Goal: Task Accomplishment & Management: Use online tool/utility

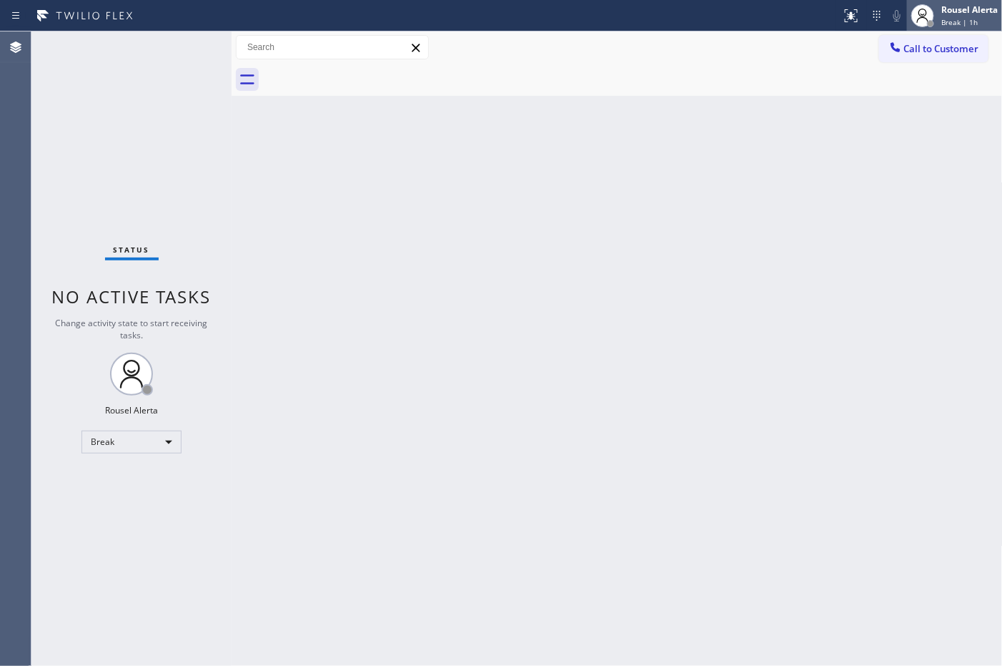
click at [966, 12] on div "Rousel Alerta" at bounding box center [969, 10] width 56 height 12
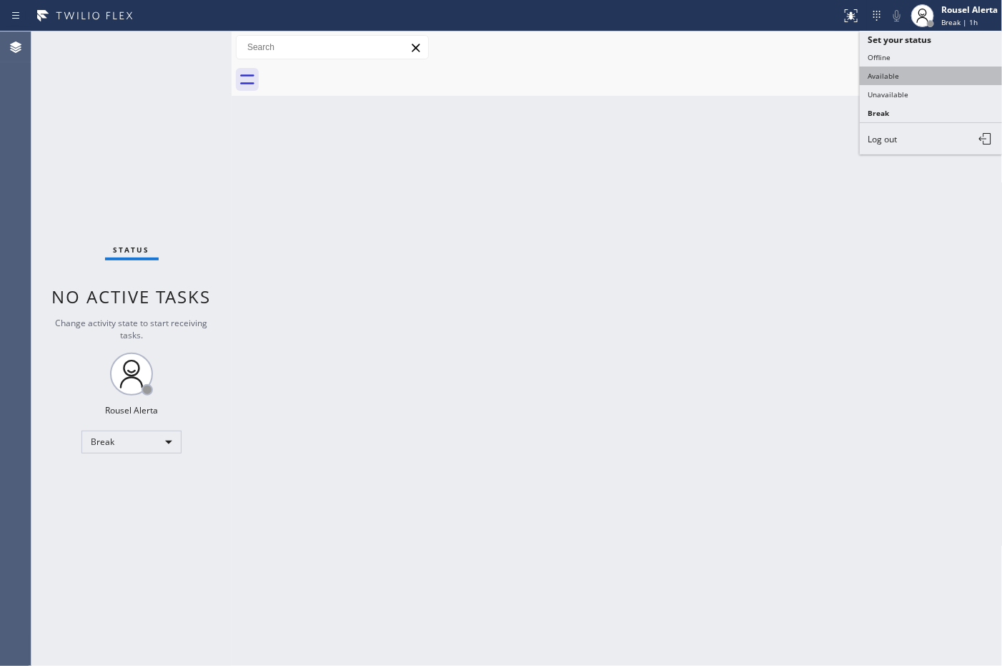
click at [949, 73] on button "Available" at bounding box center [931, 75] width 143 height 19
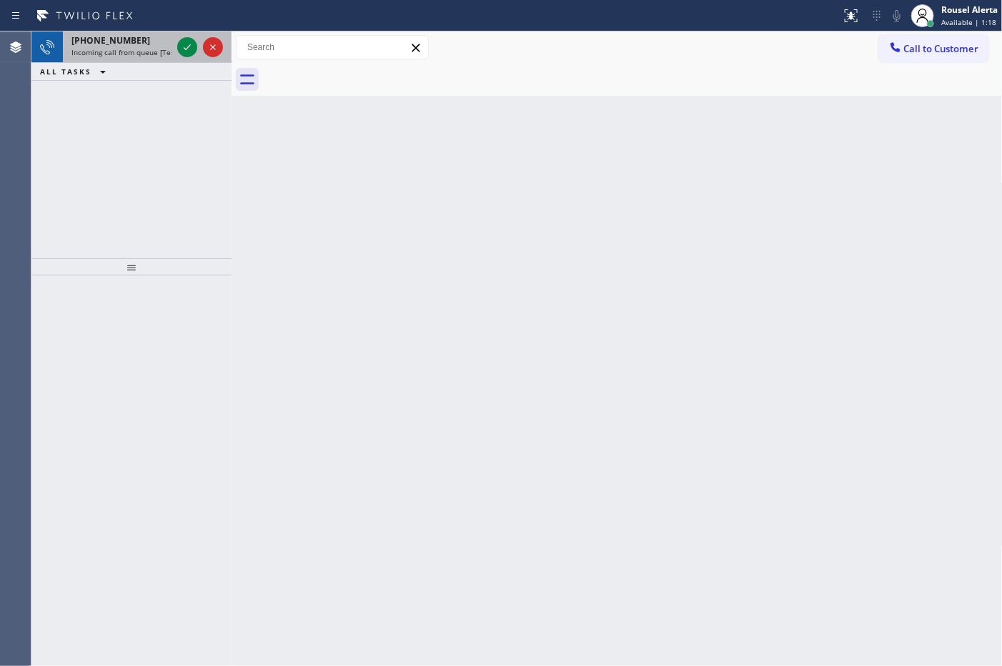
drag, startPoint x: 127, startPoint y: 38, endPoint x: 140, endPoint y: 37, distance: 12.9
click at [127, 38] on span "+18184436847" at bounding box center [110, 40] width 79 height 12
click at [129, 54] on span "Incoming call from queue [Test] All" at bounding box center [130, 52] width 119 height 10
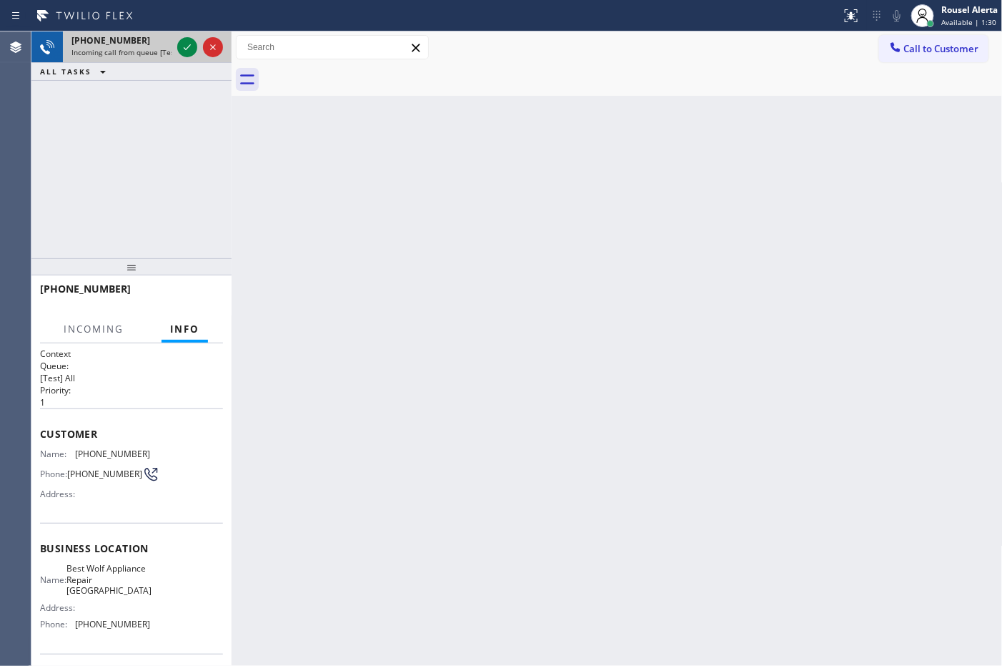
click at [129, 54] on span "Incoming call from queue [Test] All" at bounding box center [130, 52] width 119 height 10
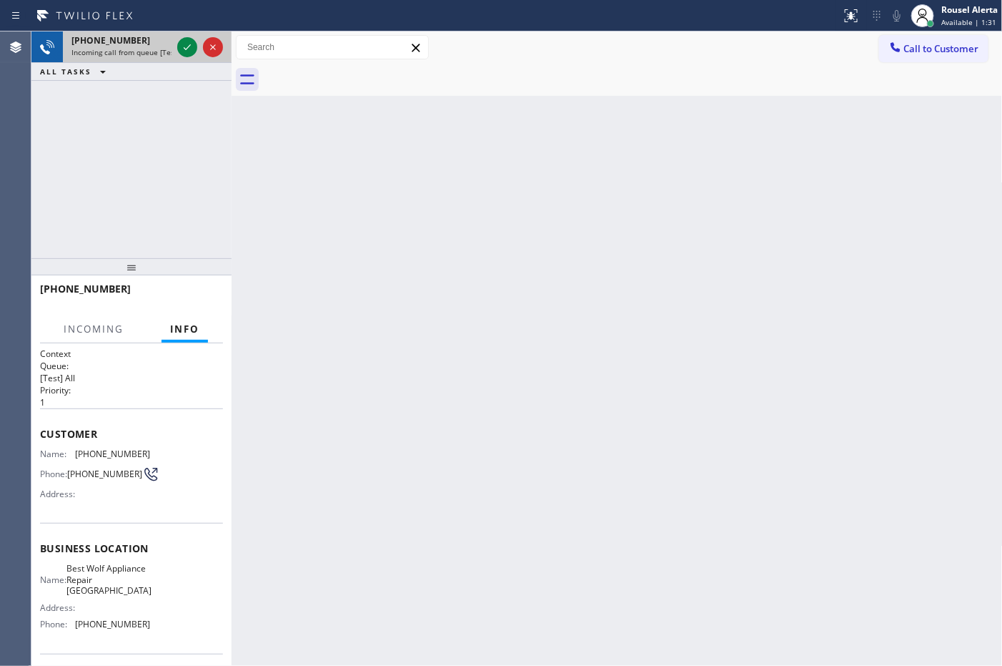
click at [129, 54] on span "Incoming call from queue [Test] All" at bounding box center [130, 52] width 119 height 10
click at [133, 52] on span "Incoming call from queue [Test] All" at bounding box center [130, 52] width 119 height 10
click at [134, 52] on span "Incoming call from queue [Test] All" at bounding box center [130, 52] width 119 height 10
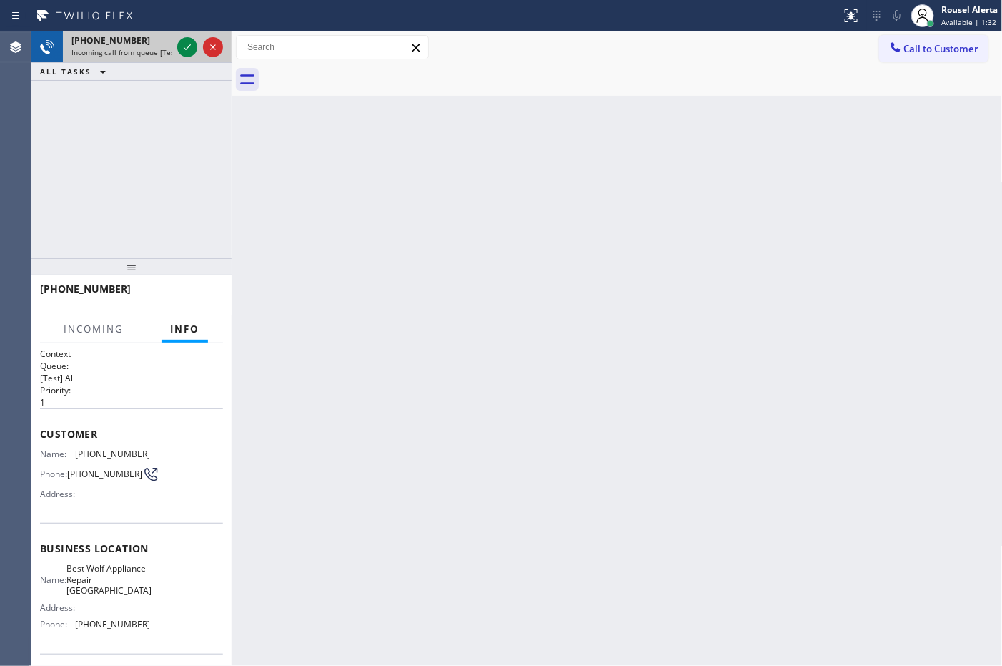
click at [134, 52] on span "Incoming call from queue [Test] All" at bounding box center [130, 52] width 119 height 10
click at [138, 52] on span "Incoming call from queue [Test] All" at bounding box center [130, 52] width 119 height 10
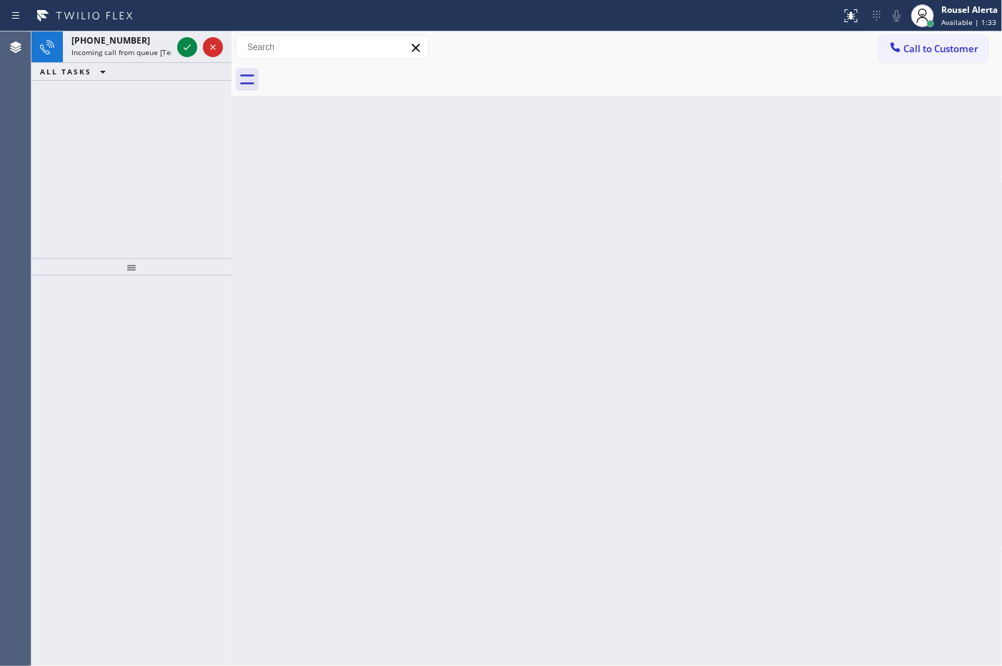
click at [147, 51] on span "Incoming call from queue [Test] All" at bounding box center [130, 52] width 119 height 10
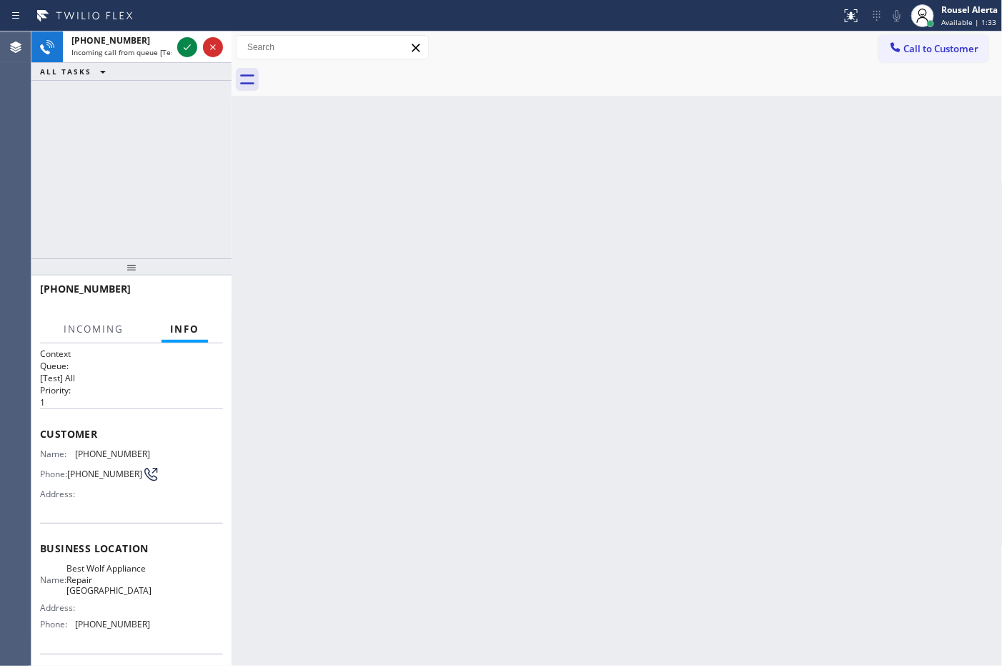
click at [147, 51] on span "Incoming call from queue [Test] All" at bounding box center [130, 52] width 119 height 10
click at [187, 48] on icon at bounding box center [187, 47] width 7 height 6
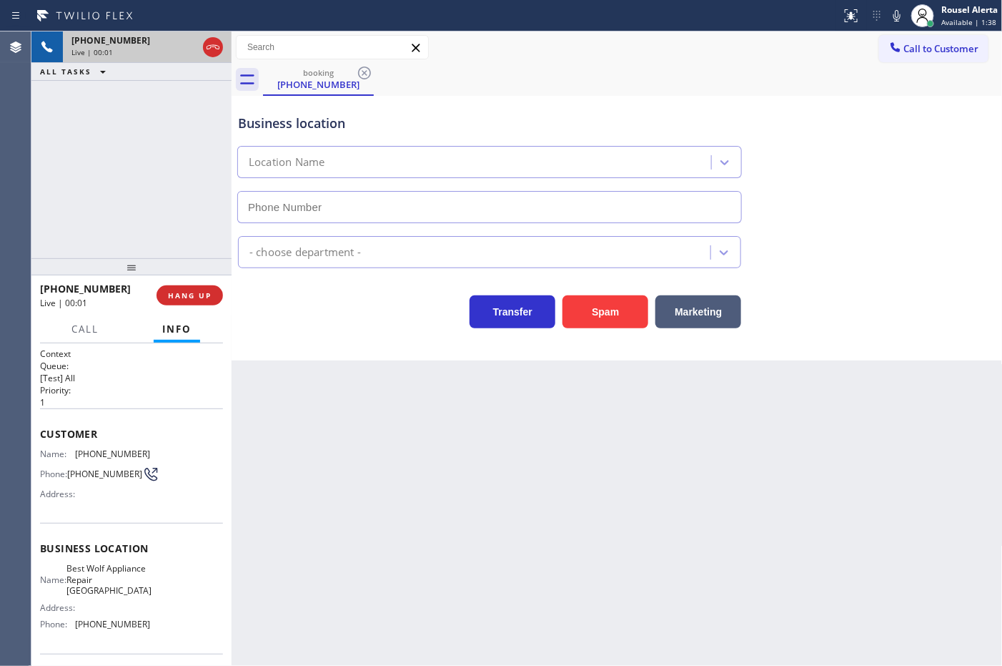
type input "(339) 219-5180"
click at [598, 305] on button "Spam" at bounding box center [606, 311] width 86 height 33
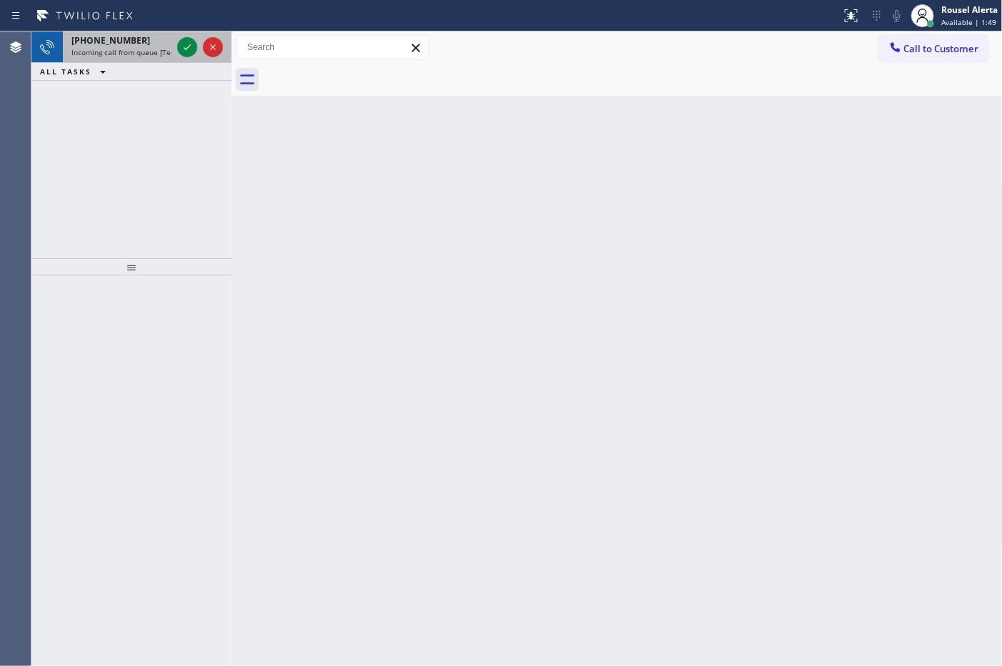
click at [102, 41] on span "+12768880822" at bounding box center [110, 40] width 79 height 12
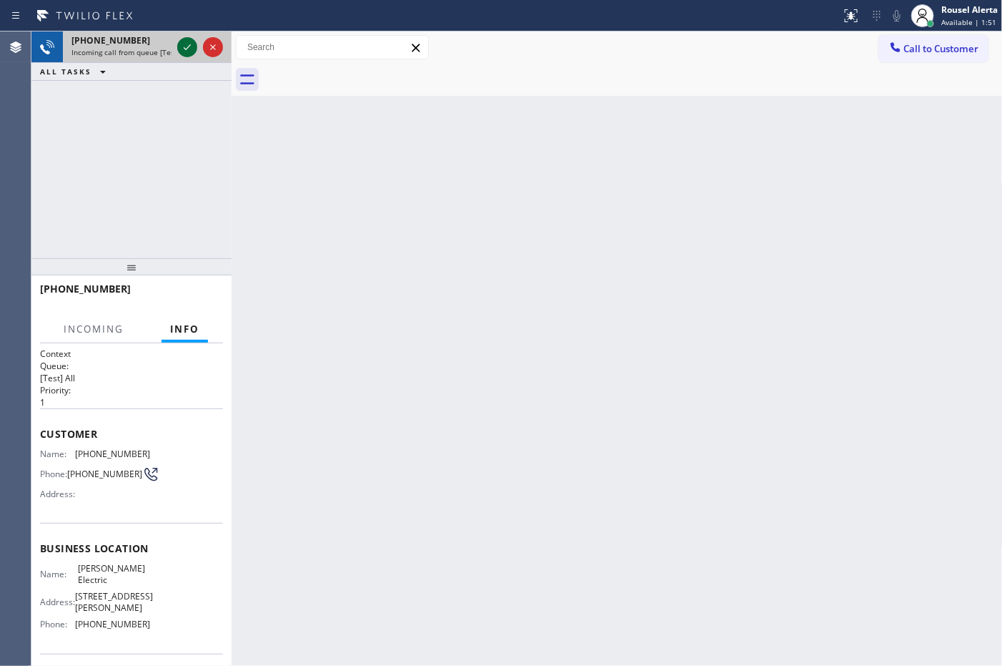
click at [179, 51] on icon at bounding box center [187, 47] width 17 height 17
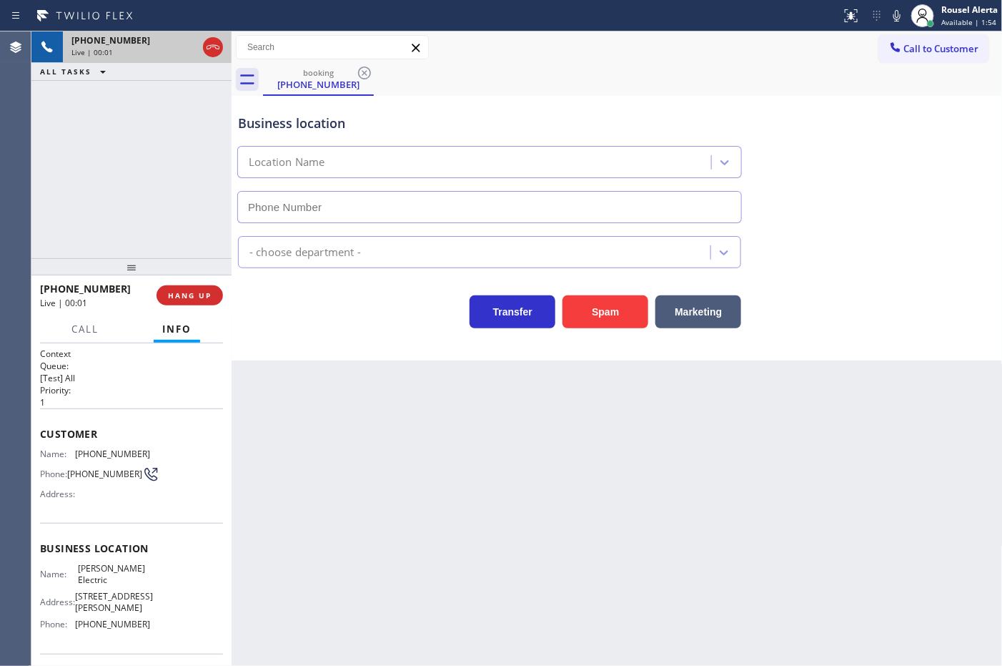
type input "[PHONE_NUMBER]"
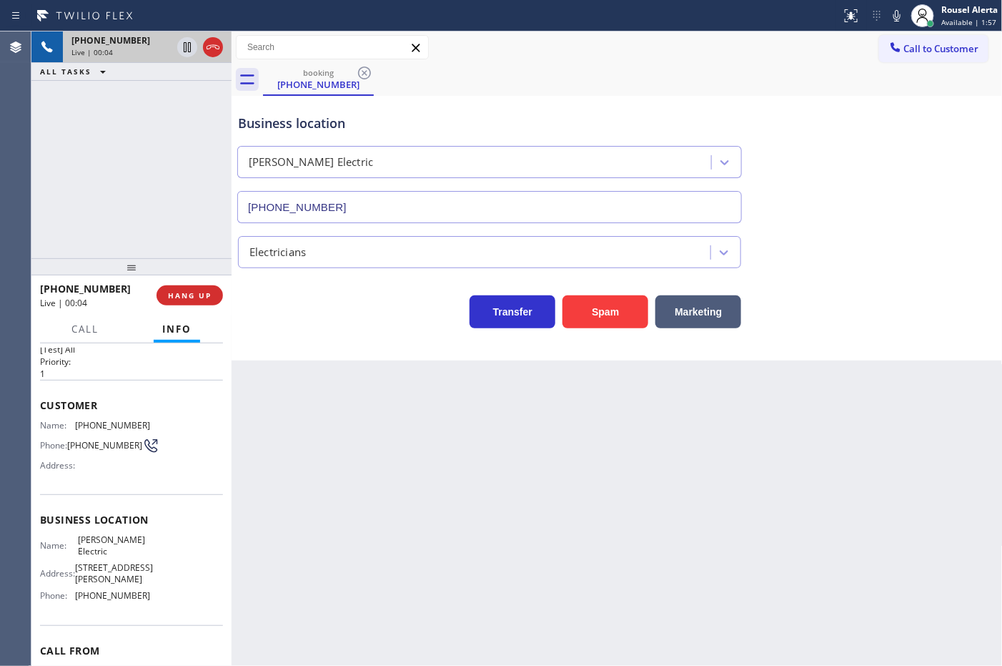
scroll to position [26, 0]
click at [283, 397] on div "Back to Dashboard Change Sender ID Customers Technicians Select a contact Outbo…" at bounding box center [617, 348] width 771 height 634
click at [856, 550] on div "Back to Dashboard Change Sender ID Customers Technicians Select a contact Outbo…" at bounding box center [617, 348] width 771 height 634
click at [179, 290] on span "HANG UP" at bounding box center [190, 295] width 44 height 10
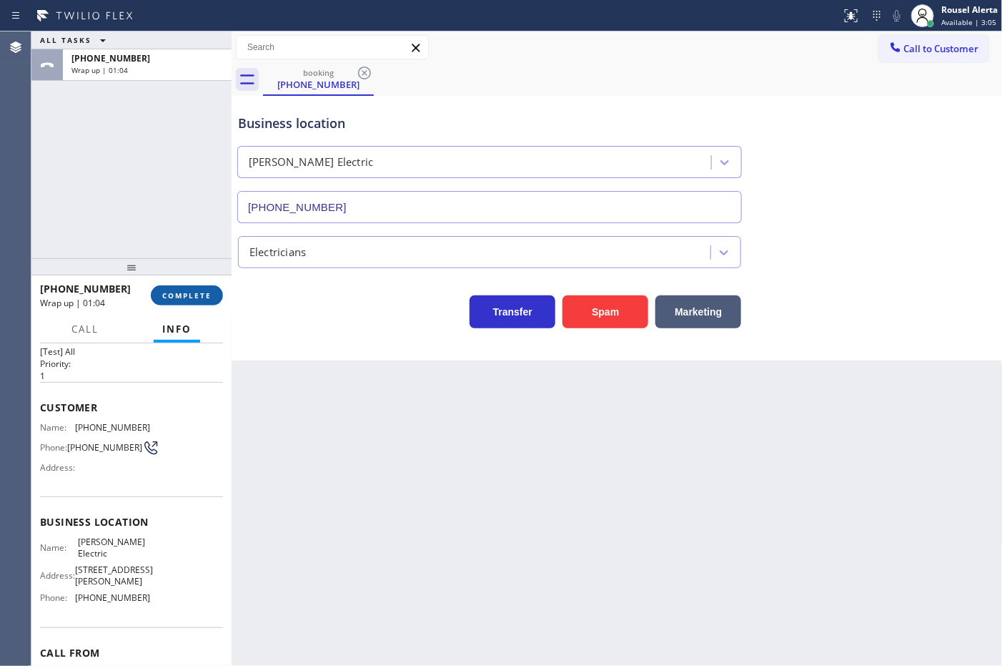
click at [188, 301] on button "COMPLETE" at bounding box center [187, 295] width 72 height 20
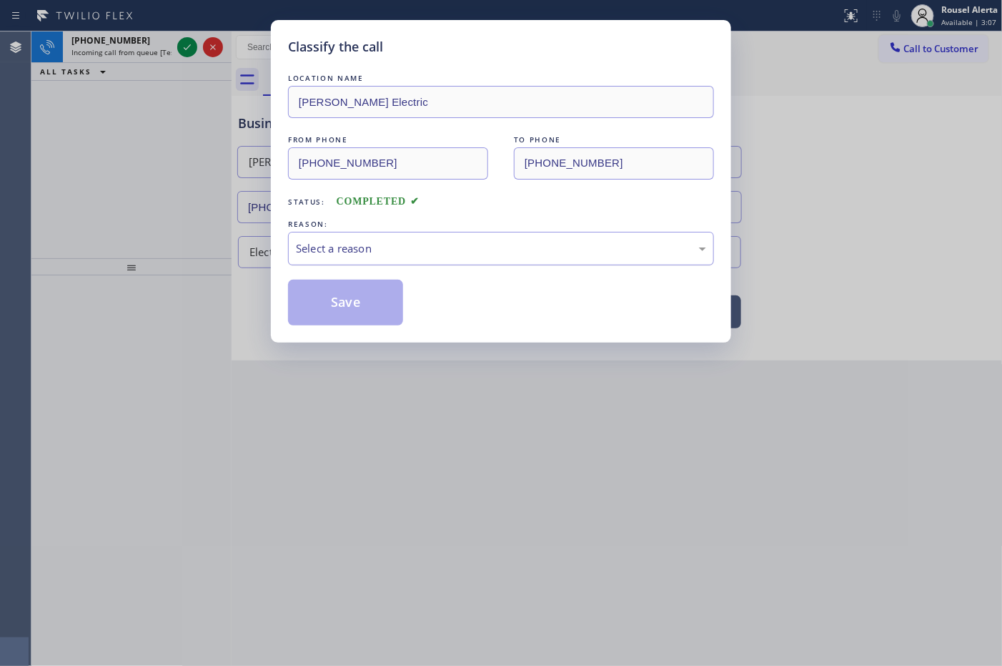
drag, startPoint x: 305, startPoint y: 245, endPoint x: 324, endPoint y: 258, distance: 22.6
click at [310, 251] on div "Select a reason" at bounding box center [501, 248] width 410 height 16
click at [377, 317] on button "Save" at bounding box center [345, 303] width 115 height 46
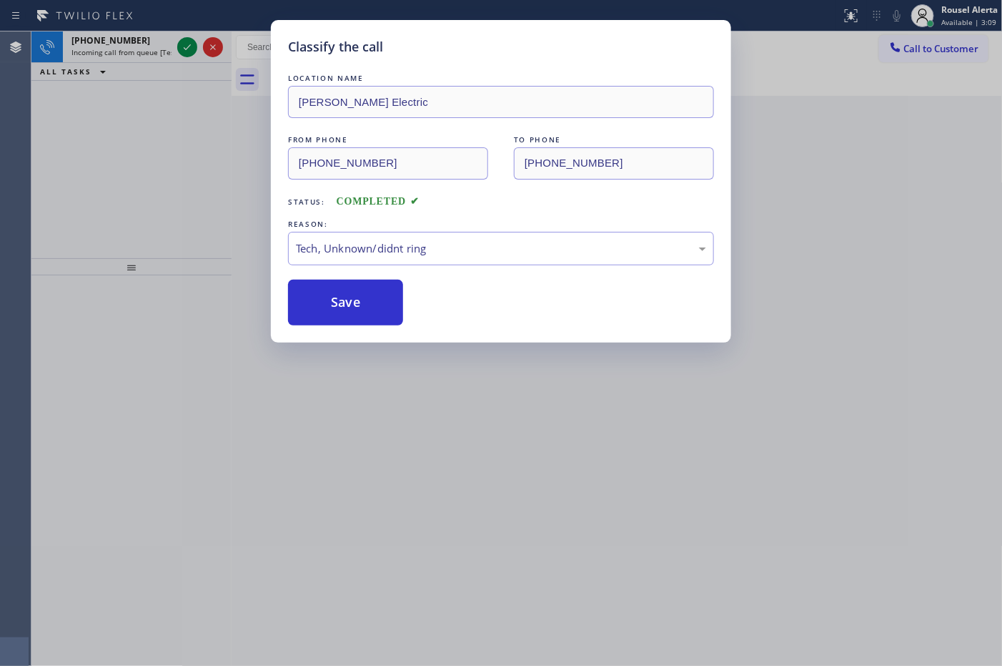
click at [488, 534] on div "Classify the call LOCATION NAME Cleaver Electric FROM PHONE (276) 888-0822 TO P…" at bounding box center [501, 333] width 1002 height 666
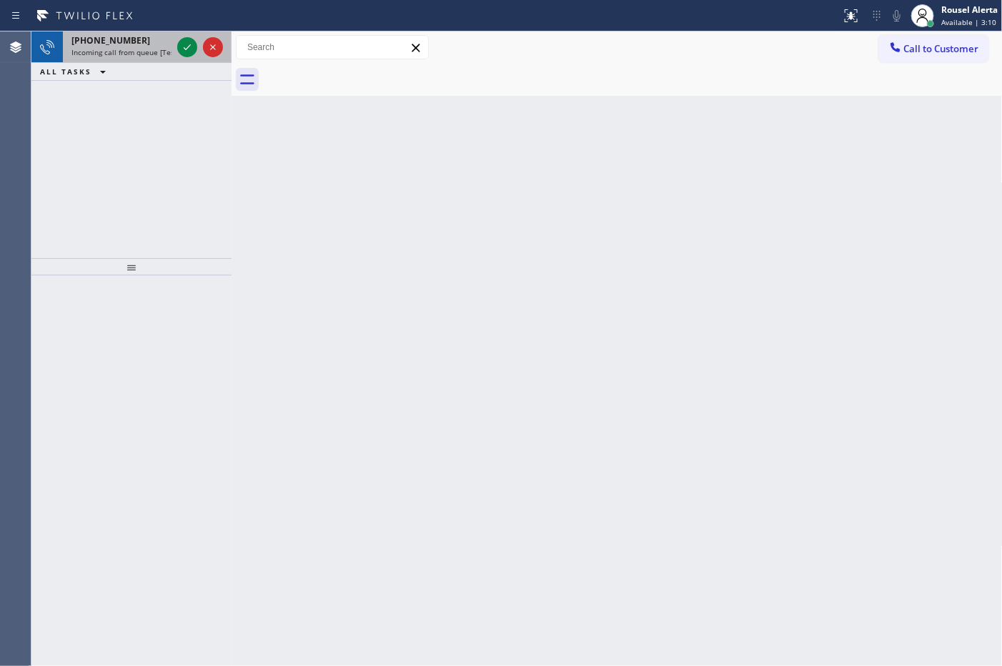
click at [129, 43] on span "+17149278831" at bounding box center [110, 40] width 79 height 12
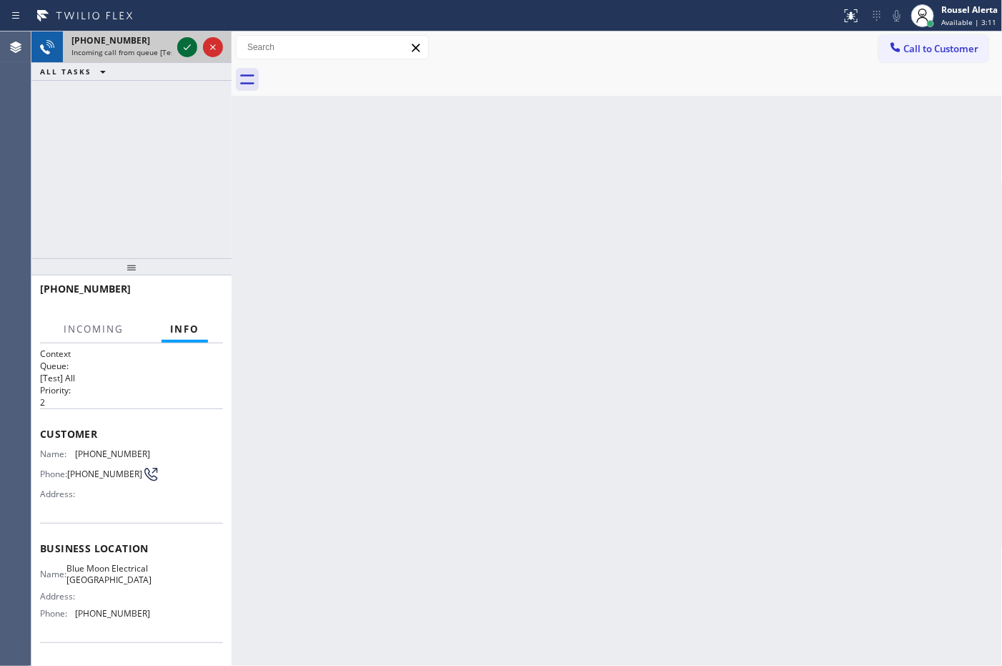
click at [187, 49] on icon at bounding box center [187, 47] width 7 height 6
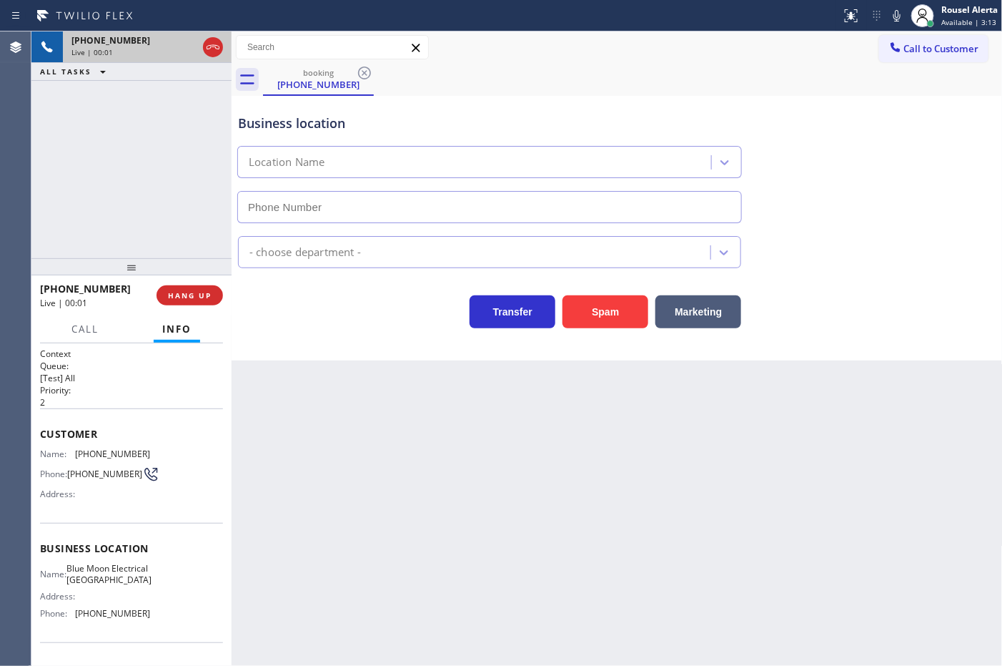
type input "[PHONE_NUMBER]"
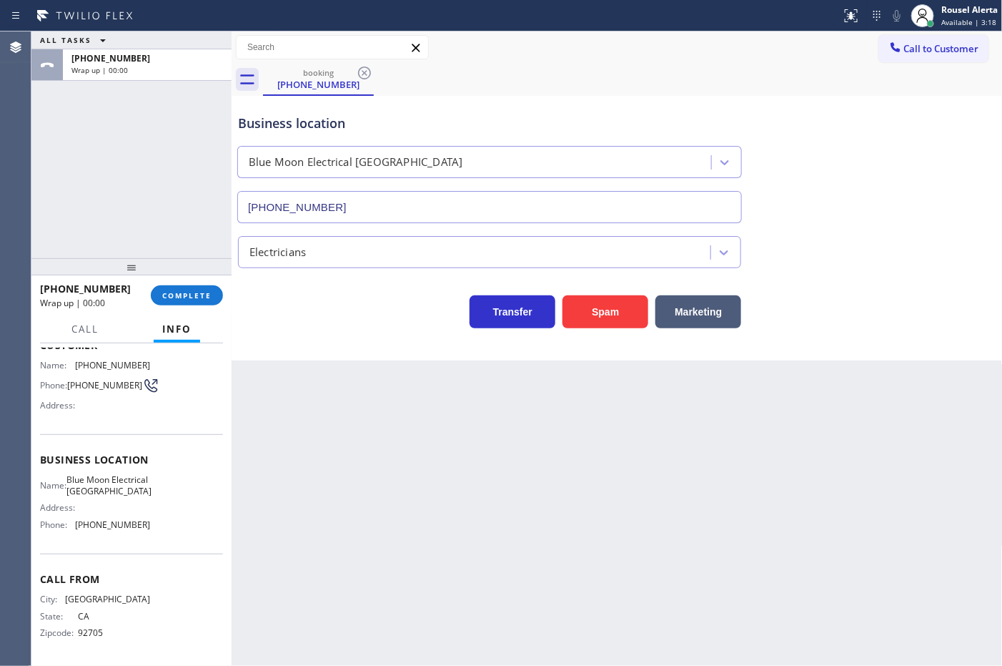
scroll to position [89, 0]
click at [197, 300] on button "COMPLETE" at bounding box center [187, 295] width 72 height 20
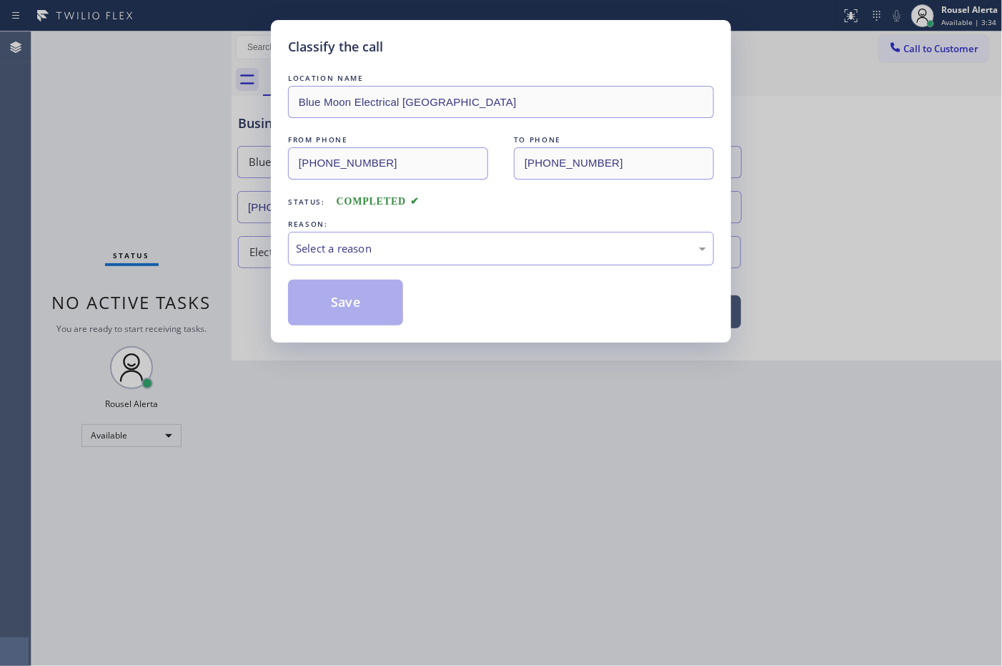
click at [358, 243] on div "Select a reason" at bounding box center [501, 248] width 410 height 16
click at [349, 295] on button "Save" at bounding box center [345, 303] width 115 height 46
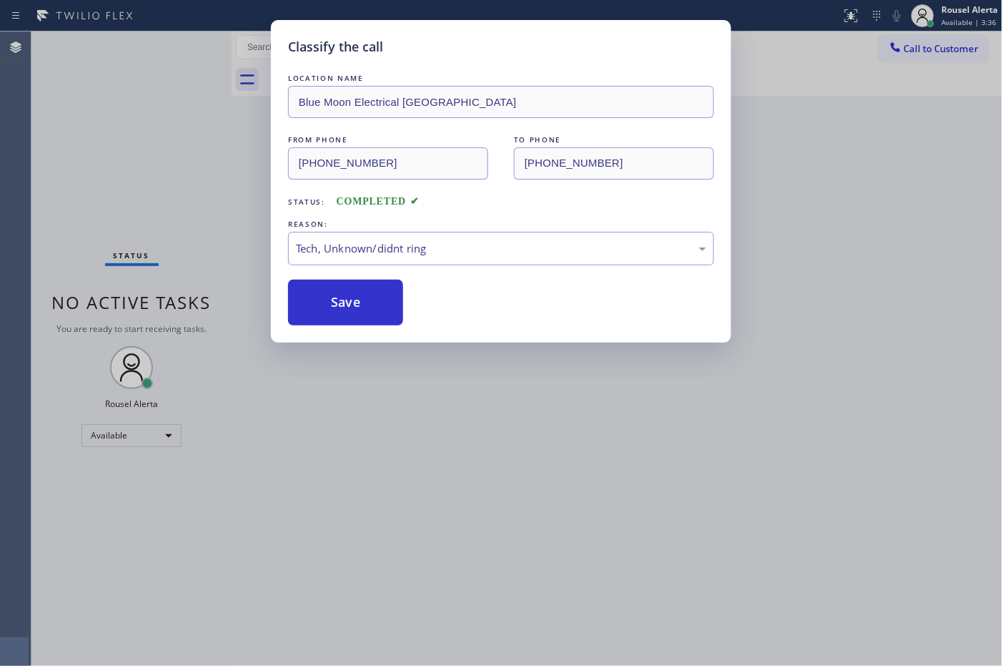
click at [470, 491] on div "Classify the call LOCATION NAME Blue Moon Electrical Fountain Valley FROM PHONE…" at bounding box center [501, 333] width 1002 height 666
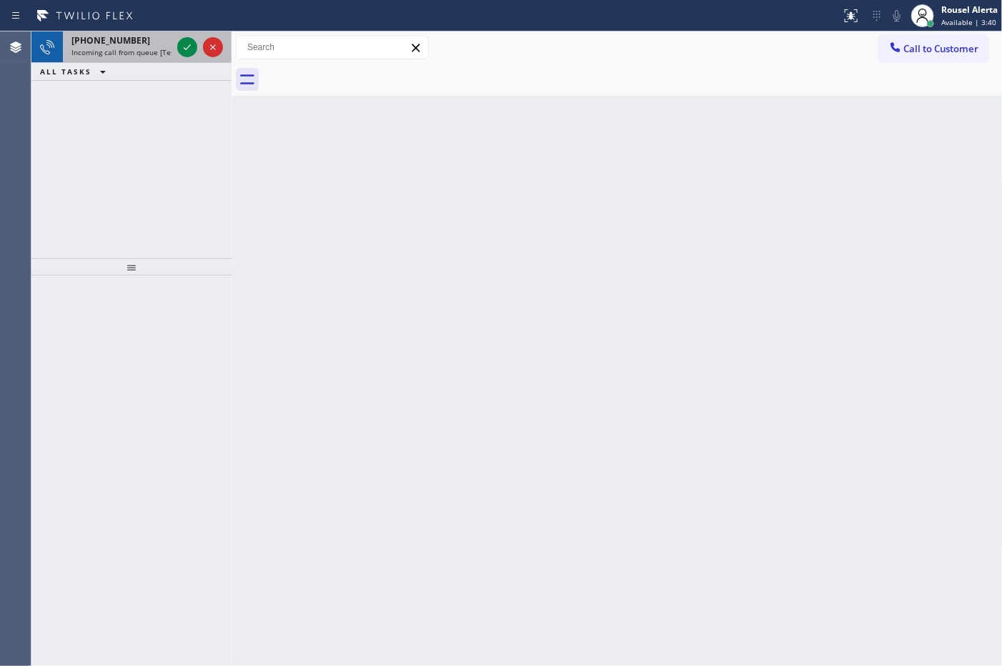
click at [143, 47] on span "Incoming call from queue [Test] All" at bounding box center [130, 52] width 119 height 10
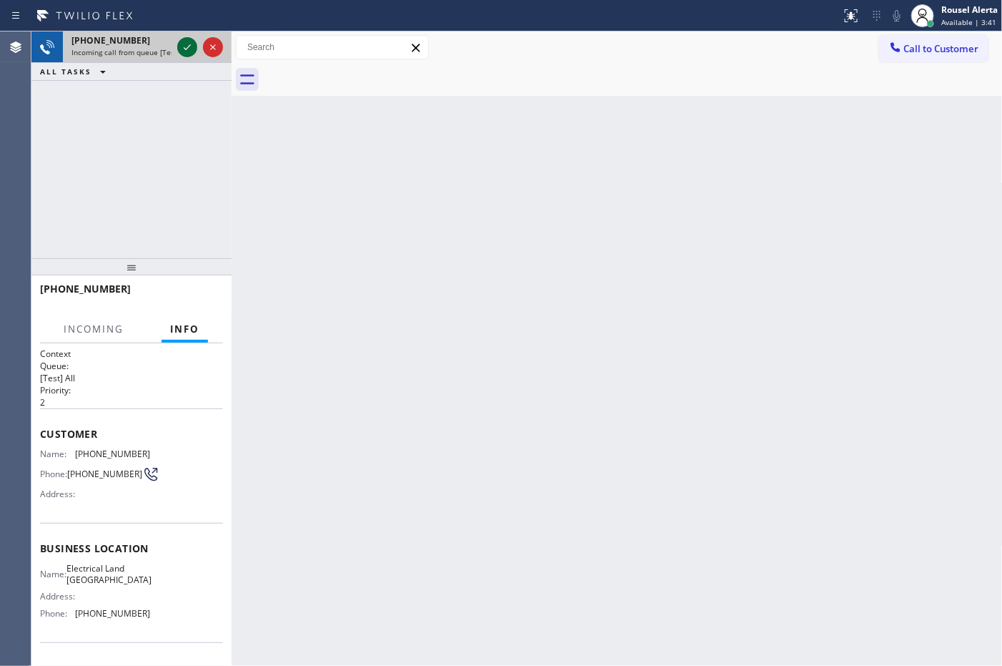
click at [184, 49] on icon at bounding box center [187, 47] width 17 height 17
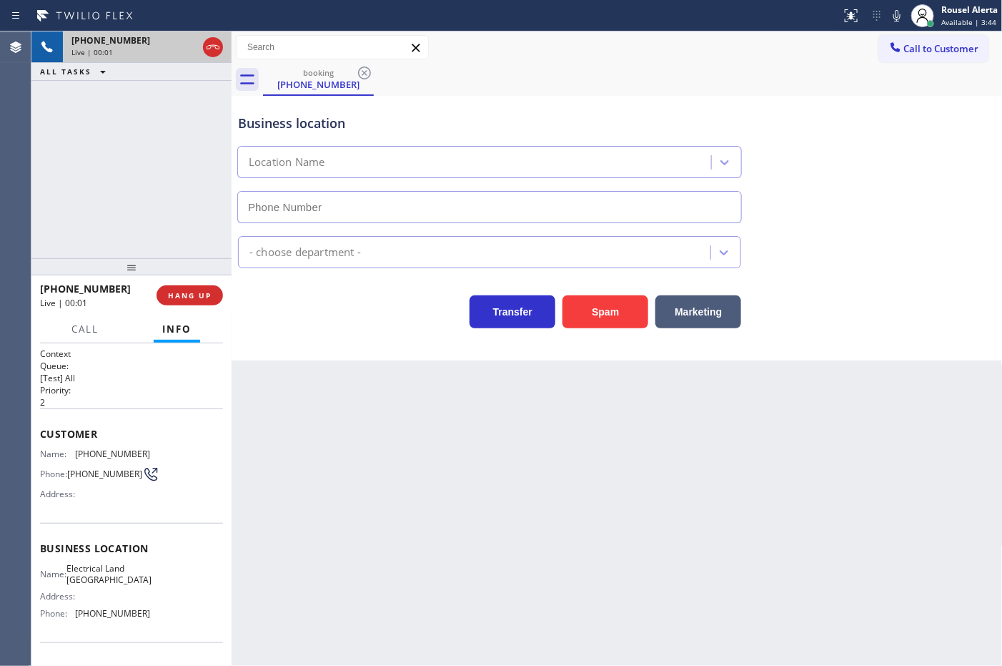
type input "[PHONE_NUMBER]"
click at [193, 305] on button "HANG UP" at bounding box center [190, 295] width 66 height 20
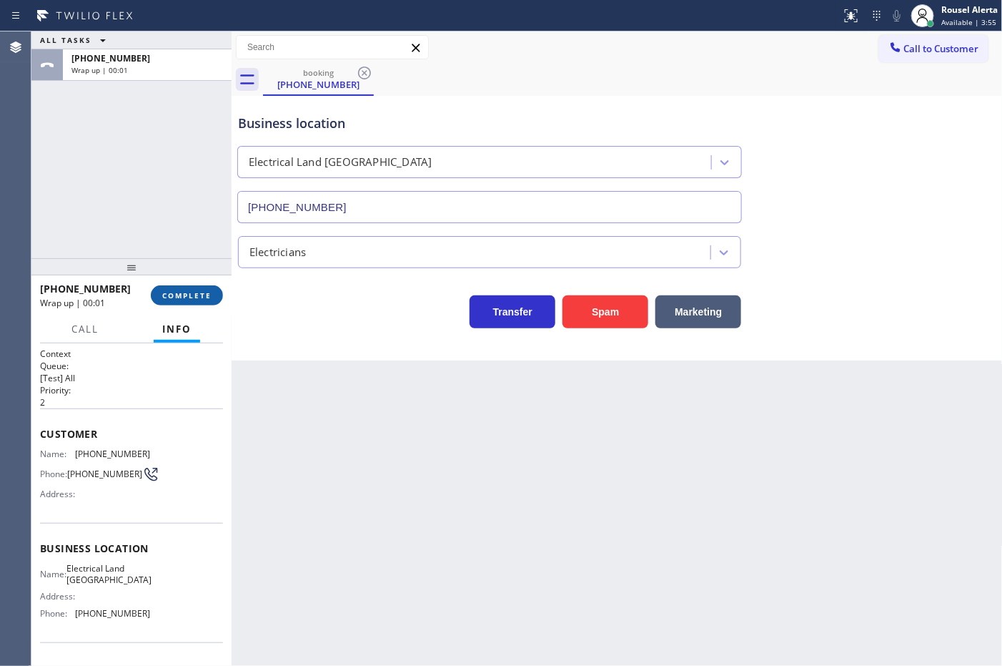
click at [193, 301] on button "COMPLETE" at bounding box center [187, 295] width 72 height 20
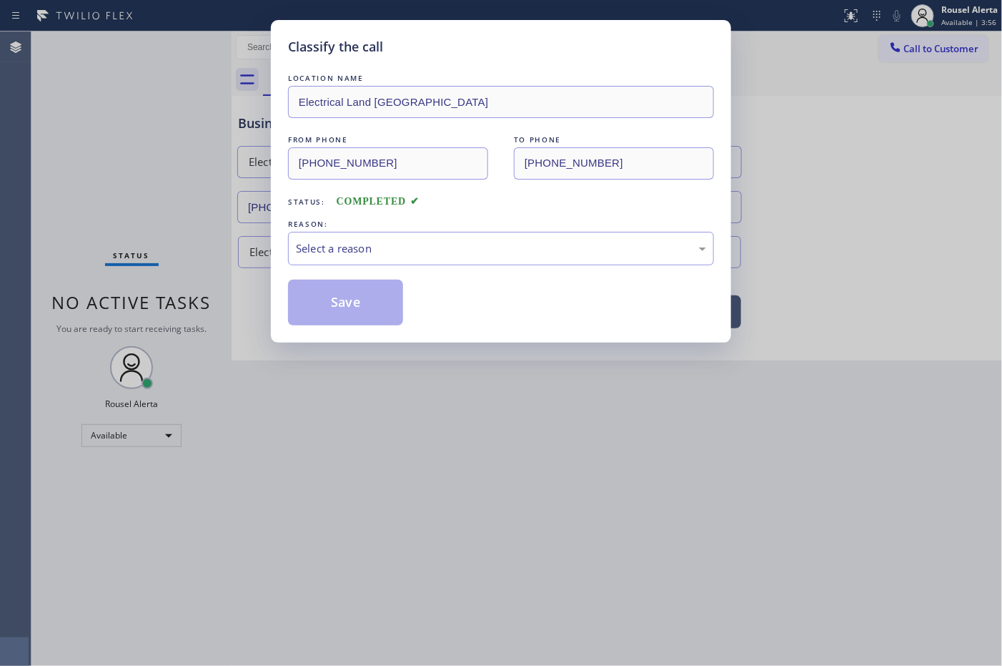
click at [533, 283] on div "Save" at bounding box center [501, 303] width 426 height 46
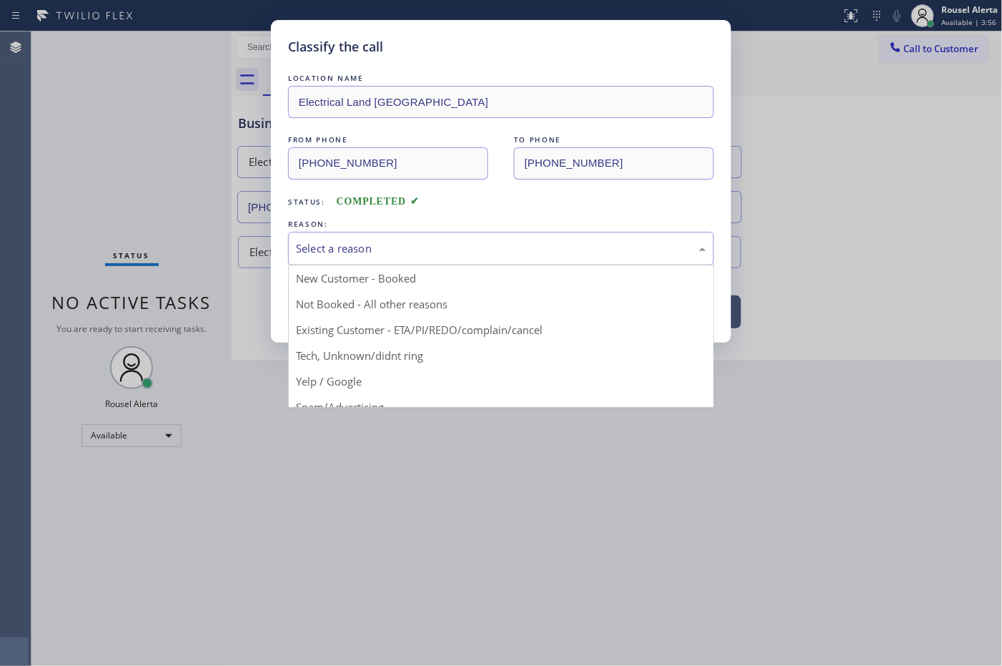
click at [534, 259] on div "Select a reason" at bounding box center [501, 249] width 426 height 34
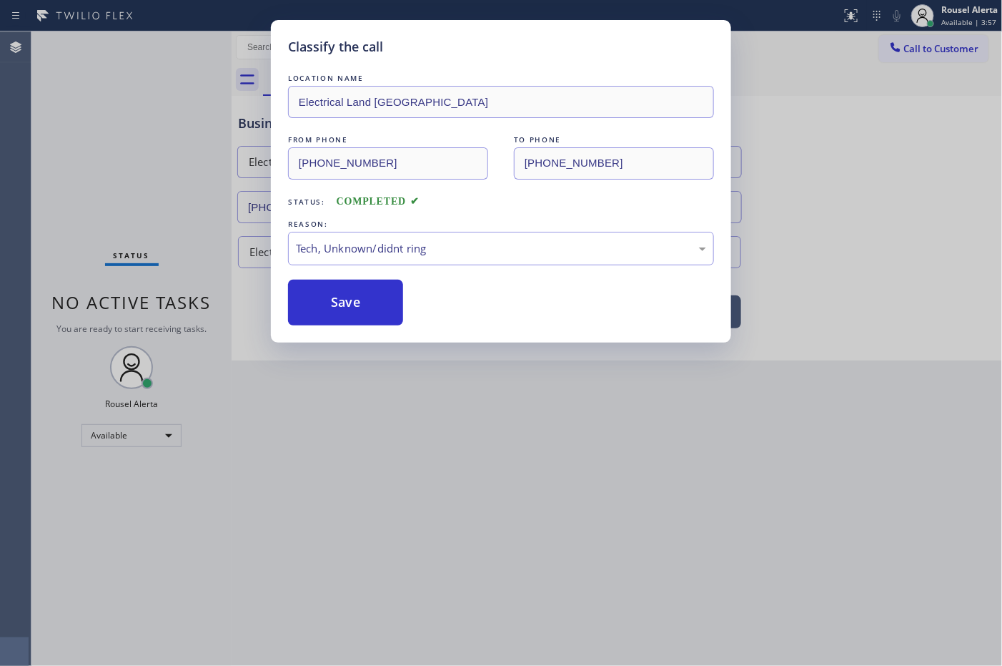
click at [355, 312] on button "Save" at bounding box center [345, 303] width 115 height 46
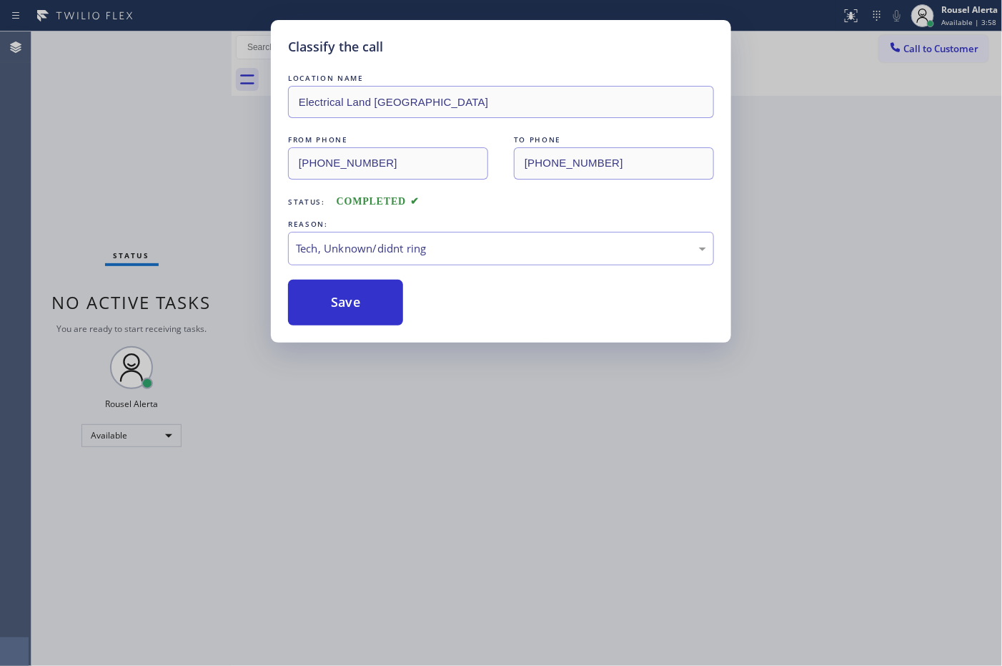
click at [644, 567] on div "Classify the call LOCATION NAME Electrical Land Westminster FROM PHONE (714) 58…" at bounding box center [501, 333] width 1002 height 666
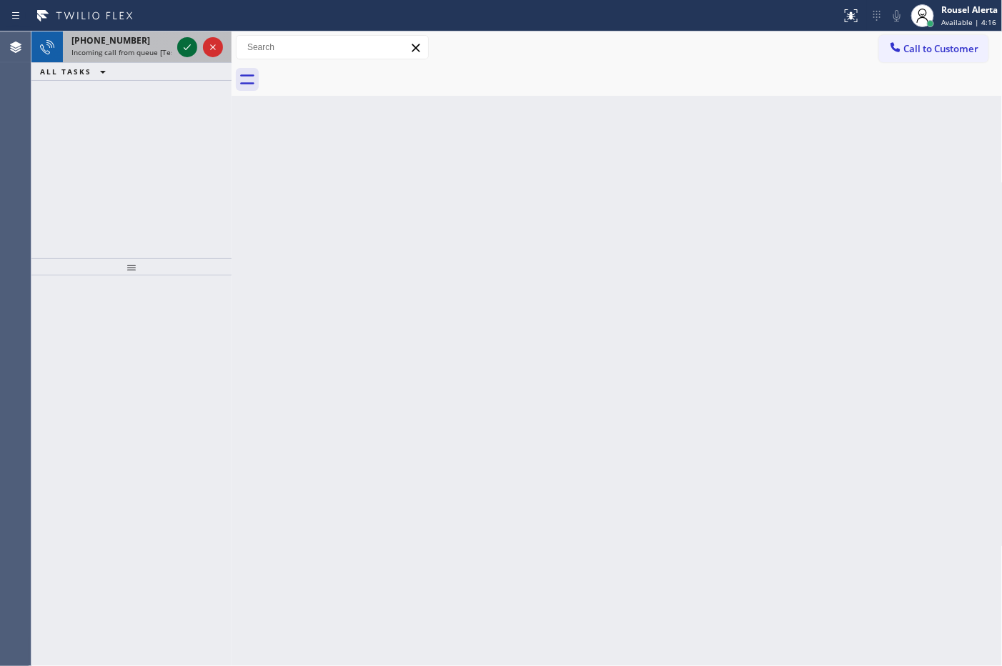
drag, startPoint x: 161, startPoint y: 46, endPoint x: 182, endPoint y: 44, distance: 21.6
click at [162, 45] on div "+17603308408 Incoming call from queue [Test] All" at bounding box center [119, 46] width 112 height 31
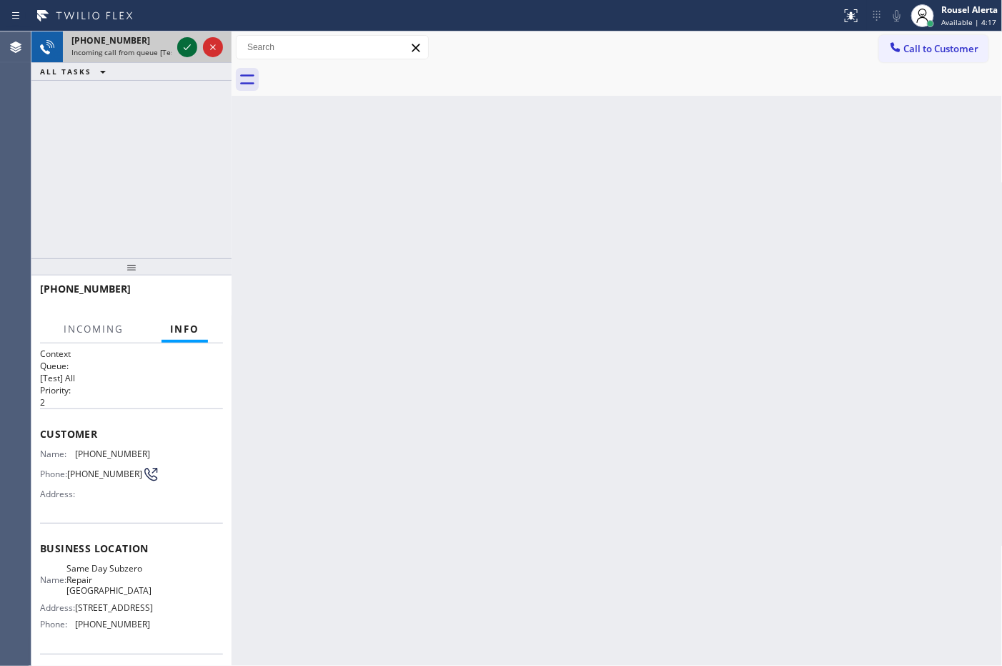
click at [183, 44] on icon at bounding box center [187, 47] width 17 height 17
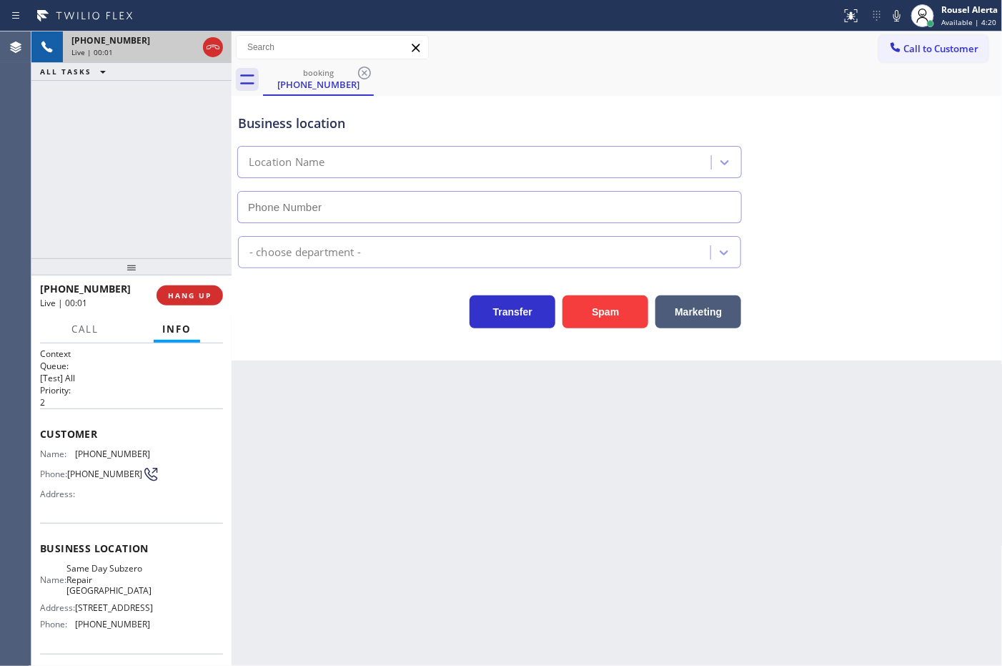
type input "[PHONE_NUMBER]"
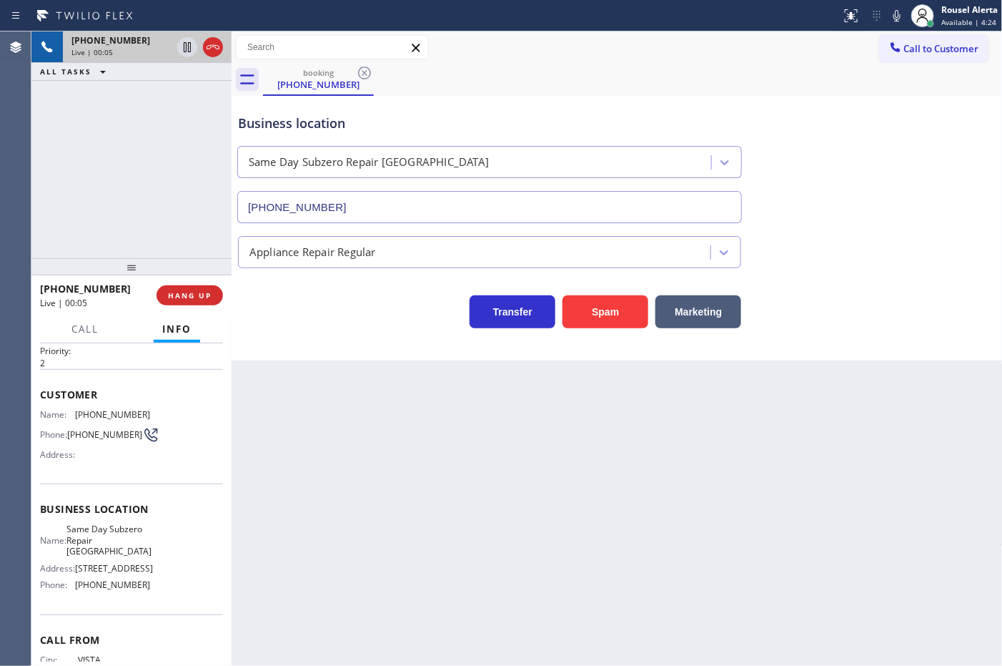
scroll to position [37, 0]
click at [122, 111] on div "+17603308408 Live | 00:08 ALL TASKS ALL TASKS ACTIVE TASKS TASKS IN WRAP UP" at bounding box center [131, 144] width 200 height 227
click at [192, 297] on span "HANG UP" at bounding box center [190, 295] width 44 height 10
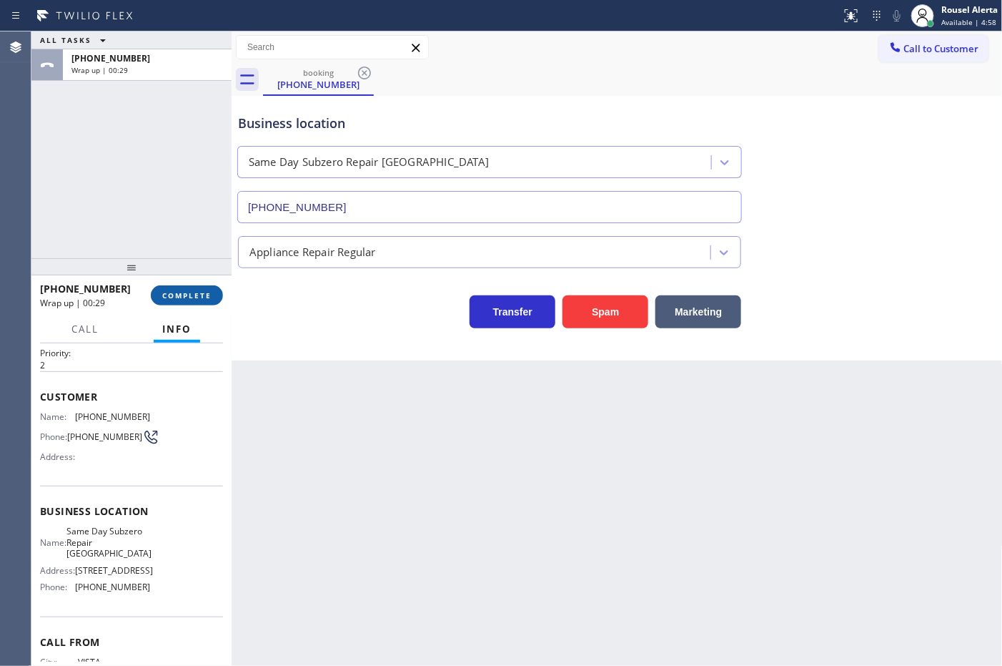
click at [201, 299] on span "COMPLETE" at bounding box center [186, 295] width 49 height 10
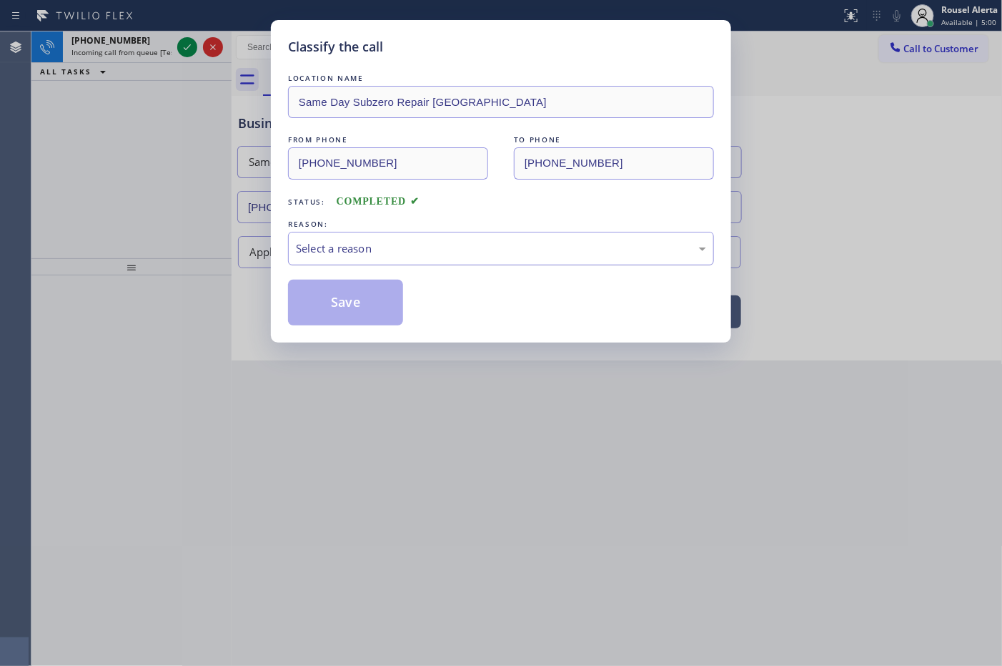
click at [360, 262] on div "Select a reason" at bounding box center [501, 249] width 426 height 34
click at [354, 302] on button "Save" at bounding box center [345, 303] width 115 height 46
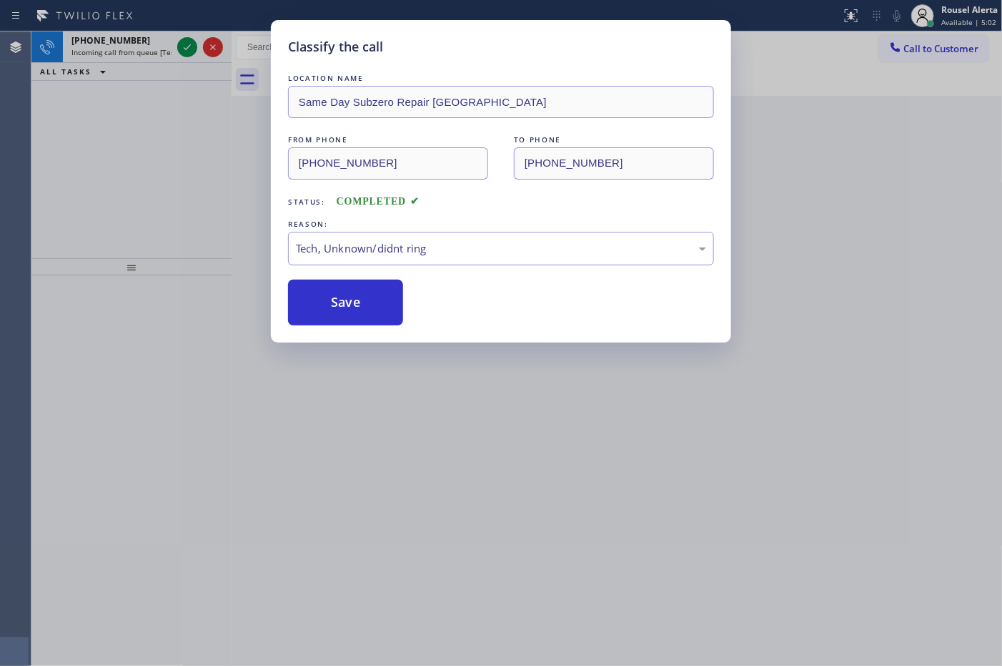
click at [188, 43] on div "Classify the call LOCATION NAME Same Day Subzero Repair Palm Desert FROM PHONE …" at bounding box center [501, 333] width 1002 height 666
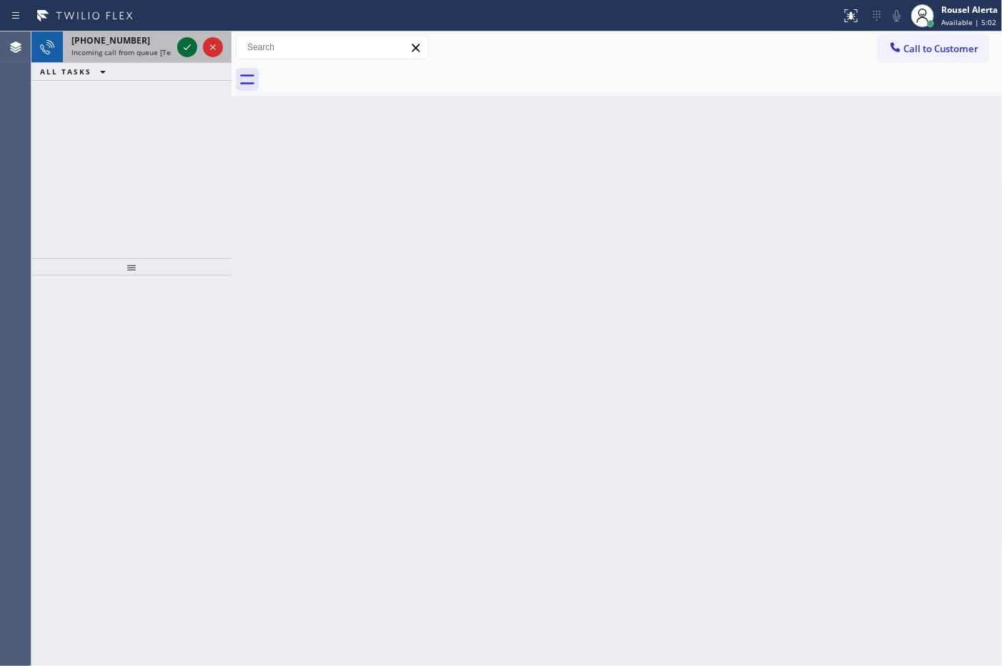
click at [188, 44] on icon at bounding box center [187, 47] width 17 height 17
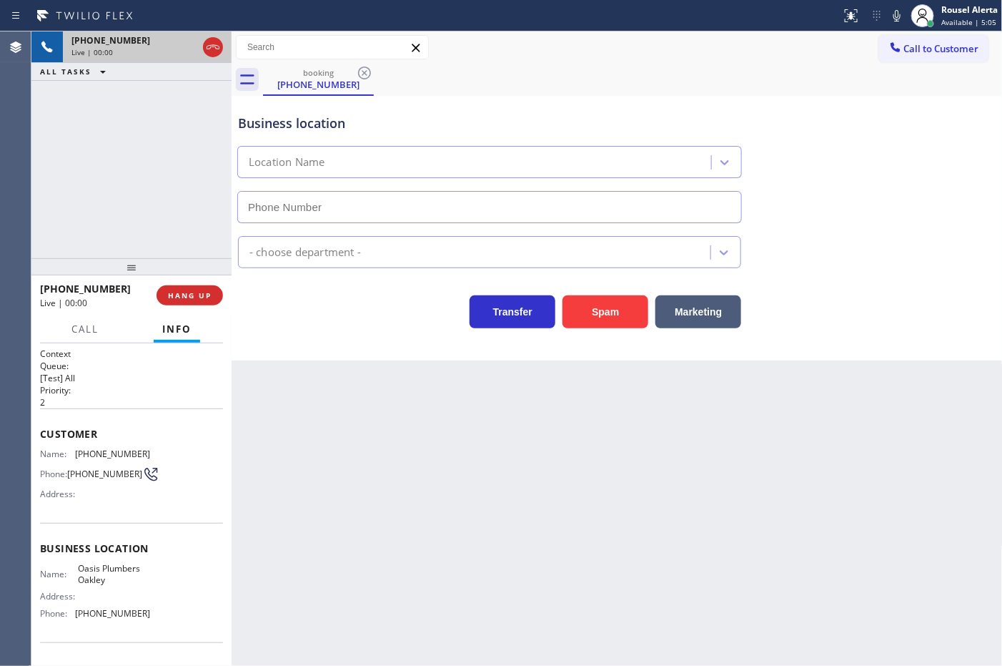
type input "[PHONE_NUMBER]"
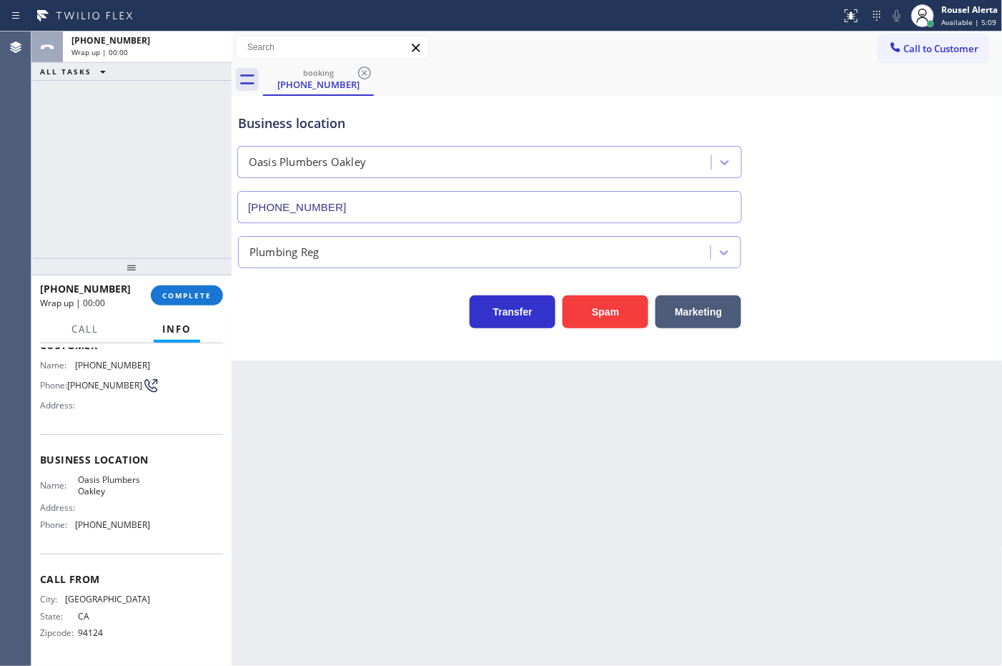
scroll to position [41, 0]
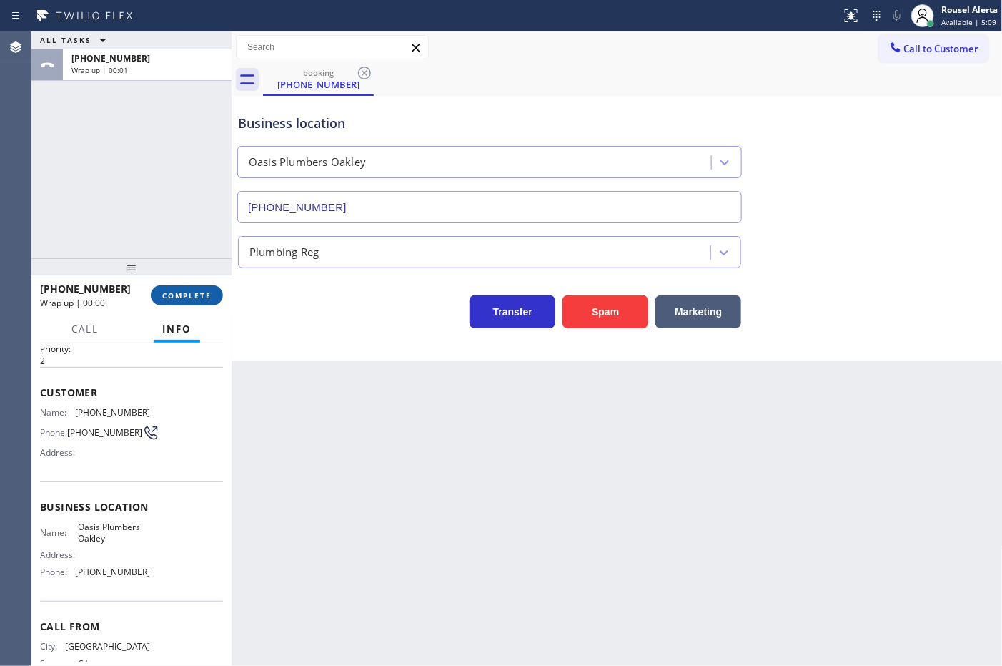
click at [202, 304] on button "COMPLETE" at bounding box center [187, 295] width 72 height 20
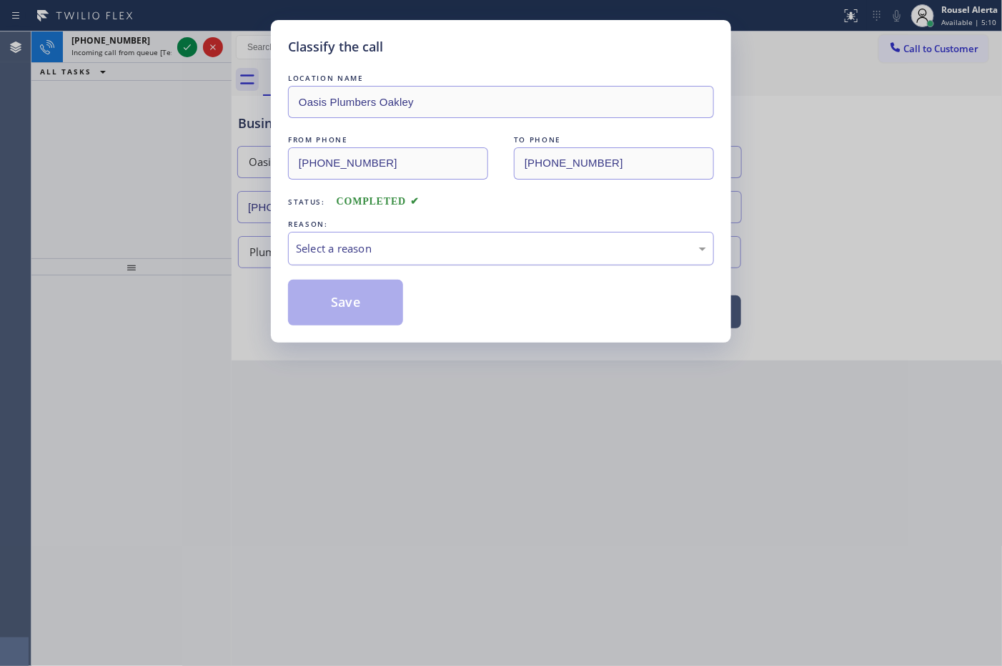
click at [453, 261] on div "Select a reason" at bounding box center [501, 249] width 426 height 34
click at [367, 315] on button "Save" at bounding box center [345, 303] width 115 height 46
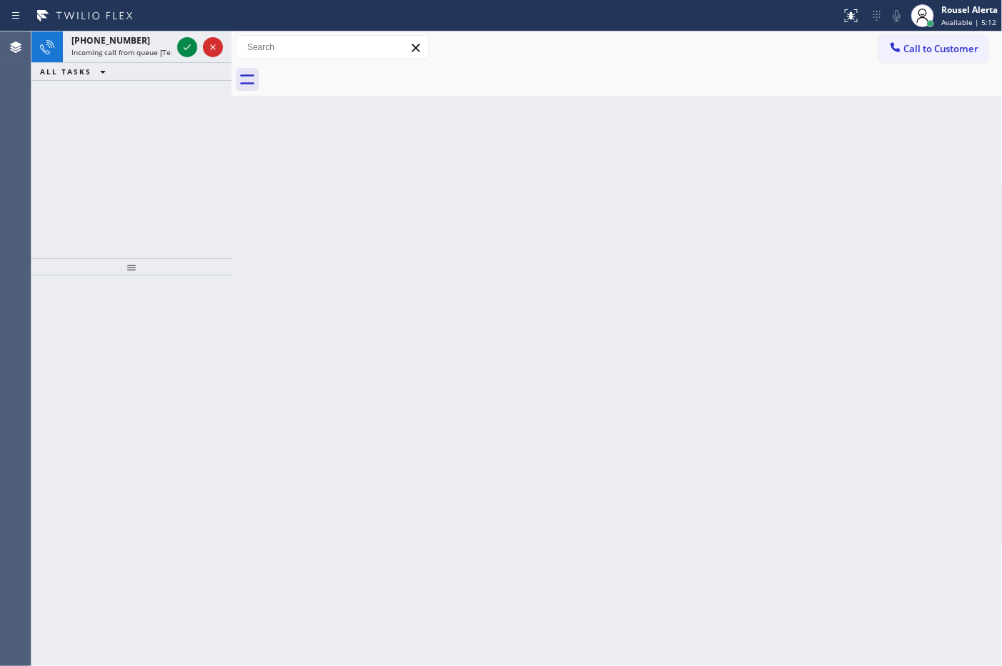
click at [187, 51] on icon at bounding box center [187, 47] width 17 height 17
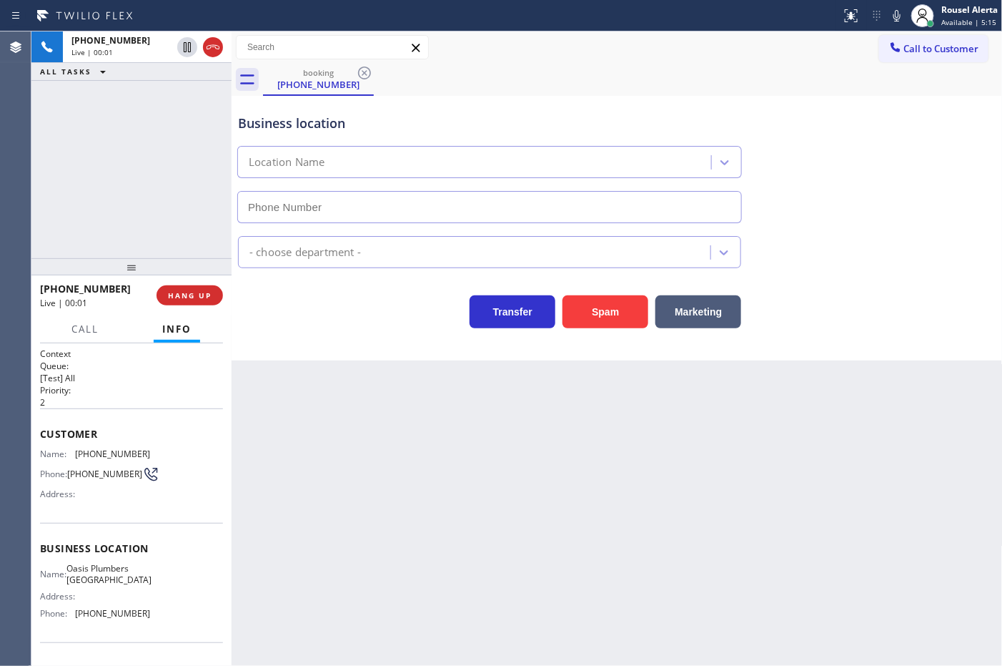
type input "[PHONE_NUMBER]"
click at [323, 441] on div "Back to Dashboard Change Sender ID Customers Technicians Select a contact Outbo…" at bounding box center [617, 348] width 771 height 634
drag, startPoint x: 143, startPoint y: 194, endPoint x: 238, endPoint y: 365, distance: 195.5
click at [147, 194] on div "+19492037005 Live | 00:06 ALL TASKS ALL TASKS ACTIVE TASKS TASKS IN WRAP UP" at bounding box center [131, 144] width 200 height 227
click at [322, 465] on div "Back to Dashboard Change Sender ID Customers Technicians Select a contact Outbo…" at bounding box center [617, 348] width 771 height 634
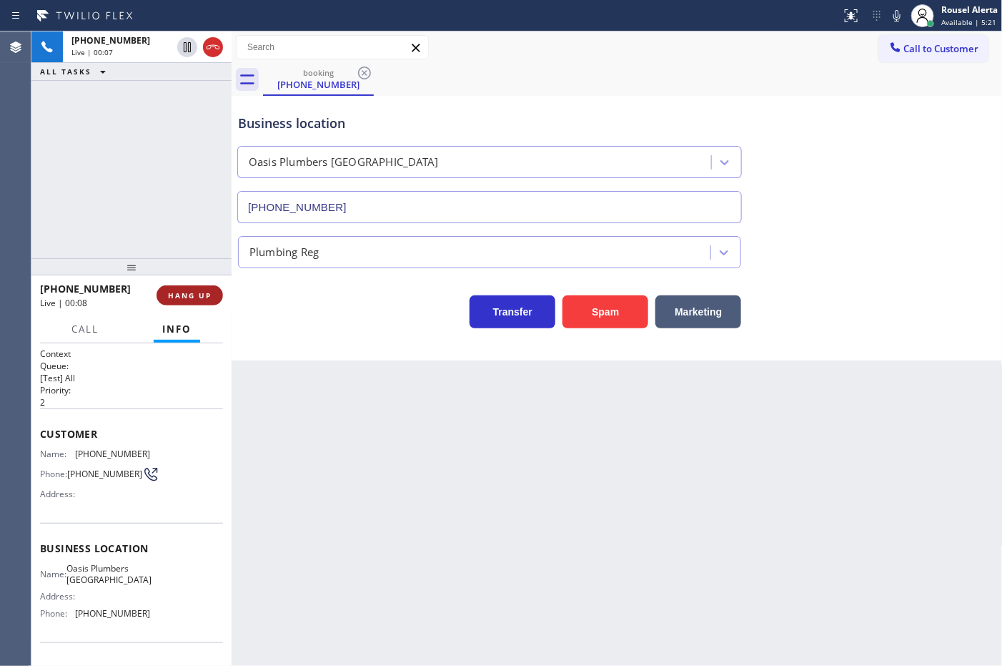
click at [198, 292] on span "HANG UP" at bounding box center [190, 295] width 44 height 10
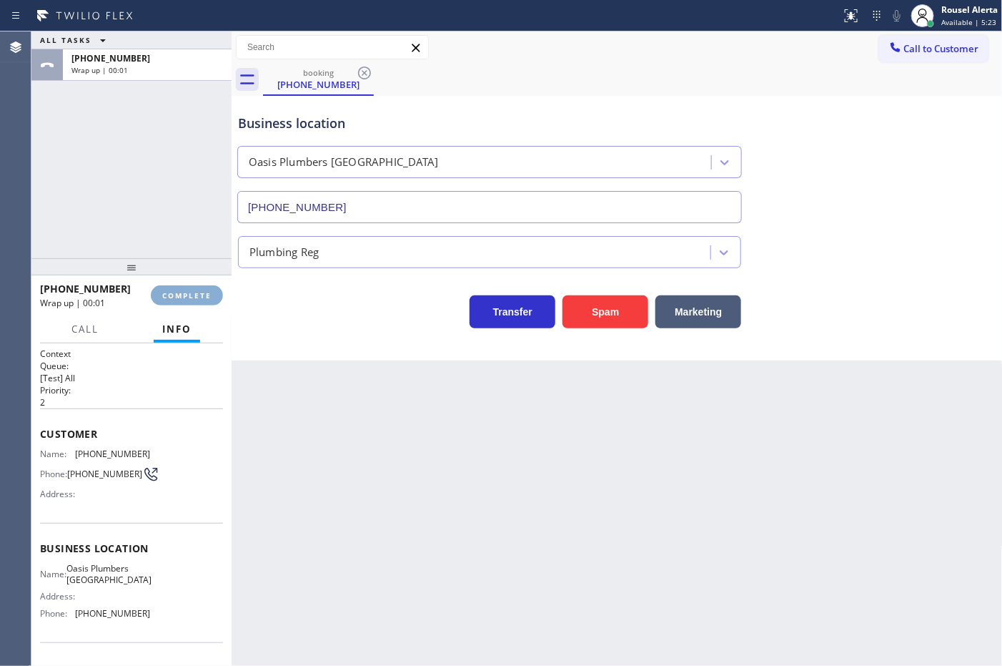
click at [198, 292] on span "COMPLETE" at bounding box center [186, 295] width 49 height 10
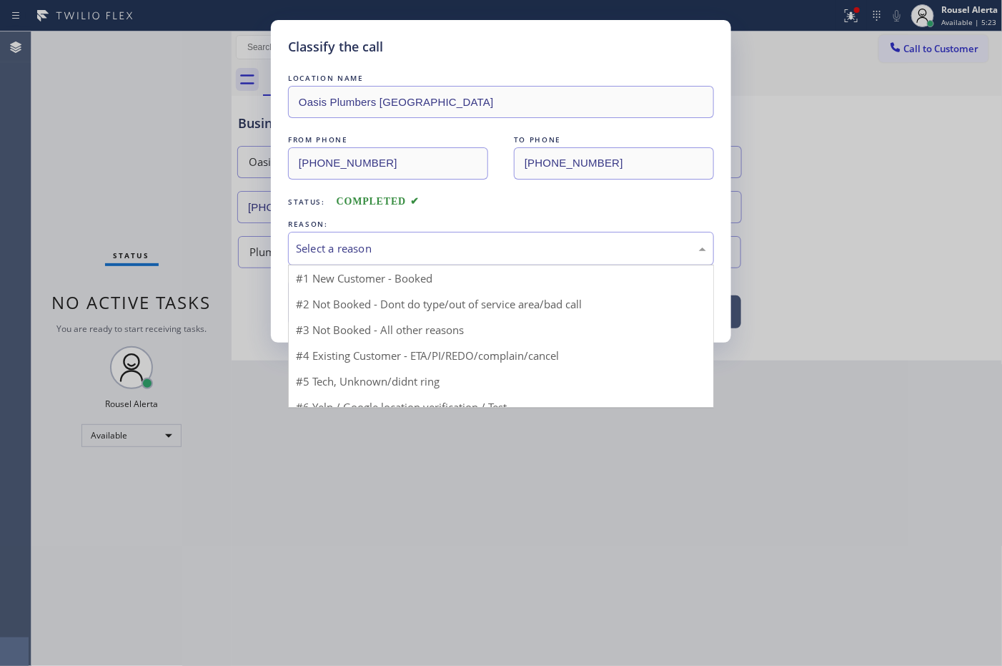
click at [304, 238] on div "Select a reason" at bounding box center [501, 249] width 426 height 34
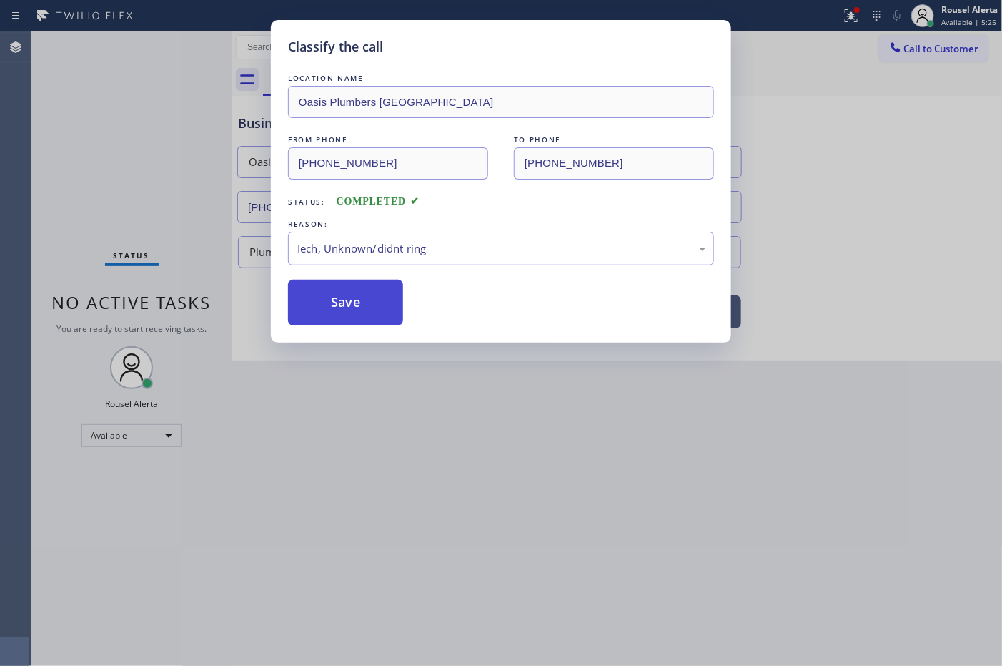
click at [334, 300] on button "Save" at bounding box center [345, 303] width 115 height 46
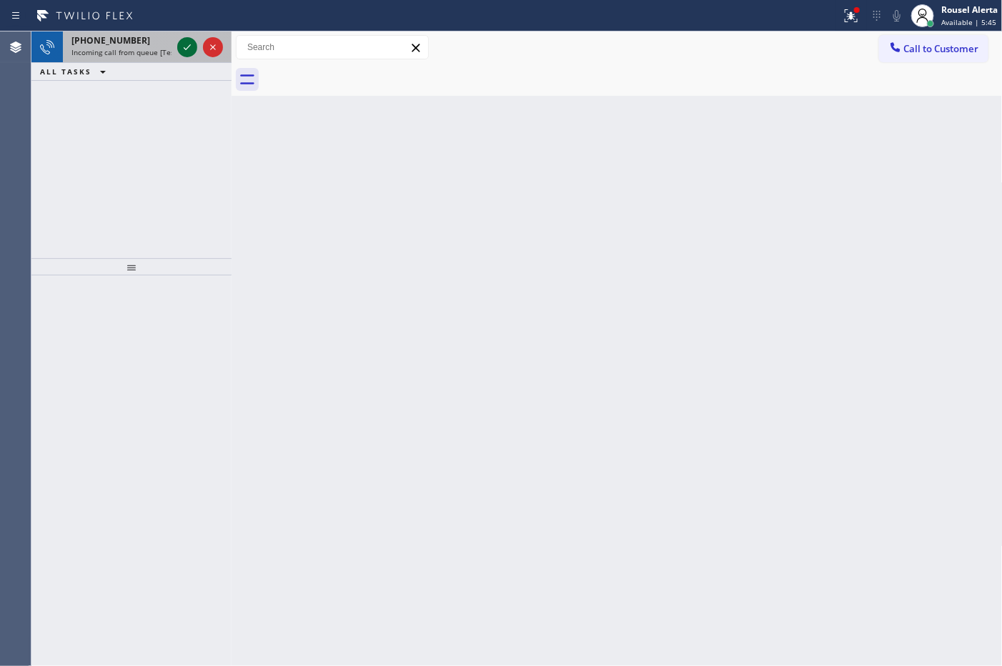
click at [179, 50] on icon at bounding box center [187, 47] width 17 height 17
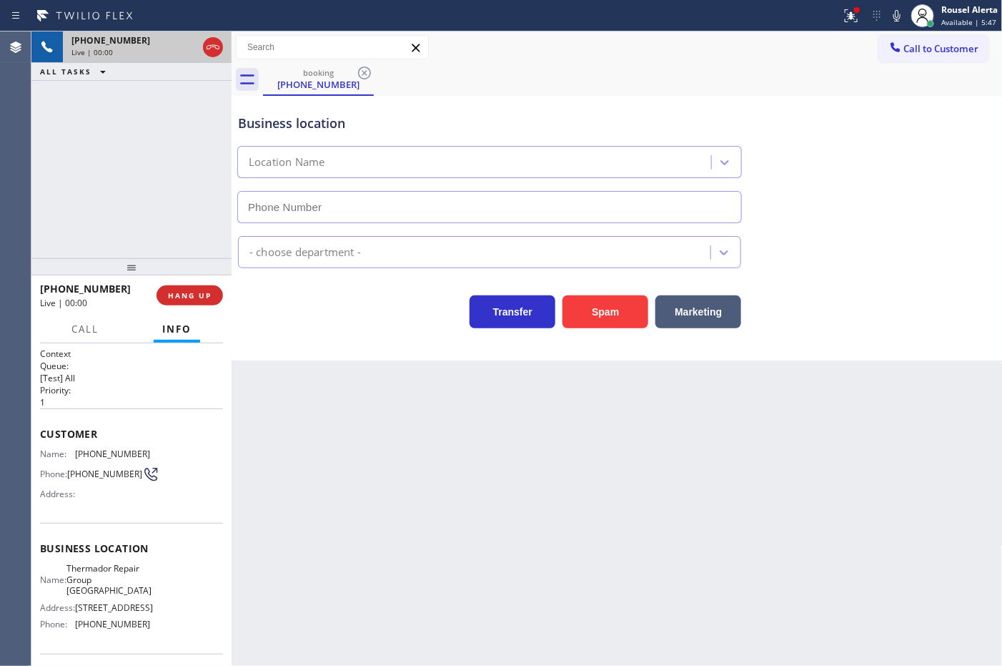
type input "[PHONE_NUMBER]"
click at [133, 82] on div "+14082053623 Live | 00:07 ALL TASKS ALL TASKS ACTIVE TASKS TASKS IN WRAP UP" at bounding box center [131, 144] width 200 height 227
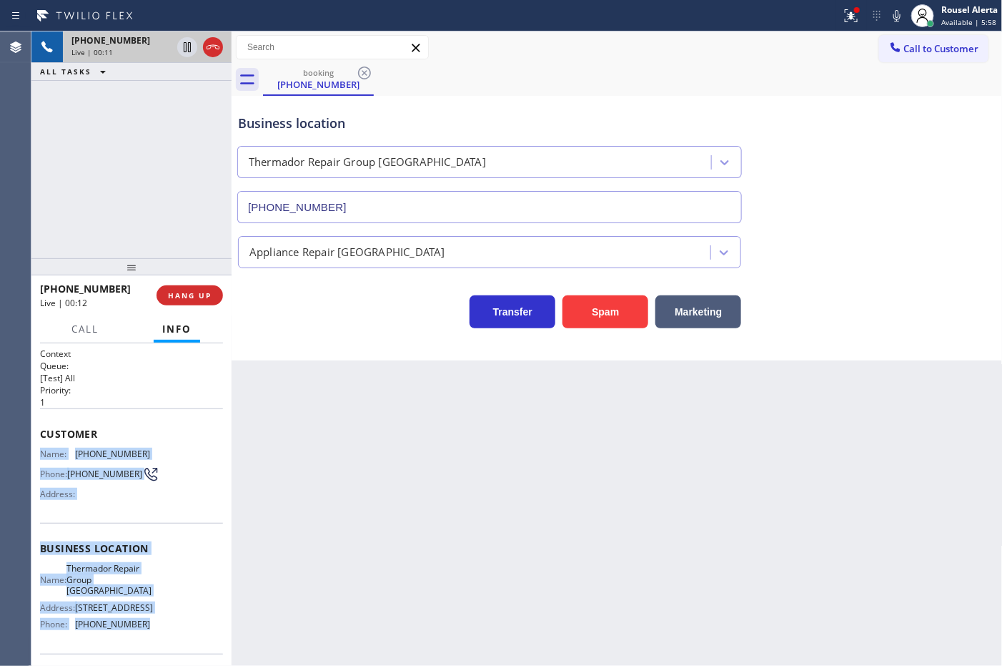
drag, startPoint x: 37, startPoint y: 455, endPoint x: 150, endPoint y: 648, distance: 223.0
click at [150, 648] on div "Context Queue: [Test] All Priority: 1 Customer Name: (408) 205-3623 Phone: (408…" at bounding box center [131, 504] width 200 height 322
copy div "Name: (408) 205-3623 Phone: (408) 205-3623 Address: Business location Name: The…"
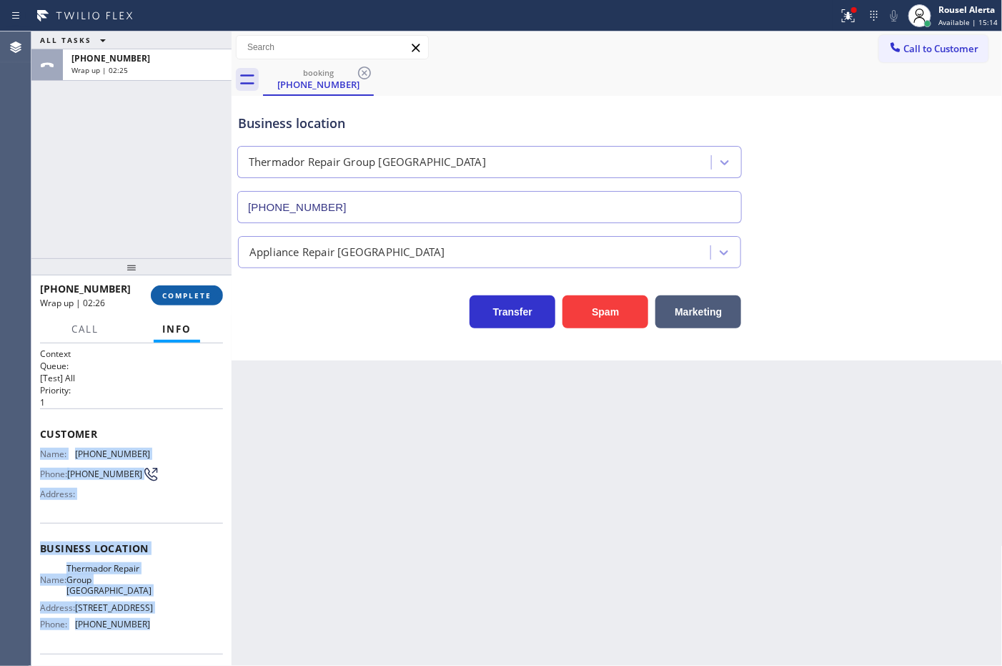
click at [180, 302] on button "COMPLETE" at bounding box center [187, 295] width 72 height 20
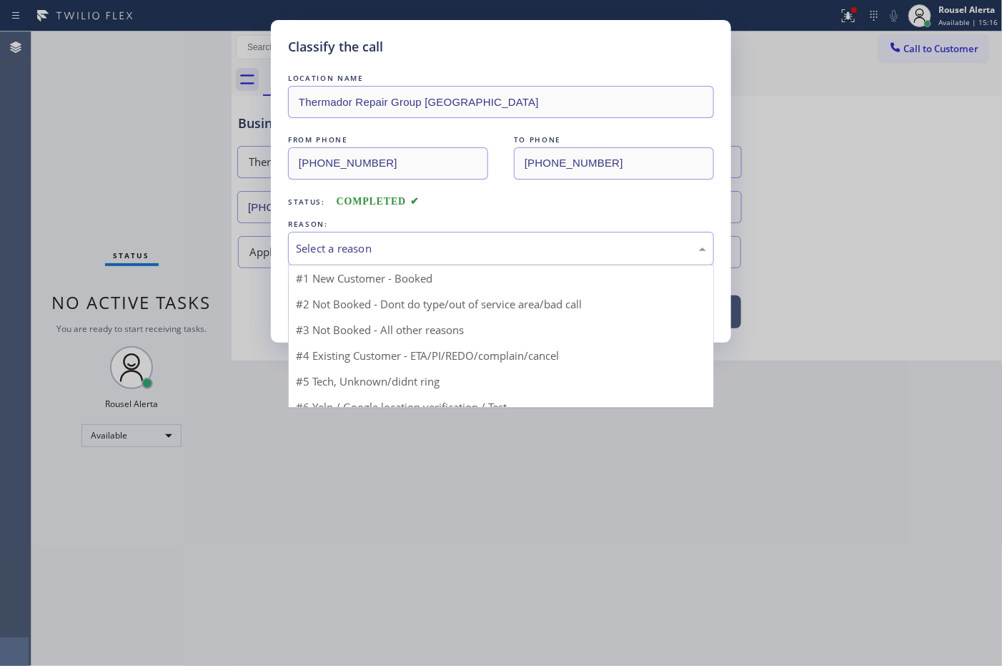
click at [395, 248] on div "Select a reason" at bounding box center [501, 248] width 410 height 16
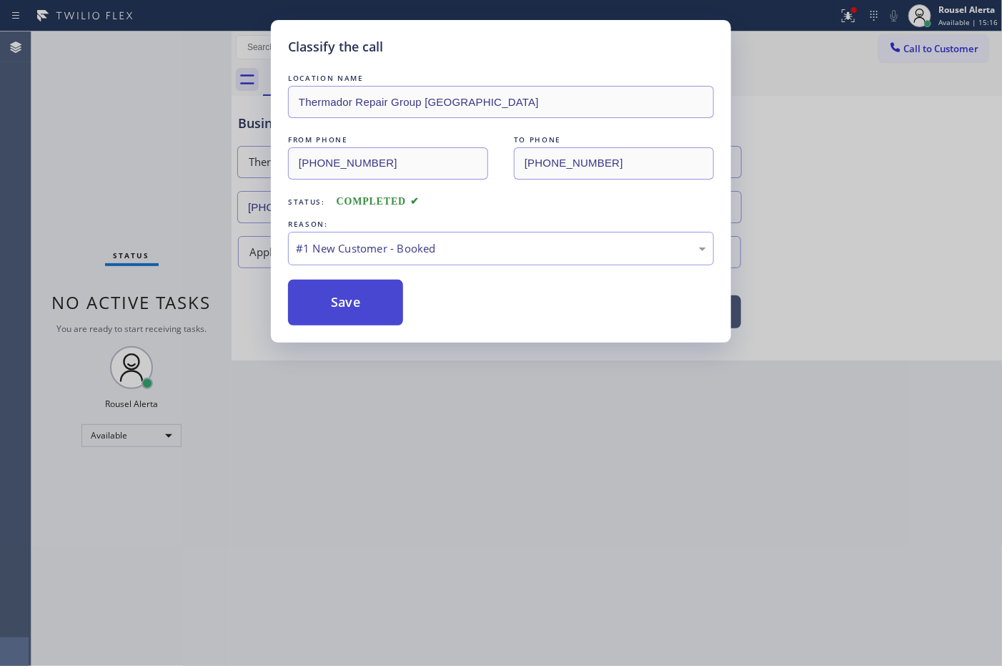
click at [365, 295] on button "Save" at bounding box center [345, 303] width 115 height 46
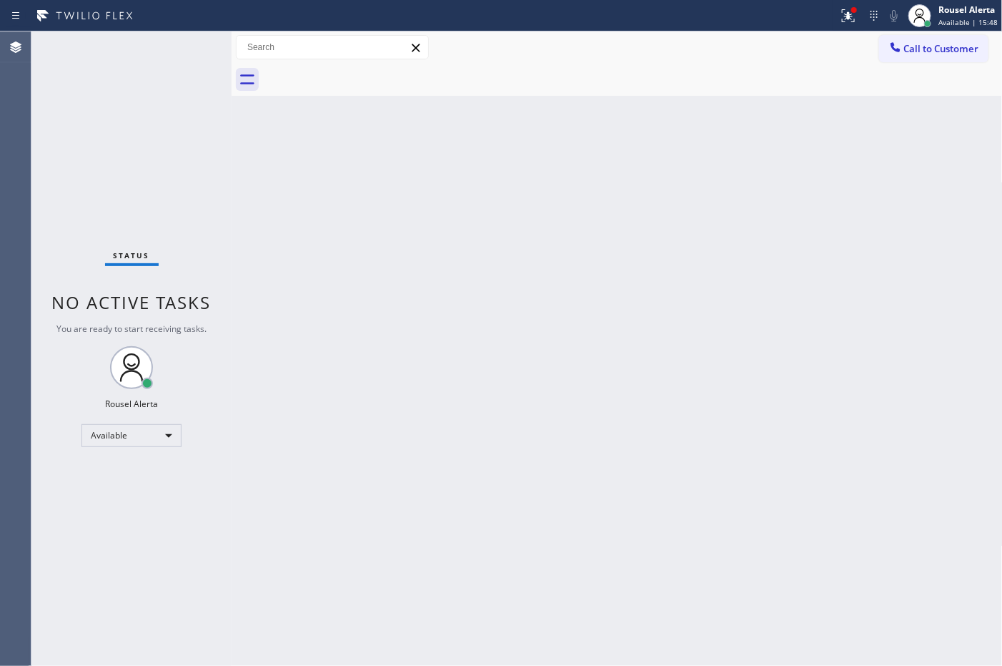
click at [152, 63] on div "Status No active tasks You are ready to start receiving tasks. Rousel Alerta Av…" at bounding box center [131, 348] width 200 height 634
click at [849, 18] on icon at bounding box center [848, 15] width 13 height 13
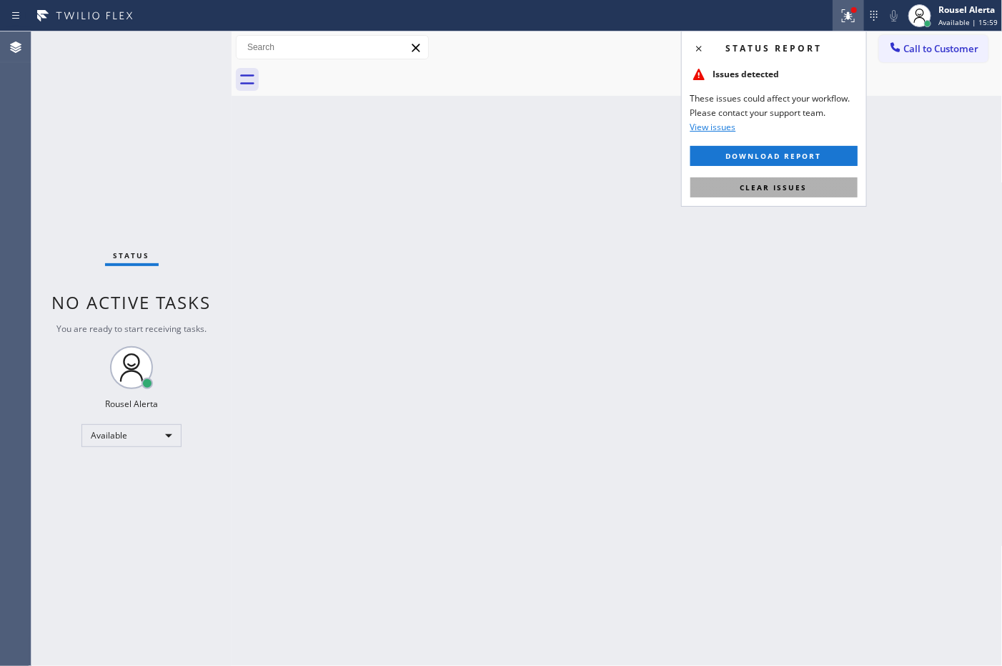
click at [813, 186] on button "Clear issues" at bounding box center [774, 187] width 167 height 20
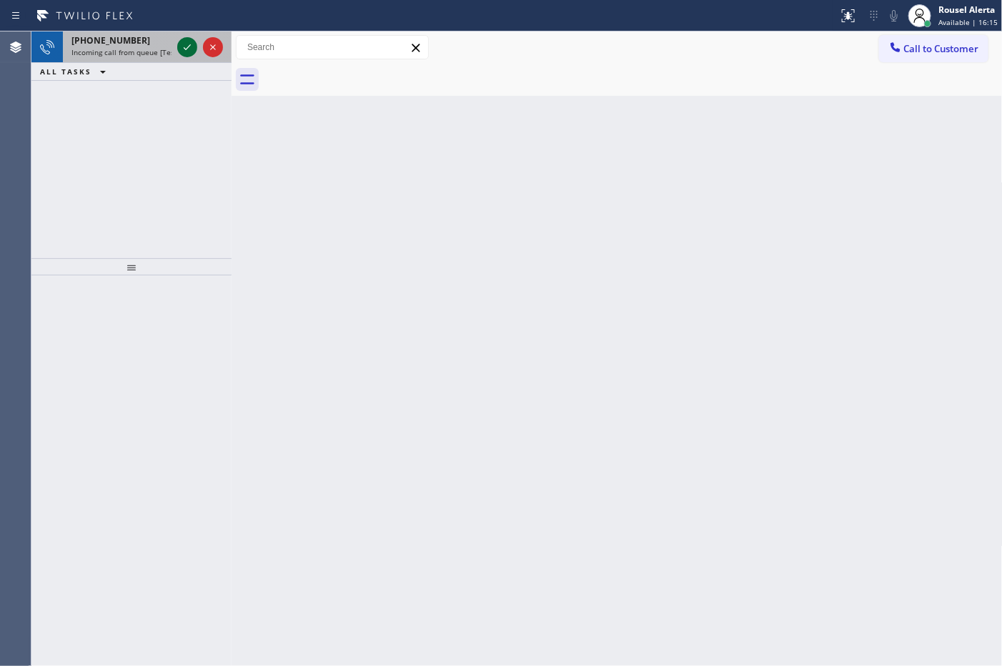
click at [182, 46] on icon at bounding box center [187, 47] width 17 height 17
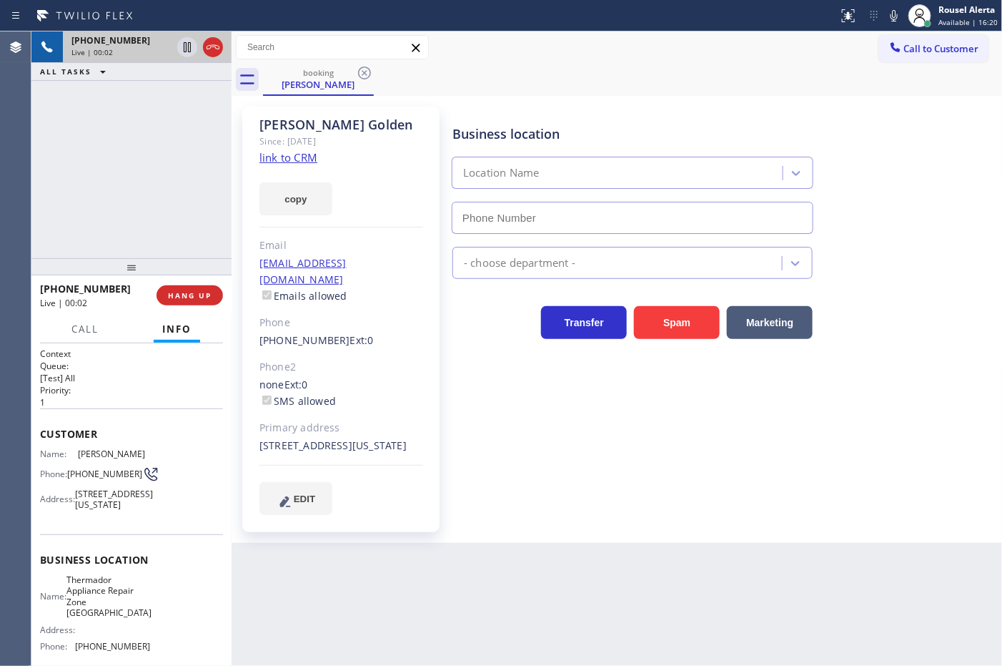
type input "(646) 846-5120"
click at [304, 162] on link "link to CRM" at bounding box center [288, 157] width 58 height 14
click at [94, 329] on span "Call" at bounding box center [84, 328] width 27 height 13
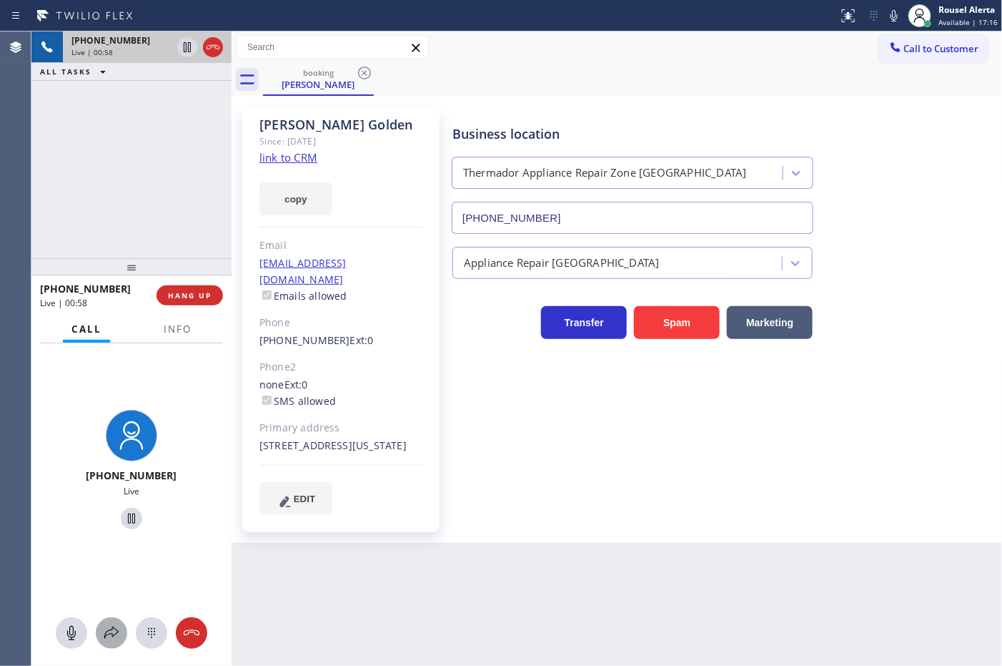
click at [108, 629] on icon at bounding box center [111, 632] width 17 height 17
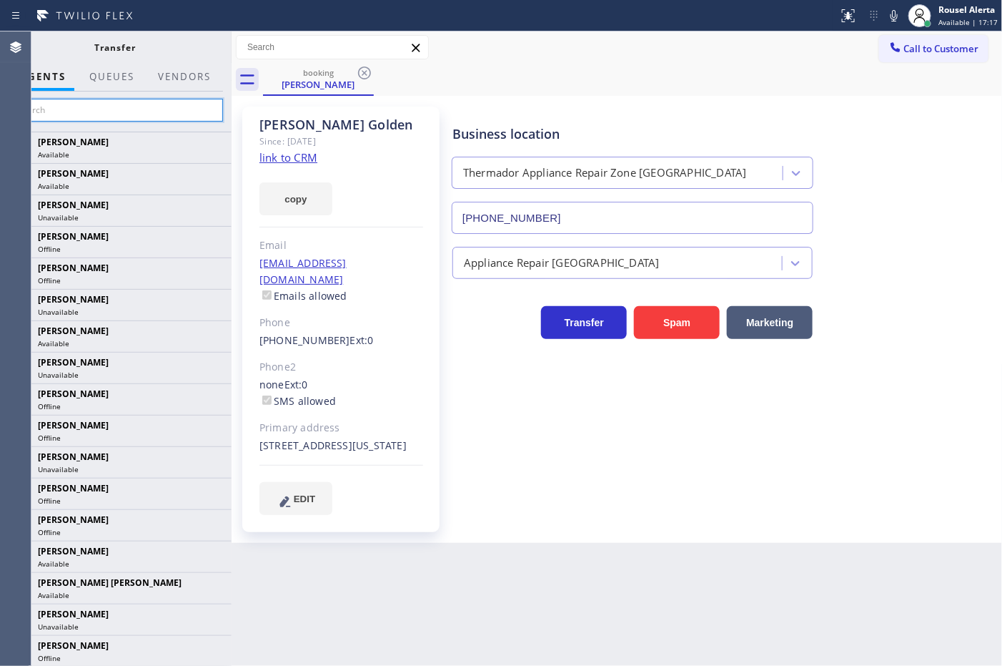
click at [97, 104] on input "text" at bounding box center [115, 110] width 215 height 23
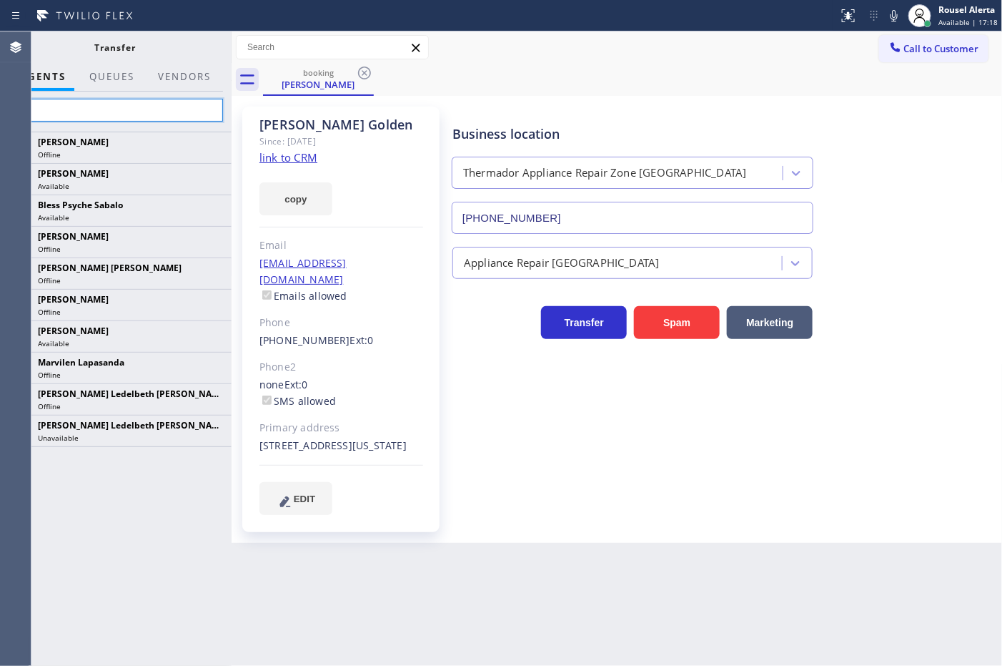
type input "s"
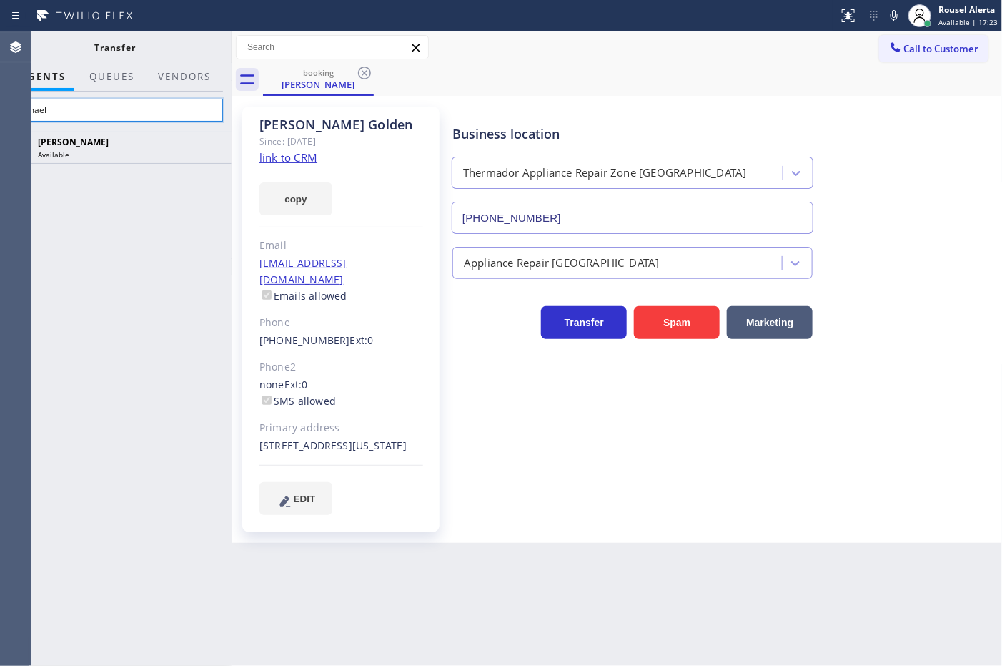
type input "esmael"
click at [187, 109] on input "esmael" at bounding box center [115, 110] width 215 height 23
click at [0, 0] on icon at bounding box center [0, 0] width 0 height 0
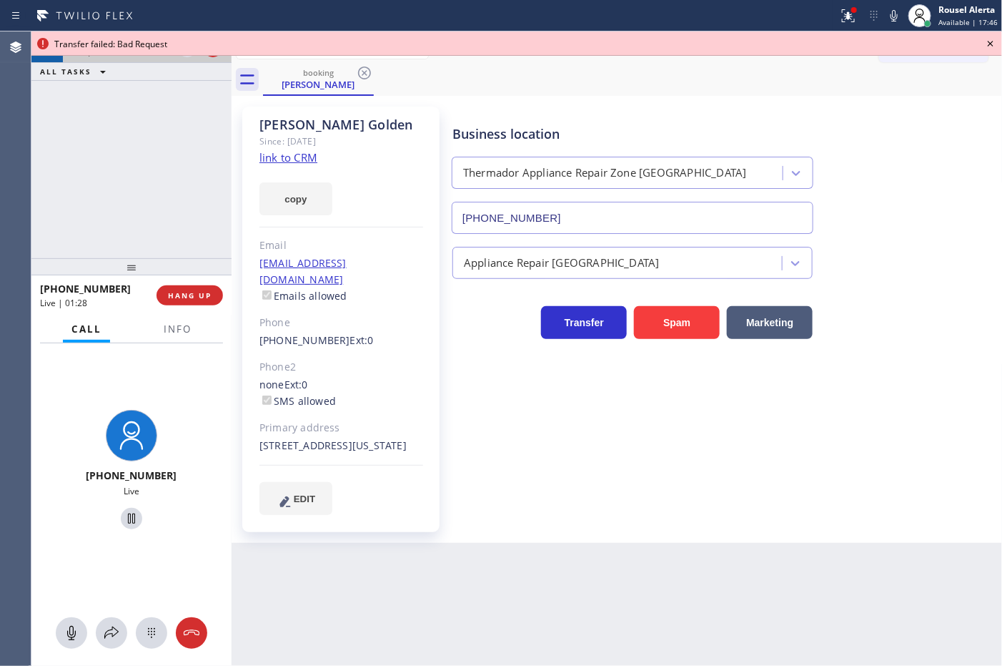
click at [992, 44] on icon at bounding box center [991, 44] width 6 height 6
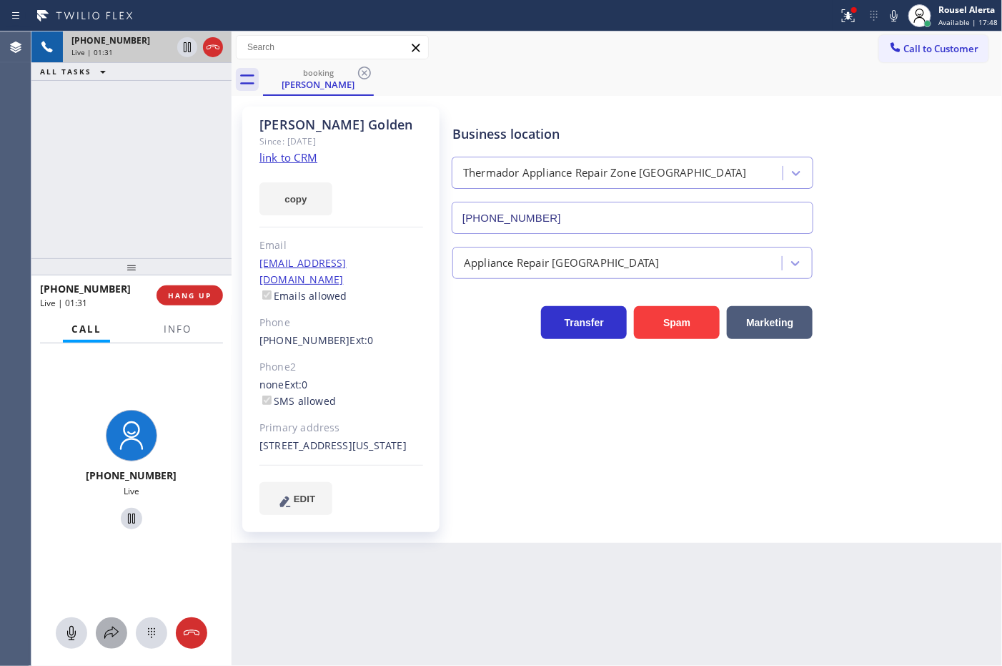
click at [108, 626] on icon at bounding box center [111, 632] width 17 height 17
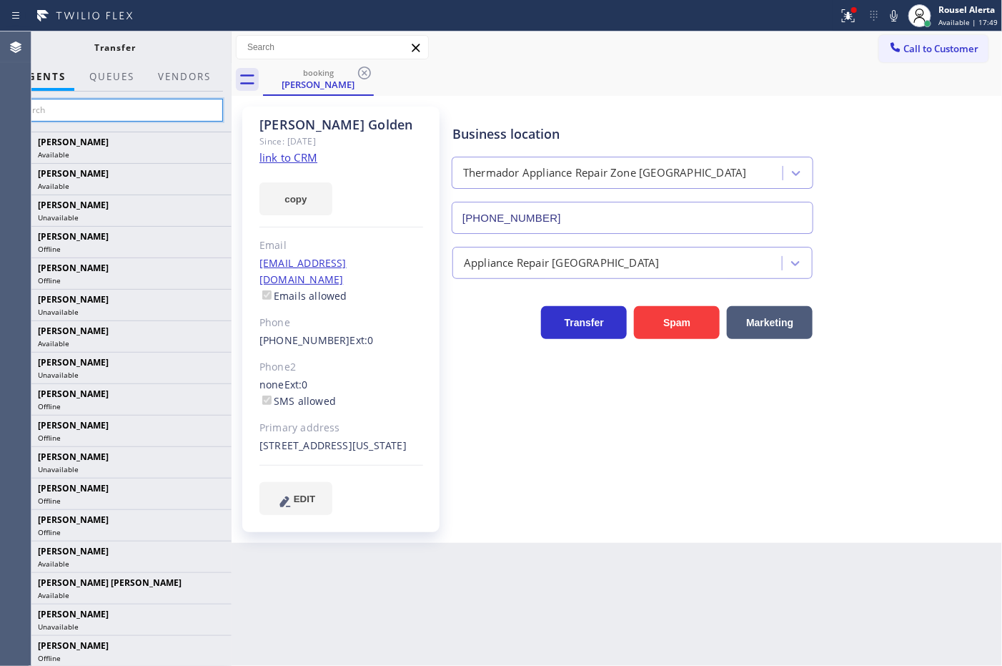
click at [118, 112] on input "text" at bounding box center [115, 110] width 215 height 23
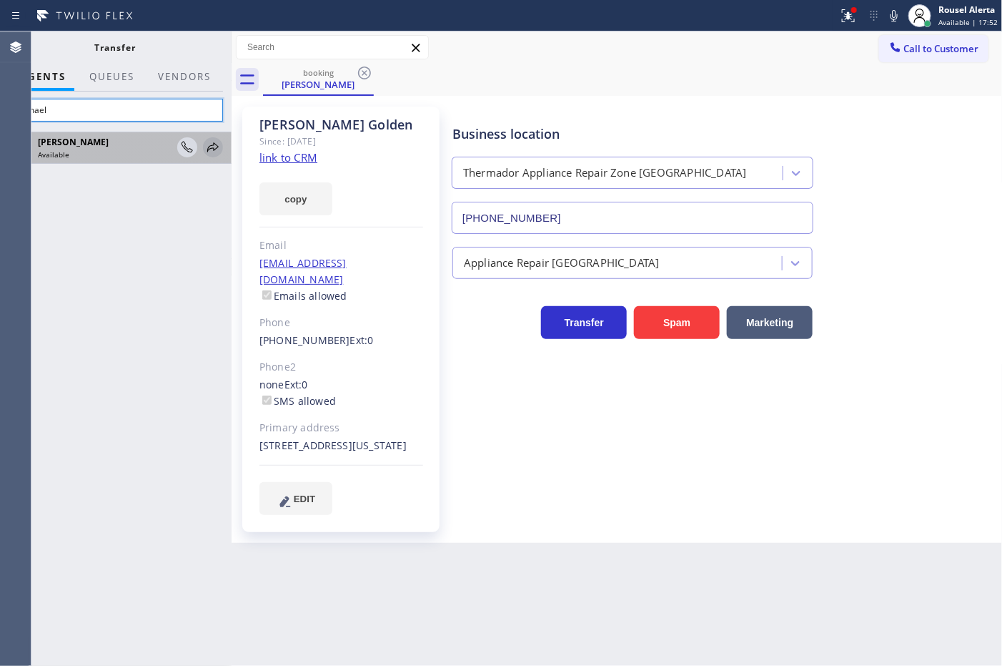
type input "esmael"
click at [209, 143] on icon at bounding box center [212, 147] width 17 height 17
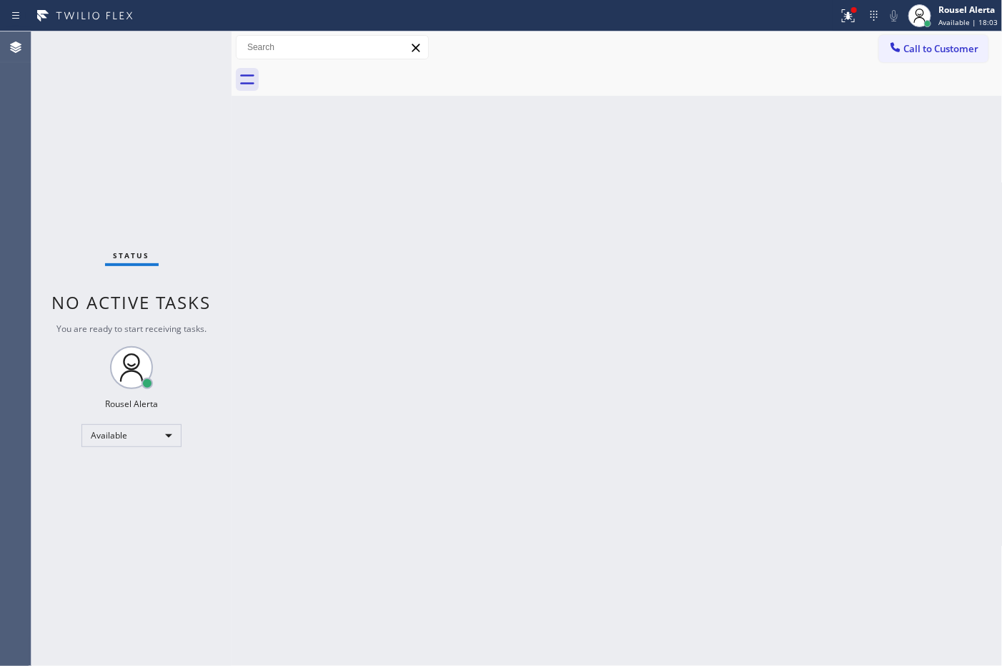
drag, startPoint x: 176, startPoint y: 84, endPoint x: 149, endPoint y: 20, distance: 69.2
click at [176, 84] on div "Status No active tasks You are ready to start receiving tasks. Rousel Alerta Av…" at bounding box center [131, 348] width 200 height 634
click at [451, 475] on div "Back to Dashboard Change Sender ID Customers Technicians Select a contact Outbo…" at bounding box center [617, 348] width 771 height 634
click at [125, 59] on div "Status No active tasks You are ready to start receiving tasks. Rousel Alerta Av…" at bounding box center [131, 348] width 200 height 634
click at [431, 322] on div "Back to Dashboard Change Sender ID Customers Technicians Select a contact Outbo…" at bounding box center [617, 348] width 771 height 634
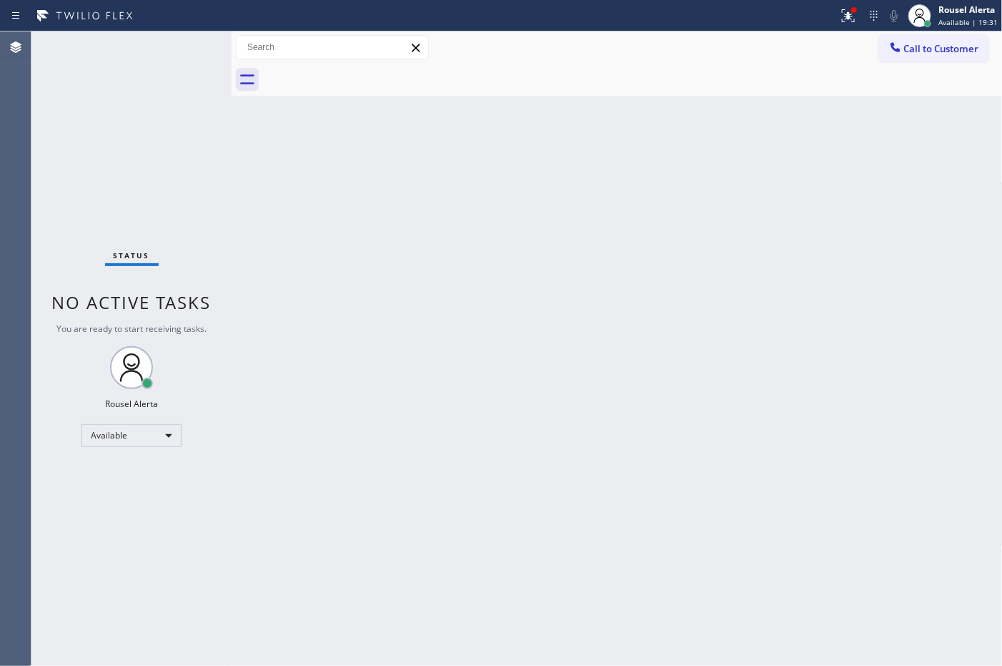
click at [172, 36] on div "Status No active tasks You are ready to start receiving tasks. Rousel Alerta Av…" at bounding box center [131, 348] width 200 height 634
click at [458, 461] on div "Back to Dashboard Change Sender ID Customers Technicians Select a contact Outbo…" at bounding box center [617, 348] width 771 height 634
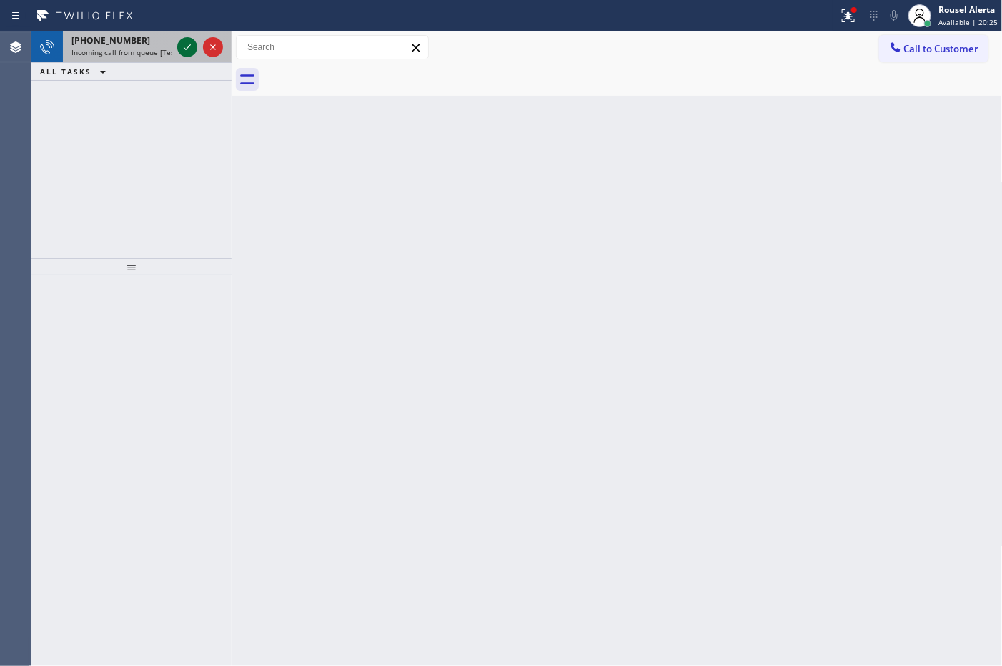
drag, startPoint x: 149, startPoint y: 51, endPoint x: 177, endPoint y: 49, distance: 28.0
click at [149, 51] on span "Incoming call from queue [Test] All" at bounding box center [130, 52] width 119 height 10
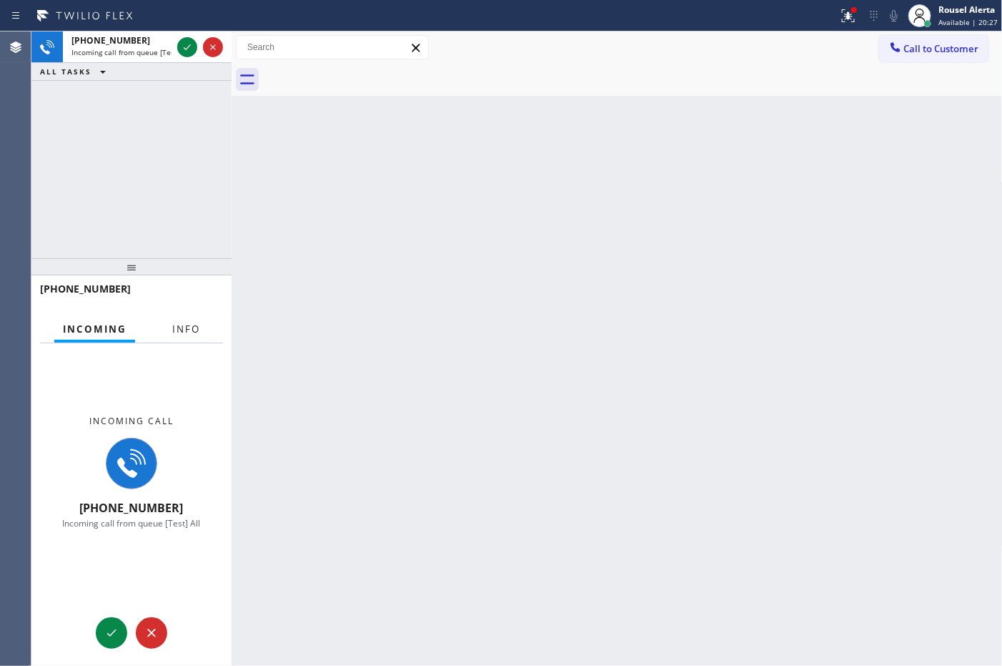
click at [172, 324] on span "Info" at bounding box center [186, 328] width 28 height 13
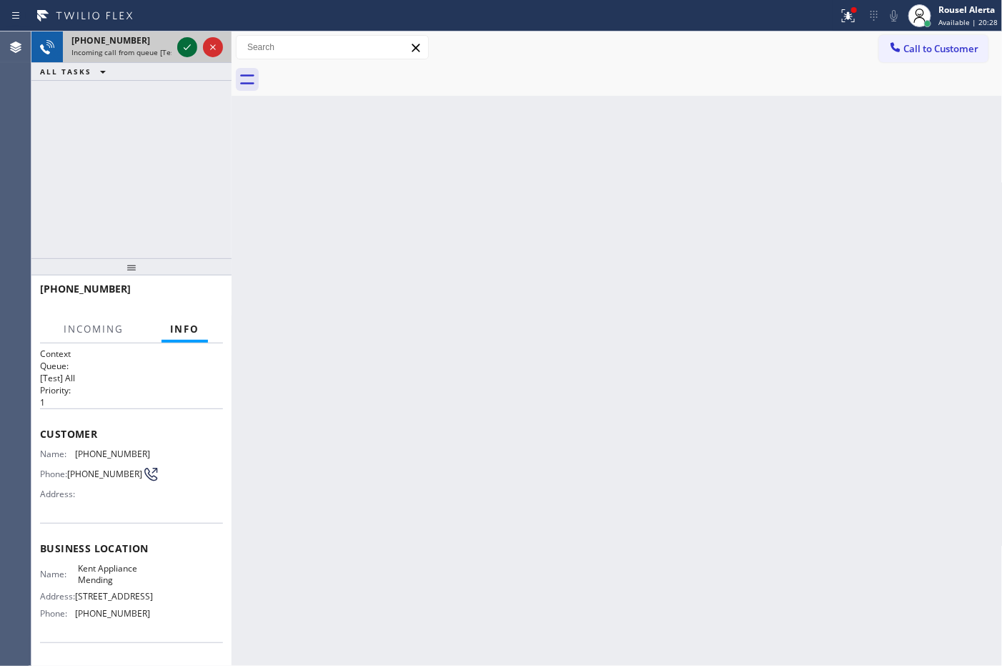
click at [177, 51] on div at bounding box center [187, 47] width 20 height 17
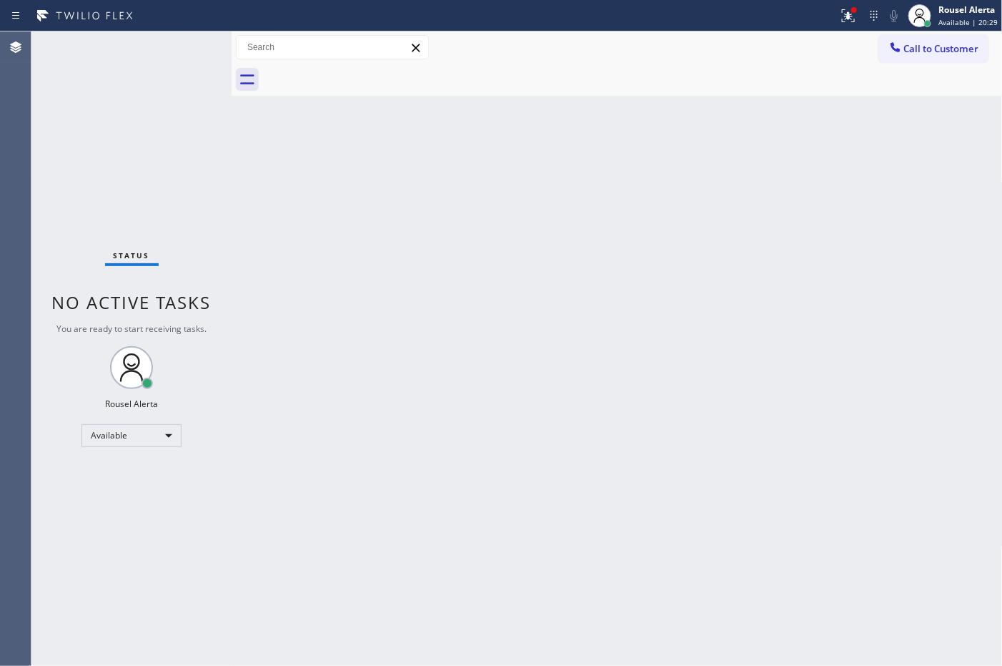
click at [535, 306] on div "Back to Dashboard Change Sender ID Customers Technicians Select a contact Outbo…" at bounding box center [617, 348] width 771 height 634
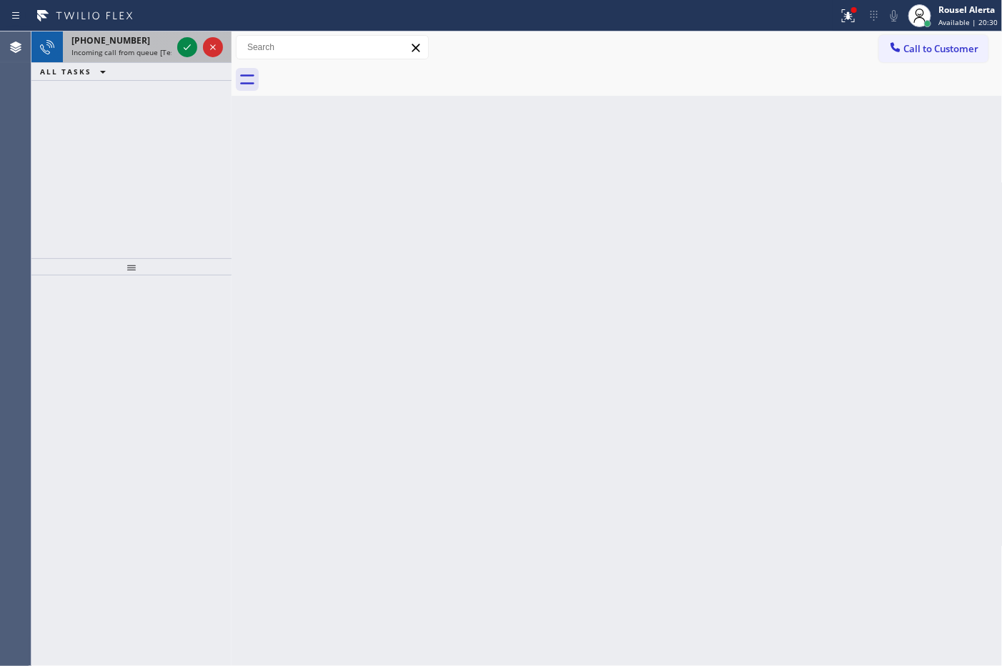
drag, startPoint x: 148, startPoint y: 51, endPoint x: 170, endPoint y: 51, distance: 22.2
click at [152, 51] on span "Incoming call from queue [Test] All" at bounding box center [130, 52] width 119 height 10
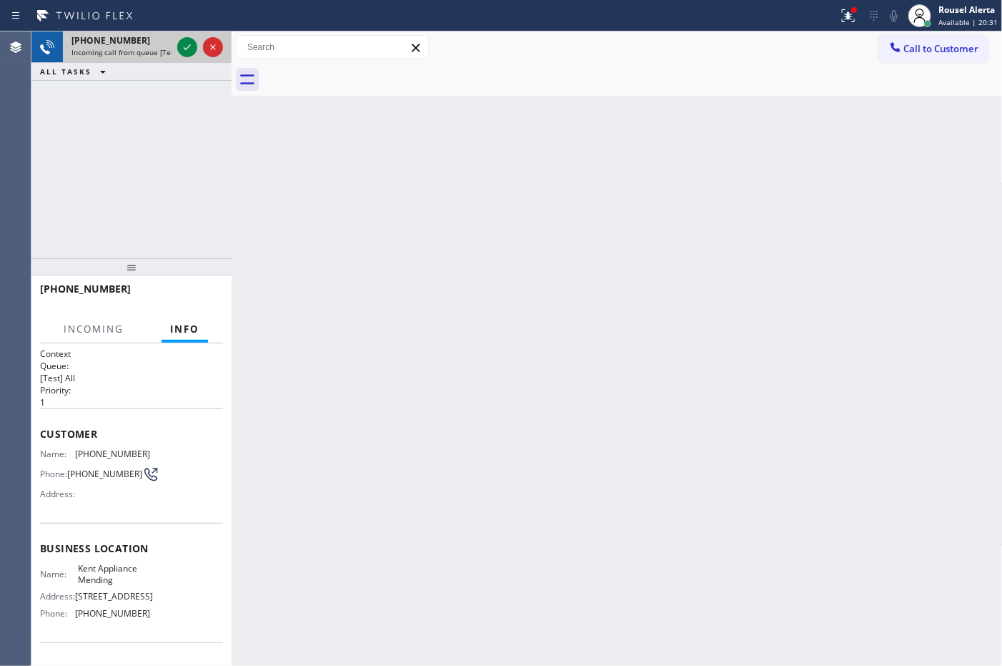
click at [175, 49] on div at bounding box center [199, 46] width 51 height 31
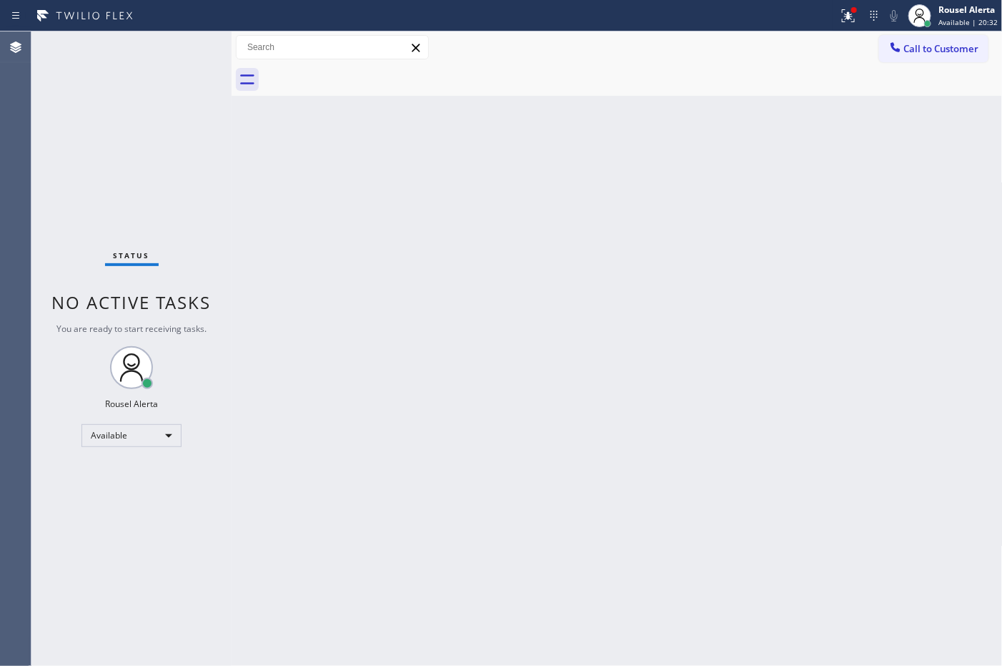
click at [295, 145] on div "Back to Dashboard Change Sender ID Customers Technicians Select a contact Outbo…" at bounding box center [617, 348] width 771 height 634
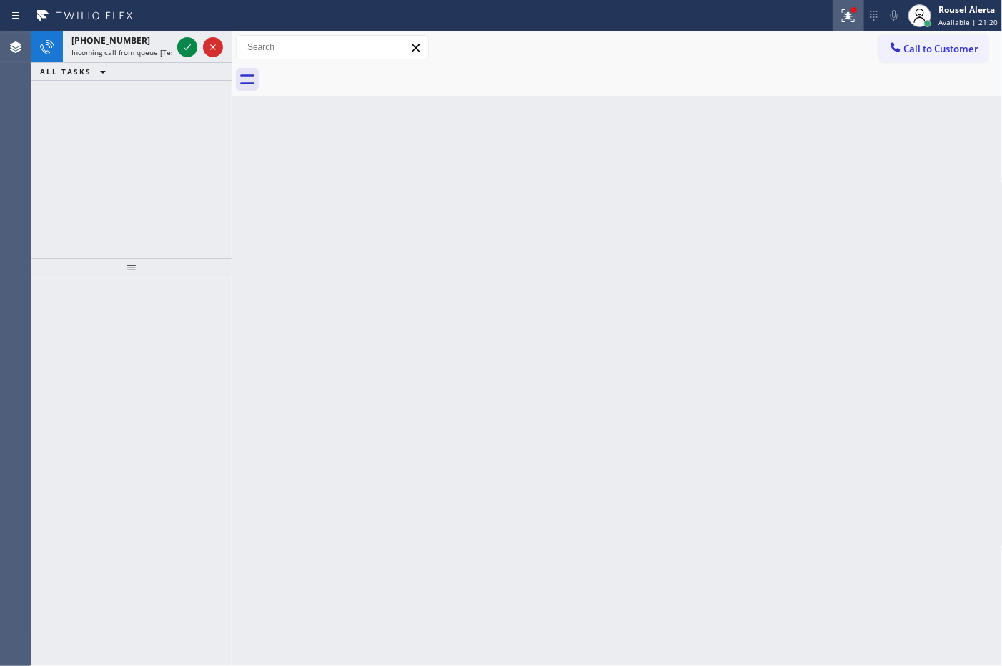
click at [841, 19] on icon at bounding box center [848, 15] width 17 height 17
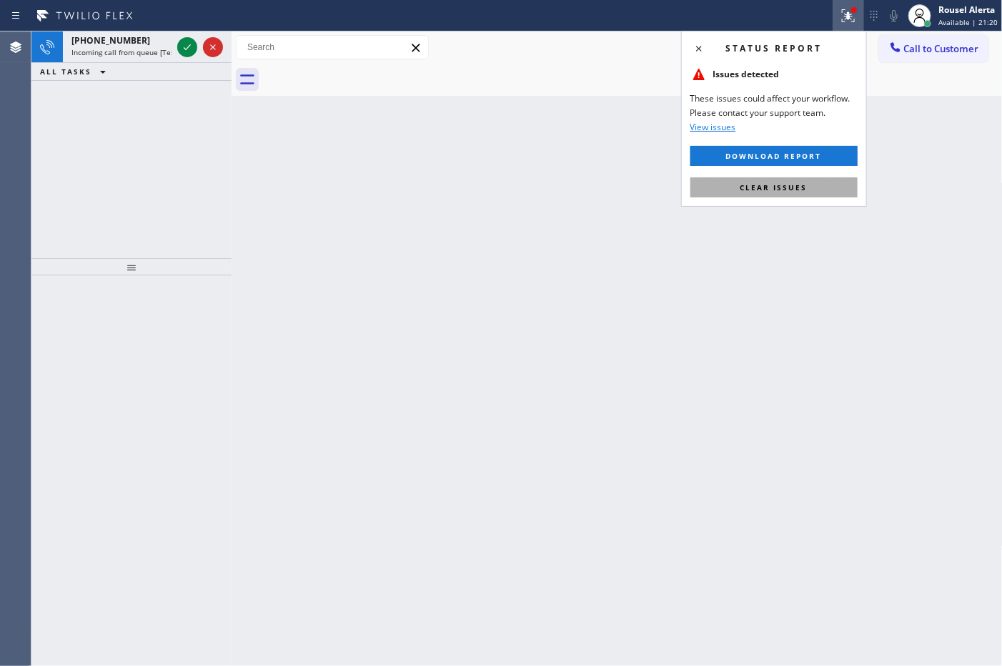
drag, startPoint x: 819, startPoint y: 184, endPoint x: 526, endPoint y: 187, distance: 293.1
click at [819, 184] on button "Clear issues" at bounding box center [774, 187] width 167 height 20
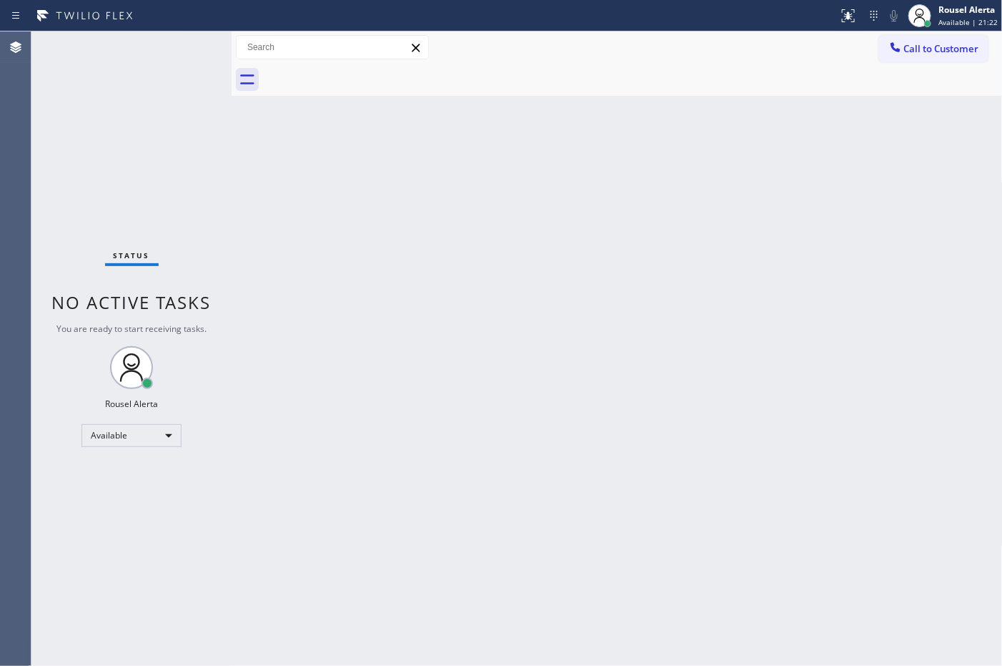
click at [176, 56] on div "Status No active tasks You are ready to start receiving tasks. Rousel Alerta Av…" at bounding box center [131, 348] width 200 height 634
click at [176, 51] on div "Status No active tasks You are ready to start receiving tasks. Rousel Alerta Av…" at bounding box center [131, 348] width 200 height 634
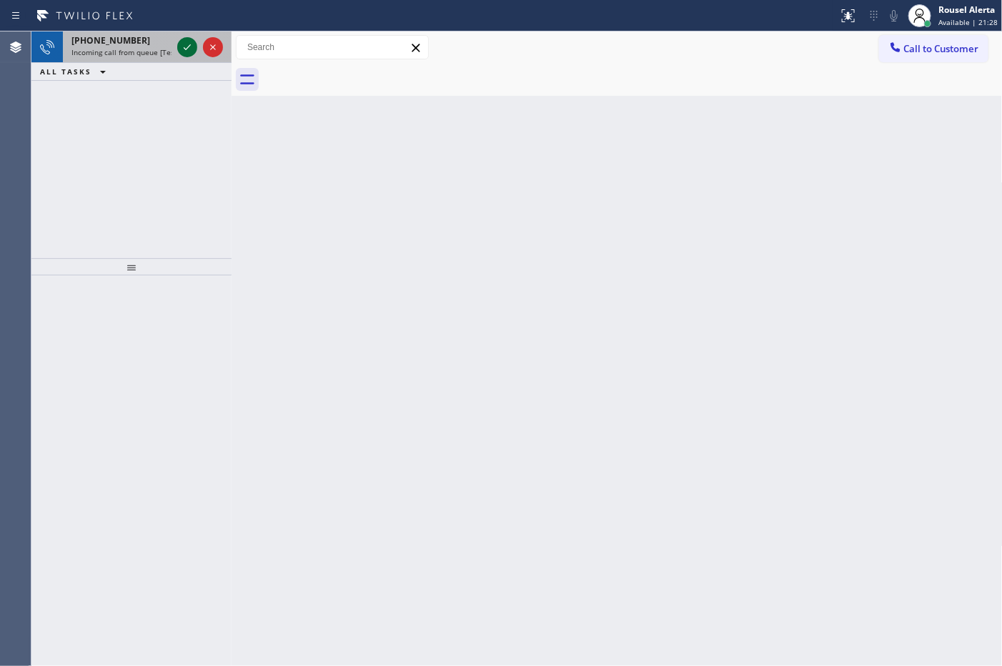
click at [182, 48] on icon at bounding box center [187, 47] width 17 height 17
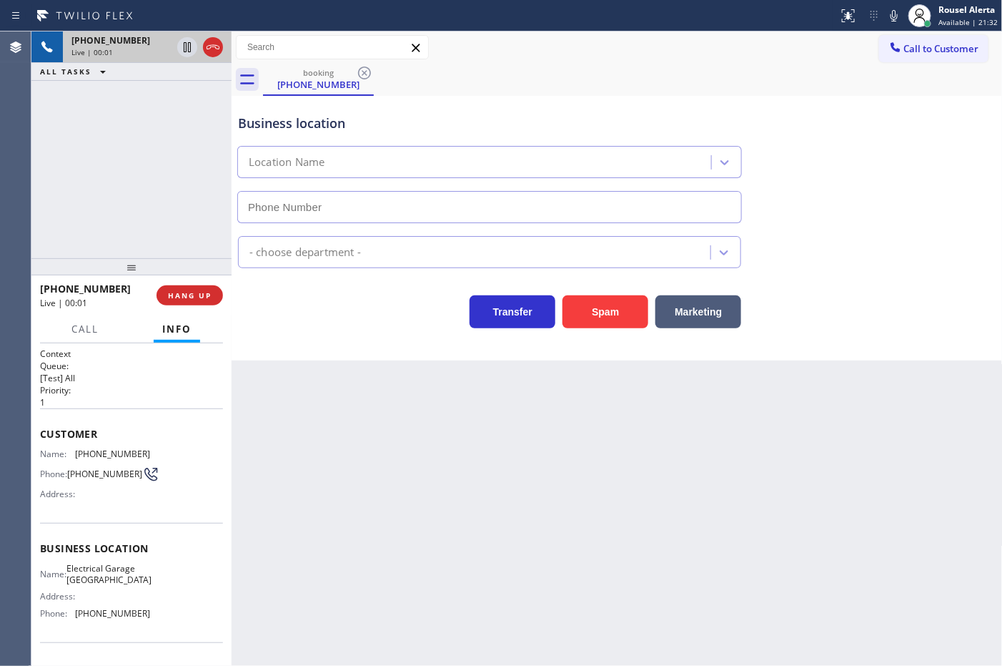
type input "[PHONE_NUMBER]"
click at [154, 73] on div "ALL TASKS ALL TASKS ACTIVE TASKS TASKS IN WRAP UP" at bounding box center [131, 72] width 200 height 18
click at [393, 461] on div "Back to Dashboard Change Sender ID Customers Technicians Select a contact Outbo…" at bounding box center [617, 348] width 771 height 634
click at [173, 295] on span "HANG UP" at bounding box center [190, 295] width 44 height 10
click at [325, 400] on div "Back to Dashboard Change Sender ID Customers Technicians Select a contact Outbo…" at bounding box center [617, 348] width 771 height 634
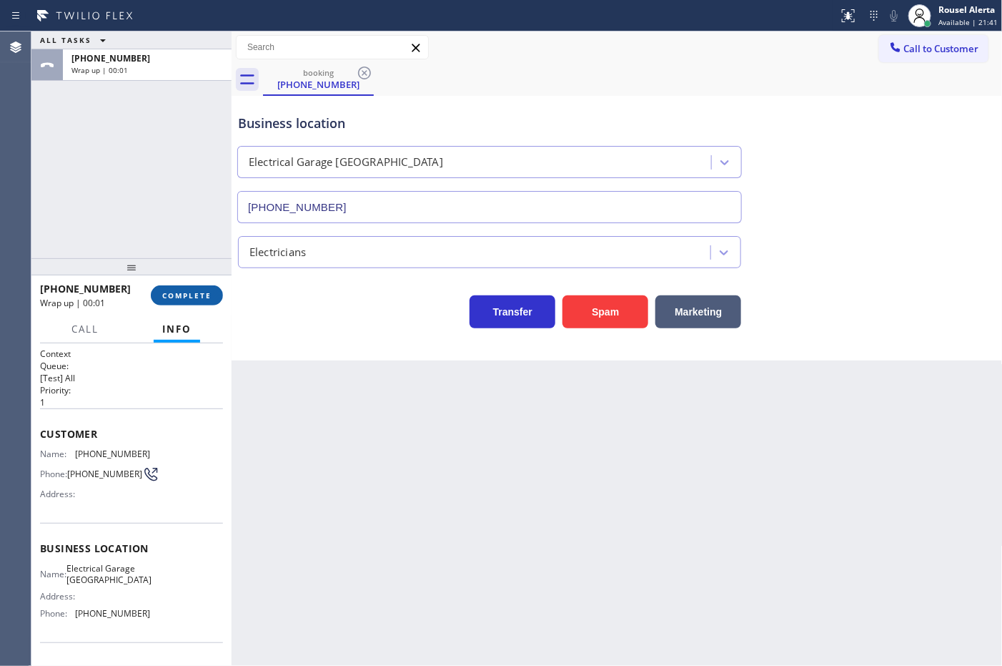
click at [189, 302] on button "COMPLETE" at bounding box center [187, 295] width 72 height 20
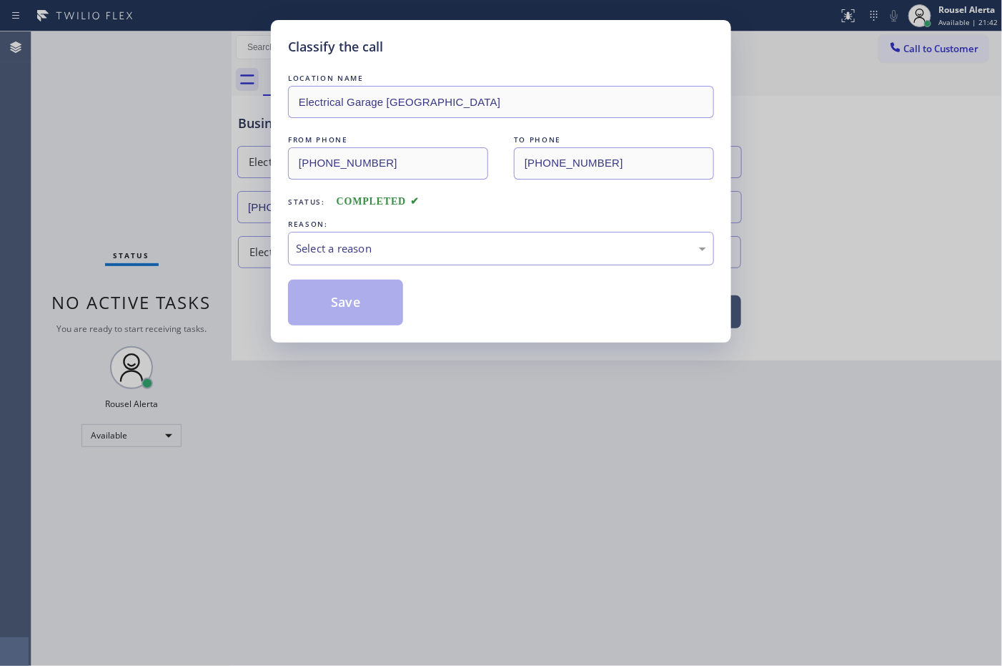
click at [344, 243] on div "Select a reason" at bounding box center [501, 248] width 410 height 16
click at [341, 301] on button "Save" at bounding box center [345, 303] width 115 height 46
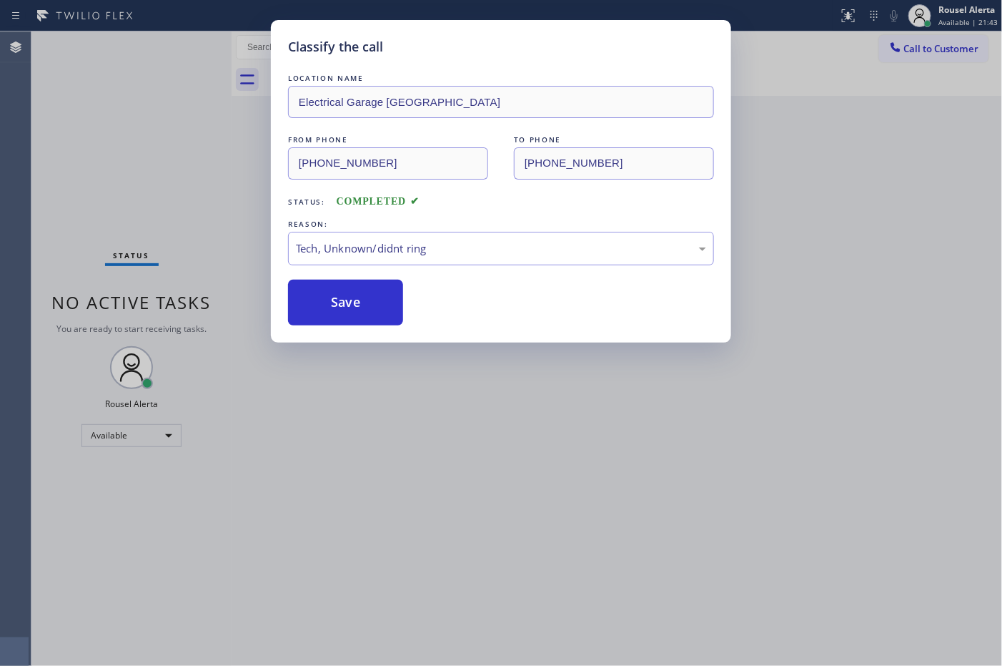
click at [432, 429] on div "Classify the call LOCATION NAME Electrical Garage Long Beach FROM PHONE (310) 9…" at bounding box center [501, 333] width 1002 height 666
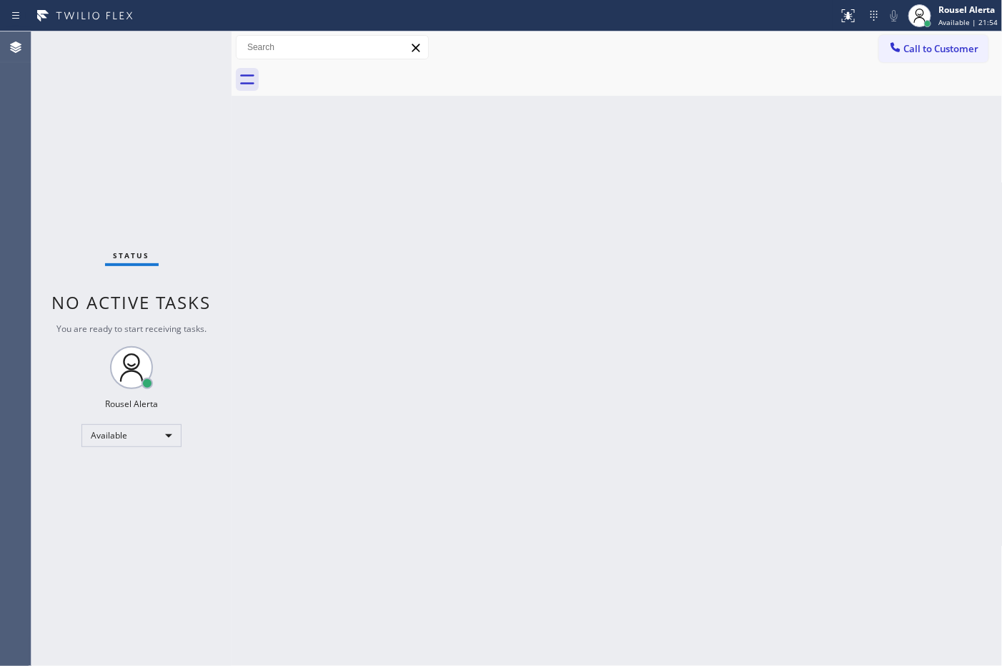
click at [390, 315] on div "Back to Dashboard Change Sender ID Customers Technicians Select a contact Outbo…" at bounding box center [617, 348] width 771 height 634
click at [147, 54] on div "Status No active tasks You are ready to start receiving tasks. Rousel Alerta Av…" at bounding box center [131, 348] width 200 height 634
click at [157, 38] on div "Status No active tasks You are ready to start receiving tasks. Rousel Alerta Av…" at bounding box center [131, 348] width 200 height 634
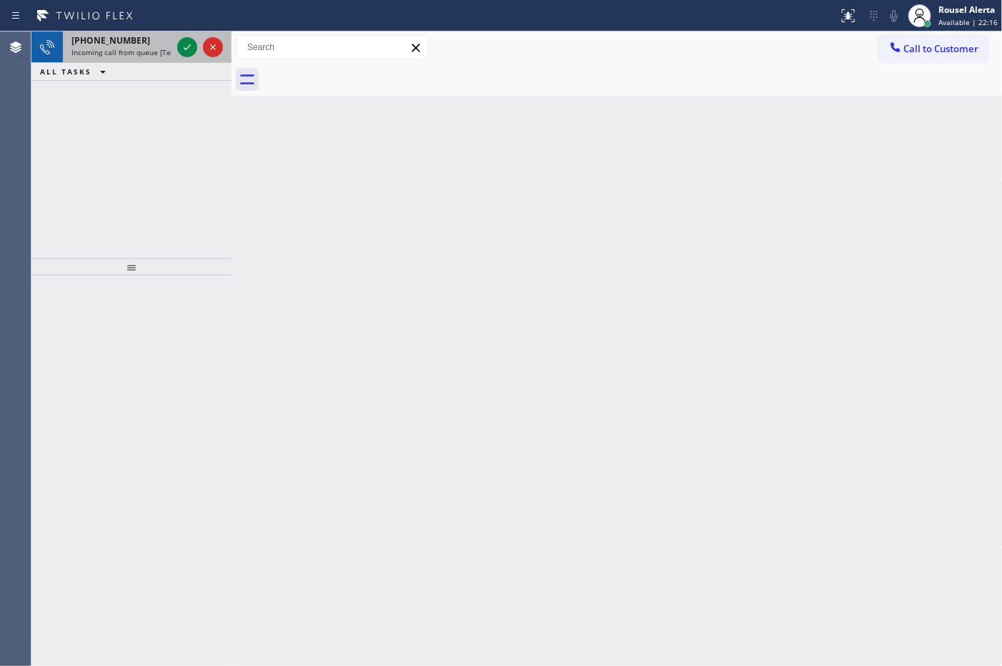
click at [148, 34] on div "+16192124142" at bounding box center [121, 40] width 100 height 12
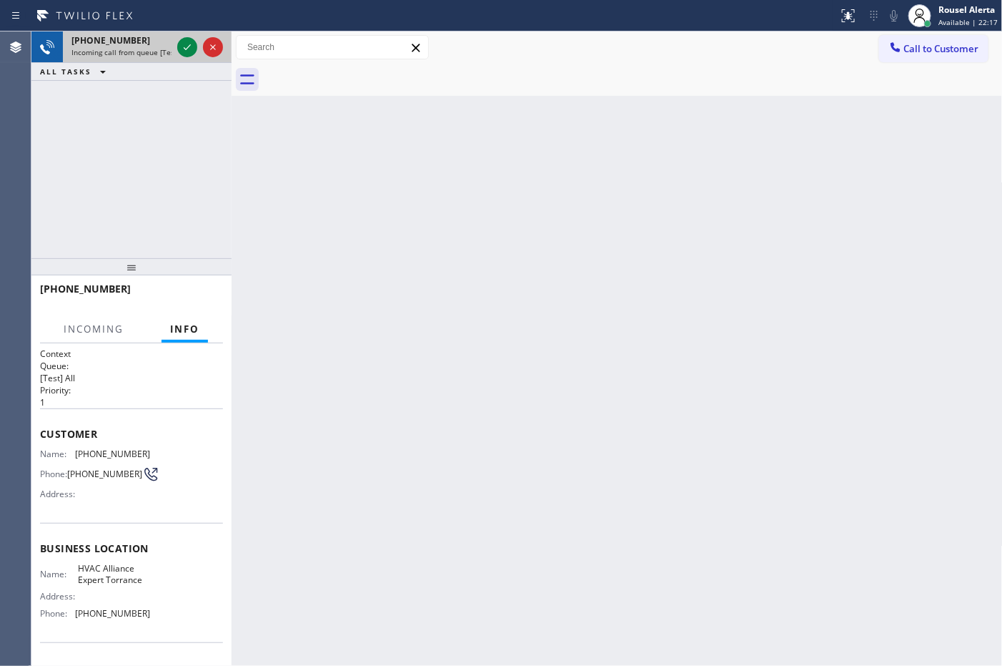
click at [176, 39] on div at bounding box center [199, 46] width 51 height 31
click at [177, 44] on div at bounding box center [187, 47] width 20 height 17
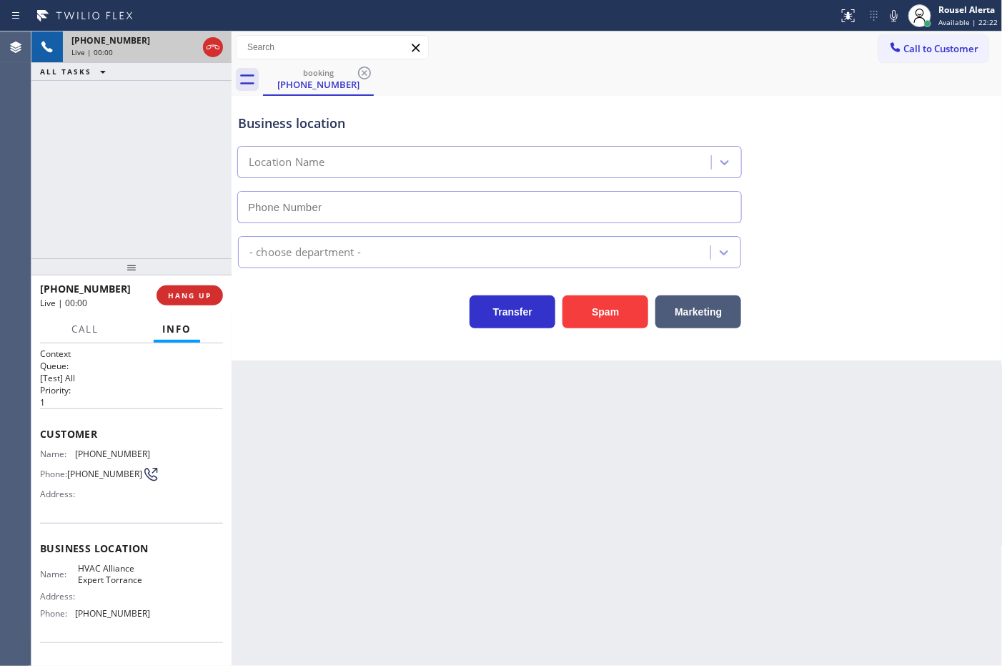
type input "(310) 861-4144"
click at [592, 313] on button "Spam" at bounding box center [606, 311] width 86 height 33
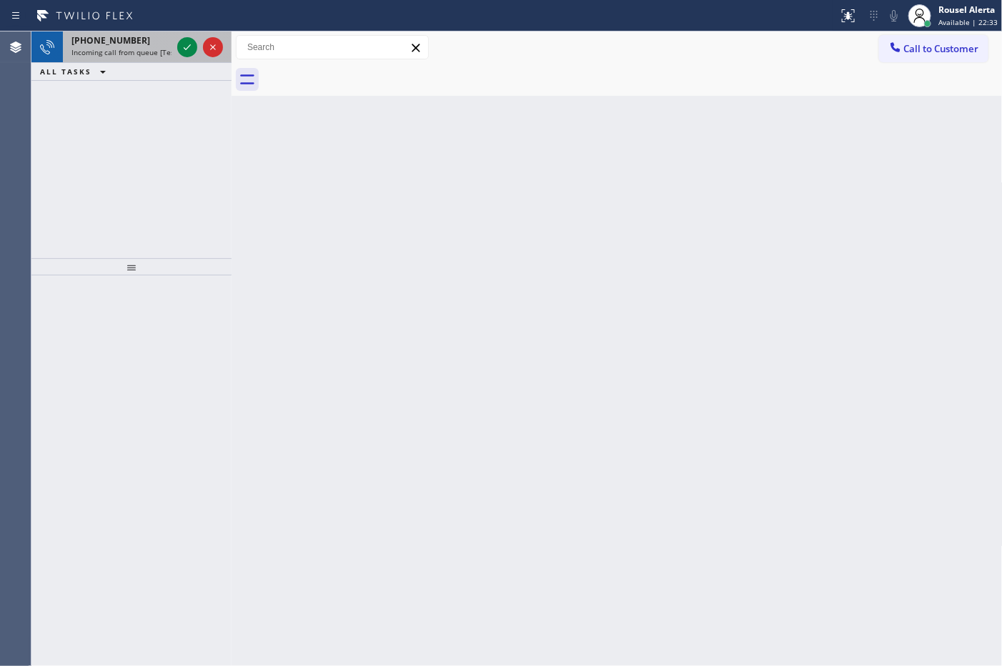
click at [172, 51] on div "+13233479652 Incoming call from queue [Test] All" at bounding box center [119, 46] width 112 height 31
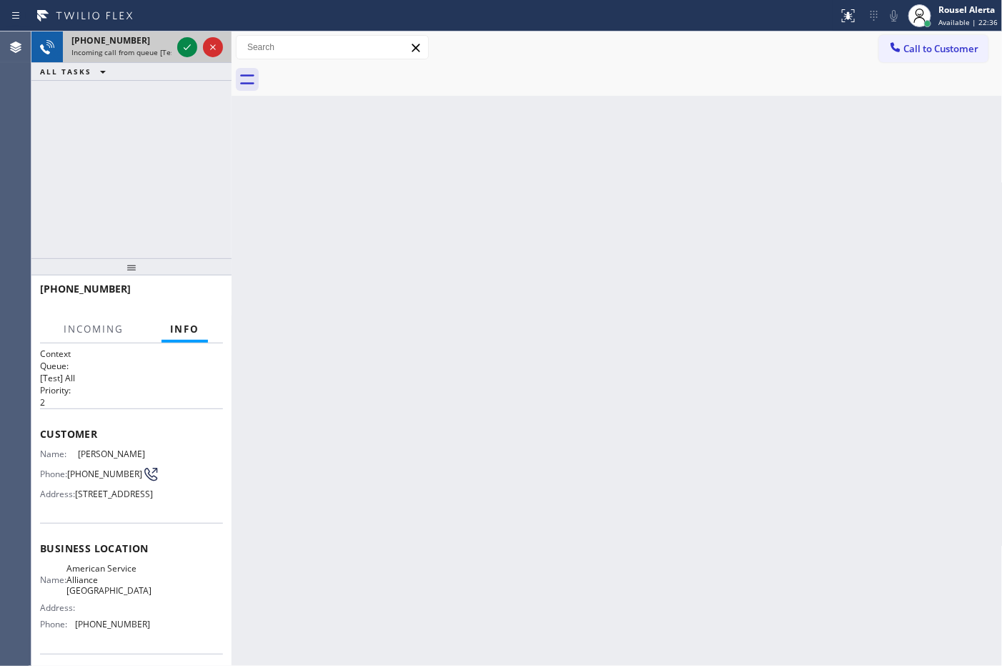
click at [150, 45] on div "+13233479652" at bounding box center [121, 40] width 100 height 12
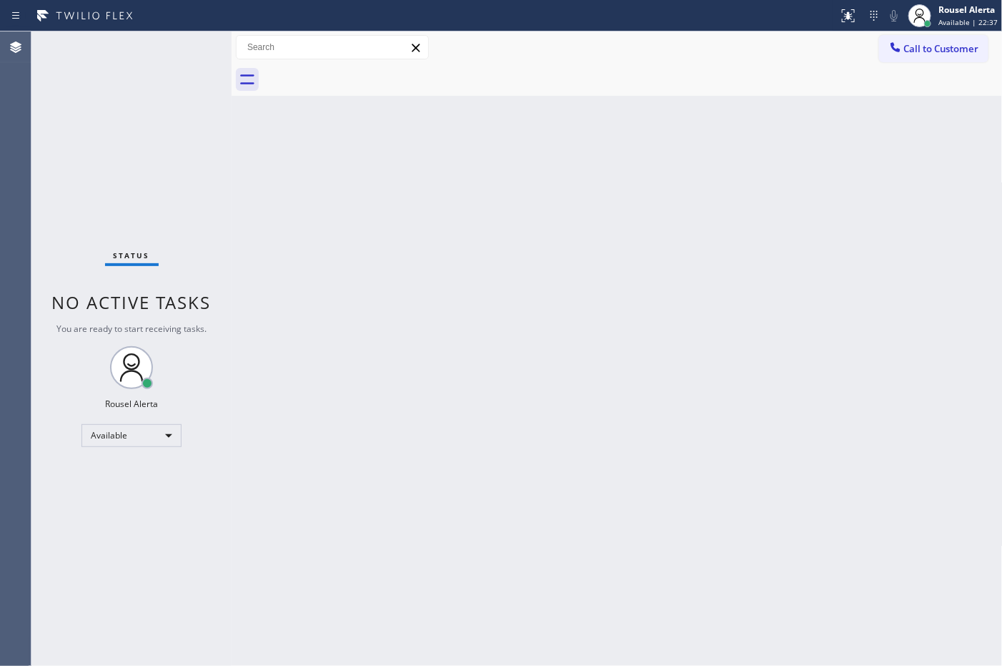
click at [503, 243] on div "Back to Dashboard Change Sender ID Customers Technicians Select a contact Outbo…" at bounding box center [617, 348] width 771 height 634
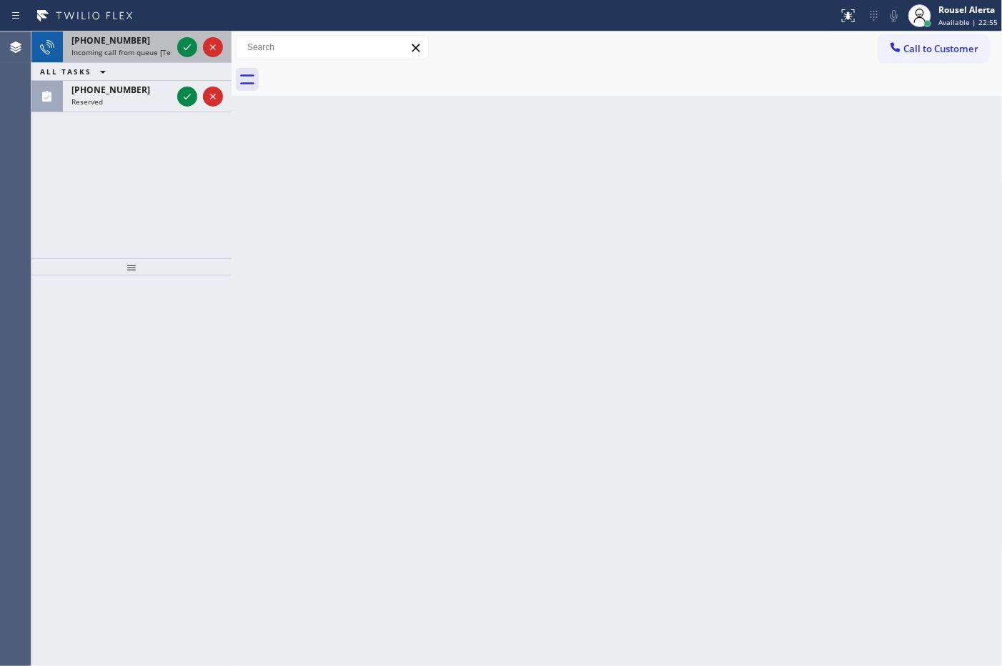
click at [163, 40] on div "+17747370490" at bounding box center [121, 40] width 100 height 12
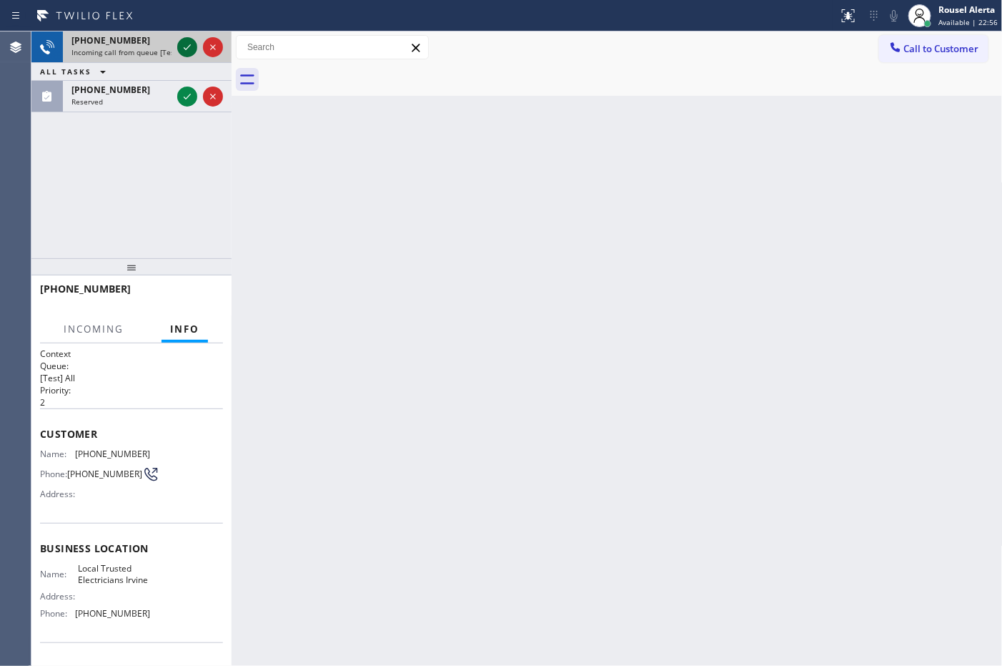
click at [184, 41] on icon at bounding box center [187, 47] width 17 height 17
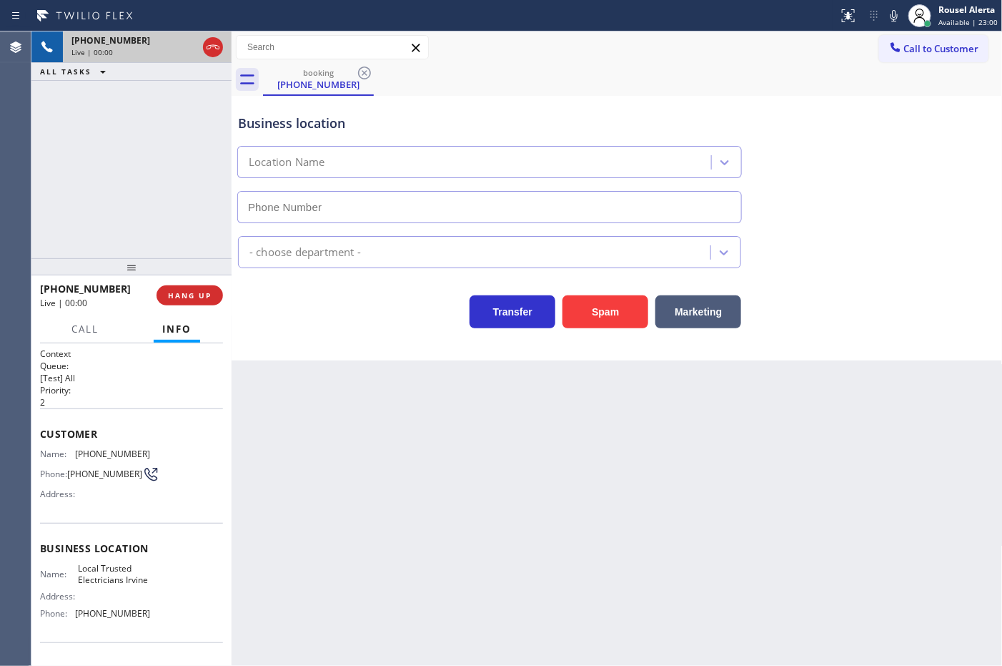
type input "[PHONE_NUMBER]"
click at [380, 441] on div "Back to Dashboard Change Sender ID Customers Technicians Select a contact Outbo…" at bounding box center [617, 348] width 771 height 634
click at [97, 144] on div "+17747370490 Live | 00:07 ALL TASKS ALL TASKS ACTIVE TASKS TASKS IN WRAP UP" at bounding box center [131, 144] width 200 height 227
click at [187, 294] on span "HANG UP" at bounding box center [190, 295] width 44 height 10
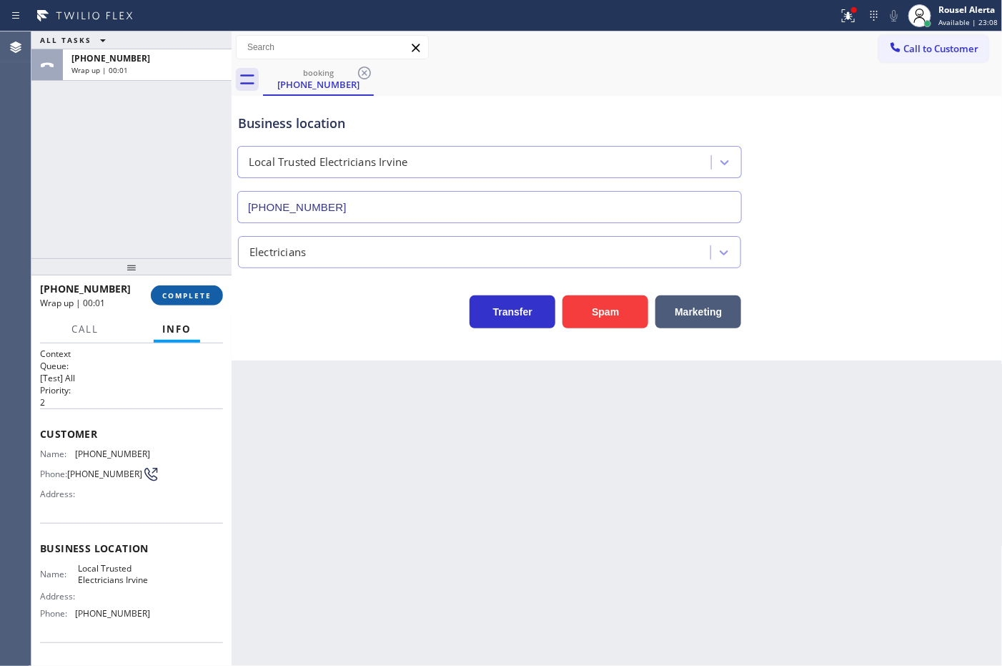
click at [187, 294] on span "COMPLETE" at bounding box center [186, 295] width 49 height 10
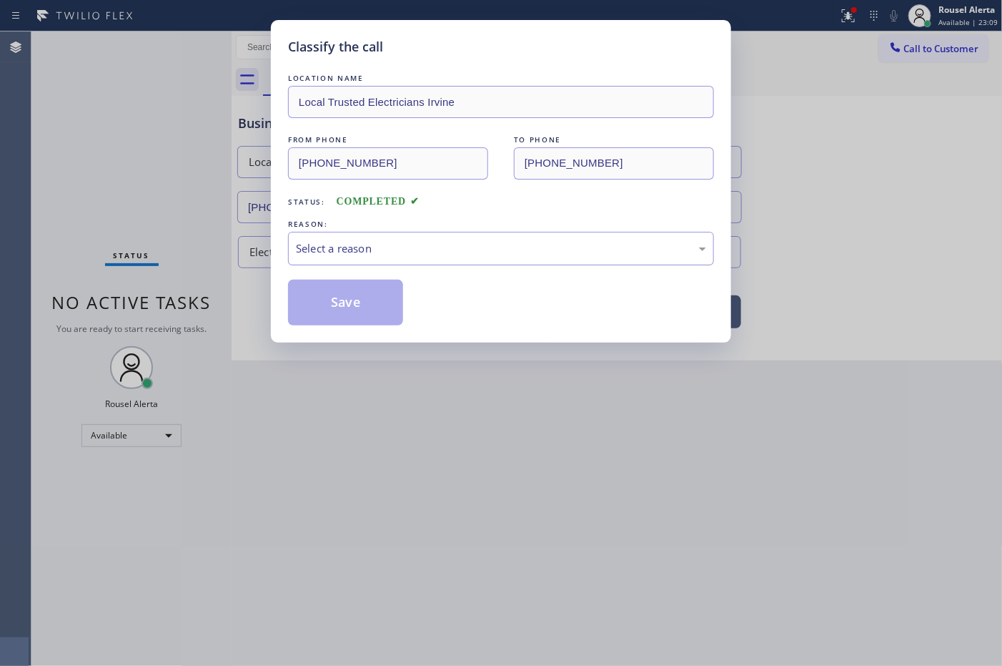
click at [362, 237] on div "Select a reason" at bounding box center [501, 249] width 426 height 34
click at [348, 317] on button "Save" at bounding box center [345, 303] width 115 height 46
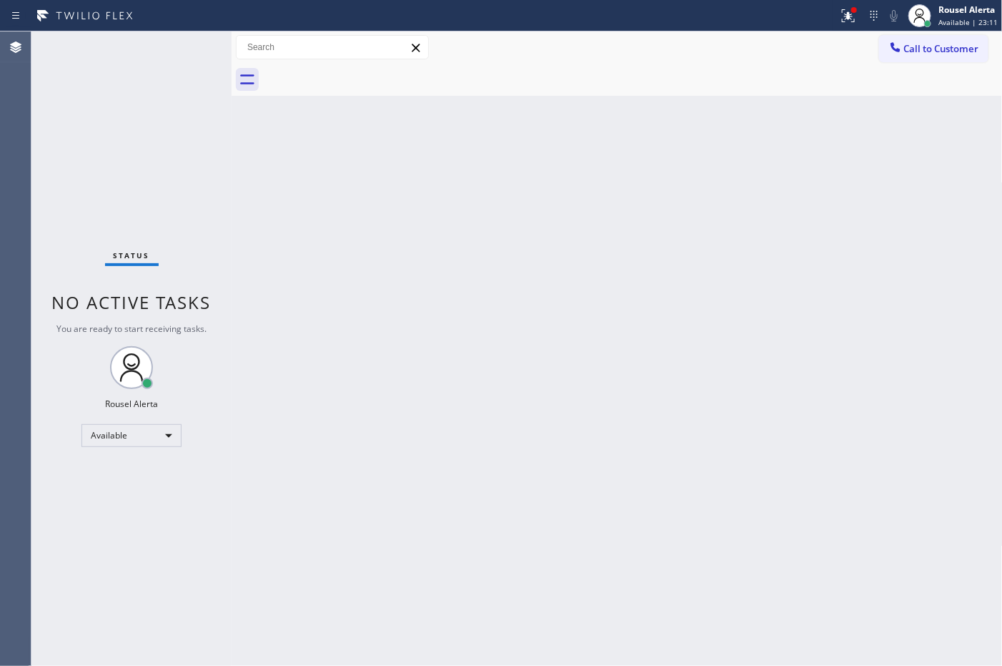
click at [526, 509] on div "Back to Dashboard Change Sender ID Customers Technicians Select a contact Outbo…" at bounding box center [617, 348] width 771 height 634
click at [154, 49] on div "Status No active tasks You are ready to start receiving tasks. Rousel Alerta Av…" at bounding box center [131, 348] width 200 height 634
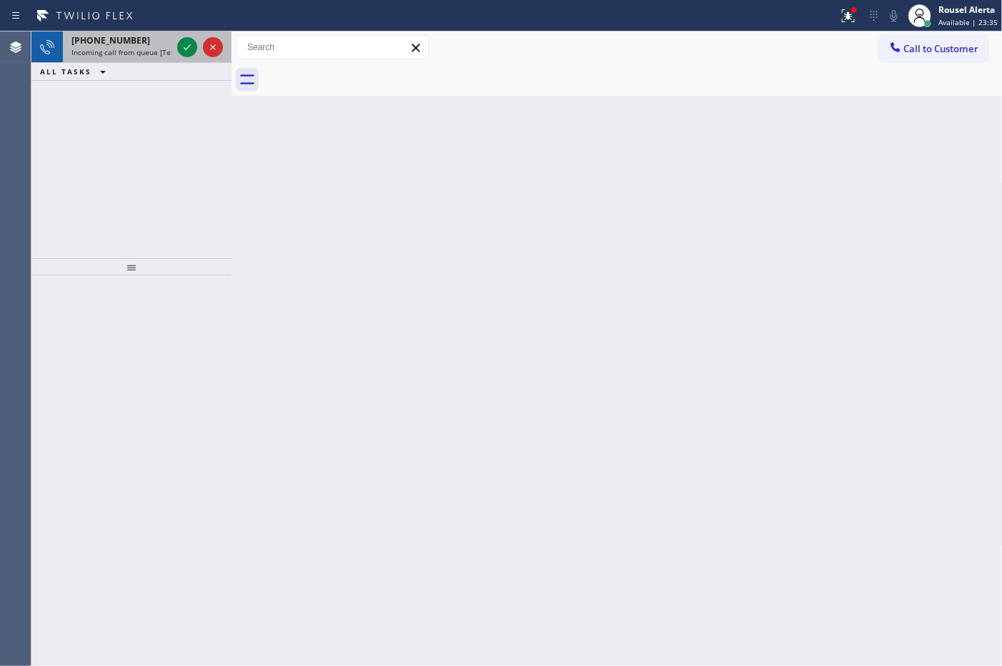
click at [131, 43] on div "+14242093451" at bounding box center [121, 40] width 100 height 12
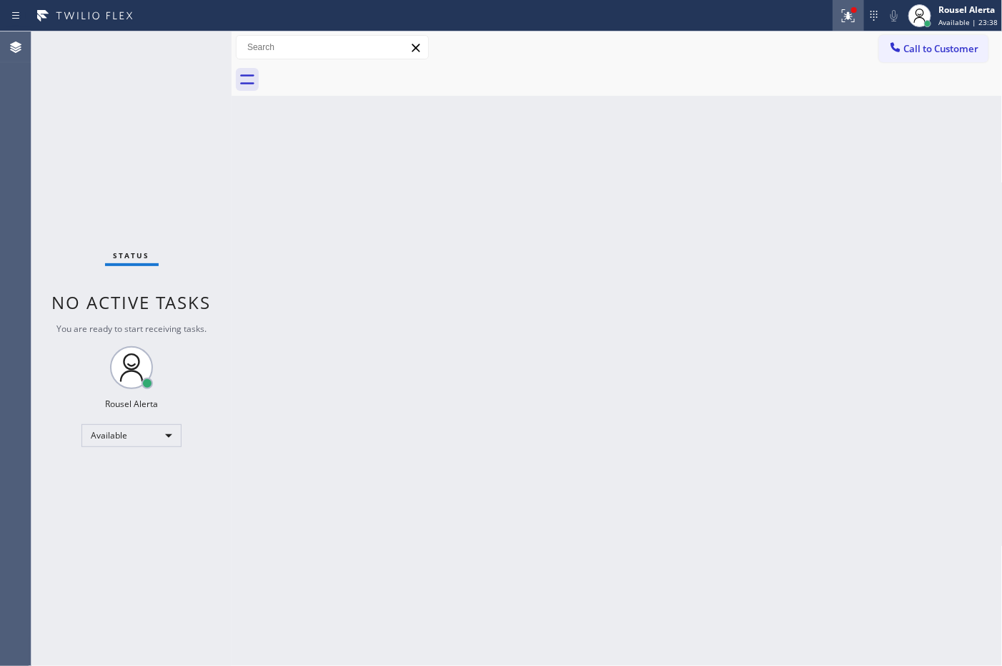
click at [849, 24] on button at bounding box center [848, 15] width 31 height 31
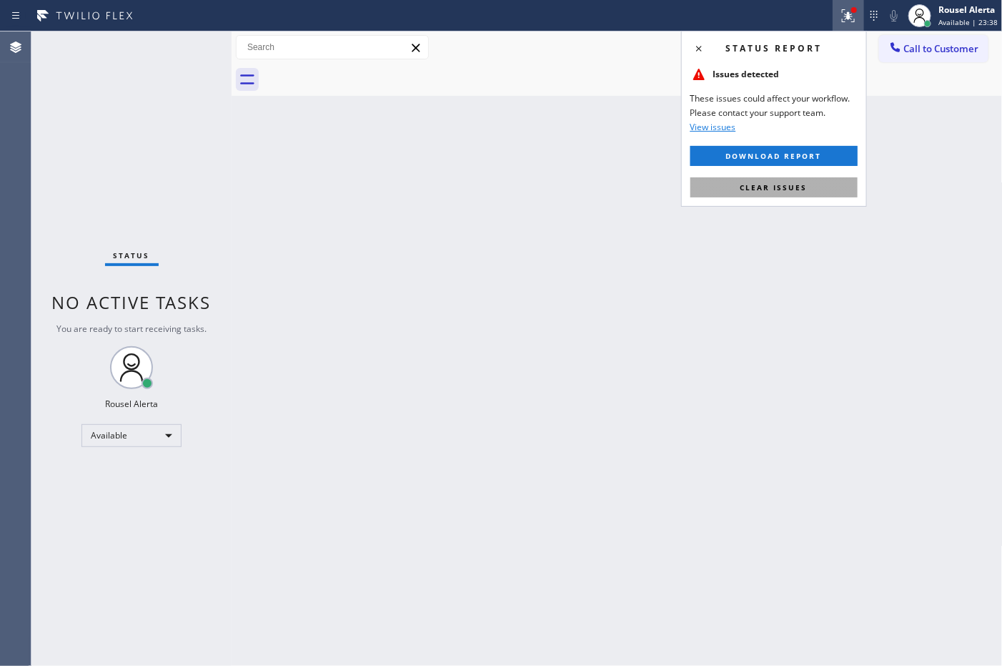
click at [815, 193] on button "Clear issues" at bounding box center [774, 187] width 167 height 20
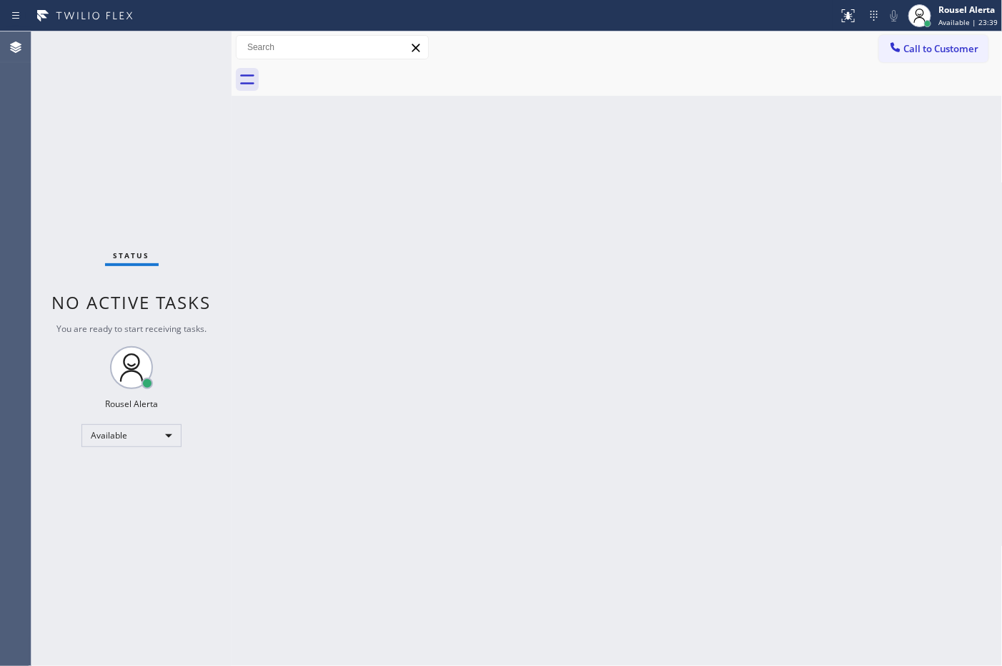
click at [799, 284] on div "Back to Dashboard Change Sender ID Customers Technicians Select a contact Outbo…" at bounding box center [617, 348] width 771 height 634
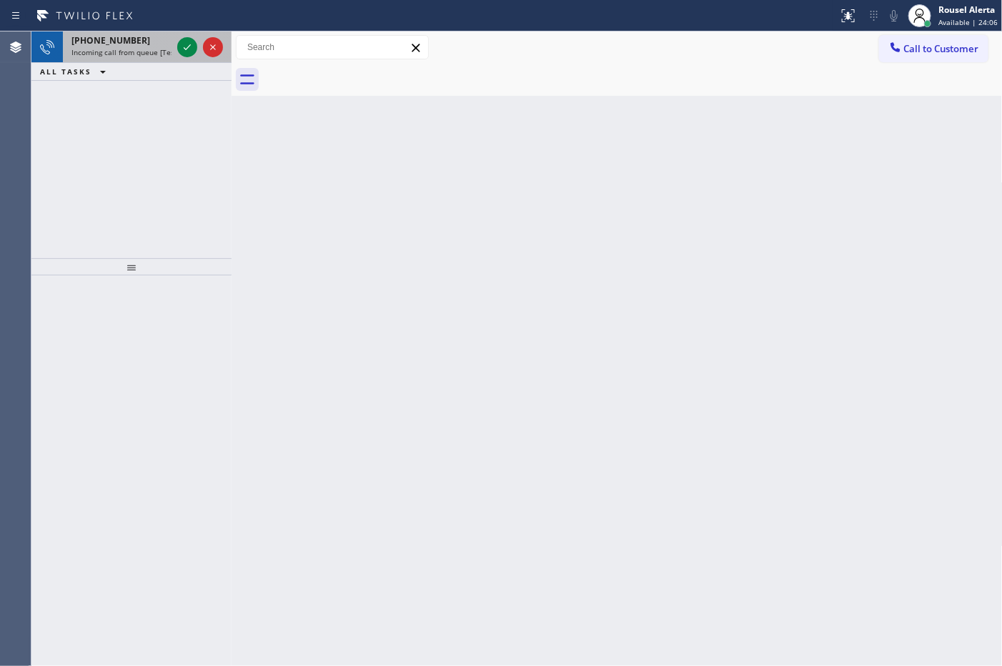
click at [142, 33] on div "+13059423503 Incoming call from queue [Test] All" at bounding box center [119, 46] width 112 height 31
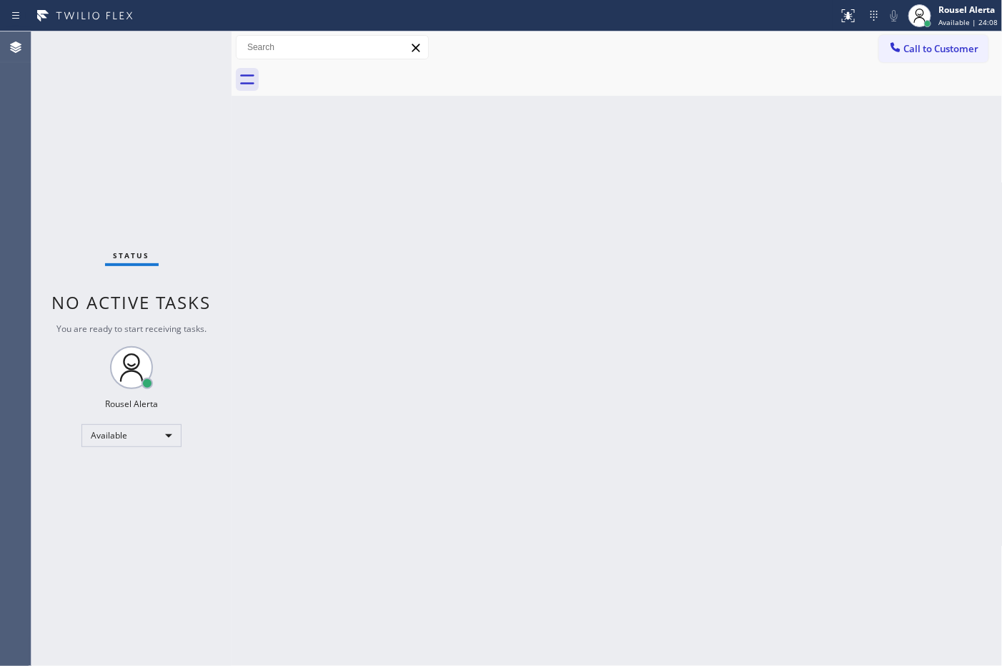
click at [179, 51] on div "Status No active tasks You are ready to start receiving tasks. Rousel Alerta Av…" at bounding box center [131, 348] width 200 height 634
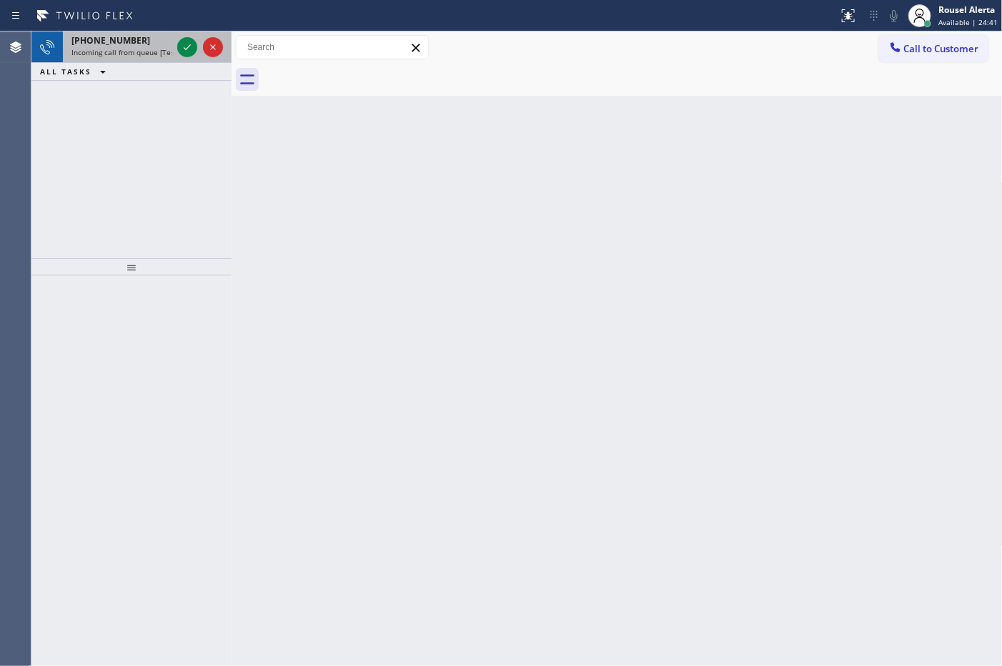
click at [126, 31] on div "+14699472140 Incoming call from queue [Test] All" at bounding box center [119, 46] width 112 height 31
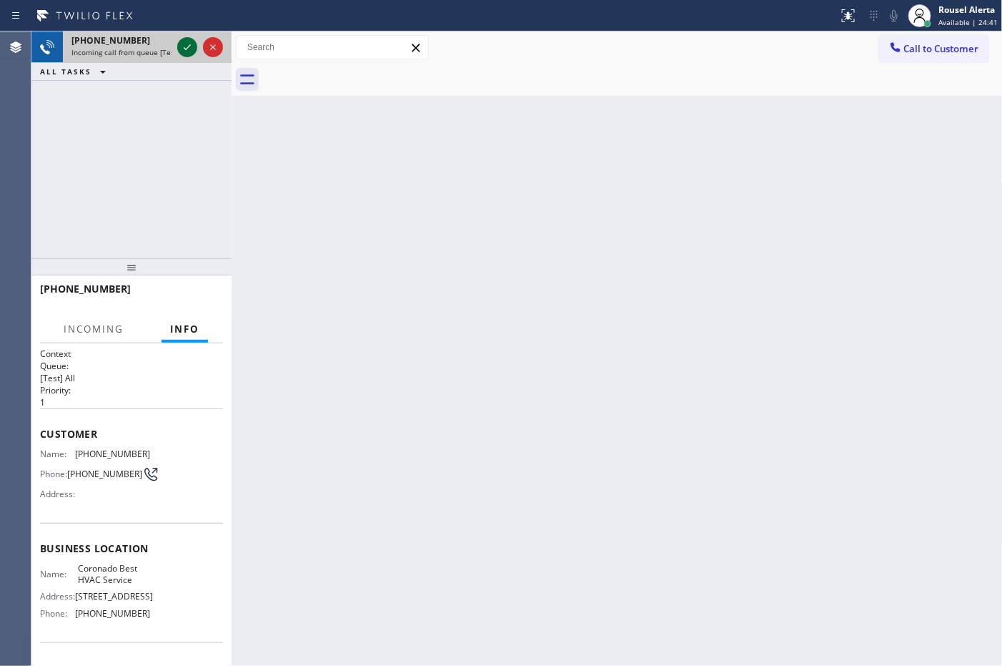
click at [187, 47] on icon at bounding box center [187, 47] width 7 height 6
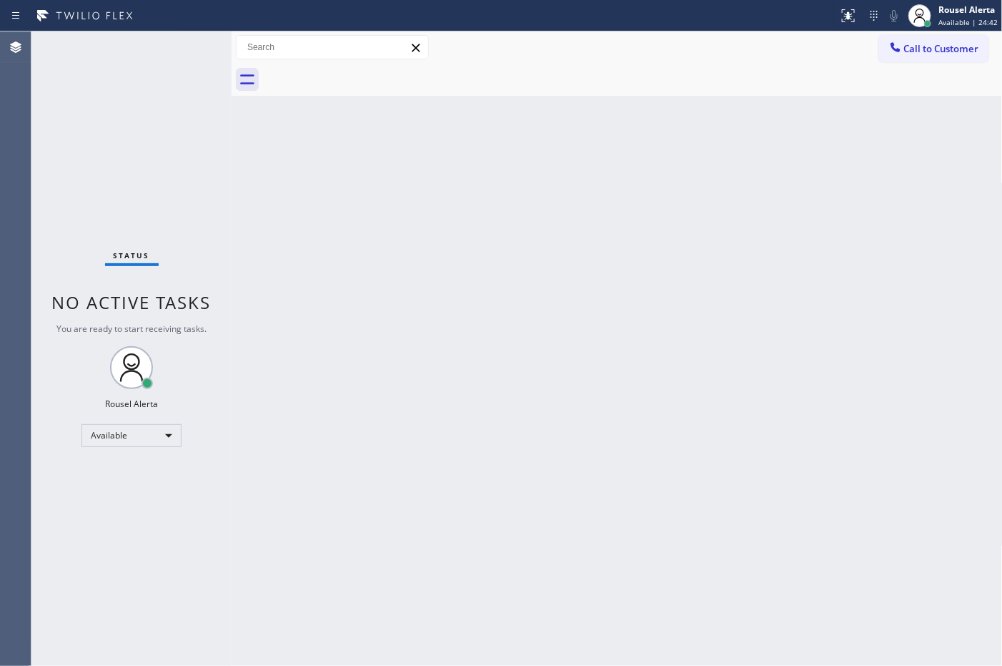
click at [187, 47] on div "Status No active tasks You are ready to start receiving tasks. Rousel Alerta Av…" at bounding box center [131, 348] width 200 height 634
click at [365, 306] on div "Back to Dashboard Change Sender ID Customers Technicians Select a contact Outbo…" at bounding box center [617, 348] width 771 height 634
click at [848, 19] on icon at bounding box center [848, 15] width 13 height 13
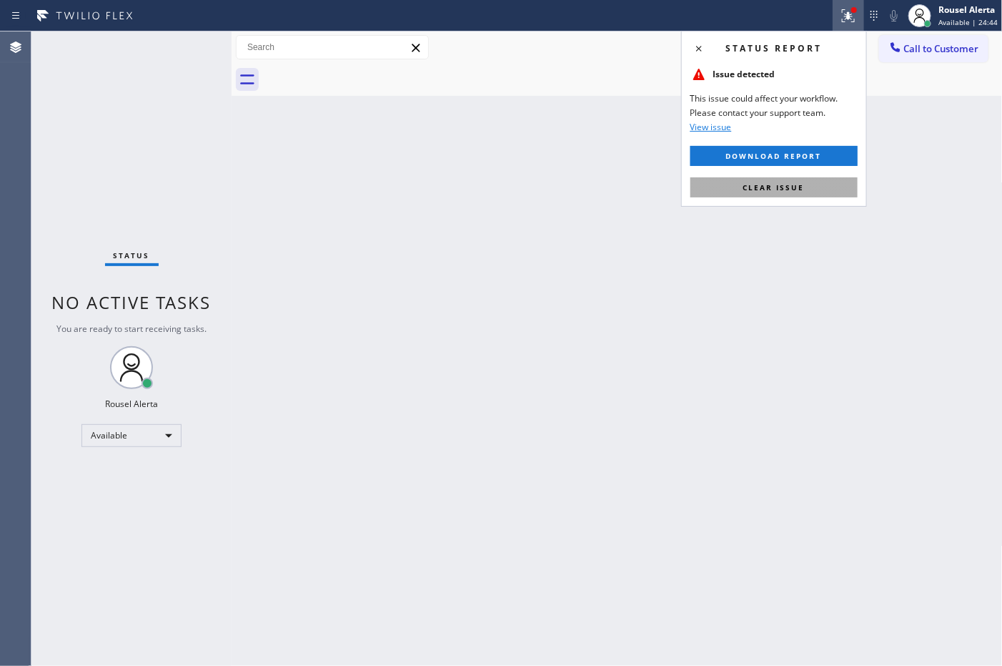
click at [816, 184] on button "Clear issue" at bounding box center [774, 187] width 167 height 20
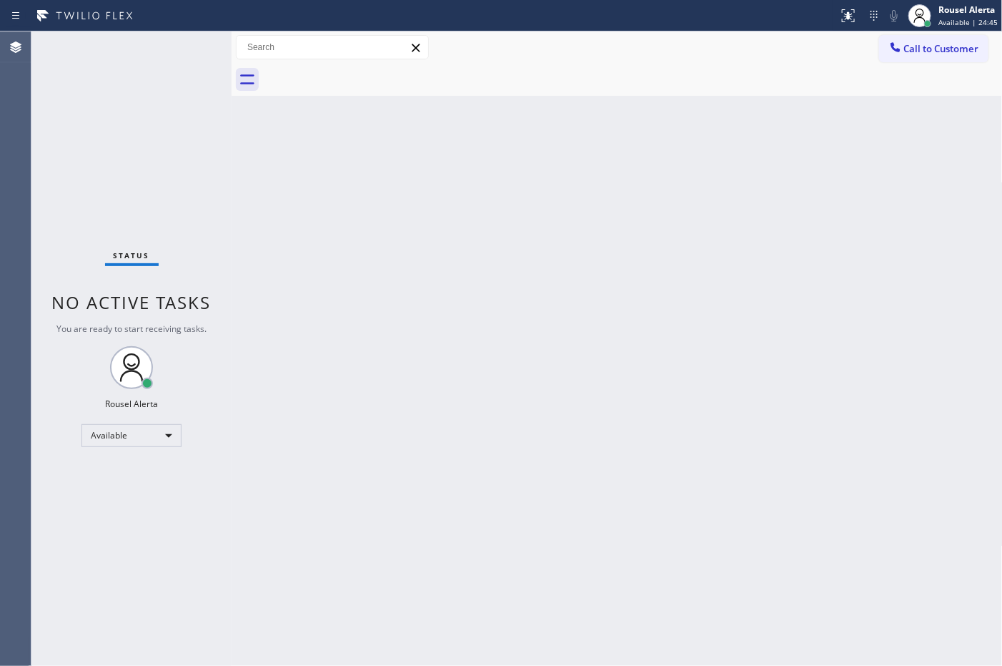
click at [812, 311] on div "Back to Dashboard Change Sender ID Customers Technicians Select a contact Outbo…" at bounding box center [617, 348] width 771 height 634
click at [176, 55] on div "Status No active tasks You are ready to start receiving tasks. Rousel Alerta Av…" at bounding box center [131, 348] width 200 height 634
click at [177, 54] on div "Status No active tasks You are ready to start receiving tasks. Rousel Alerta Av…" at bounding box center [131, 348] width 200 height 634
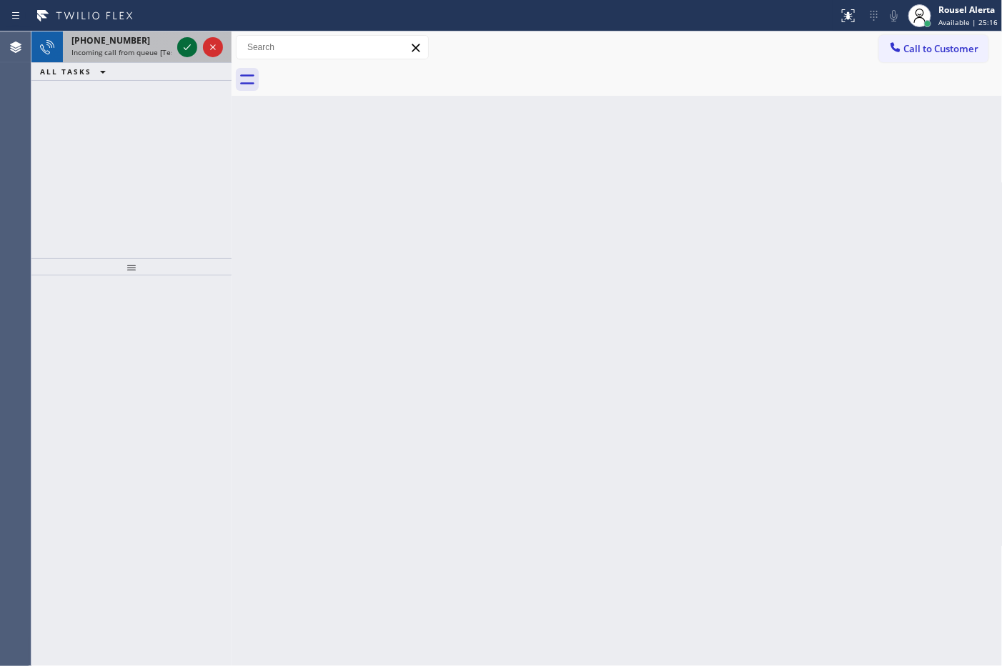
click at [184, 50] on icon at bounding box center [187, 47] width 17 height 17
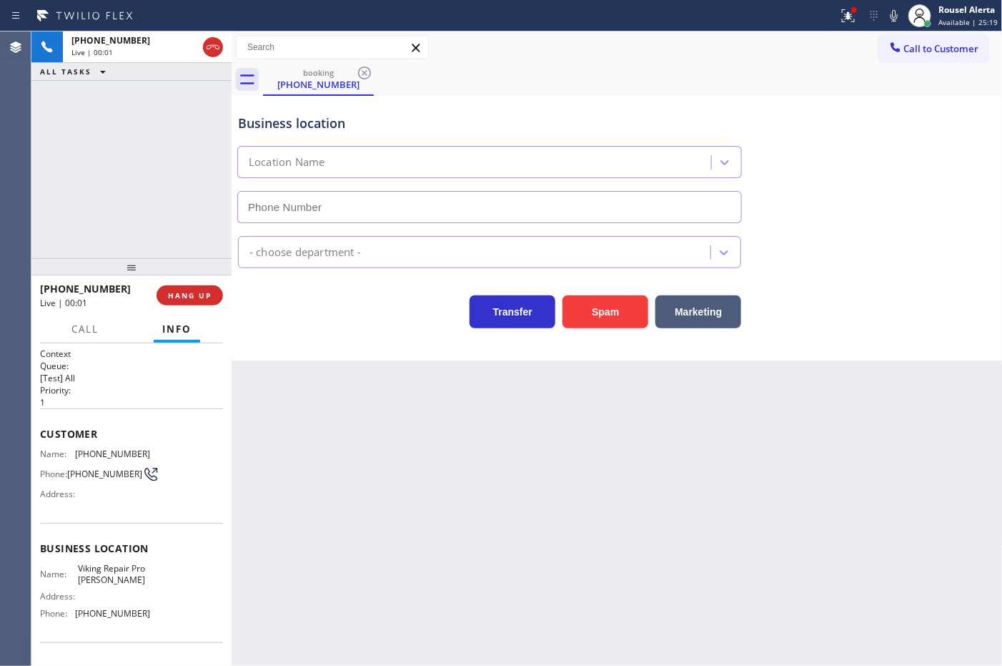
type input "[PHONE_NUMBER]"
click at [165, 127] on div "+15086458733 Live | 00:09 ALL TASKS ALL TASKS ACTIVE TASKS TASKS IN WRAP UP" at bounding box center [131, 144] width 200 height 227
click at [195, 297] on span "HANG UP" at bounding box center [190, 295] width 44 height 10
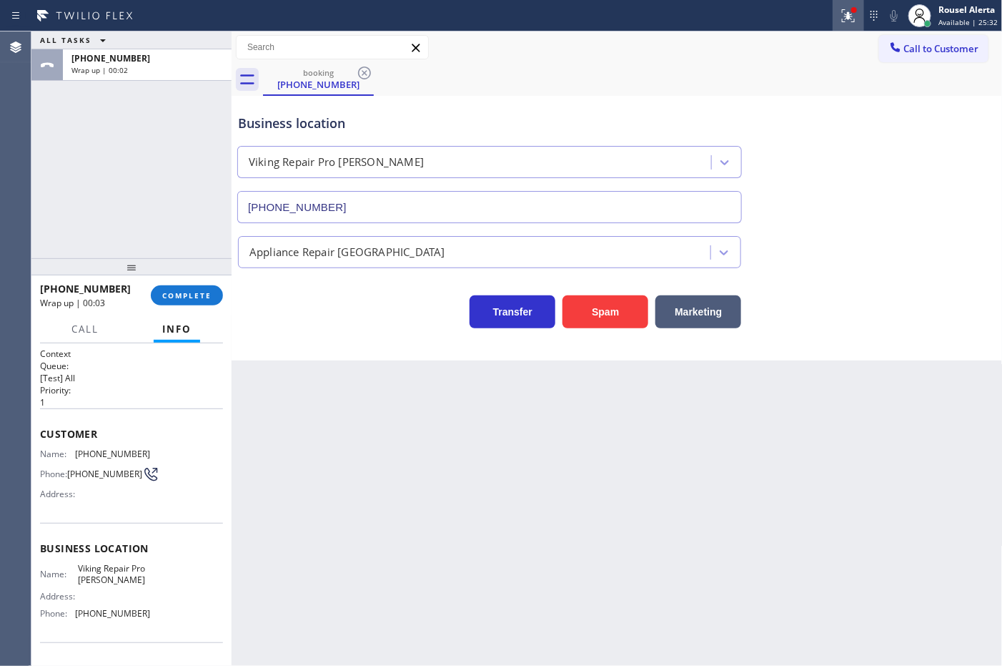
click at [860, 25] on button at bounding box center [848, 15] width 31 height 31
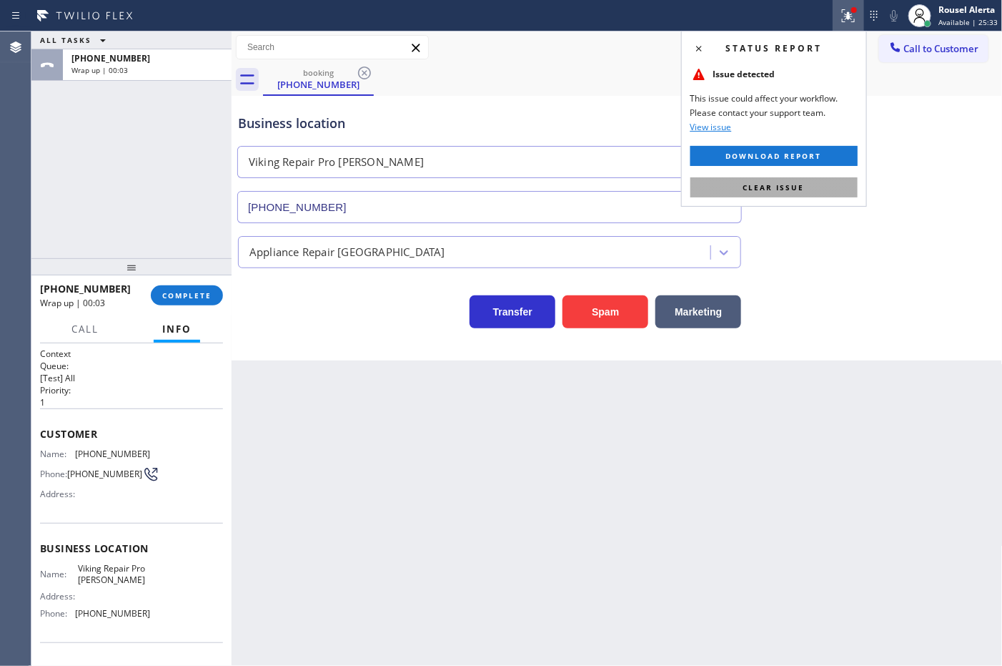
click at [814, 187] on button "Clear issue" at bounding box center [774, 187] width 167 height 20
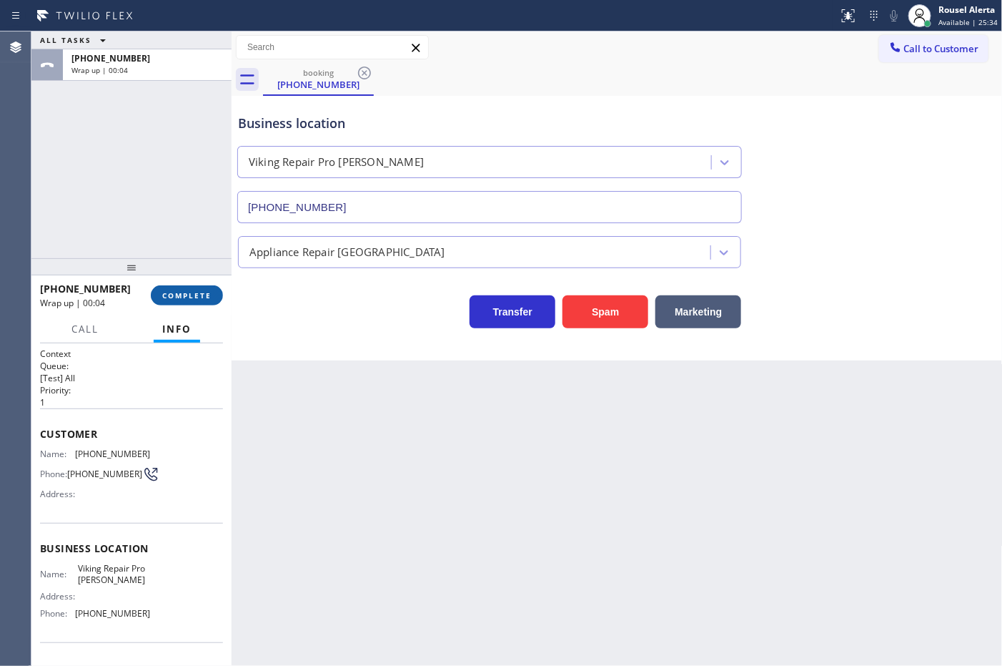
click at [197, 302] on button "COMPLETE" at bounding box center [187, 295] width 72 height 20
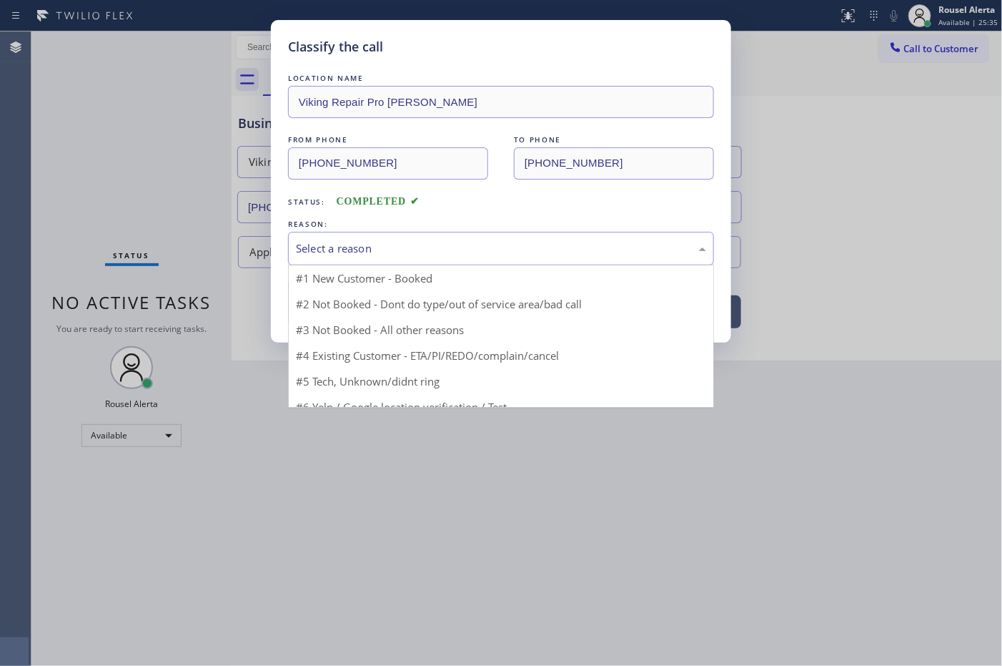
click at [391, 237] on div "Select a reason" at bounding box center [501, 249] width 426 height 34
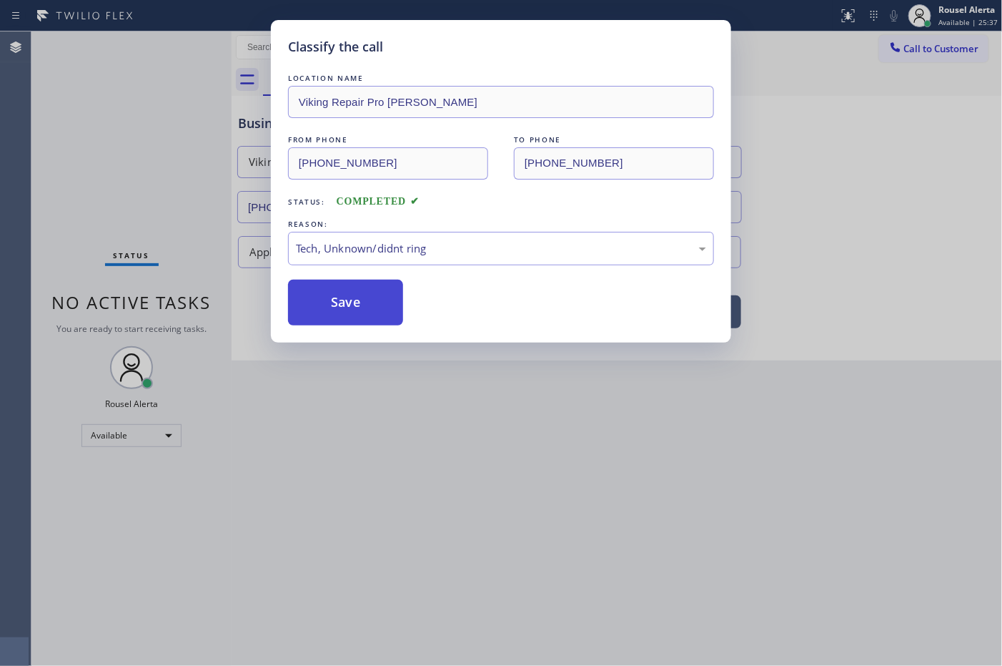
click at [387, 316] on button "Save" at bounding box center [345, 303] width 115 height 46
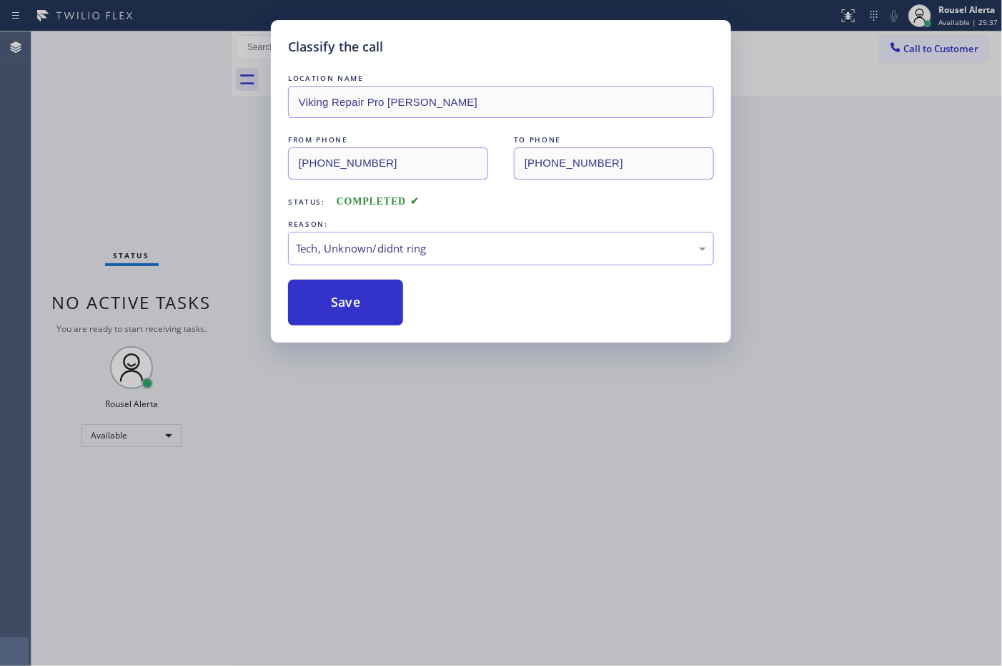
drag, startPoint x: 492, startPoint y: 473, endPoint x: 612, endPoint y: 570, distance: 154.5
click at [495, 476] on div "Classify the call LOCATION NAME Viking Repair Pro Lawrence FROM PHONE (508) 645…" at bounding box center [501, 333] width 1002 height 666
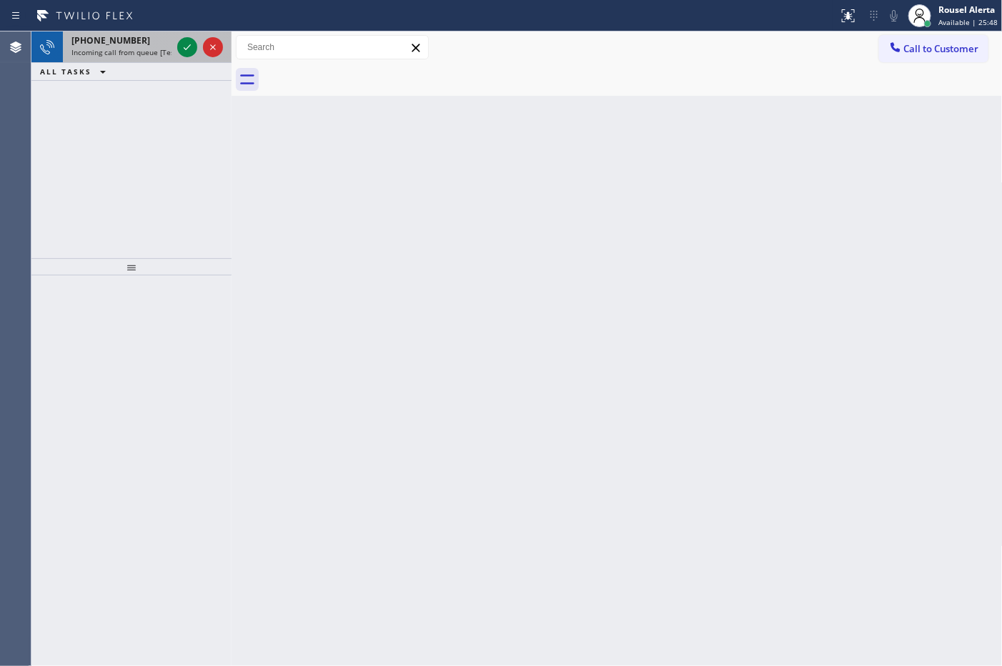
drag, startPoint x: 141, startPoint y: 48, endPoint x: 166, endPoint y: 44, distance: 25.3
click at [141, 48] on span "Incoming call from queue [Test] All" at bounding box center [130, 52] width 119 height 10
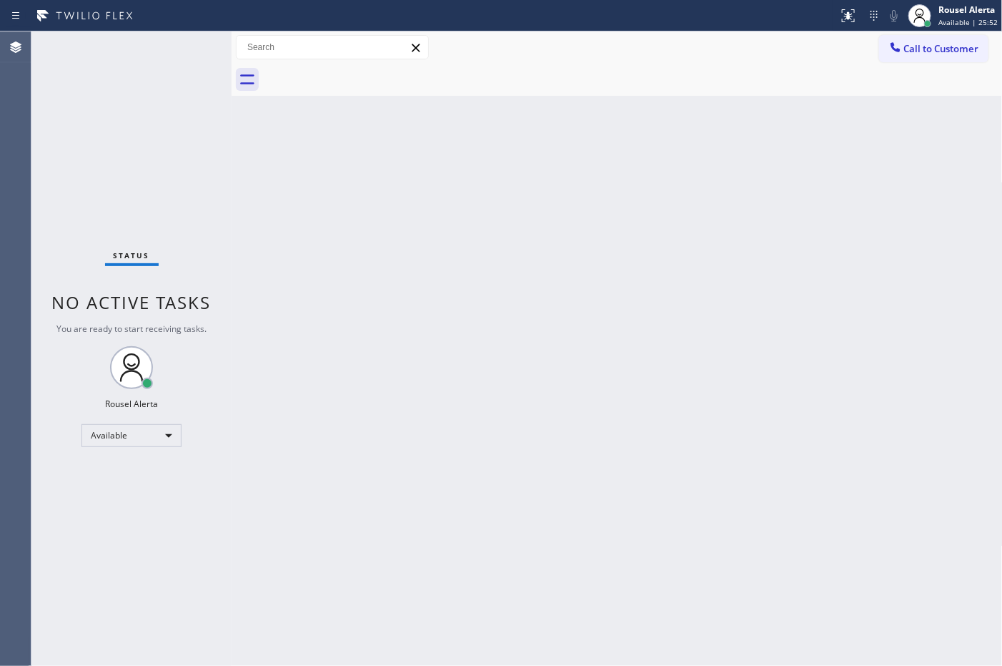
click at [183, 44] on div "Status No active tasks You are ready to start receiving tasks. Rousel Alerta Av…" at bounding box center [131, 348] width 200 height 634
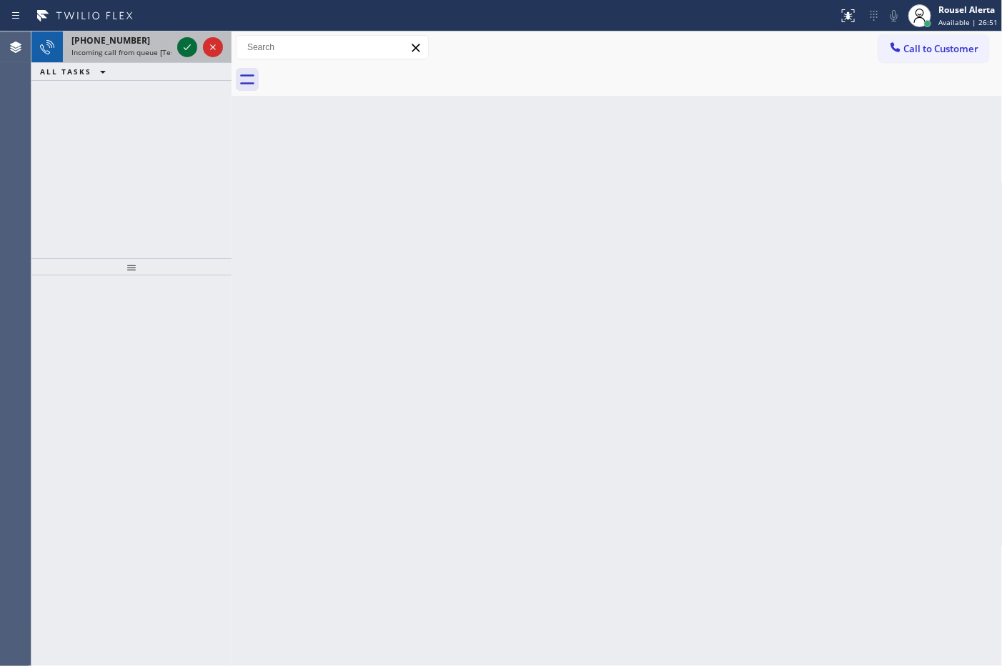
click at [187, 48] on icon at bounding box center [187, 47] width 7 height 6
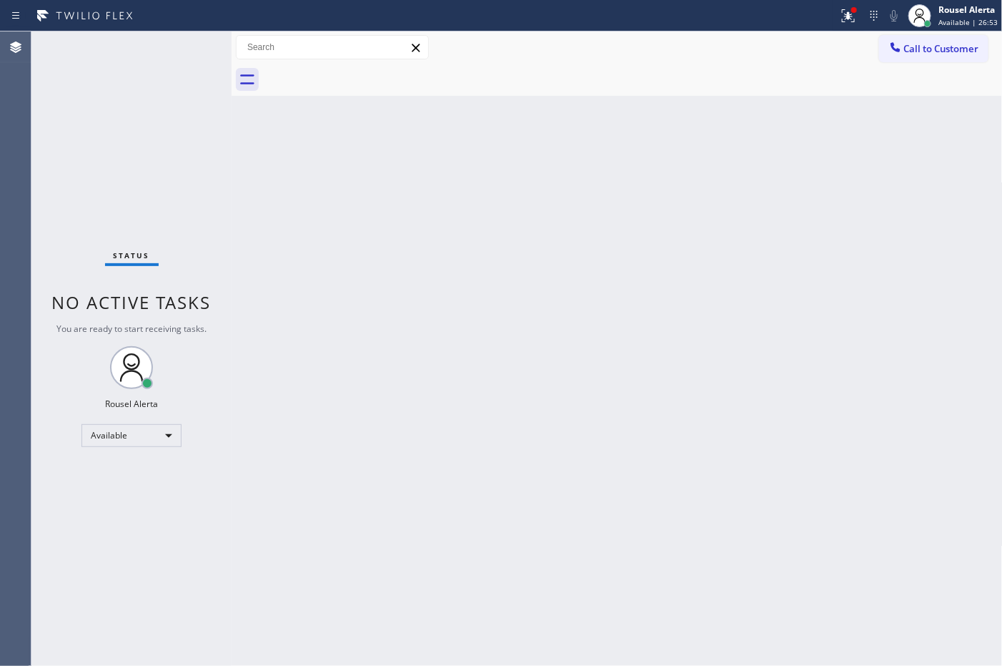
click at [458, 390] on div "Back to Dashboard Change Sender ID Customers Technicians Select a contact Outbo…" at bounding box center [617, 348] width 771 height 634
click at [179, 44] on div "Status No active tasks You are ready to start receiving tasks. Rousel Alerta Av…" at bounding box center [131, 348] width 200 height 634
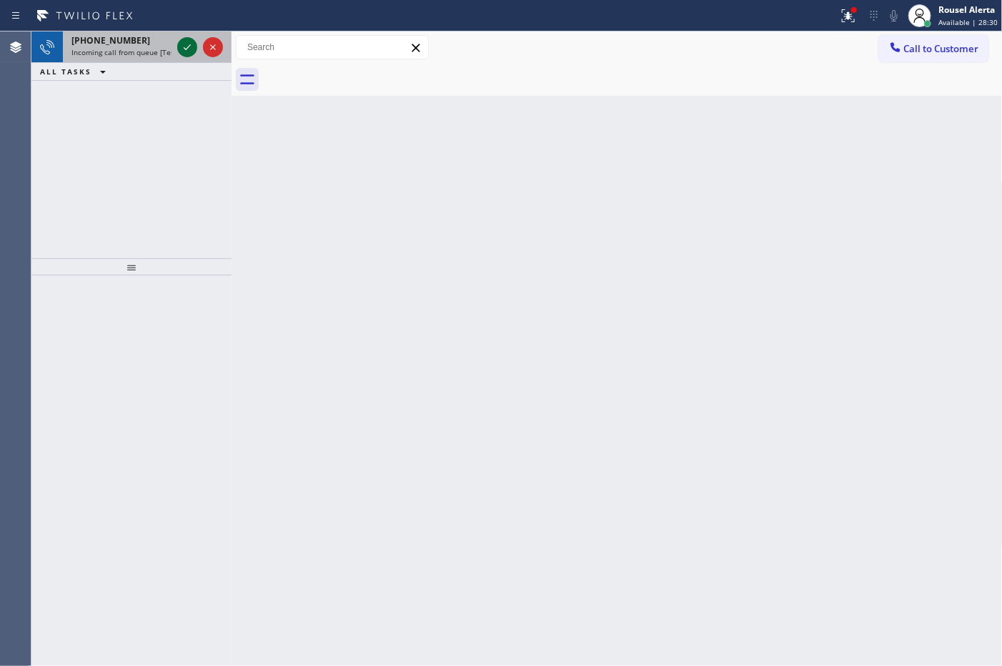
click at [182, 46] on icon at bounding box center [187, 47] width 17 height 17
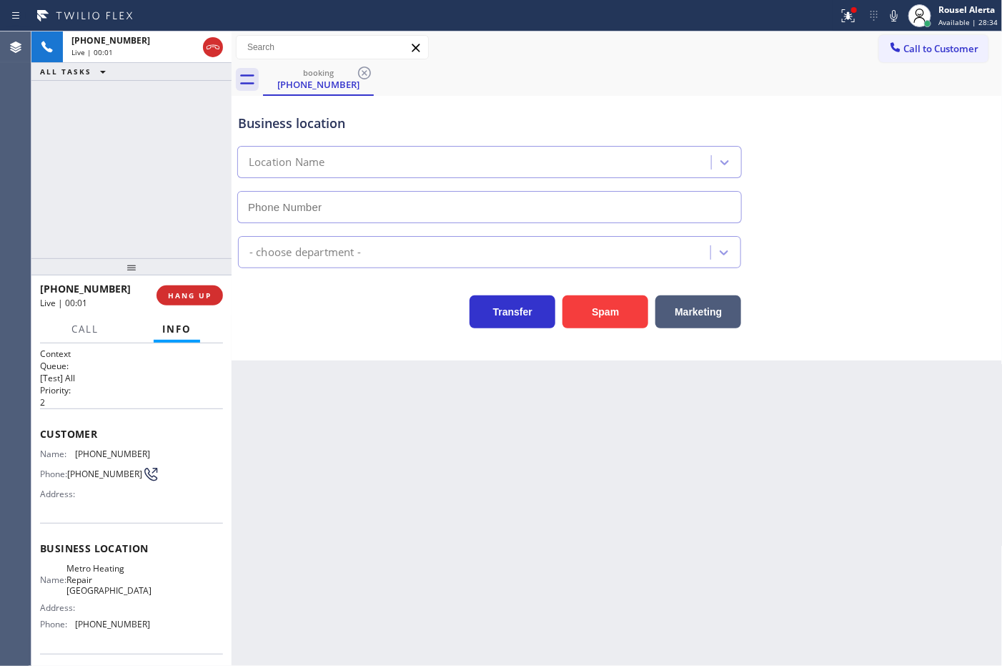
type input "(805) 600-3767"
click at [613, 315] on button "Spam" at bounding box center [606, 311] width 86 height 33
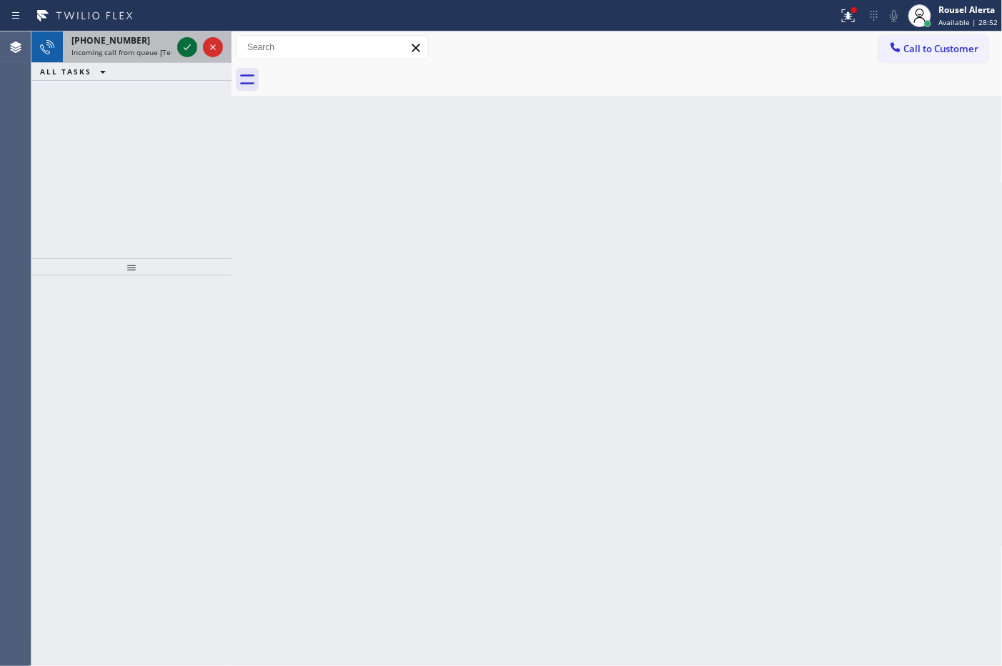
click at [179, 44] on icon at bounding box center [187, 47] width 17 height 17
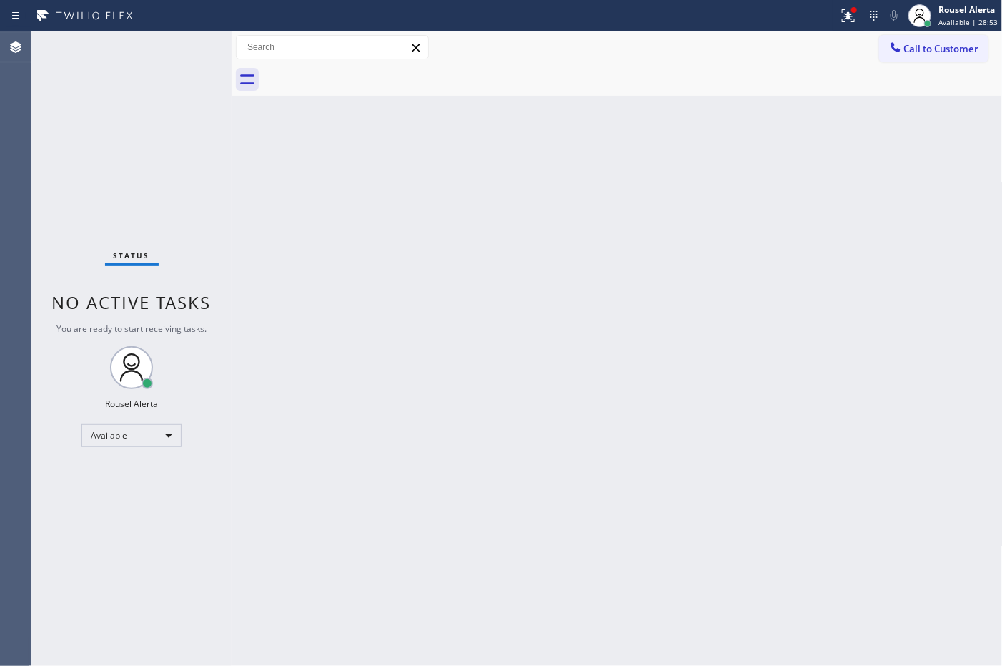
click at [179, 44] on div "Status No active tasks You are ready to start receiving tasks. Rousel Alerta Av…" at bounding box center [131, 348] width 200 height 634
click at [845, 22] on icon at bounding box center [848, 15] width 17 height 17
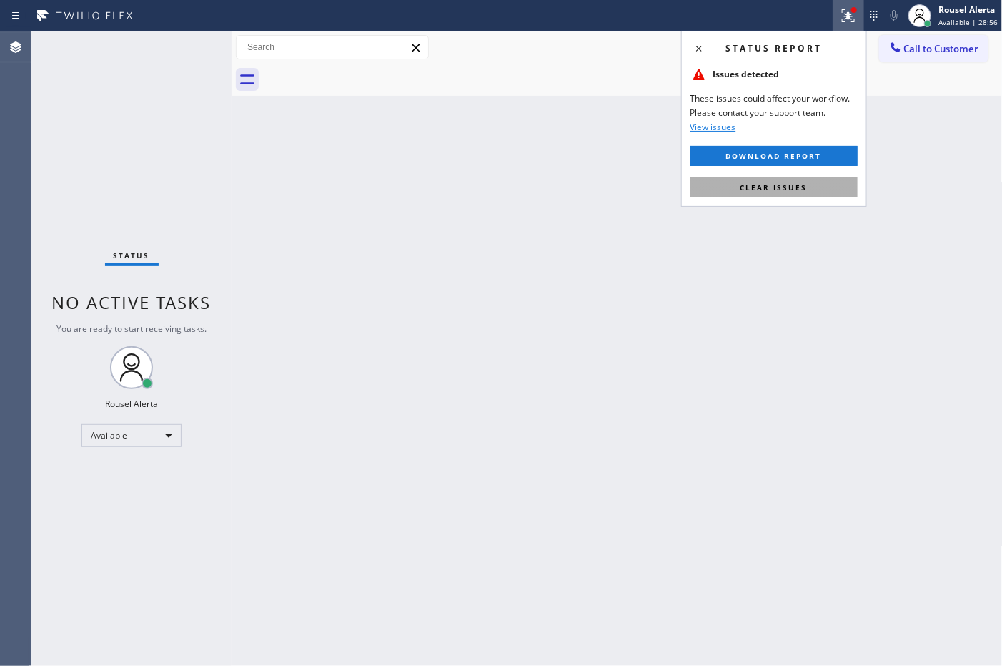
click at [810, 181] on button "Clear issues" at bounding box center [774, 187] width 167 height 20
click at [810, 181] on div "Back to Dashboard Change Sender ID Customers Technicians Select a contact Outbo…" at bounding box center [617, 348] width 771 height 634
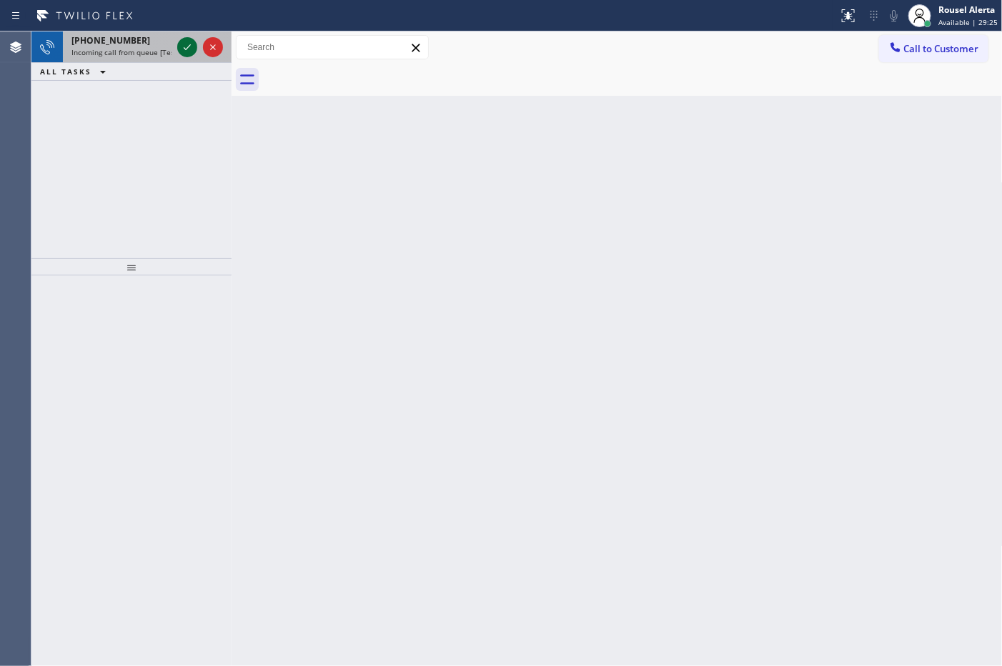
click at [186, 47] on icon at bounding box center [187, 47] width 17 height 17
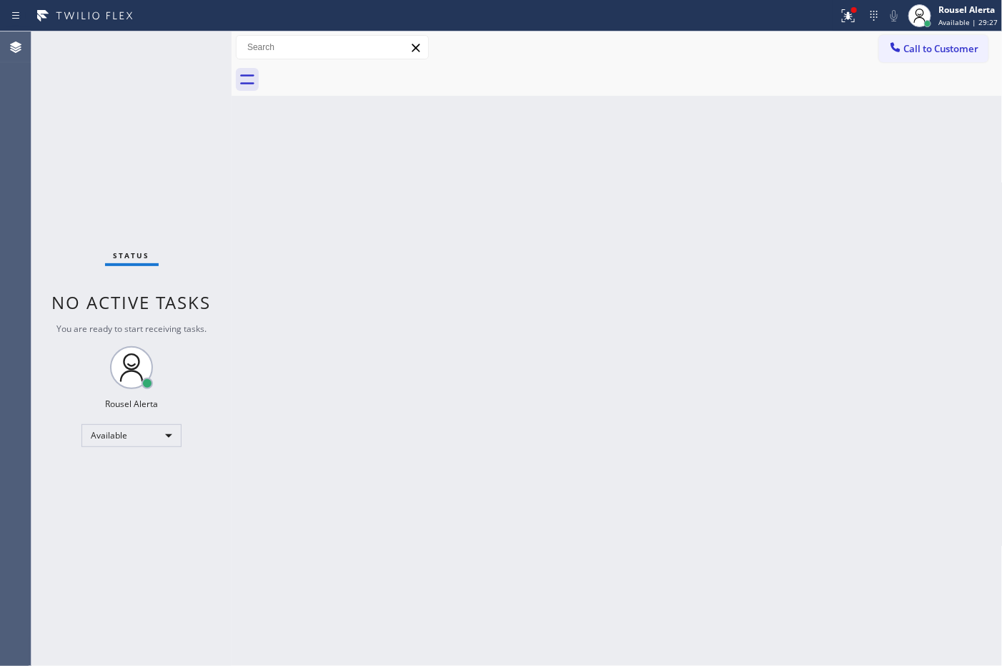
click at [186, 47] on div "Status No active tasks You are ready to start receiving tasks. Rousel Alerta Av…" at bounding box center [131, 348] width 200 height 634
click at [847, 19] on icon at bounding box center [848, 15] width 17 height 17
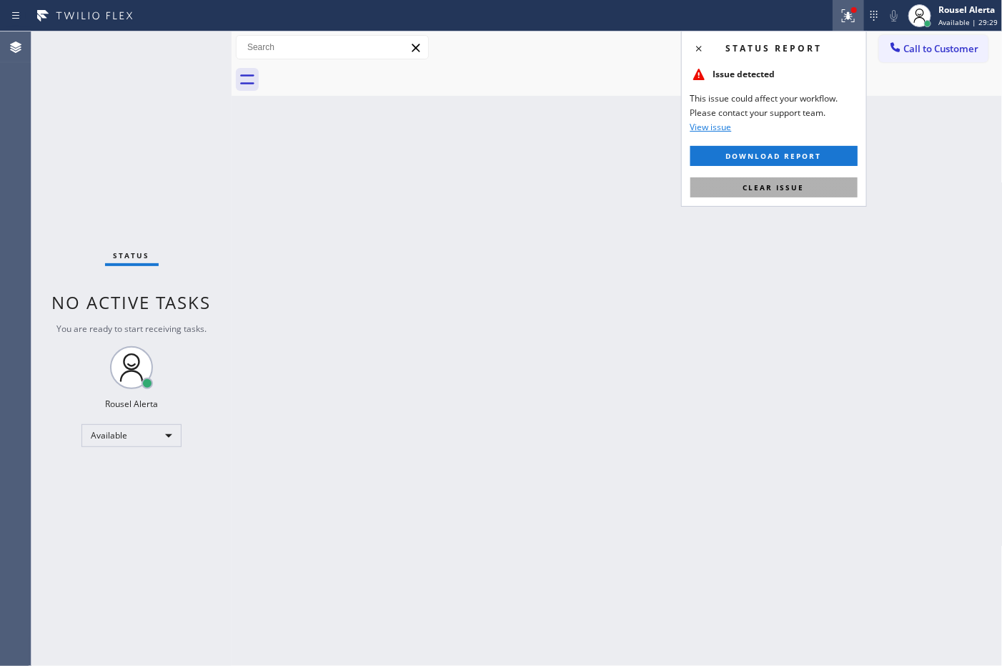
click at [819, 180] on button "Clear issue" at bounding box center [774, 187] width 167 height 20
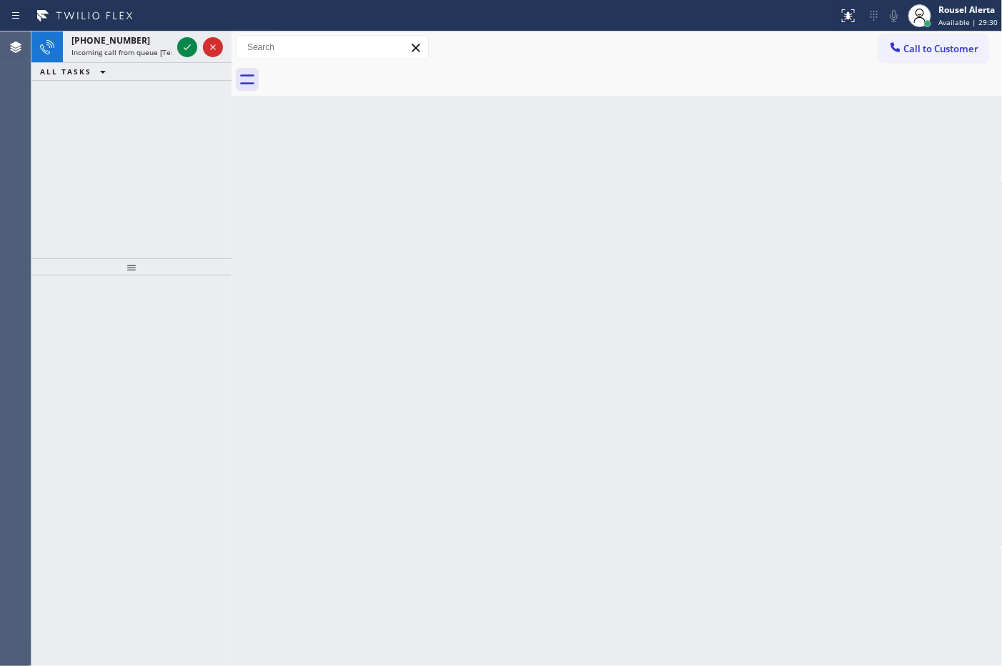
click at [856, 256] on div "Back to Dashboard Change Sender ID Customers Technicians Select a contact Outbo…" at bounding box center [617, 348] width 771 height 634
click at [179, 44] on icon at bounding box center [187, 47] width 17 height 17
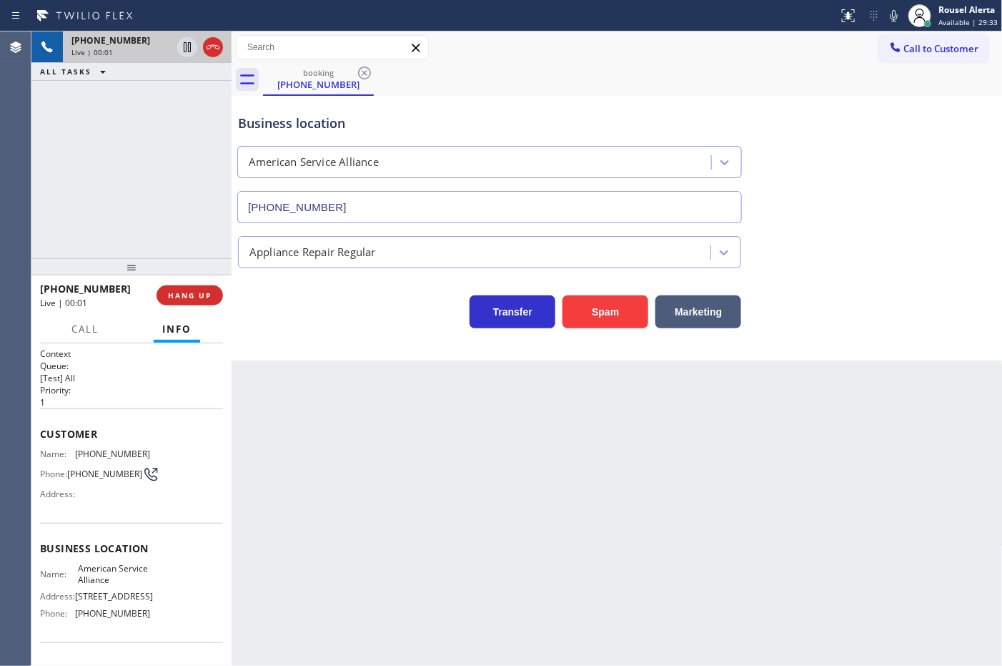
type input "[PHONE_NUMBER]"
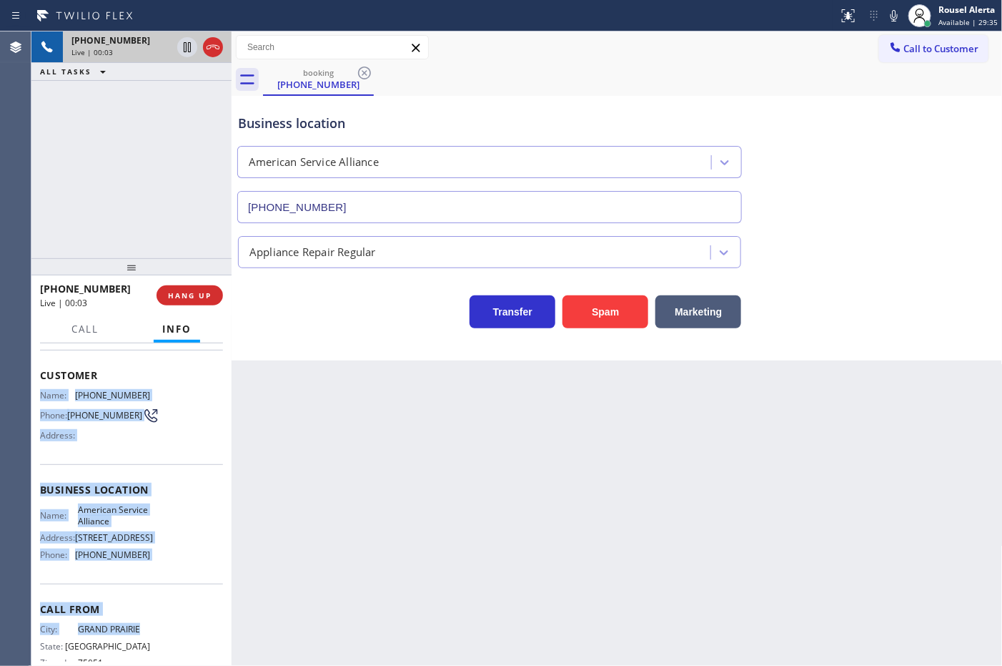
scroll to position [86, 0]
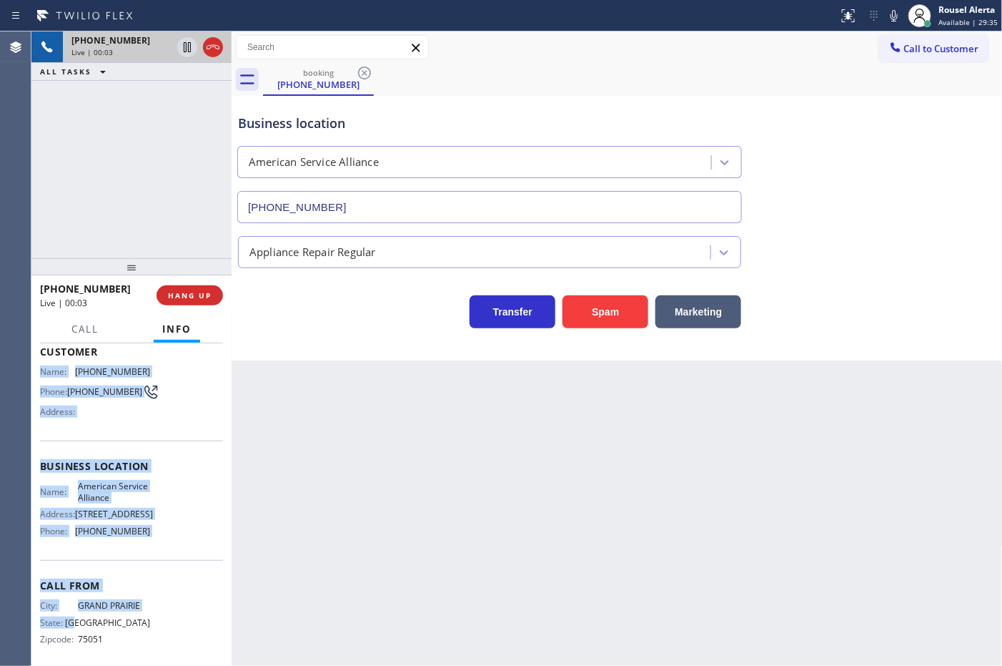
drag, startPoint x: 40, startPoint y: 451, endPoint x: 170, endPoint y: 647, distance: 235.1
click at [170, 647] on div "Context Queue: [Test] All Priority: 1 Customer Name: (817) 600-0442 Phone: (817…" at bounding box center [131, 466] width 183 height 402
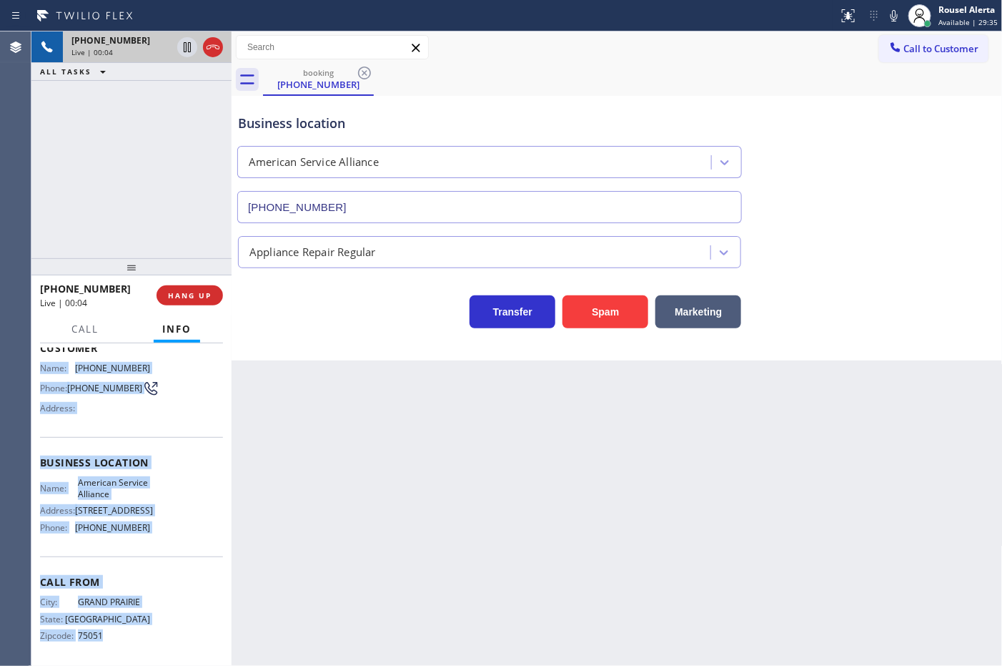
click at [179, 580] on div "Call From City: GRAND PRAIRIE State: TX Zipcode: 75051" at bounding box center [131, 610] width 183 height 108
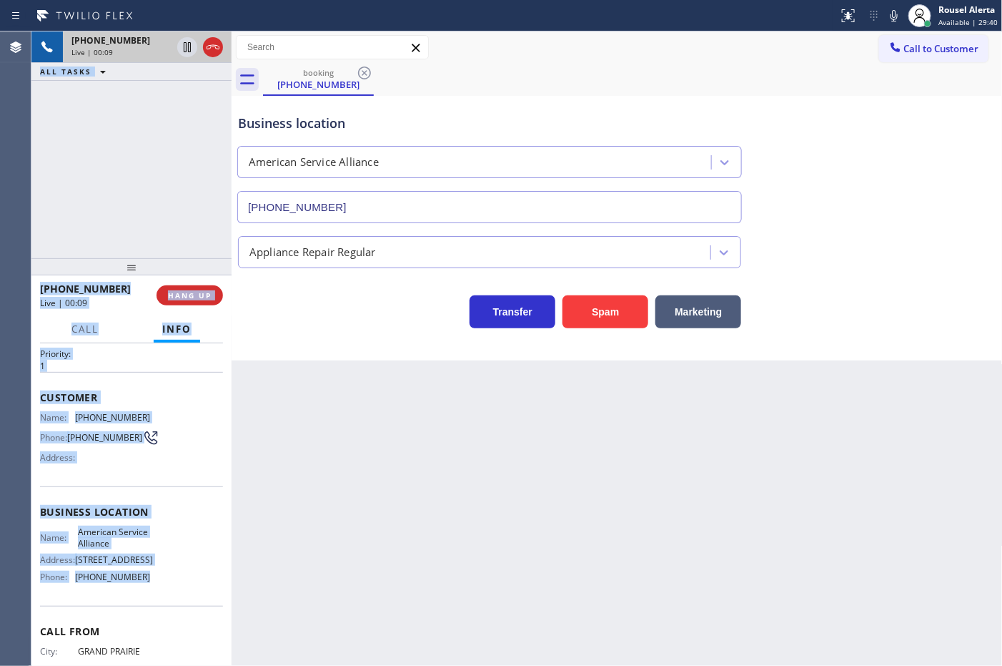
scroll to position [20, 0]
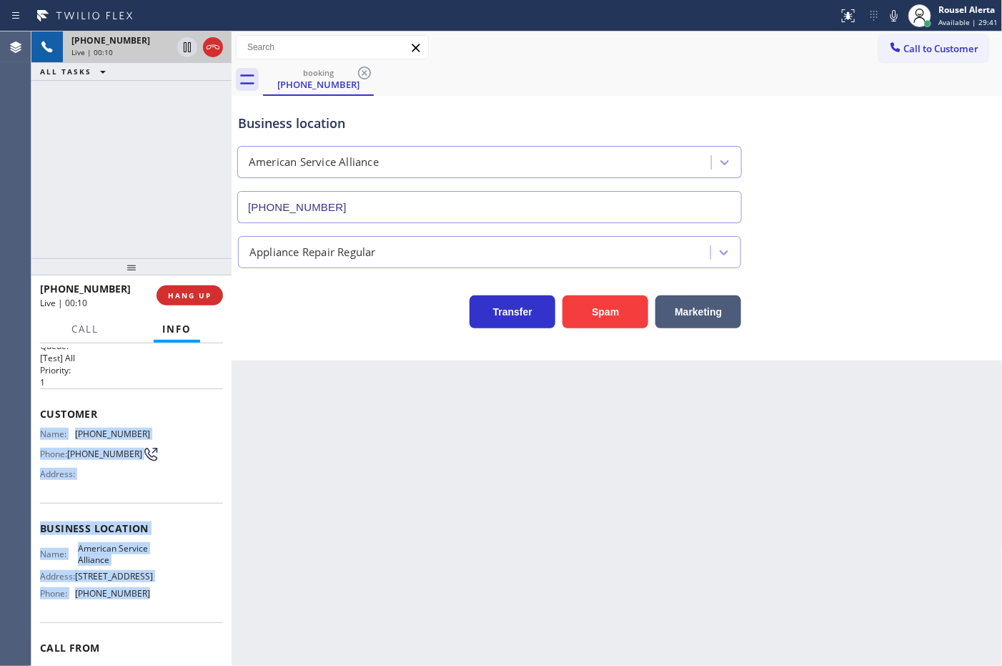
drag, startPoint x: 169, startPoint y: 552, endPoint x: 33, endPoint y: 424, distance: 187.1
click at [33, 424] on div "Context Queue: [Test] All Priority: 1 Customer Name: (817) 600-0442 Phone: (817…" at bounding box center [131, 504] width 200 height 322
copy div "Name: (817) 600-0442 Phone: (817) 600-0442 Address: Business location Name: Ame…"
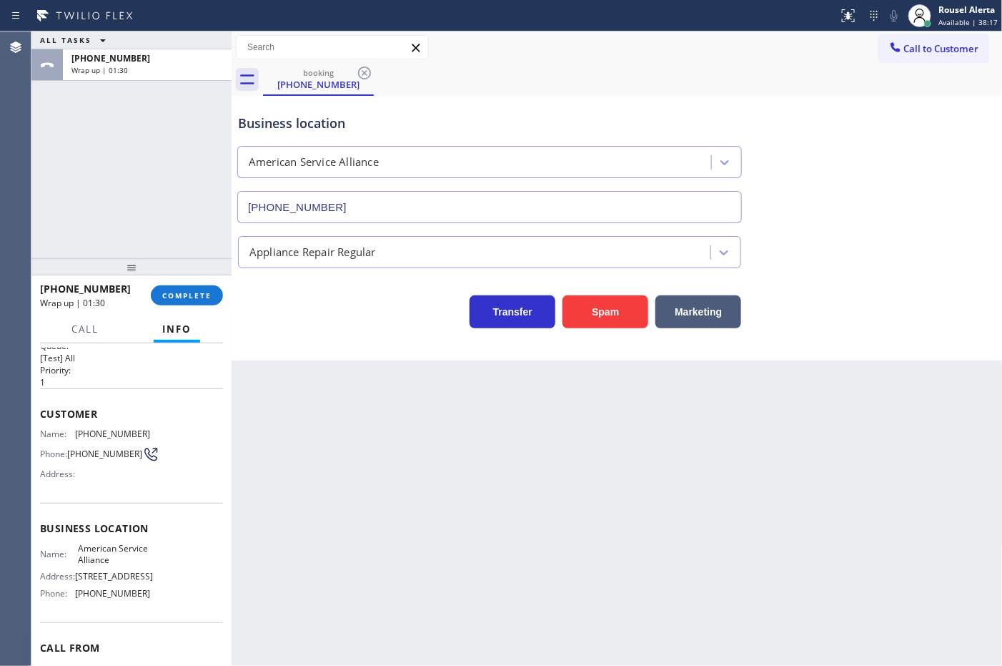
click at [197, 283] on div "+18176000442 Wrap up | 01:30 COMPLETE" at bounding box center [131, 295] width 183 height 37
click at [197, 302] on button "COMPLETE" at bounding box center [187, 295] width 72 height 20
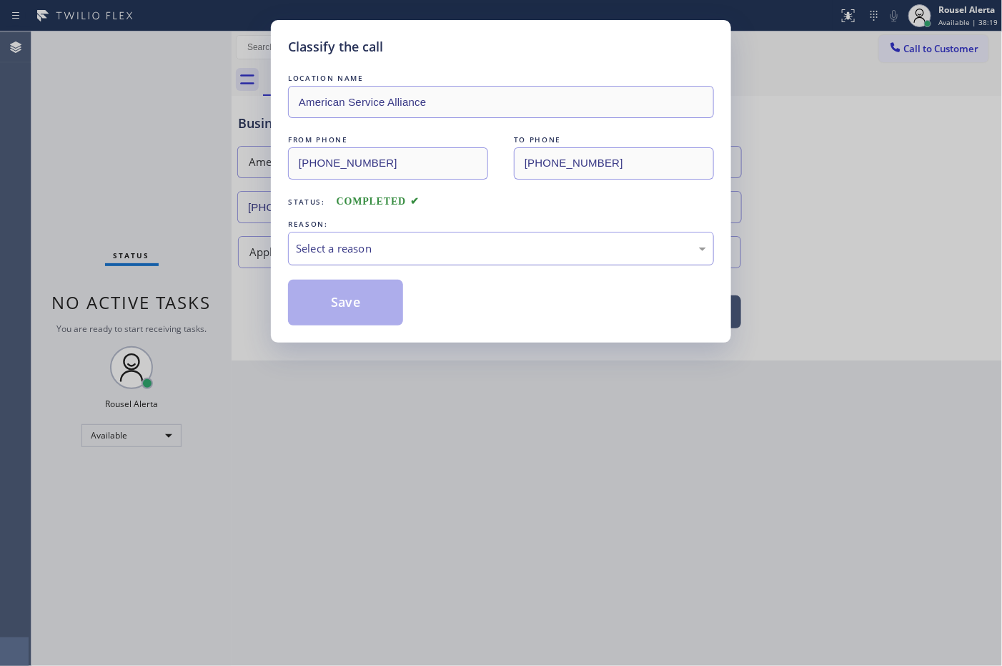
click at [370, 250] on div "Select a reason" at bounding box center [501, 248] width 410 height 16
click at [332, 302] on button "Save" at bounding box center [345, 303] width 115 height 46
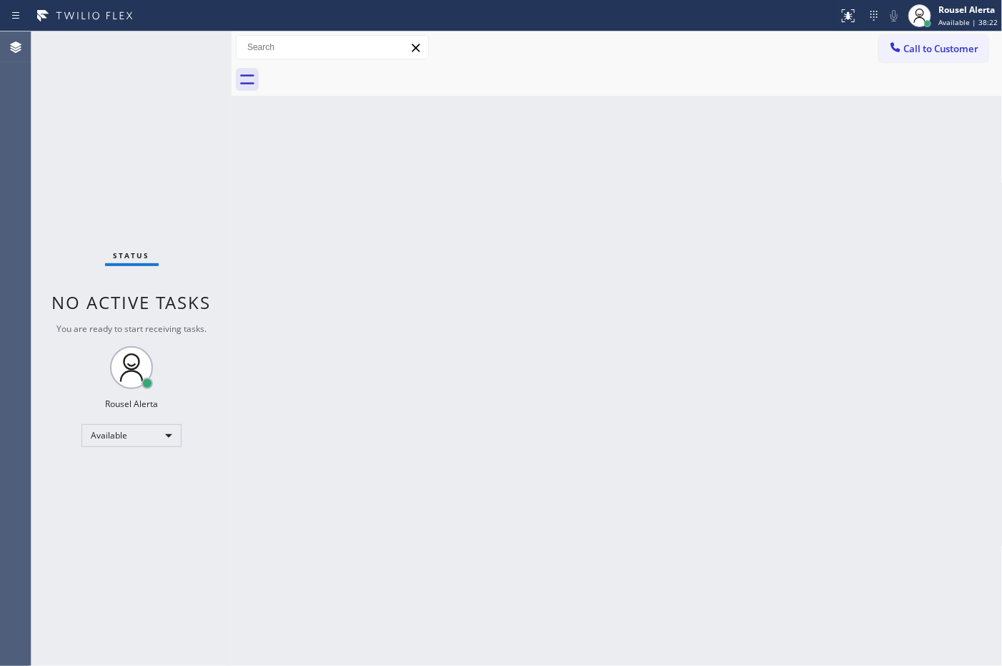
click at [154, 90] on div "Status No active tasks You are ready to start receiving tasks. Rousel Alerta Av…" at bounding box center [131, 348] width 200 height 634
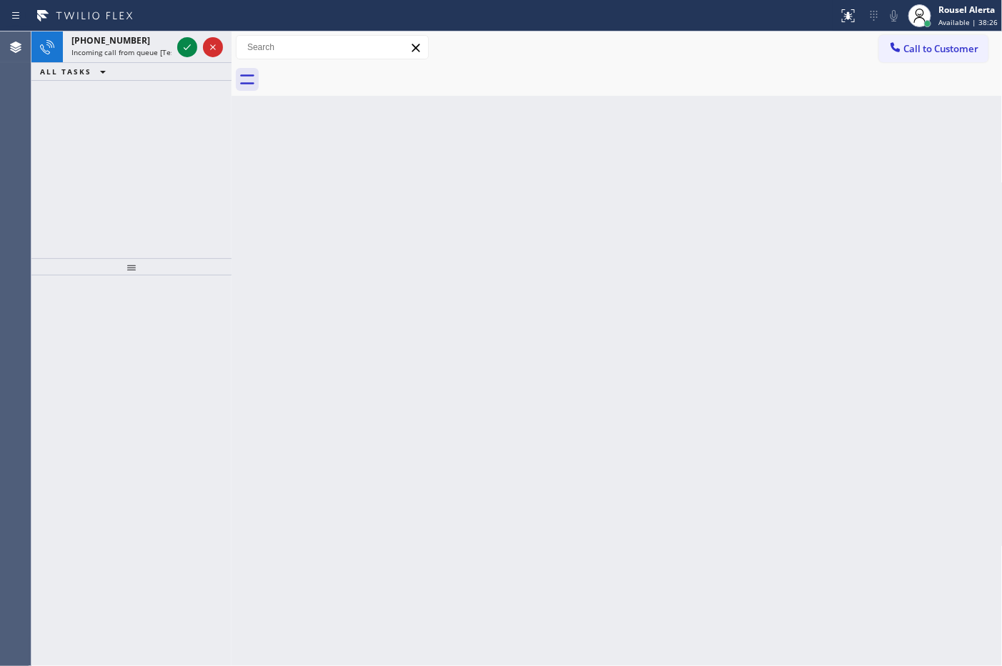
click at [134, 64] on div "ALL TASKS ALL TASKS ACTIVE TASKS TASKS IN WRAP UP" at bounding box center [131, 72] width 200 height 18
click at [150, 48] on span "Incoming call from queue [Test] All" at bounding box center [130, 52] width 119 height 10
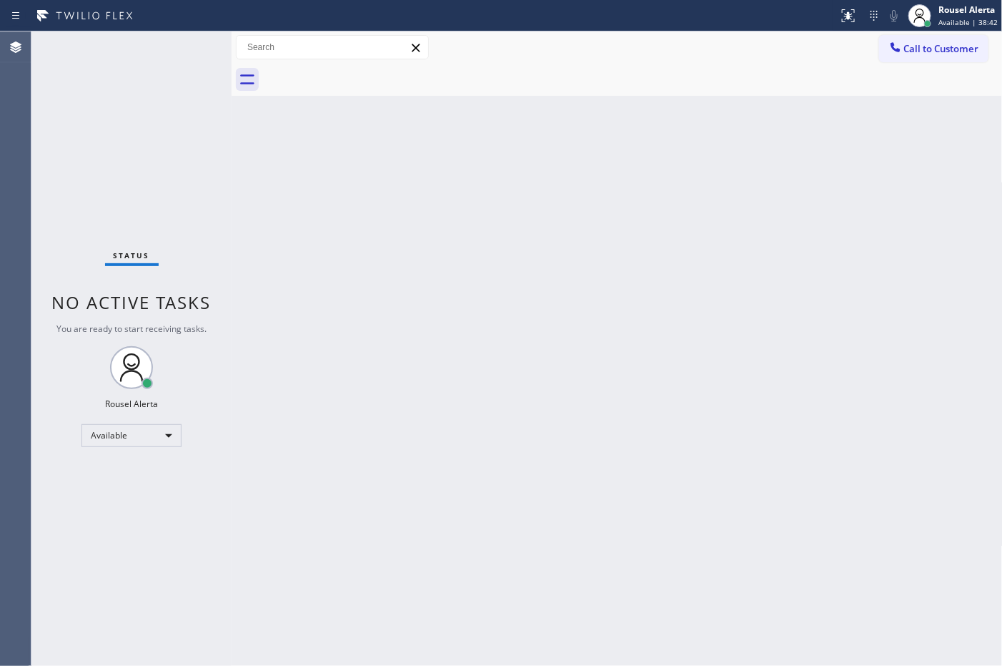
click at [391, 312] on div "Back to Dashboard Change Sender ID Customers Technicians Select a contact Outbo…" at bounding box center [617, 348] width 771 height 634
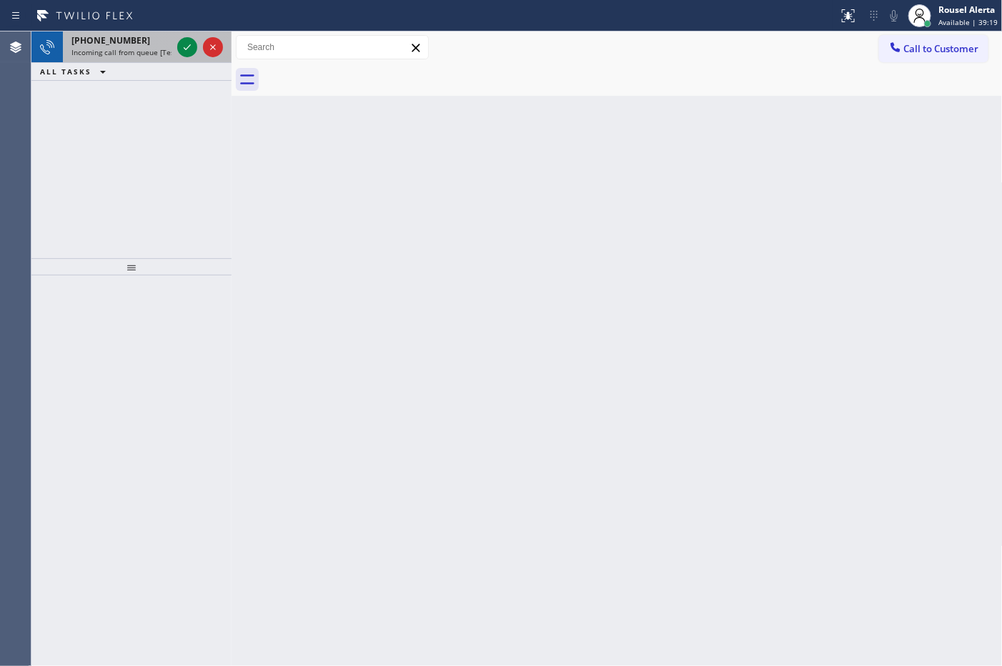
click at [157, 57] on div "+17142086065 Incoming call from queue [Test] All" at bounding box center [119, 46] width 112 height 31
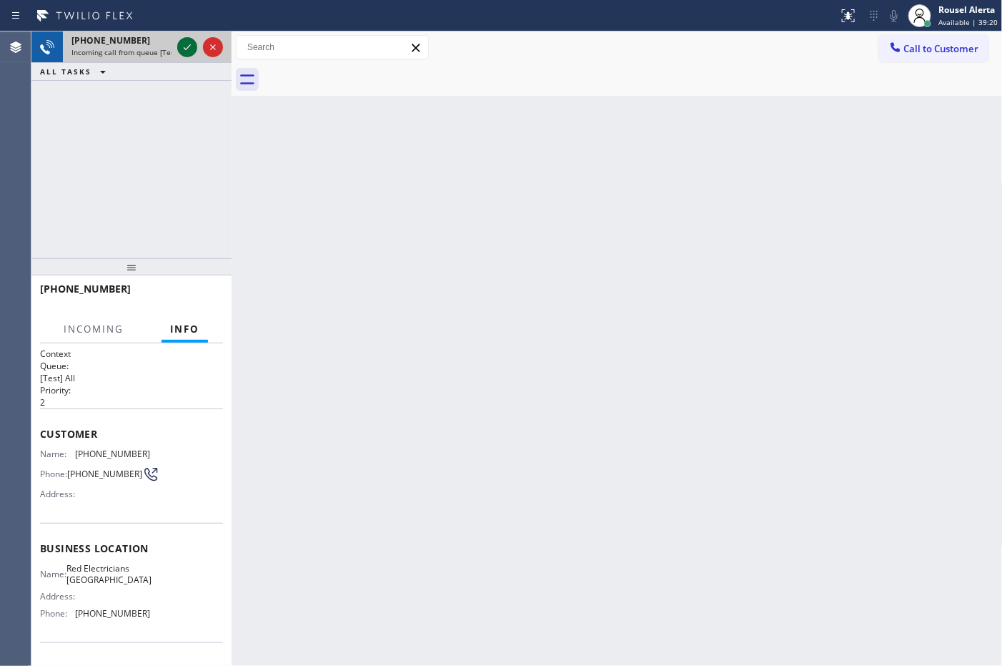
click at [184, 49] on icon at bounding box center [187, 47] width 17 height 17
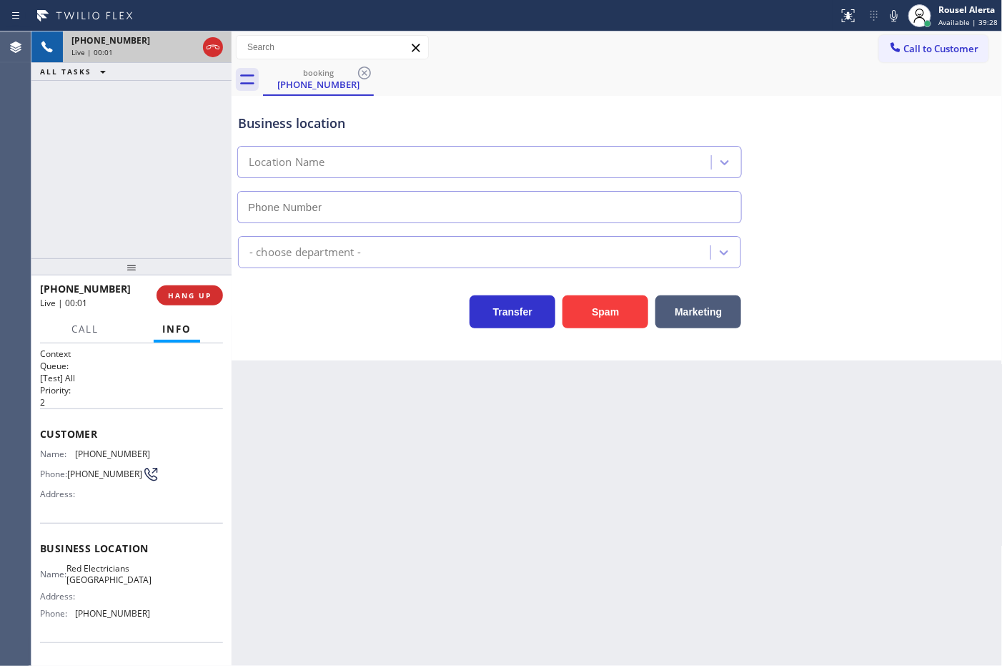
type input "[PHONE_NUMBER]"
click at [608, 310] on button "Spam" at bounding box center [606, 311] width 86 height 33
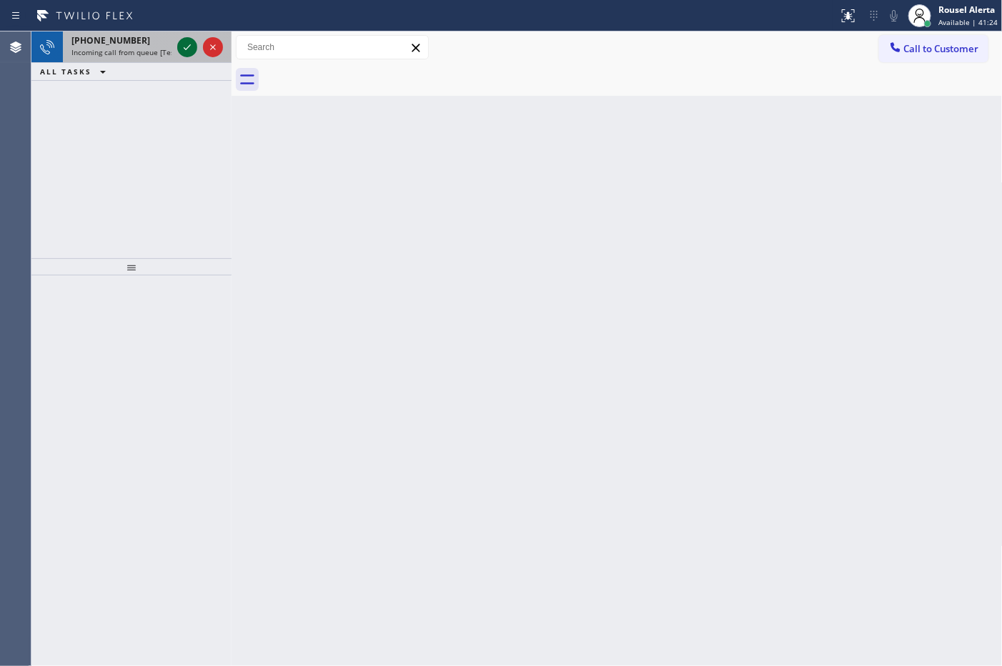
click at [184, 43] on icon at bounding box center [187, 47] width 17 height 17
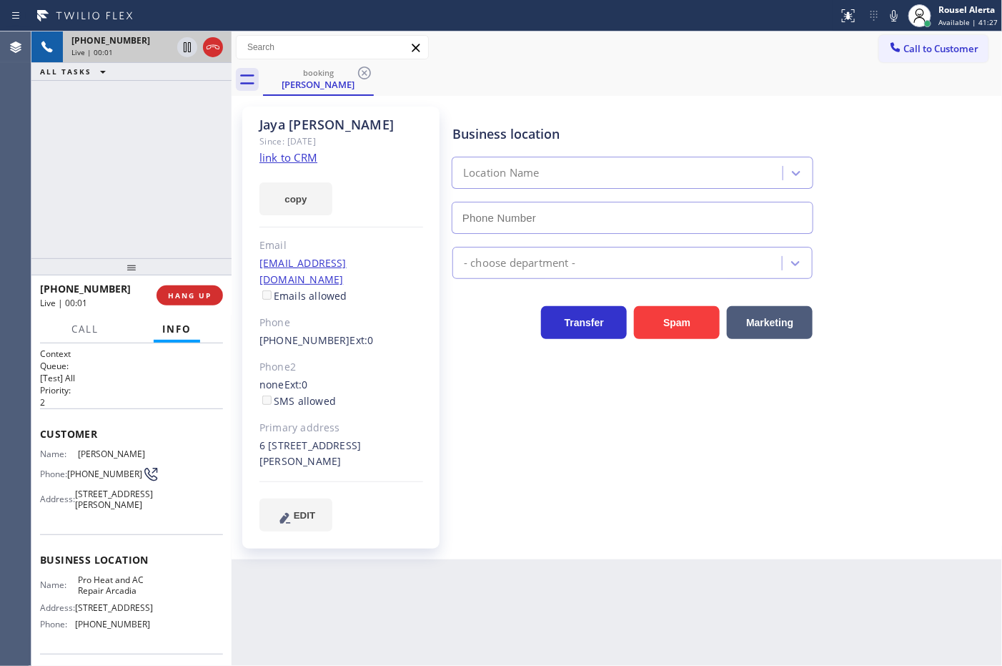
type input "[PHONE_NUMBER]"
click at [287, 154] on link "link to CRM" at bounding box center [288, 157] width 58 height 14
click at [301, 159] on link "link to CRM" at bounding box center [288, 157] width 58 height 14
click at [182, 44] on icon at bounding box center [187, 47] width 17 height 17
click at [894, 20] on icon at bounding box center [894, 15] width 7 height 11
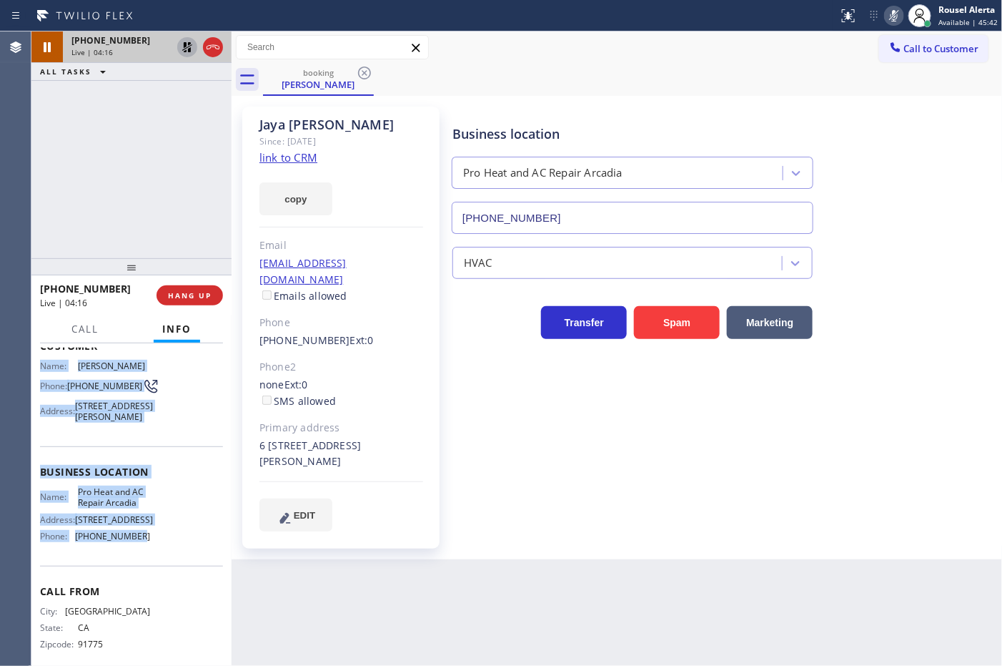
scroll to position [89, 0]
drag, startPoint x: 49, startPoint y: 476, endPoint x: 137, endPoint y: 578, distance: 134.8
click at [137, 578] on div "Context Queue: [Test] All Priority: 2 Customer Name: Jaya Singh Phone: (626) 42…" at bounding box center [131, 504] width 200 height 322
copy div "Name: Jaya Singh Phone: (626) 429-3595 Address: 626 W Naomi Ave UNIT 6, Arcadia…"
drag, startPoint x: 187, startPoint y: 47, endPoint x: 199, endPoint y: 50, distance: 12.5
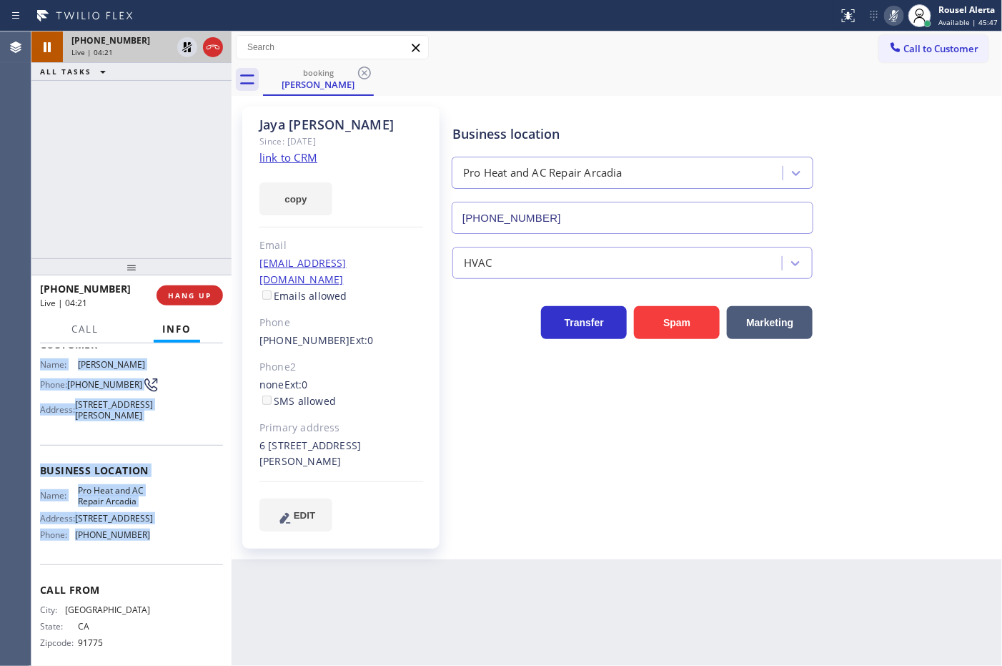
click at [187, 47] on icon at bounding box center [187, 47] width 17 height 17
click at [894, 20] on icon at bounding box center [894, 15] width 17 height 17
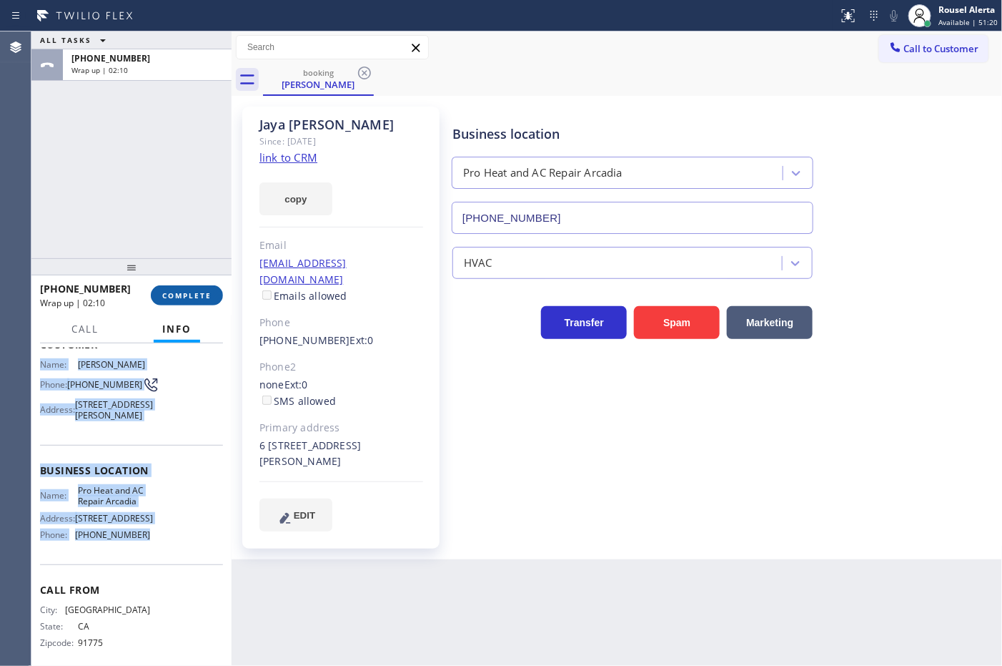
click at [173, 288] on button "COMPLETE" at bounding box center [187, 295] width 72 height 20
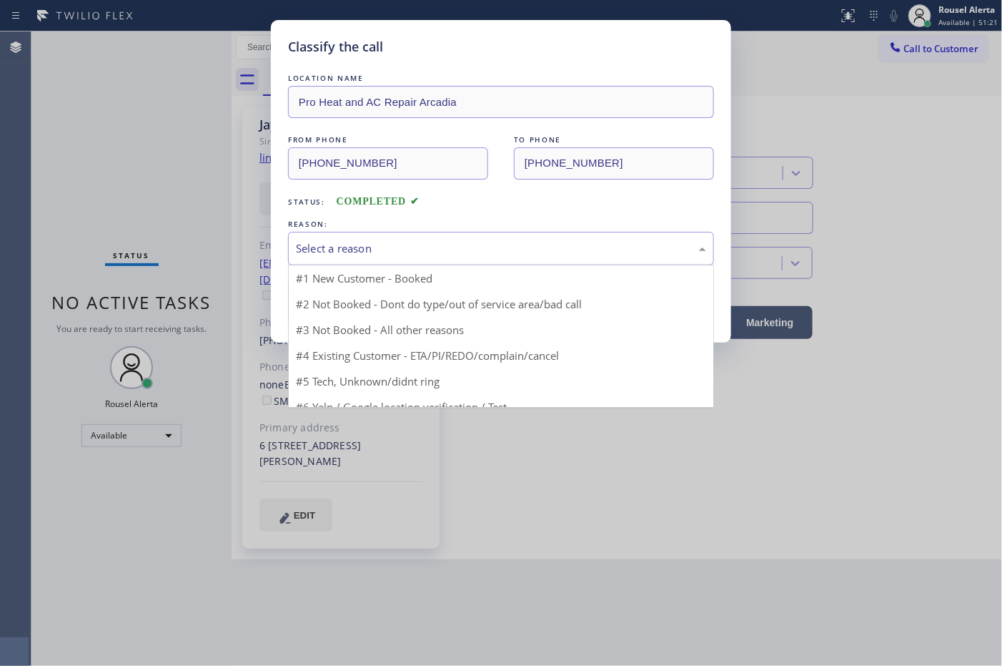
click at [345, 248] on div "Select a reason" at bounding box center [501, 248] width 410 height 16
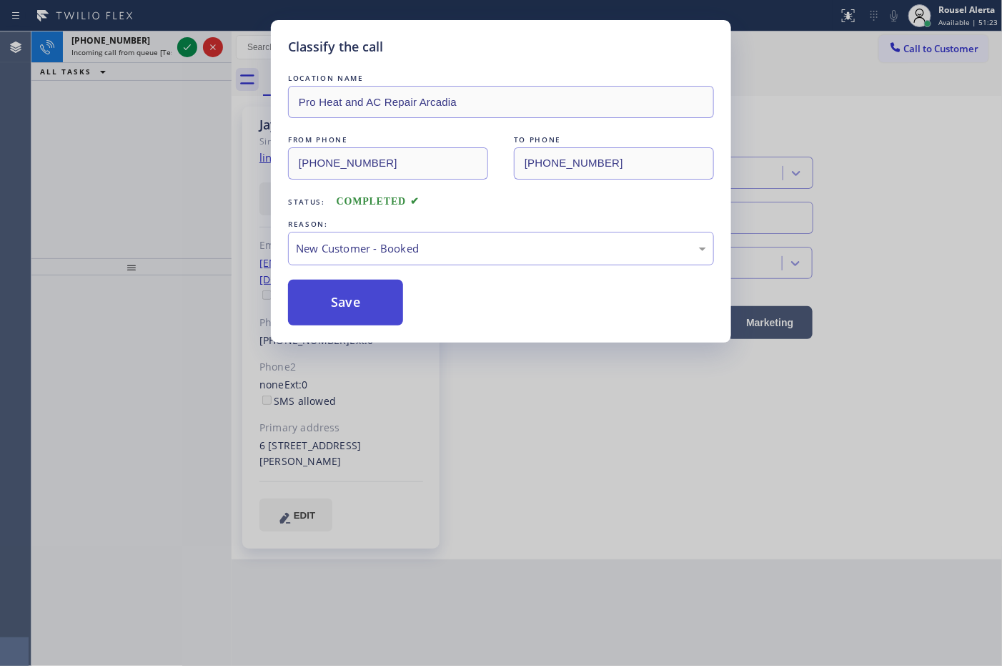
click at [334, 291] on button "Save" at bounding box center [345, 303] width 115 height 46
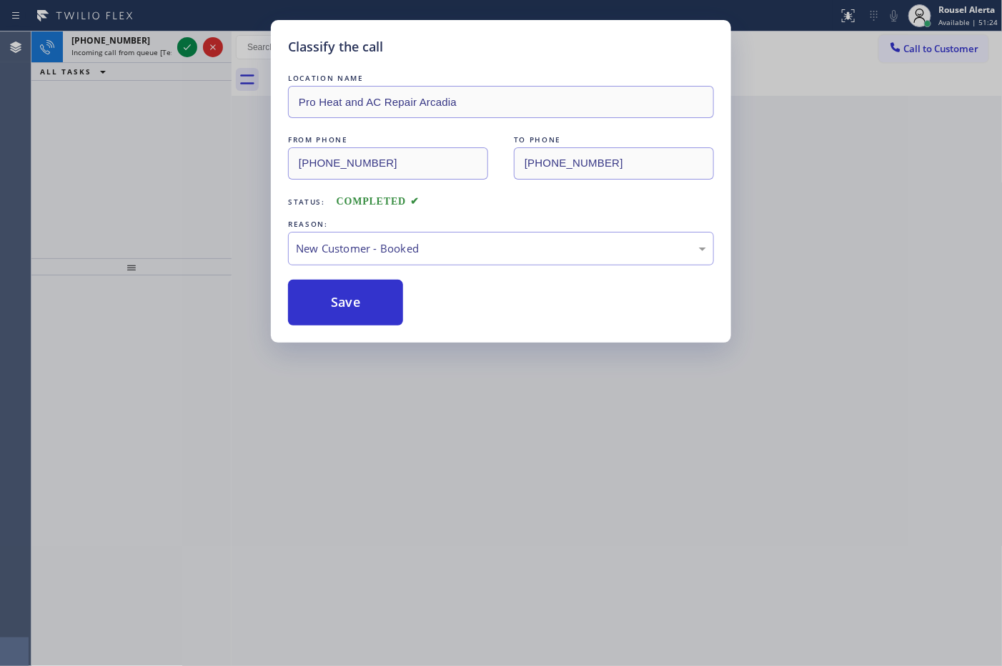
click at [157, 39] on div "Classify the call LOCATION NAME Pro Heat and AC Repair Arcadia FROM PHONE (626)…" at bounding box center [501, 333] width 1002 height 666
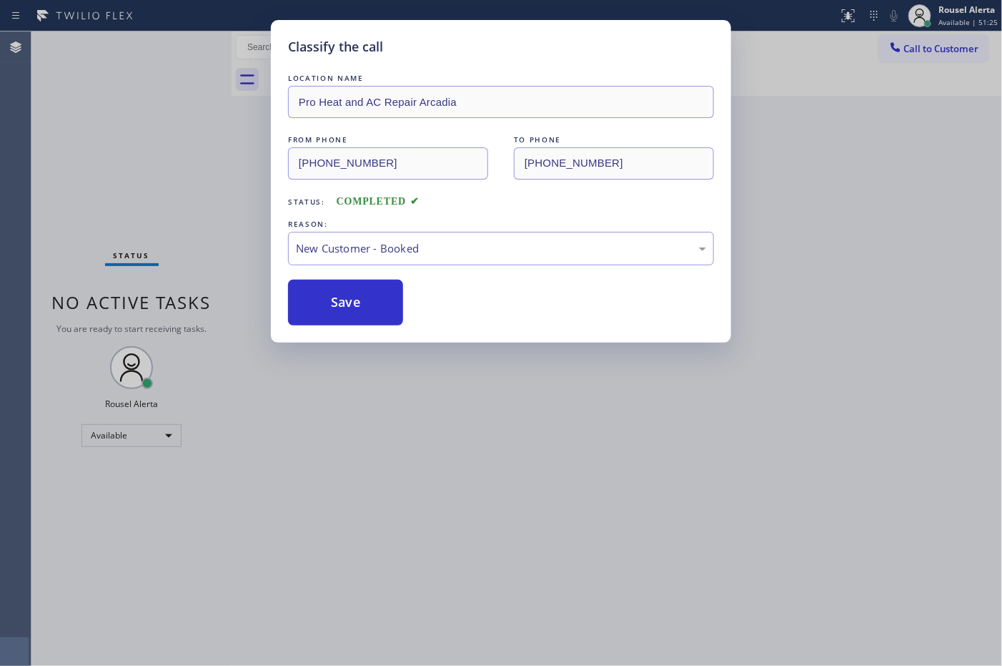
click at [154, 48] on div "Classify the call LOCATION NAME Pro Heat and AC Repair Arcadia FROM PHONE (626)…" at bounding box center [501, 333] width 1002 height 666
click at [335, 297] on div "Classify the call LOCATION NAME Best HVAC Experts [GEOGRAPHIC_DATA] FROM PHONE …" at bounding box center [516, 348] width 971 height 634
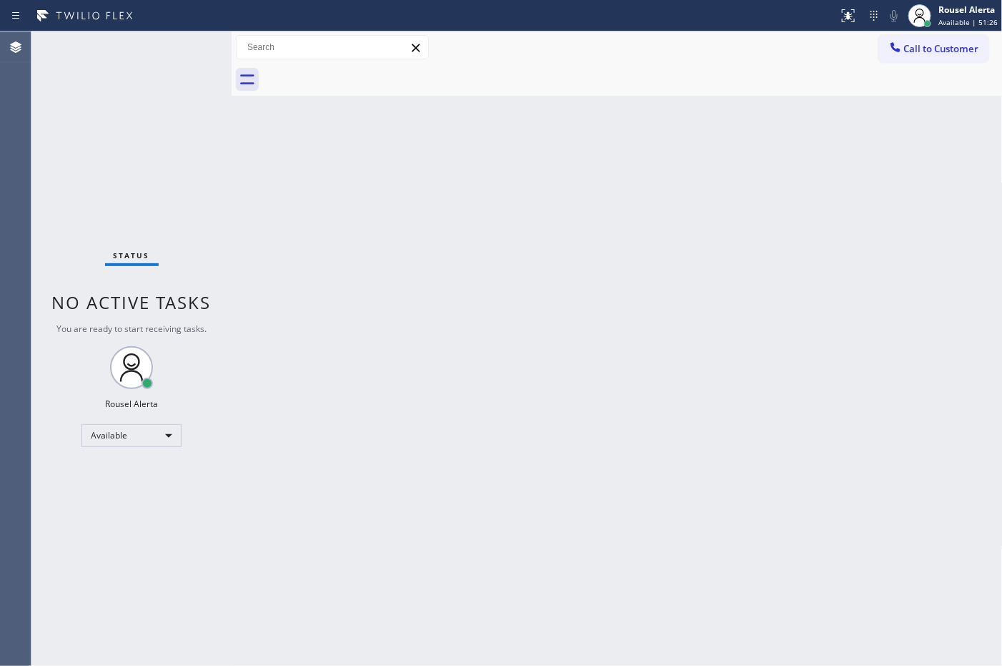
click at [335, 297] on div "Back to Dashboard Change Sender ID Customers Technicians Select a contact Outbo…" at bounding box center [617, 348] width 771 height 634
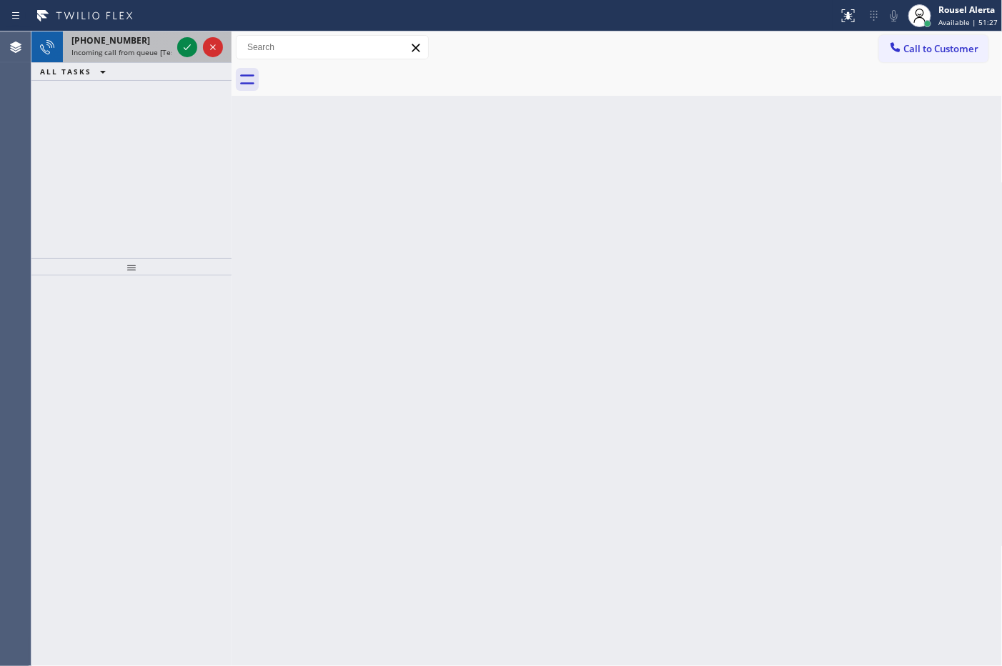
click at [175, 49] on div at bounding box center [199, 46] width 51 height 31
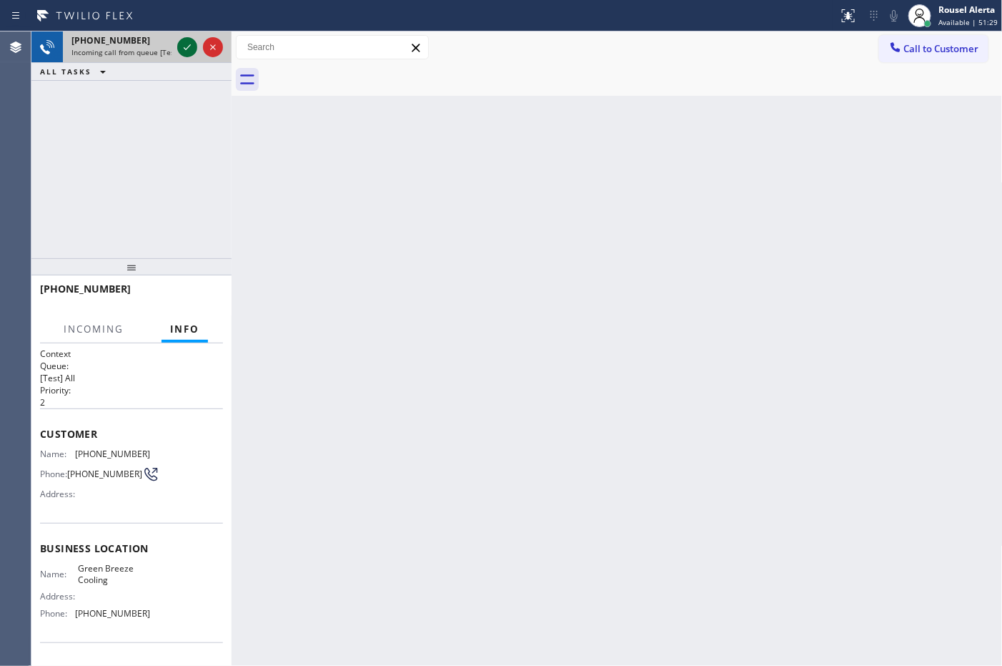
click at [177, 48] on div at bounding box center [187, 47] width 20 height 17
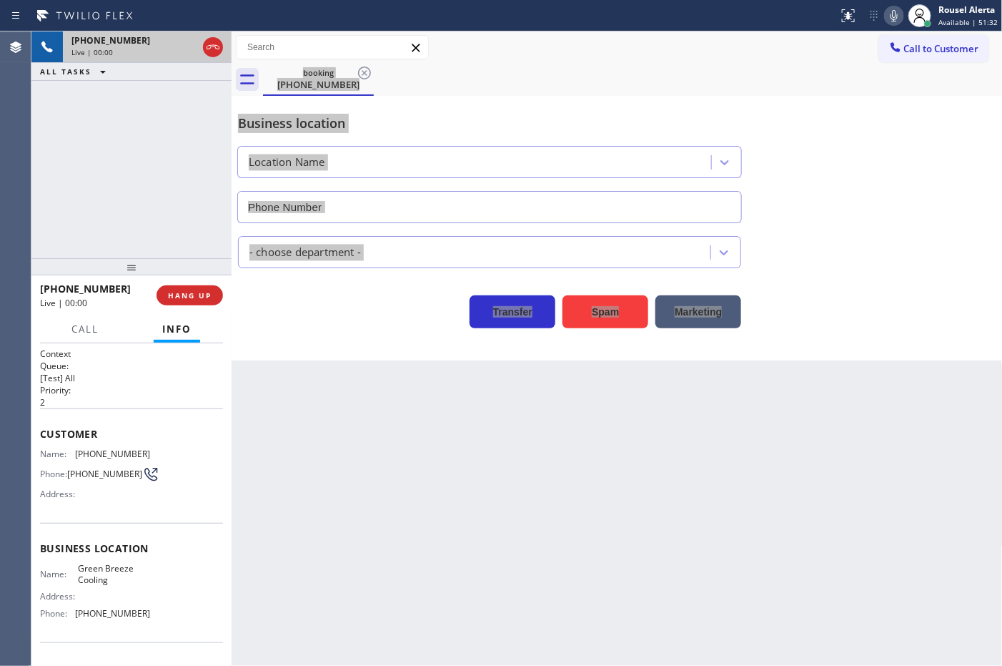
type input "(669) 322-3972"
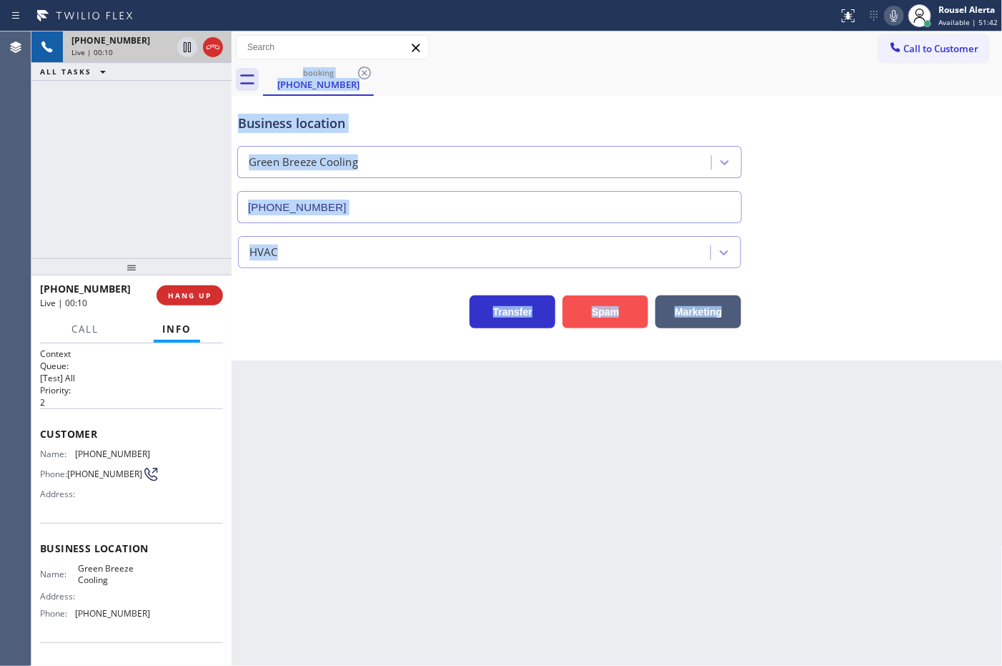
click at [587, 311] on button "Spam" at bounding box center [606, 311] width 86 height 33
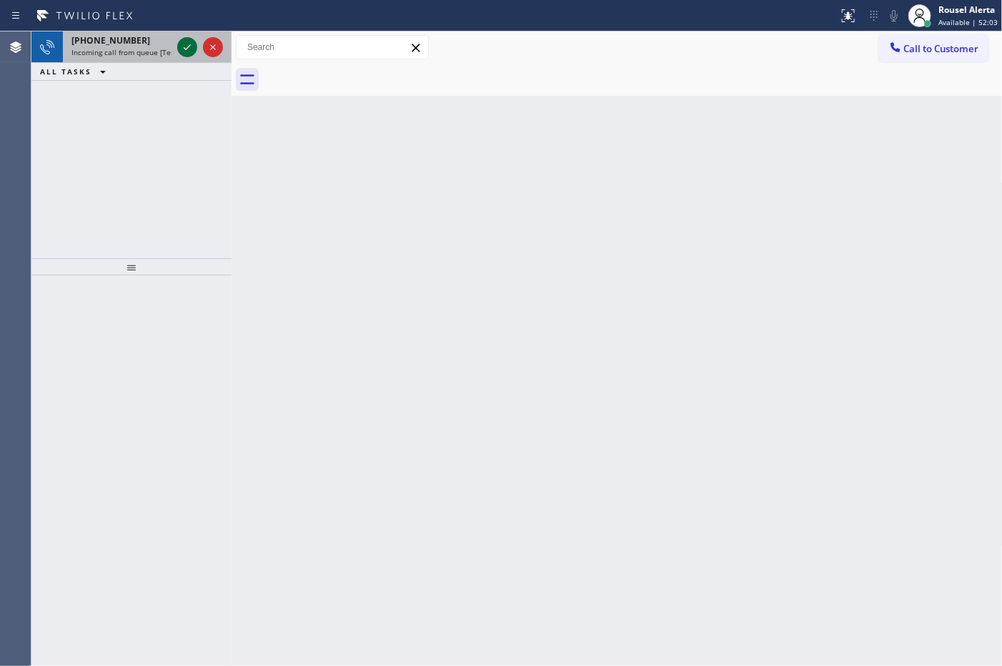
click at [182, 51] on icon at bounding box center [187, 47] width 17 height 17
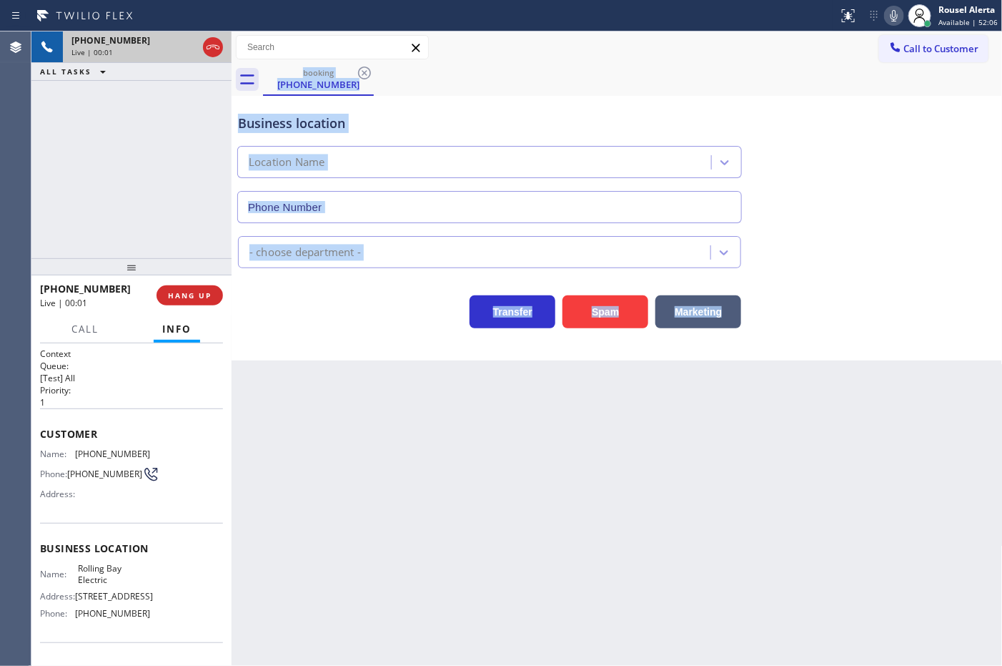
type input "[PHONE_NUMBER]"
click at [335, 390] on div "Back to Dashboard Change Sender ID Customers Technicians Select a contact Outbo…" at bounding box center [617, 348] width 771 height 634
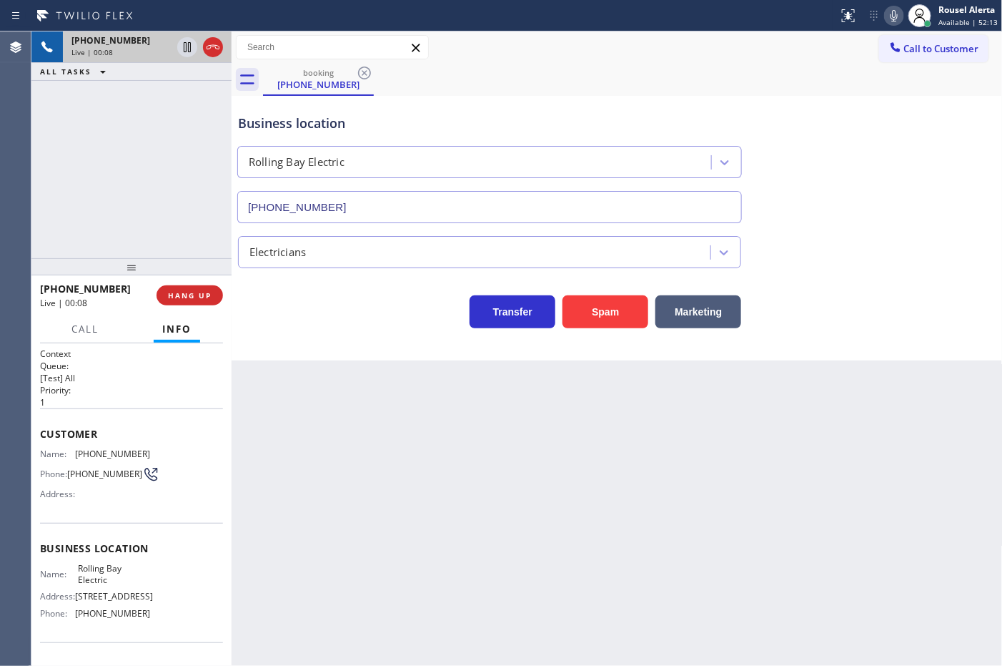
click at [129, 95] on div "+15594645387 Live | 00:08 ALL TASKS ALL TASKS ACTIVE TASKS TASKS IN WRAP UP" at bounding box center [131, 144] width 200 height 227
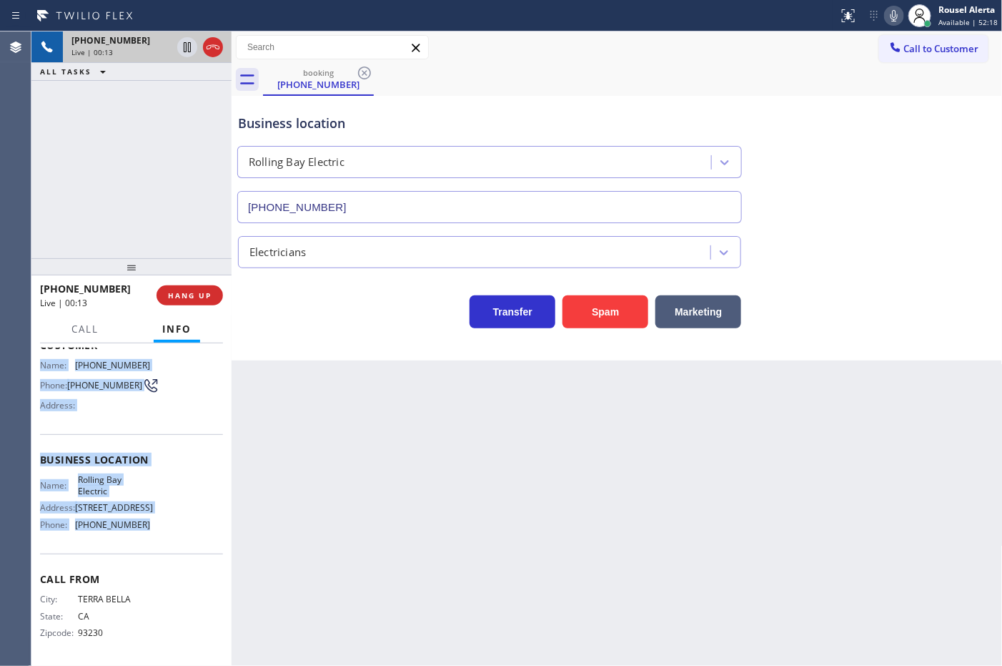
drag, startPoint x: 40, startPoint y: 451, endPoint x: 147, endPoint y: 595, distance: 179.9
click at [147, 595] on div "Context Queue: [Test] All Priority: 1 Customer Name: (559) 464-5387 Phone: (559…" at bounding box center [131, 460] width 183 height 402
copy div "Name: (559) 464-5387 Phone: (559) 464-5387 Address: Business location Name: Rol…"
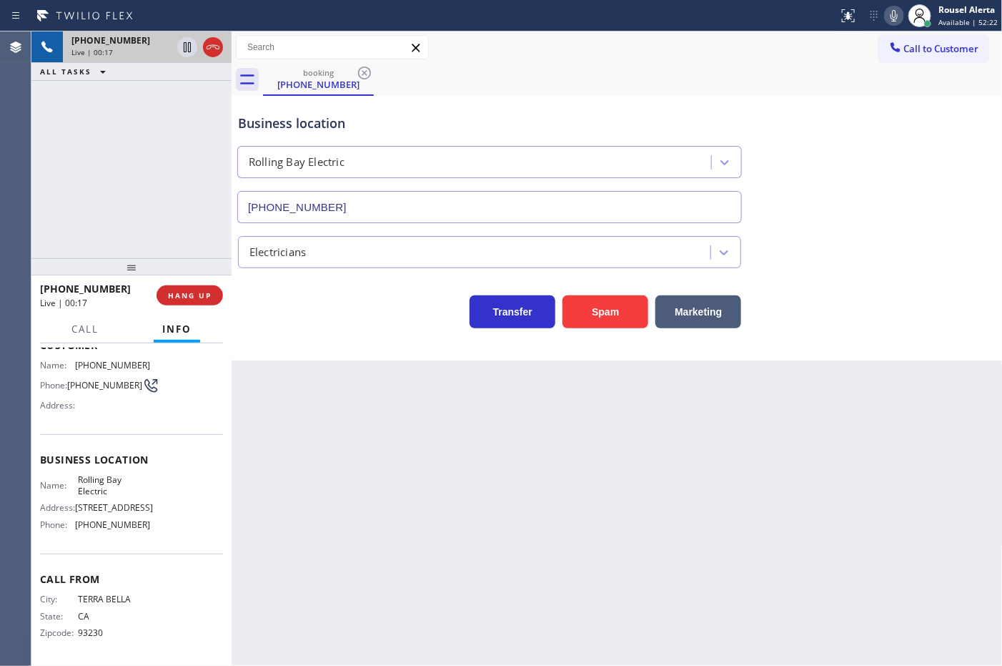
click at [538, 520] on div "Back to Dashboard Change Sender ID Customers Technicians Select a contact Outbo…" at bounding box center [617, 348] width 771 height 634
click at [799, 497] on div "Back to Dashboard Change Sender ID Customers Technicians Select a contact Outbo…" at bounding box center [617, 348] width 771 height 634
click at [711, 437] on div "Back to Dashboard Change Sender ID Customers Technicians Select a contact Outbo…" at bounding box center [617, 348] width 771 height 634
click at [155, 201] on div "+15594645387 Live | 00:43 ALL TASKS ALL TASKS ACTIVE TASKS TASKS IN WRAP UP" at bounding box center [131, 144] width 200 height 227
click at [355, 481] on div "Back to Dashboard Change Sender ID Customers Technicians Select a contact Outbo…" at bounding box center [617, 348] width 771 height 634
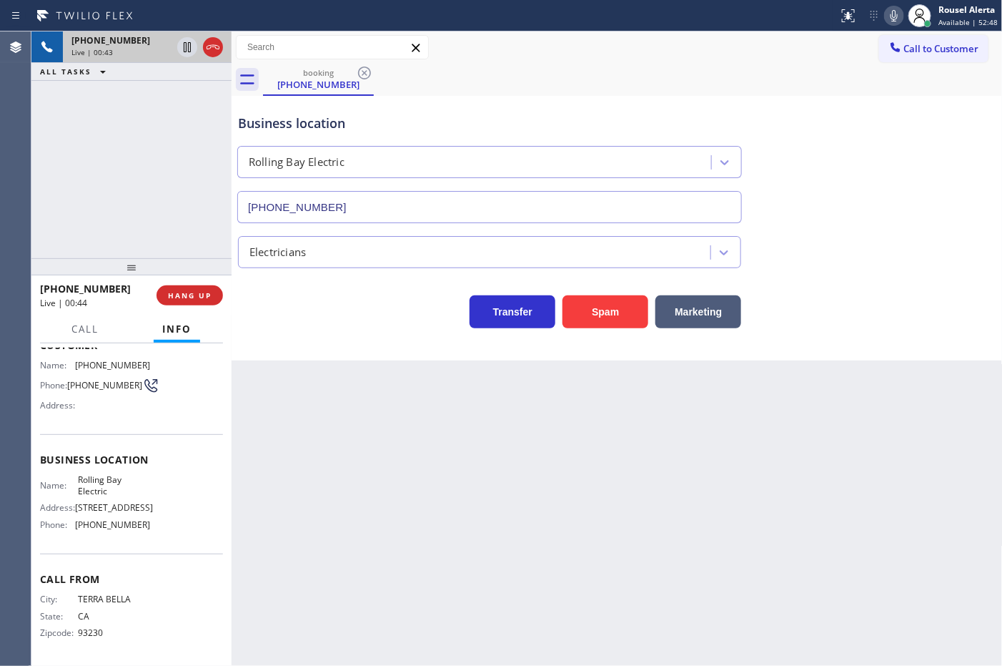
click at [134, 170] on div "+15594645387 Live | 00:43 ALL TASKS ALL TASKS ACTIVE TASKS TASKS IN WRAP UP" at bounding box center [131, 144] width 200 height 227
click at [298, 387] on div "Back to Dashboard Change Sender ID Customers Technicians Select a contact Outbo…" at bounding box center [617, 348] width 771 height 634
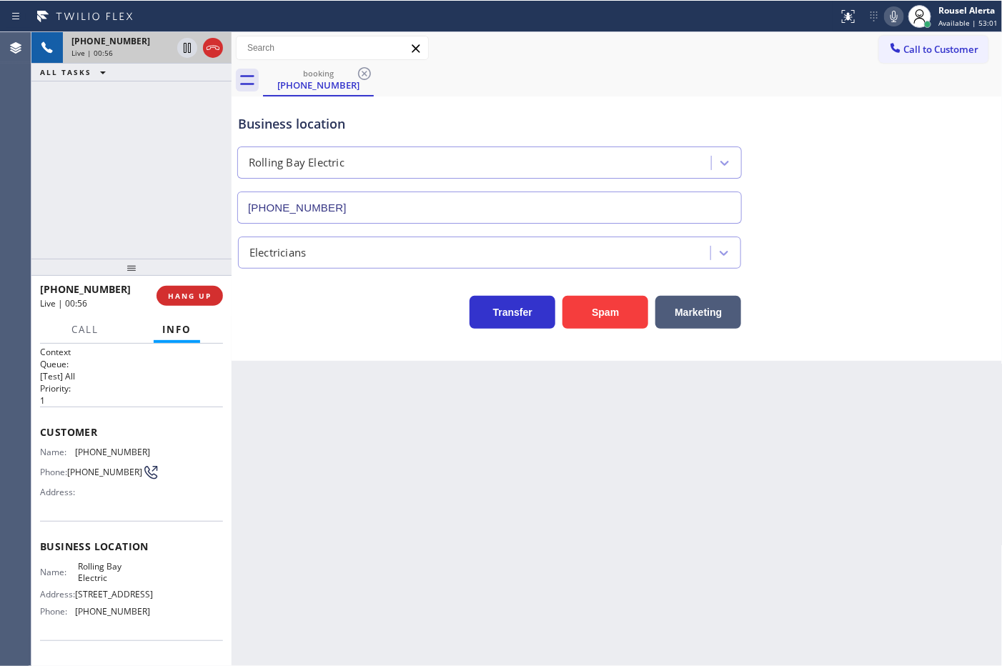
scroll to position [1, 0]
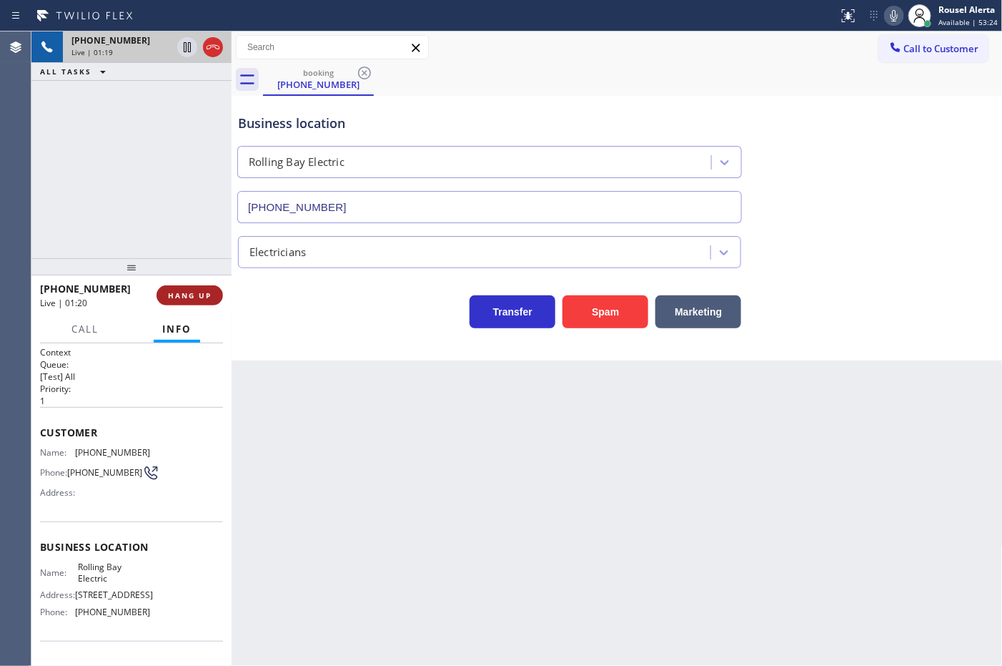
click at [194, 302] on button "HANG UP" at bounding box center [190, 295] width 66 height 20
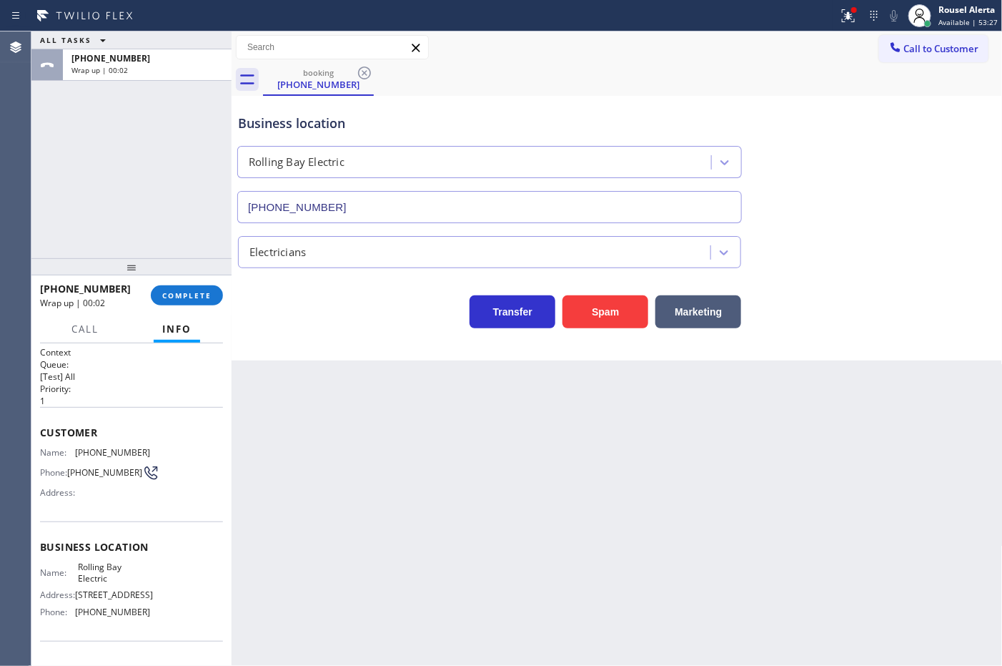
click at [174, 283] on div "+15594645387 Wrap up | 00:02 COMPLETE" at bounding box center [131, 295] width 183 height 37
click at [170, 304] on button "COMPLETE" at bounding box center [187, 295] width 72 height 20
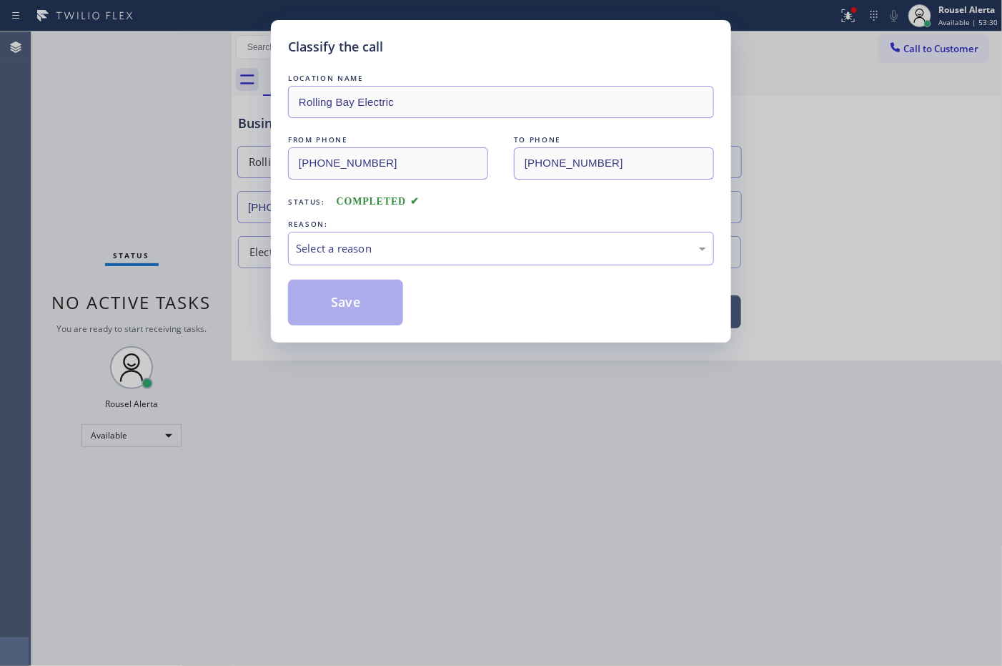
click at [330, 252] on div "Select a reason" at bounding box center [501, 248] width 410 height 16
click at [350, 294] on button "Save" at bounding box center [345, 303] width 115 height 46
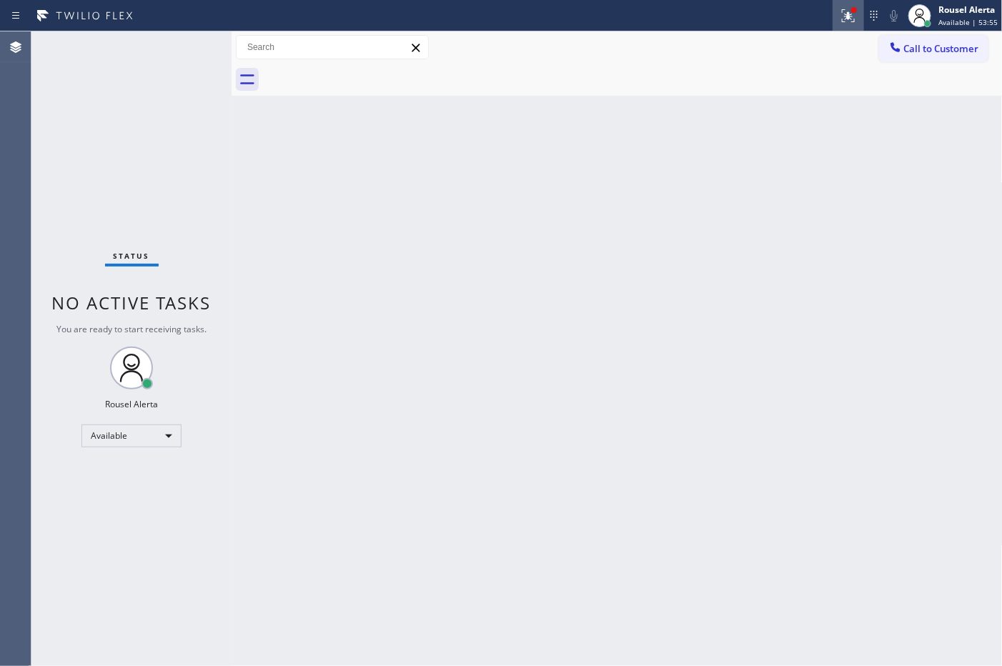
click at [840, 7] on div at bounding box center [848, 15] width 31 height 17
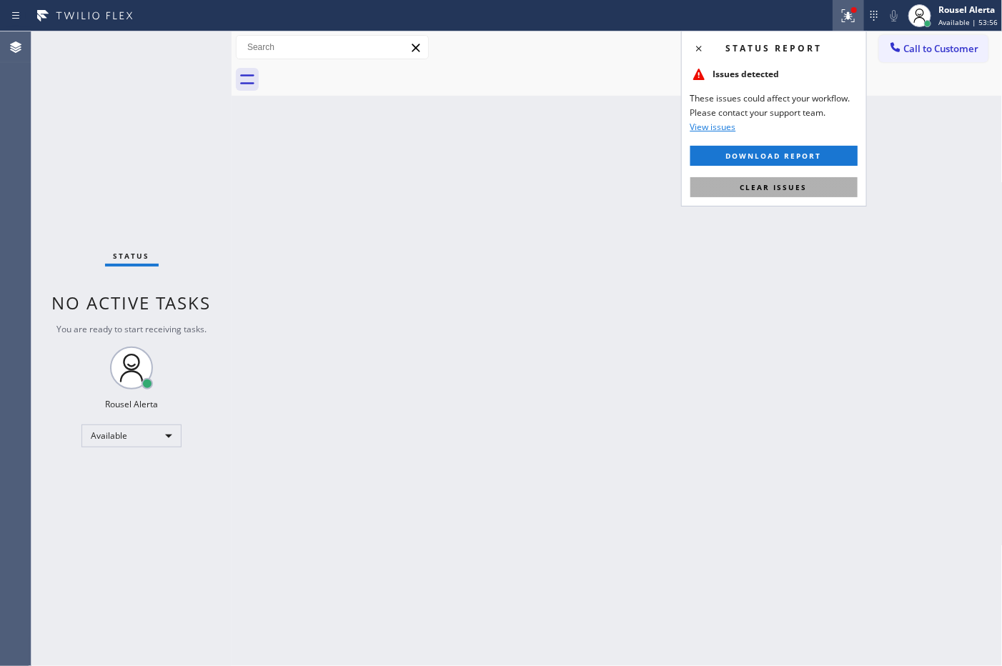
click at [783, 181] on button "Clear issues" at bounding box center [774, 187] width 167 height 20
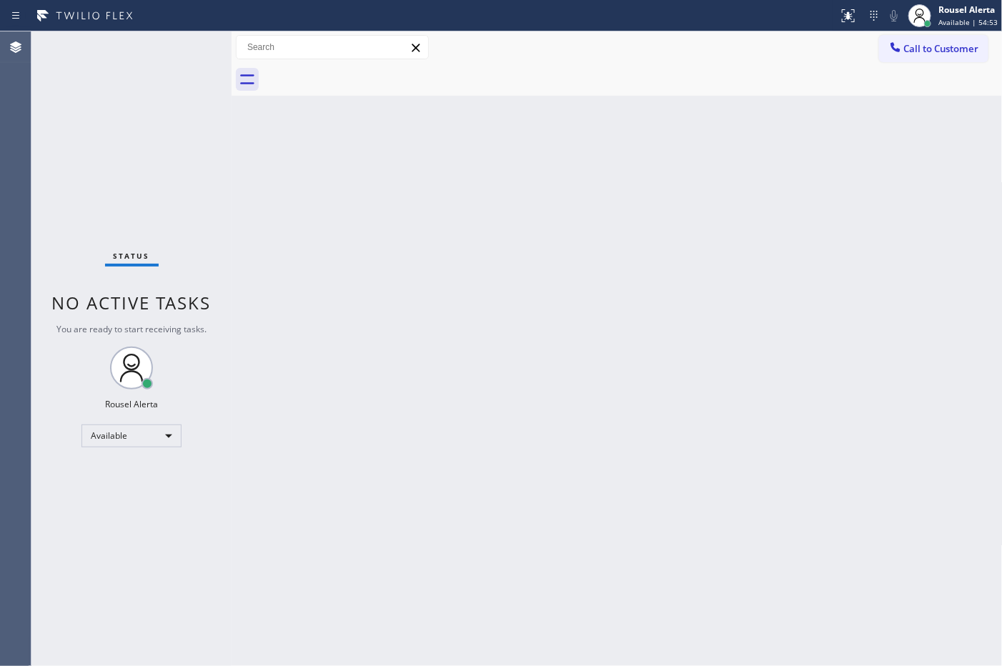
click at [189, 64] on div "Status No active tasks You are ready to start receiving tasks. Rousel Alerta Av…" at bounding box center [131, 348] width 200 height 635
click at [451, 431] on div "Back to Dashboard Change Sender ID Customers Technicians Select a contact Outbo…" at bounding box center [617, 348] width 771 height 635
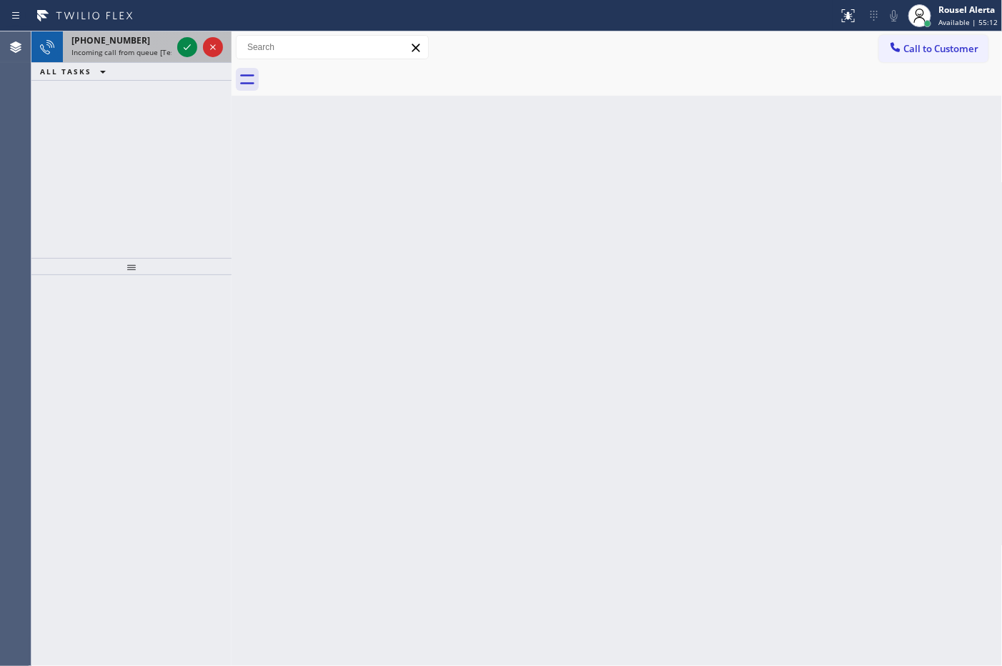
drag, startPoint x: 116, startPoint y: 34, endPoint x: 156, endPoint y: 39, distance: 40.3
click at [116, 34] on span "+12123758101" at bounding box center [110, 40] width 79 height 12
click at [148, 48] on span "Incoming call from queue [Test] All" at bounding box center [130, 52] width 119 height 10
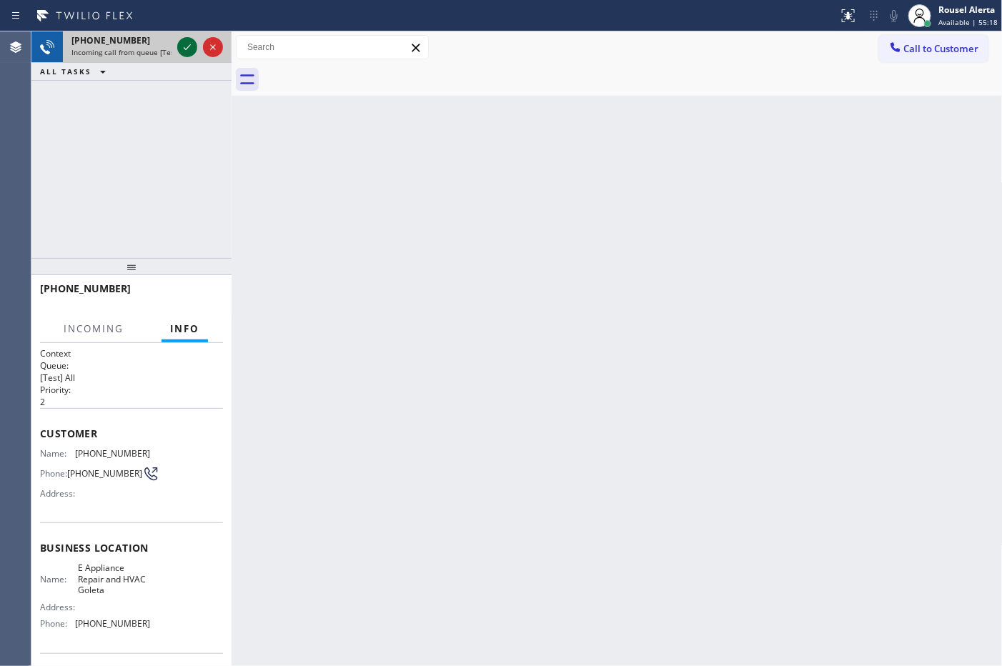
click at [190, 49] on icon at bounding box center [187, 47] width 17 height 17
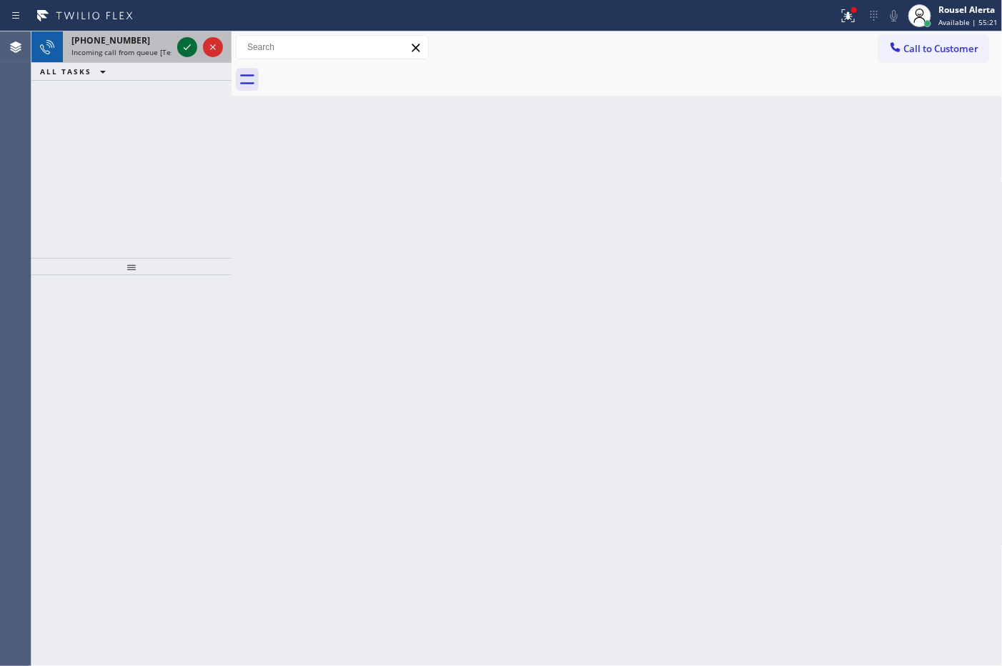
click at [190, 49] on icon at bounding box center [187, 47] width 17 height 17
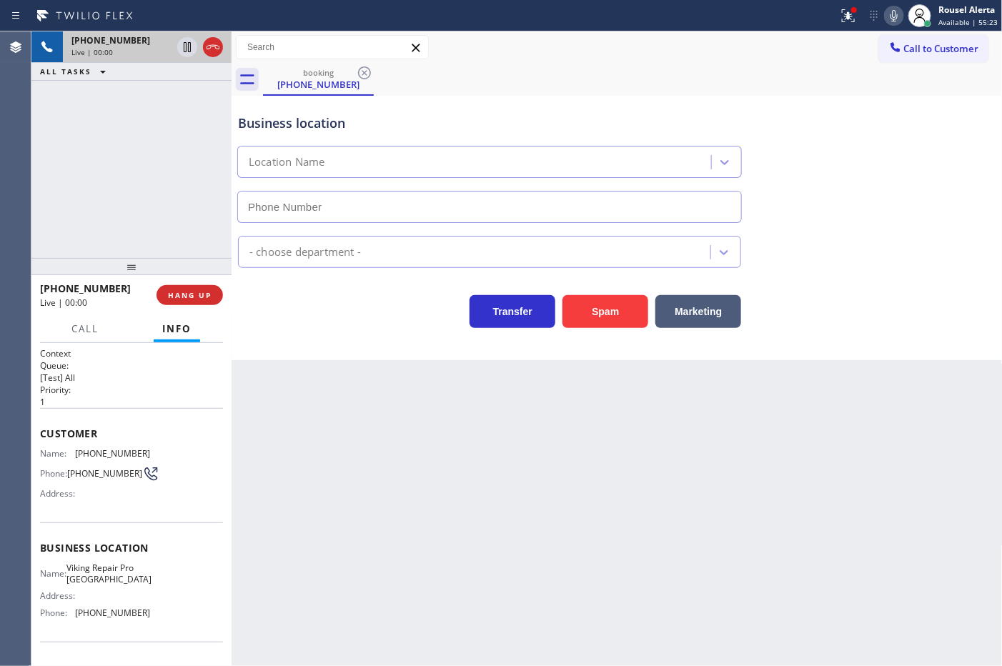
type input "[PHONE_NUMBER]"
click at [741, 36] on div "Call to Customer Outbound call Location Search location Your caller id phone nu…" at bounding box center [617, 47] width 771 height 32
click at [844, 19] on icon at bounding box center [848, 15] width 17 height 17
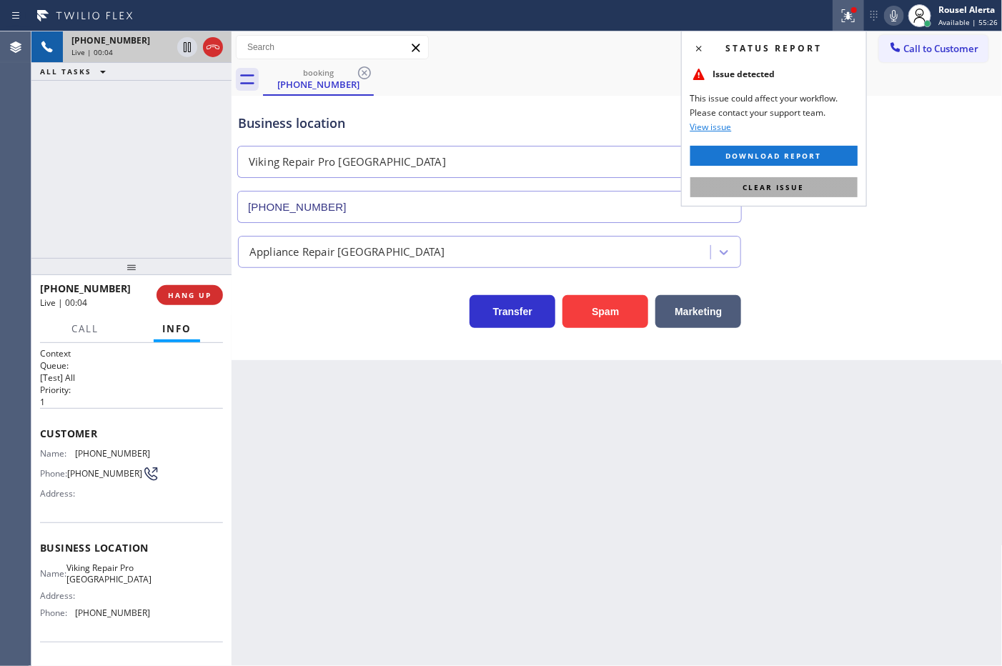
click at [819, 179] on button "Clear issue" at bounding box center [774, 187] width 167 height 20
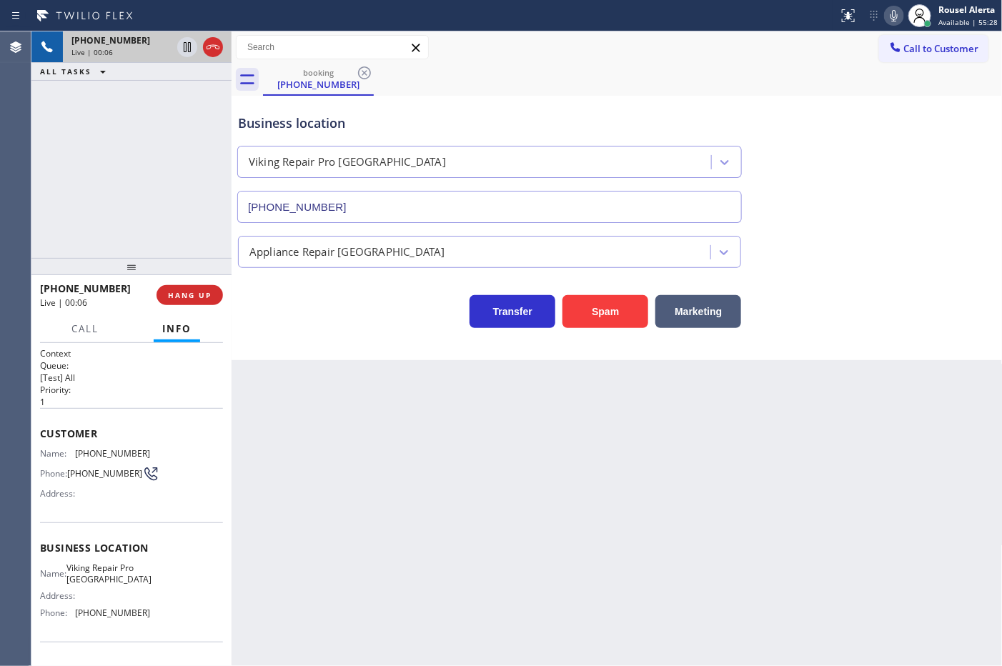
click at [745, 484] on div "Back to Dashboard Change Sender ID Customers Technicians Select a contact Outbo…" at bounding box center [617, 348] width 771 height 635
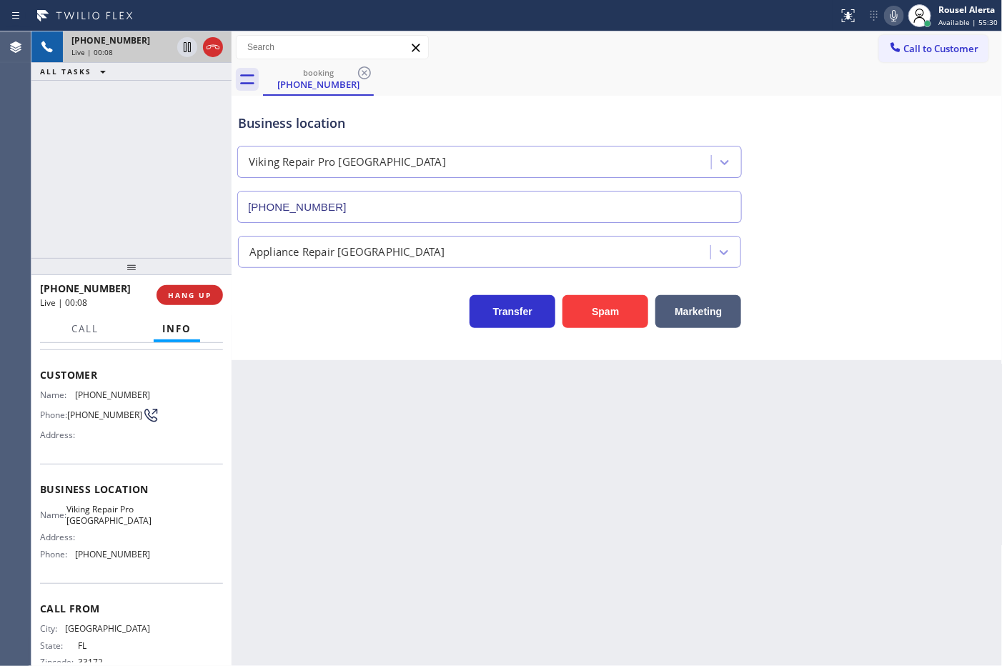
scroll to position [90, 0]
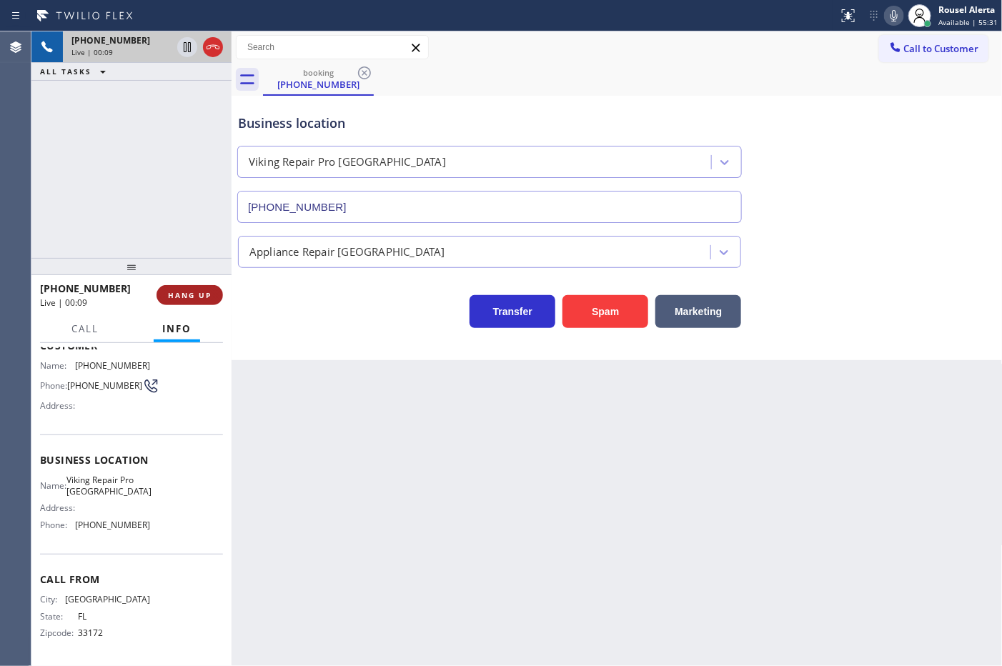
click at [189, 292] on span "HANG UP" at bounding box center [190, 295] width 44 height 10
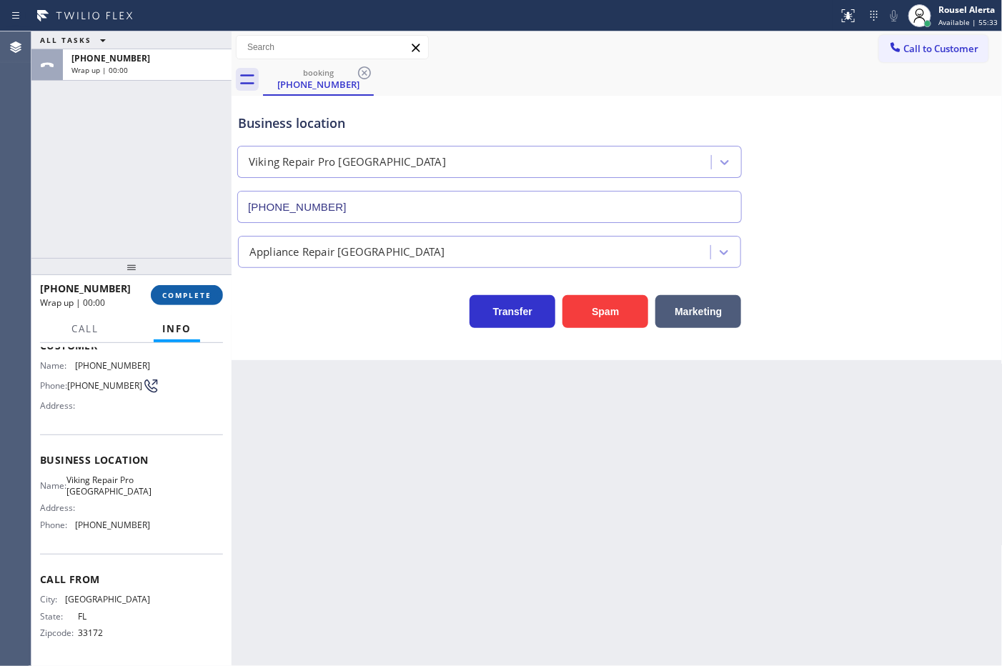
click at [189, 292] on span "COMPLETE" at bounding box center [186, 295] width 49 height 10
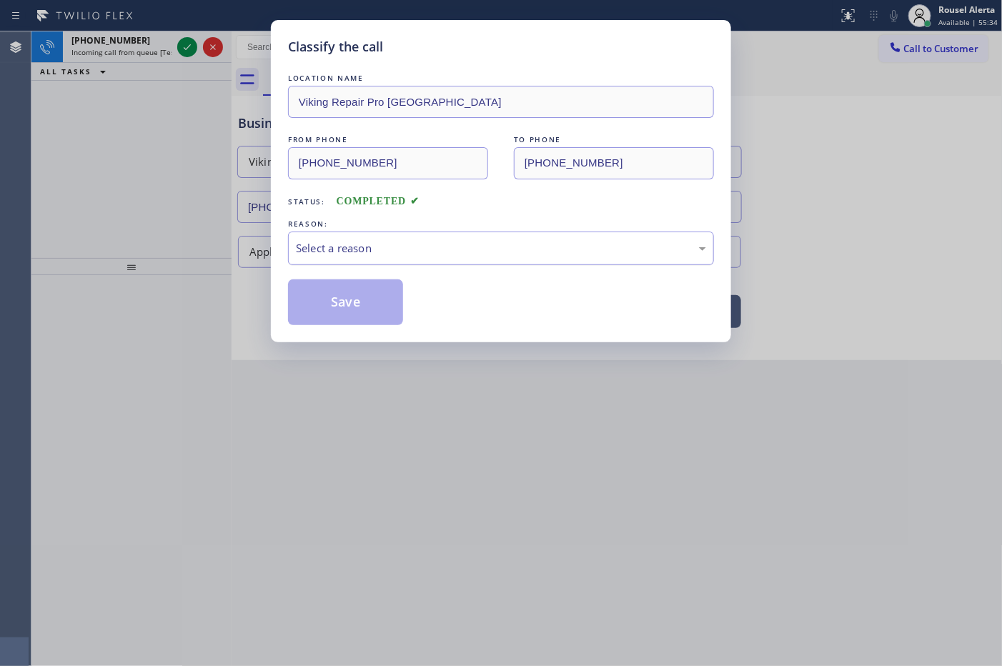
click at [334, 247] on div "Select a reason" at bounding box center [501, 248] width 410 height 16
click at [363, 310] on button "Save" at bounding box center [345, 303] width 115 height 46
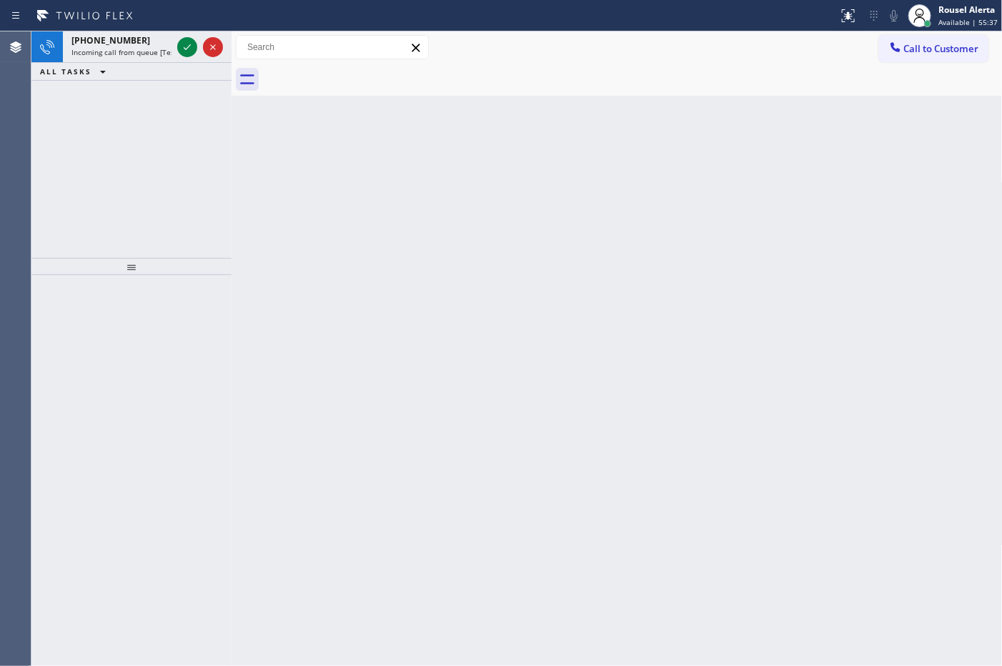
click at [183, 45] on icon at bounding box center [187, 47] width 17 height 17
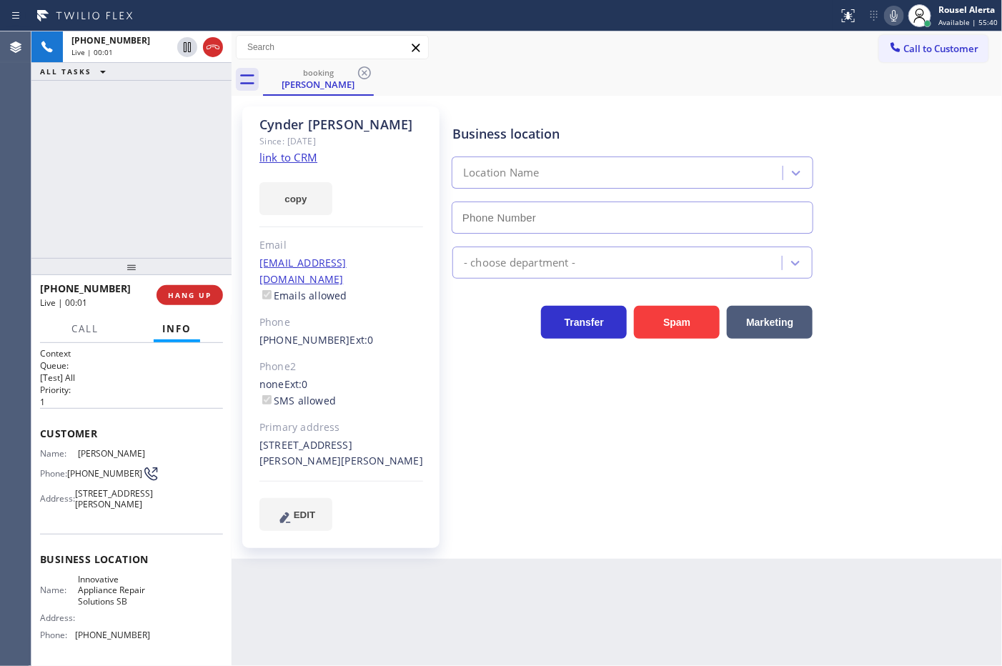
type input "[PHONE_NUMBER]"
click at [312, 159] on link "link to CRM" at bounding box center [288, 157] width 58 height 14
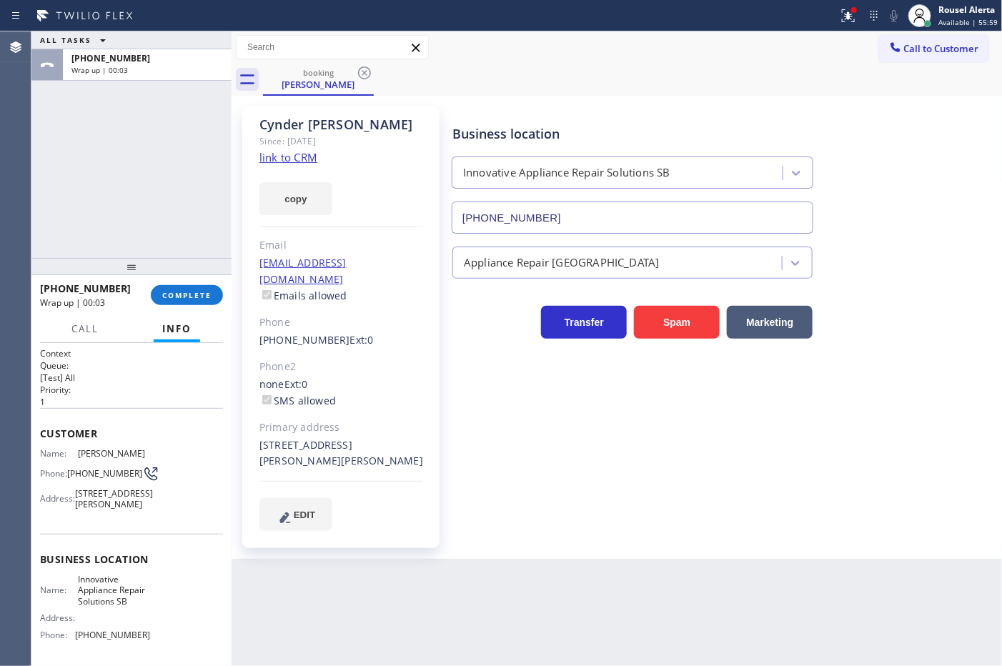
click at [187, 305] on div "+18056892137 Wrap up | 00:03 COMPLETE" at bounding box center [131, 295] width 183 height 37
click at [190, 292] on span "COMPLETE" at bounding box center [186, 295] width 49 height 10
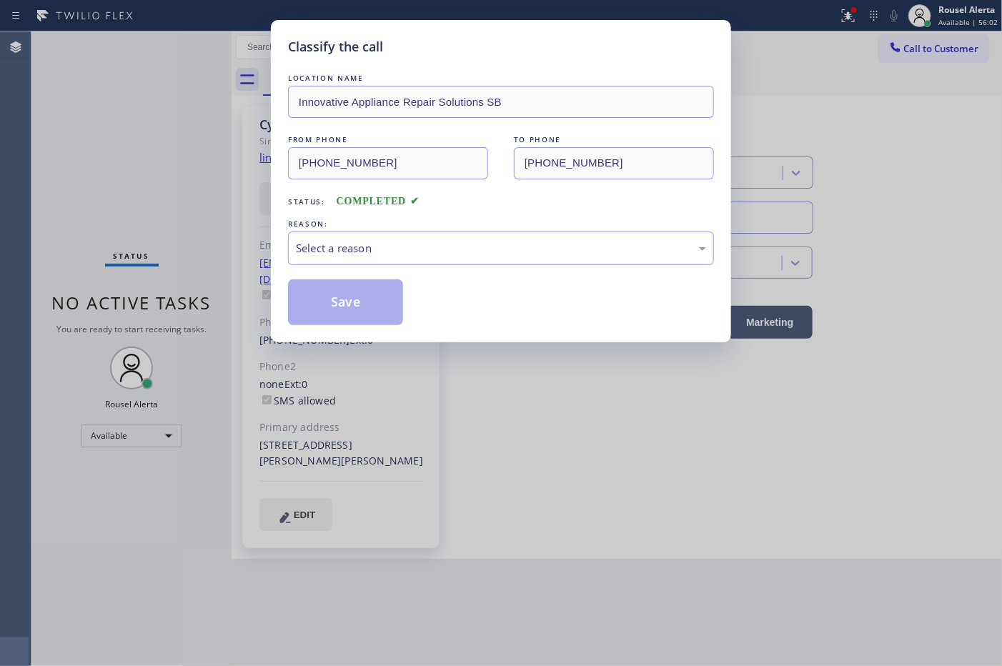
click at [405, 259] on div "Select a reason" at bounding box center [501, 249] width 426 height 34
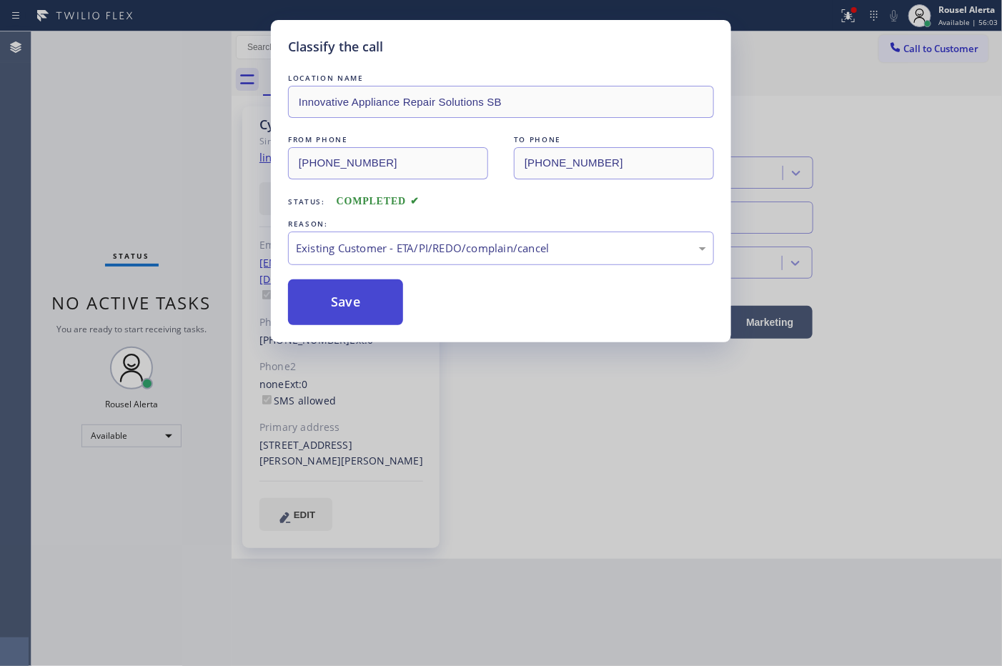
click at [381, 284] on button "Save" at bounding box center [345, 303] width 115 height 46
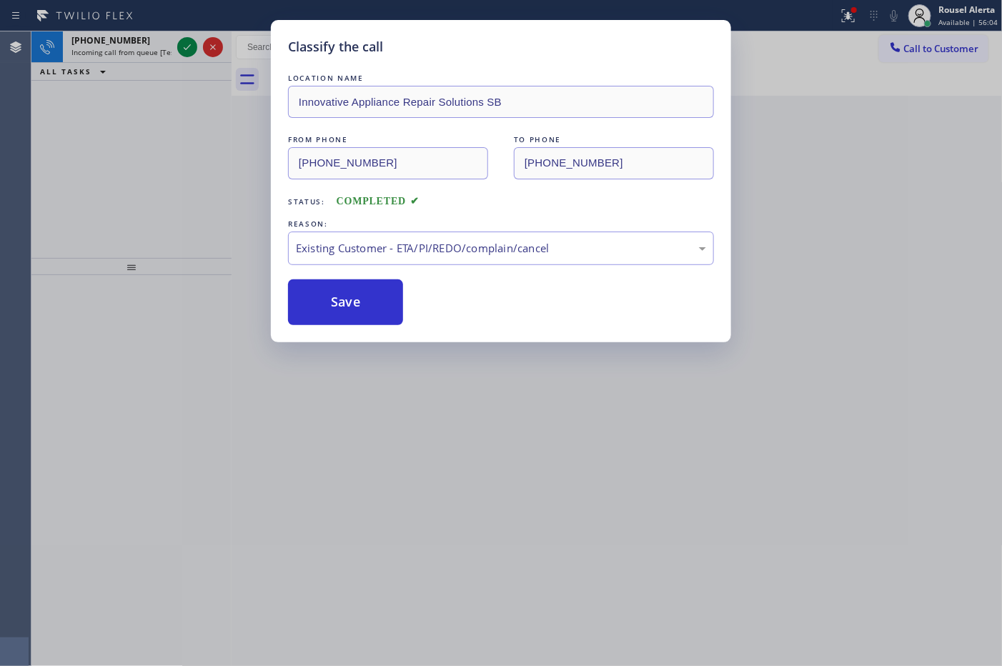
click at [531, 533] on div "Classify the call LOCATION NAME Innovative Appliance Repair Solutions SB FROM P…" at bounding box center [501, 333] width 1002 height 666
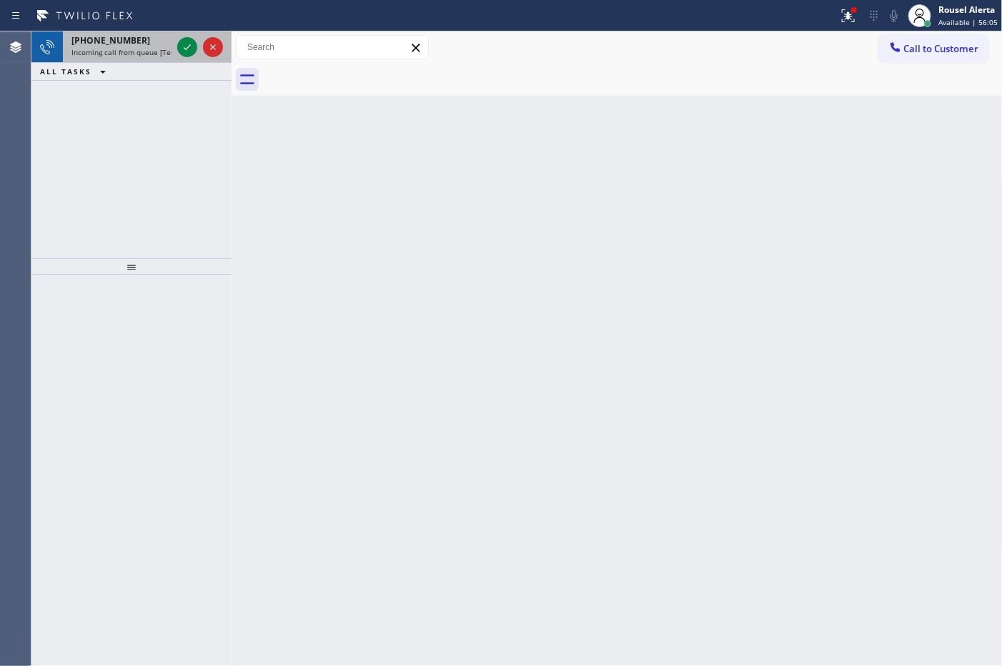
click at [144, 59] on div "+18056892137 Incoming call from queue [Test] All" at bounding box center [119, 46] width 112 height 31
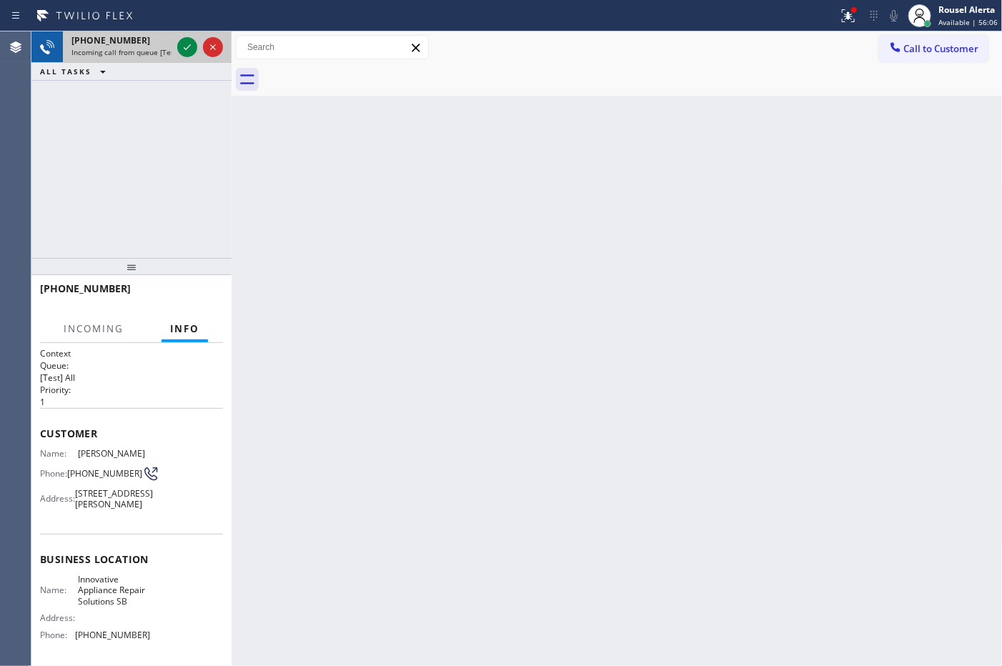
click at [144, 59] on div "+18056892137 Incoming call from queue [Test] All" at bounding box center [119, 46] width 112 height 31
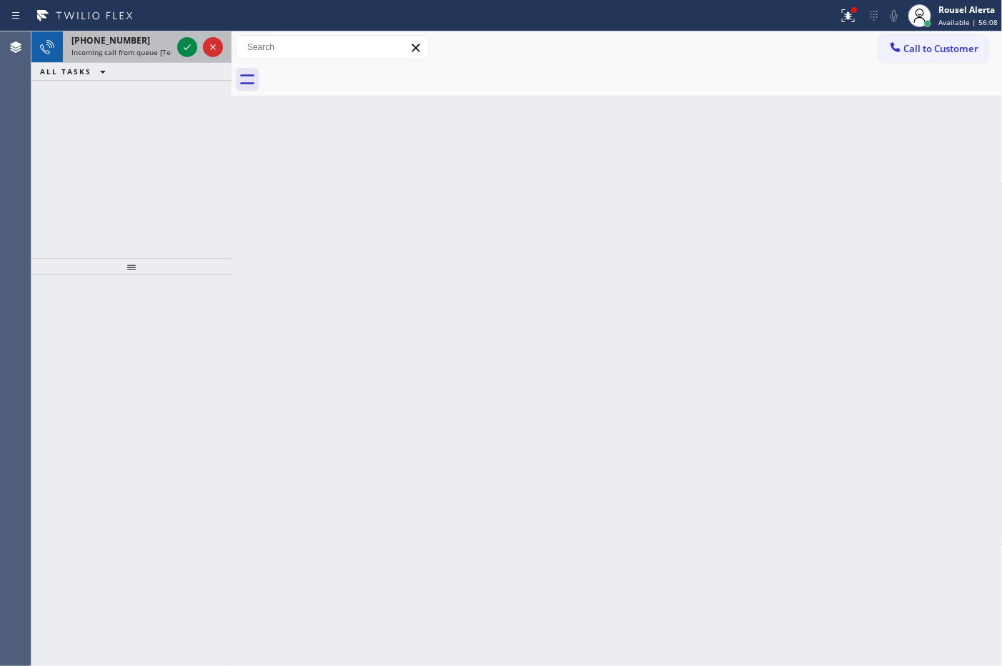
click at [143, 45] on div "+16192124142" at bounding box center [121, 40] width 100 height 12
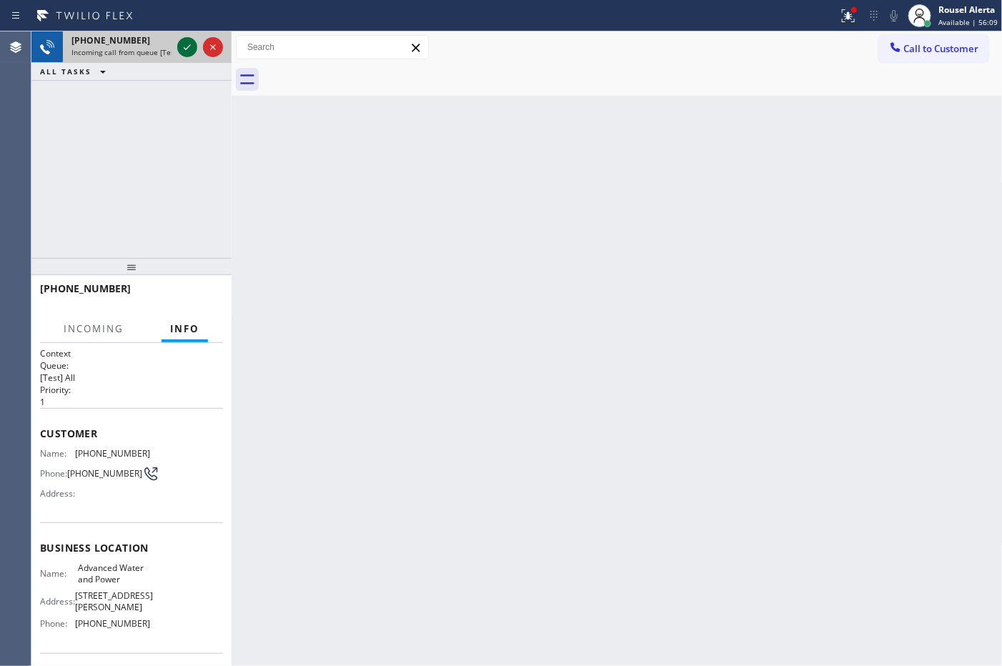
click at [180, 41] on icon at bounding box center [187, 47] width 17 height 17
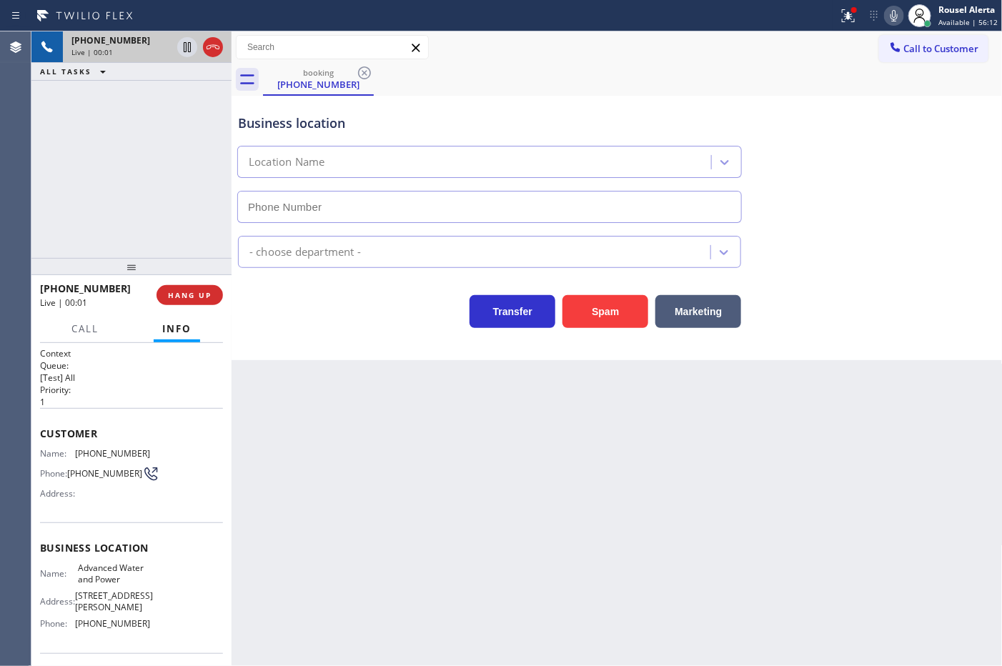
type input "(909) 248-7814"
click at [598, 311] on button "Spam" at bounding box center [606, 311] width 86 height 33
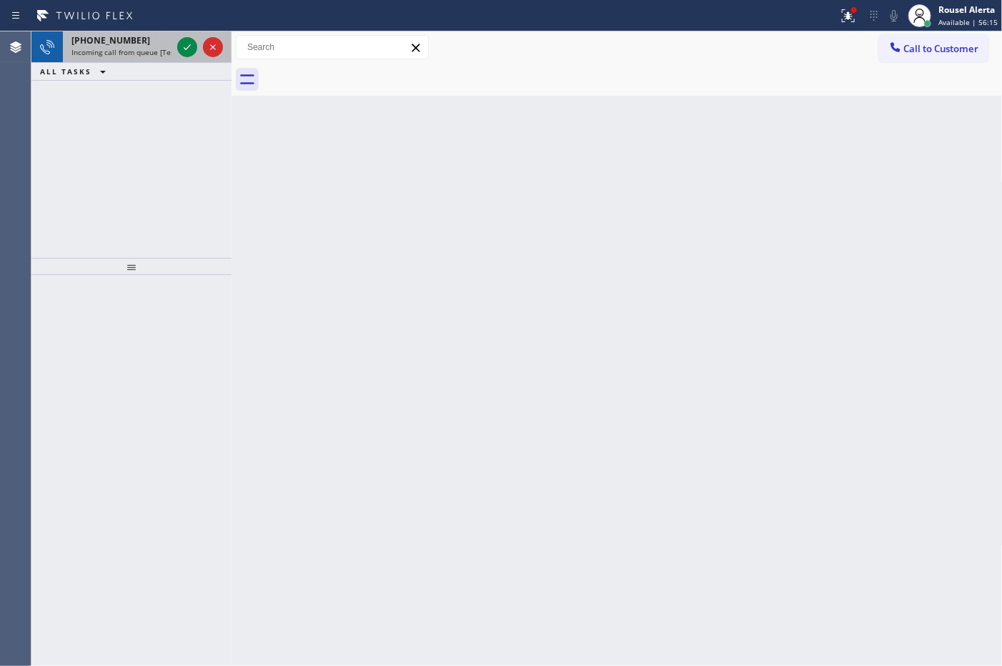
drag, startPoint x: 125, startPoint y: 34, endPoint x: 174, endPoint y: 48, distance: 50.7
click at [125, 34] on span "+14082156440" at bounding box center [110, 40] width 79 height 12
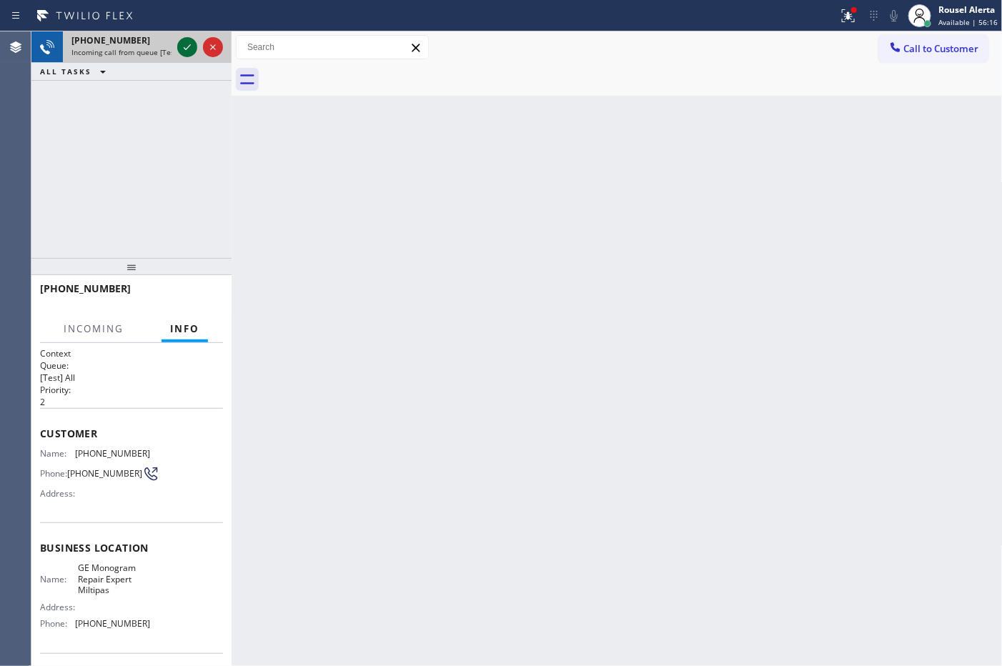
click at [183, 49] on icon at bounding box center [187, 47] width 17 height 17
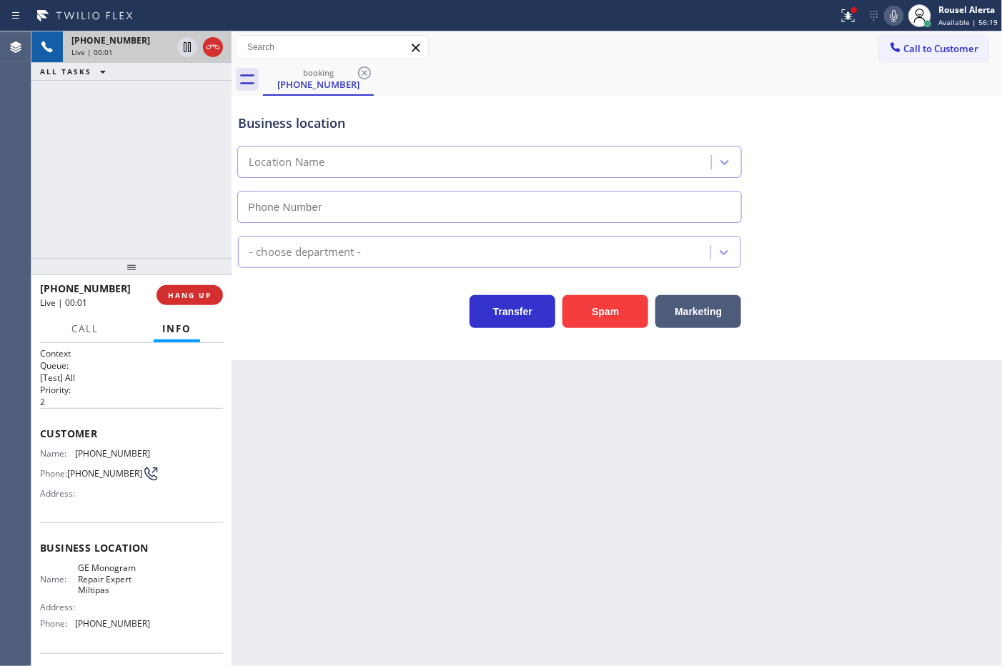
type input "(408) 583-6866"
click at [631, 313] on button "Spam" at bounding box center [606, 311] width 86 height 33
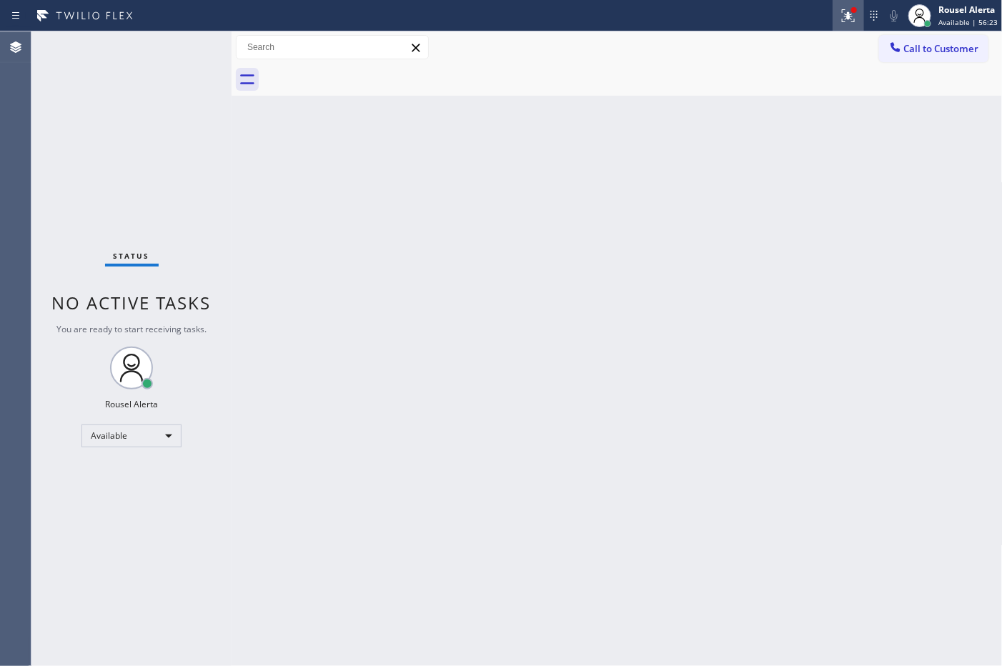
click at [848, 18] on icon at bounding box center [848, 15] width 17 height 17
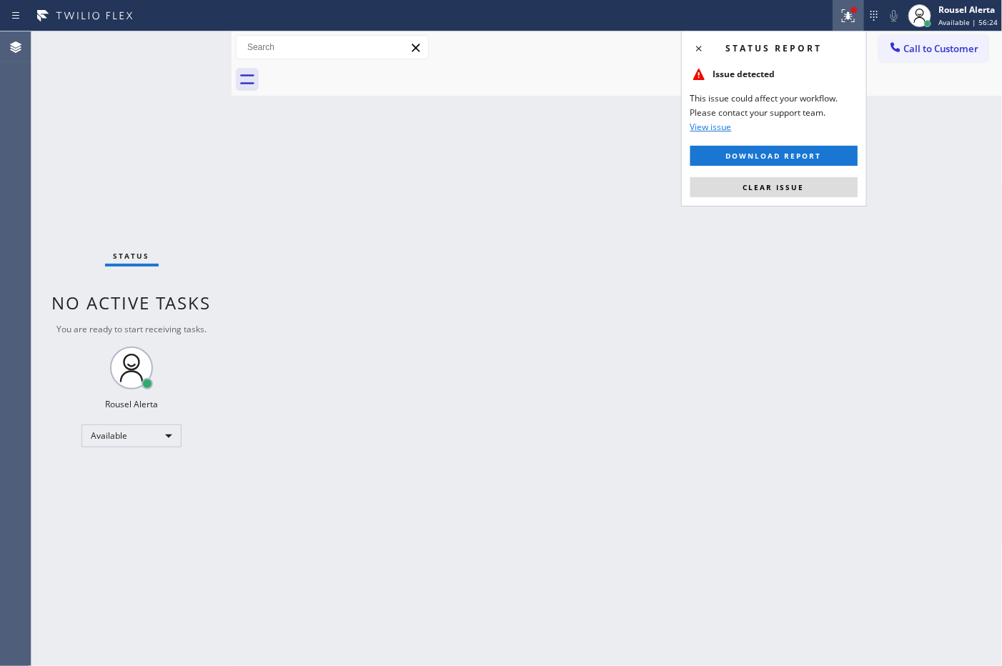
click at [785, 293] on div "Back to Dashboard Change Sender ID Customers Technicians Select a contact Outbo…" at bounding box center [617, 348] width 771 height 635
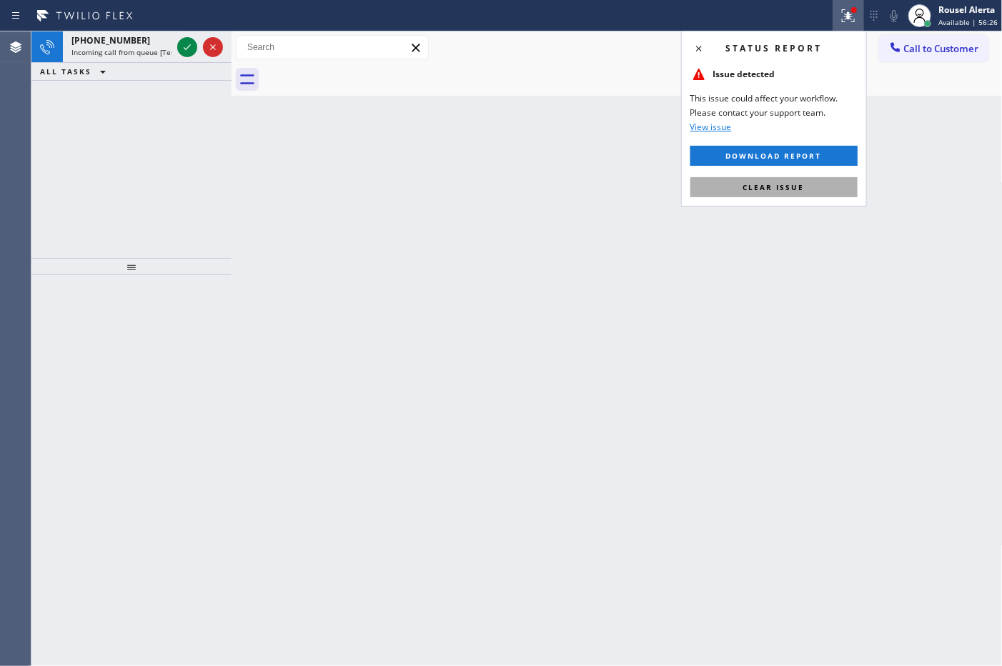
click at [788, 190] on span "Clear issue" at bounding box center [773, 187] width 61 height 10
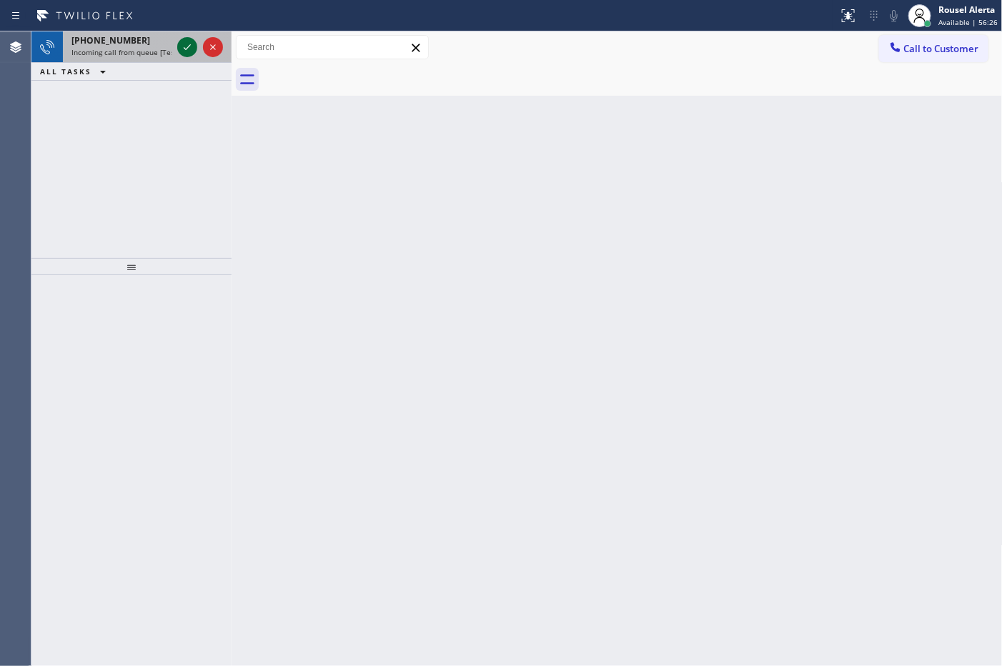
click at [186, 47] on icon at bounding box center [187, 47] width 17 height 17
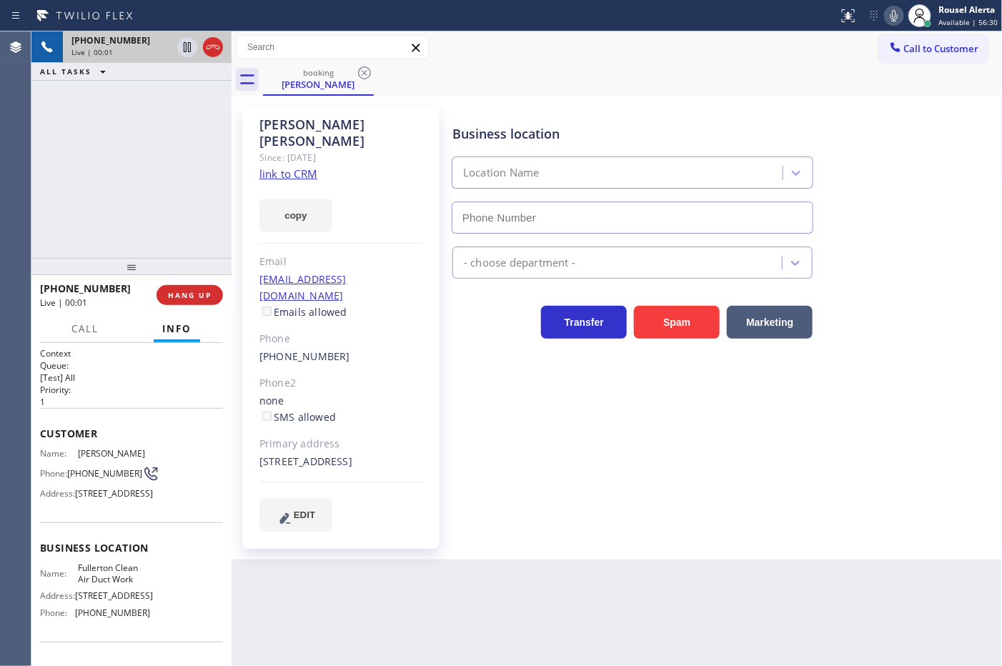
type input "[PHONE_NUMBER]"
click at [287, 167] on link "link to CRM" at bounding box center [288, 174] width 58 height 14
drag, startPoint x: 31, startPoint y: 448, endPoint x: 102, endPoint y: 491, distance: 82.8
click at [86, 508] on div "Agent Desktop Classify the call LOCATION NAME Best HVAC Experts Boston FROM PHO…" at bounding box center [501, 348] width 1002 height 635
click at [117, 479] on span "[PHONE_NUMBER]" at bounding box center [104, 473] width 75 height 11
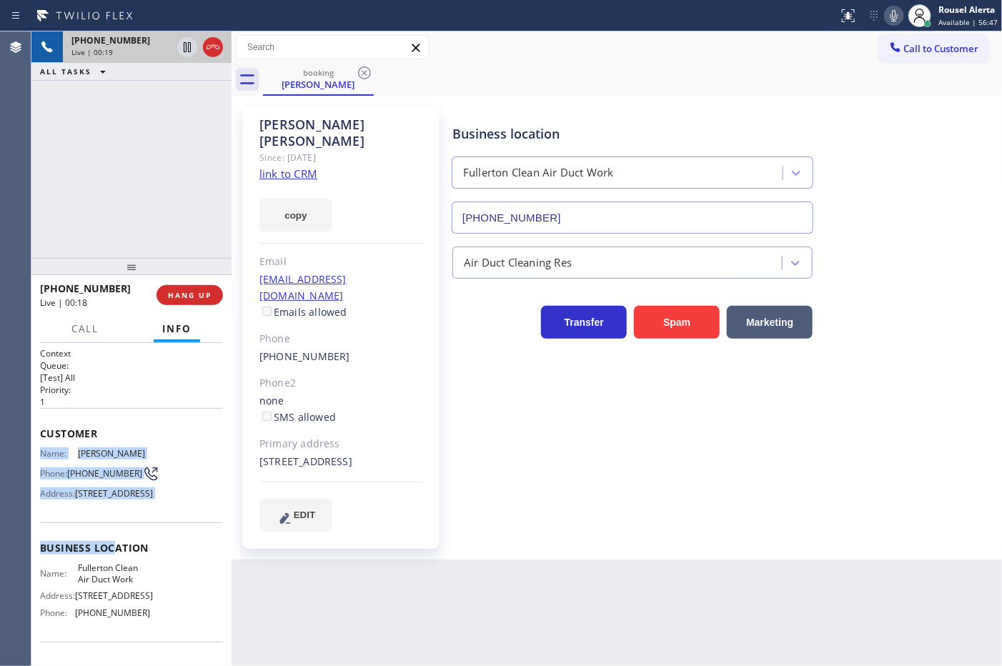
scroll to position [89, 0]
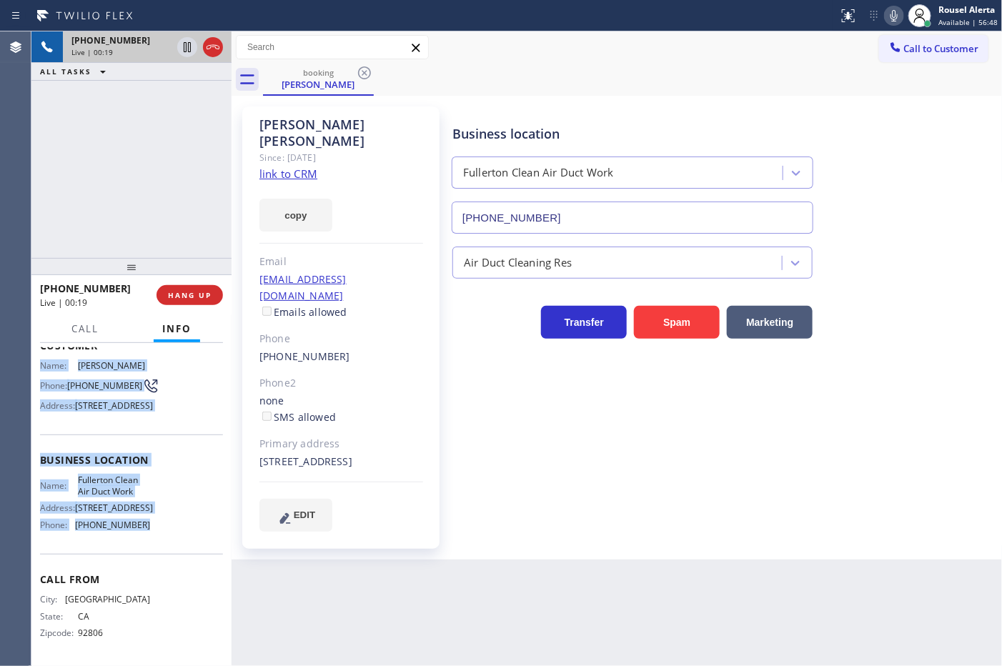
drag, startPoint x: 40, startPoint y: 447, endPoint x: 145, endPoint y: 573, distance: 164.5
click at [145, 573] on div "Context Queue: [Test] All Priority: 1 Customer Name: Darren Jones Phone: (714) …" at bounding box center [131, 460] width 183 height 402
copy div "Name: Darren Jones Phone: (714) 719-3982 Address: 11601 Varna St, Garden Grove,…"
click at [181, 41] on icon at bounding box center [187, 47] width 17 height 17
drag, startPoint x: 892, startPoint y: 16, endPoint x: 878, endPoint y: 16, distance: 14.3
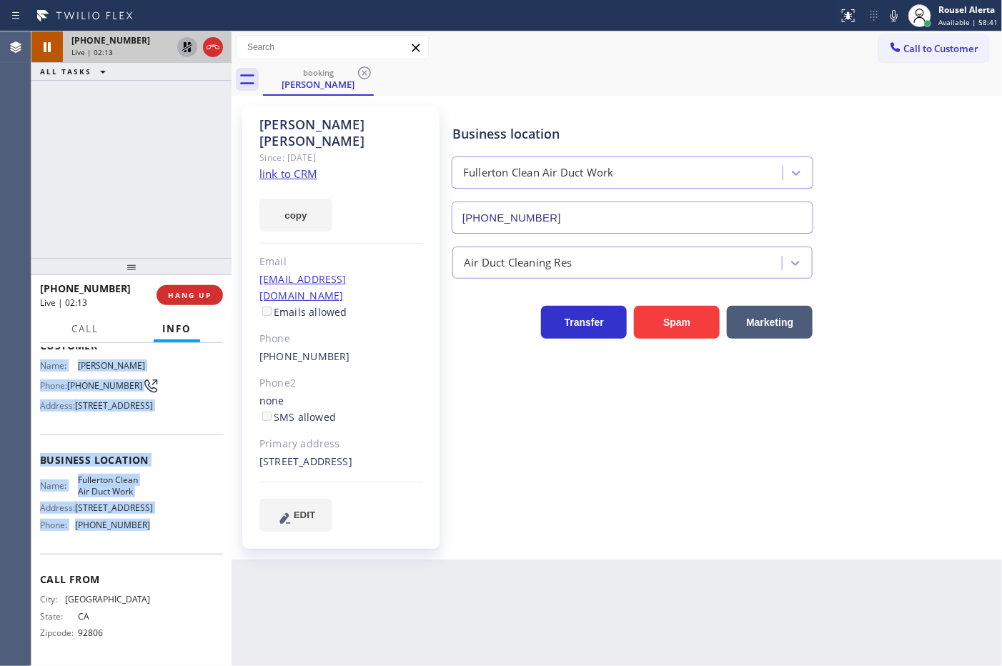
click at [894, 16] on icon at bounding box center [894, 15] width 17 height 17
click at [187, 44] on icon at bounding box center [187, 47] width 17 height 17
click at [901, 15] on icon at bounding box center [897, 15] width 17 height 17
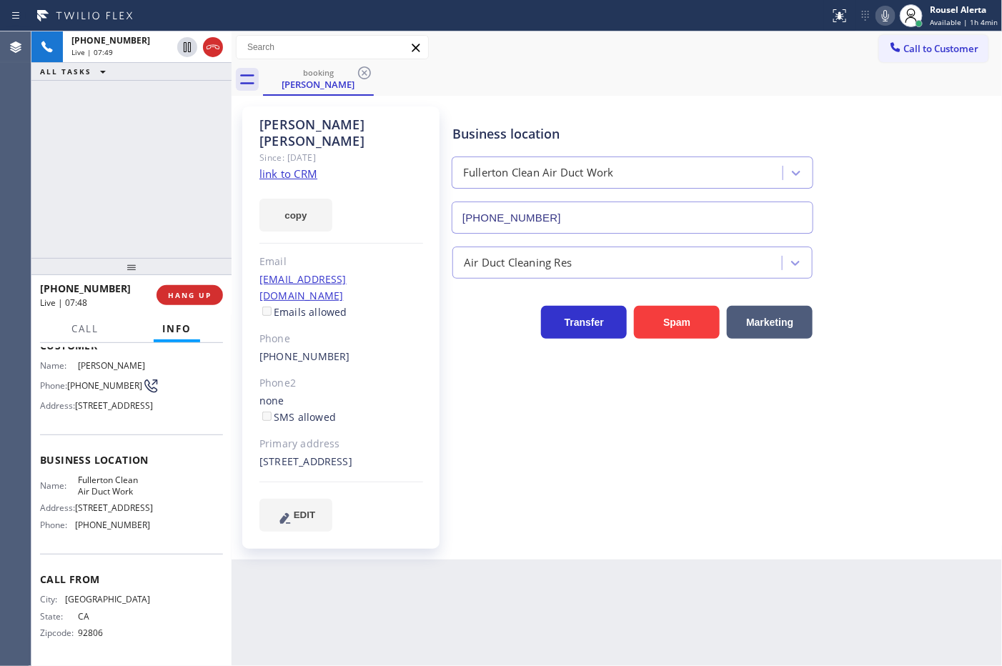
click at [108, 114] on div "+17147193982 Live | 07:49 ALL TASKS ALL TASKS ACTIVE TASKS TASKS IN WRAP UP" at bounding box center [131, 144] width 200 height 227
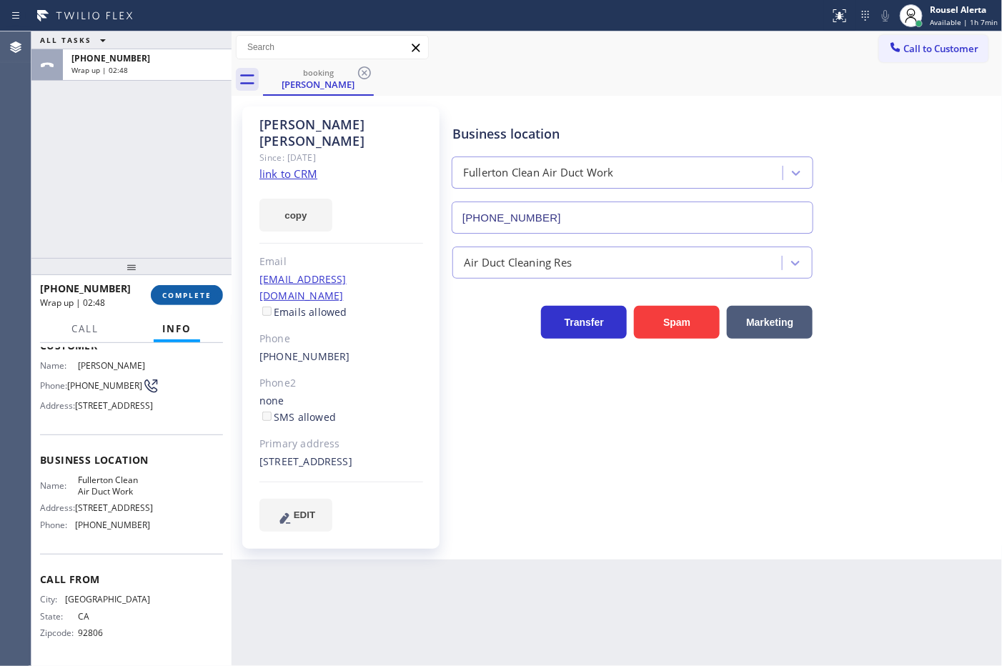
click at [180, 301] on button "COMPLETE" at bounding box center [187, 295] width 72 height 20
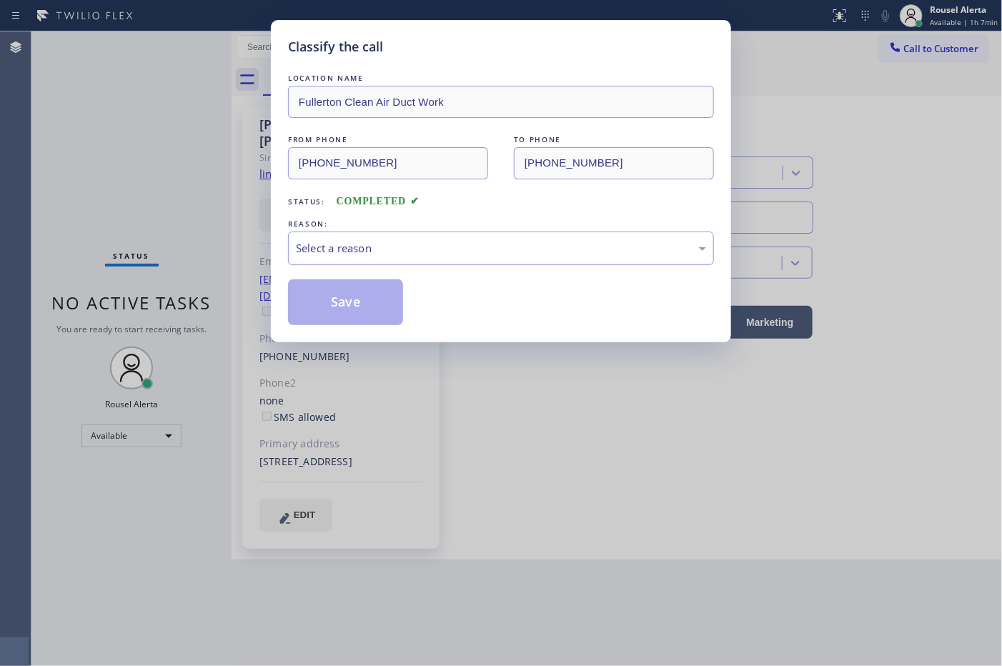
click at [372, 257] on div "Select a reason" at bounding box center [501, 248] width 410 height 16
click at [365, 294] on button "Save" at bounding box center [345, 303] width 115 height 46
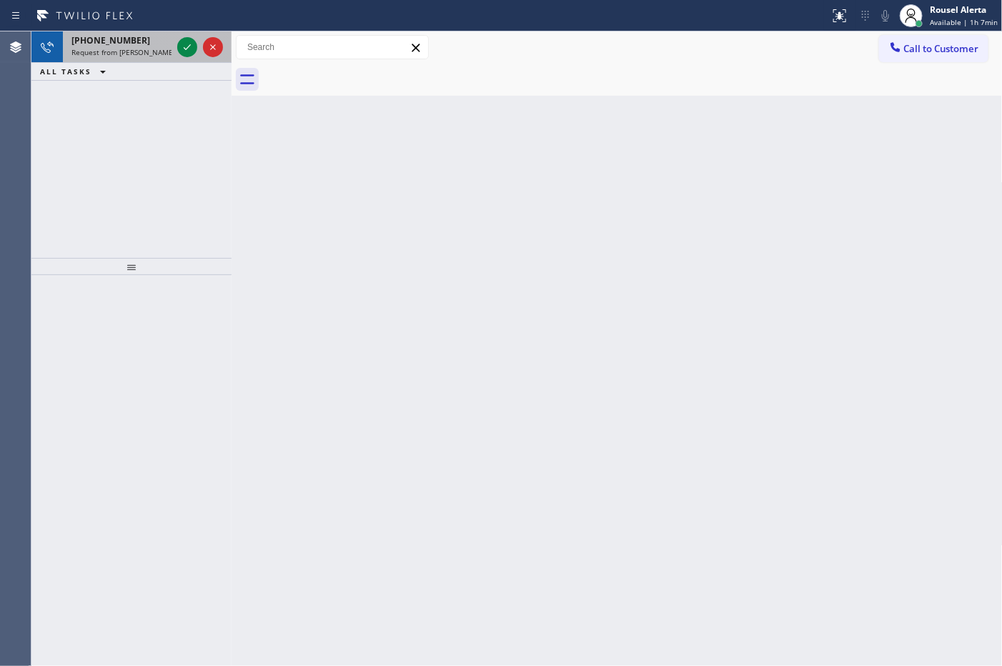
click at [138, 41] on div "+12536067798" at bounding box center [121, 40] width 100 height 12
click at [144, 59] on div "+18058440215 Incoming call from queue [Test] All" at bounding box center [119, 46] width 112 height 31
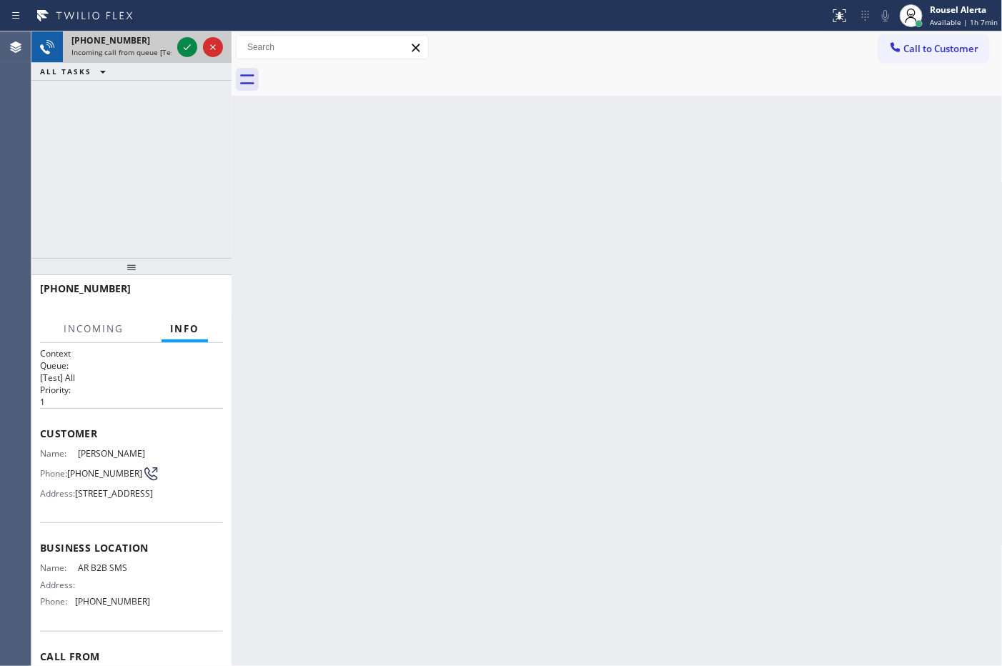
click at [176, 52] on div at bounding box center [199, 46] width 51 height 31
click at [184, 49] on icon at bounding box center [187, 47] width 7 height 6
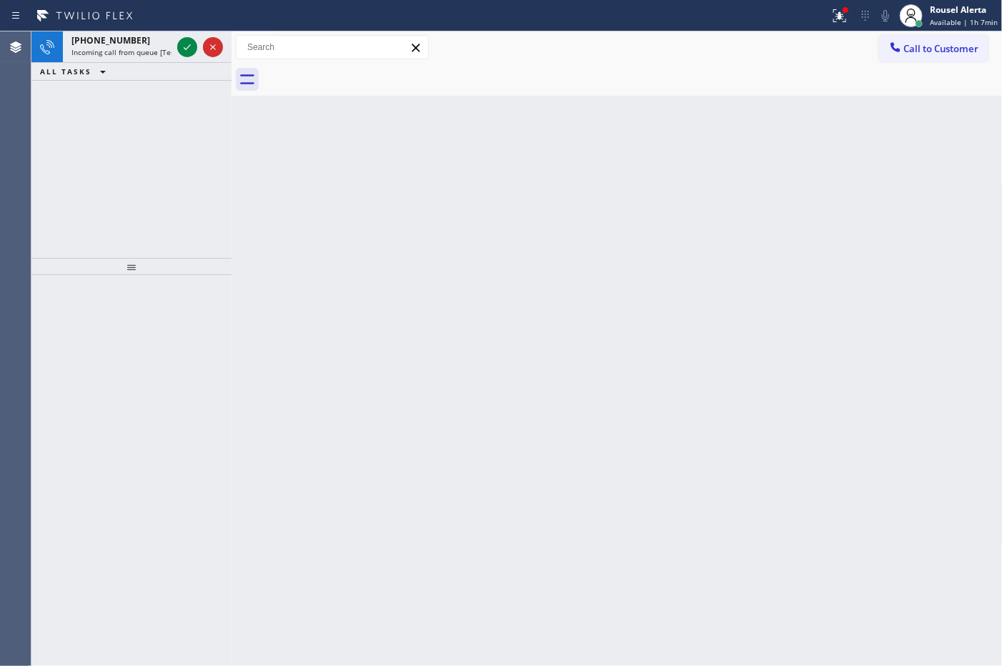
click at [184, 49] on icon at bounding box center [187, 47] width 7 height 6
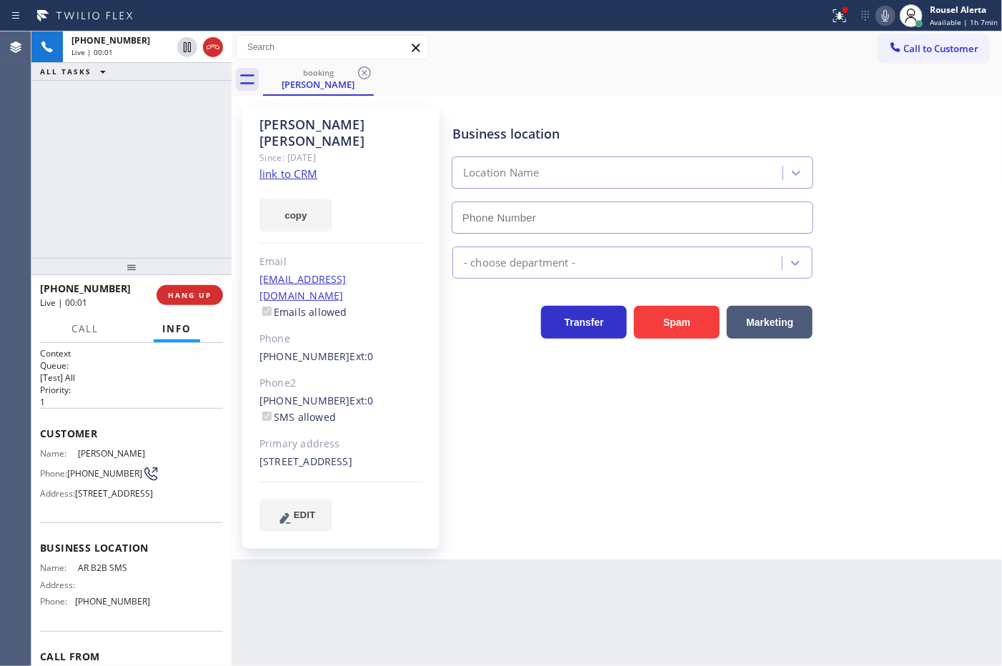
type input "[PHONE_NUMBER]"
click at [279, 167] on link "link to CRM" at bounding box center [288, 174] width 58 height 14
click at [588, 619] on div "Back to Dashboard Change Sender ID Customers Technicians Select a contact Outbo…" at bounding box center [617, 348] width 771 height 635
click at [152, 93] on div "+18058440215 Live | 02:04 ALL TASKS ALL TASKS ACTIVE TASKS TASKS IN WRAP UP" at bounding box center [131, 144] width 200 height 227
click at [348, 612] on div "Back to Dashboard Change Sender ID Customers Technicians Select a contact Outbo…" at bounding box center [617, 348] width 771 height 635
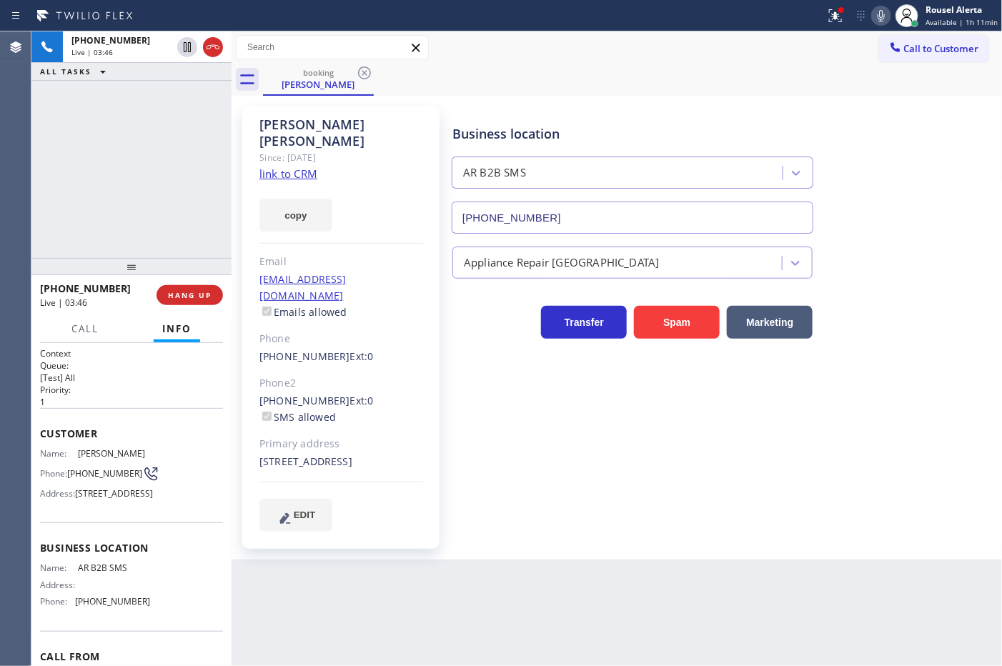
drag, startPoint x: 799, startPoint y: 560, endPoint x: 798, endPoint y: 570, distance: 10.7
click at [798, 570] on div "Back to Dashboard Change Sender ID Customers Technicians Select a contact Outbo…" at bounding box center [617, 348] width 771 height 635
click at [883, 18] on icon at bounding box center [881, 15] width 7 height 11
click at [597, 583] on div "Back to Dashboard Change Sender ID Customers Technicians Select a contact Outbo…" at bounding box center [617, 348] width 771 height 635
click at [122, 125] on div "+18058440215 Live | 03:57 ALL TASKS ALL TASKS ACTIVE TASKS TASKS IN WRAP UP" at bounding box center [131, 144] width 200 height 227
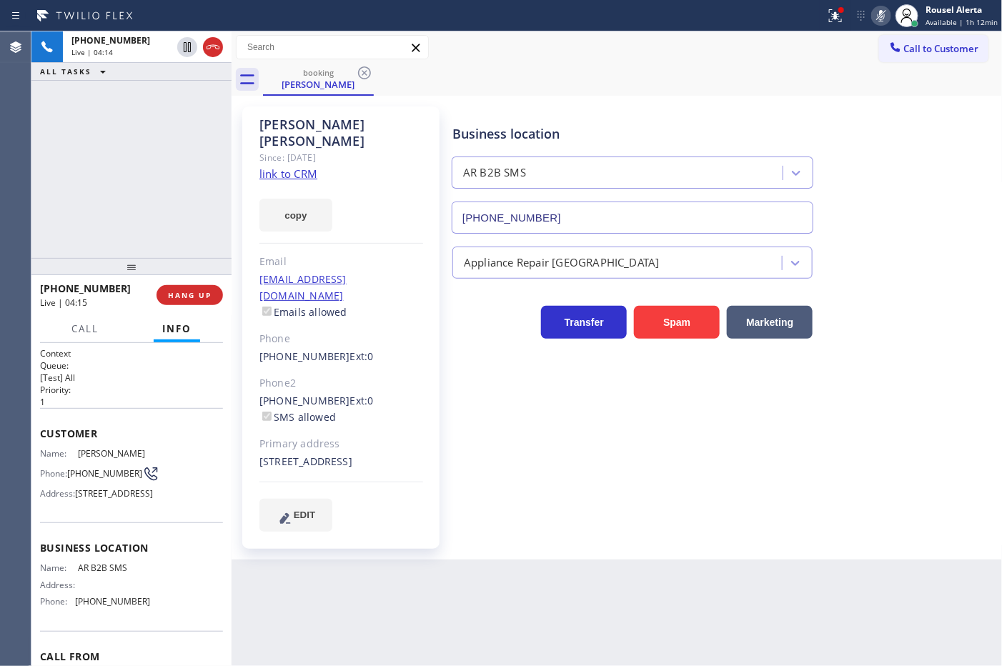
click at [131, 162] on div "+18058440215 Live | 04:14 ALL TASKS ALL TASKS ACTIVE TASKS TASKS IN WRAP UP" at bounding box center [131, 144] width 200 height 227
click at [458, 640] on div "Back to Dashboard Change Sender ID Customers Technicians Select a contact Outbo…" at bounding box center [617, 348] width 771 height 635
click at [83, 167] on div "+18058440215 Live | 04:16 ALL TASKS ALL TASKS ACTIVE TASKS TASKS IN WRAP UP" at bounding box center [131, 144] width 200 height 227
click at [885, 18] on icon at bounding box center [881, 15] width 7 height 11
click at [193, 120] on div "+18058440215 Live | 04:46 ALL TASKS ALL TASKS ACTIVE TASKS TASKS IN WRAP UP" at bounding box center [131, 144] width 200 height 227
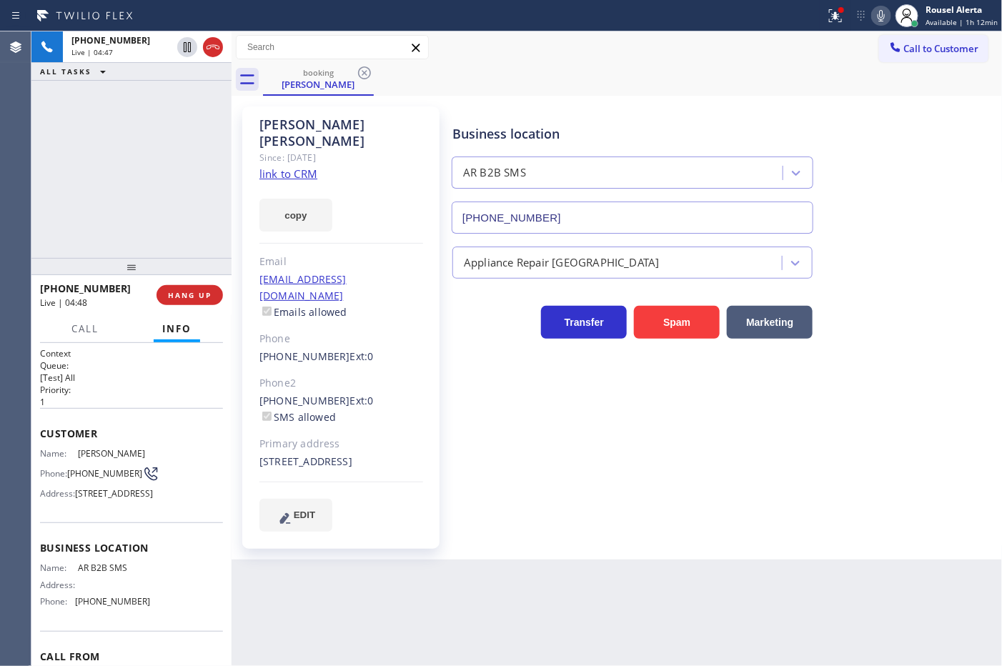
click at [552, 611] on div "Back to Dashboard Change Sender ID Customers Technicians Select a contact Outbo…" at bounding box center [617, 348] width 771 height 635
click at [794, 628] on div "Back to Dashboard Change Sender ID Customers Technicians Select a contact Outbo…" at bounding box center [617, 348] width 771 height 635
click at [154, 88] on div "+18058440215 Live | 05:09 ALL TASKS ALL TASKS ACTIVE TASKS TASKS IN WRAP UP" at bounding box center [131, 144] width 200 height 227
click at [434, 556] on div "Back to Dashboard Change Sender ID Customers Technicians Select a contact Outbo…" at bounding box center [617, 348] width 771 height 635
click at [204, 232] on div "+18058440215 Live | 05:11 ALL TASKS ALL TASKS ACTIVE TASKS TASKS IN WRAP UP" at bounding box center [131, 144] width 200 height 227
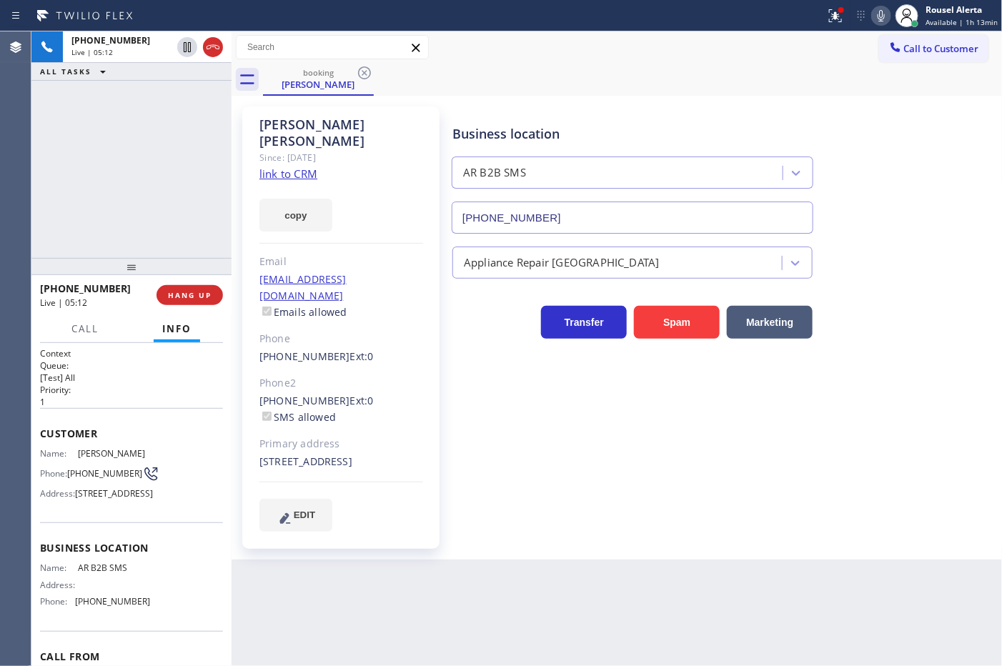
click at [427, 613] on div "Back to Dashboard Change Sender ID Customers Technicians Select a contact Outbo…" at bounding box center [617, 348] width 771 height 635
click at [195, 217] on div "+18058440215 Live | 05:13 ALL TASKS ALL TASKS ACTIVE TASKS TASKS IN WRAP UP" at bounding box center [131, 144] width 200 height 227
click at [201, 288] on button "HANG UP" at bounding box center [190, 295] width 66 height 20
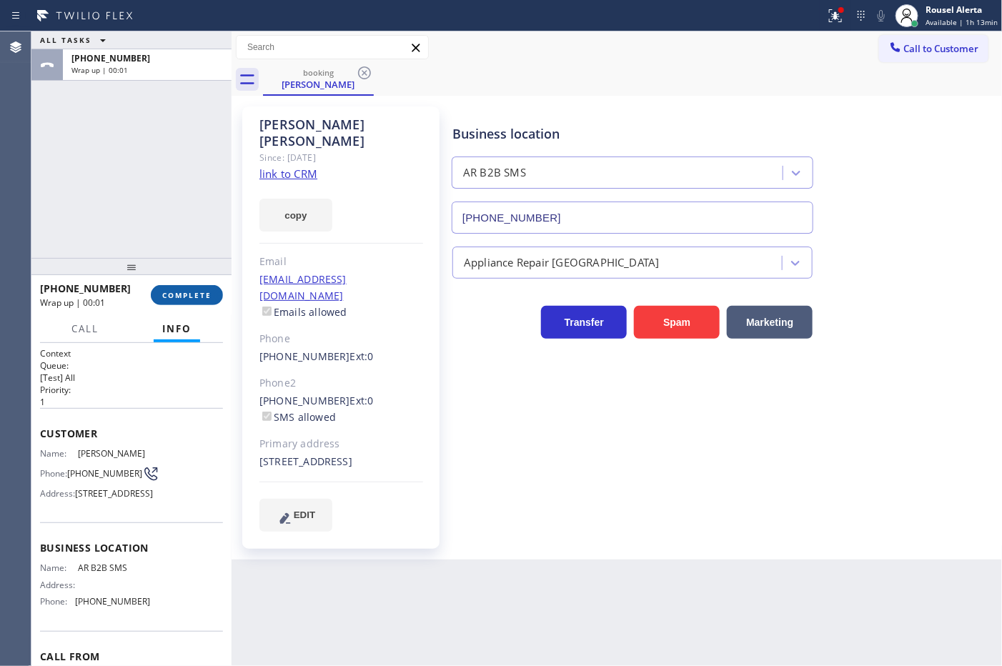
click at [200, 293] on span "COMPLETE" at bounding box center [186, 295] width 49 height 10
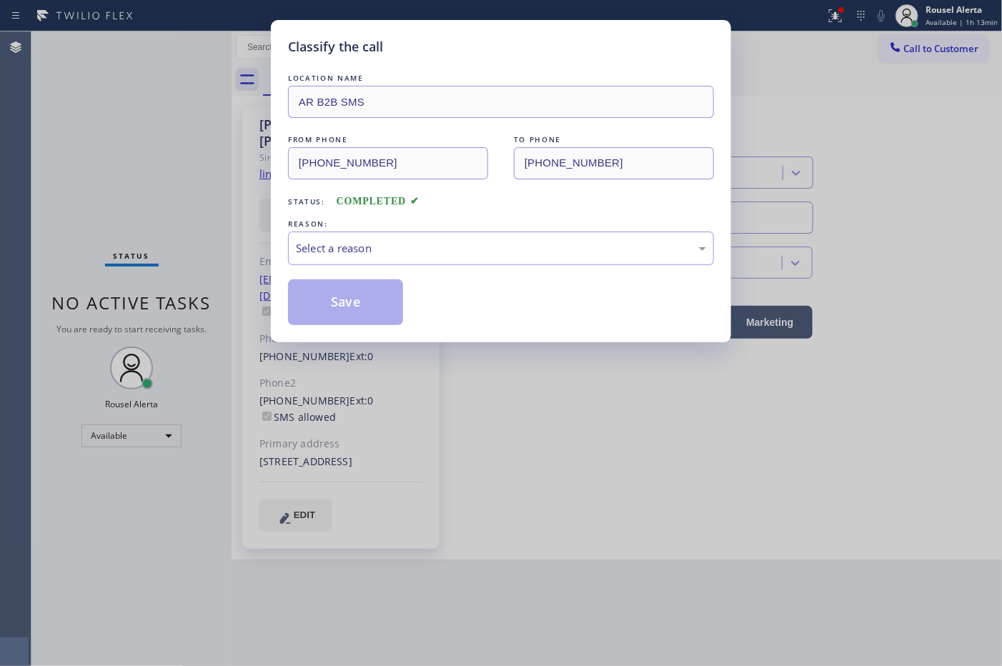
click at [383, 242] on div "Select a reason" at bounding box center [501, 248] width 410 height 16
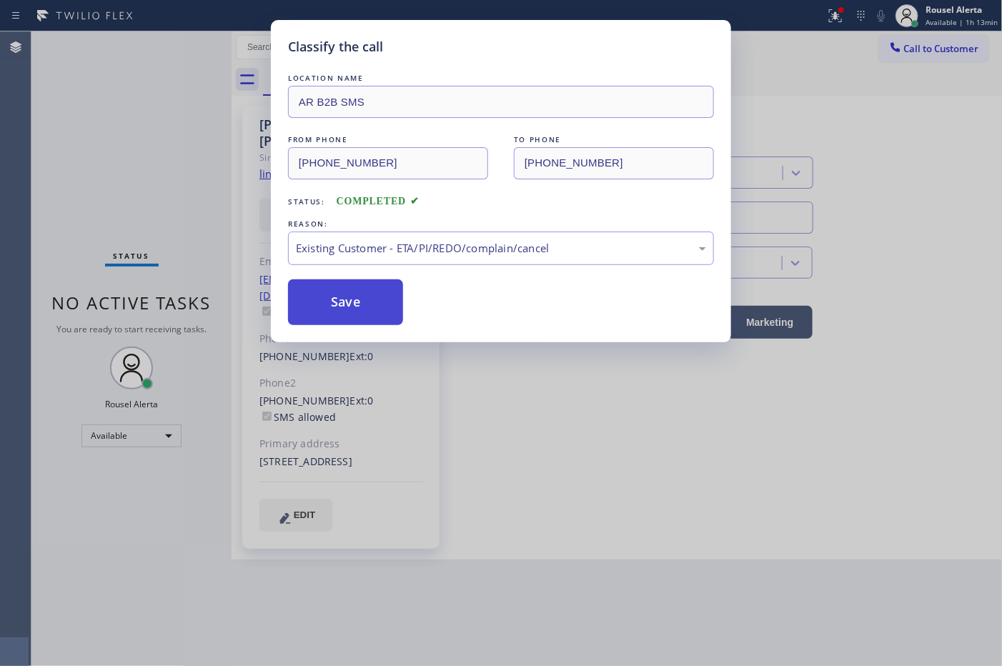
click at [332, 311] on button "Save" at bounding box center [345, 303] width 115 height 46
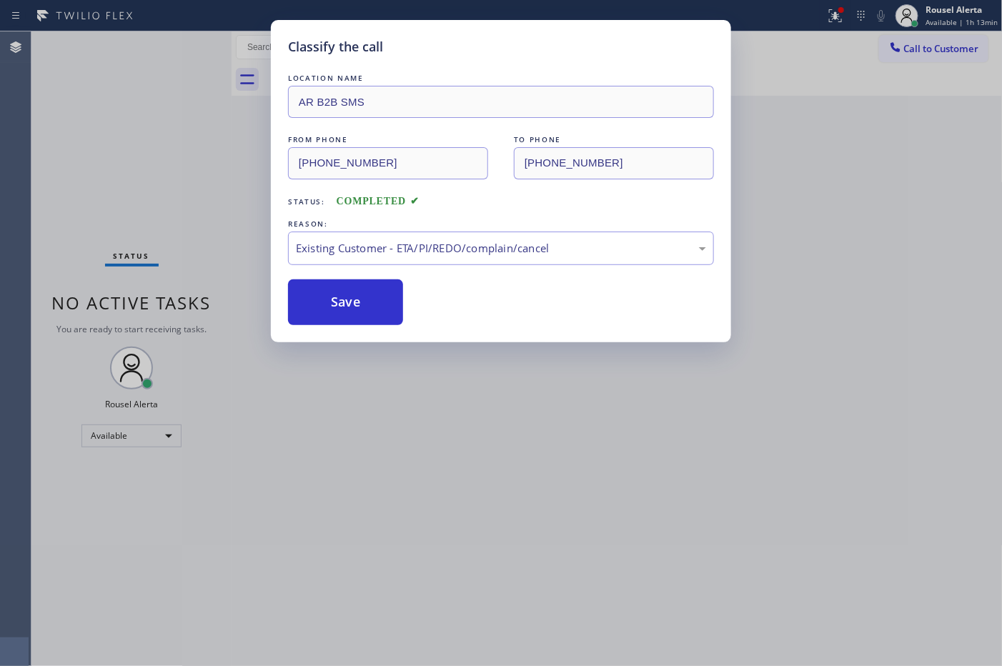
click at [484, 530] on div "Classify the call LOCATION NAME AR B2B SMS FROM PHONE (805) 844-0215 TO PHONE (…" at bounding box center [501, 333] width 1002 height 666
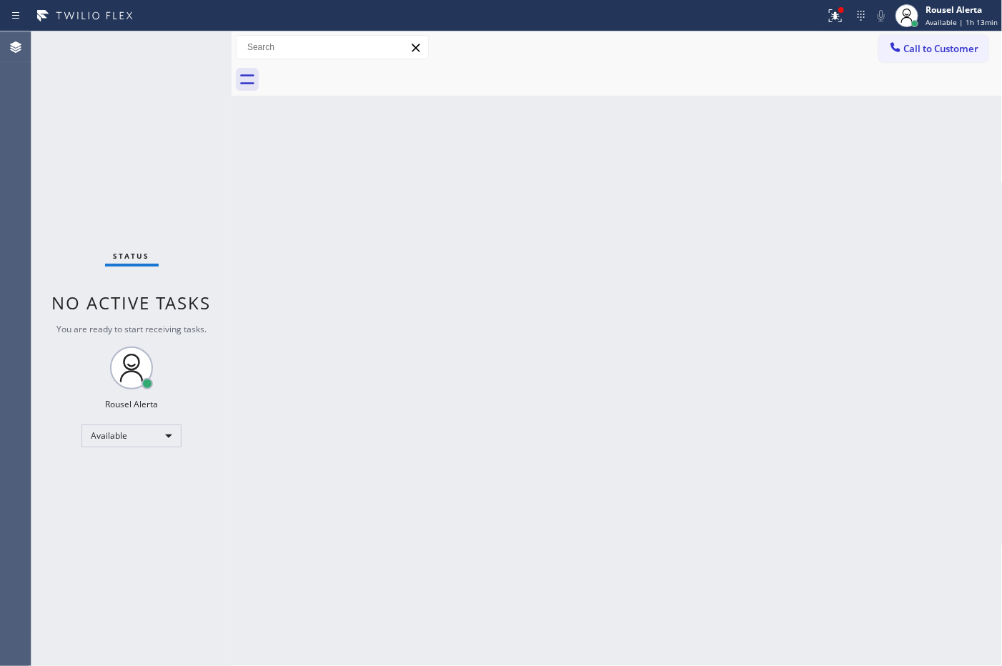
click at [599, 472] on div "Back to Dashboard Change Sender ID Customers Technicians Select a contact Outbo…" at bounding box center [617, 348] width 771 height 635
click at [132, 71] on div "Status No active tasks You are ready to start receiving tasks. Rousel Alerta Av…" at bounding box center [131, 348] width 200 height 635
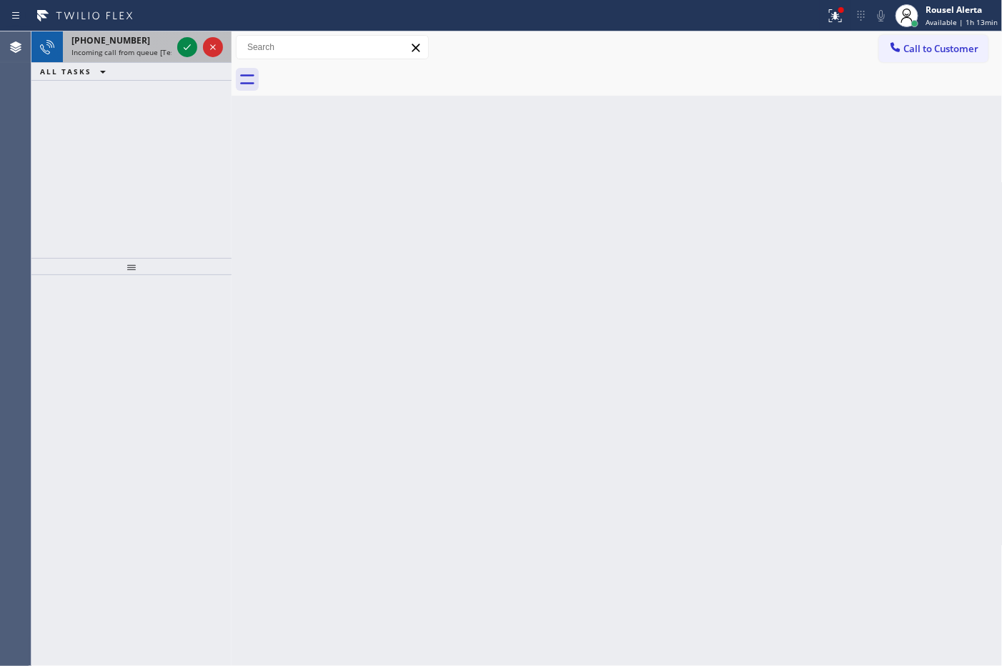
click at [154, 54] on span "Incoming call from queue [Test] All" at bounding box center [130, 52] width 119 height 10
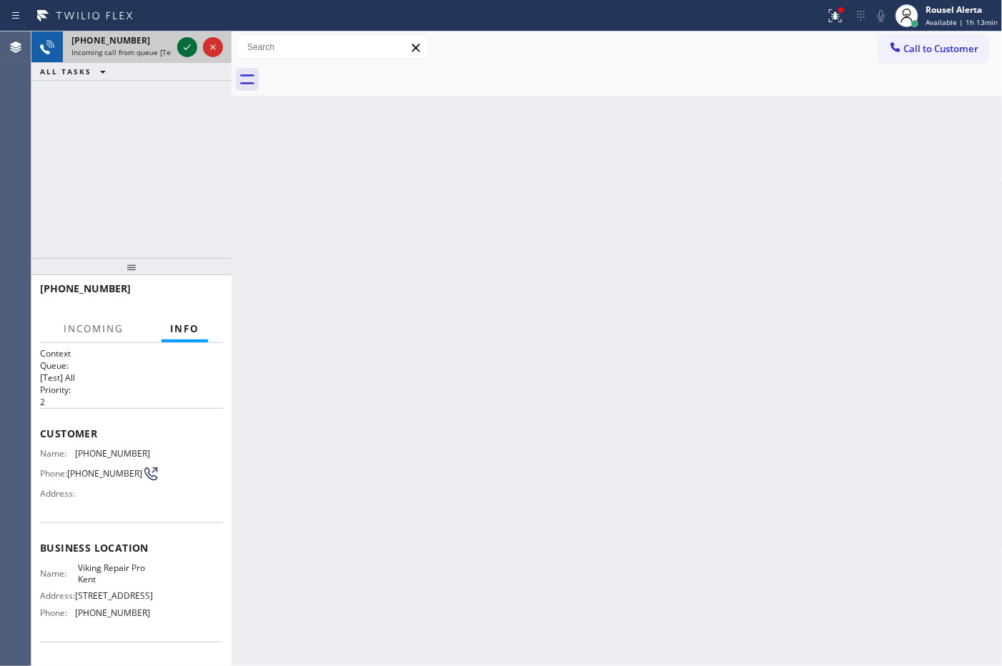
click at [179, 49] on icon at bounding box center [187, 47] width 17 height 17
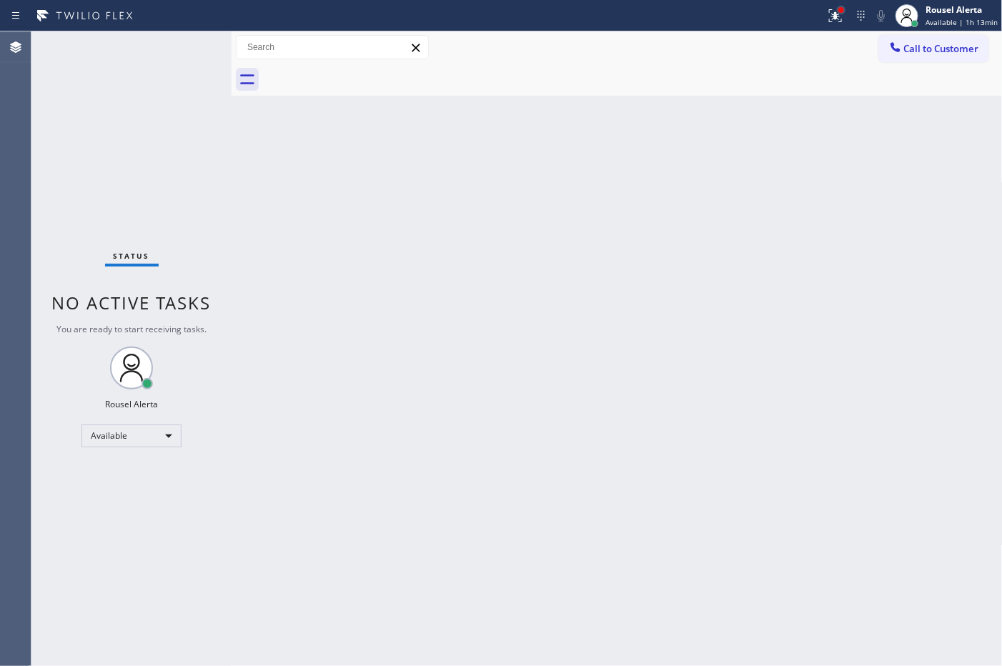
click at [842, 9] on div at bounding box center [842, 10] width 6 height 6
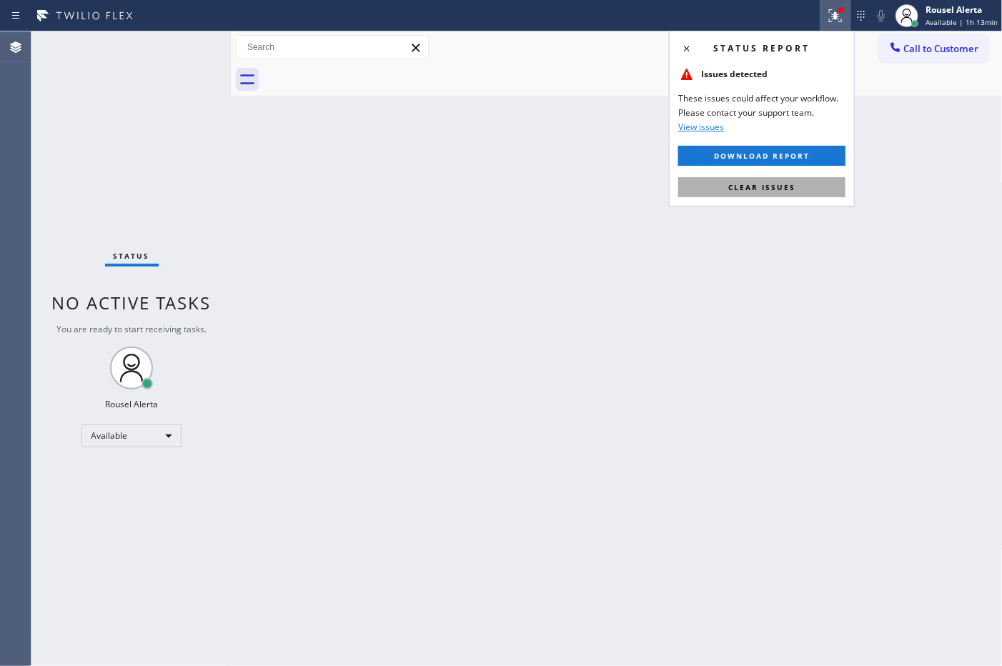
click at [802, 187] on button "Clear issues" at bounding box center [761, 187] width 167 height 20
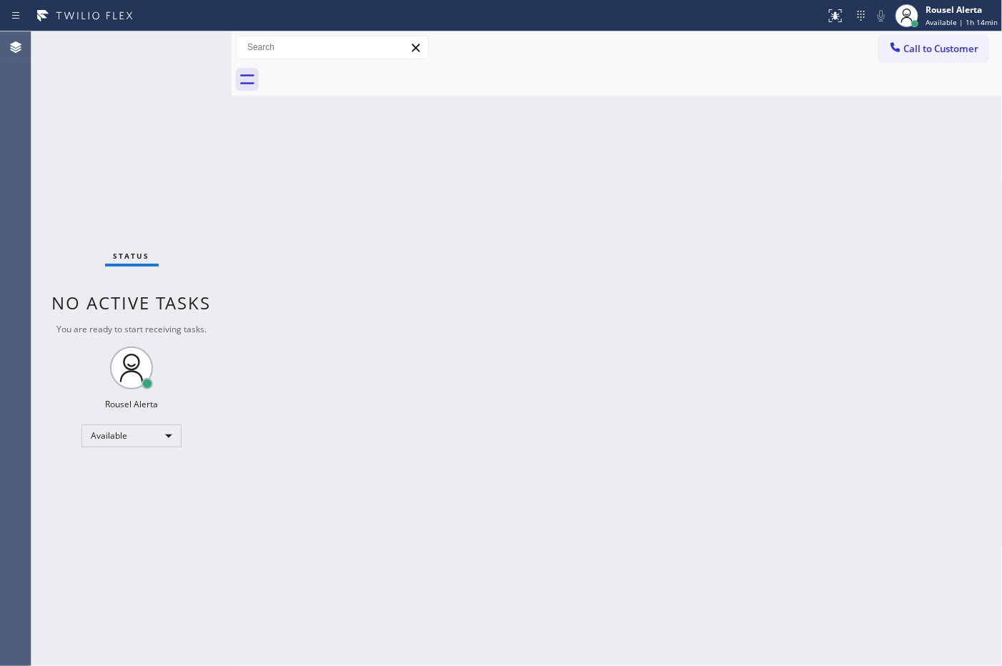
click at [814, 219] on div "Back to Dashboard Change Sender ID Customers Technicians Select a contact Outbo…" at bounding box center [617, 348] width 771 height 635
drag, startPoint x: 494, startPoint y: 425, endPoint x: 503, endPoint y: 437, distance: 14.3
click at [497, 429] on div "Back to Dashboard Change Sender ID Customers Technicians Select a contact Outbo…" at bounding box center [617, 348] width 771 height 635
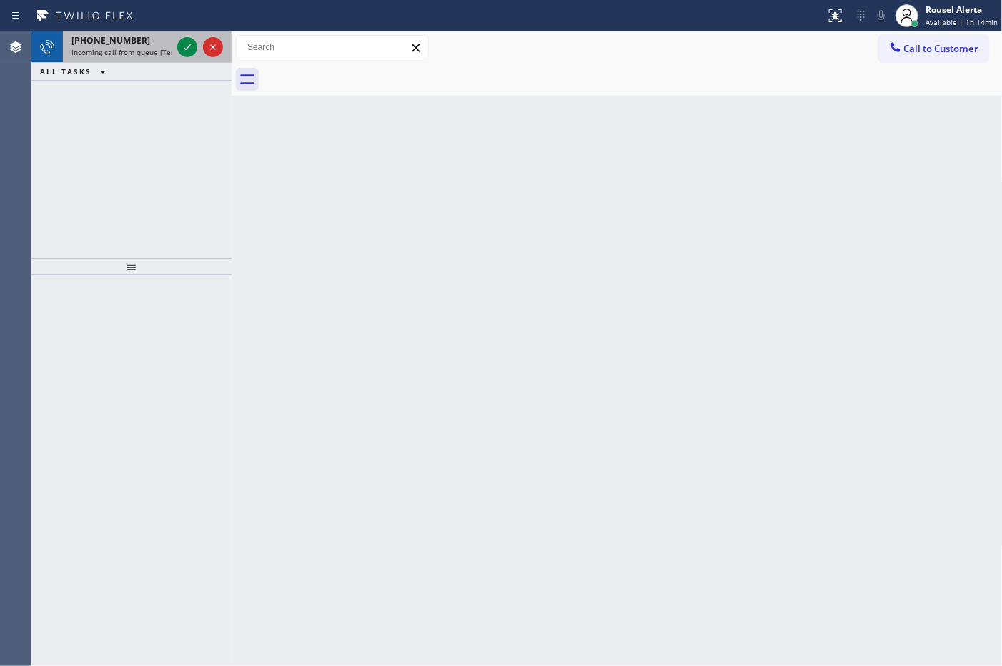
click at [154, 41] on div "+18132145642" at bounding box center [121, 40] width 100 height 12
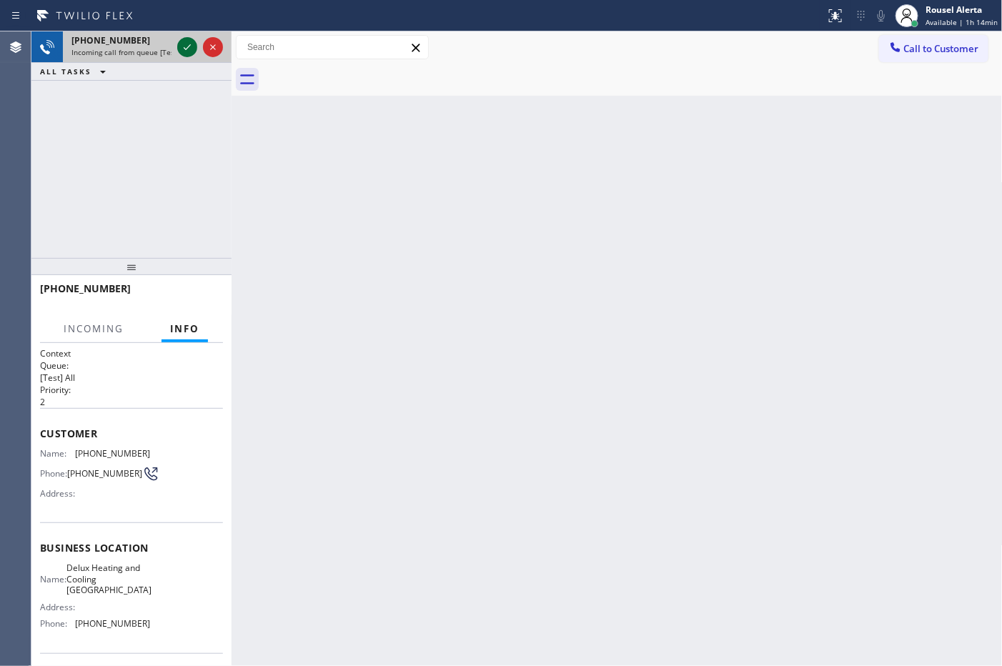
click at [180, 51] on icon at bounding box center [187, 47] width 17 height 17
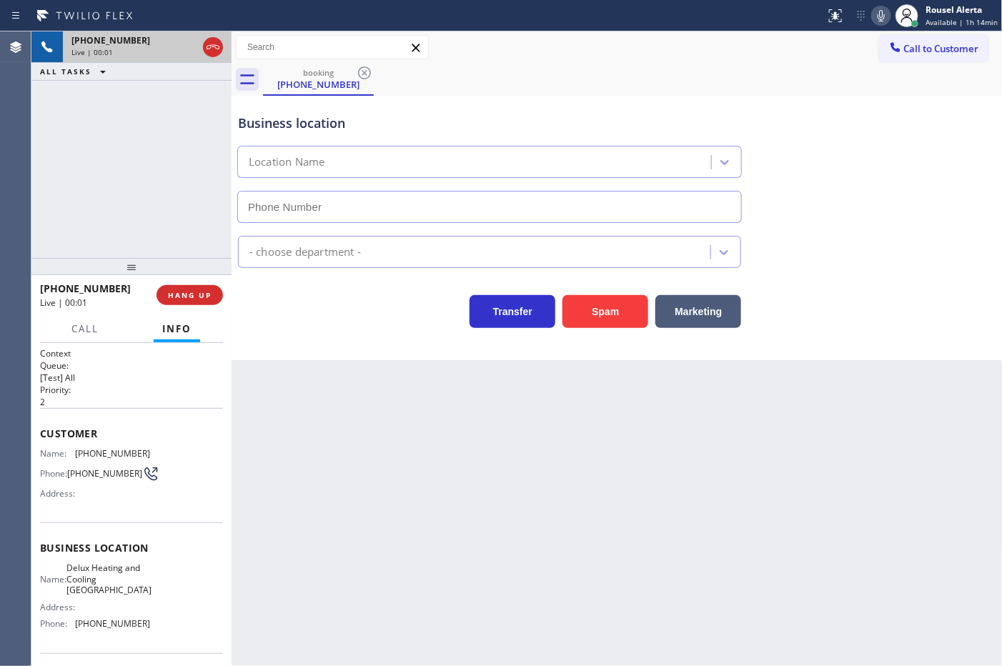
type input "(813) 733-8835"
click at [603, 307] on button "Spam" at bounding box center [606, 311] width 86 height 33
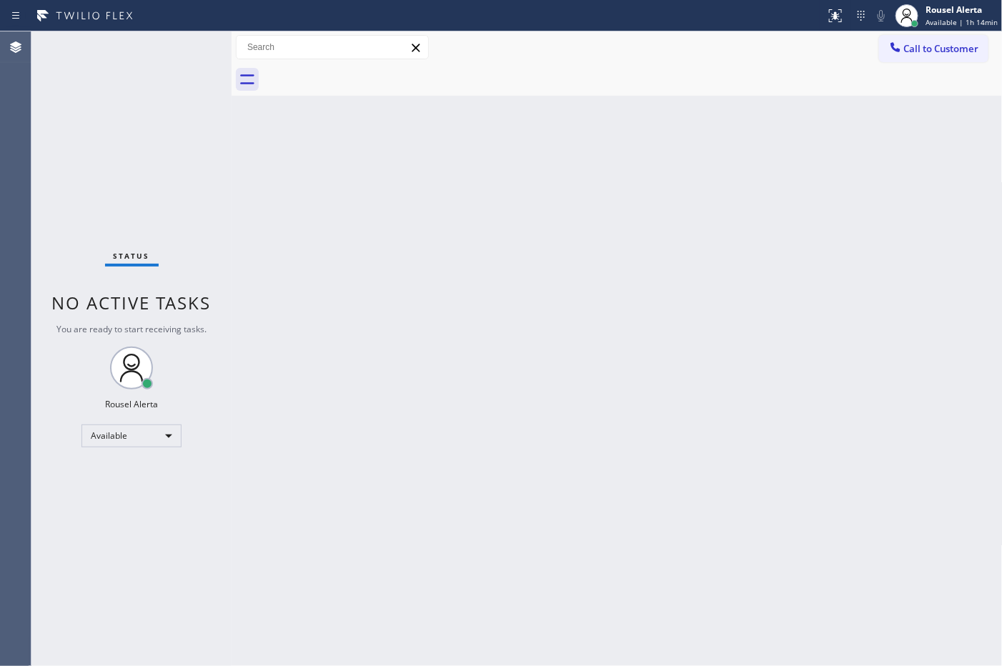
click at [797, 458] on div "Back to Dashboard Change Sender ID Customers Technicians Select a contact Outbo…" at bounding box center [617, 348] width 771 height 635
click at [97, 66] on div "Status No active tasks You are ready to start receiving tasks. Rousel Alerta Av…" at bounding box center [131, 348] width 200 height 635
click at [272, 182] on div "Back to Dashboard Change Sender ID Customers Technicians Select a contact Outbo…" at bounding box center [617, 348] width 771 height 635
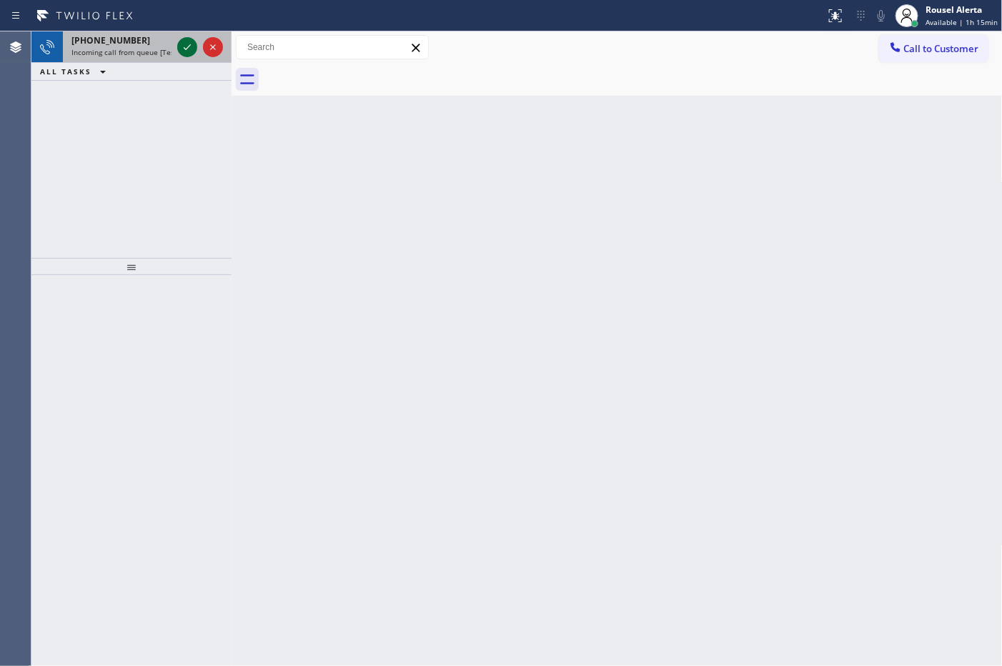
click at [184, 51] on icon at bounding box center [187, 47] width 17 height 17
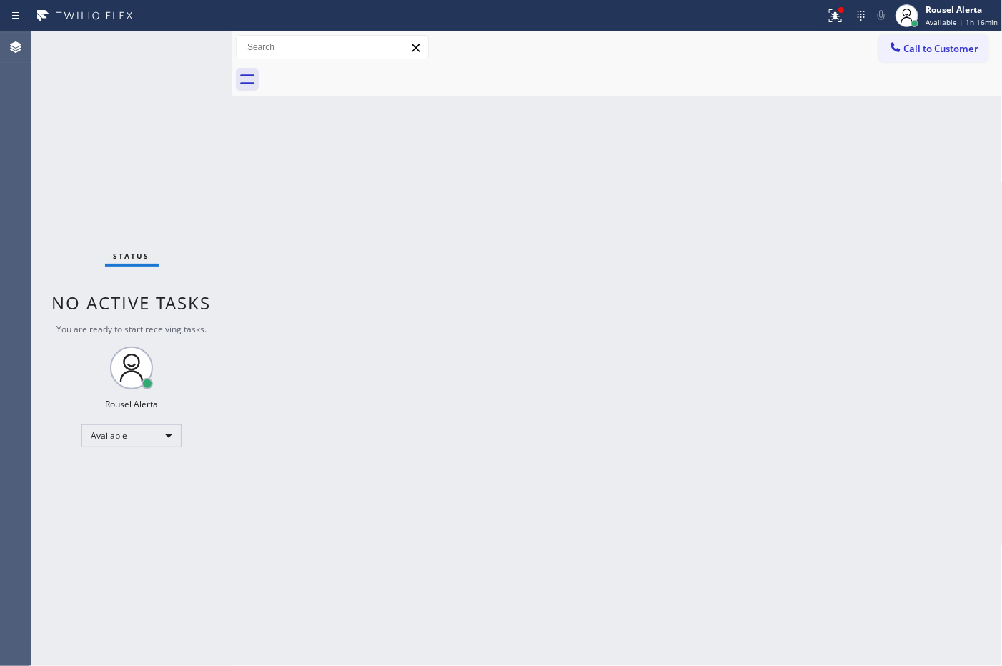
click at [119, 137] on div "Status No active tasks You are ready to start receiving tasks. Rousel Alerta Av…" at bounding box center [131, 348] width 200 height 635
click at [829, 20] on div at bounding box center [835, 15] width 31 height 17
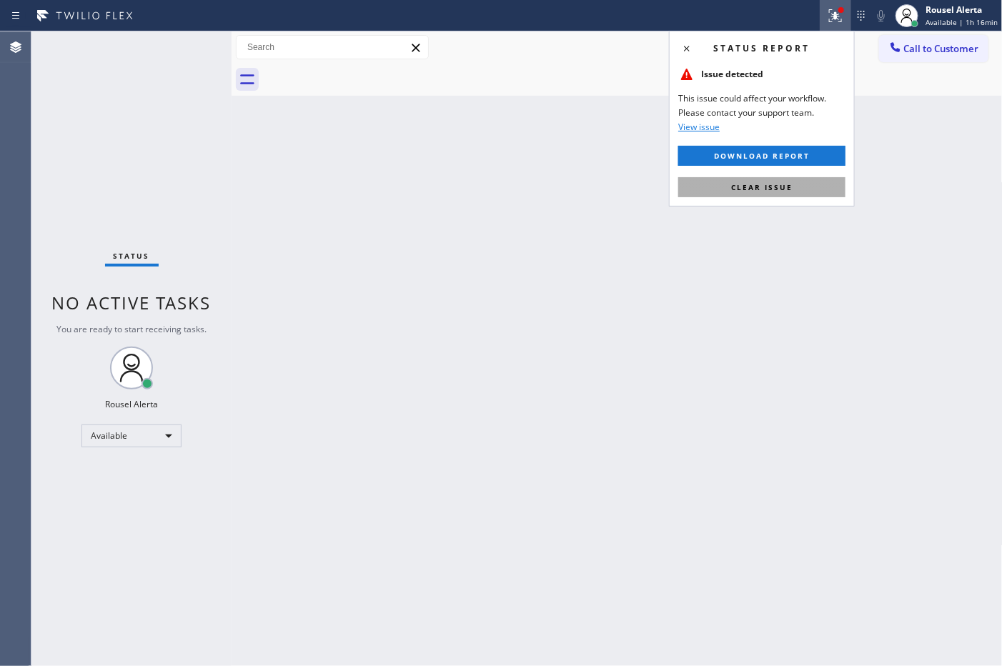
click at [793, 187] on button "Clear issue" at bounding box center [761, 187] width 167 height 20
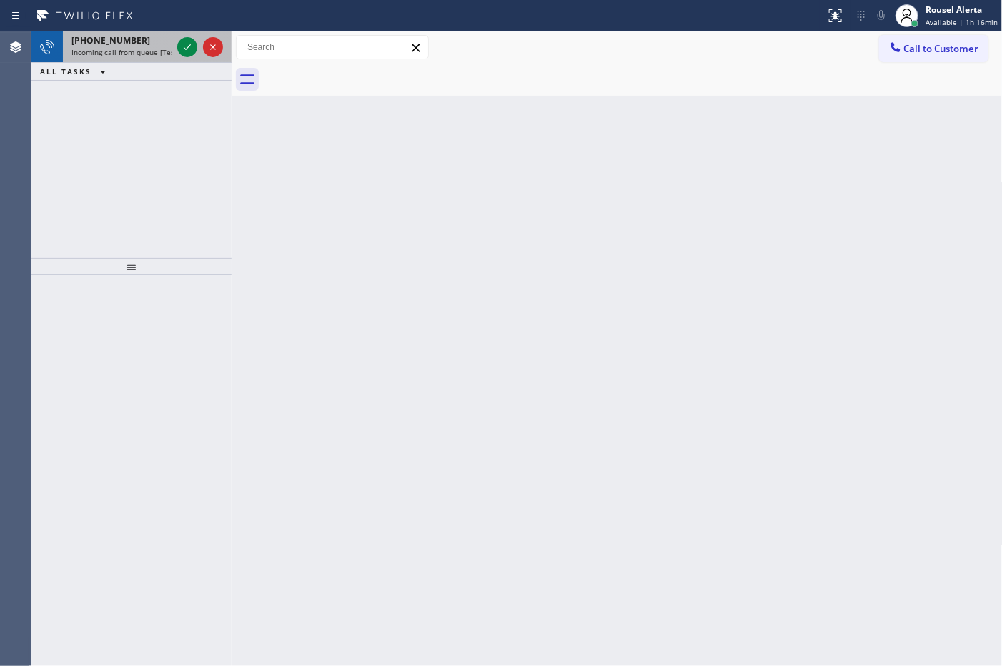
drag, startPoint x: 150, startPoint y: 50, endPoint x: 167, endPoint y: 43, distance: 17.9
click at [150, 50] on span "Incoming call from queue [Test] All" at bounding box center [130, 52] width 119 height 10
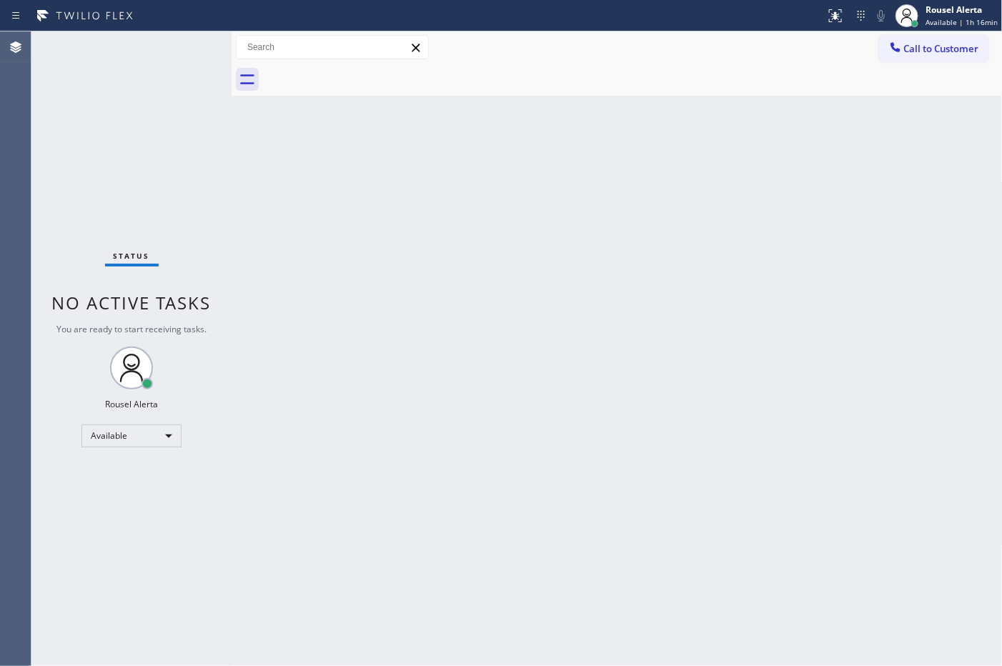
click at [169, 36] on div "Status No active tasks You are ready to start receiving tasks. Rousel Alerta Av…" at bounding box center [131, 348] width 200 height 635
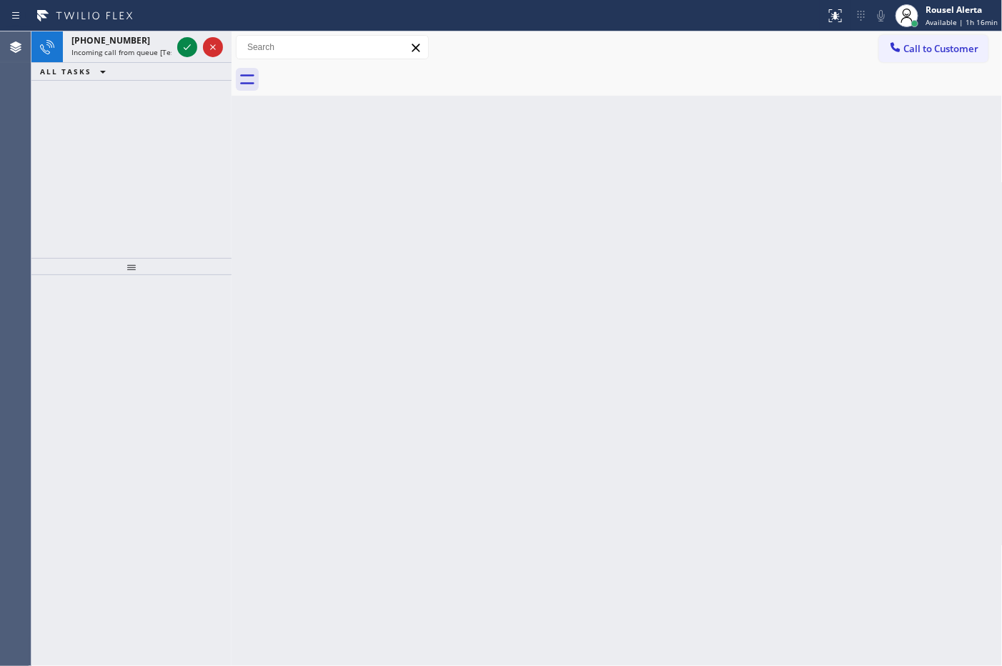
click at [169, 36] on div "+14699694049" at bounding box center [121, 40] width 100 height 12
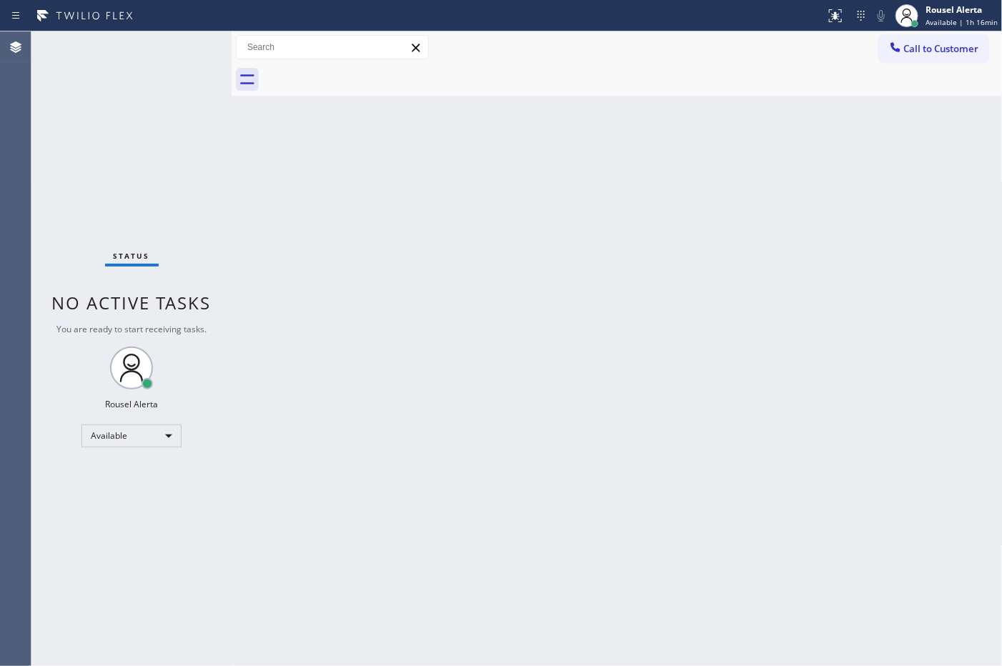
click at [183, 46] on div "Status No active tasks You are ready to start receiving tasks. Rousel Alerta Av…" at bounding box center [131, 348] width 200 height 635
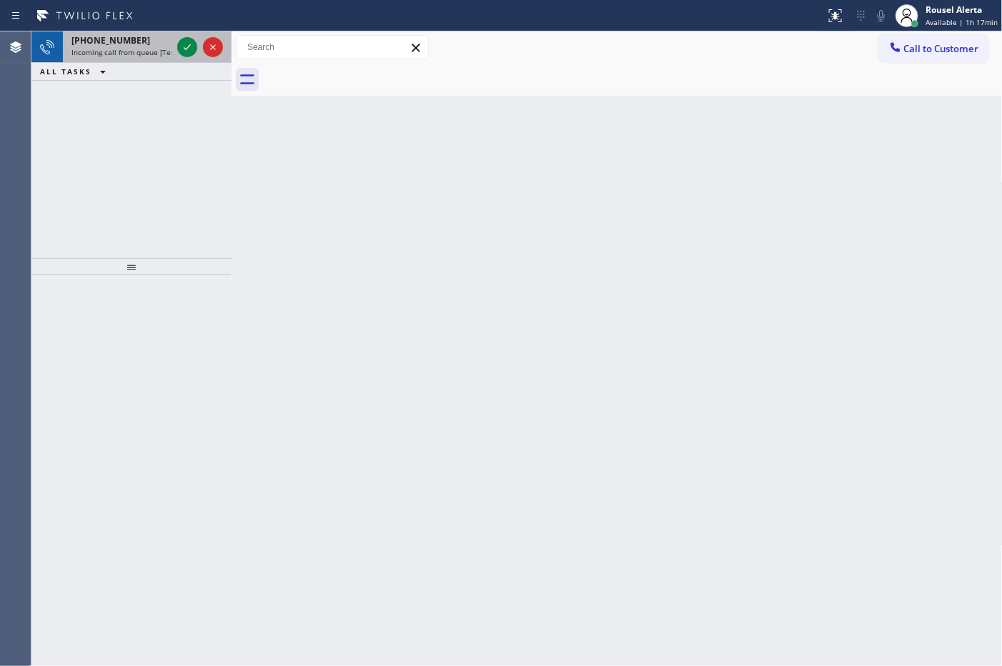
click at [162, 49] on span "Incoming call from queue [Test] All" at bounding box center [130, 52] width 119 height 10
drag, startPoint x: 122, startPoint y: 40, endPoint x: 179, endPoint y: 44, distance: 56.6
click at [129, 39] on span "+14699694049" at bounding box center [110, 40] width 79 height 12
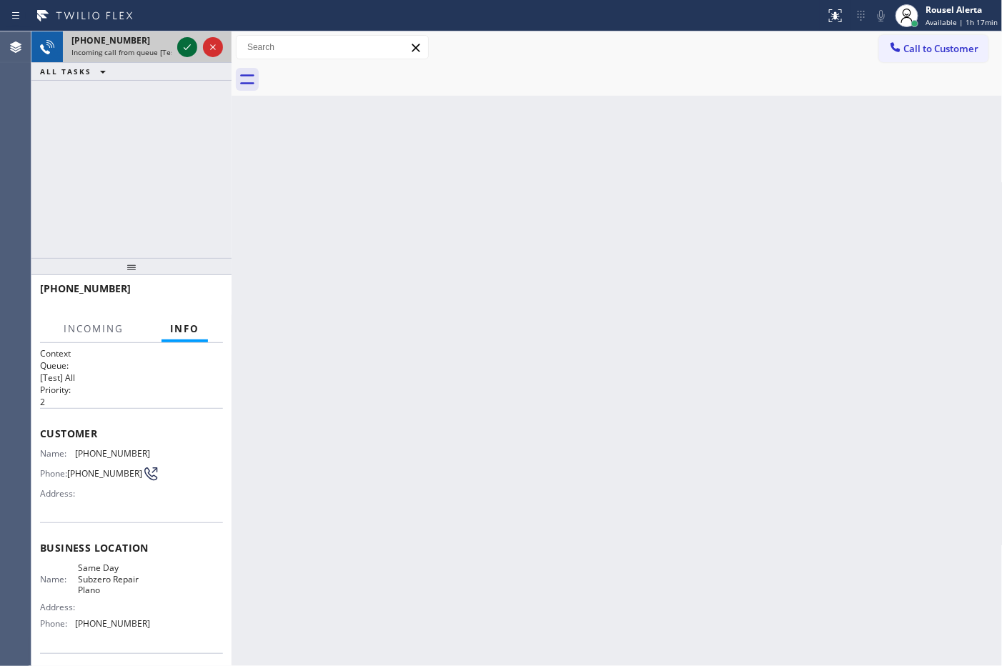
click at [184, 44] on icon at bounding box center [187, 47] width 17 height 17
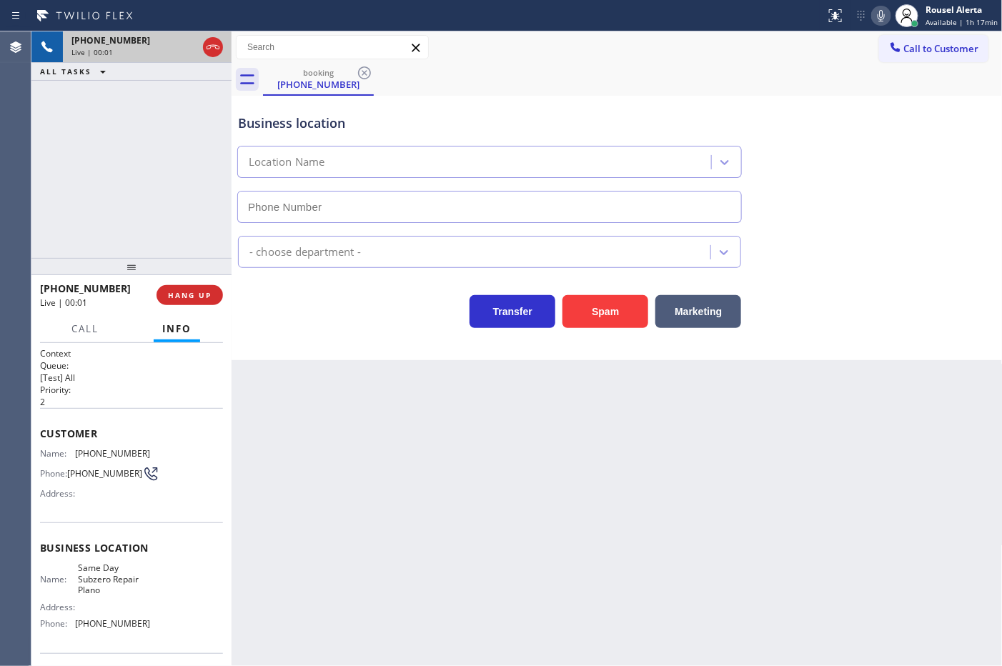
type input "[PHONE_NUMBER]"
drag, startPoint x: 325, startPoint y: 438, endPoint x: 333, endPoint y: 440, distance: 8.2
click at [329, 440] on div "Back to Dashboard Change Sender ID Customers Technicians Select a contact Outbo…" at bounding box center [617, 348] width 771 height 635
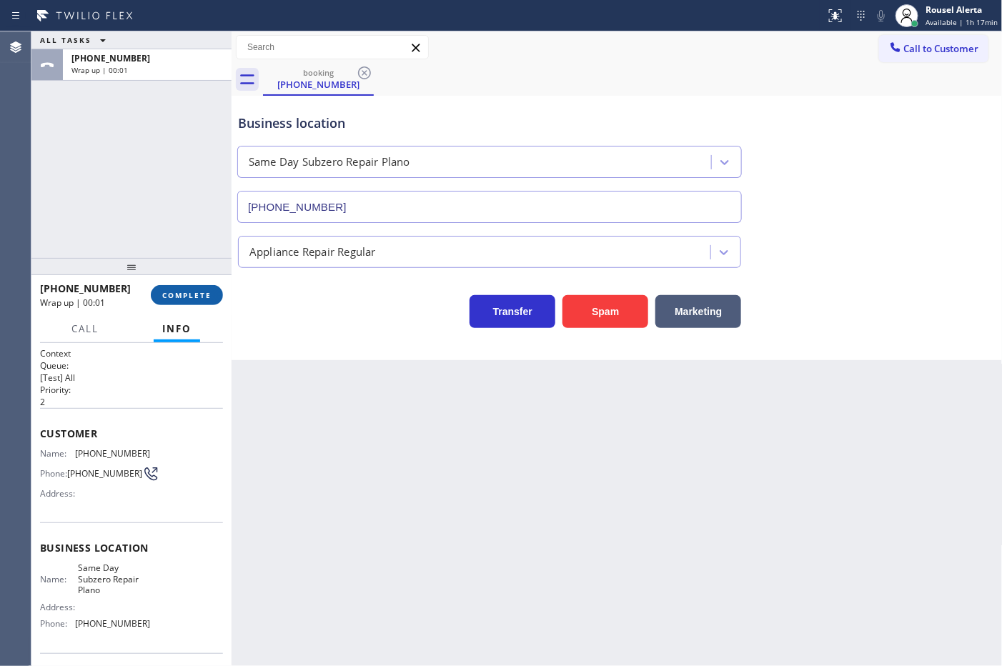
click at [180, 285] on button "COMPLETE" at bounding box center [187, 295] width 72 height 20
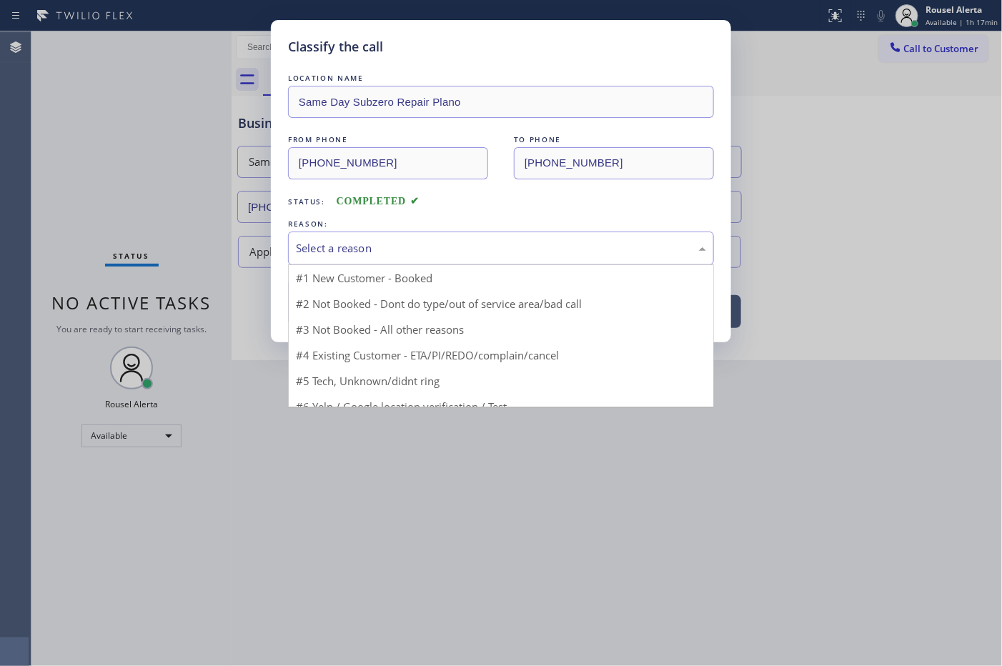
click at [349, 245] on div "Select a reason" at bounding box center [501, 248] width 410 height 16
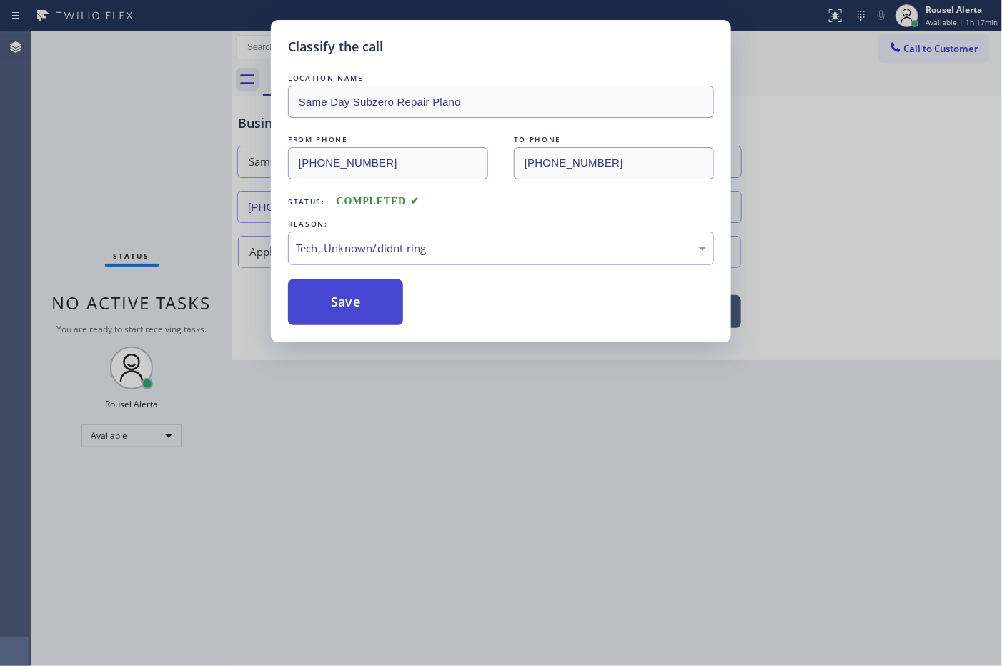
click at [350, 293] on button "Save" at bounding box center [345, 303] width 115 height 46
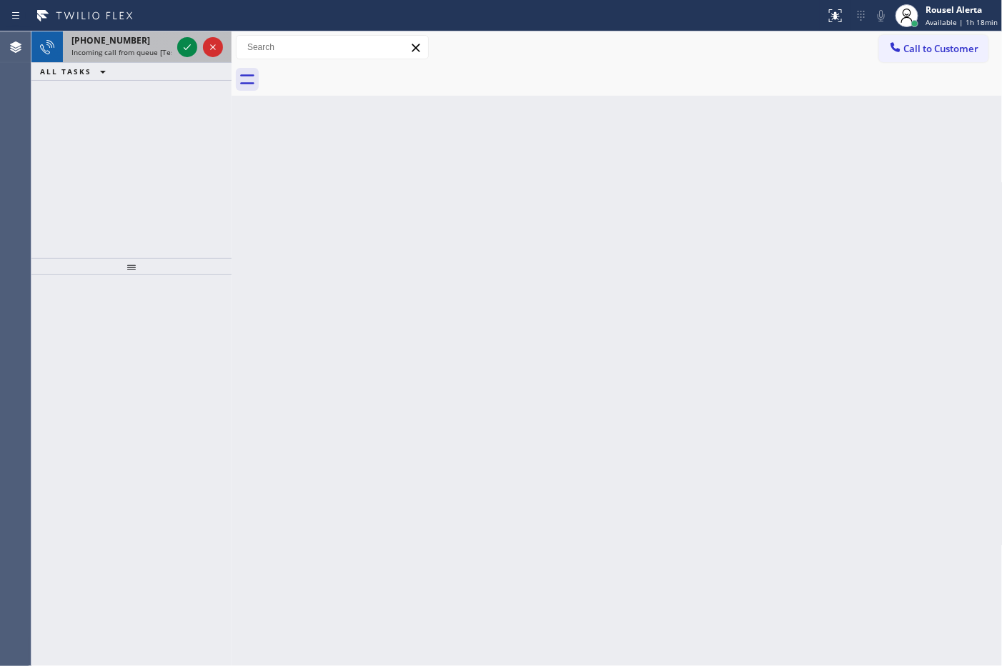
click at [142, 47] on span "Incoming call from queue [Test] All" at bounding box center [130, 52] width 119 height 10
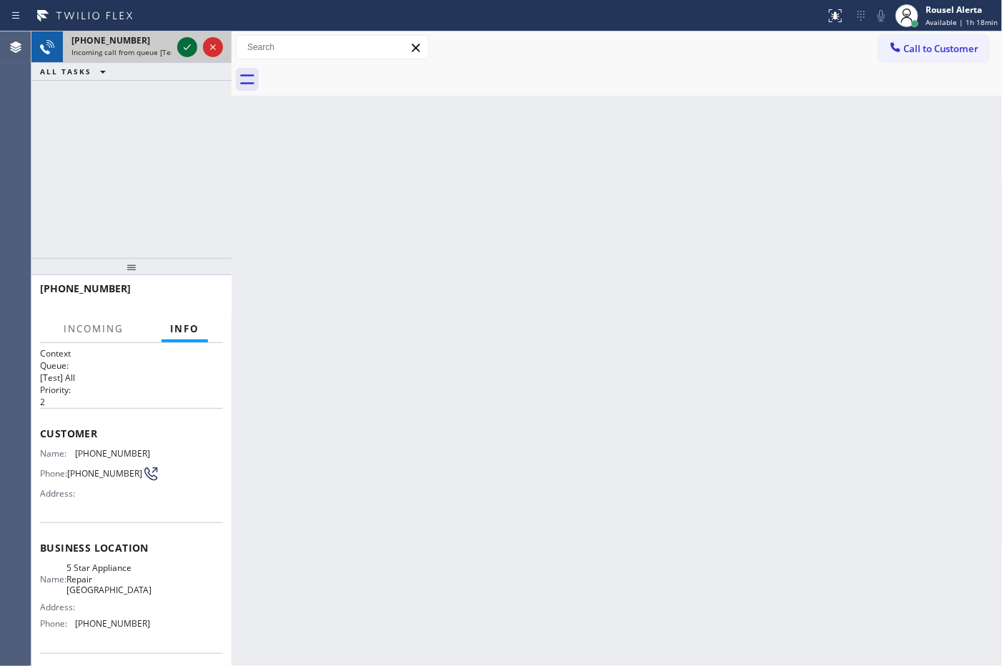
click at [179, 44] on icon at bounding box center [187, 47] width 17 height 17
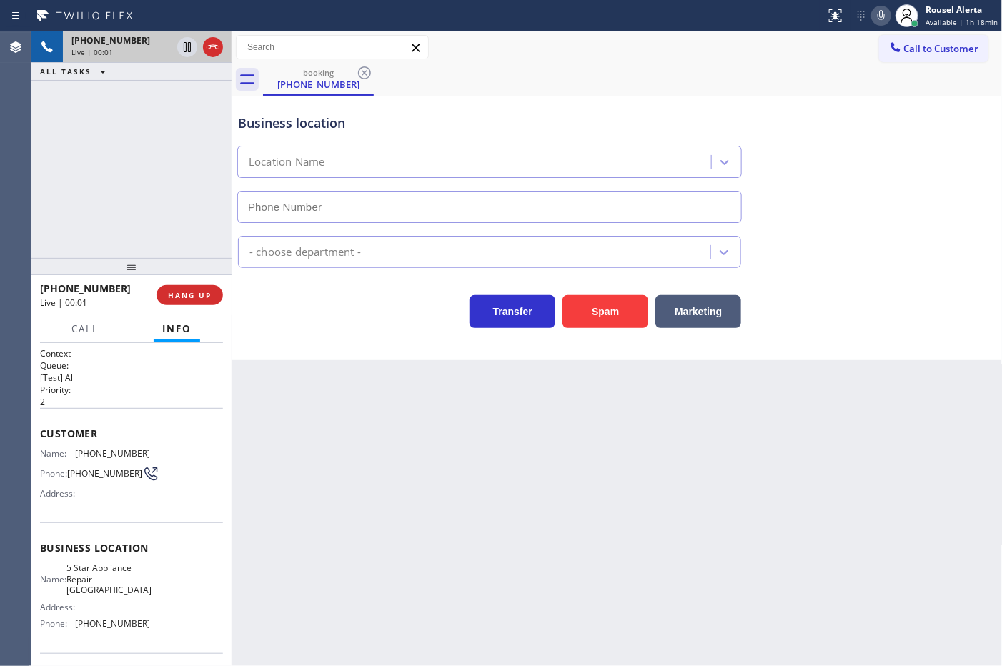
type input "(760) 314-8808"
click at [588, 298] on button "Spam" at bounding box center [606, 311] width 86 height 33
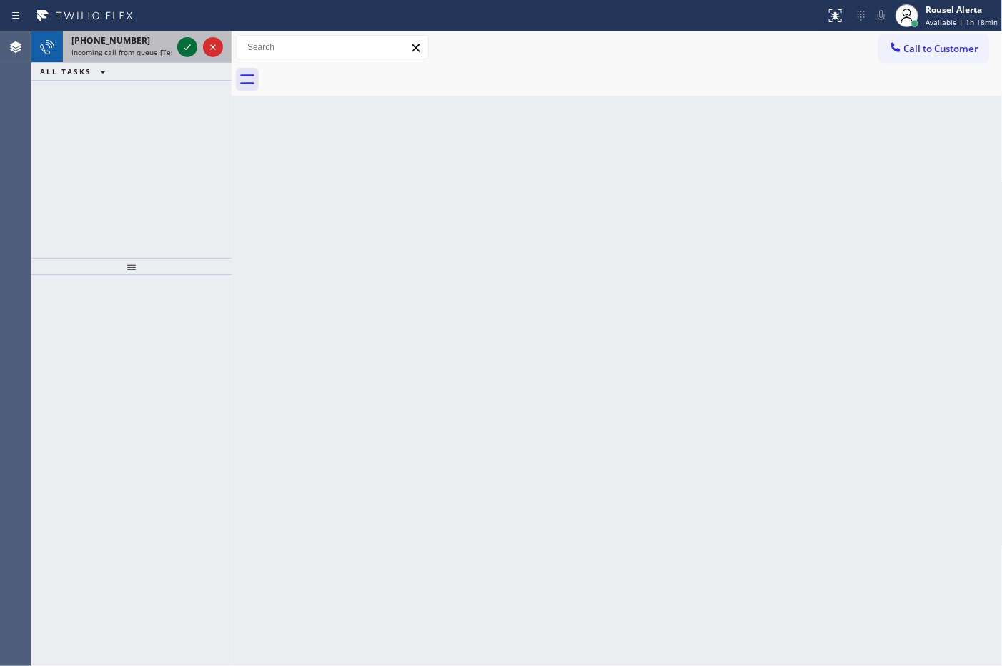
drag, startPoint x: 158, startPoint y: 46, endPoint x: 177, endPoint y: 49, distance: 18.7
click at [158, 47] on span "Incoming call from queue [Test] All" at bounding box center [130, 52] width 119 height 10
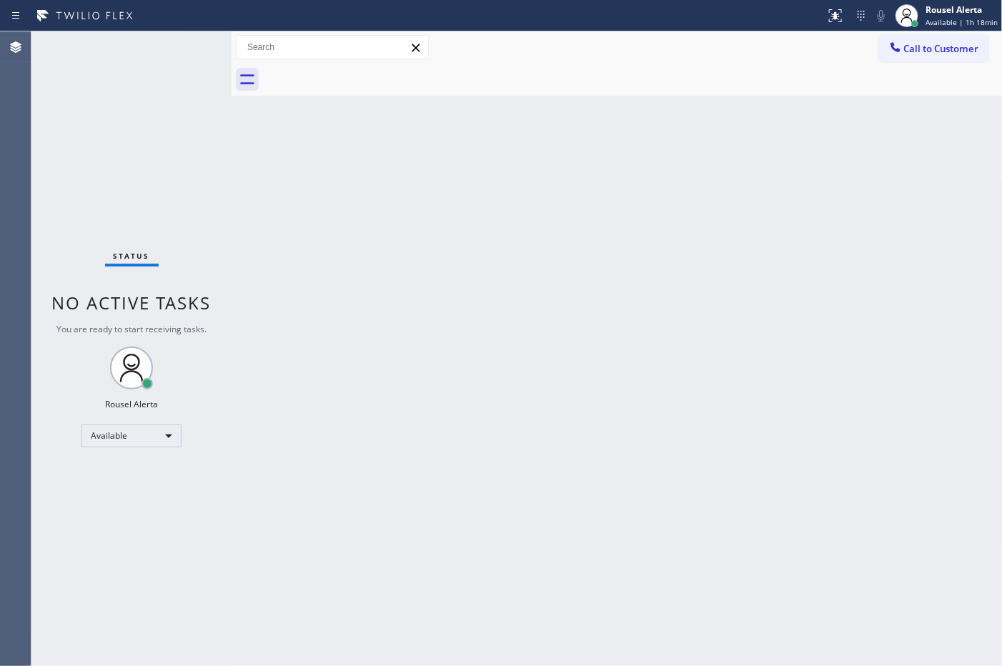
click at [399, 193] on div "Back to Dashboard Change Sender ID Customers Technicians Select a contact Outbo…" at bounding box center [617, 348] width 771 height 635
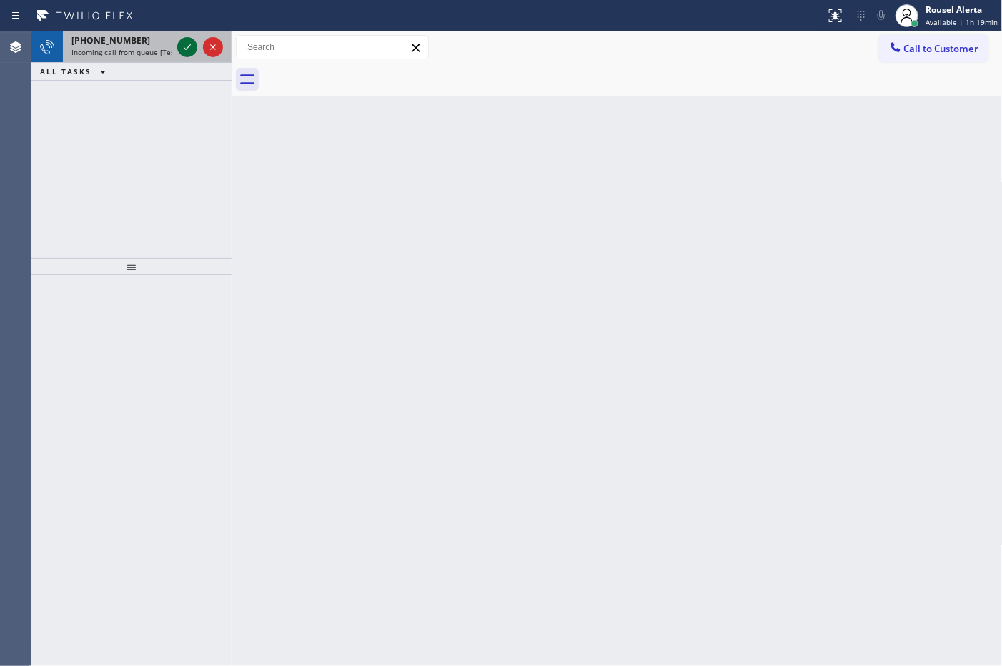
click at [184, 39] on icon at bounding box center [187, 47] width 17 height 17
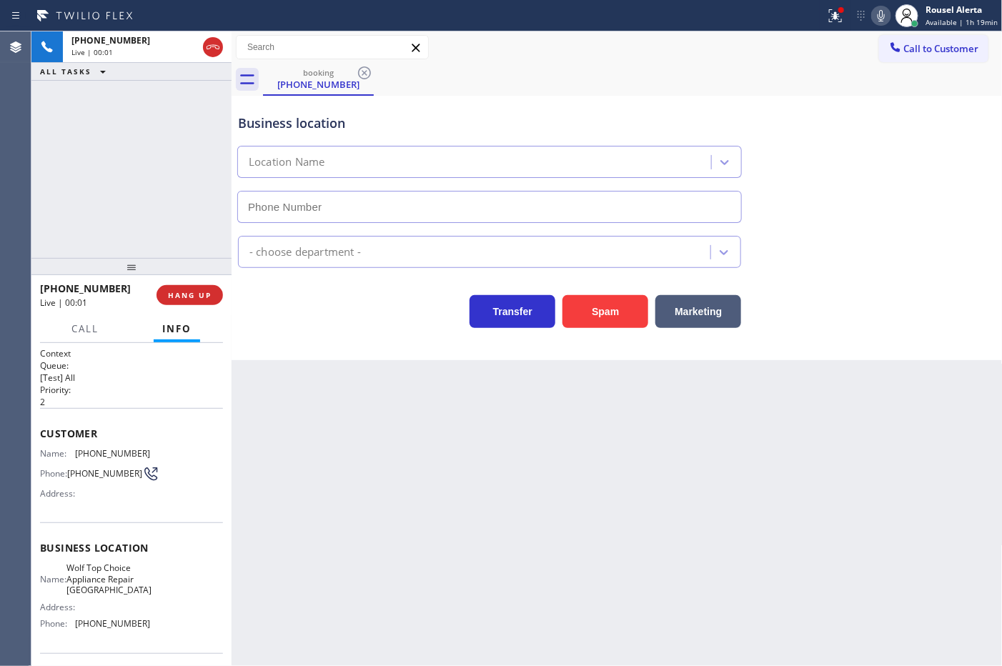
type input "(972) 734-3680"
click at [835, 11] on icon at bounding box center [835, 15] width 17 height 17
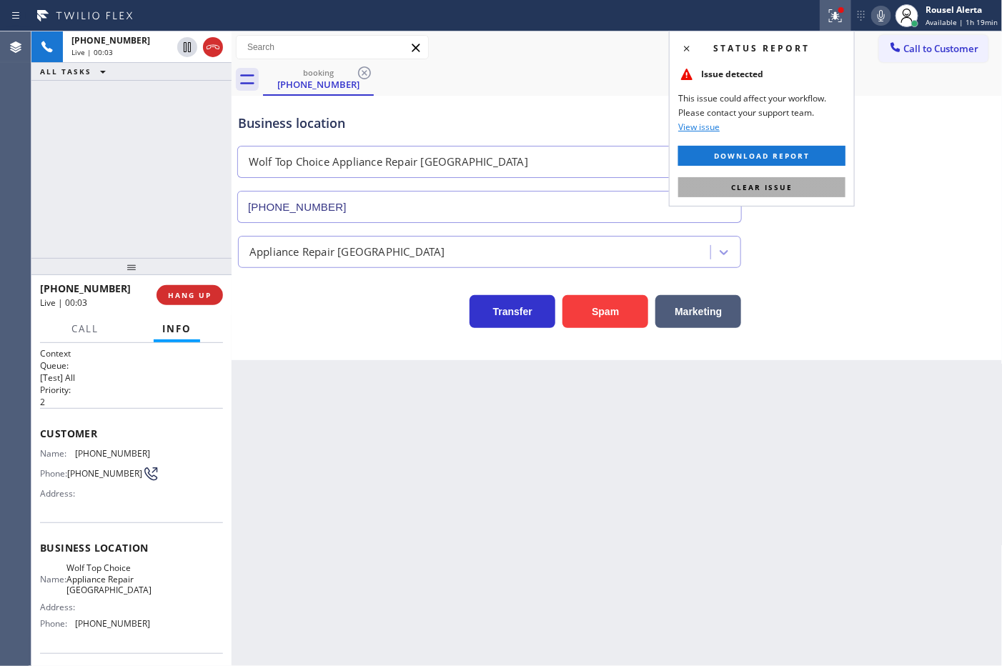
click at [806, 181] on button "Clear issue" at bounding box center [761, 187] width 167 height 20
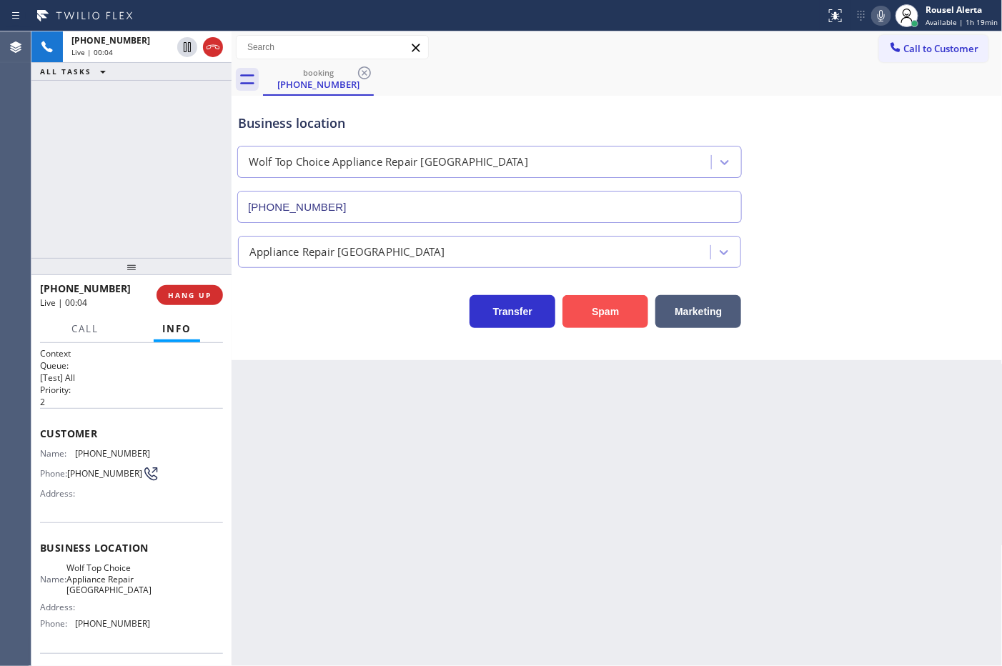
click at [593, 313] on button "Spam" at bounding box center [606, 311] width 86 height 33
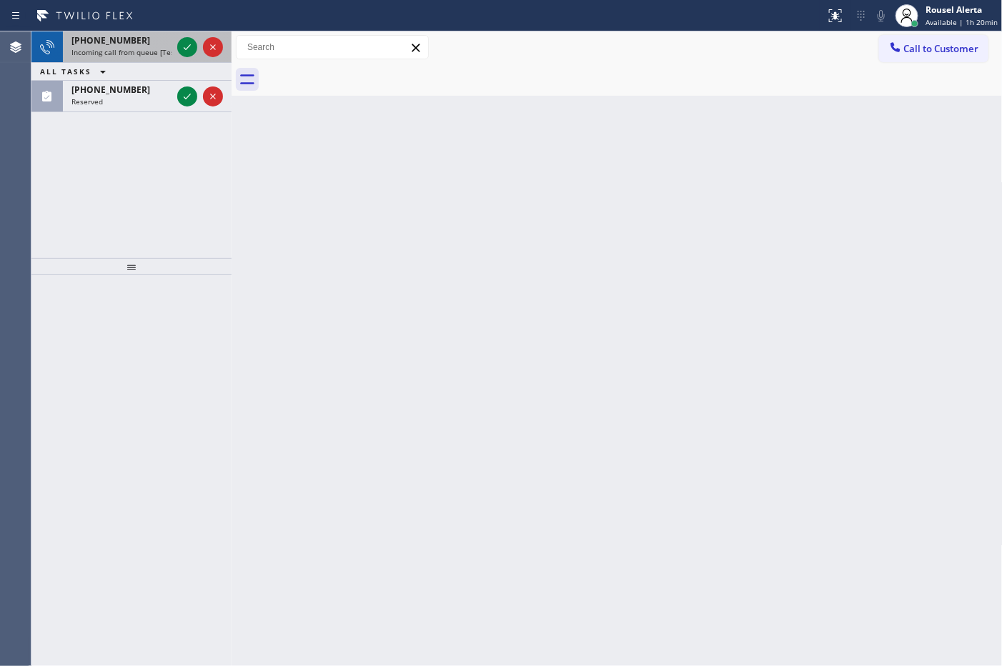
click at [151, 48] on span "Incoming call from queue [Test] All" at bounding box center [130, 52] width 119 height 10
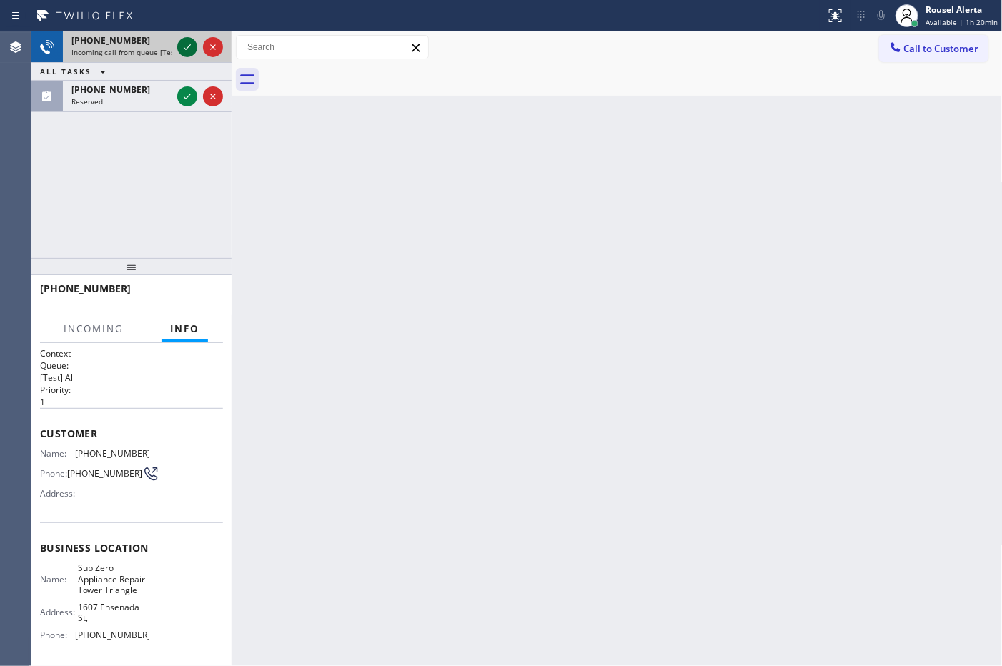
click at [177, 48] on div at bounding box center [187, 47] width 20 height 17
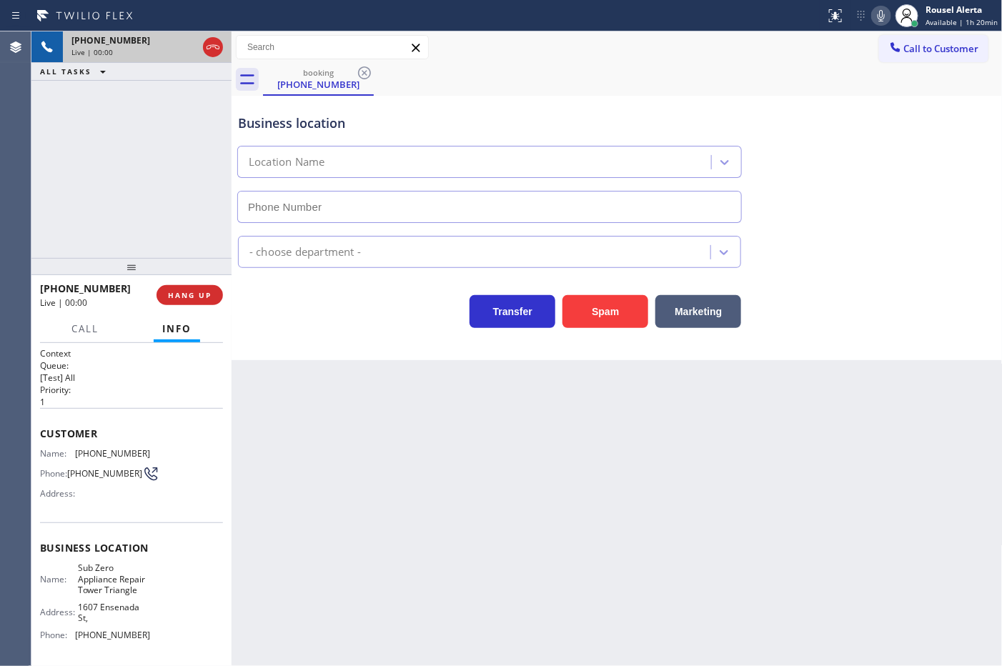
type input "[PHONE_NUMBER]"
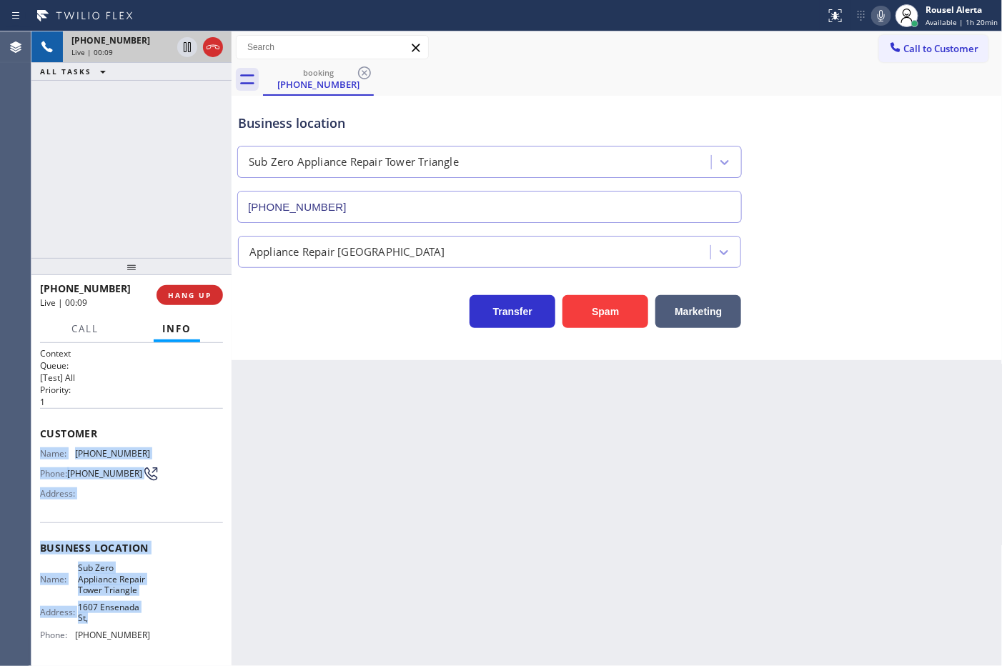
scroll to position [89, 0]
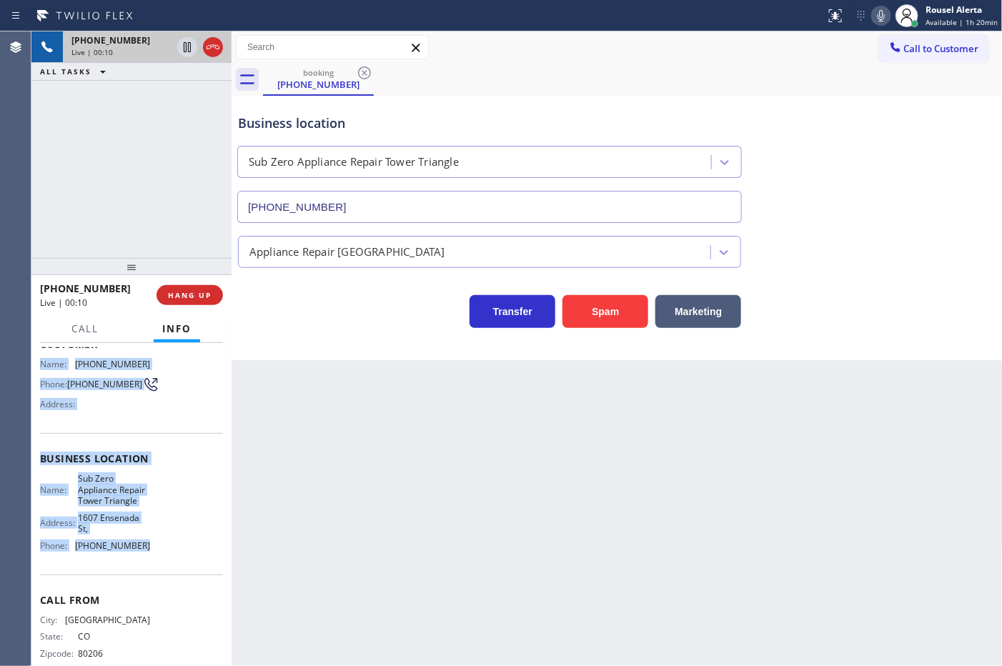
drag, startPoint x: 34, startPoint y: 448, endPoint x: 168, endPoint y: 579, distance: 187.5
click at [168, 579] on div "Context Queue: [Test] All Priority: 1 Customer Name: (303) 356-7183 Phone: (303…" at bounding box center [131, 504] width 200 height 323
copy div "Name: (303) 356-7183 Phone: (303) 356-7183 Address: Business location Name: Sub…"
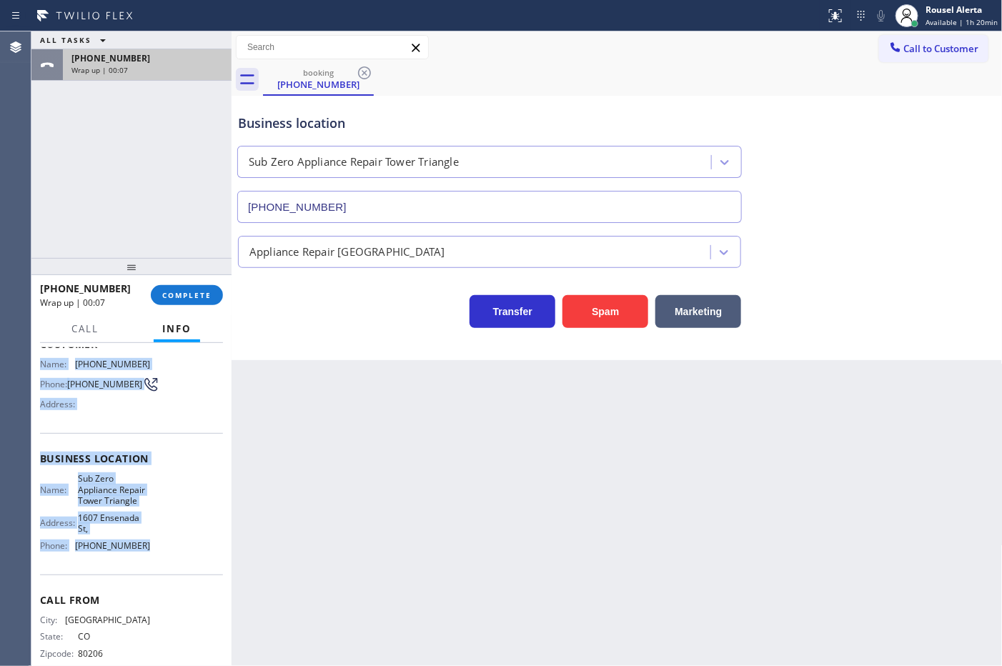
click at [186, 69] on div "Wrap up | 00:07" at bounding box center [147, 70] width 152 height 10
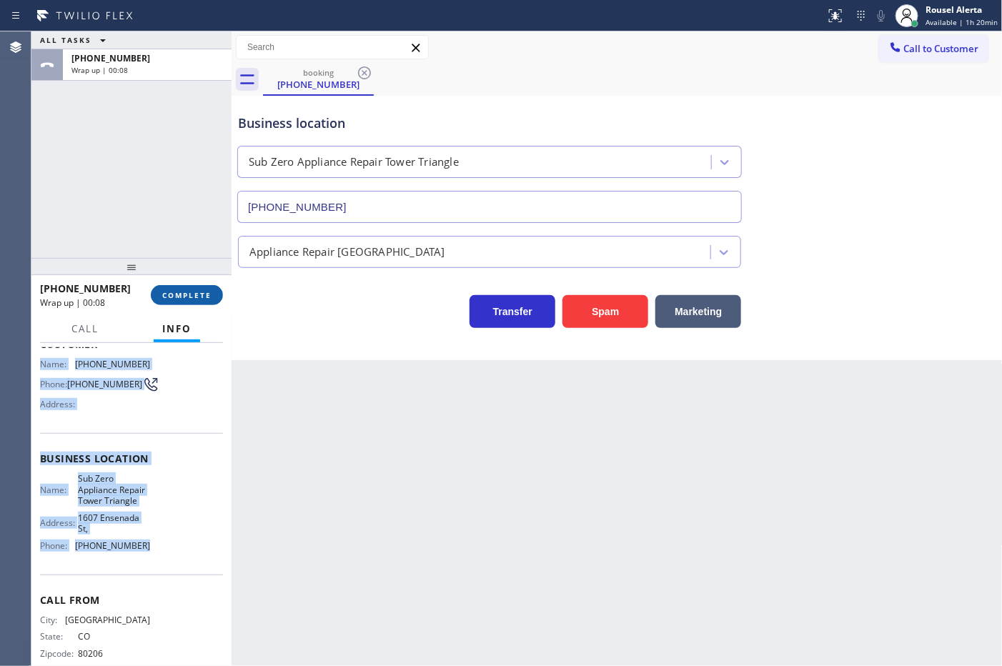
click at [195, 292] on span "COMPLETE" at bounding box center [186, 295] width 49 height 10
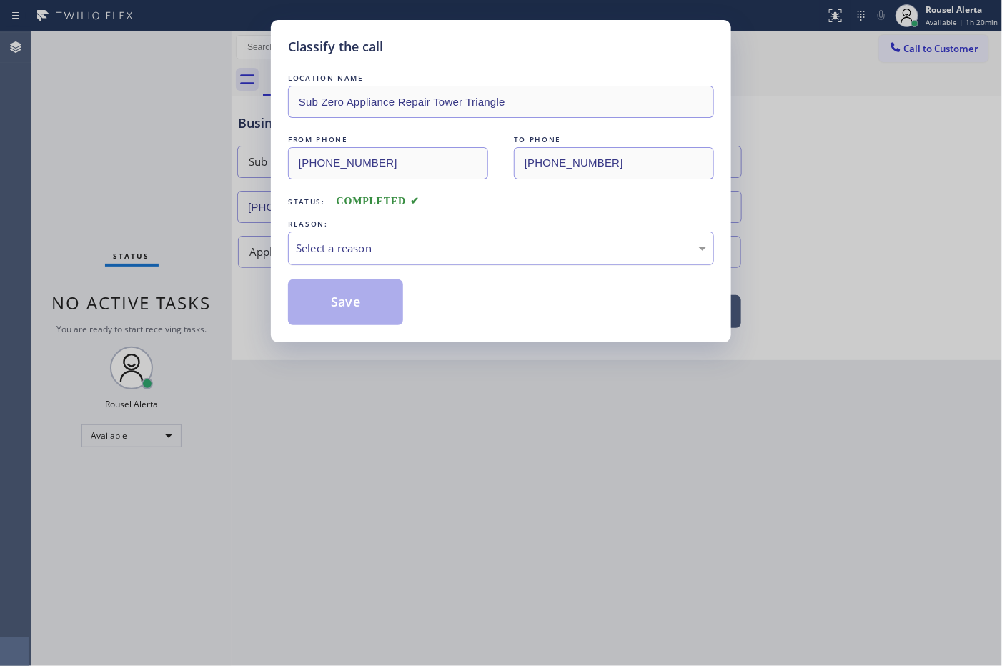
click at [350, 252] on div "Select a reason" at bounding box center [501, 248] width 410 height 16
click at [366, 304] on button "Save" at bounding box center [345, 303] width 115 height 46
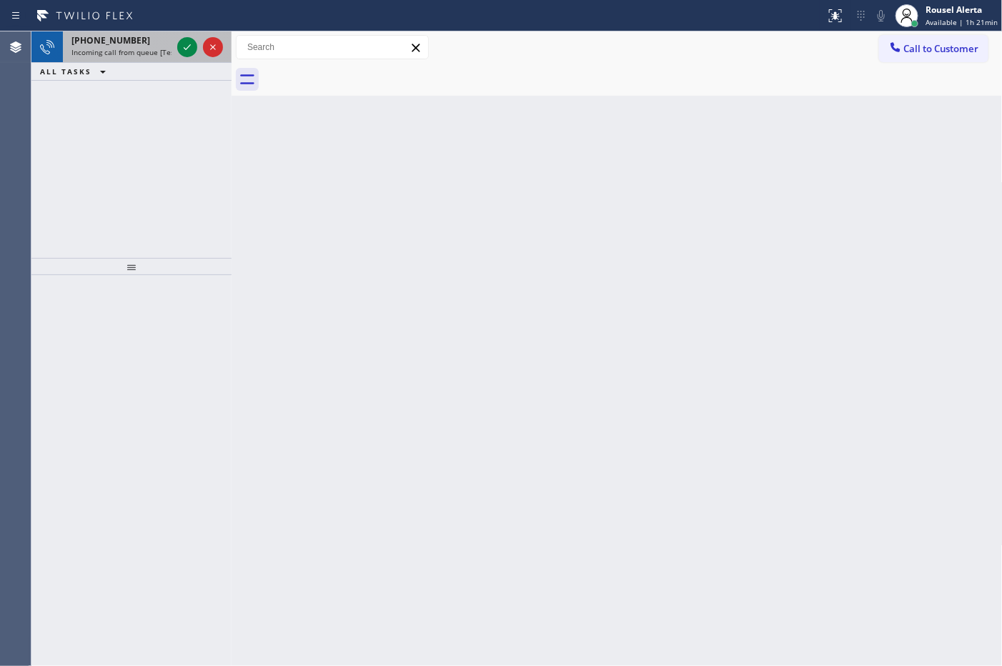
drag, startPoint x: 140, startPoint y: 49, endPoint x: 156, endPoint y: 50, distance: 15.8
click at [140, 49] on span "Incoming call from queue [Test] All" at bounding box center [130, 52] width 119 height 10
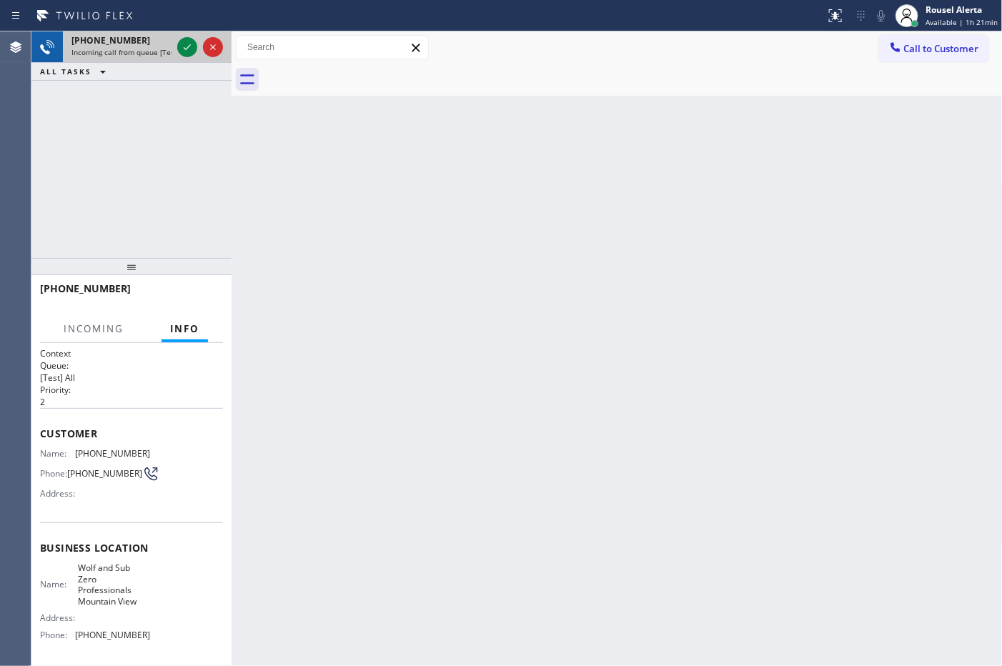
click at [176, 47] on div at bounding box center [199, 46] width 51 height 31
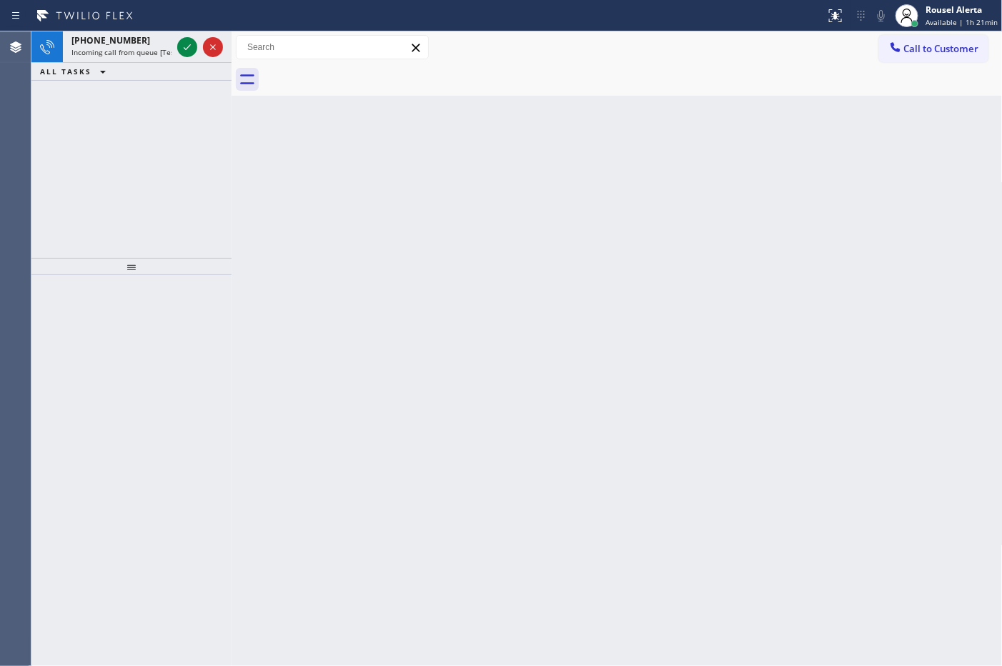
click at [176, 47] on div at bounding box center [199, 46] width 51 height 31
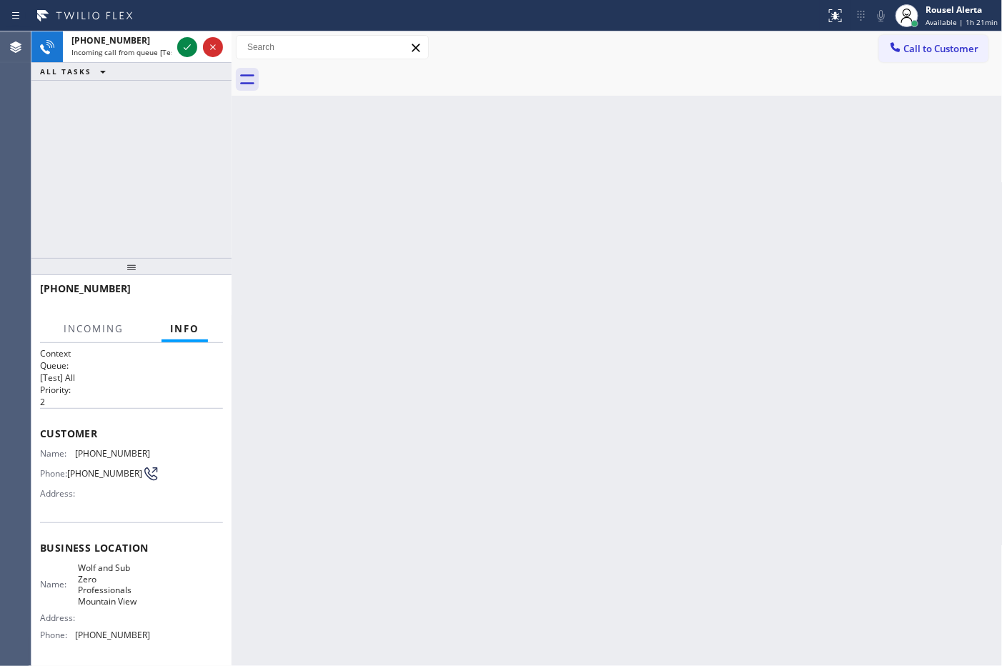
click at [176, 47] on div at bounding box center [199, 46] width 51 height 31
click at [183, 45] on icon at bounding box center [187, 47] width 17 height 17
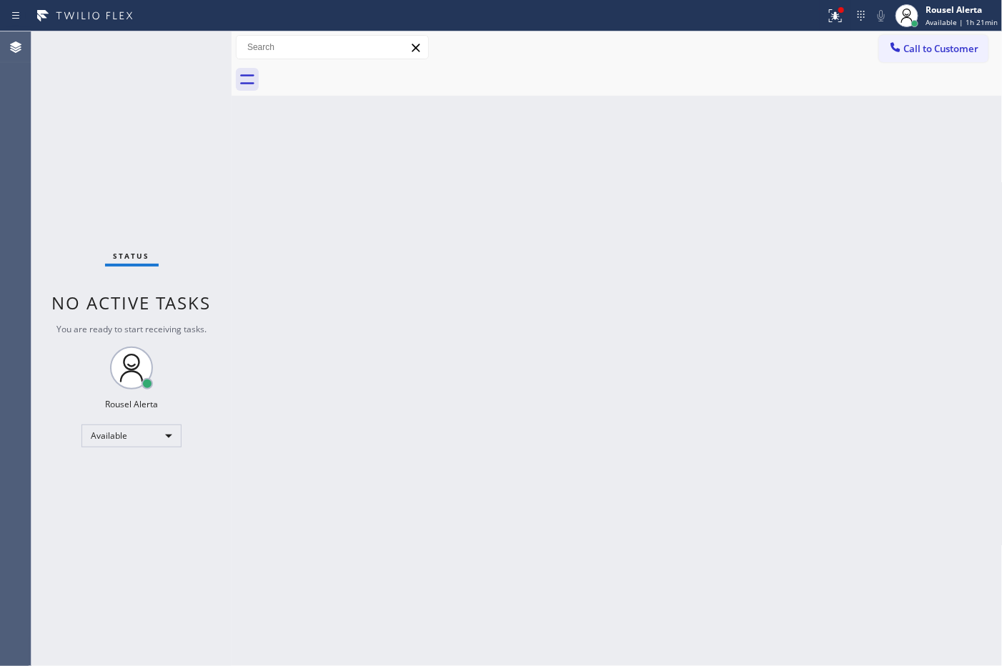
click at [183, 45] on div "Status No active tasks You are ready to start receiving tasks. Rousel Alerta Av…" at bounding box center [131, 348] width 200 height 635
click at [828, 18] on div at bounding box center [835, 15] width 31 height 17
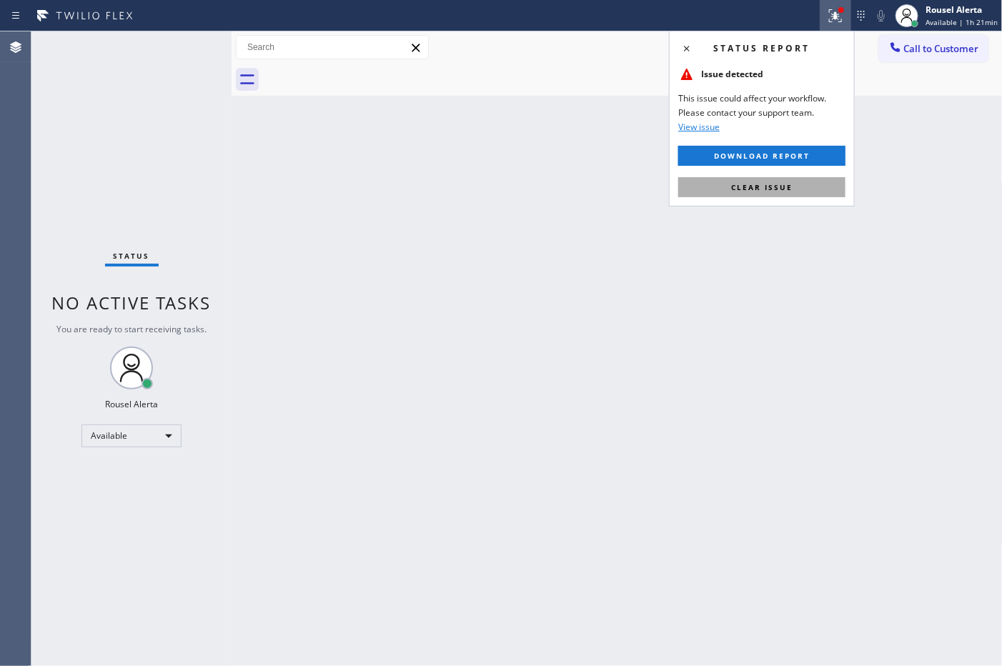
click at [816, 189] on button "Clear issue" at bounding box center [761, 187] width 167 height 20
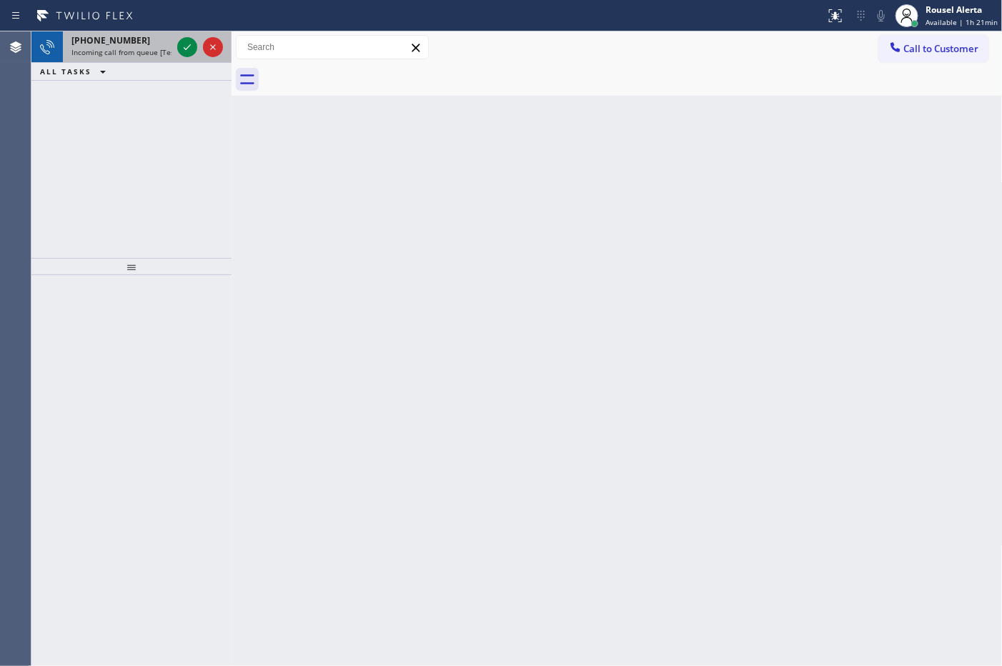
click at [148, 55] on span "Incoming call from queue [Test] All" at bounding box center [130, 52] width 119 height 10
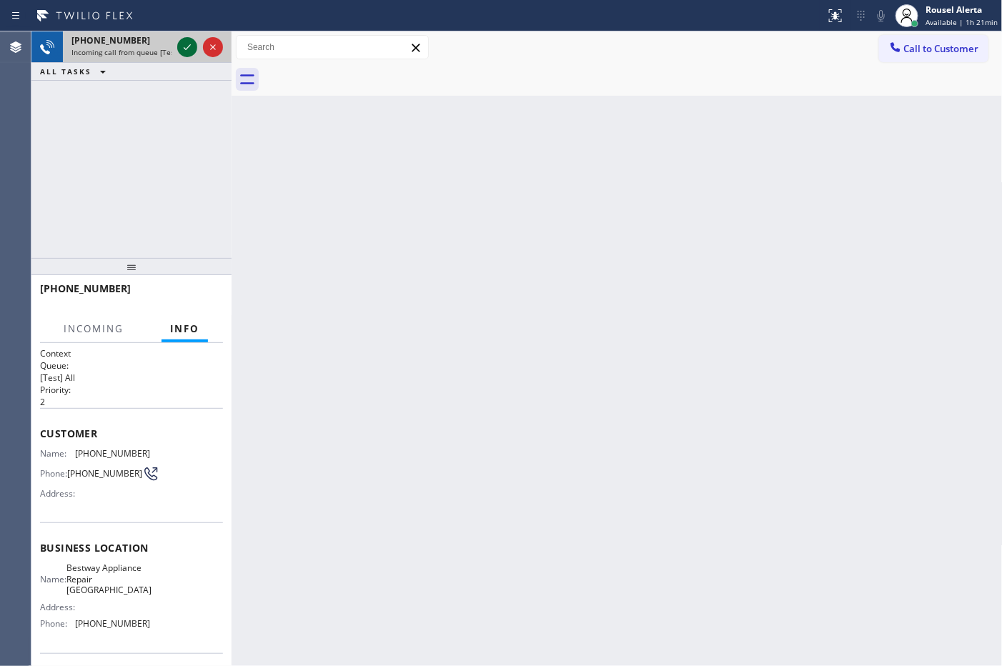
click at [177, 47] on div at bounding box center [187, 47] width 20 height 17
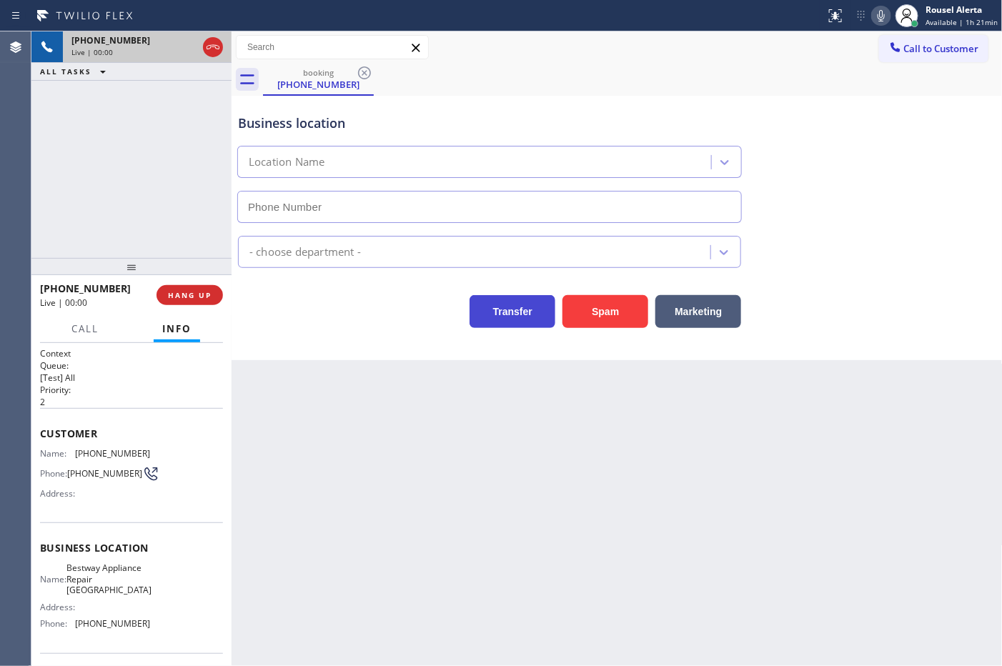
type input "(323) 515-1161"
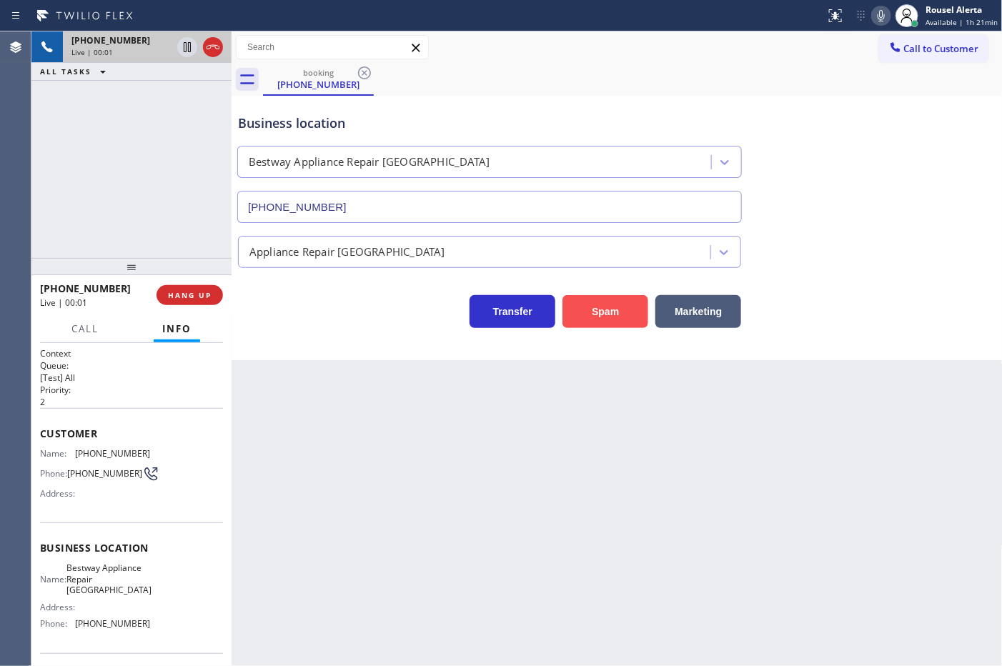
click at [597, 323] on button "Spam" at bounding box center [606, 311] width 86 height 33
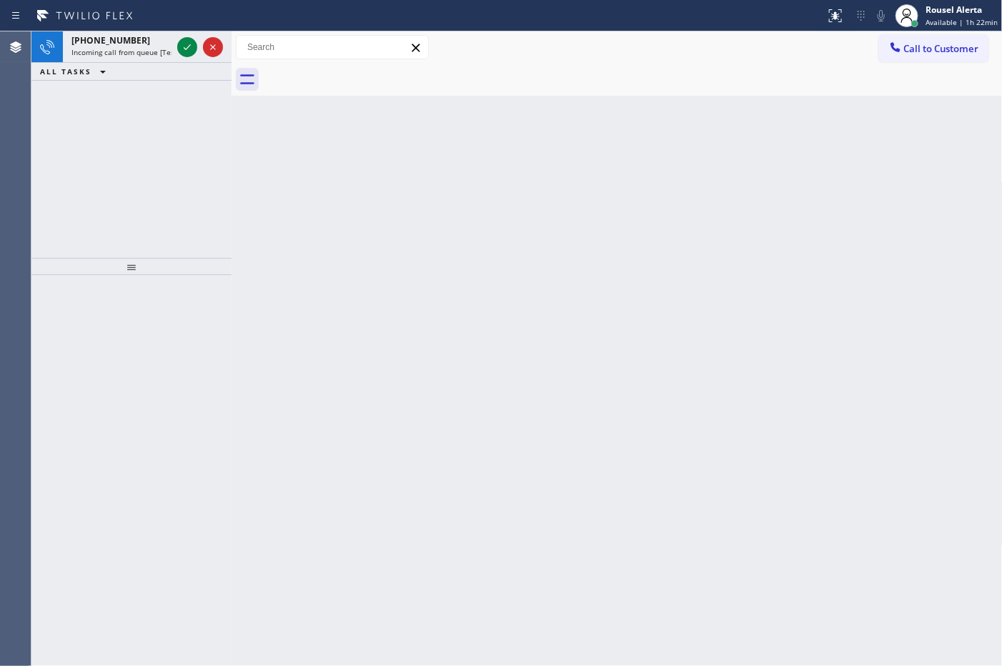
click at [166, 49] on span "Incoming call from queue [Test] All" at bounding box center [130, 52] width 119 height 10
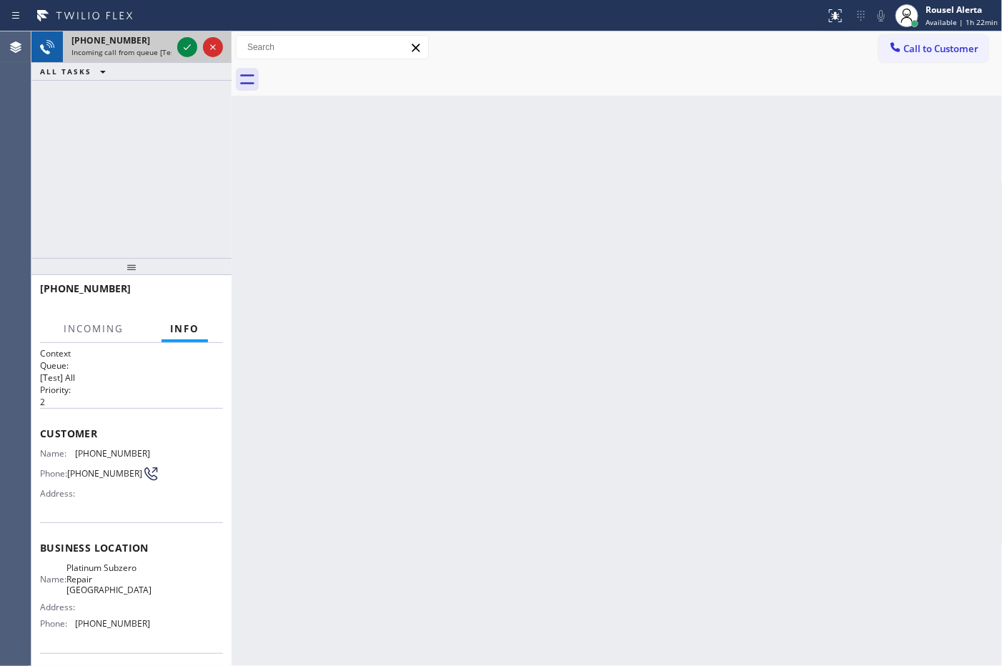
click at [175, 46] on div at bounding box center [199, 46] width 51 height 31
click at [184, 44] on icon at bounding box center [187, 47] width 17 height 17
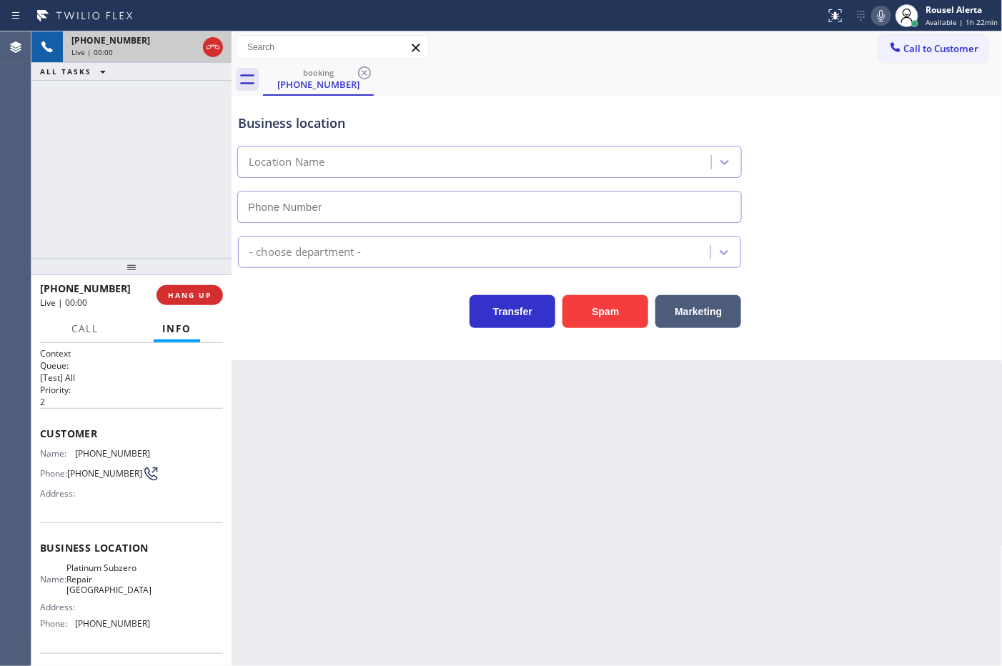
type input "[PHONE_NUMBER]"
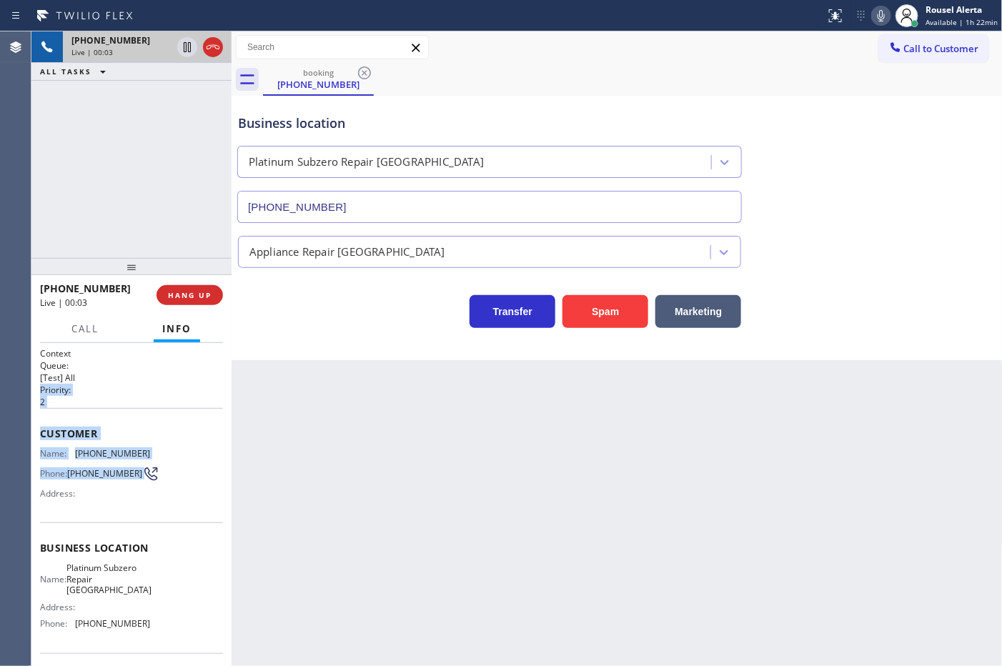
drag, startPoint x: 209, startPoint y: 375, endPoint x: 223, endPoint y: 465, distance: 90.5
click at [223, 465] on div "Context Queue: [Test] All Priority: 2 Customer Name: (805) 521-9735 Phone: (805…" at bounding box center [131, 504] width 200 height 323
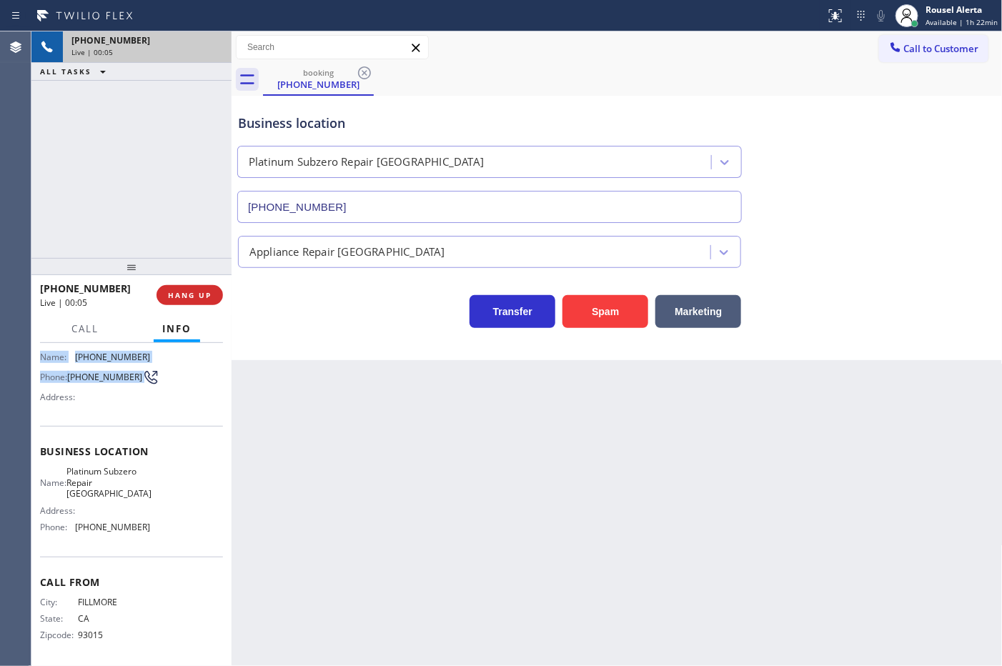
scroll to position [101, 0]
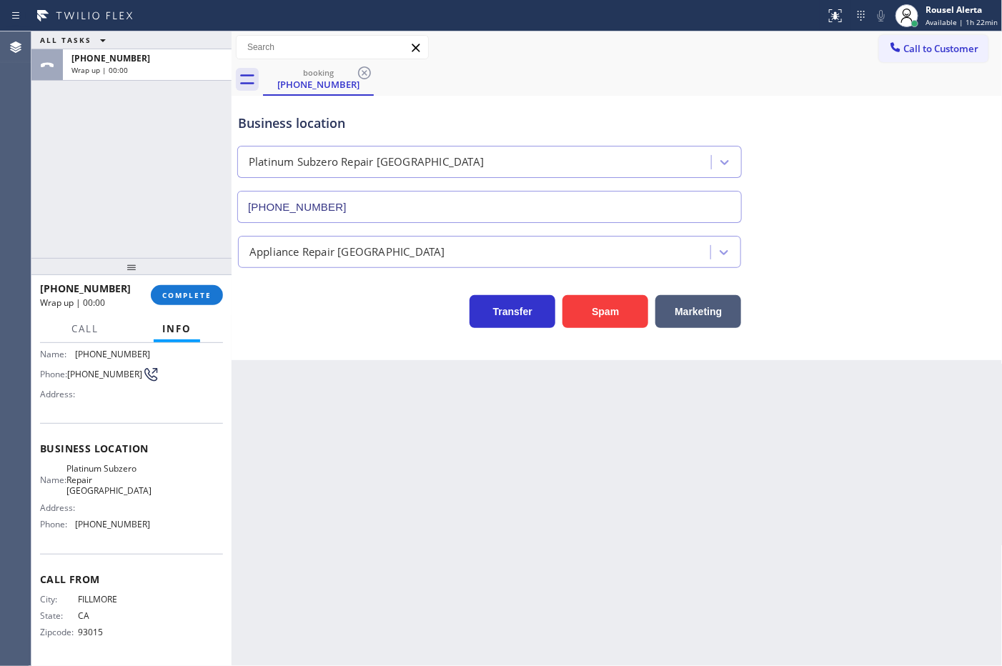
click at [186, 431] on div "Business location Name: Platinum Subzero Repair Simi Valley Address: Phone: (80…" at bounding box center [131, 488] width 183 height 130
click at [193, 305] on div "+18055219735 Wrap up | 00:01 COMPLETE" at bounding box center [131, 295] width 183 height 37
click at [194, 298] on span "COMPLETE" at bounding box center [186, 295] width 49 height 10
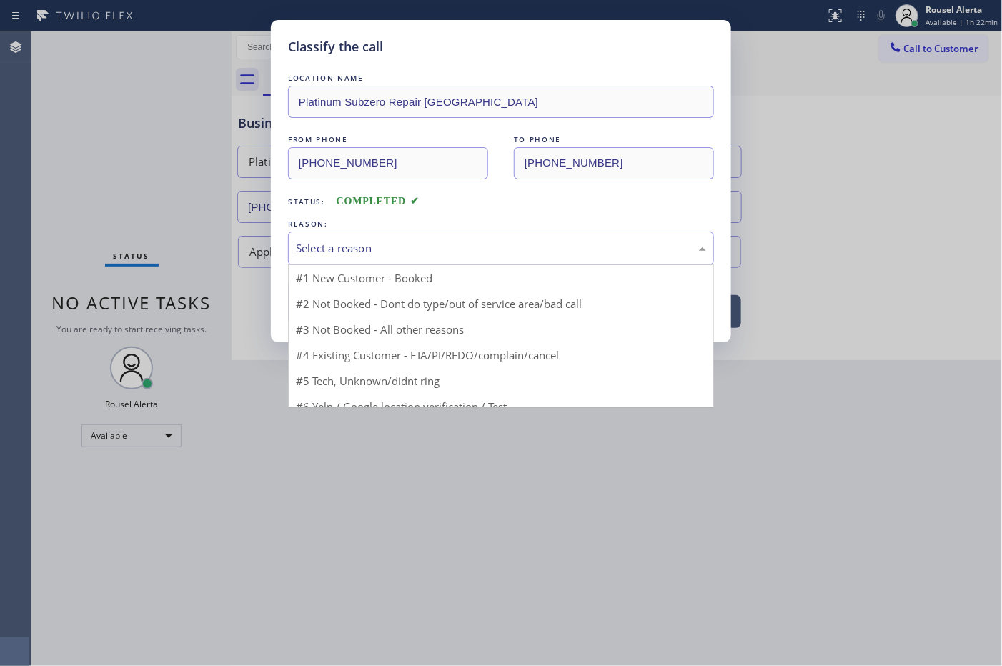
click at [368, 243] on div "Select a reason" at bounding box center [501, 248] width 410 height 16
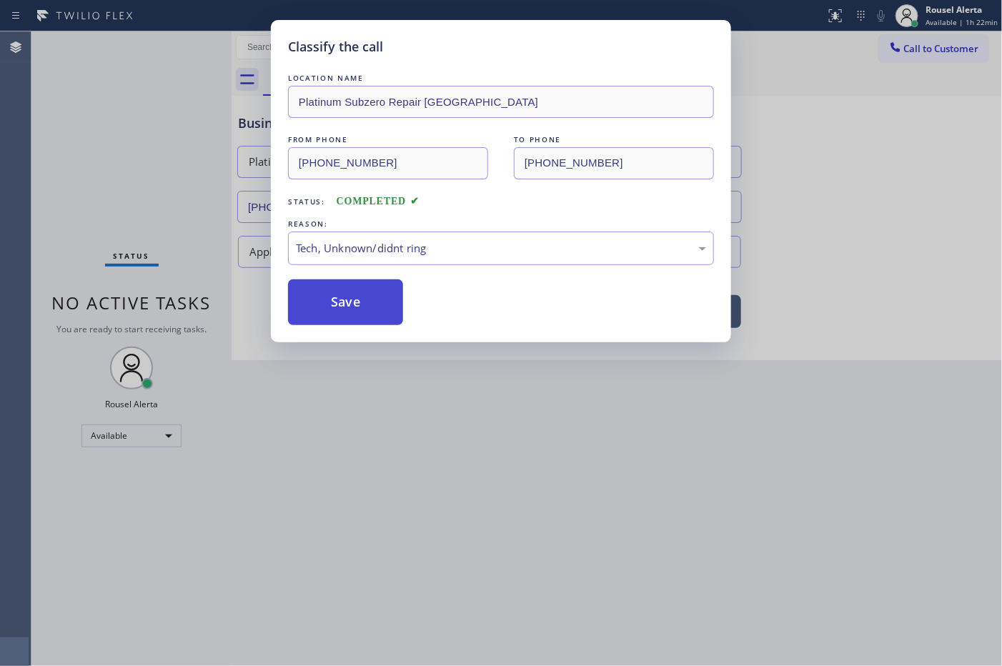
click at [377, 322] on button "Save" at bounding box center [345, 303] width 115 height 46
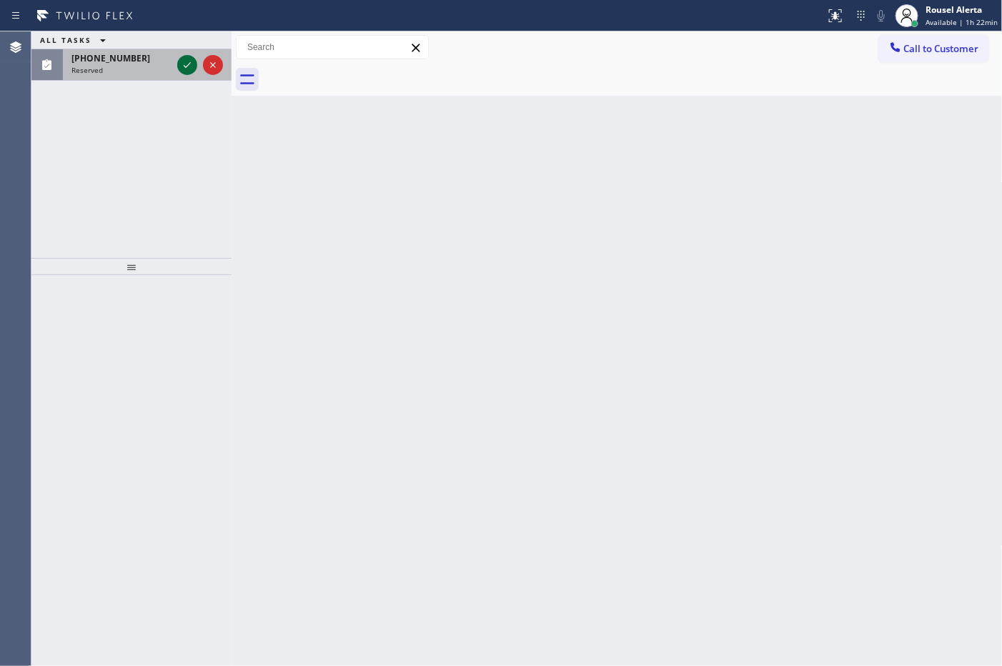
click at [182, 72] on icon at bounding box center [187, 64] width 17 height 17
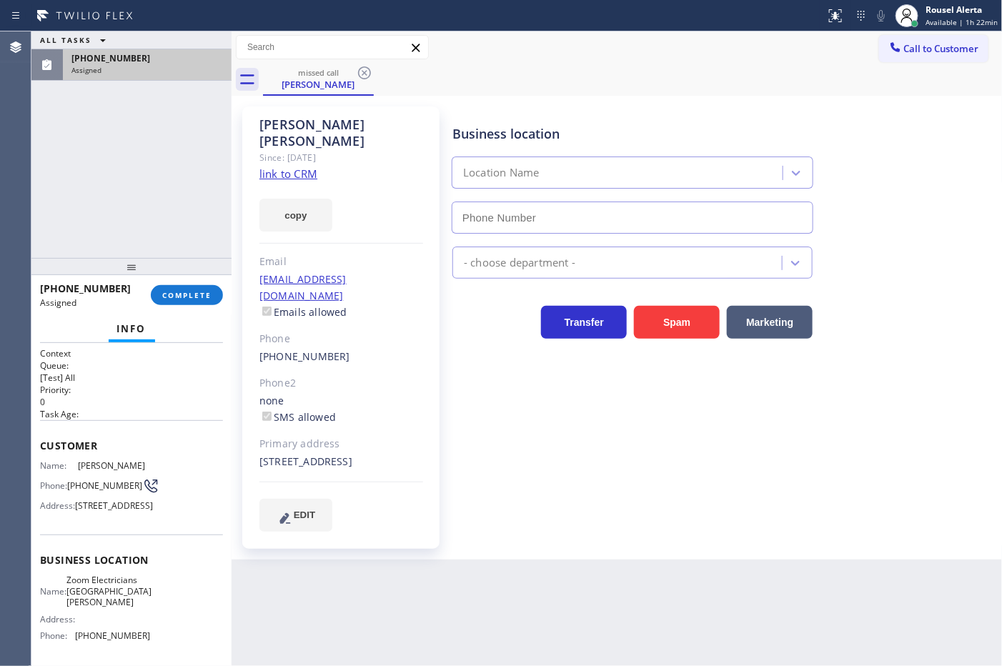
type input "[PHONE_NUMBER]"
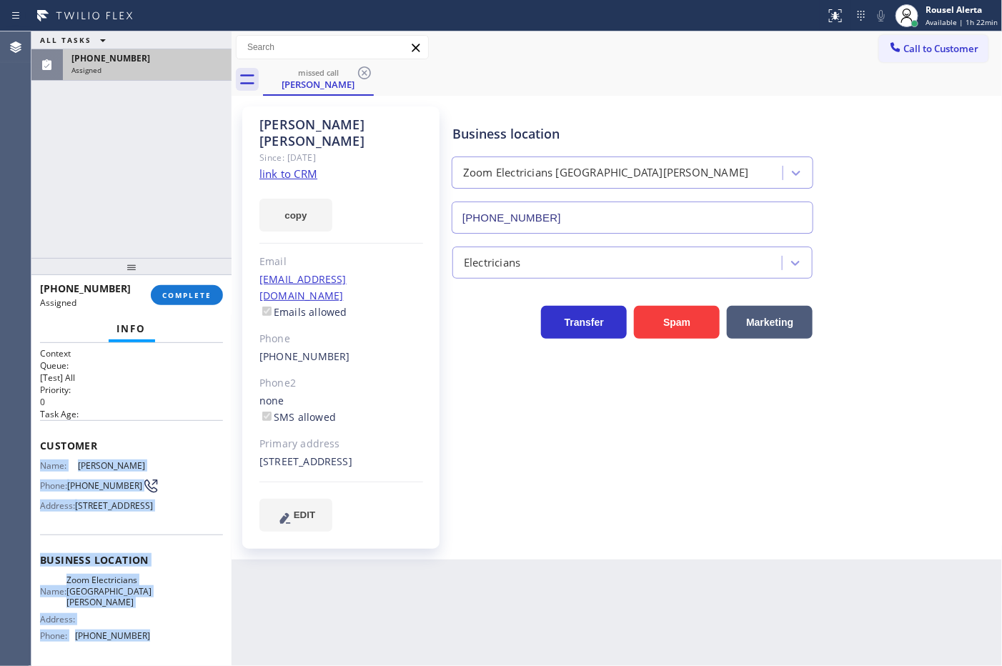
scroll to position [89, 0]
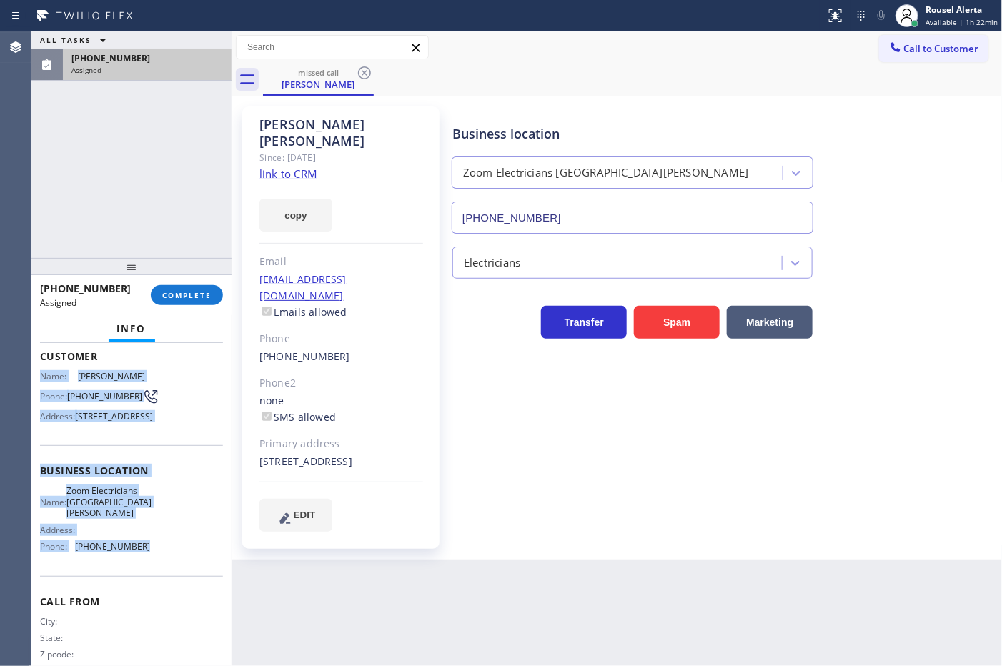
drag, startPoint x: 43, startPoint y: 462, endPoint x: 154, endPoint y: 602, distance: 178.6
click at [154, 602] on div "Context Queue: [Test] All Priority: 0 Task Age: Customer Name: Chuck Emerick Ph…" at bounding box center [131, 471] width 183 height 426
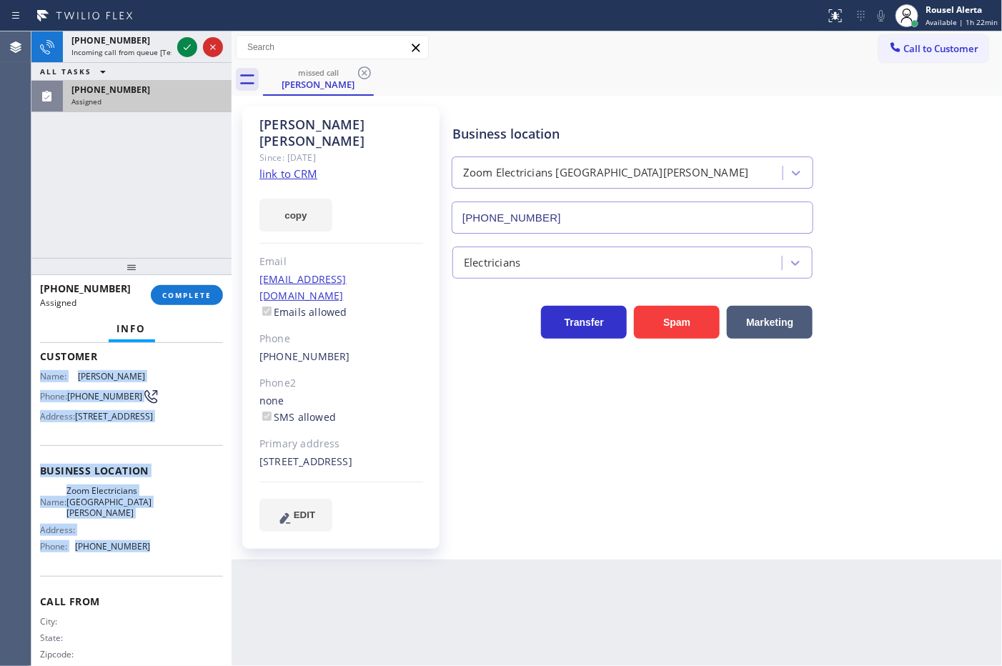
copy div "Name: Chuck Emerick Phone: (310) 871-6632 Address: 1177 El Medio Ave, Los Angel…"
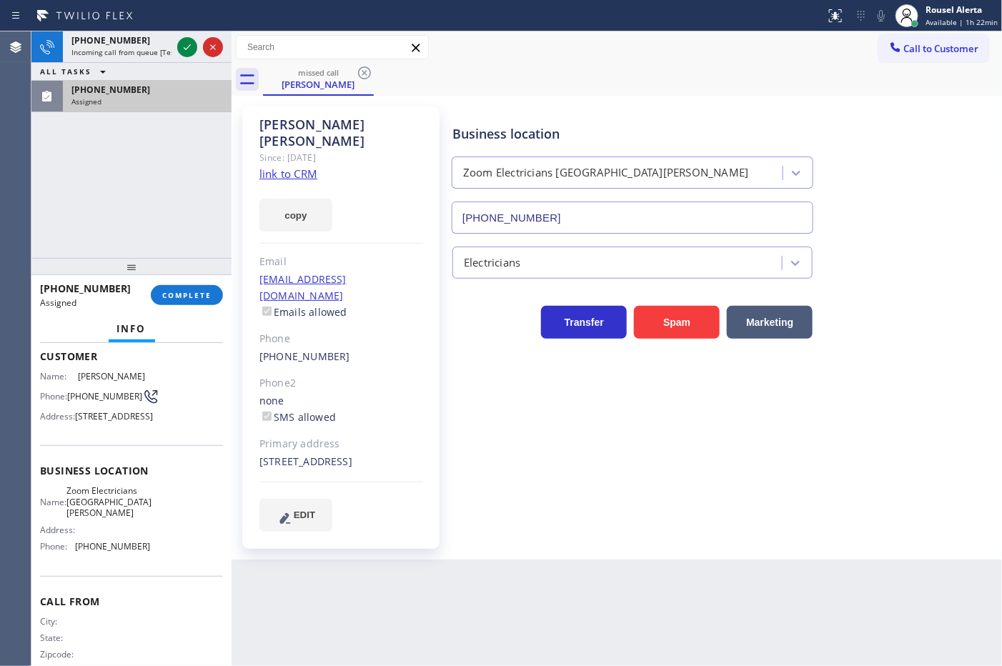
click at [162, 51] on div "+13057805077 Incoming call from queue [Test] All ALL TASKS ALL TASKS ACTIVE TAS…" at bounding box center [131, 71] width 200 height 81
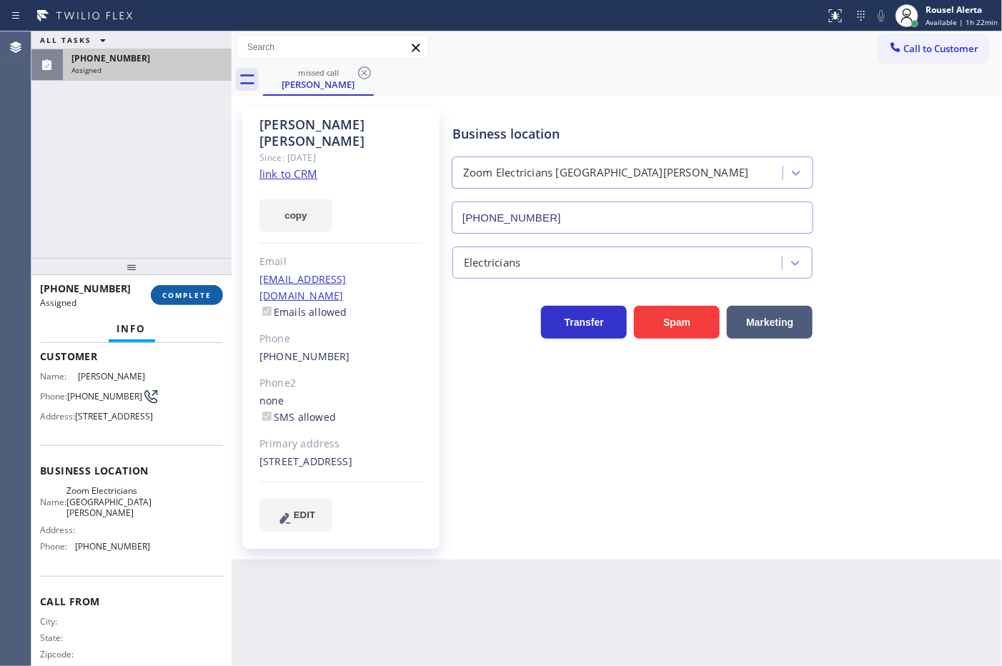
click at [211, 291] on span "COMPLETE" at bounding box center [186, 295] width 49 height 10
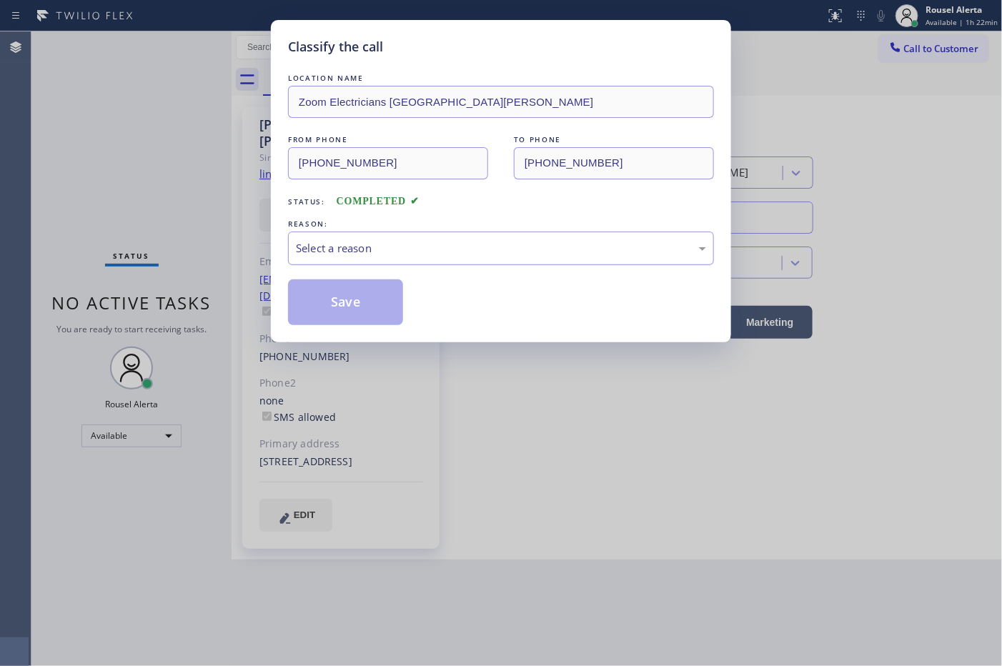
click at [298, 252] on div "Select a reason" at bounding box center [501, 248] width 410 height 16
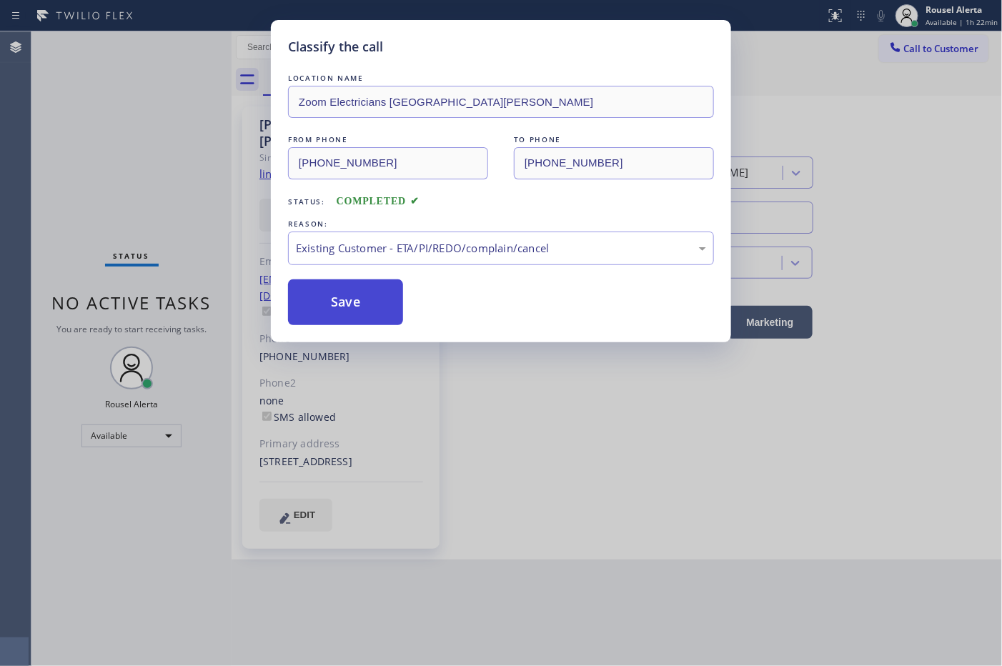
click at [357, 311] on button "Save" at bounding box center [345, 303] width 115 height 46
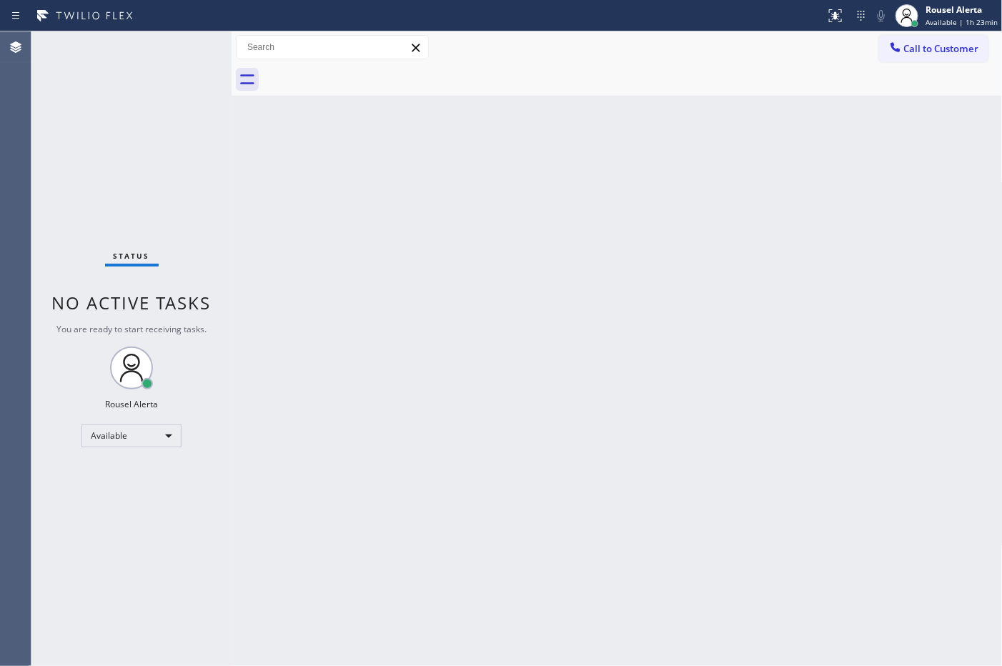
click at [169, 75] on div "Status No active tasks You are ready to start receiving tasks. Rousel Alerta Av…" at bounding box center [131, 348] width 200 height 635
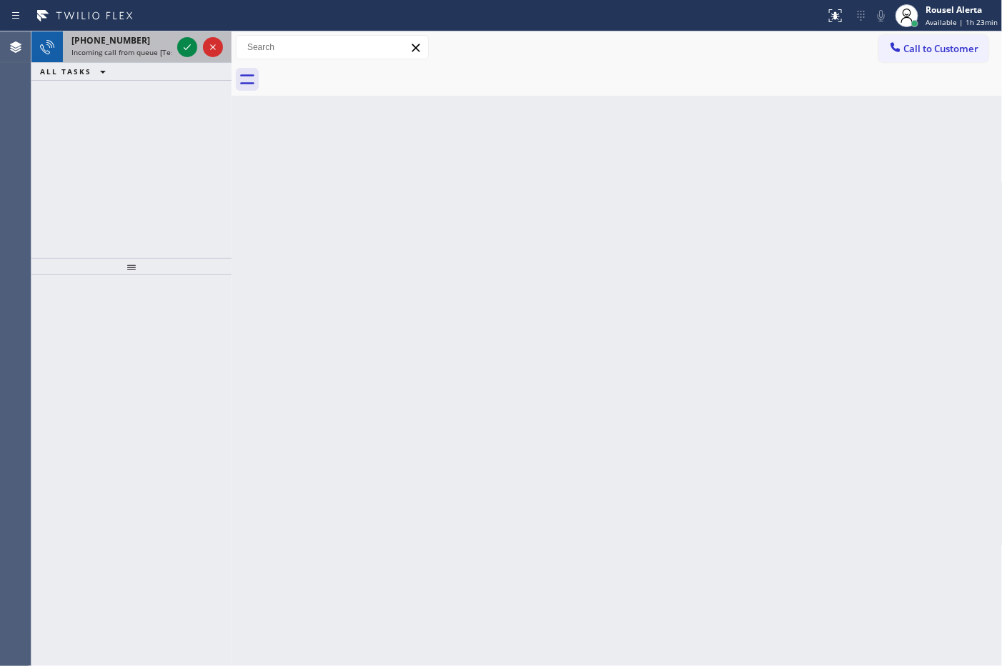
click at [139, 41] on div "+13122052021" at bounding box center [121, 40] width 100 height 12
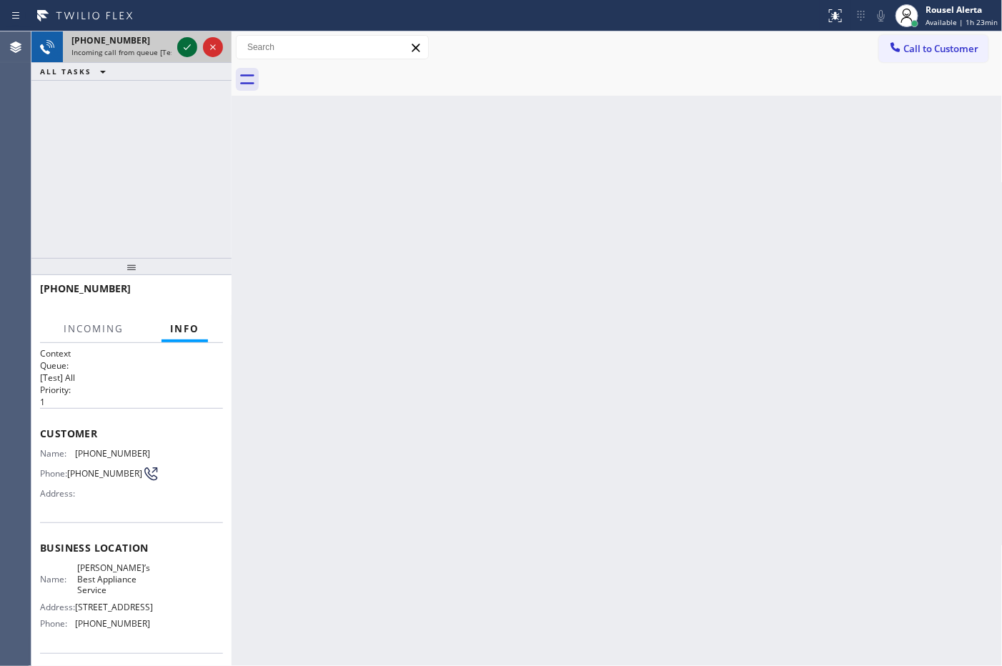
click at [184, 50] on icon at bounding box center [187, 47] width 17 height 17
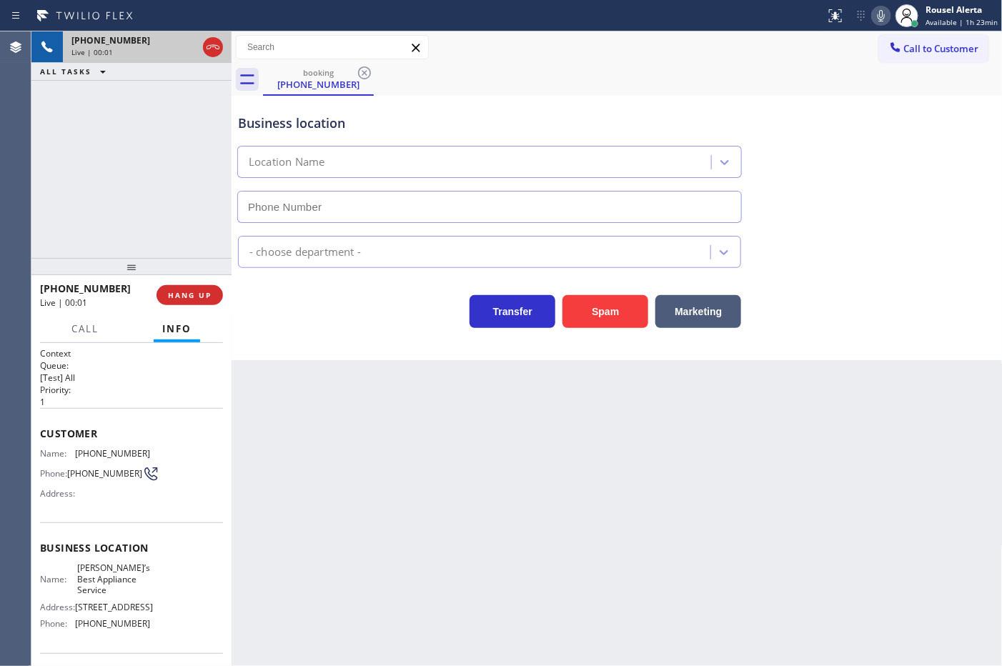
type input "[PHONE_NUMBER]"
click at [345, 442] on div "Back to Dashboard Change Sender ID Customers Technicians Select a contact Outbo…" at bounding box center [617, 348] width 771 height 635
click at [685, 459] on div "Back to Dashboard Change Sender ID Customers Technicians Select a contact Outbo…" at bounding box center [617, 348] width 771 height 635
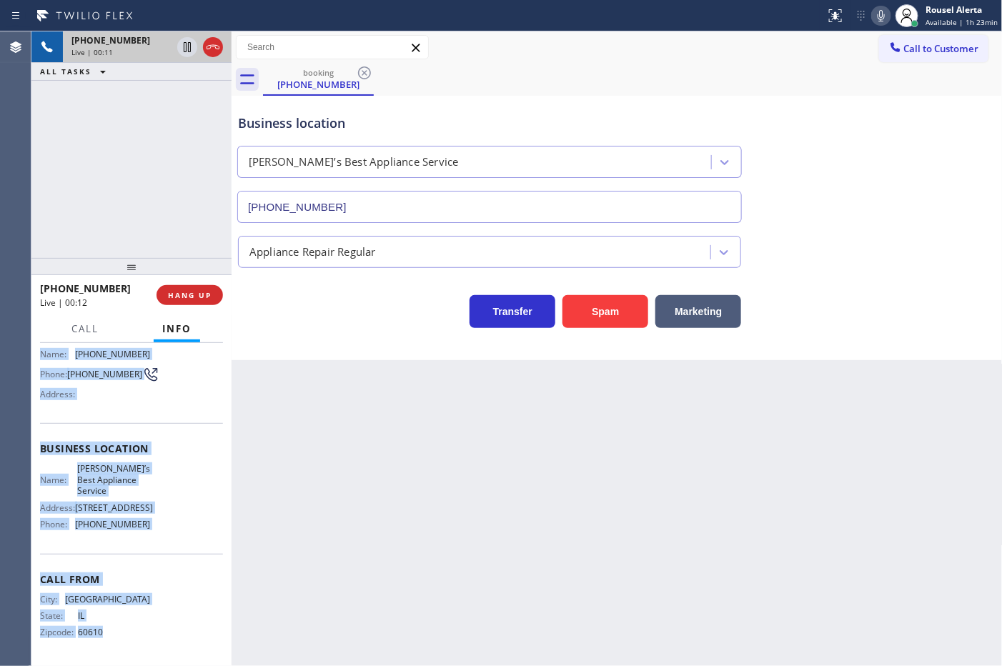
scroll to position [123, 0]
drag, startPoint x: 39, startPoint y: 447, endPoint x: 199, endPoint y: 528, distance: 178.7
click at [199, 528] on div "Context Queue: [Test] All Priority: 1 Customer Name: (312) 205-2021 Phone: (312…" at bounding box center [131, 455] width 183 height 414
copy div "Name: (312) 205-2021 Phone: (312) 205-2021 Address: Business location Name: And…"
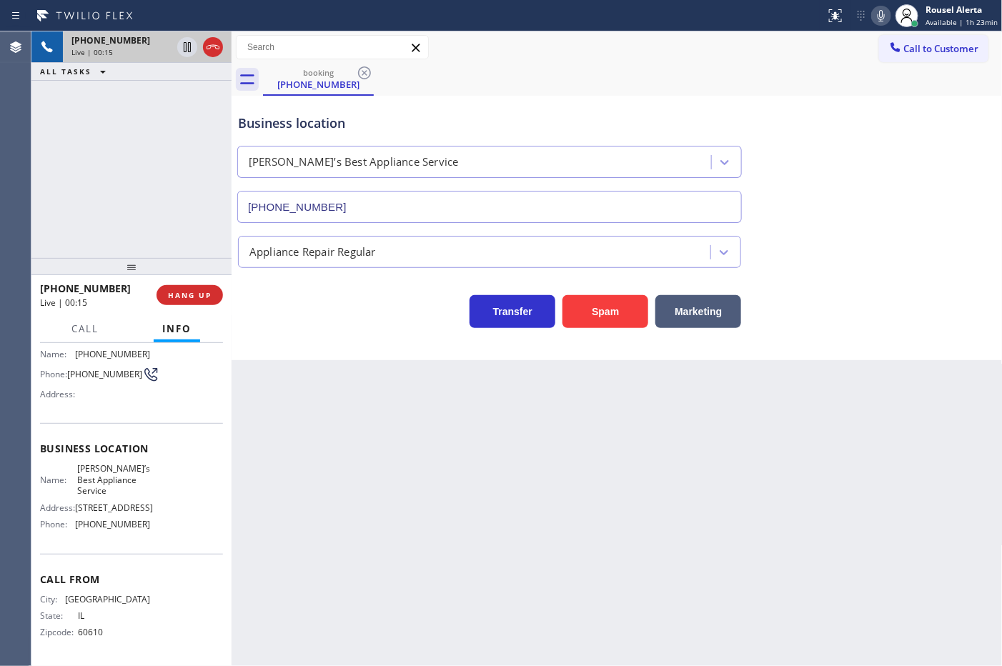
click at [347, 477] on div "Back to Dashboard Change Sender ID Customers Technicians Select a contact Outbo…" at bounding box center [617, 348] width 771 height 635
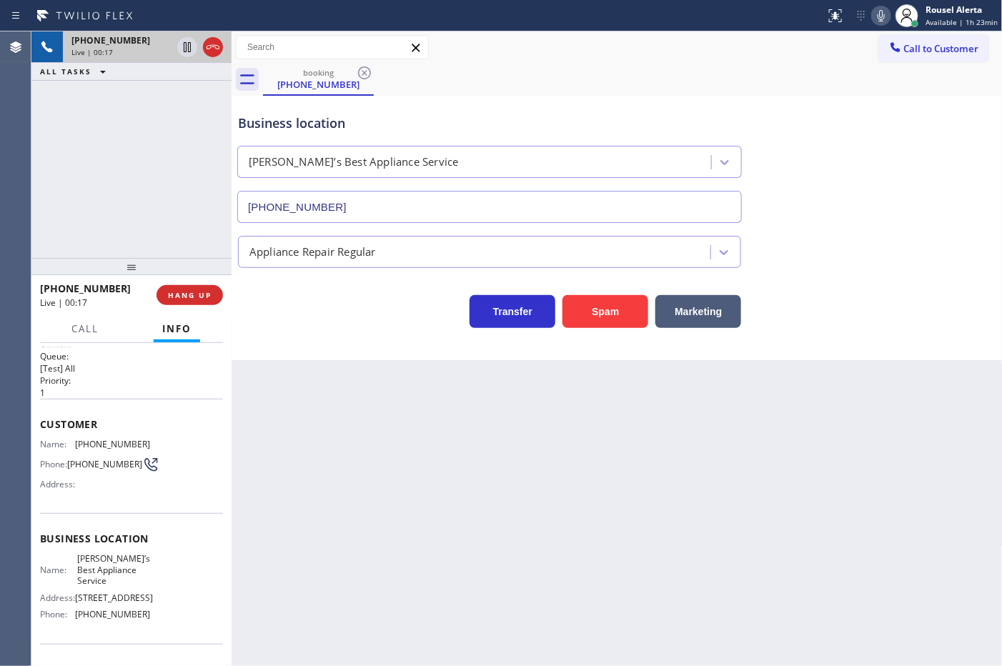
scroll to position [0, 0]
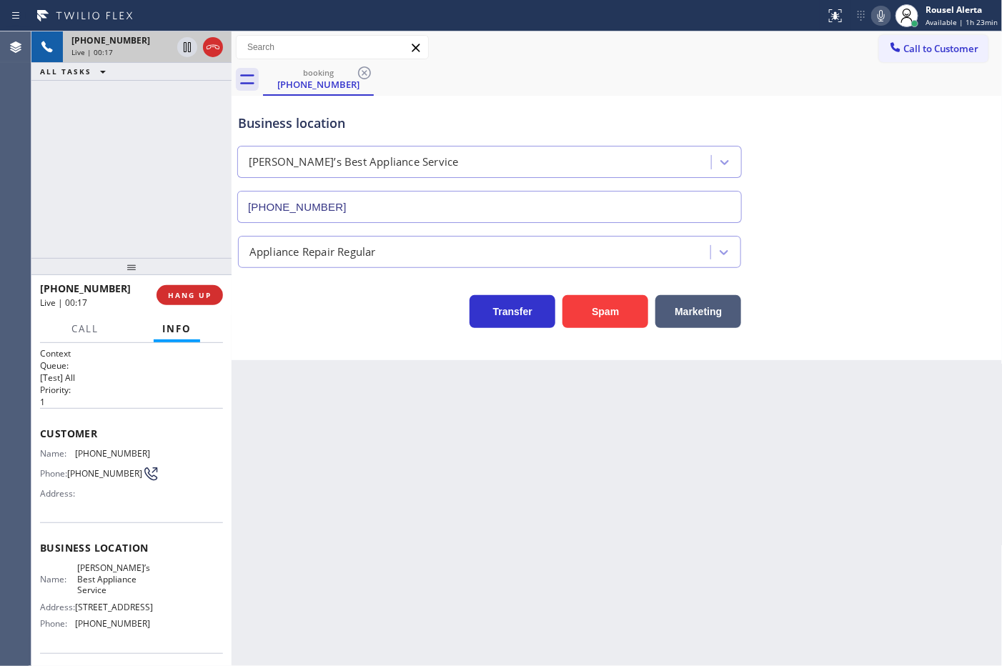
click at [293, 422] on div "Back to Dashboard Change Sender ID Customers Technicians Select a contact Outbo…" at bounding box center [617, 348] width 771 height 635
click at [713, 473] on div "Back to Dashboard Change Sender ID Customers Technicians Select a contact Outbo…" at bounding box center [617, 348] width 771 height 635
drag, startPoint x: 156, startPoint y: 195, endPoint x: 252, endPoint y: 304, distance: 145.3
click at [172, 205] on div "+13122052021 Live | 00:21 ALL TASKS ALL TASKS ACTIVE TASKS TASKS IN WRAP UP" at bounding box center [131, 144] width 200 height 227
click at [406, 468] on div "Back to Dashboard Change Sender ID Customers Technicians Select a contact Outbo…" at bounding box center [617, 348] width 771 height 635
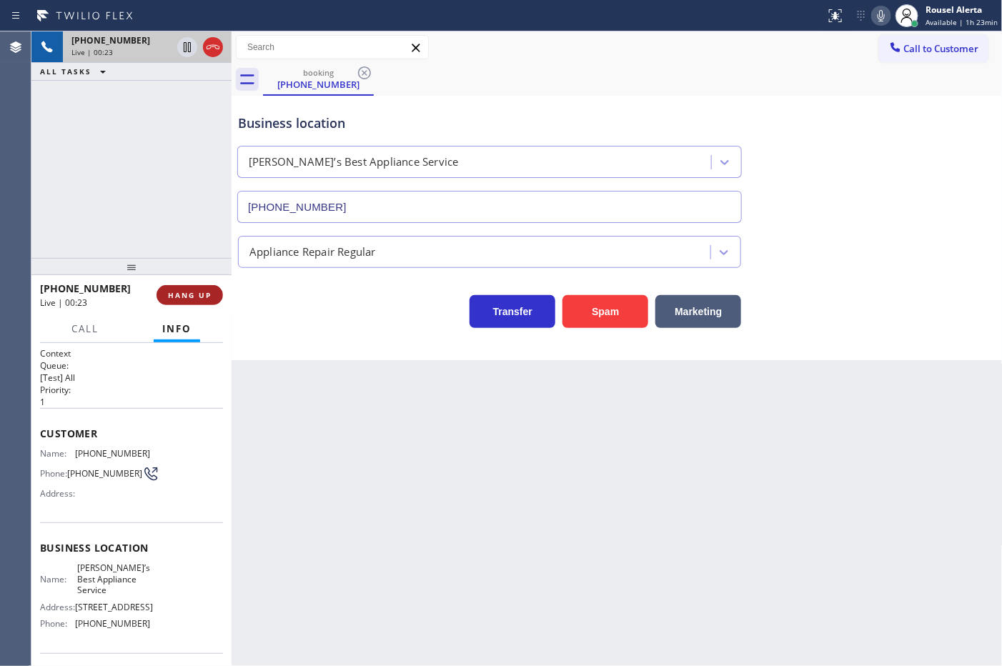
click at [180, 299] on span "HANG UP" at bounding box center [190, 295] width 44 height 10
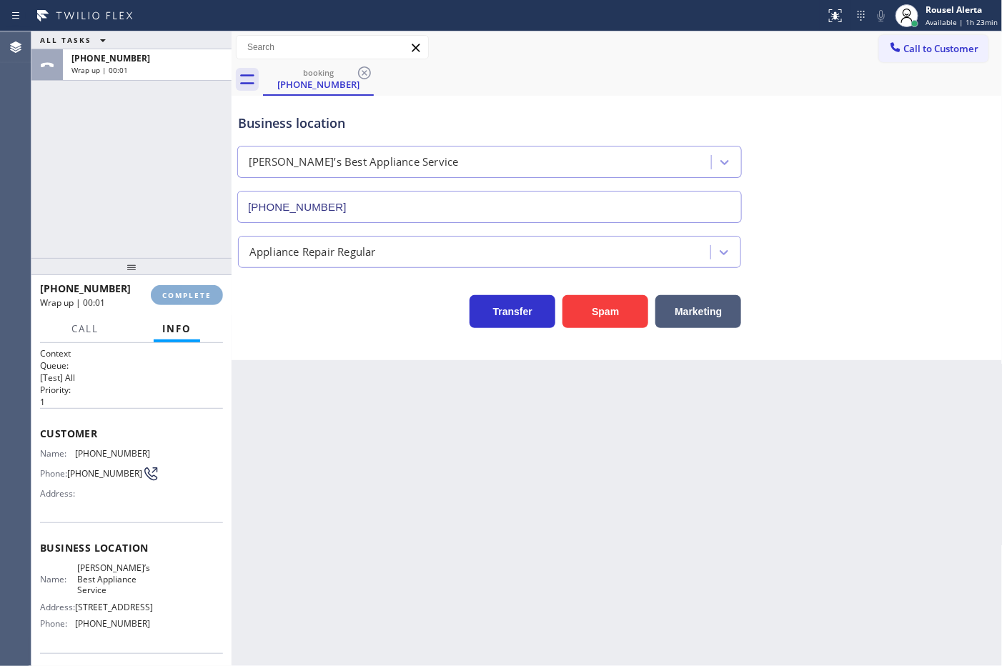
click at [180, 299] on span "COMPLETE" at bounding box center [186, 295] width 49 height 10
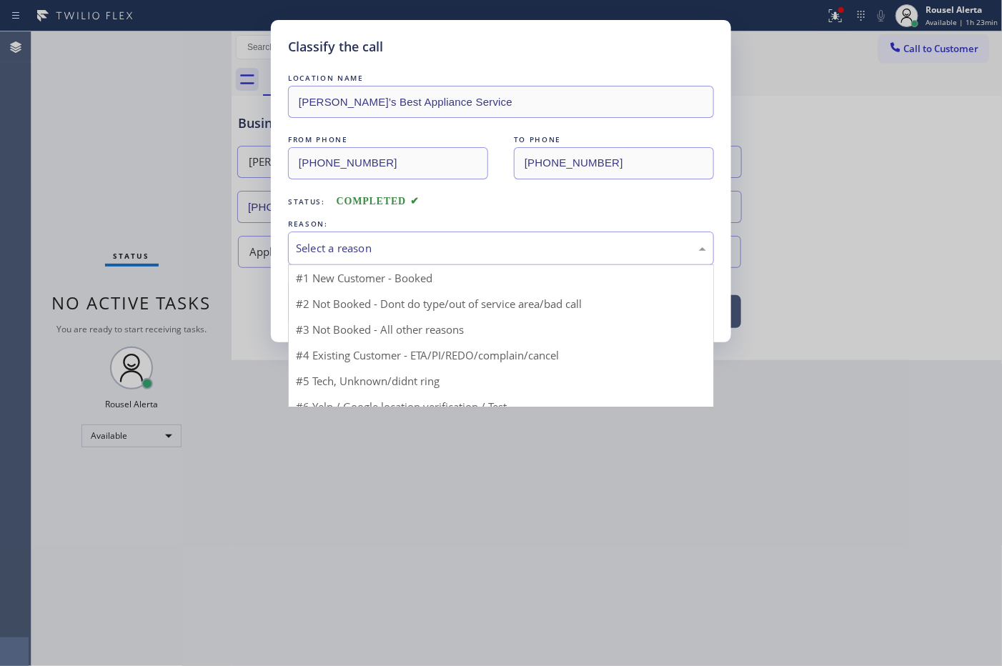
click at [412, 252] on div "Select a reason" at bounding box center [501, 248] width 410 height 16
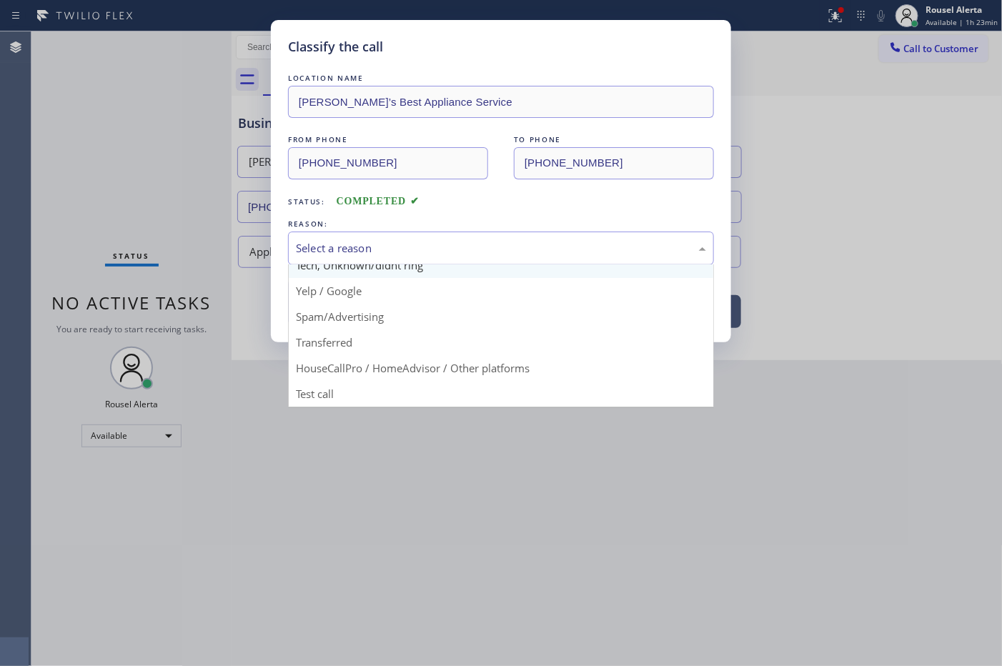
scroll to position [98, 0]
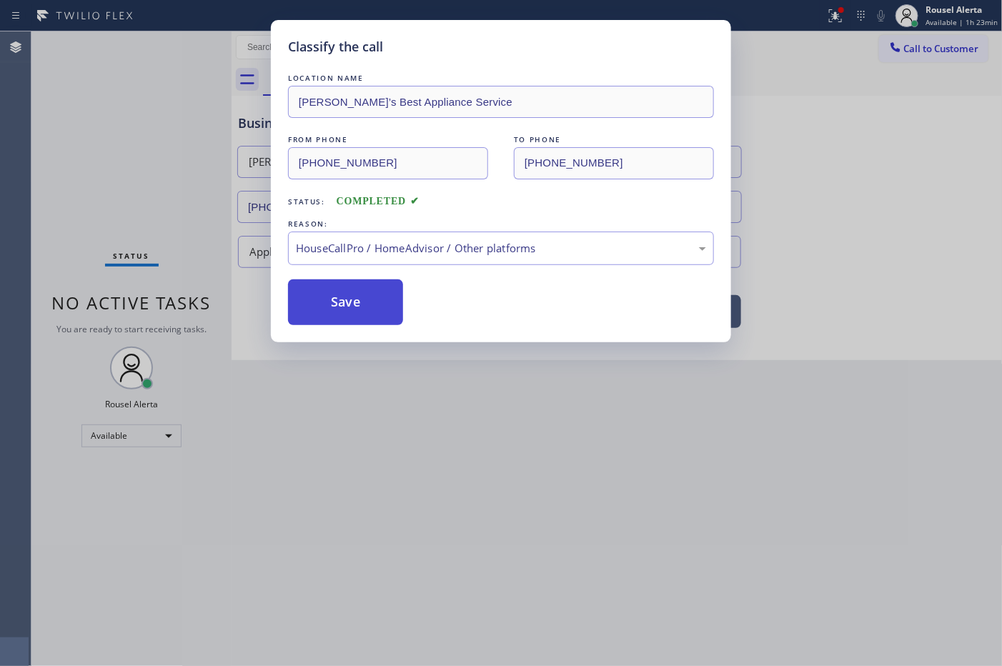
click at [388, 312] on button "Save" at bounding box center [345, 303] width 115 height 46
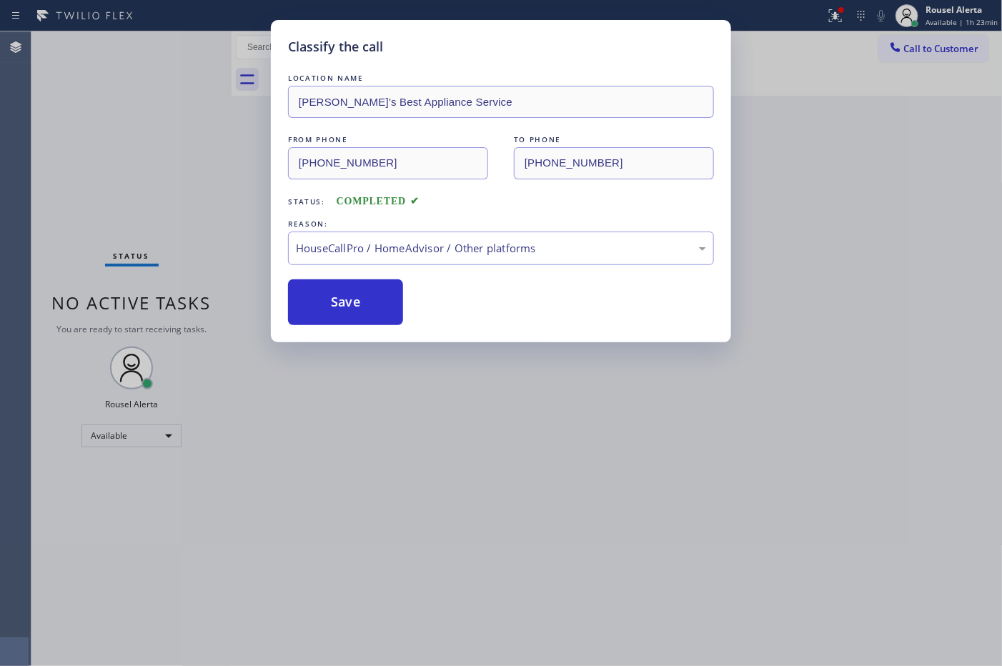
click at [748, 550] on div "Classify the call LOCATION NAME Andrew’s Best Appliance Service FROM PHONE (312…" at bounding box center [501, 333] width 1002 height 666
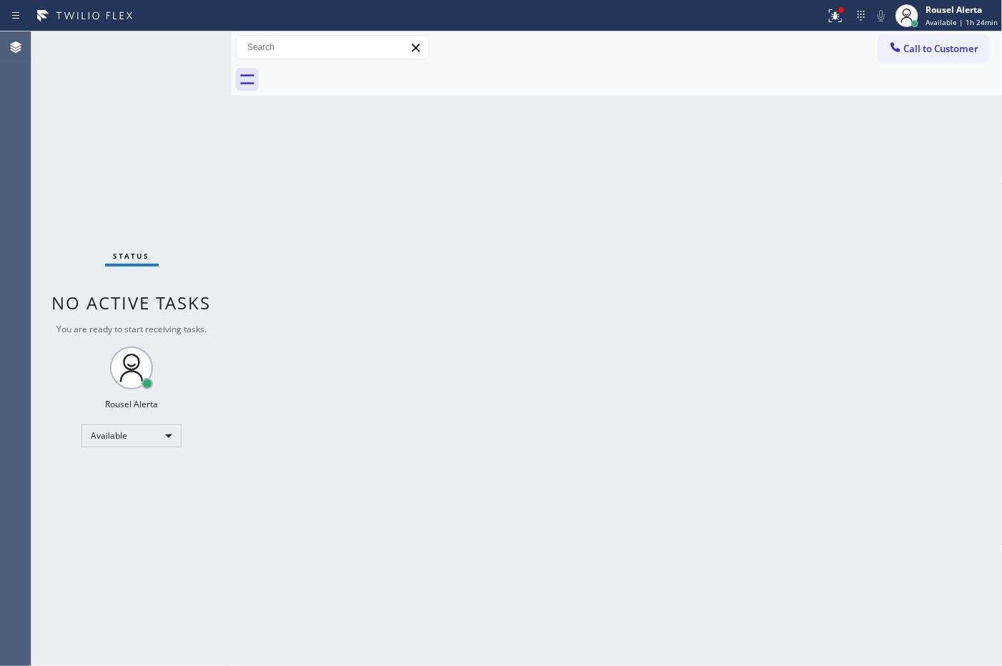
click at [119, 46] on div "Status No active tasks You are ready to start receiving tasks. Rousel Alerta Av…" at bounding box center [131, 348] width 200 height 635
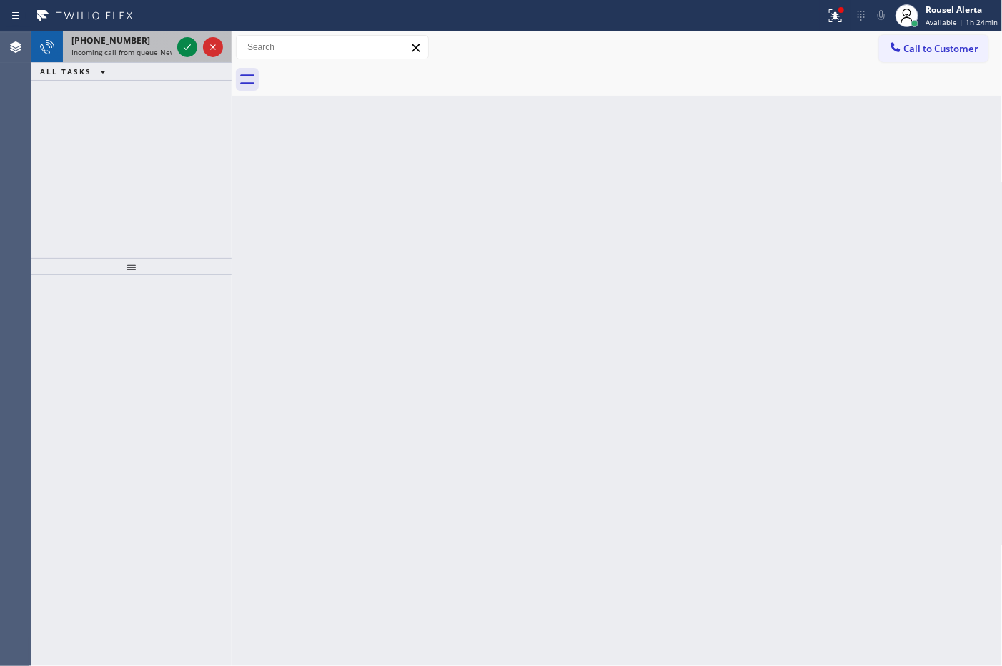
click at [142, 52] on span "Incoming call from queue Newo" at bounding box center [125, 52] width 109 height 10
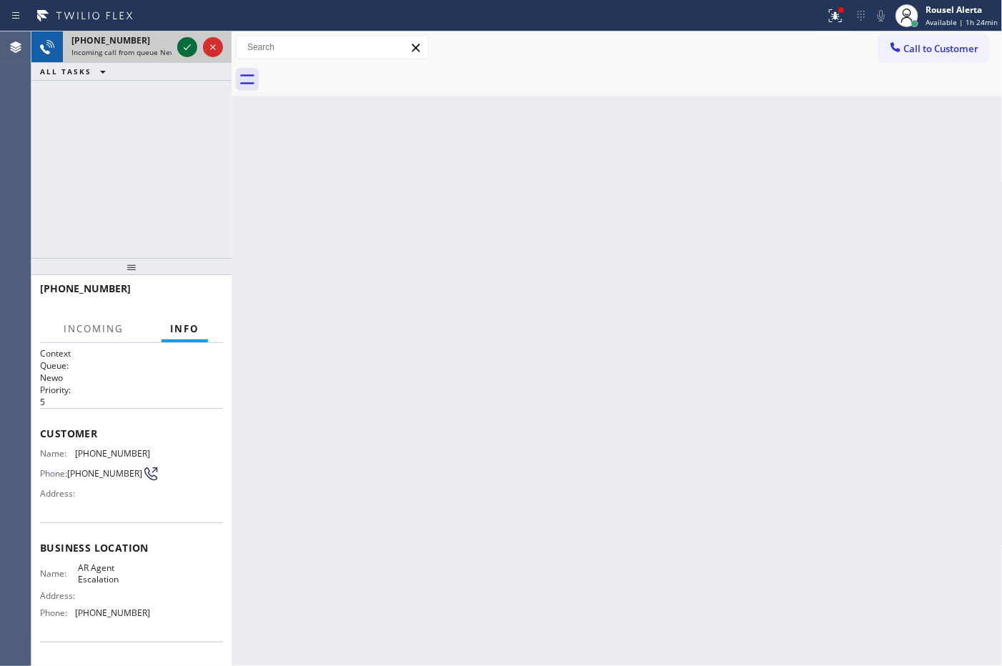
click at [179, 51] on icon at bounding box center [187, 47] width 17 height 17
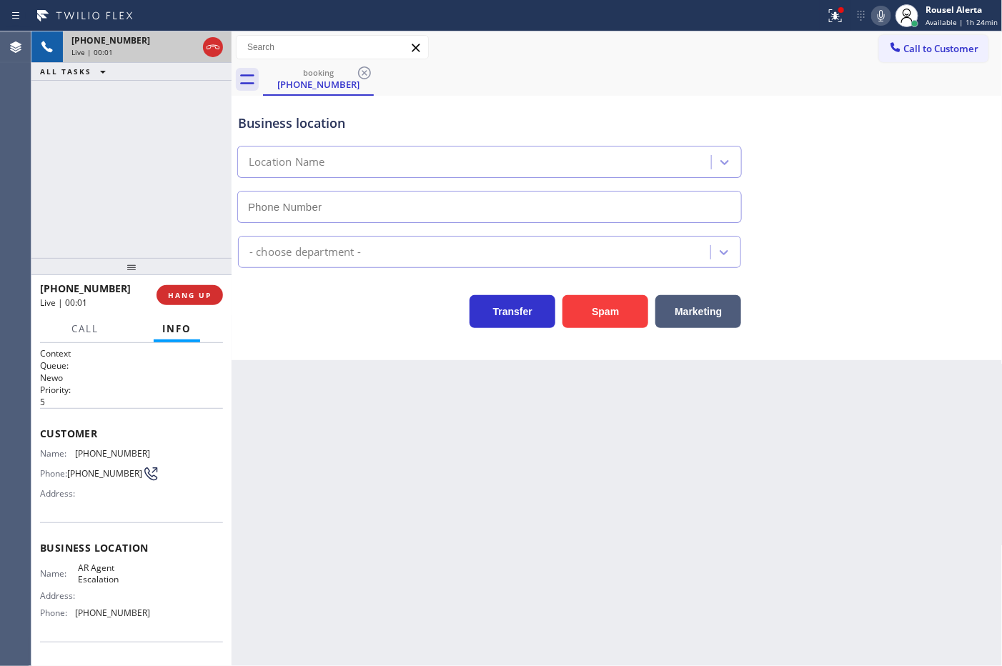
type input "[PHONE_NUMBER]"
click at [352, 422] on div "Back to Dashboard Change Sender ID Customers Technicians Select a contact Outbo…" at bounding box center [617, 348] width 771 height 635
click at [107, 90] on div "+19099469545 Live | 00:07 ALL TASKS ALL TASKS ACTIVE TASKS TASKS IN WRAP UP" at bounding box center [131, 144] width 200 height 227
click at [704, 498] on div "Back to Dashboard Change Sender ID Customers Technicians Select a contact Outbo…" at bounding box center [617, 348] width 771 height 635
click at [312, 422] on div "Back to Dashboard Change Sender ID Customers Technicians Select a contact Outbo…" at bounding box center [617, 348] width 771 height 635
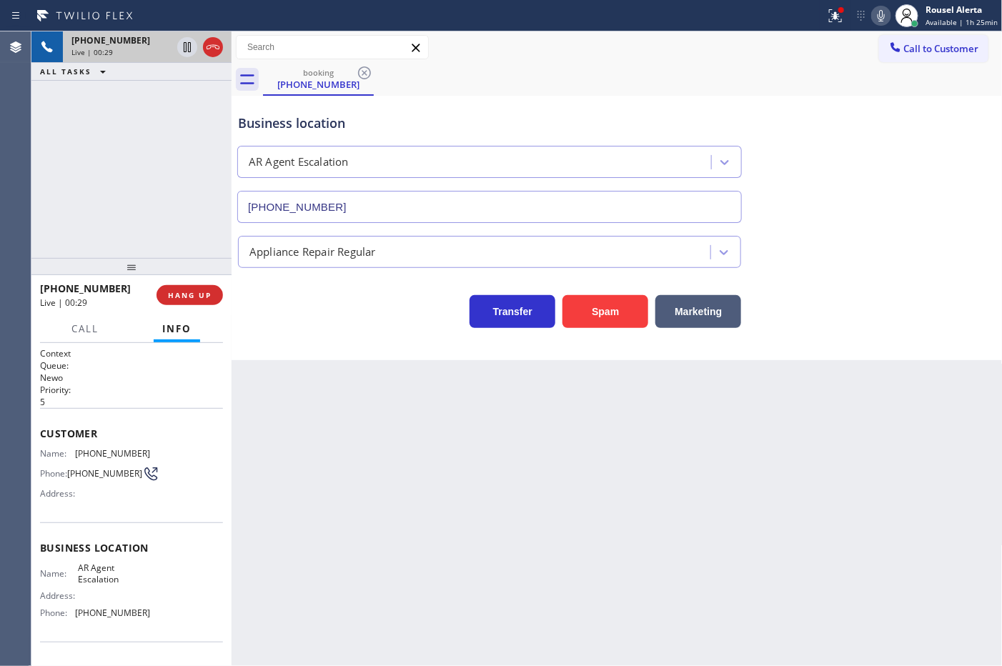
click at [142, 159] on div "+19099469545 Live | 00:29 ALL TASKS ALL TASKS ACTIVE TASKS TASKS IN WRAP UP" at bounding box center [131, 144] width 200 height 227
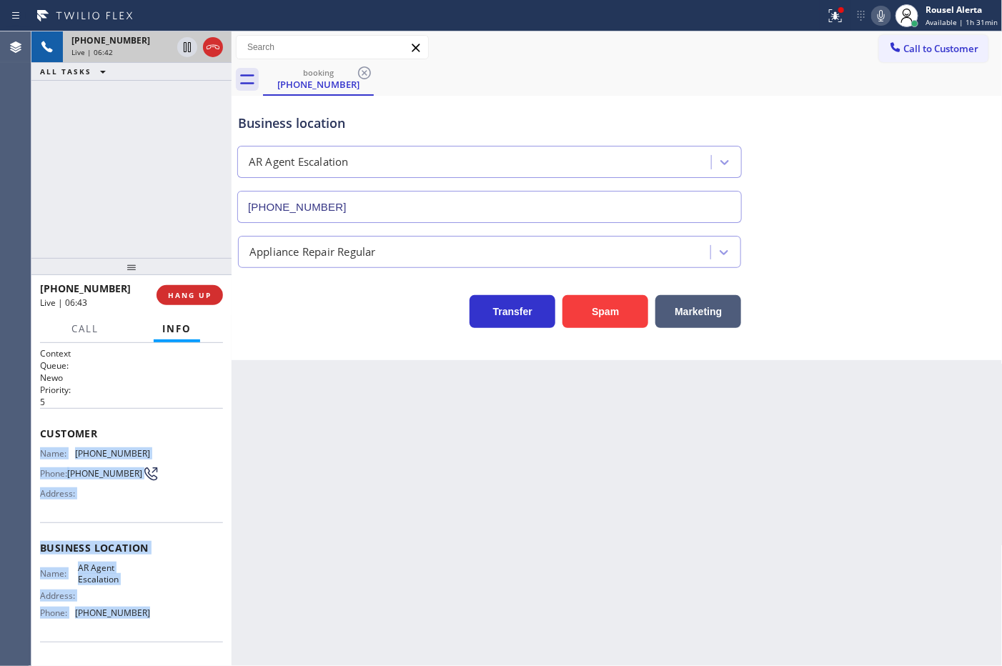
drag, startPoint x: 34, startPoint y: 449, endPoint x: 142, endPoint y: 619, distance: 201.1
click at [142, 619] on div "Context Queue: Newo Priority: 5 Customer Name: (909) 946-9545 Phone: (909) 946-…" at bounding box center [131, 504] width 200 height 323
copy div "Name: (909) 946-9545 Phone: (909) 946-9545 Address: Business location Name: AR …"
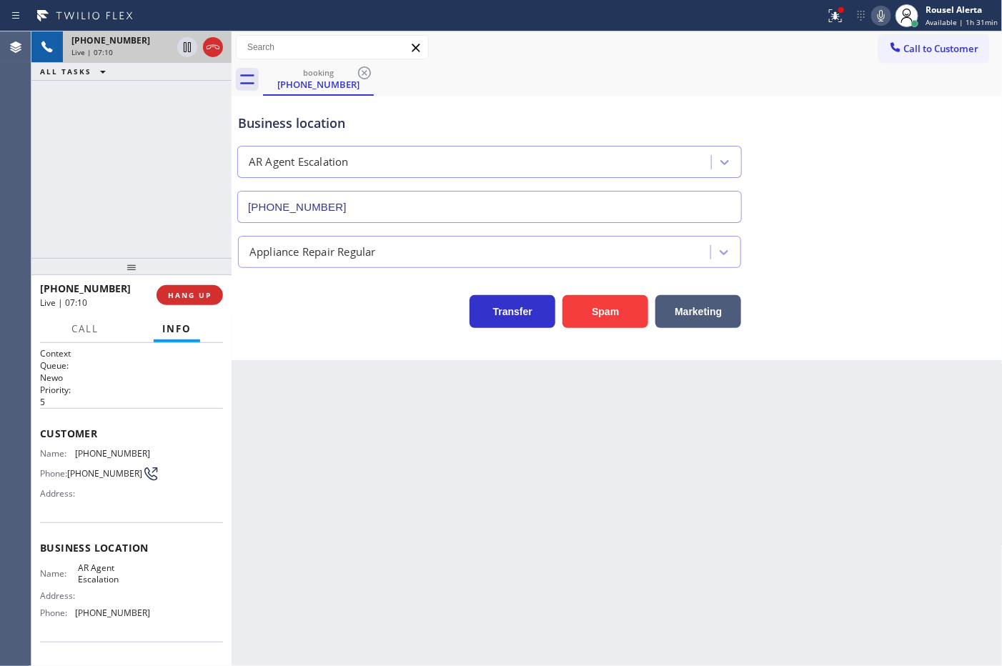
click at [387, 409] on div "Back to Dashboard Change Sender ID Customers Technicians Select a contact Outbo…" at bounding box center [617, 348] width 771 height 635
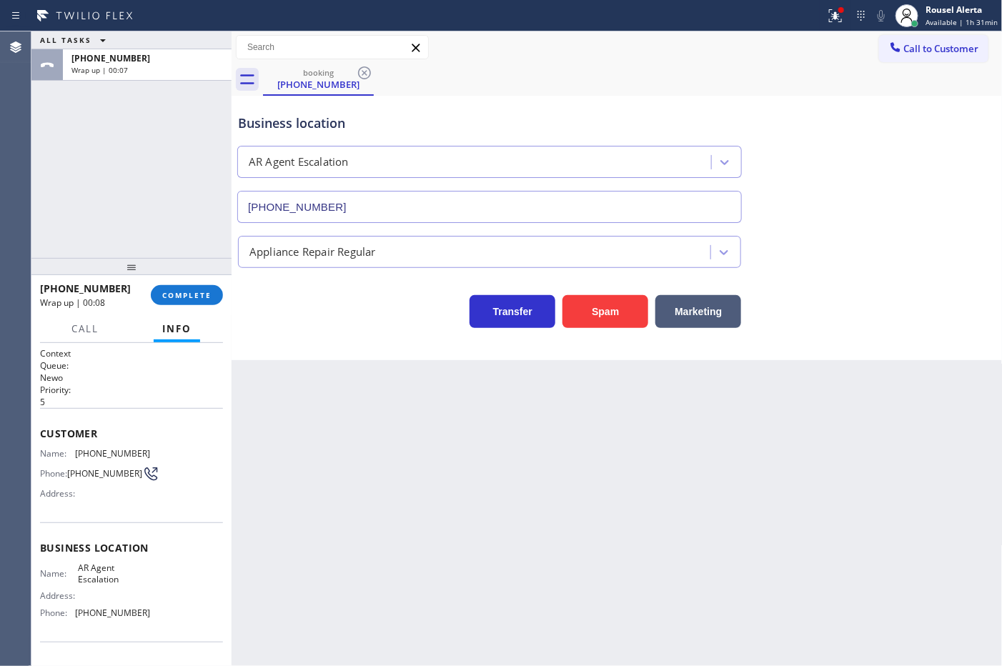
click at [377, 476] on div "Back to Dashboard Change Sender ID Customers Technicians Select a contact Outbo…" at bounding box center [617, 348] width 771 height 635
click at [934, 5] on div "Rousel Alerta" at bounding box center [962, 10] width 72 height 12
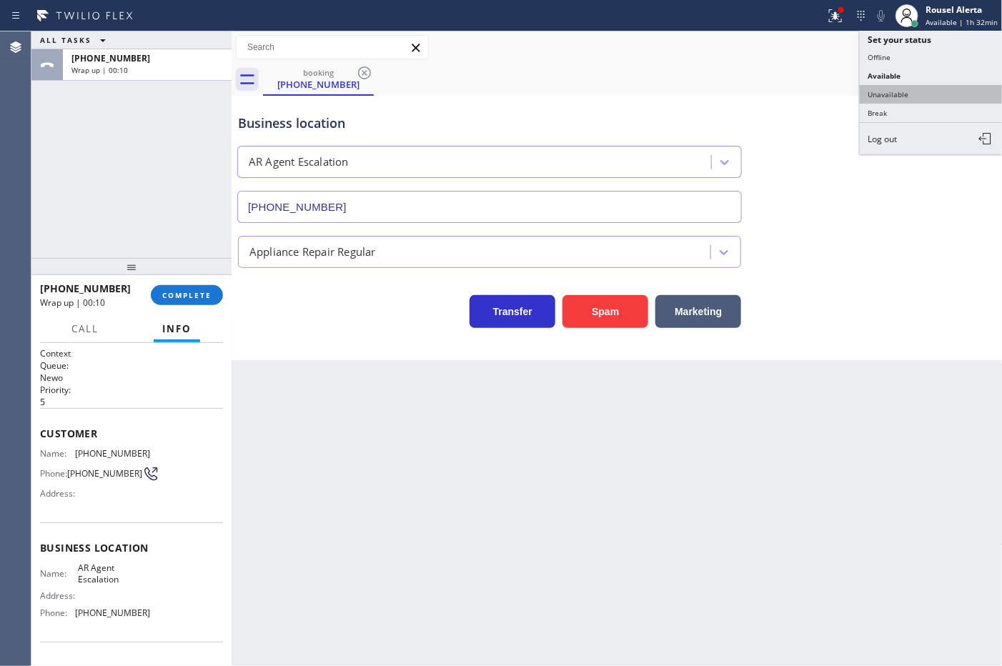
click at [931, 90] on button "Unavailable" at bounding box center [931, 94] width 143 height 19
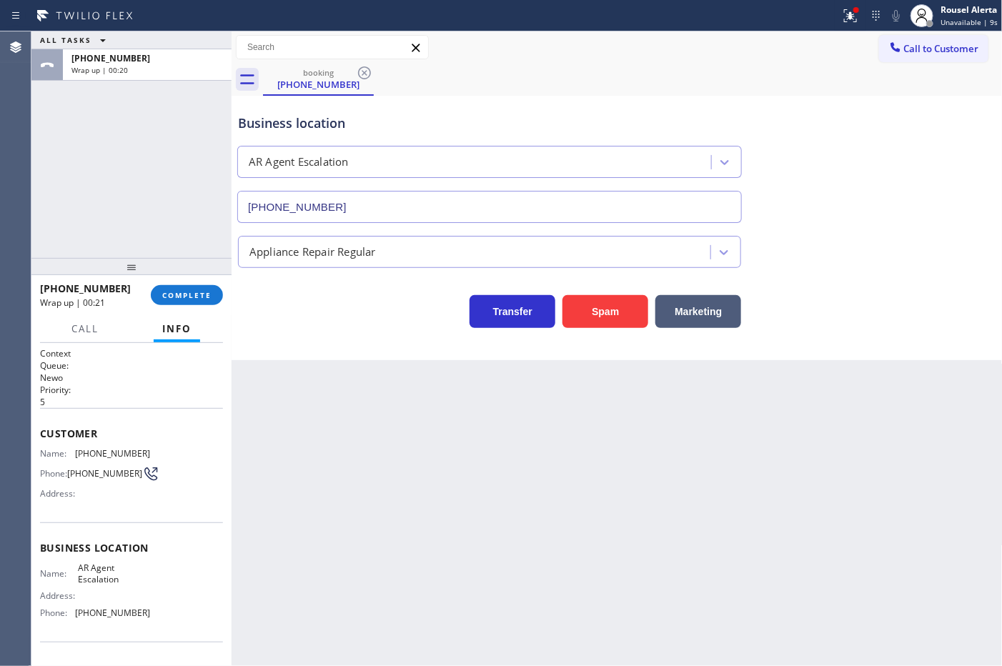
drag, startPoint x: 122, startPoint y: 97, endPoint x: 147, endPoint y: 144, distance: 53.4
click at [122, 97] on div "ALL TASKS ALL TASKS ACTIVE TASKS TASKS IN WRAP UP +19099469545 Wrap up | 00:20" at bounding box center [131, 144] width 200 height 227
click at [177, 287] on button "COMPLETE" at bounding box center [187, 295] width 72 height 20
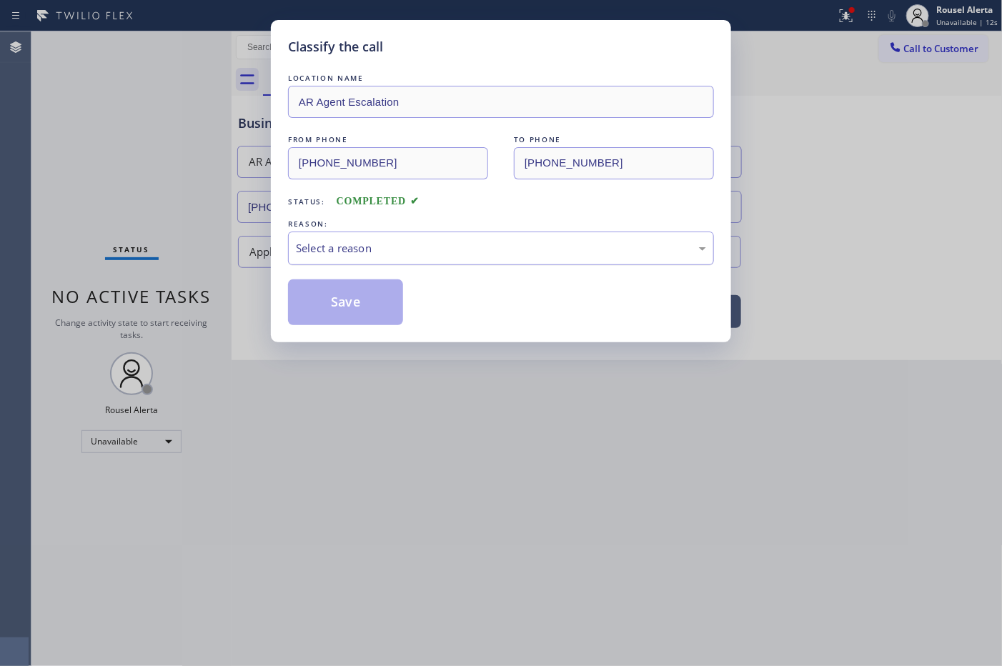
click at [398, 254] on div "Select a reason" at bounding box center [501, 248] width 410 height 16
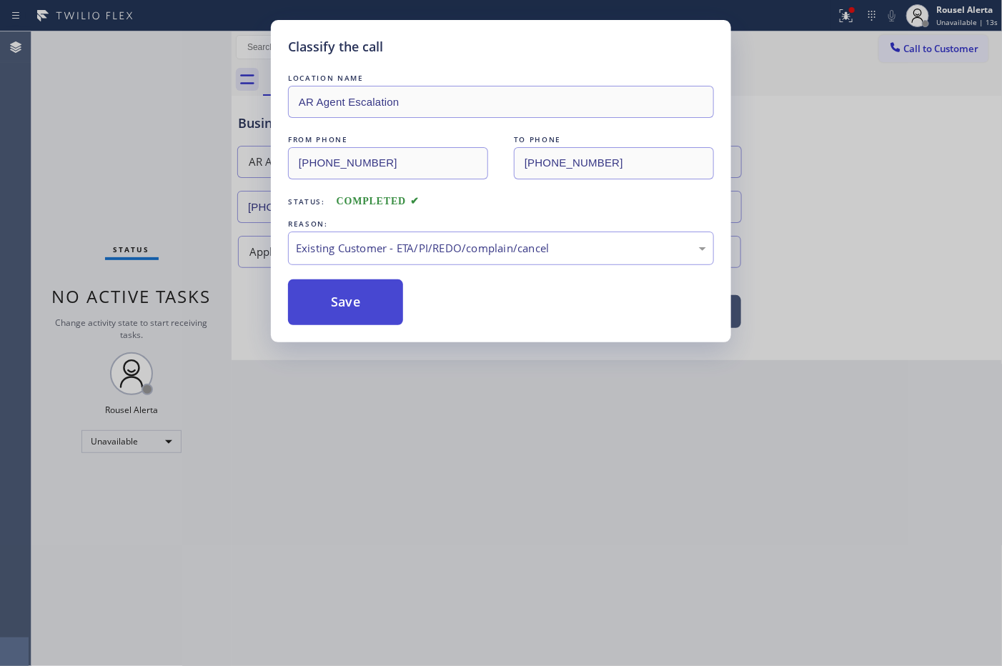
click at [373, 295] on button "Save" at bounding box center [345, 303] width 115 height 46
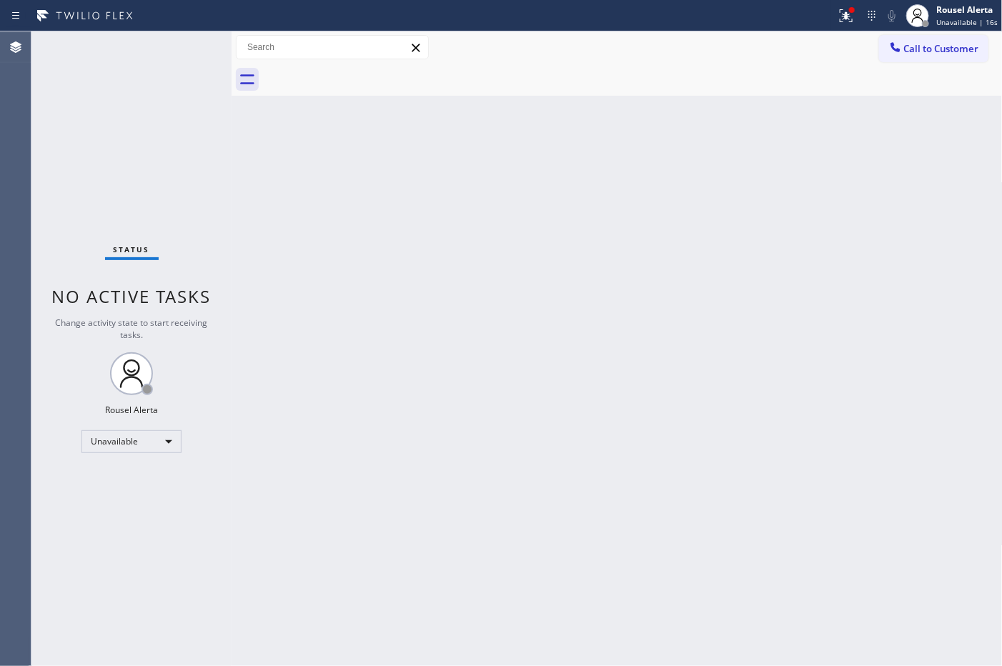
drag, startPoint x: 479, startPoint y: 252, endPoint x: 815, endPoint y: 116, distance: 362.4
click at [506, 238] on div "Back to Dashboard Change Sender ID Customers Technicians Select a contact Outbo…" at bounding box center [617, 348] width 771 height 635
click at [921, 54] on span "Call to Customer" at bounding box center [941, 48] width 75 height 13
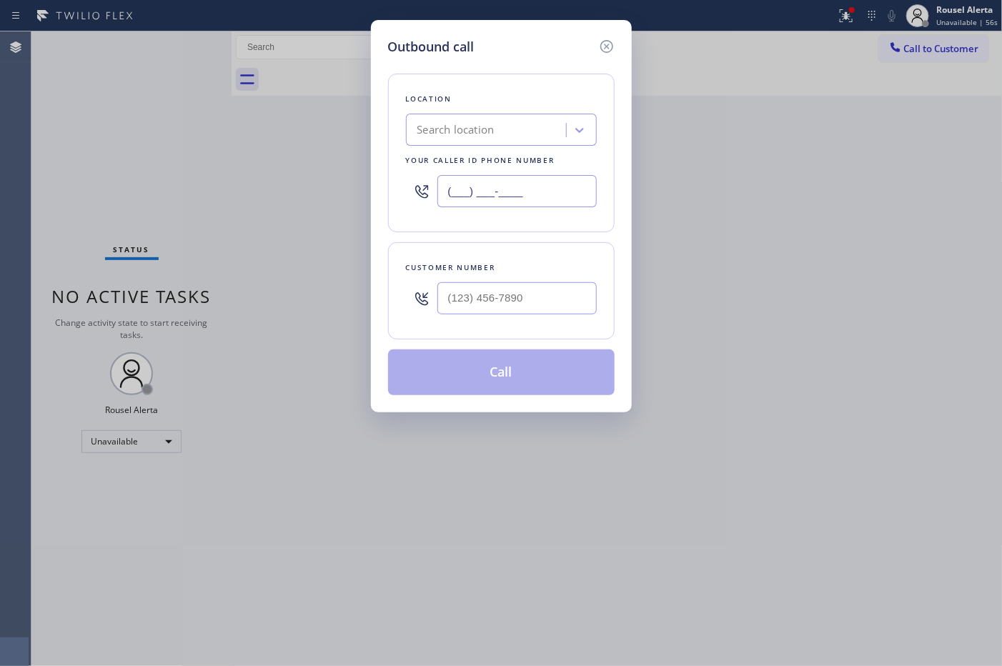
click at [525, 194] on input "(___) ___-____" at bounding box center [516, 191] width 159 height 32
paste input "714) 681-1519"
click at [543, 189] on input "[PHONE_NUMBER]" at bounding box center [516, 191] width 159 height 32
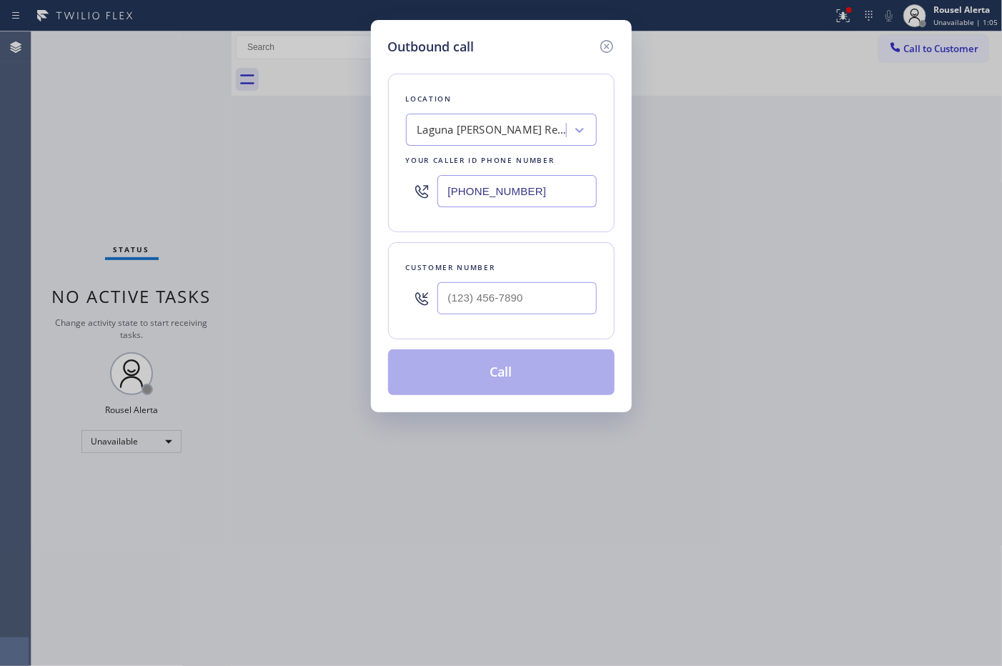
paste input "877) 944-3334"
click at [534, 184] on input "[PHONE_NUMBER]" at bounding box center [516, 191] width 159 height 32
click at [524, 202] on input "[PHONE_NUMBER]" at bounding box center [516, 191] width 159 height 32
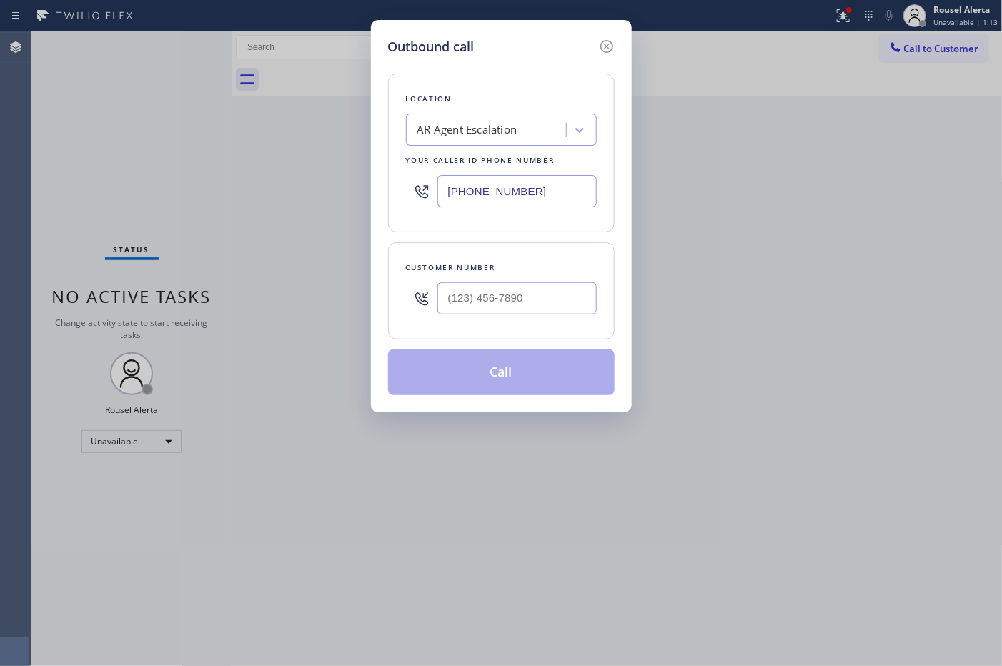
click at [524, 202] on input "[PHONE_NUMBER]" at bounding box center [516, 191] width 159 height 32
paste input "714) 681-1519"
type input "[PHONE_NUMBER]"
type input "(___) ___-____"
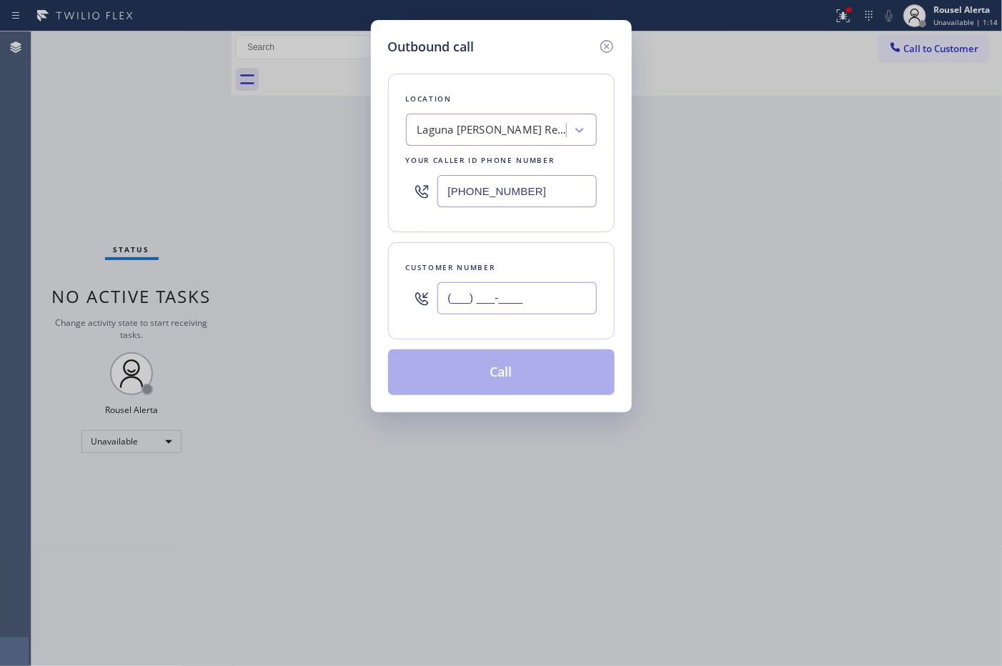
click at [520, 297] on input "(___) ___-____" at bounding box center [516, 298] width 159 height 32
click at [463, 311] on input "(___) ___-____" at bounding box center [516, 298] width 159 height 32
paste input "951) 973-3914"
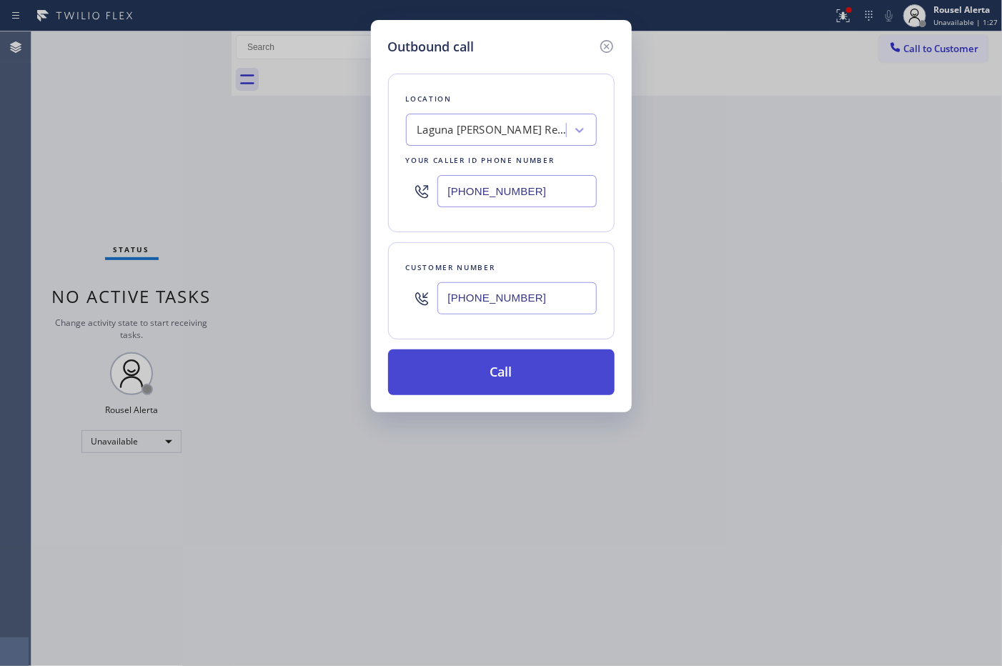
type input "[PHONE_NUMBER]"
click at [506, 372] on button "Call" at bounding box center [501, 373] width 227 height 46
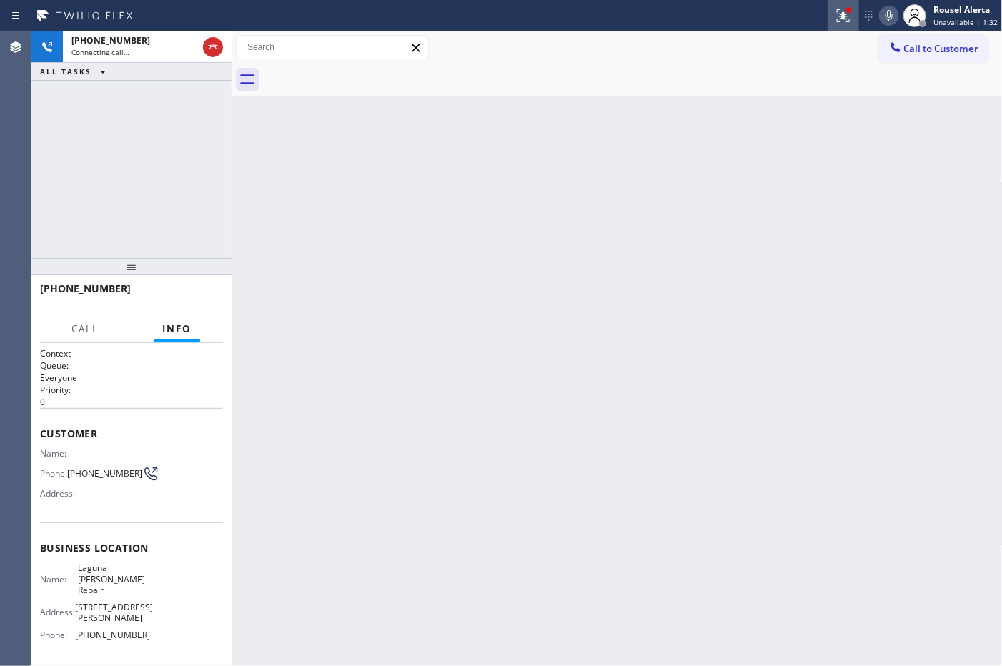
click at [839, 16] on icon at bounding box center [843, 15] width 17 height 17
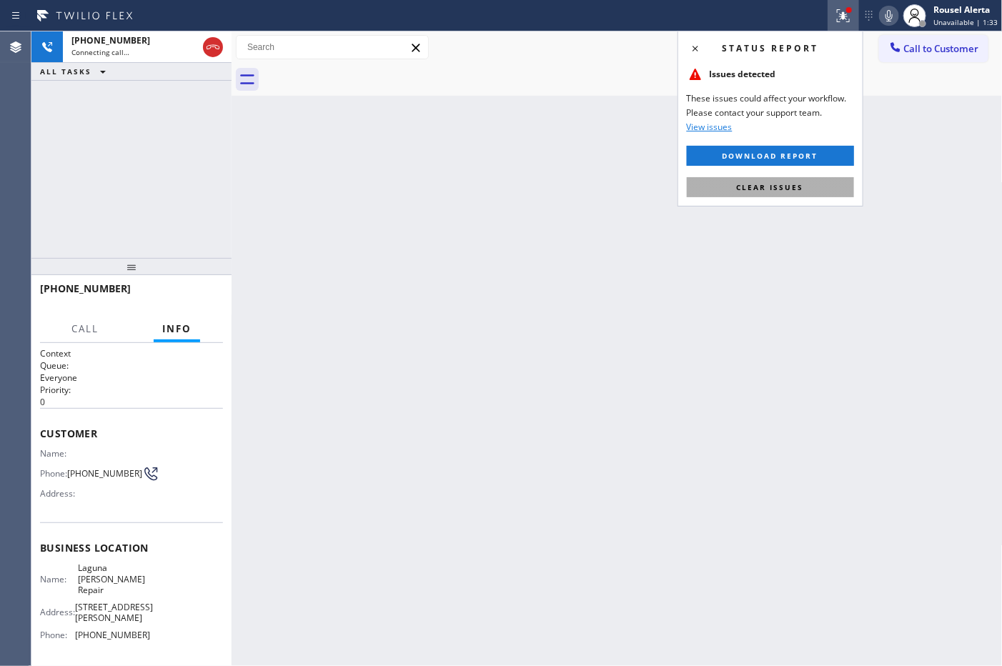
click at [805, 194] on button "Clear issues" at bounding box center [770, 187] width 167 height 20
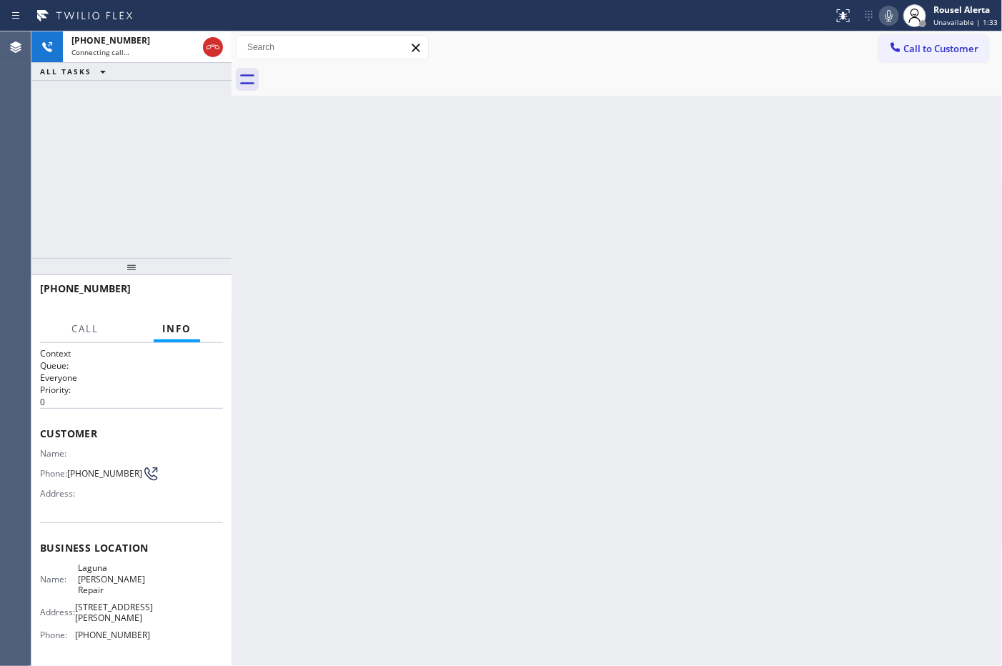
click at [780, 331] on div "Back to Dashboard Change Sender ID Customers Technicians Select a contact Outbo…" at bounding box center [617, 348] width 771 height 635
drag, startPoint x: 454, startPoint y: 301, endPoint x: 438, endPoint y: 301, distance: 15.7
click at [454, 301] on div "Back to Dashboard Change Sender ID Customers Technicians Select a contact Outbo…" at bounding box center [617, 348] width 771 height 635
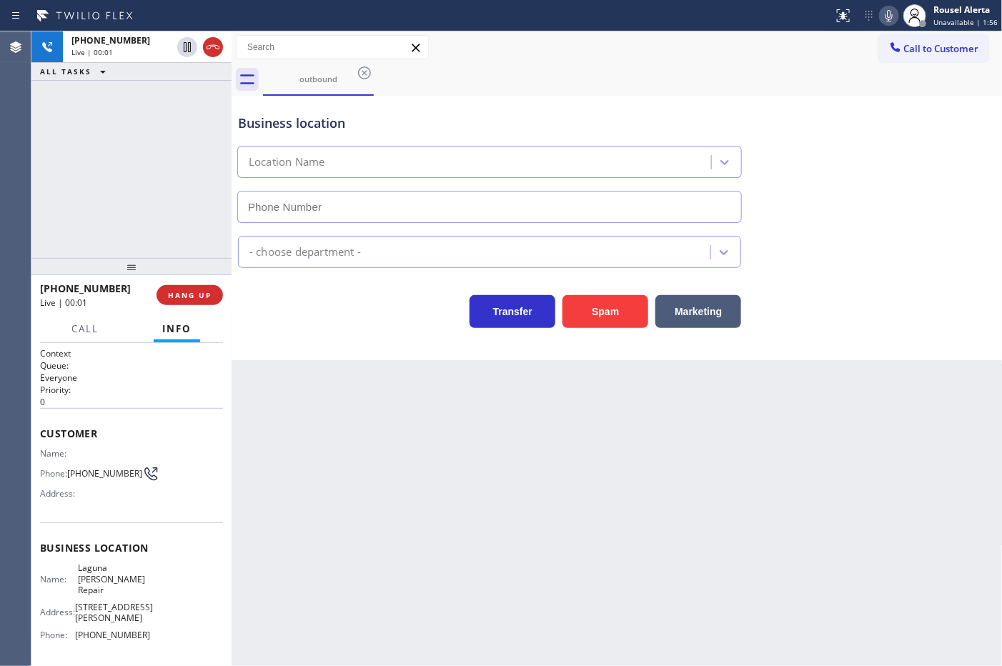
type input "[PHONE_NUMBER]"
click at [197, 304] on button "HANG UP" at bounding box center [190, 295] width 66 height 20
click at [365, 422] on div "Back to Dashboard Change Sender ID Customers Technicians Select a contact Outbo…" at bounding box center [617, 348] width 771 height 635
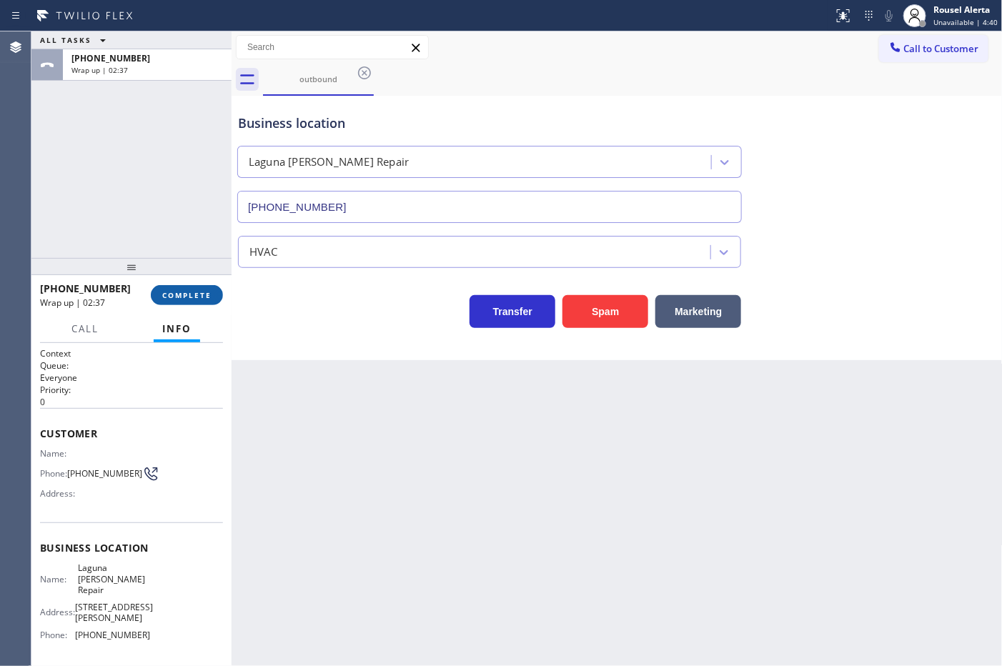
click at [161, 302] on button "COMPLETE" at bounding box center [187, 295] width 72 height 20
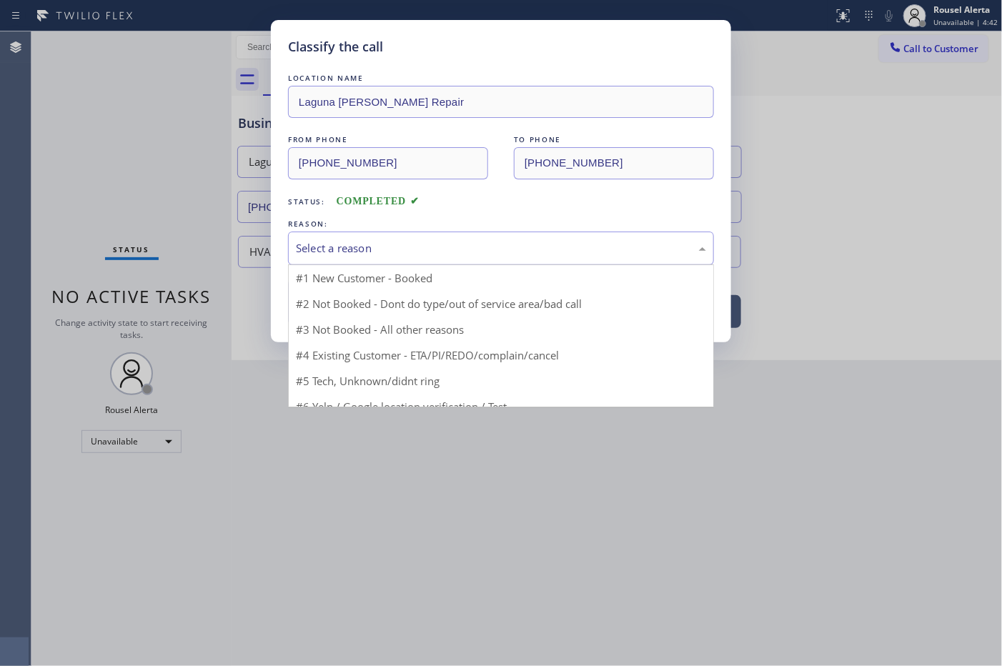
click at [377, 247] on div "Select a reason" at bounding box center [501, 248] width 410 height 16
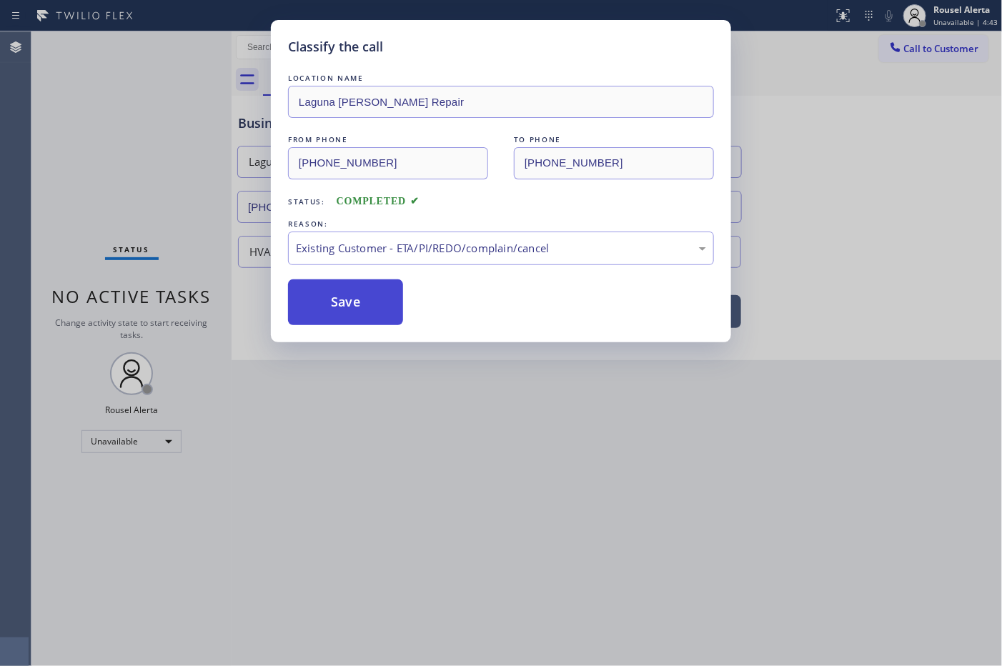
click at [323, 322] on button "Save" at bounding box center [345, 303] width 115 height 46
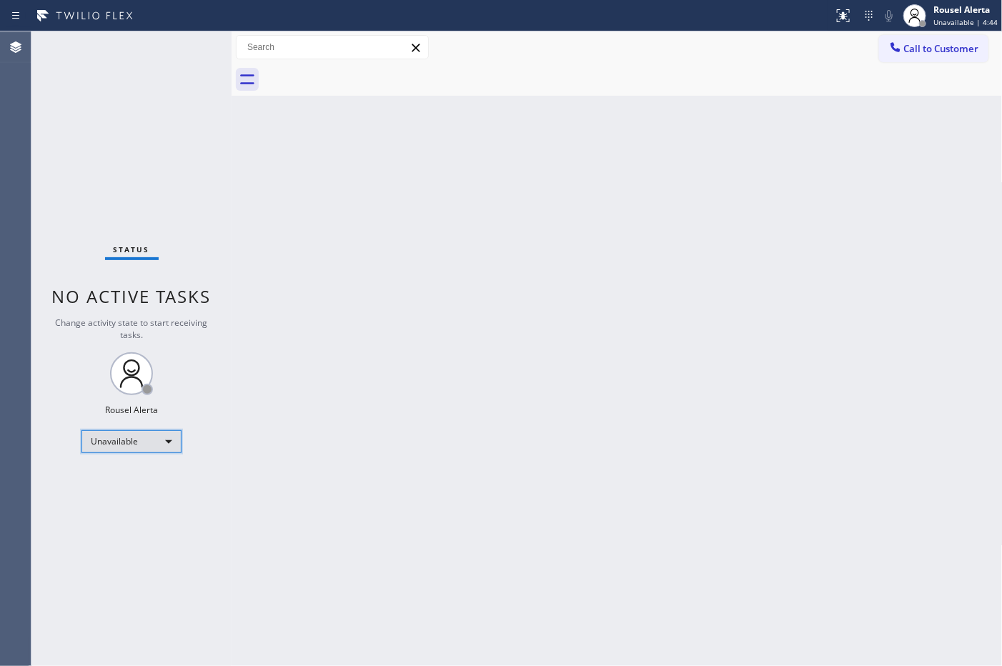
click at [166, 445] on div "Unavailable" at bounding box center [131, 441] width 100 height 23
click at [481, 430] on div at bounding box center [501, 333] width 1002 height 666
click at [481, 430] on div "Back to Dashboard Change Sender ID Customers Technicians Select a contact Outbo…" at bounding box center [617, 348] width 771 height 635
click at [211, 351] on div "Status No active tasks Change activity state to start receiving tasks. Rousel A…" at bounding box center [131, 348] width 200 height 635
click at [173, 440] on div "Unavailable" at bounding box center [131, 441] width 100 height 23
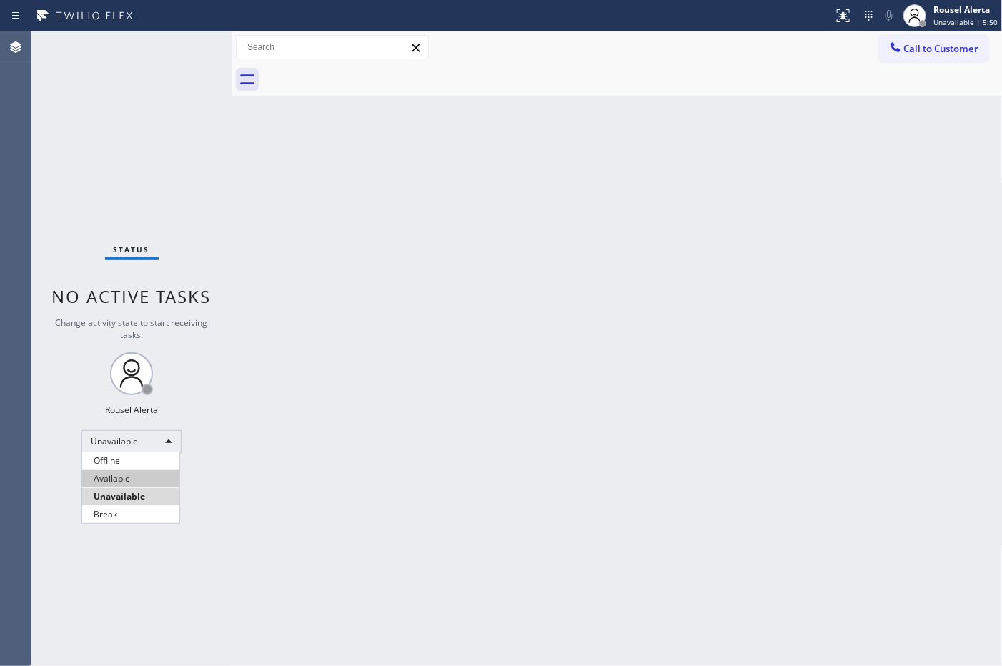
click at [147, 473] on li "Available" at bounding box center [130, 478] width 97 height 17
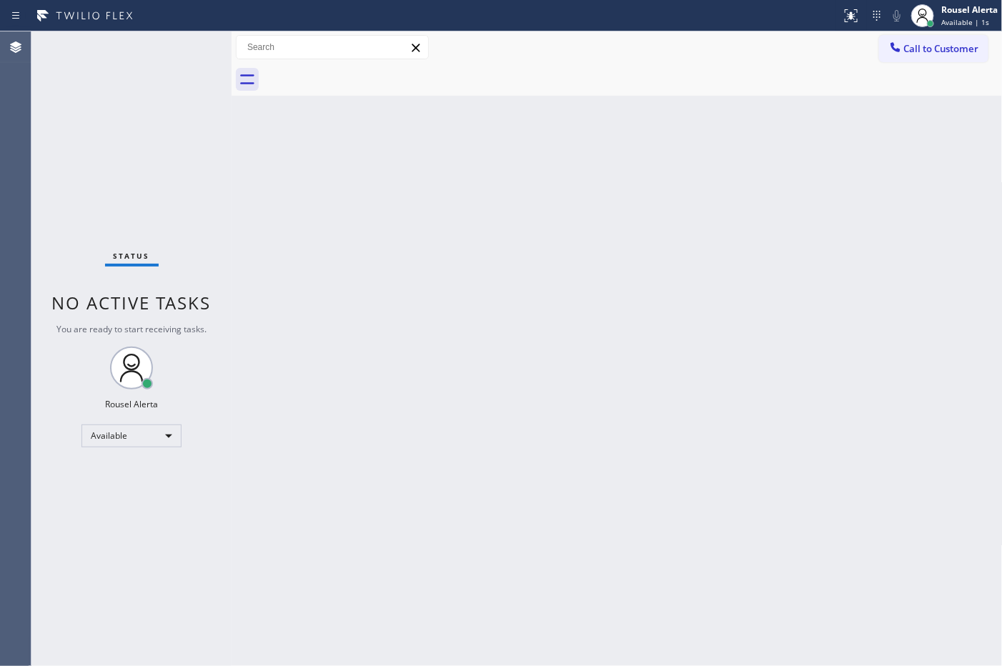
click at [344, 506] on div "Back to Dashboard Change Sender ID Customers Technicians Select a contact Outbo…" at bounding box center [617, 348] width 771 height 635
click at [466, 295] on div "Back to Dashboard Change Sender ID Customers Technicians Select a contact Outbo…" at bounding box center [617, 348] width 771 height 635
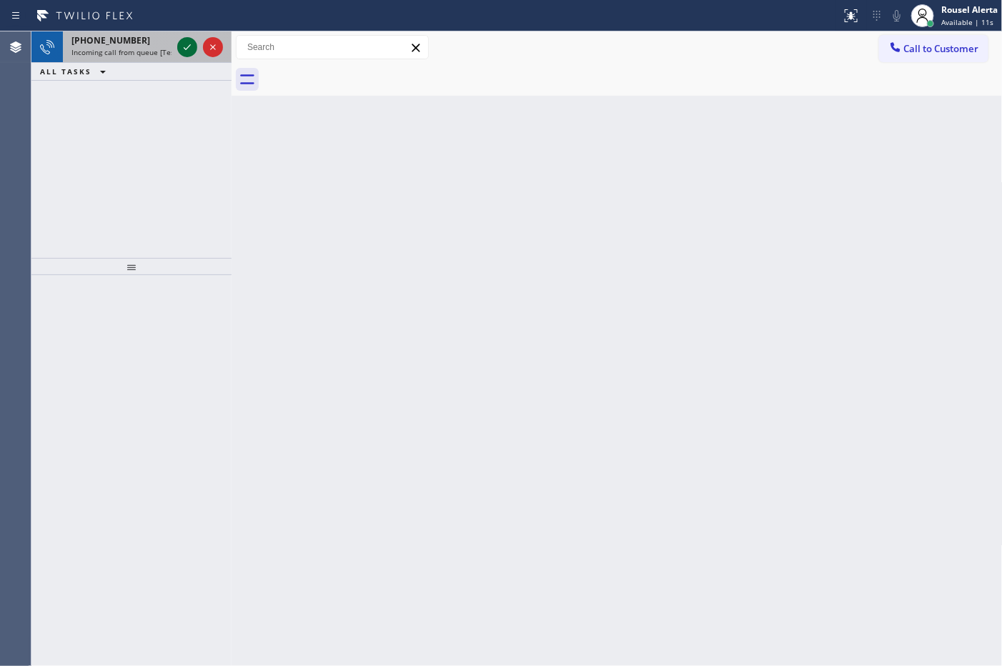
click at [180, 51] on icon at bounding box center [187, 47] width 17 height 17
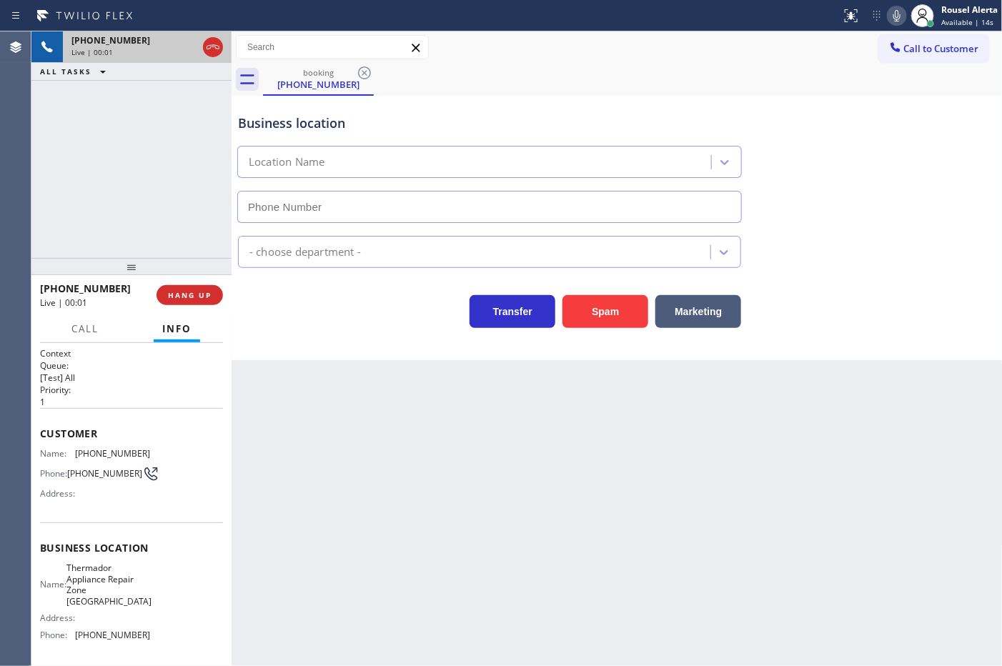
type input "[PHONE_NUMBER]"
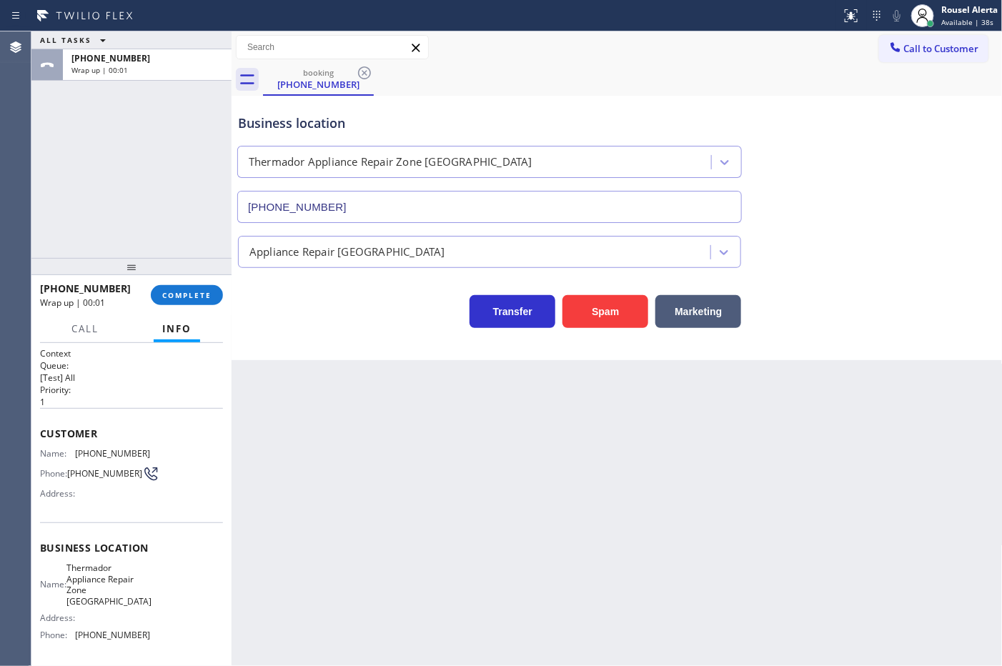
click at [392, 469] on div "Back to Dashboard Change Sender ID Customers Technicians Select a contact Outbo…" at bounding box center [617, 348] width 771 height 635
click at [213, 295] on button "COMPLETE" at bounding box center [187, 295] width 72 height 20
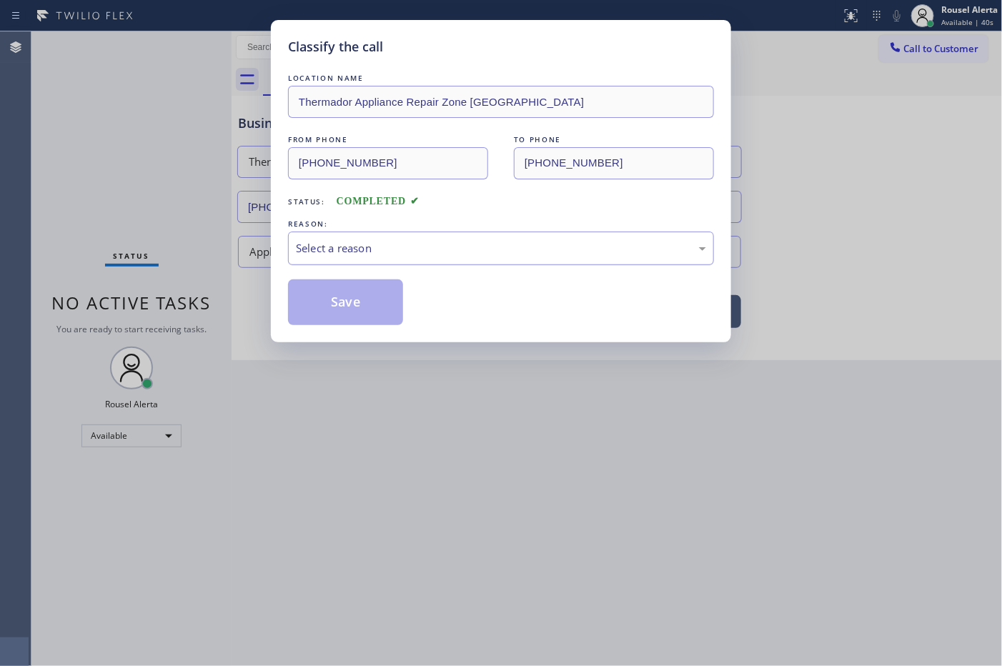
click at [465, 243] on div "Select a reason" at bounding box center [501, 248] width 410 height 16
click at [352, 294] on button "Save" at bounding box center [345, 303] width 115 height 46
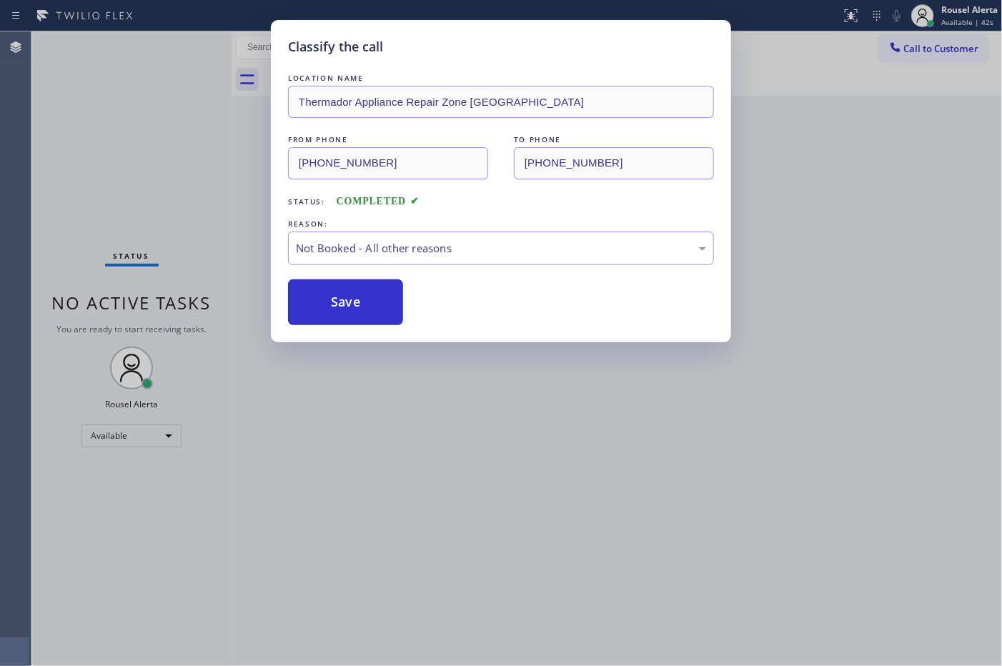
click at [462, 399] on div "Classify the call LOCATION NAME Thermador Appliance Repair Zone Boston FROM PHO…" at bounding box center [501, 333] width 1002 height 666
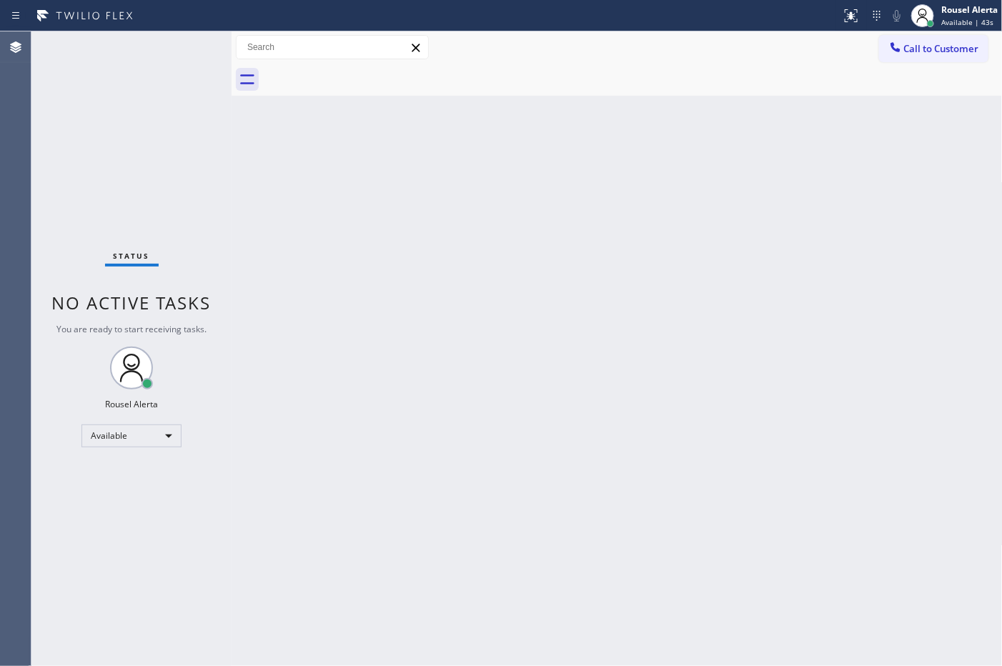
click at [447, 291] on div "Back to Dashboard Change Sender ID Customers Technicians Select a contact Outbo…" at bounding box center [617, 348] width 771 height 635
drag, startPoint x: 673, startPoint y: 197, endPoint x: 794, endPoint y: 217, distance: 123.1
click at [673, 197] on div "Back to Dashboard Change Sender ID Customers Technicians Select a contact Outbo…" at bounding box center [617, 348] width 771 height 635
click at [175, 49] on div "Status No active tasks You are ready to start receiving tasks. Rousel Alerta Av…" at bounding box center [131, 348] width 200 height 635
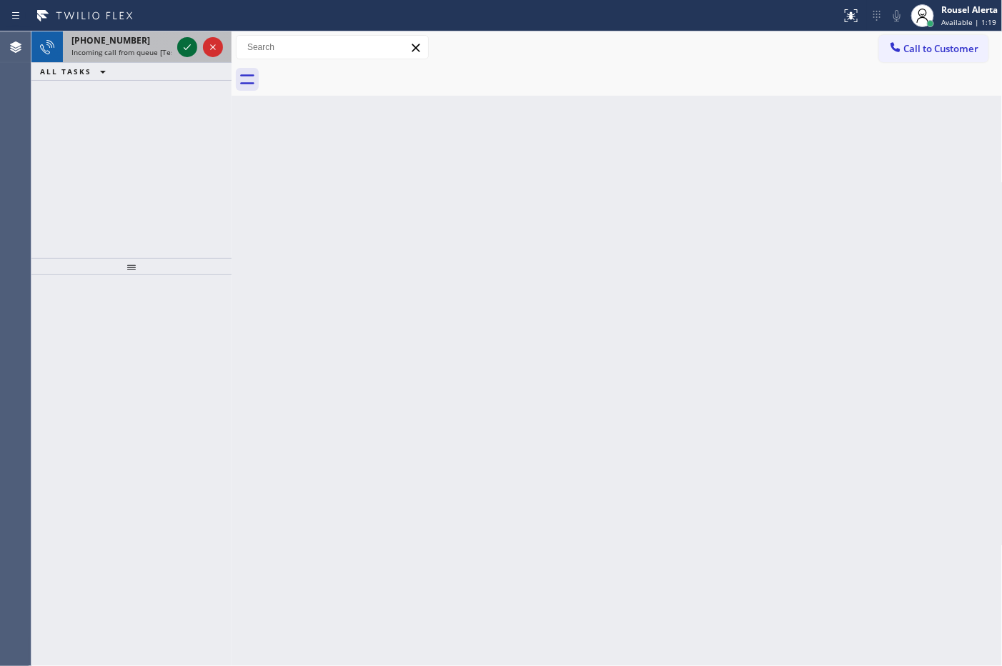
click at [182, 46] on icon at bounding box center [187, 47] width 17 height 17
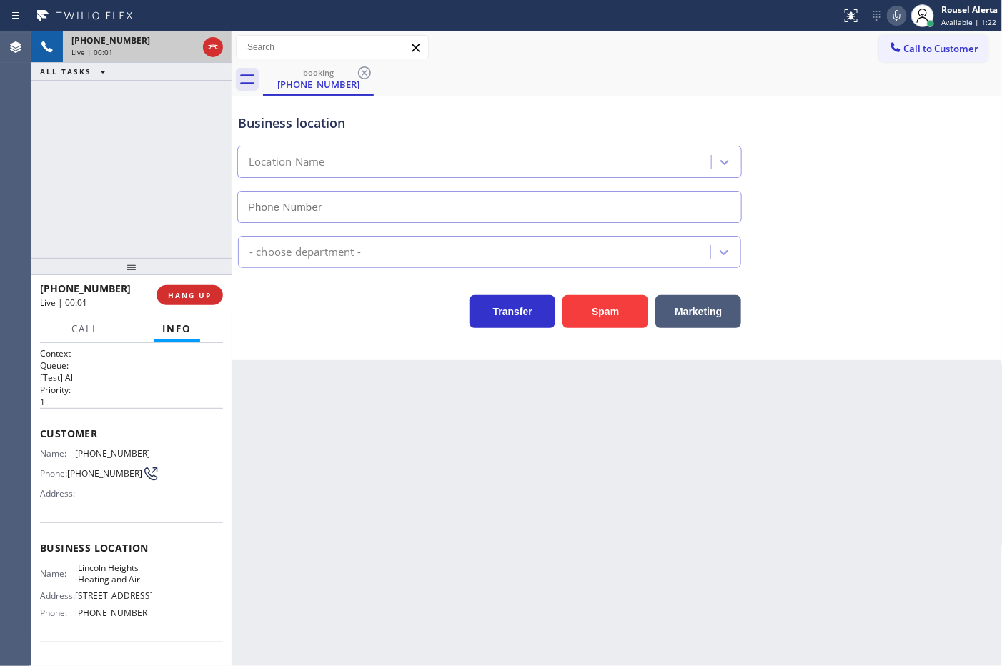
type input "[PHONE_NUMBER]"
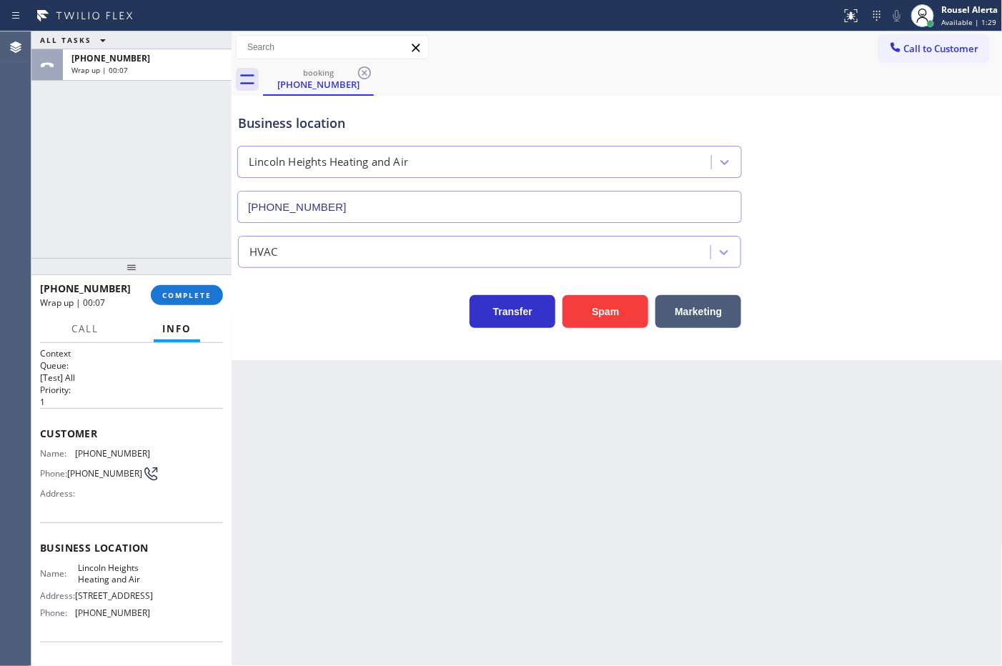
click at [162, 97] on div "ALL TASKS ALL TASKS ACTIVE TASKS TASKS IN WRAP UP +16267025310 Wrap up | 00:07" at bounding box center [131, 144] width 200 height 227
click at [359, 447] on div "Back to Dashboard Change Sender ID Customers Technicians Select a contact Outbo…" at bounding box center [617, 348] width 771 height 635
click at [183, 297] on span "COMPLETE" at bounding box center [186, 295] width 49 height 10
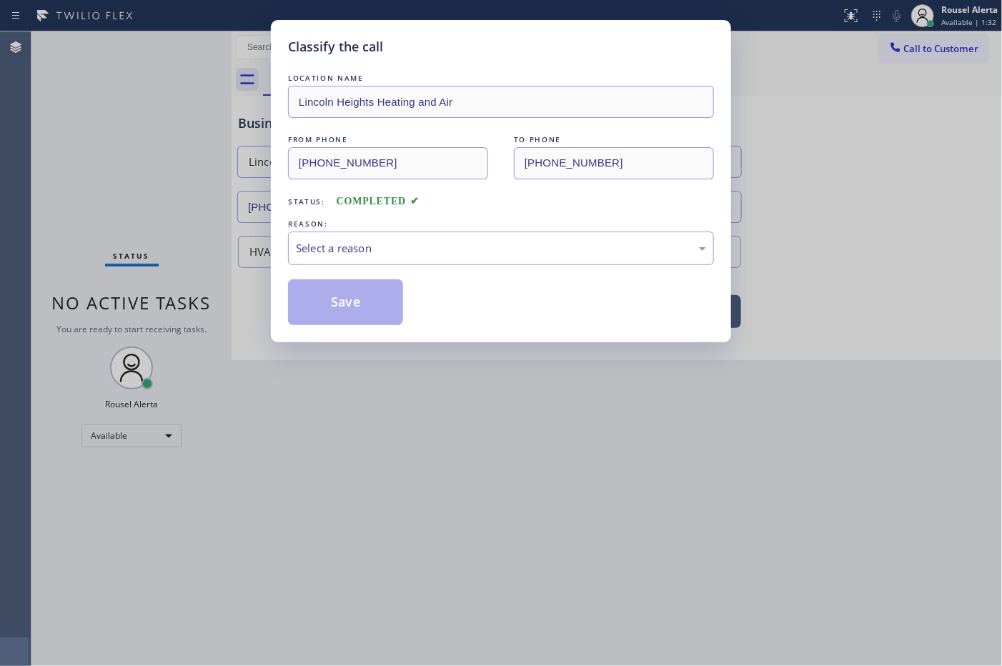
click at [372, 240] on div "Select a reason" at bounding box center [501, 248] width 410 height 16
click at [370, 315] on button "Save" at bounding box center [345, 303] width 115 height 46
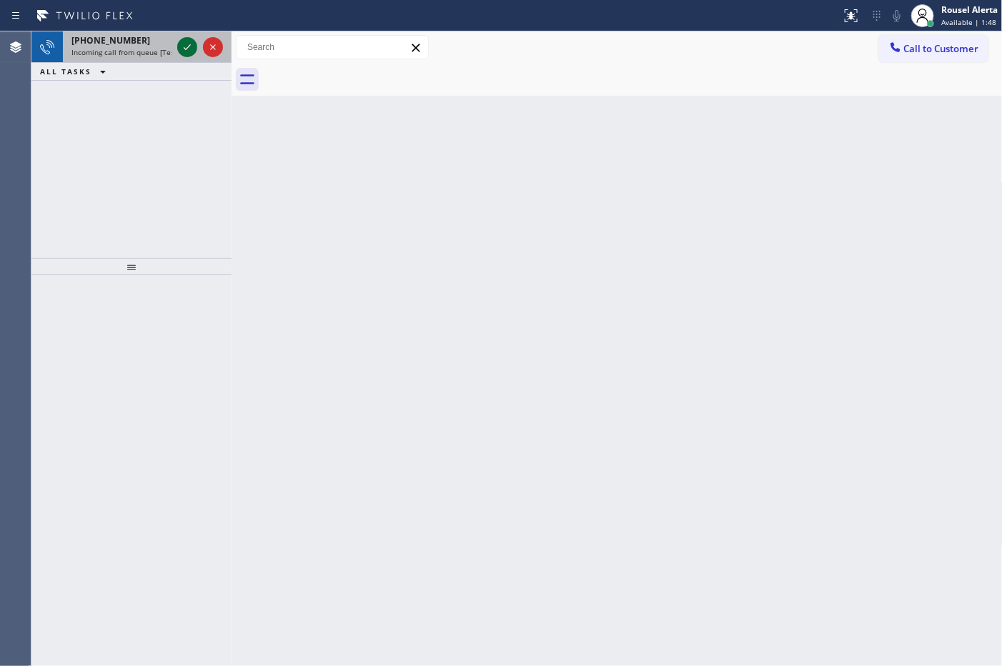
click at [183, 54] on icon at bounding box center [187, 47] width 17 height 17
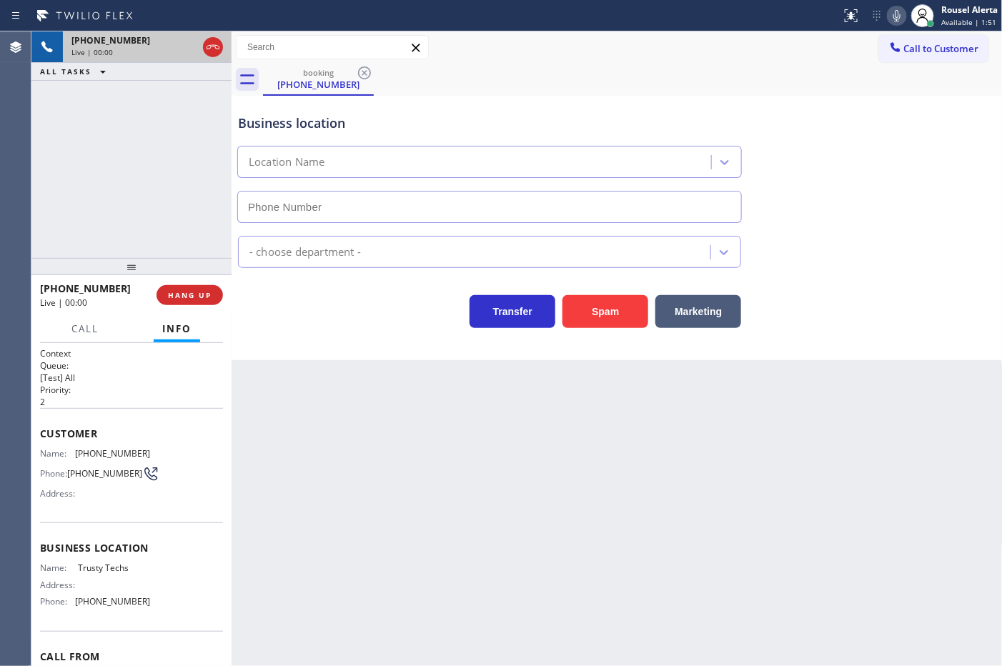
type input "[PHONE_NUMBER]"
click at [398, 510] on div "Back to Dashboard Change Sender ID Customers Technicians Select a contact Outbo…" at bounding box center [617, 348] width 771 height 635
click at [667, 483] on div "Back to Dashboard Change Sender ID Customers Technicians Select a contact Outbo…" at bounding box center [617, 348] width 771 height 635
click at [184, 114] on div "+17864144744 Live | 00:13 ALL TASKS ALL TASKS ACTIVE TASKS TASKS IN WRAP UP" at bounding box center [131, 144] width 200 height 227
click at [377, 415] on div "Back to Dashboard Change Sender ID Customers Technicians Select a contact Outbo…" at bounding box center [617, 348] width 771 height 635
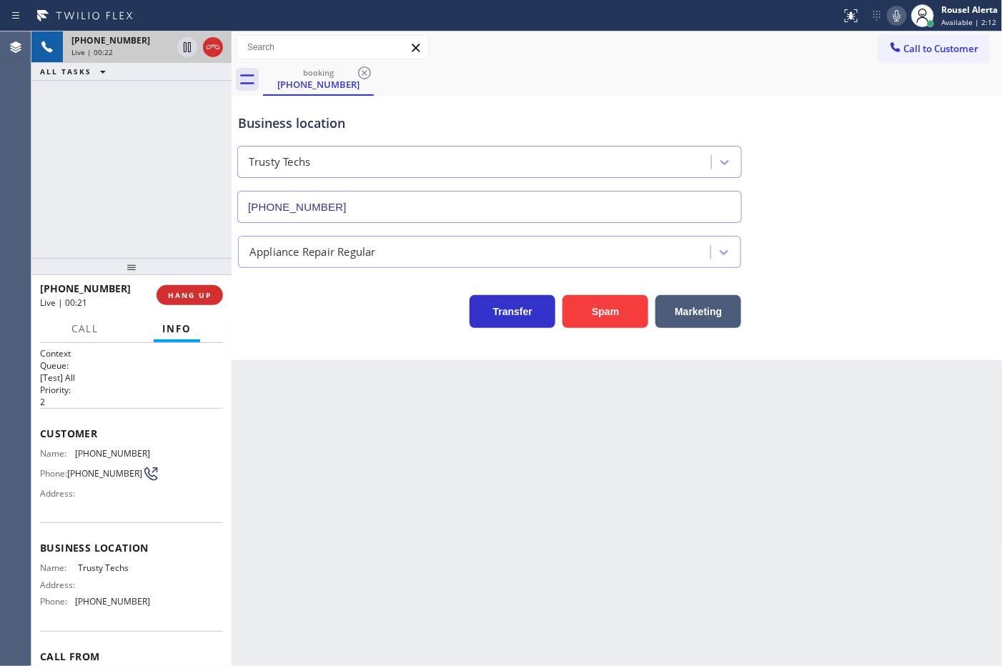
click at [130, 113] on div "+17864144744 Live | 00:22 ALL TASKS ALL TASKS ACTIVE TASKS TASKS IN WRAP UP" at bounding box center [131, 144] width 200 height 227
click at [332, 420] on div "Back to Dashboard Change Sender ID Customers Technicians Select a contact Outbo…" at bounding box center [617, 348] width 771 height 635
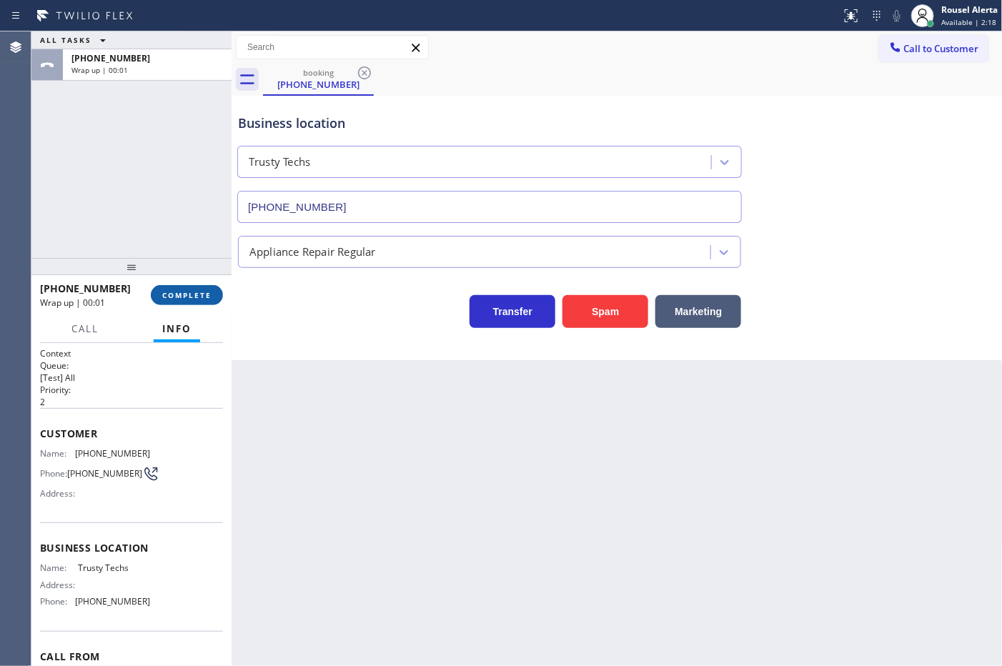
click at [194, 290] on span "COMPLETE" at bounding box center [186, 295] width 49 height 10
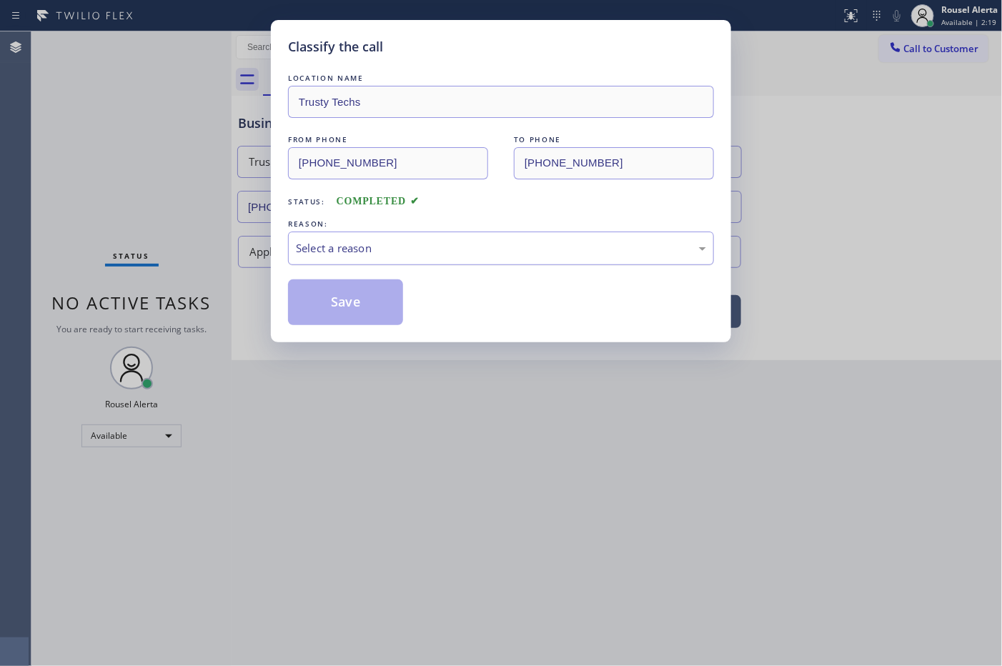
click at [382, 244] on div "Select a reason" at bounding box center [501, 248] width 410 height 16
drag, startPoint x: 357, startPoint y: 295, endPoint x: 656, endPoint y: 534, distance: 381.9
click at [356, 295] on button "Save" at bounding box center [345, 303] width 115 height 46
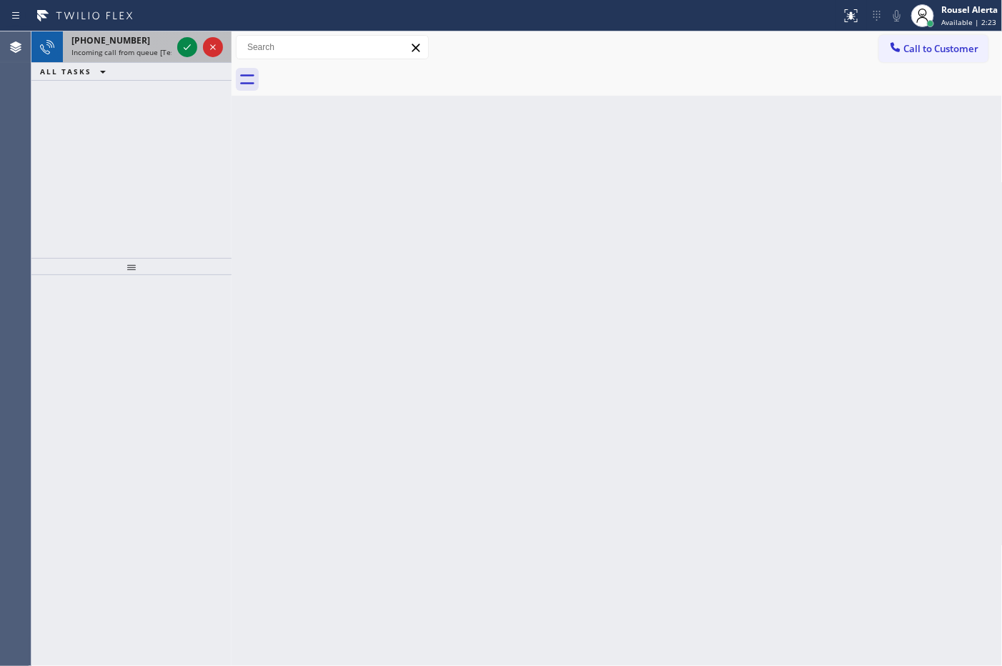
click at [127, 50] on span "Incoming call from queue [Test] All" at bounding box center [130, 52] width 119 height 10
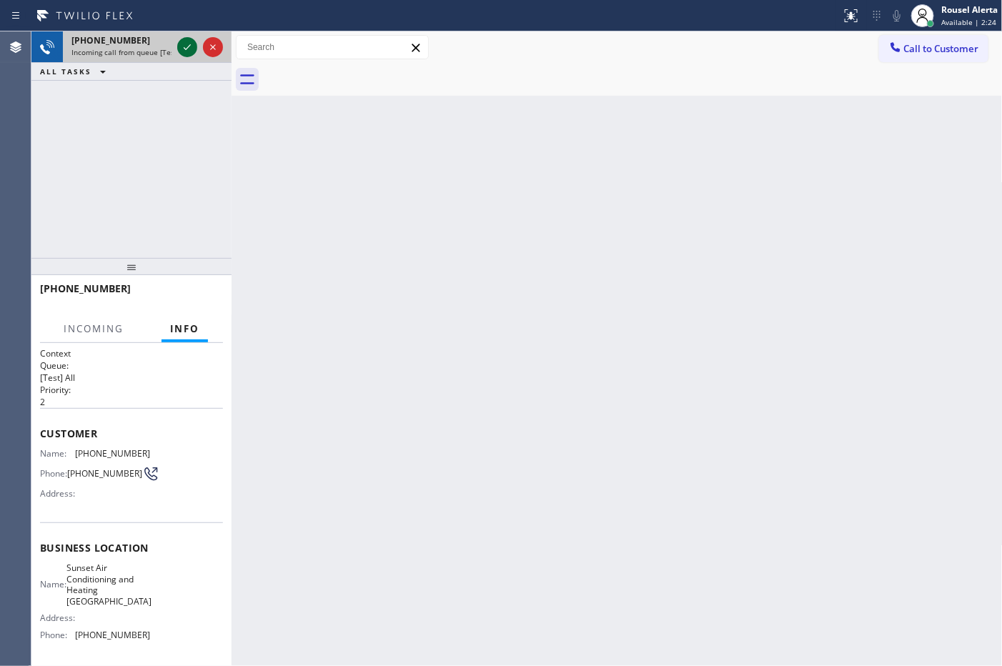
click at [177, 50] on div at bounding box center [187, 47] width 20 height 17
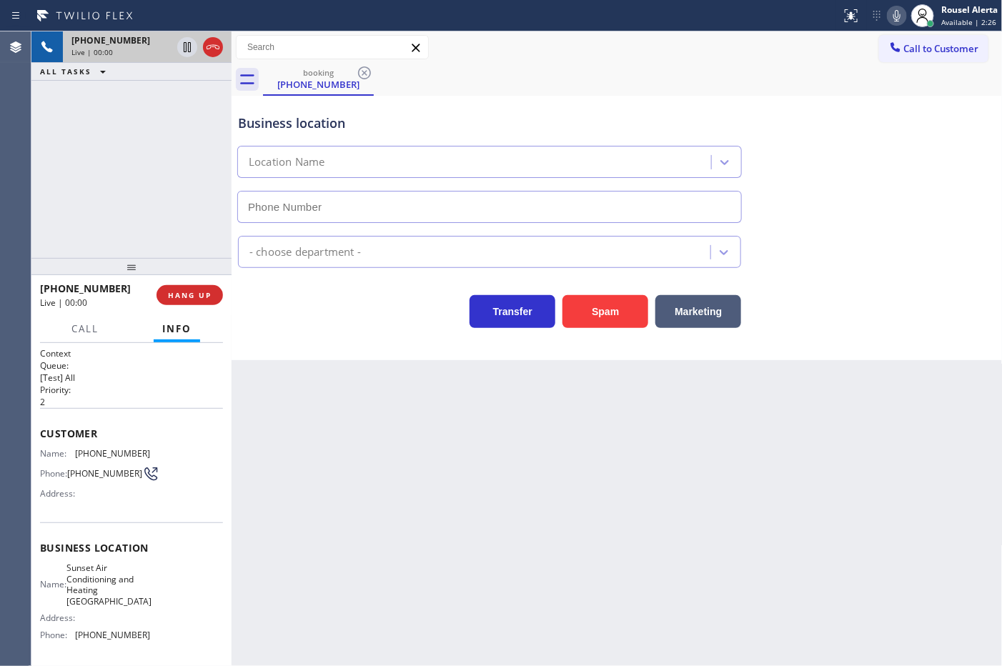
type input "[PHONE_NUMBER]"
click at [352, 412] on div "Back to Dashboard Change Sender ID Customers Technicians Select a contact Outbo…" at bounding box center [617, 348] width 771 height 635
click at [781, 418] on div "Back to Dashboard Change Sender ID Customers Technicians Select a contact Outbo…" at bounding box center [617, 348] width 771 height 635
drag, startPoint x: 117, startPoint y: 147, endPoint x: 359, endPoint y: 388, distance: 341.7
click at [120, 150] on div "+19492033765 Live | 00:08 ALL TASKS ALL TASKS ACTIVE TASKS TASKS IN WRAP UP" at bounding box center [131, 144] width 200 height 227
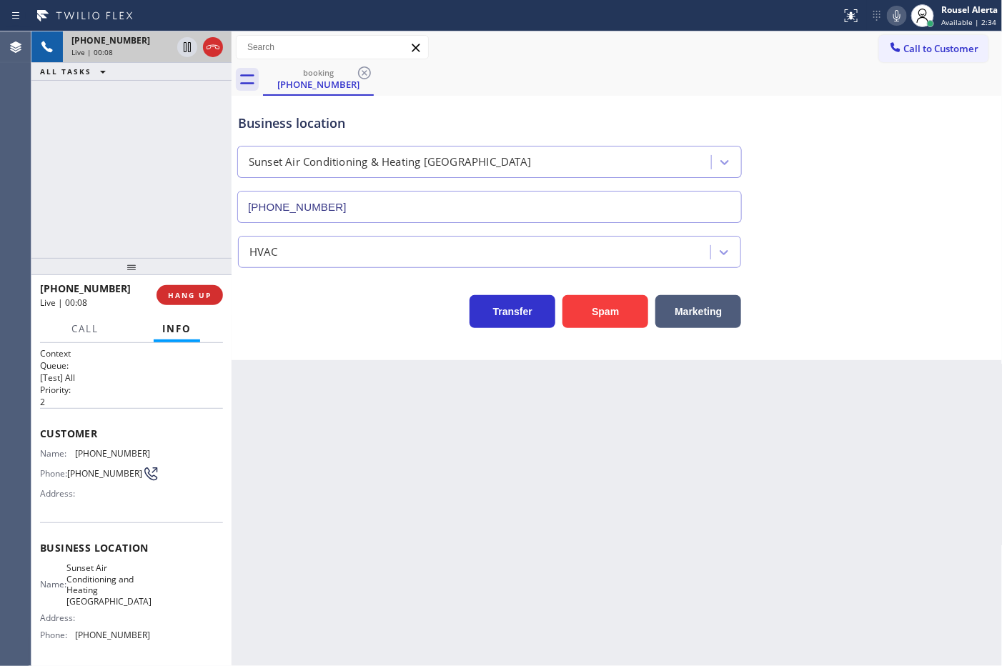
click at [425, 441] on div "Back to Dashboard Change Sender ID Customers Technicians Select a contact Outbo…" at bounding box center [617, 348] width 771 height 635
click at [186, 293] on span "HANG UP" at bounding box center [190, 295] width 44 height 10
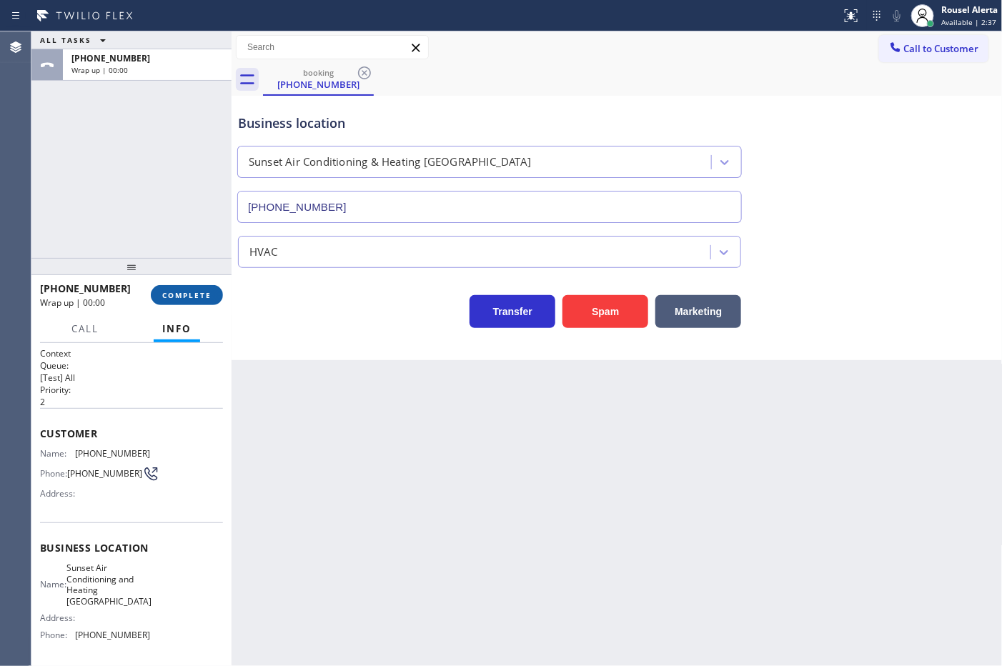
click at [186, 293] on span "COMPLETE" at bounding box center [186, 295] width 49 height 10
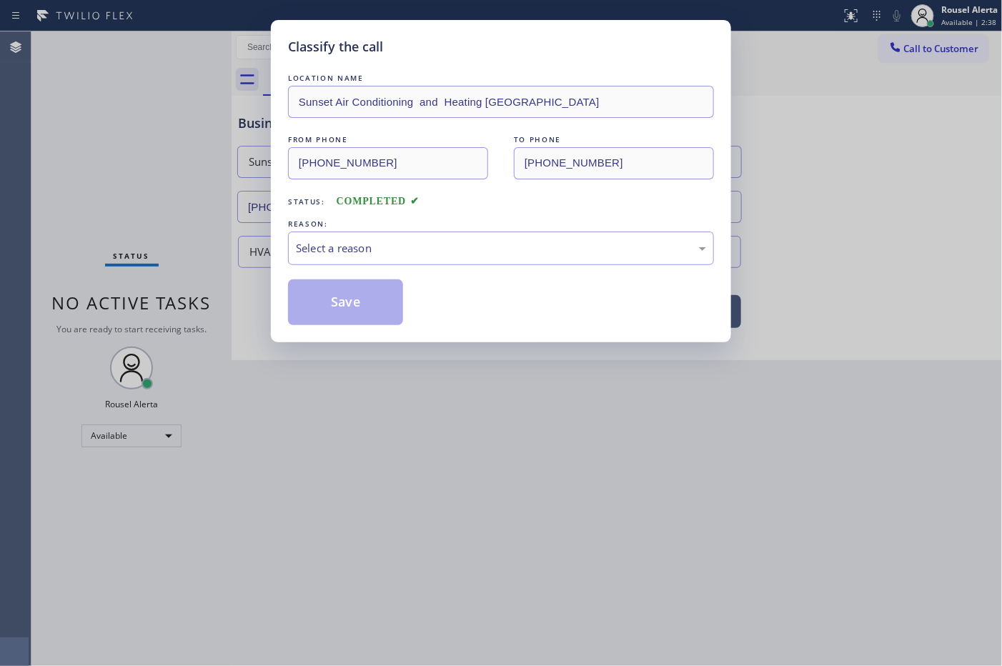
click at [300, 255] on div "Select a reason" at bounding box center [501, 248] width 410 height 16
click at [343, 315] on button "Save" at bounding box center [345, 303] width 115 height 46
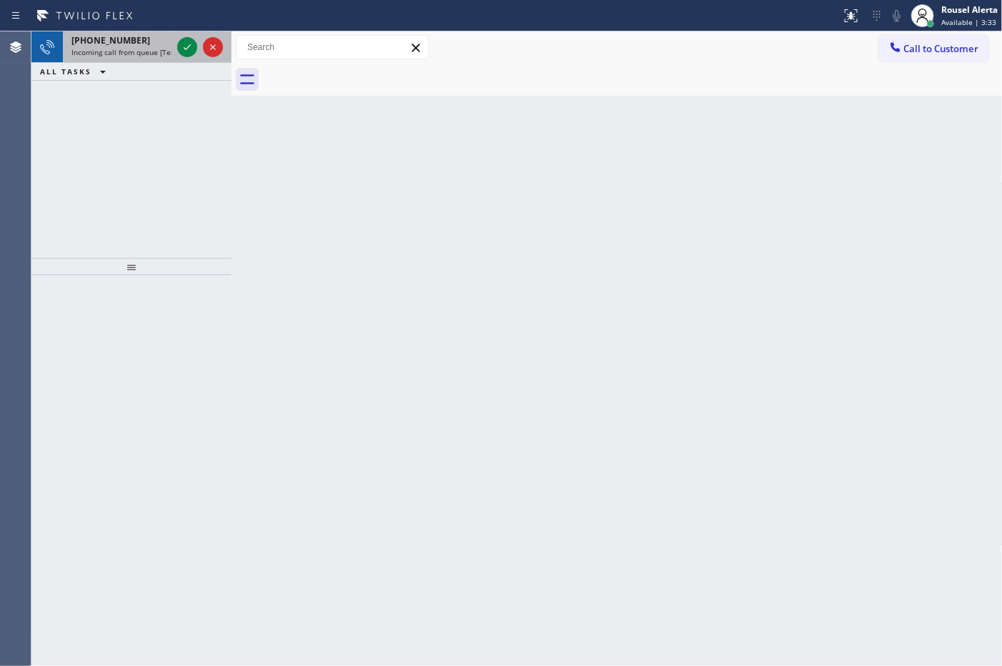
click at [159, 47] on span "Incoming call from queue [Test] All" at bounding box center [130, 52] width 119 height 10
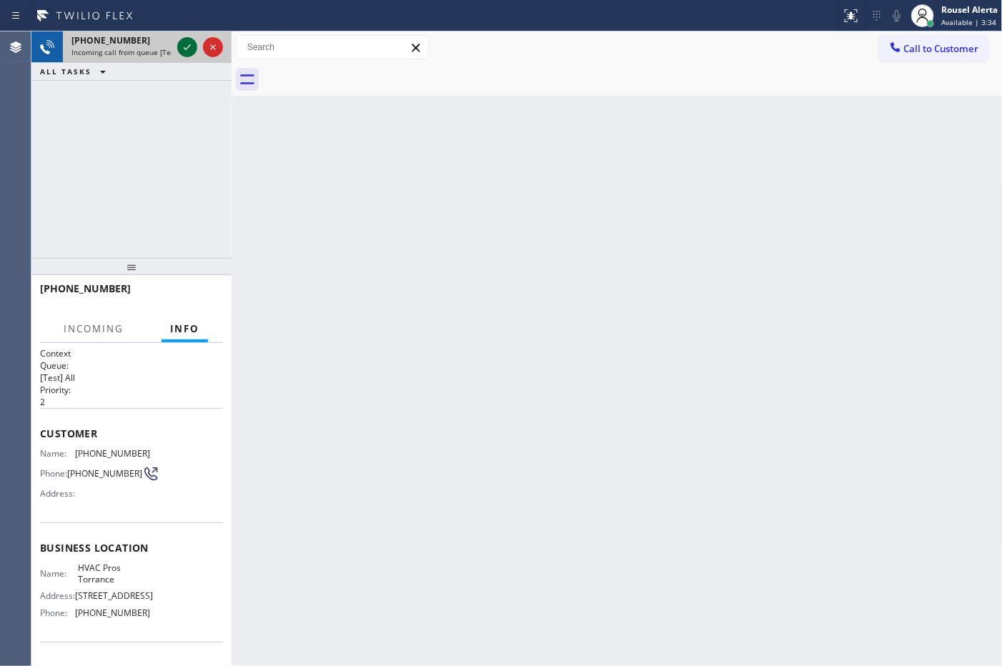
click at [190, 47] on icon at bounding box center [187, 47] width 17 height 17
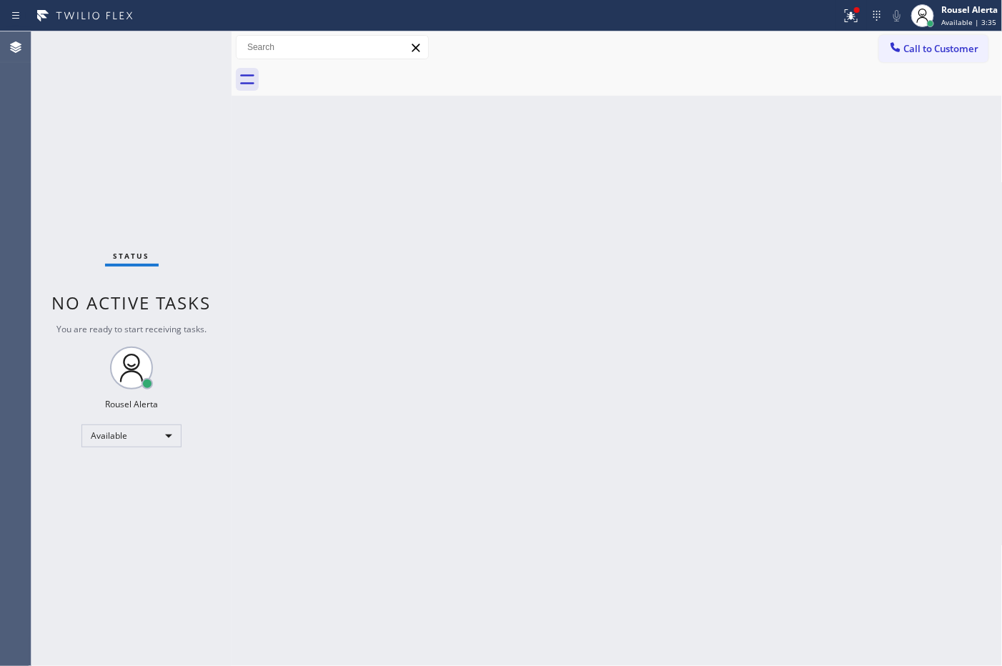
click at [329, 212] on div "Back to Dashboard Change Sender ID Customers Technicians Select a contact Outbo…" at bounding box center [617, 348] width 771 height 635
drag, startPoint x: 523, startPoint y: 432, endPoint x: 563, endPoint y: 480, distance: 61.9
click at [525, 433] on div "Back to Dashboard Change Sender ID Customers Technicians Select a contact Outbo…" at bounding box center [617, 348] width 771 height 635
click at [169, 66] on div "Status No active tasks You are ready to start receiving tasks. Rousel Alerta Av…" at bounding box center [131, 348] width 200 height 635
click at [474, 151] on div "Back to Dashboard Change Sender ID Customers Technicians Select a contact Outbo…" at bounding box center [617, 348] width 771 height 635
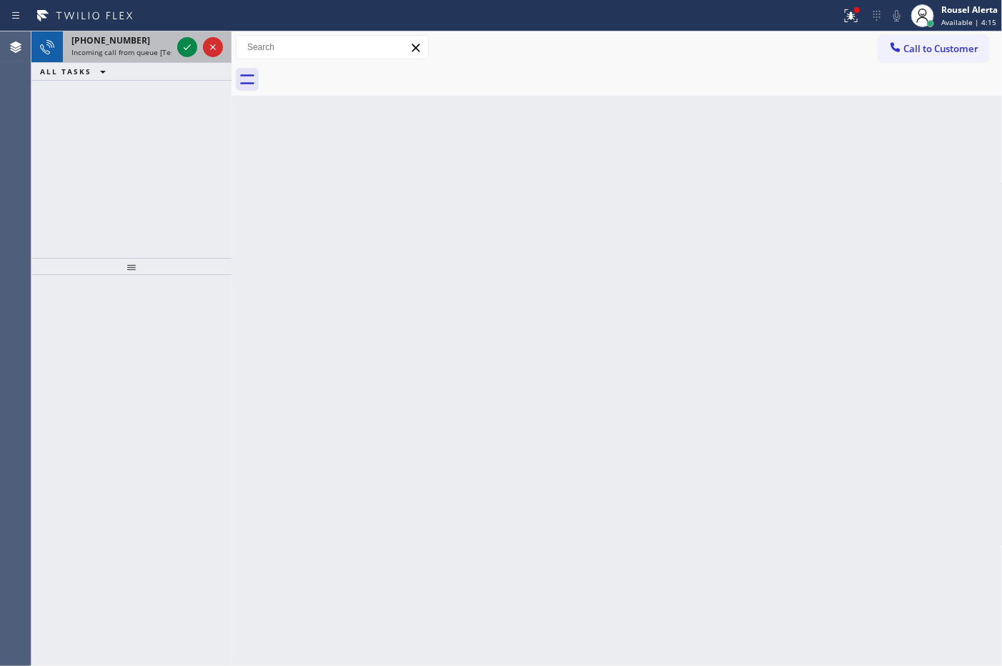
drag, startPoint x: 145, startPoint y: 51, endPoint x: 154, endPoint y: 50, distance: 9.3
click at [145, 51] on span "Incoming call from queue [Test] All" at bounding box center [130, 52] width 119 height 10
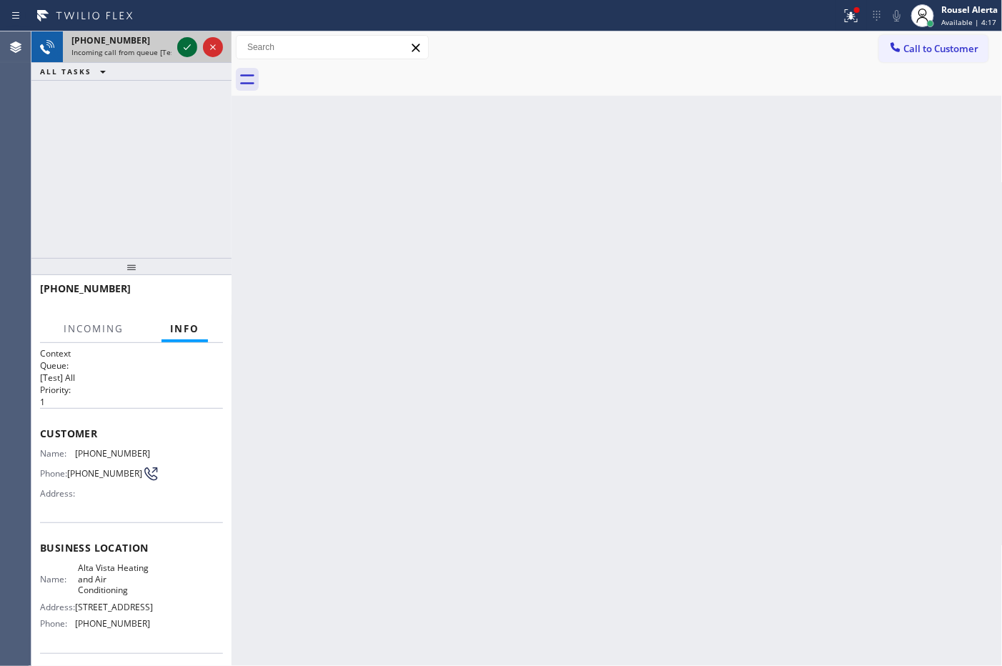
click at [183, 51] on icon at bounding box center [187, 47] width 17 height 17
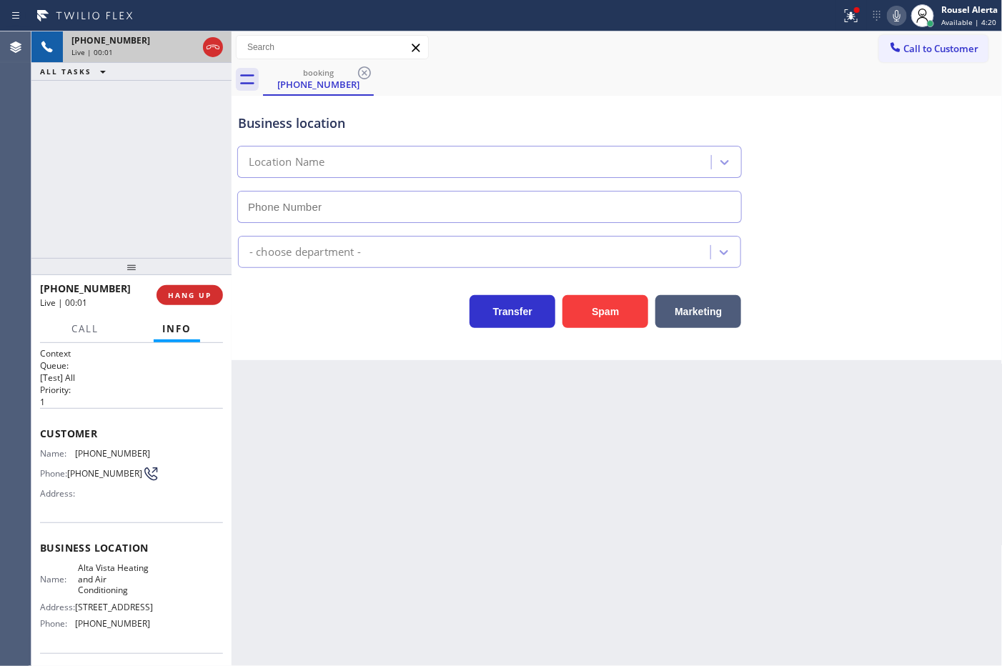
type input "[PHONE_NUMBER]"
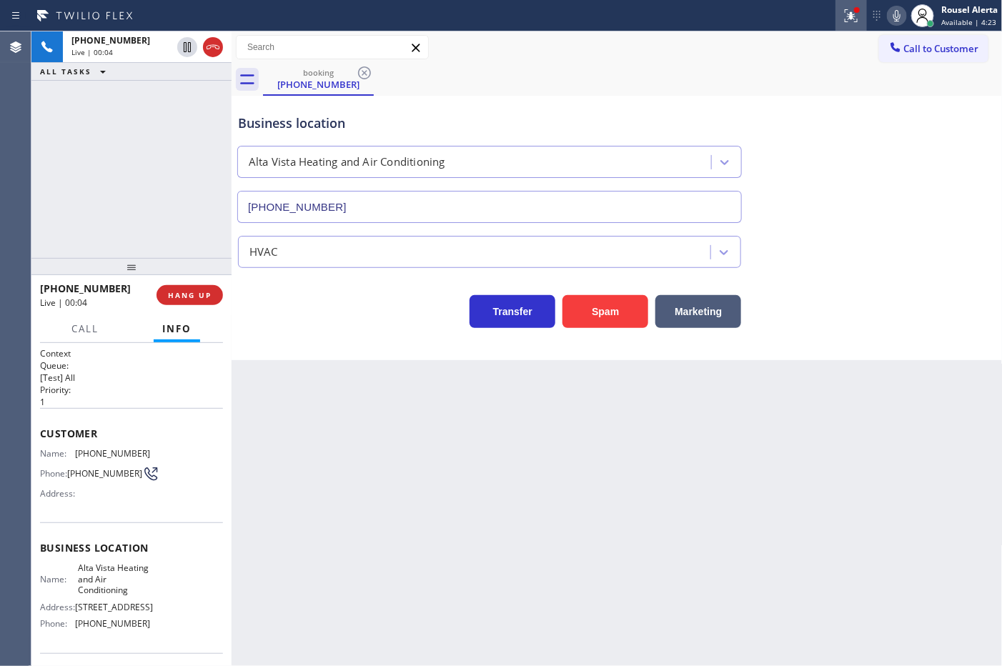
click at [844, 13] on icon at bounding box center [851, 15] width 17 height 17
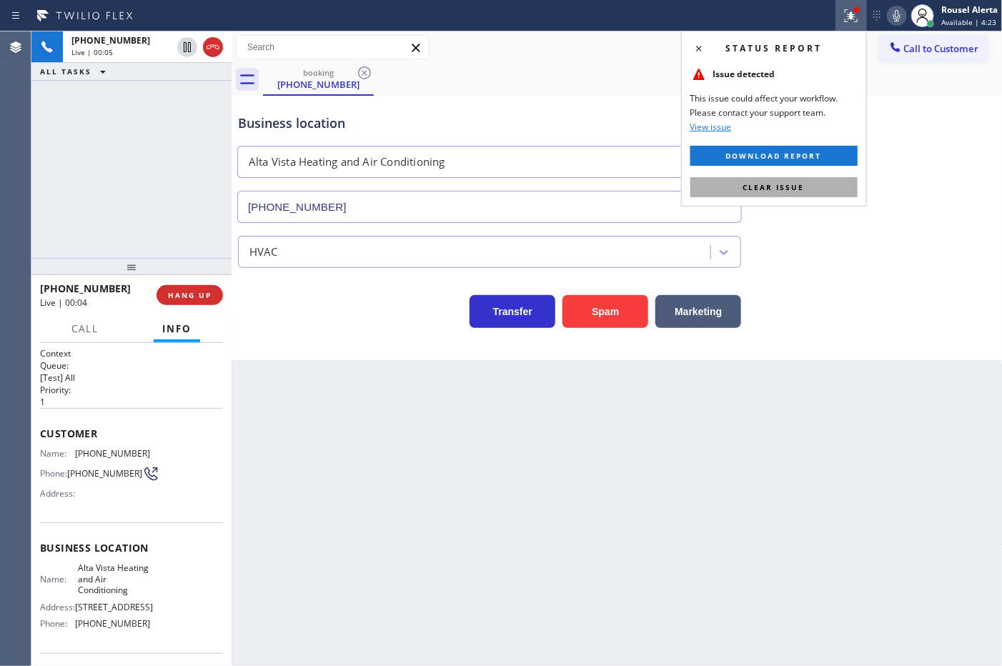
click at [824, 192] on button "Clear issue" at bounding box center [774, 187] width 167 height 20
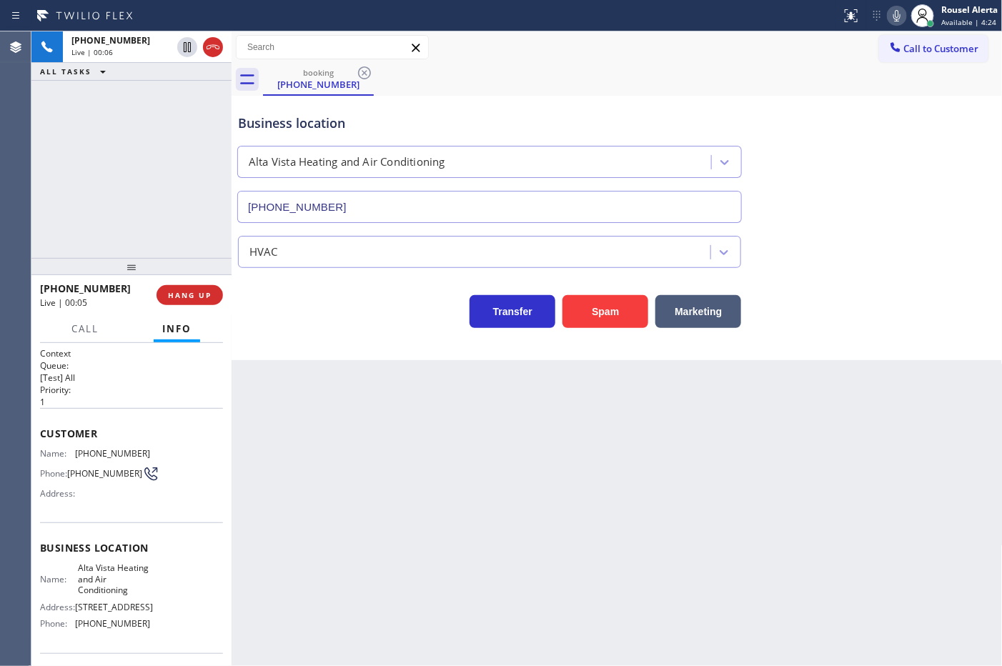
click at [906, 442] on div "Back to Dashboard Change Sender ID Customers Technicians Select a contact Outbo…" at bounding box center [617, 348] width 771 height 635
click at [182, 298] on span "HANG UP" at bounding box center [190, 295] width 44 height 10
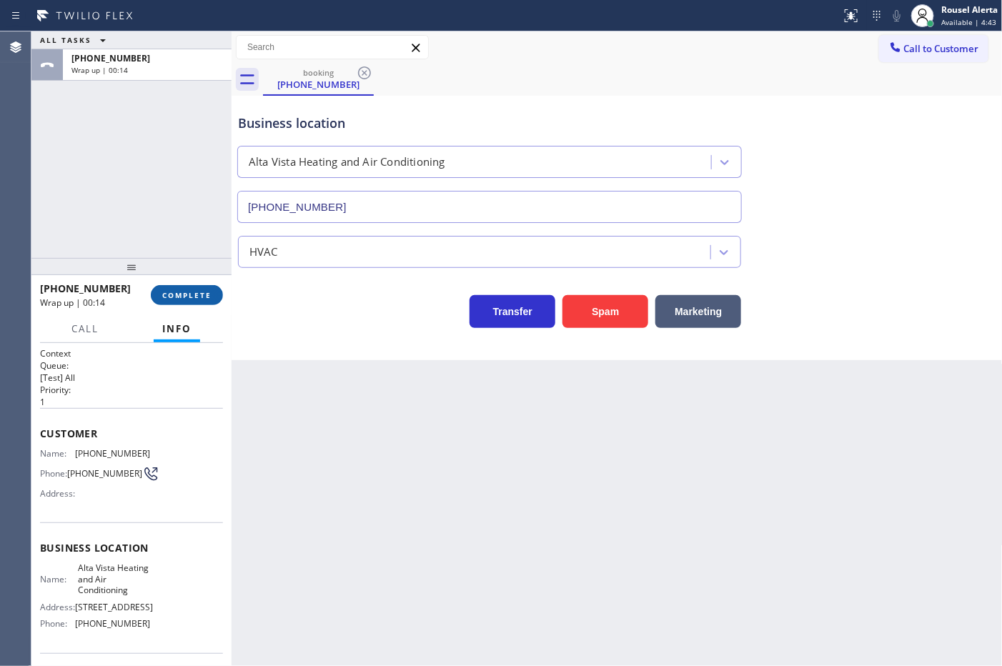
click at [188, 293] on span "COMPLETE" at bounding box center [186, 295] width 49 height 10
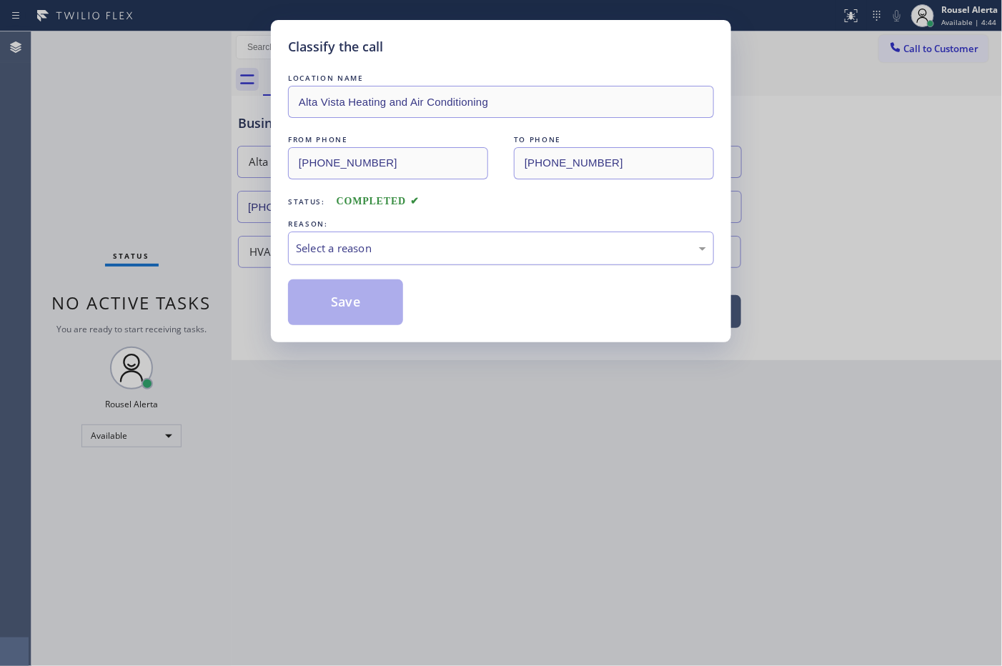
click at [423, 245] on div "Select a reason" at bounding box center [501, 248] width 410 height 16
click at [356, 302] on button "Save" at bounding box center [345, 303] width 115 height 46
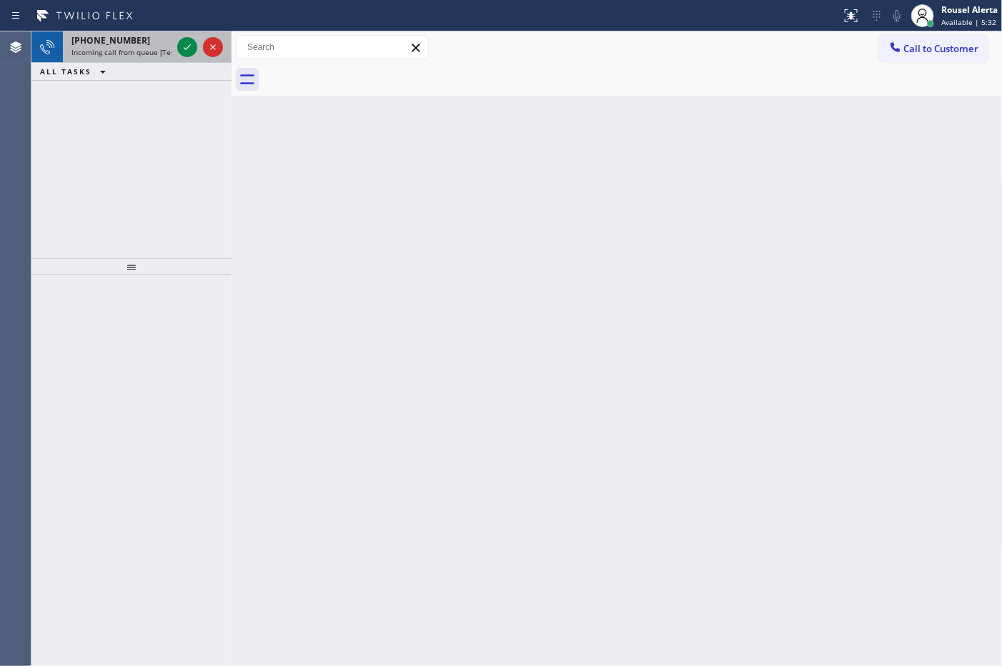
click at [134, 47] on span "Incoming call from queue [Test] All" at bounding box center [130, 52] width 119 height 10
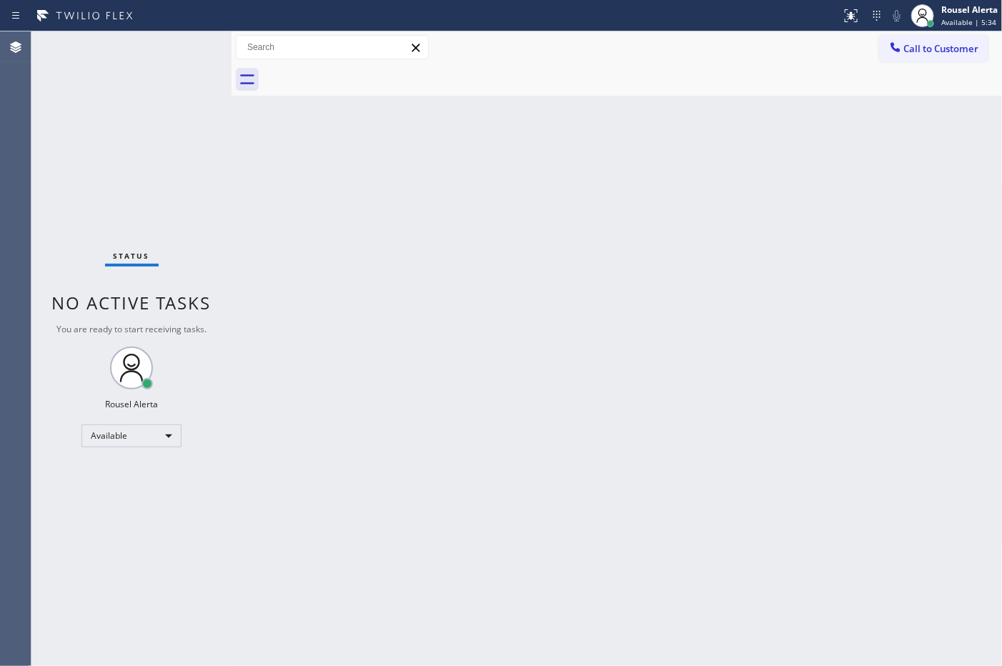
click at [475, 395] on div "Back to Dashboard Change Sender ID Customers Technicians Select a contact Outbo…" at bounding box center [617, 348] width 771 height 635
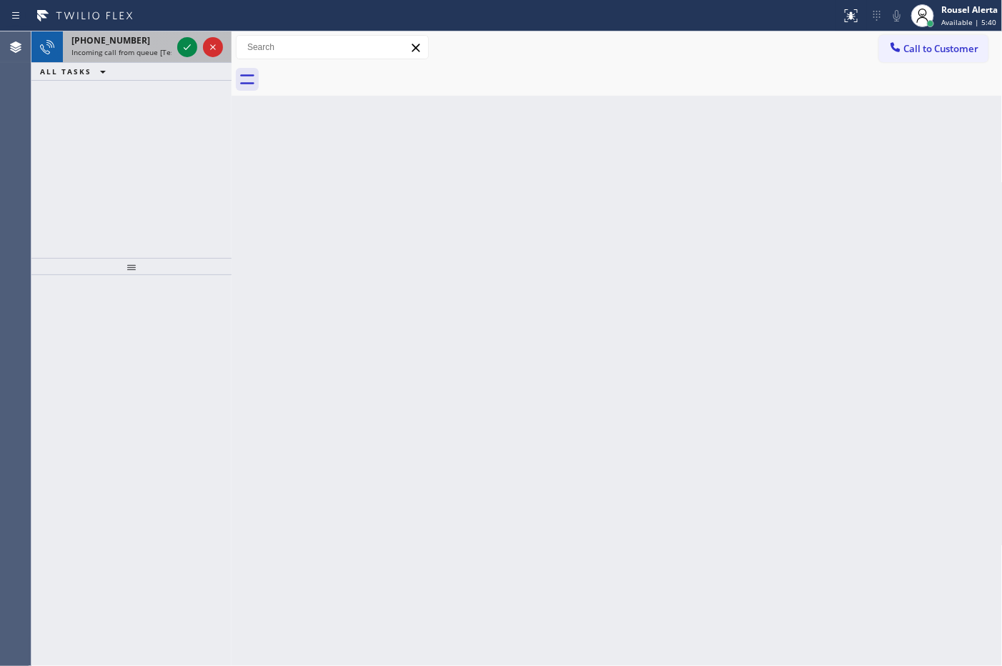
click at [132, 39] on div "+12132176497" at bounding box center [121, 40] width 100 height 12
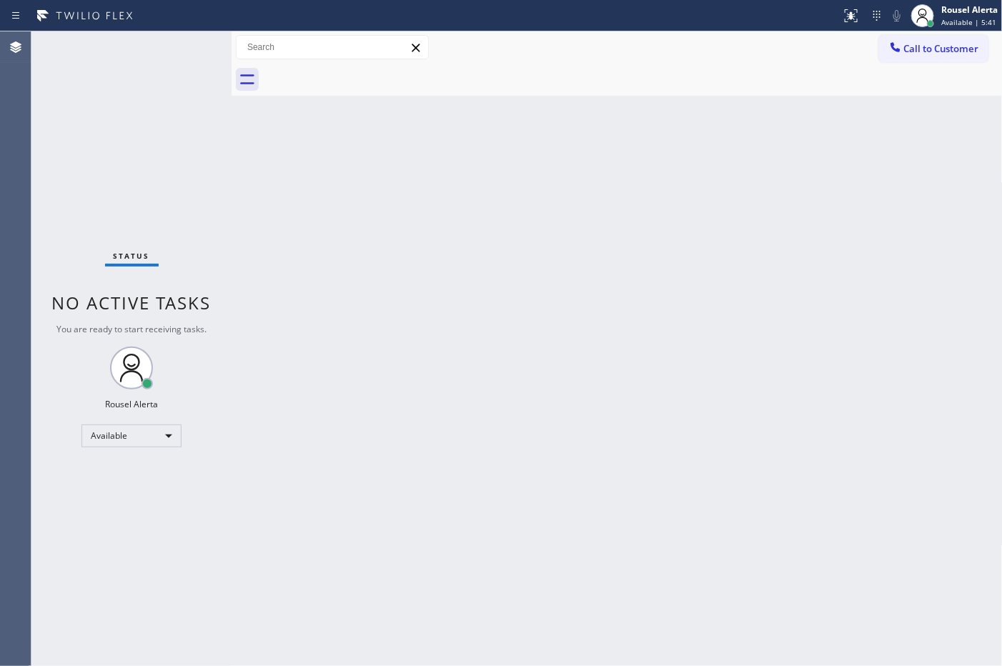
drag, startPoint x: 480, startPoint y: 473, endPoint x: 493, endPoint y: 490, distance: 20.9
click at [483, 477] on div "Back to Dashboard Change Sender ID Customers Technicians Select a contact Outbo…" at bounding box center [617, 348] width 771 height 635
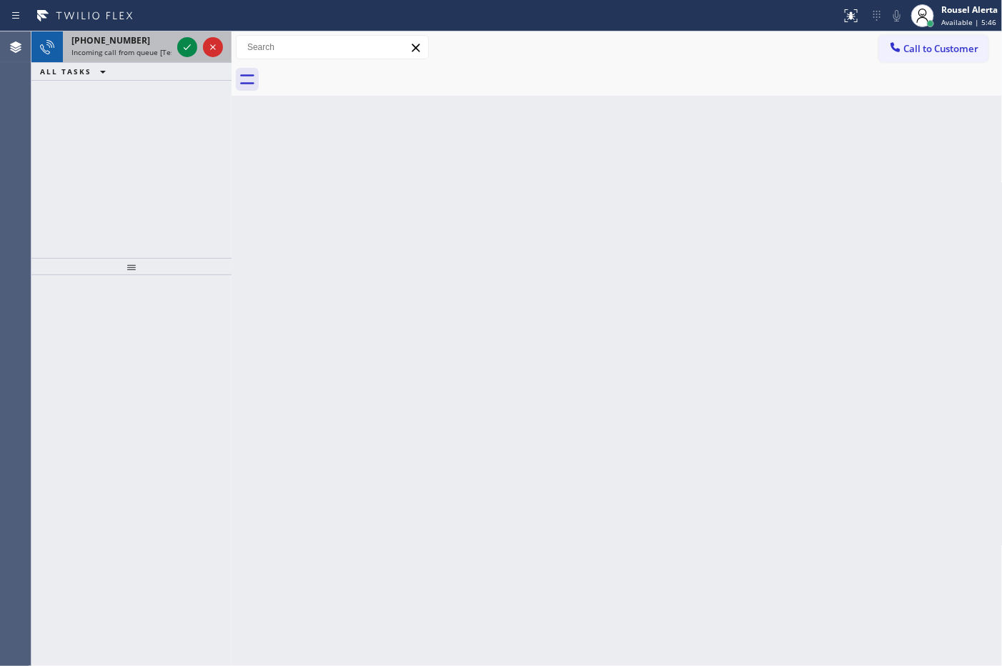
click at [142, 36] on div "+19492015030" at bounding box center [121, 40] width 100 height 12
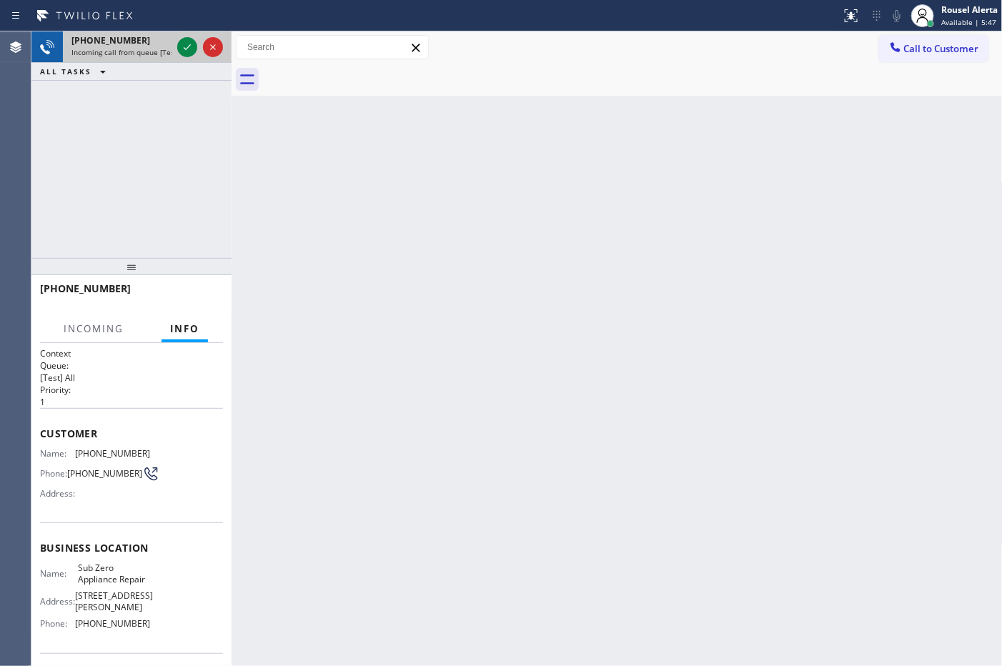
click at [174, 47] on div at bounding box center [199, 46] width 51 height 31
click at [177, 47] on div at bounding box center [187, 47] width 20 height 17
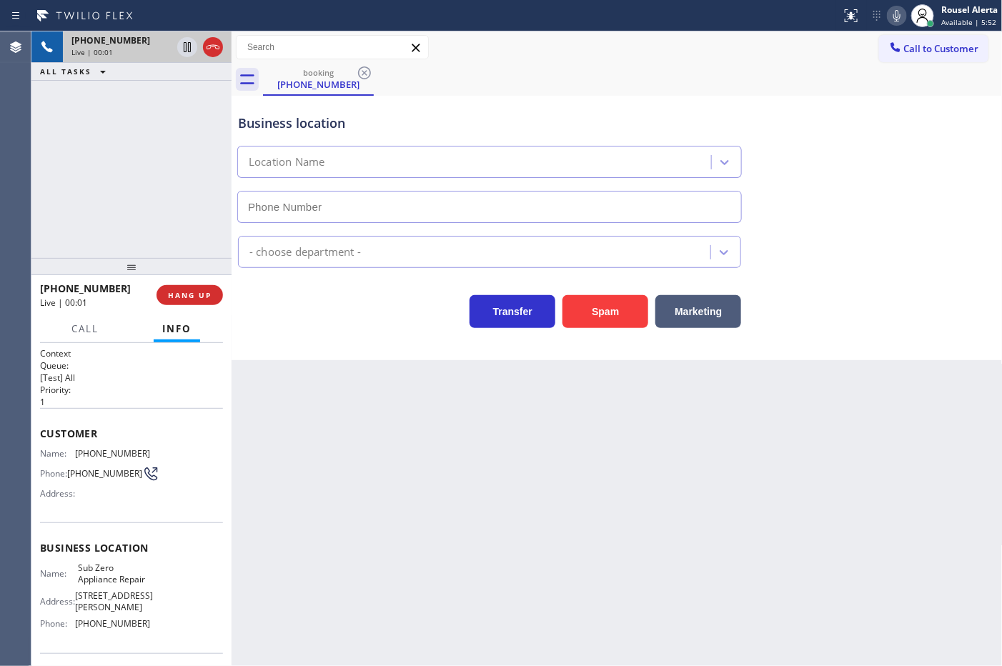
type input "[PHONE_NUMBER]"
click at [168, 93] on div "+19492015030 Live | 00:10 ALL TASKS ALL TASKS ACTIVE TASKS TASKS IN WRAP UP" at bounding box center [131, 144] width 200 height 227
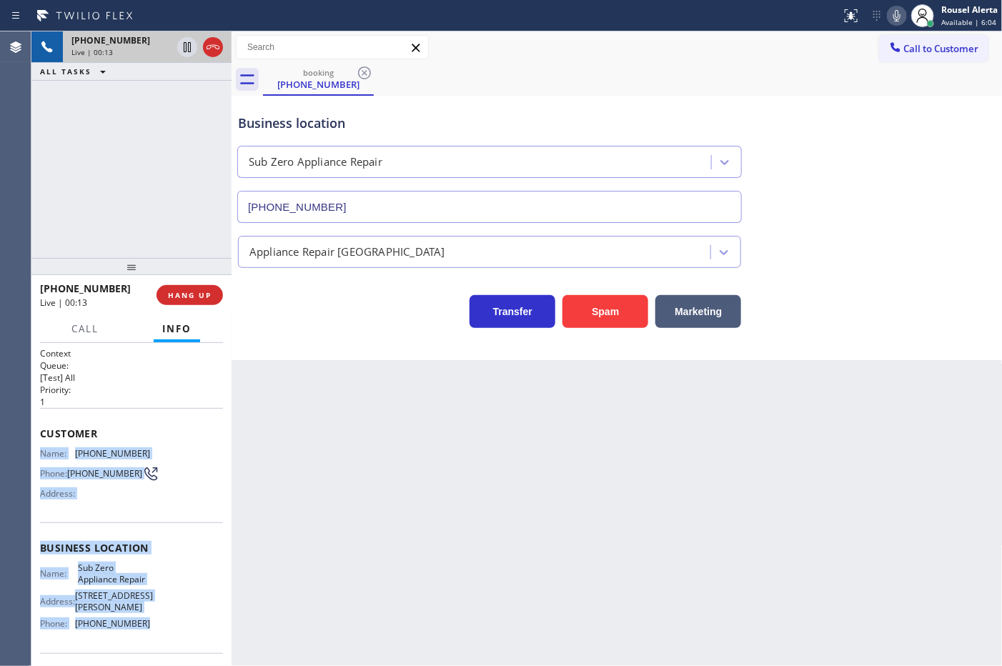
drag, startPoint x: 36, startPoint y: 454, endPoint x: 152, endPoint y: 637, distance: 216.2
click at [152, 637] on div "Context Queue: [Test] All Priority: 1 Customer Name: (949) 201-5030 Phone: (949…" at bounding box center [131, 504] width 200 height 323
copy div "Name: (949) 201-5030 Phone: (949) 201-5030 Address: Business location Name: Sub…"
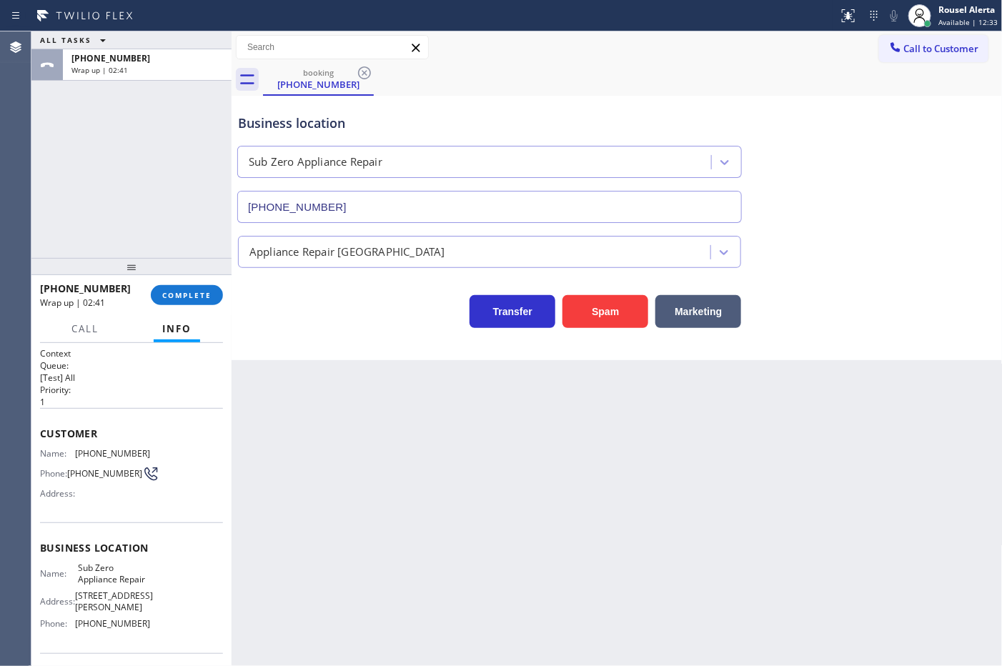
click at [368, 495] on div "Back to Dashboard Change Sender ID Customers Technicians Select a contact Outbo…" at bounding box center [617, 348] width 771 height 635
click at [195, 301] on button "COMPLETE" at bounding box center [187, 295] width 72 height 20
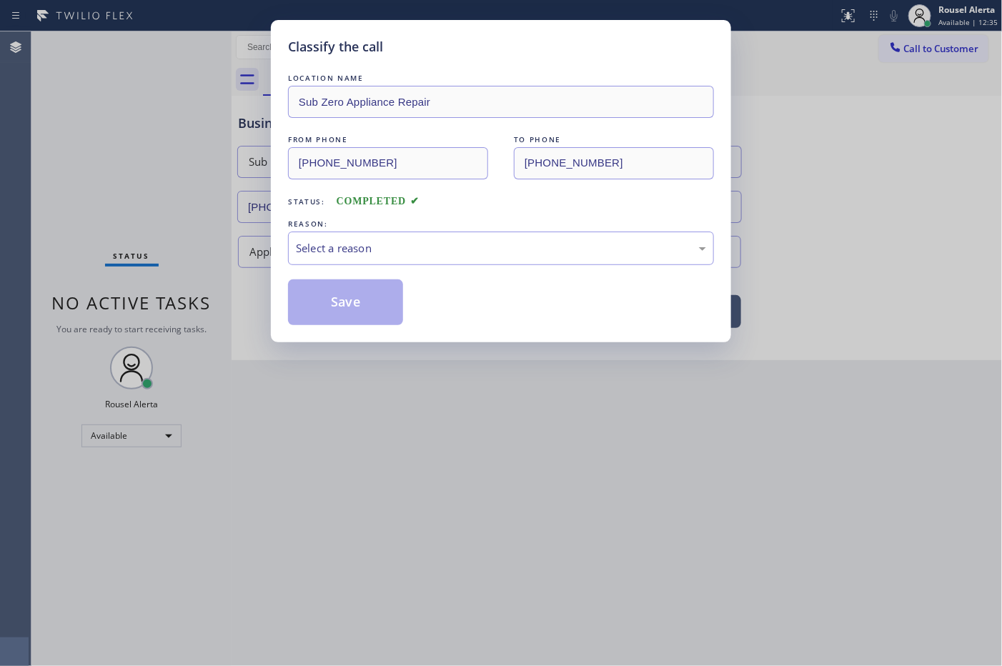
click at [352, 245] on div "Select a reason" at bounding box center [501, 248] width 410 height 16
click at [360, 293] on button "Save" at bounding box center [345, 303] width 115 height 46
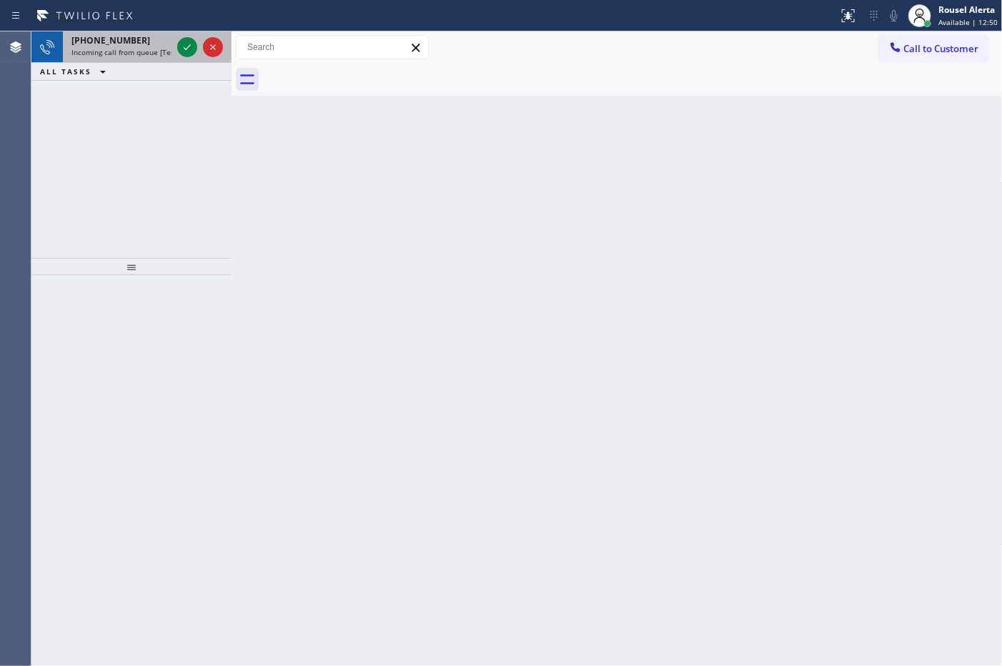
click at [158, 51] on span "Incoming call from queue [Test] All" at bounding box center [130, 52] width 119 height 10
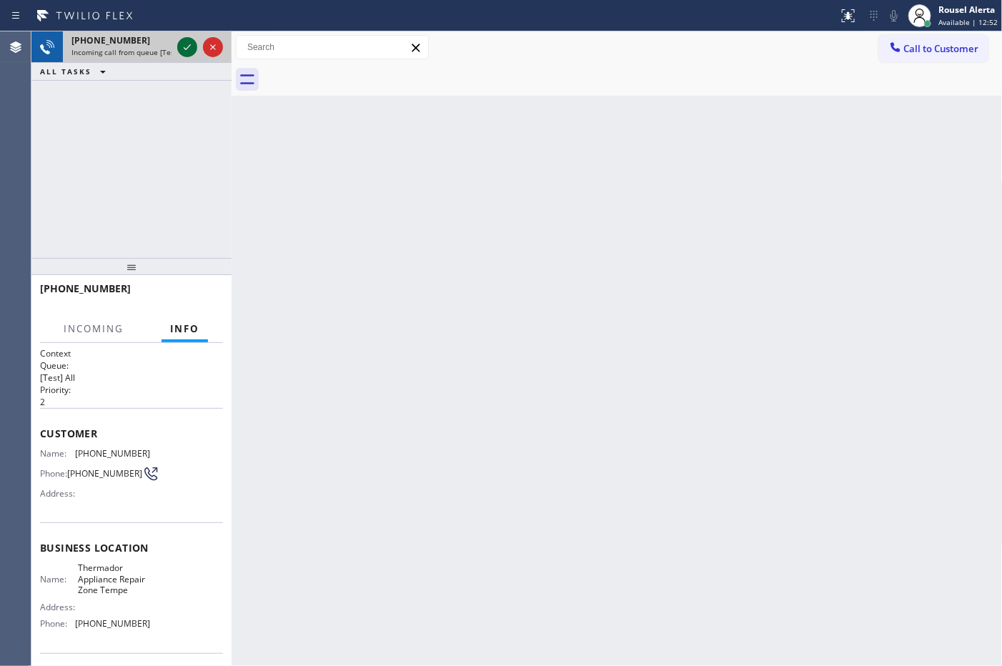
click at [179, 46] on icon at bounding box center [187, 47] width 17 height 17
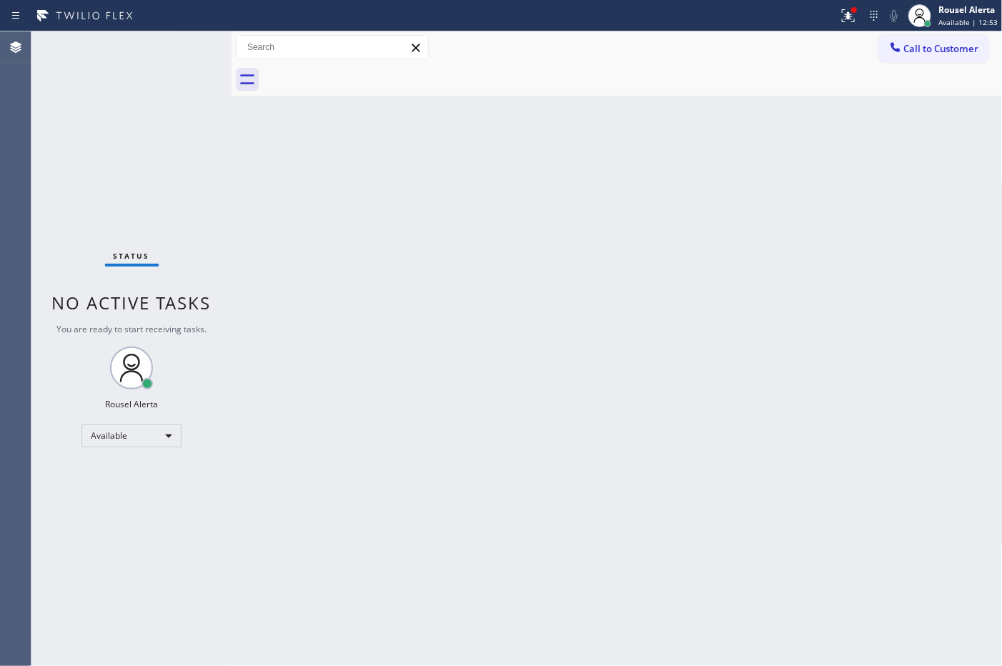
click at [422, 354] on div "Back to Dashboard Change Sender ID Customers Technicians Select a contact Outbo…" at bounding box center [617, 348] width 771 height 635
click at [839, 11] on div at bounding box center [848, 15] width 31 height 17
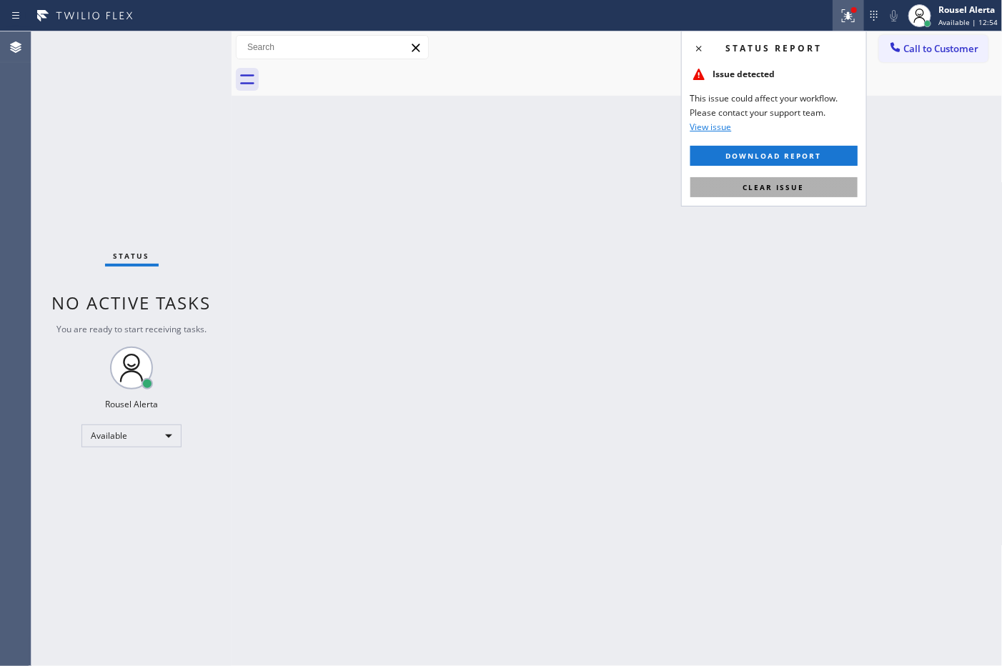
click at [810, 192] on button "Clear issue" at bounding box center [774, 187] width 167 height 20
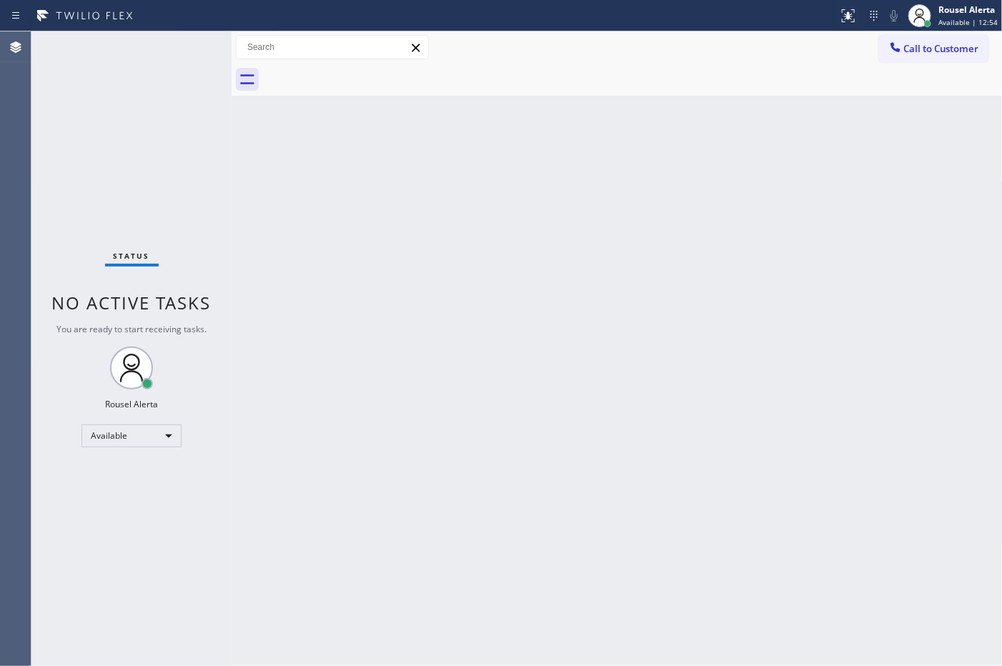
click at [831, 249] on div "Back to Dashboard Change Sender ID Customers Technicians Select a contact Outbo…" at bounding box center [617, 348] width 771 height 635
click at [433, 350] on div "Back to Dashboard Change Sender ID Customers Technicians Select a contact Outbo…" at bounding box center [617, 348] width 771 height 635
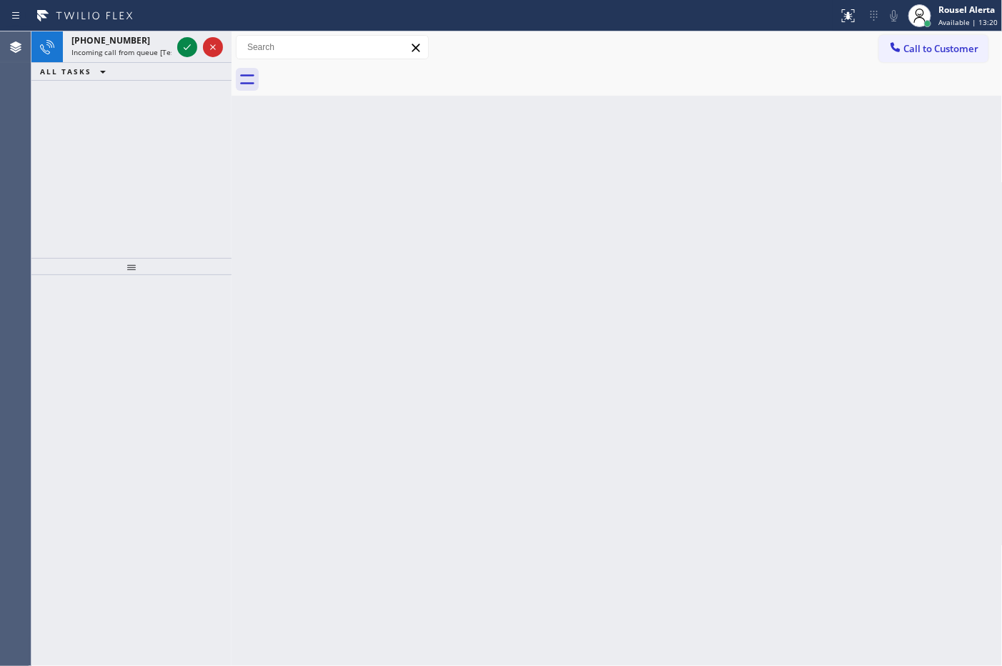
click at [138, 30] on div "Status report No issues detected If you experience an issue, please download th…" at bounding box center [501, 15] width 1002 height 31
drag, startPoint x: 145, startPoint y: 39, endPoint x: 170, endPoint y: 47, distance: 26.2
click at [147, 40] on div "+13237742950" at bounding box center [121, 40] width 100 height 12
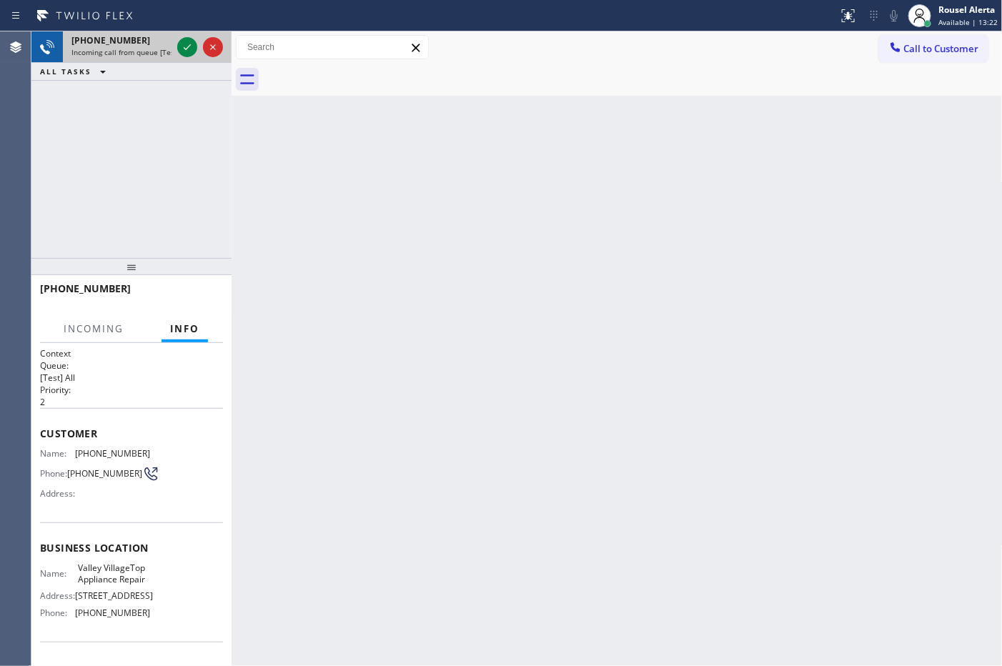
click at [176, 48] on div at bounding box center [199, 46] width 51 height 31
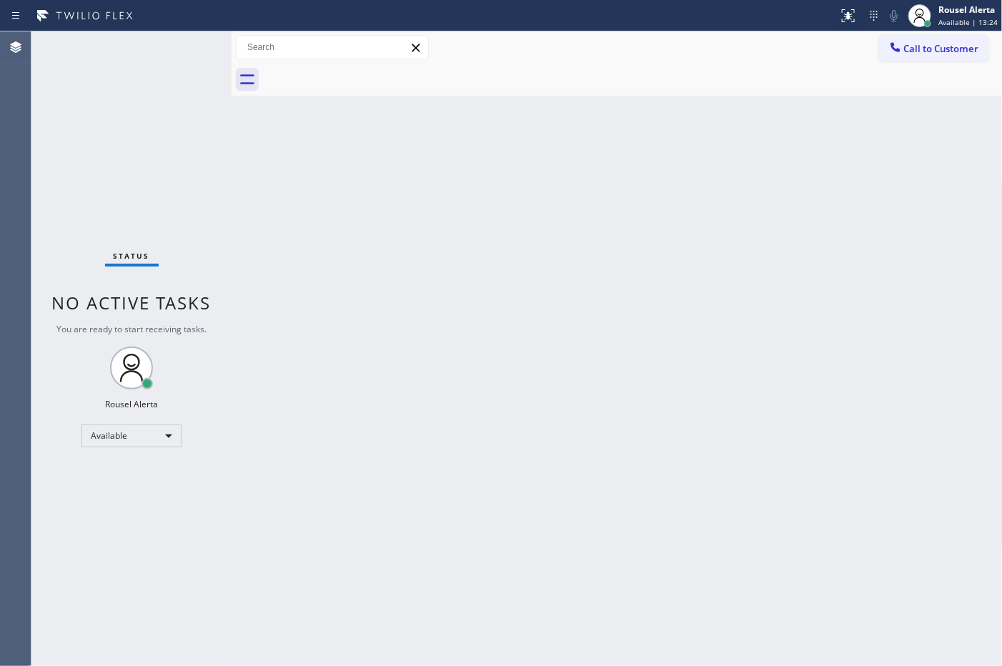
click at [379, 268] on div "Back to Dashboard Change Sender ID Customers Technicians Select a contact Outbo…" at bounding box center [617, 348] width 771 height 635
click at [704, 663] on div "Back to Dashboard Change Sender ID Customers Technicians Select a contact Outbo…" at bounding box center [617, 348] width 771 height 635
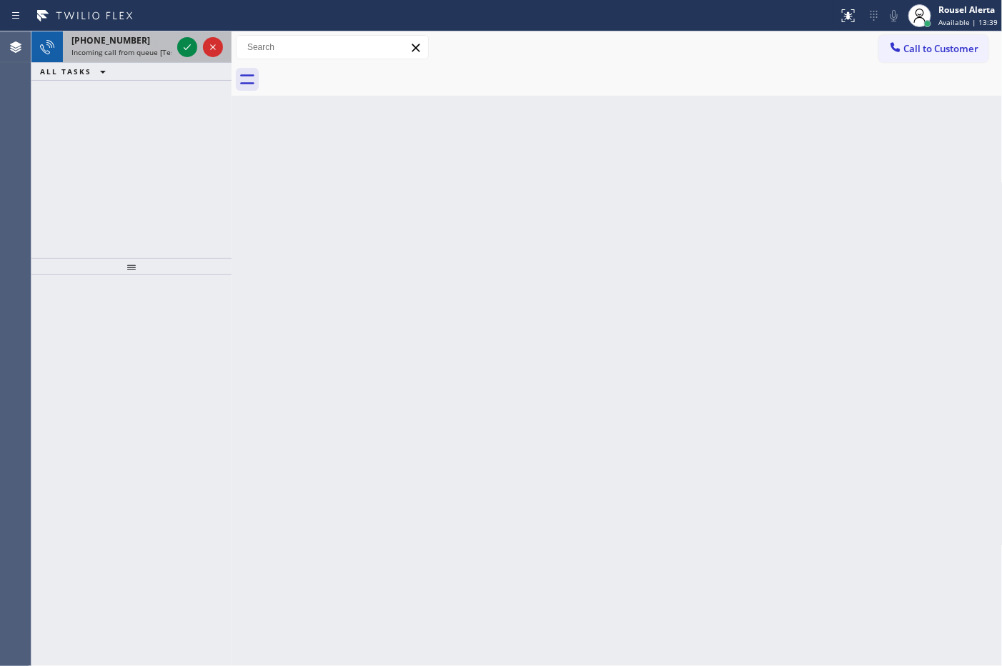
click at [137, 41] on div "+14244764291" at bounding box center [121, 40] width 100 height 12
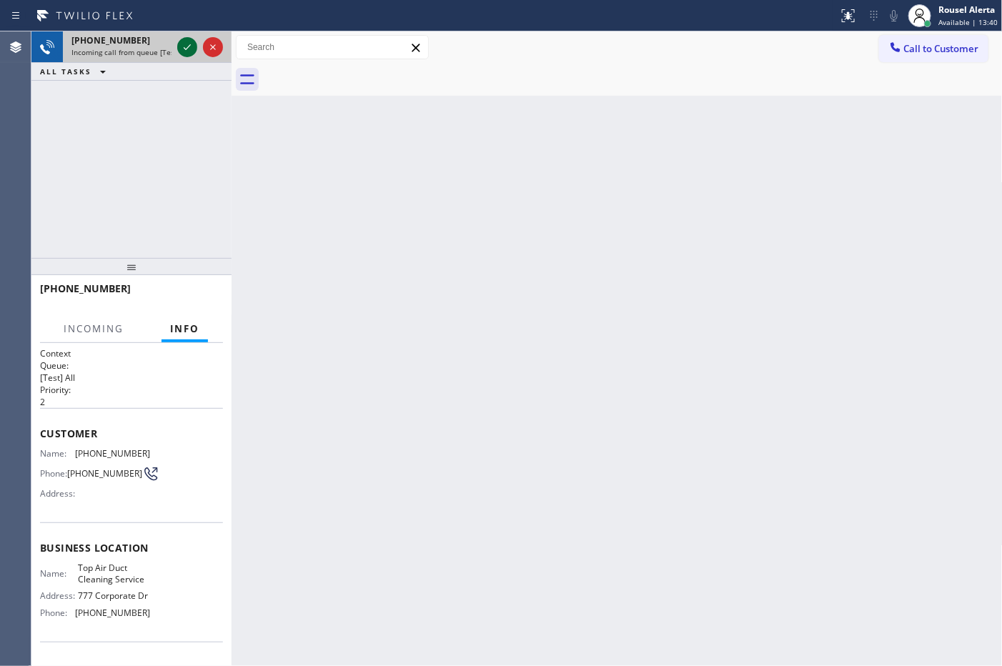
click at [177, 43] on div at bounding box center [187, 47] width 20 height 17
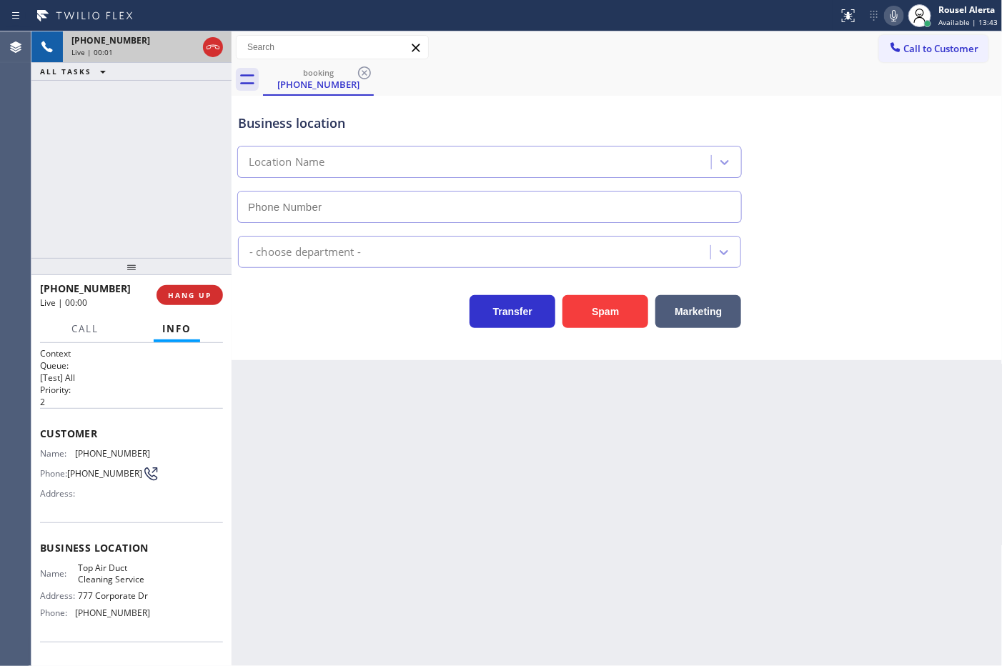
type input "[PHONE_NUMBER]"
click at [584, 542] on div "Back to Dashboard Change Sender ID Customers Technicians Select a contact Outbo…" at bounding box center [617, 348] width 771 height 635
click at [194, 301] on button "HANG UP" at bounding box center [190, 295] width 66 height 20
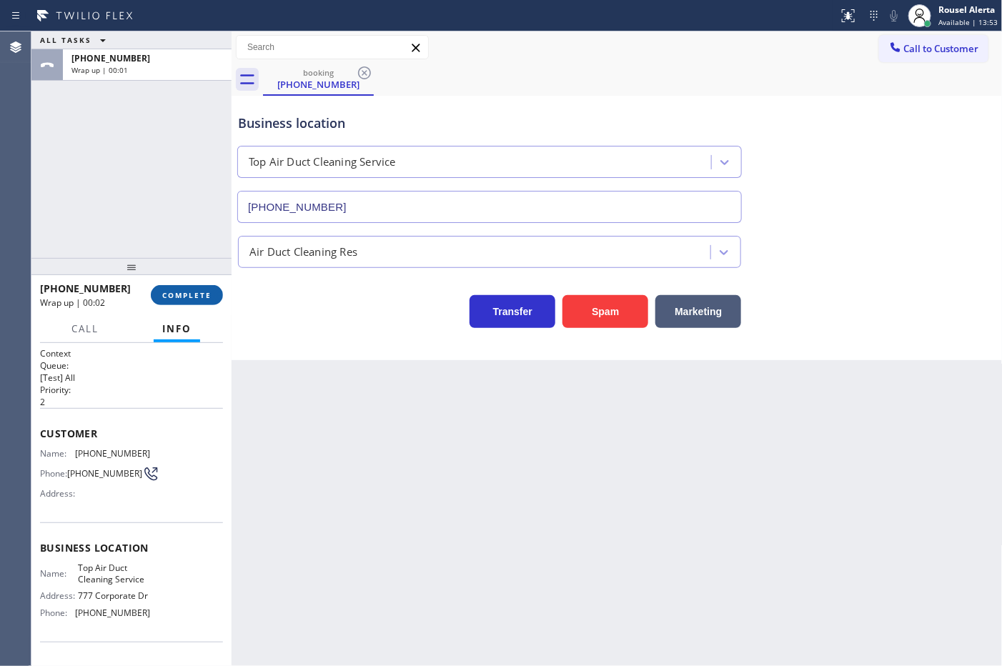
click at [200, 293] on span "COMPLETE" at bounding box center [186, 295] width 49 height 10
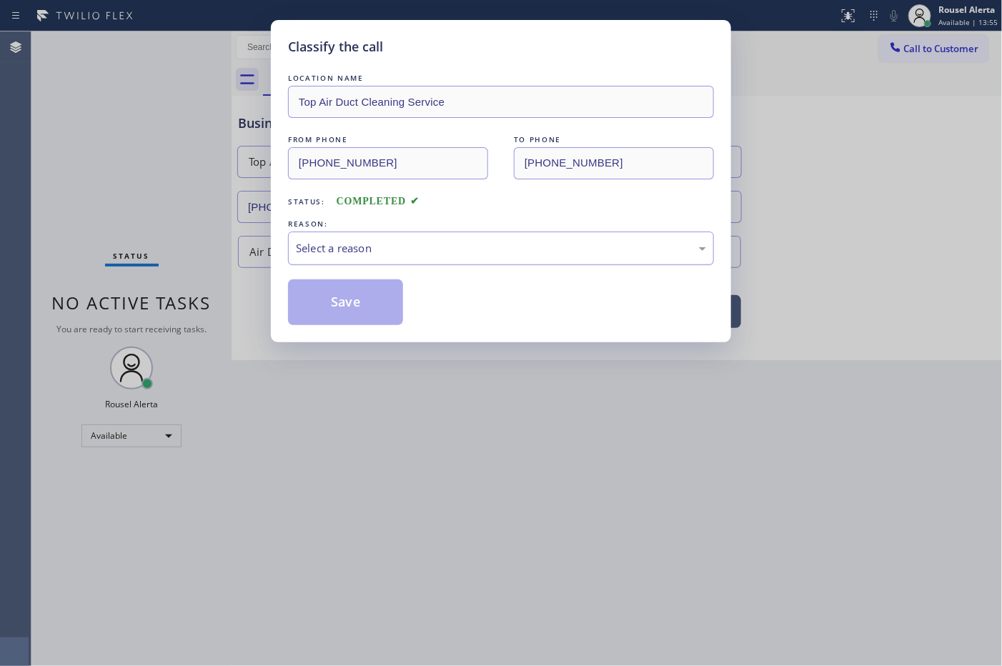
click at [398, 241] on div "Select a reason" at bounding box center [501, 248] width 410 height 16
click at [344, 297] on button "Save" at bounding box center [345, 303] width 115 height 46
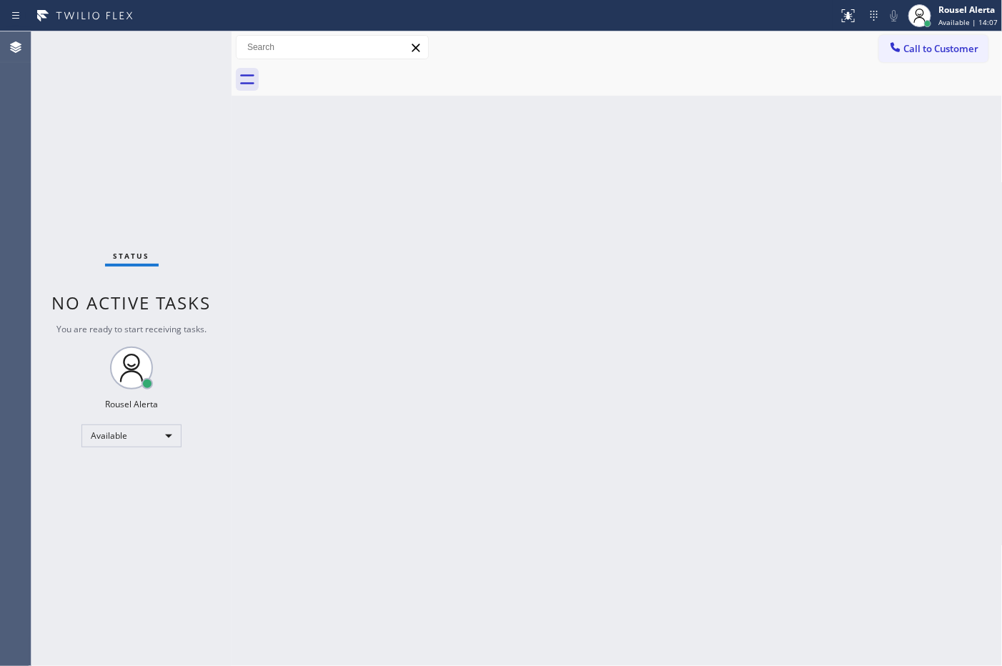
click at [477, 472] on div "Back to Dashboard Change Sender ID Customers Technicians Select a contact Outbo…" at bounding box center [617, 348] width 771 height 635
click at [640, 663] on div "Back to Dashboard Change Sender ID Customers Technicians Select a contact Outbo…" at bounding box center [617, 348] width 771 height 635
click at [175, 61] on div "Status No active tasks You are ready to start receiving tasks. Rousel Alerta Av…" at bounding box center [131, 348] width 200 height 635
click at [159, 84] on div "Status No active tasks You are ready to start receiving tasks. Rousel Alerta Av…" at bounding box center [131, 348] width 200 height 635
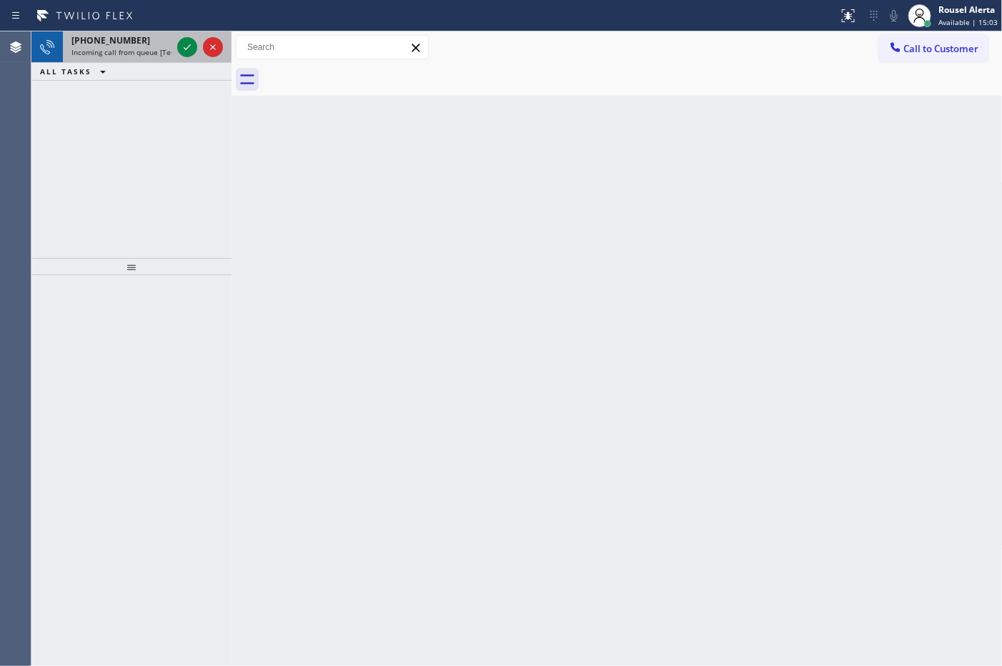
drag, startPoint x: 150, startPoint y: 44, endPoint x: 176, endPoint y: 56, distance: 28.5
click at [150, 44] on div "+19093743734" at bounding box center [121, 40] width 100 height 12
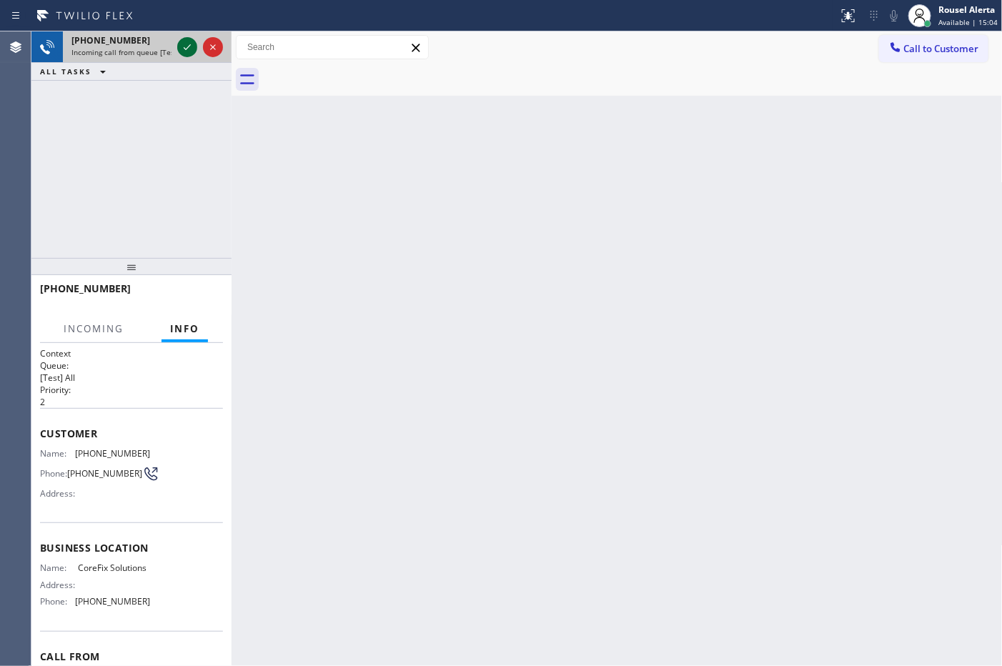
click at [179, 50] on icon at bounding box center [187, 47] width 17 height 17
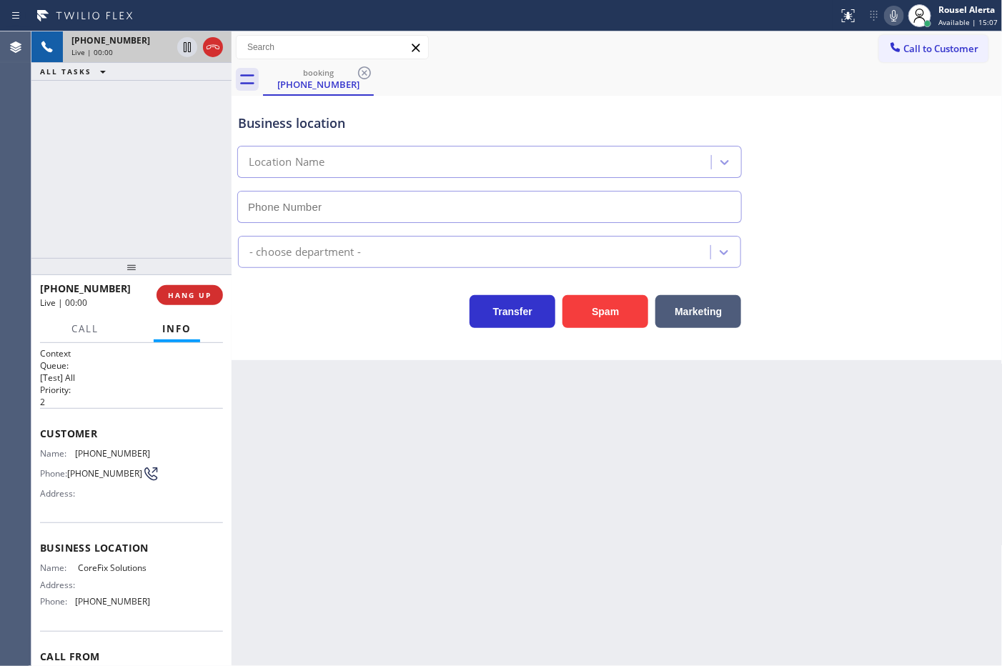
type input "[PHONE_NUMBER]"
click at [133, 89] on div "+19093743734 Live | 00:10 ALL TASKS ALL TASKS ACTIVE TASKS TASKS IN WRAP UP" at bounding box center [131, 144] width 200 height 227
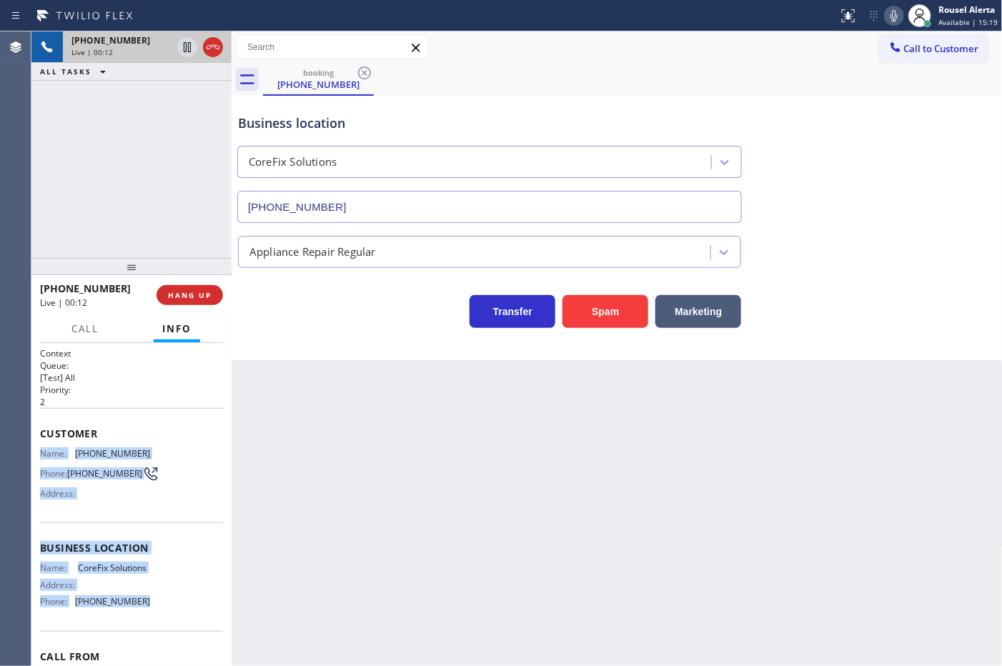
drag, startPoint x: 36, startPoint y: 455, endPoint x: 141, endPoint y: 620, distance: 195.7
click at [141, 620] on div "Context Queue: [Test] All Priority: 2 Customer Name: (909) 374-3734 Phone: (909…" at bounding box center [131, 504] width 200 height 323
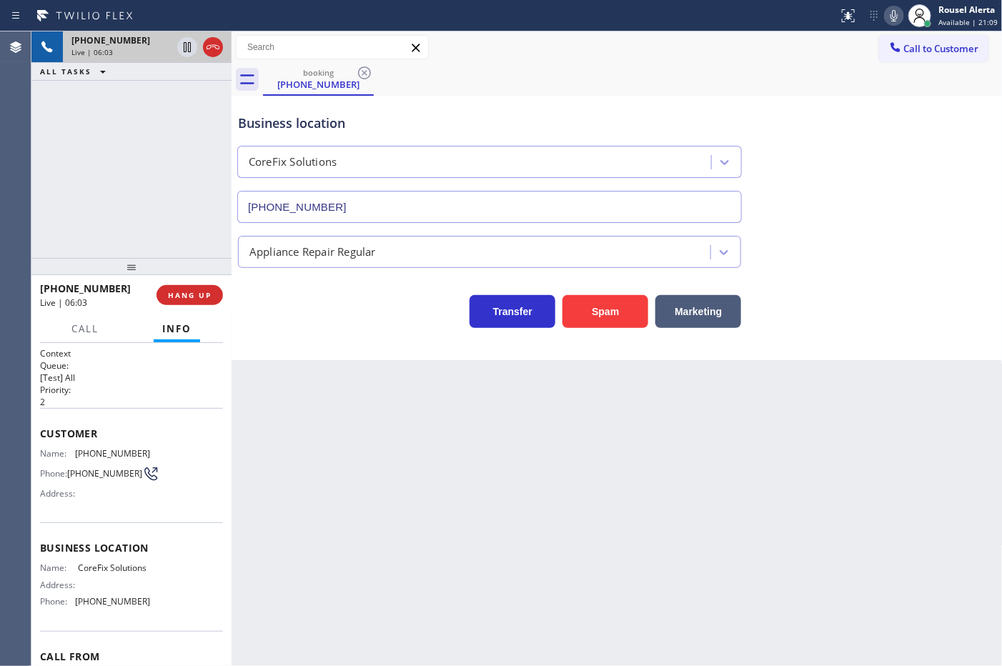
click at [387, 430] on div "Back to Dashboard Change Sender ID Customers Technicians Select a contact Outbo…" at bounding box center [617, 348] width 771 height 635
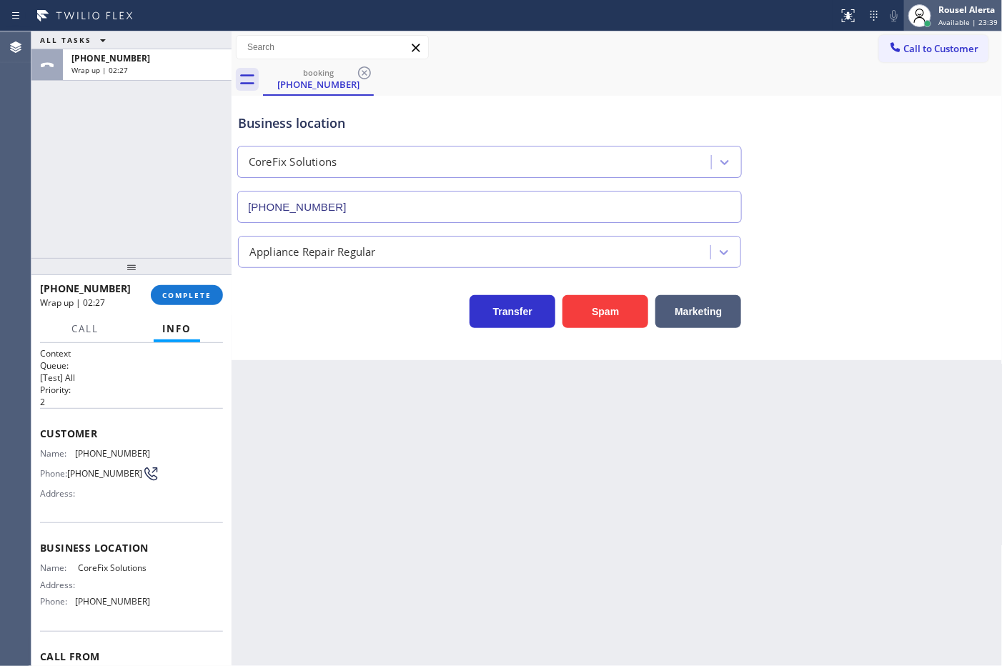
click at [956, 19] on span "Available | 23:39" at bounding box center [968, 22] width 59 height 10
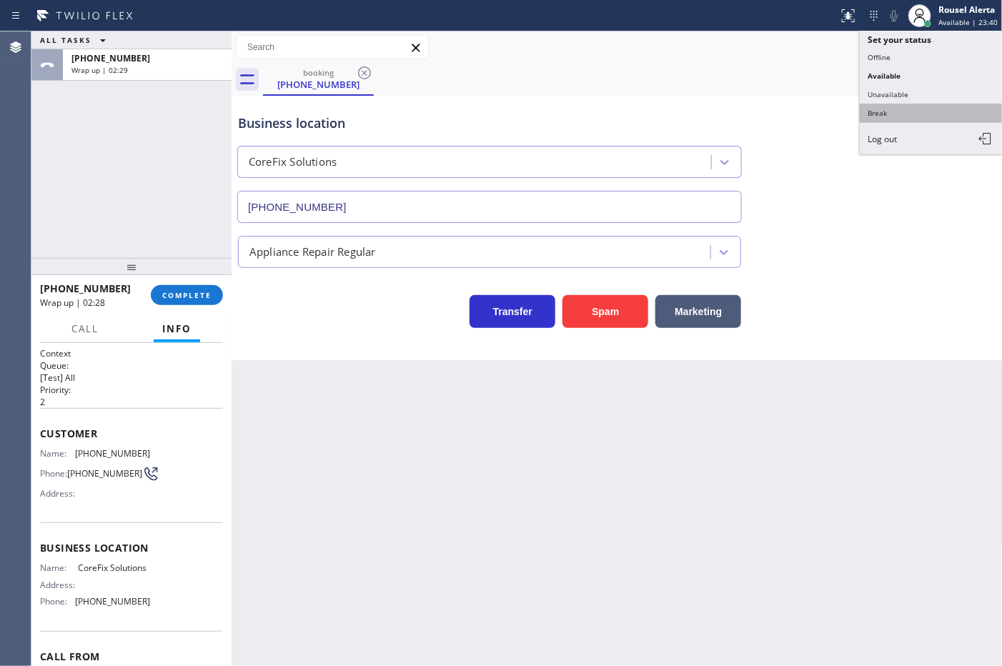
click at [921, 109] on button "Break" at bounding box center [931, 113] width 143 height 19
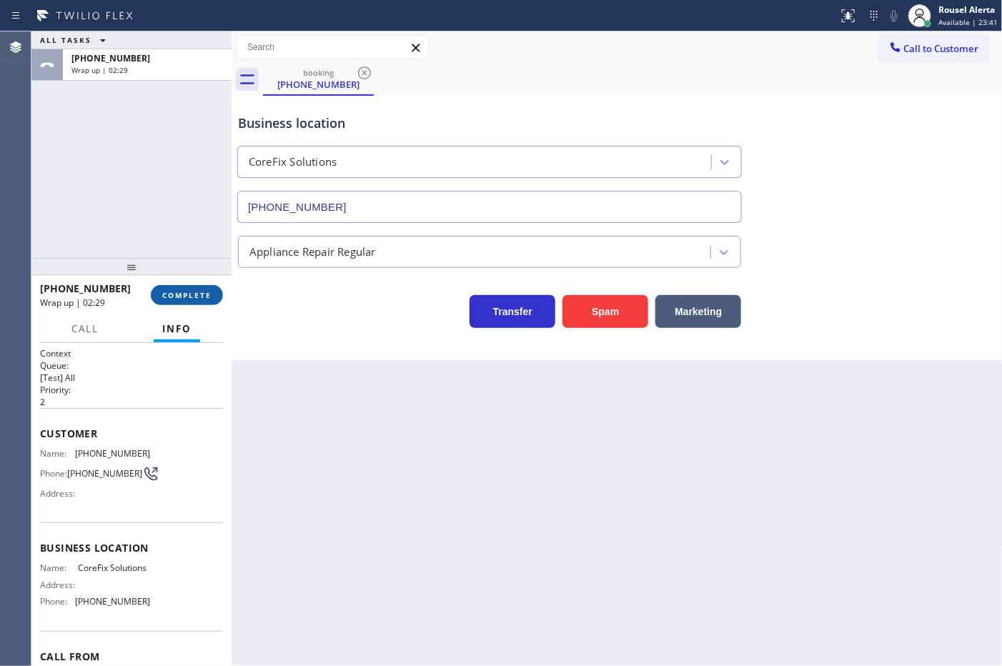
click at [177, 288] on button "COMPLETE" at bounding box center [187, 295] width 72 height 20
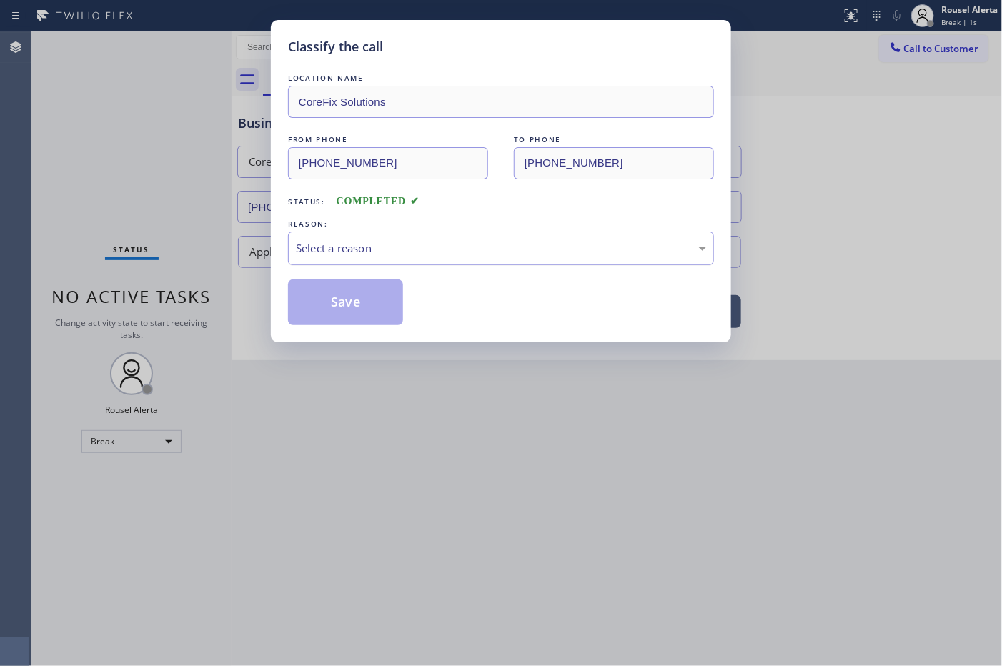
click at [370, 252] on div "Select a reason" at bounding box center [501, 248] width 410 height 16
click at [376, 307] on button "Save" at bounding box center [345, 303] width 115 height 46
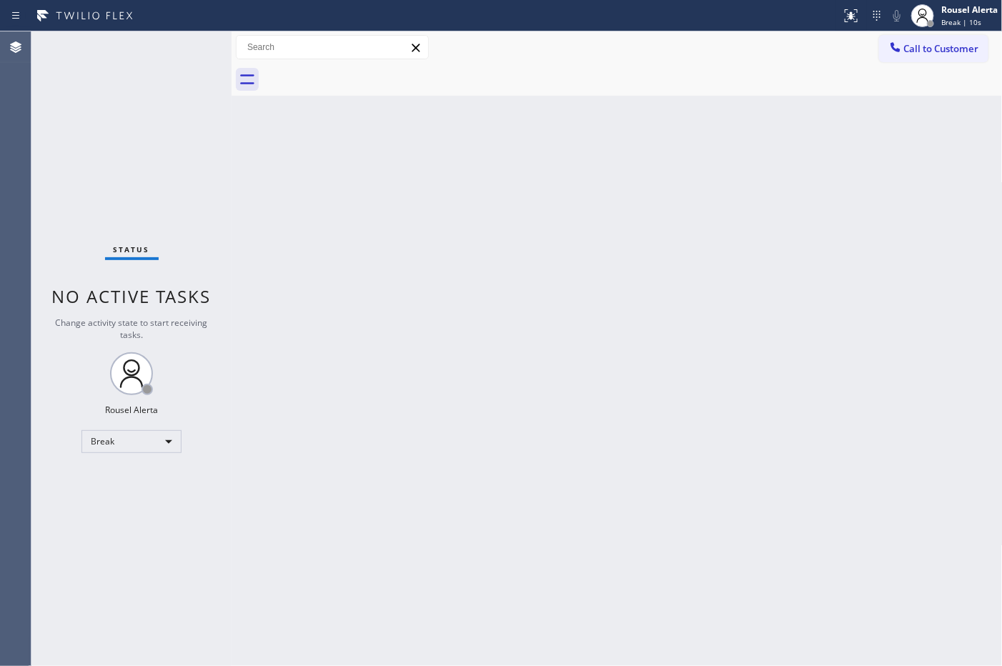
drag, startPoint x: 113, startPoint y: 84, endPoint x: 142, endPoint y: 94, distance: 30.1
click at [113, 84] on div "Status No active tasks Change activity state to start receiving tasks. Rousel A…" at bounding box center [131, 348] width 200 height 635
drag, startPoint x: 512, startPoint y: 452, endPoint x: 617, endPoint y: 580, distance: 165.6
click at [513, 453] on div "Back to Dashboard Change Sender ID Customers Technicians Select a contact Outbo…" at bounding box center [617, 348] width 771 height 635
click at [123, 31] on div "Status No active tasks Change activity state to start receiving tasks. Rousel A…" at bounding box center [131, 348] width 200 height 635
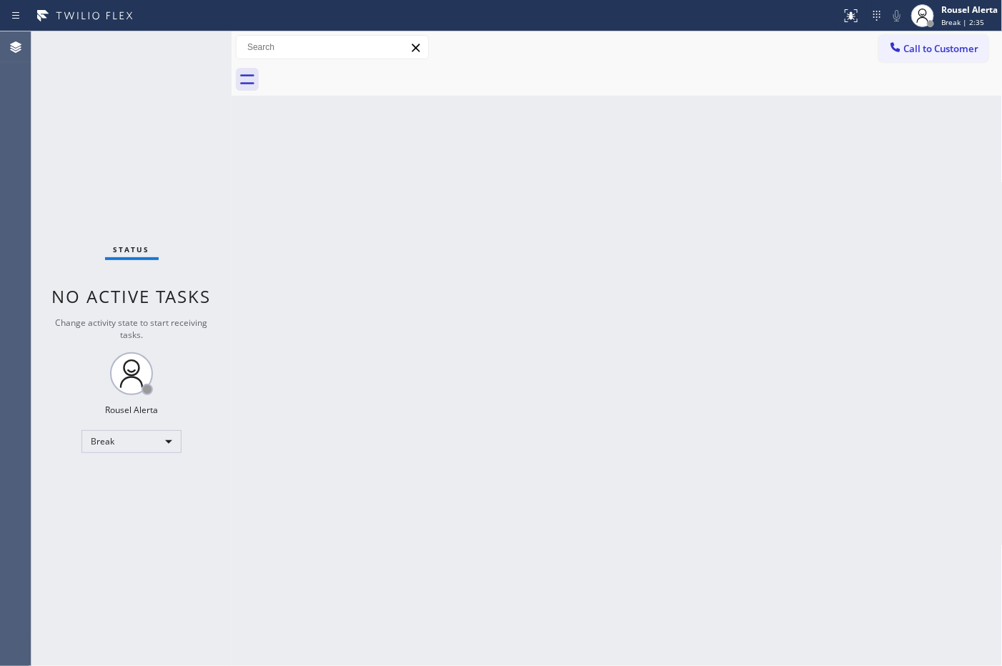
click at [649, 259] on div "Back to Dashboard Change Sender ID Customers Technicians Select a contact Outbo…" at bounding box center [617, 348] width 771 height 635
click at [915, 402] on div "Back to Dashboard Change Sender ID Customers Technicians Select a contact Outbo…" at bounding box center [617, 348] width 771 height 635
click at [323, 152] on div "Back to Dashboard Change Sender ID Customers Technicians Select a contact Outbo…" at bounding box center [617, 348] width 771 height 635
drag, startPoint x: 125, startPoint y: 91, endPoint x: 129, endPoint y: 227, distance: 136.6
click at [125, 91] on div "Status No active tasks Change activity state to start receiving tasks. Rousel A…" at bounding box center [131, 348] width 200 height 635
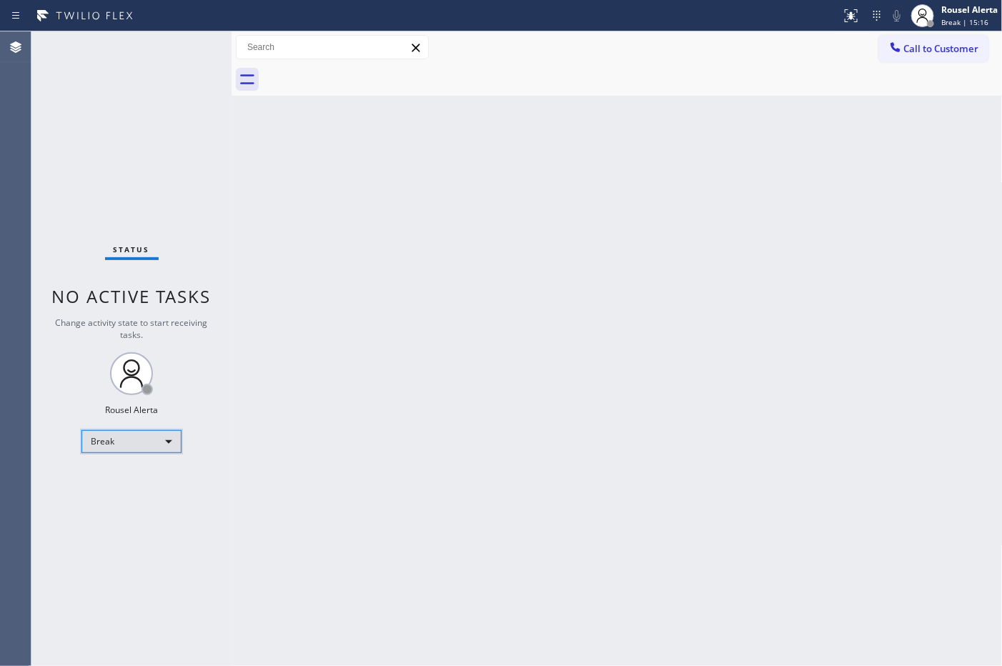
click at [140, 436] on div "Break" at bounding box center [131, 441] width 100 height 23
click at [141, 479] on li "Available" at bounding box center [130, 478] width 97 height 17
click at [302, 488] on div "Back to Dashboard Change Sender ID Customers Technicians Select a contact Outbo…" at bounding box center [617, 348] width 771 height 635
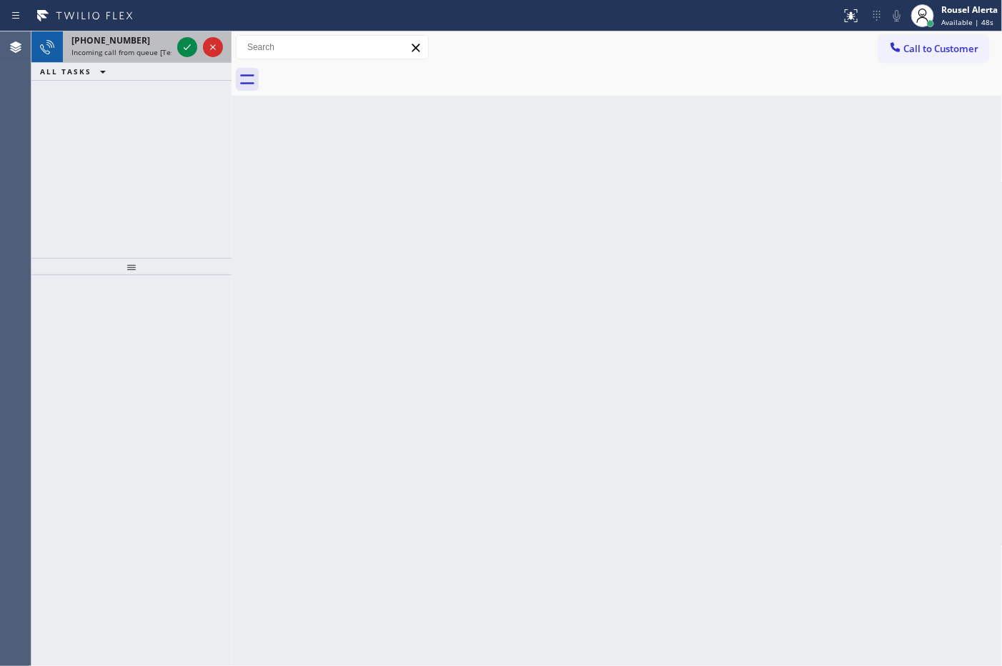
drag, startPoint x: 144, startPoint y: 44, endPoint x: 167, endPoint y: 41, distance: 22.3
click at [144, 44] on div "+16574676635" at bounding box center [121, 40] width 100 height 12
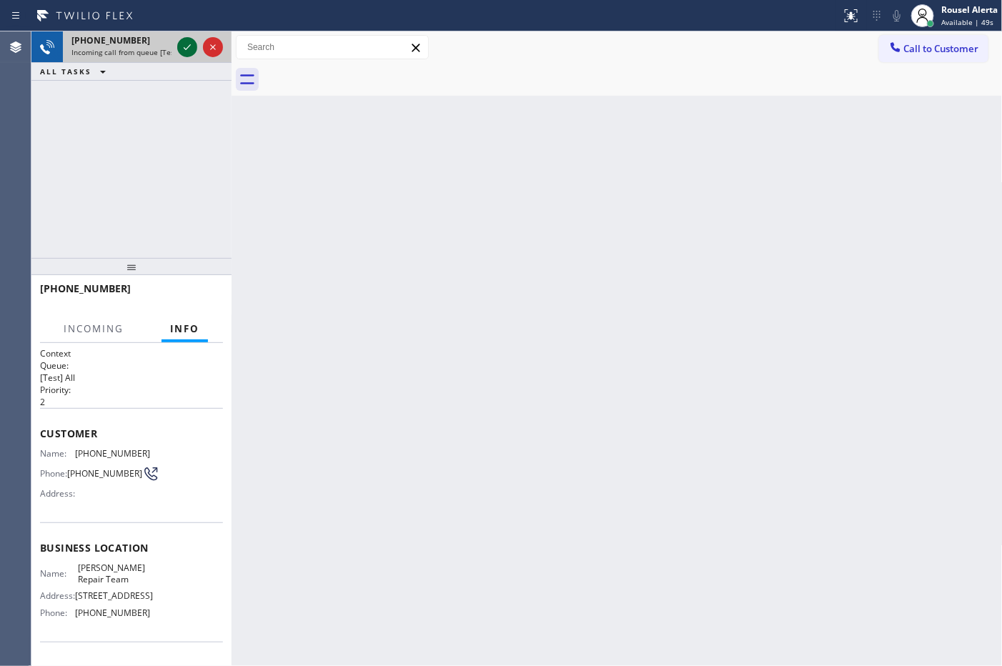
click at [193, 47] on icon at bounding box center [187, 47] width 17 height 17
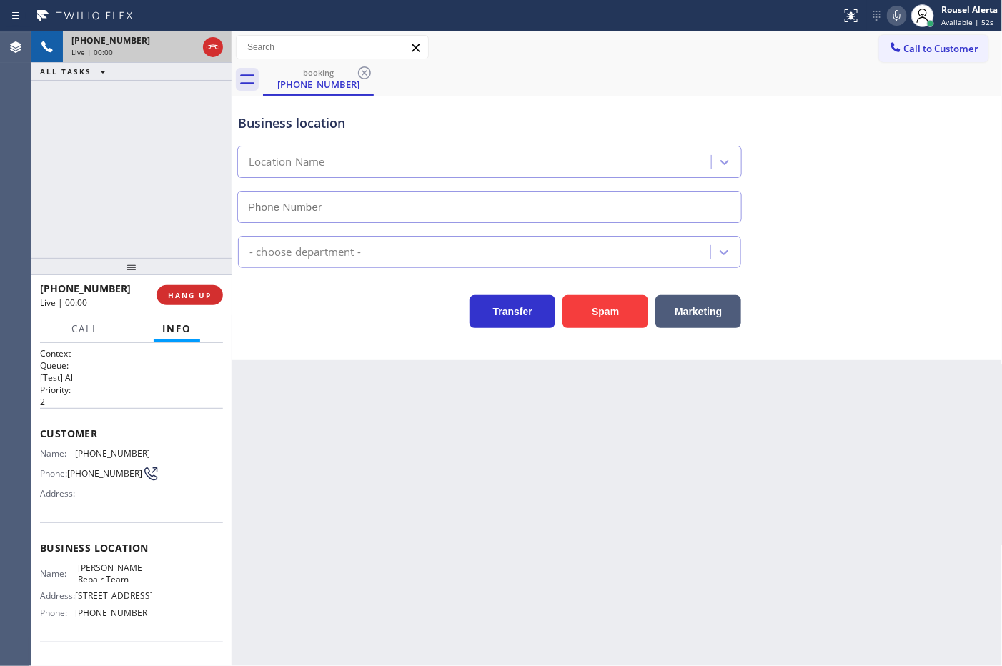
type input "[PHONE_NUMBER]"
click at [214, 300] on button "HANG UP" at bounding box center [190, 295] width 66 height 20
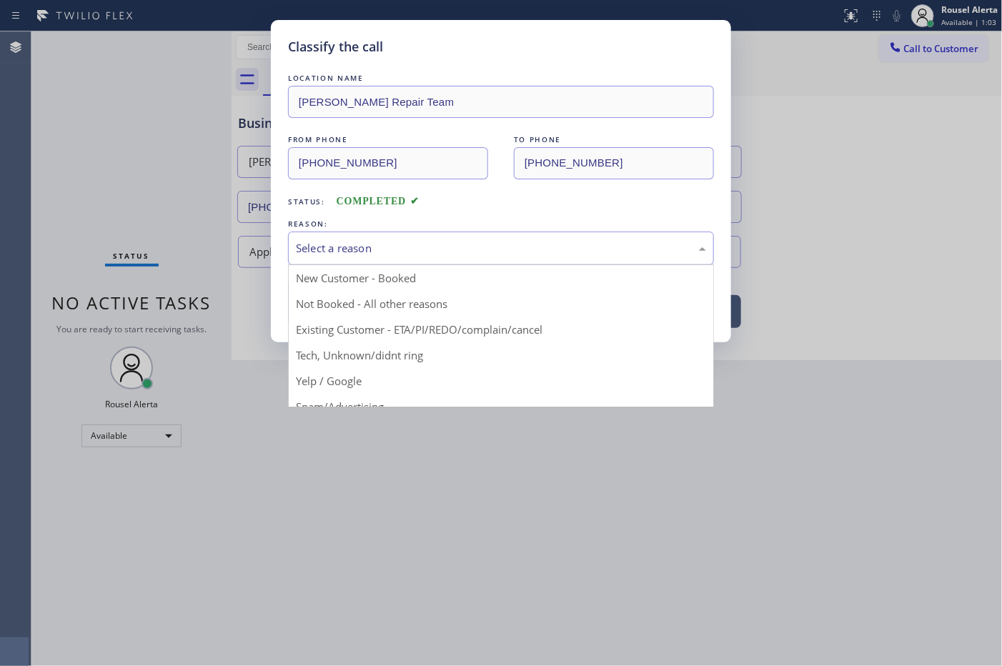
click at [402, 238] on div "Select a reason" at bounding box center [501, 249] width 426 height 34
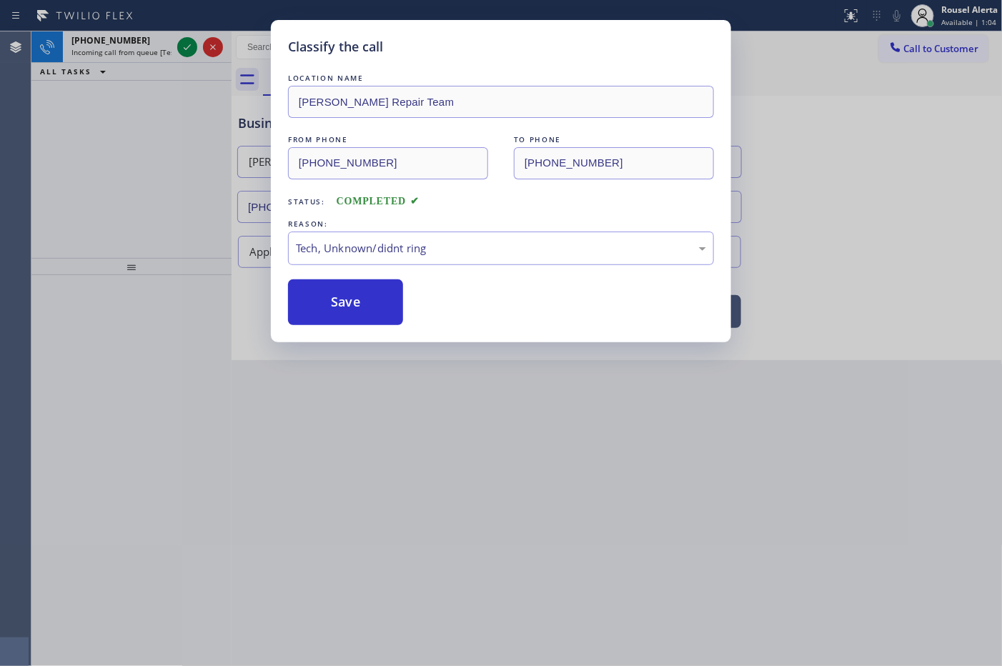
click at [387, 329] on div "Classify the call LOCATION NAME Viking Fullerton Repair Team FROM PHONE (657) 4…" at bounding box center [501, 181] width 460 height 322
click at [345, 294] on button "Save" at bounding box center [345, 303] width 115 height 46
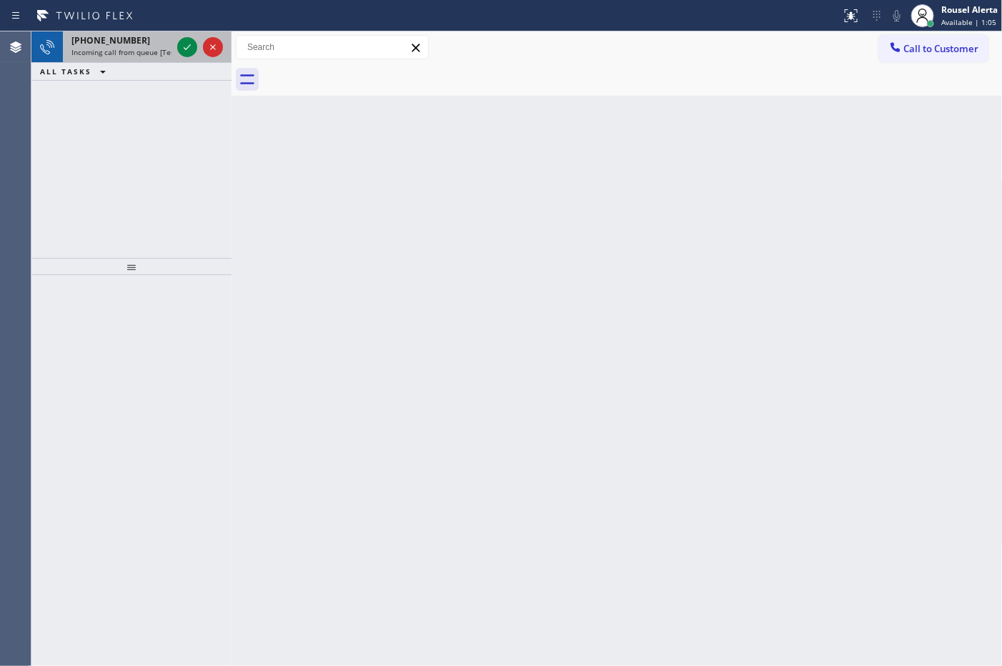
click at [147, 48] on span "Incoming call from queue [Test] All" at bounding box center [130, 52] width 119 height 10
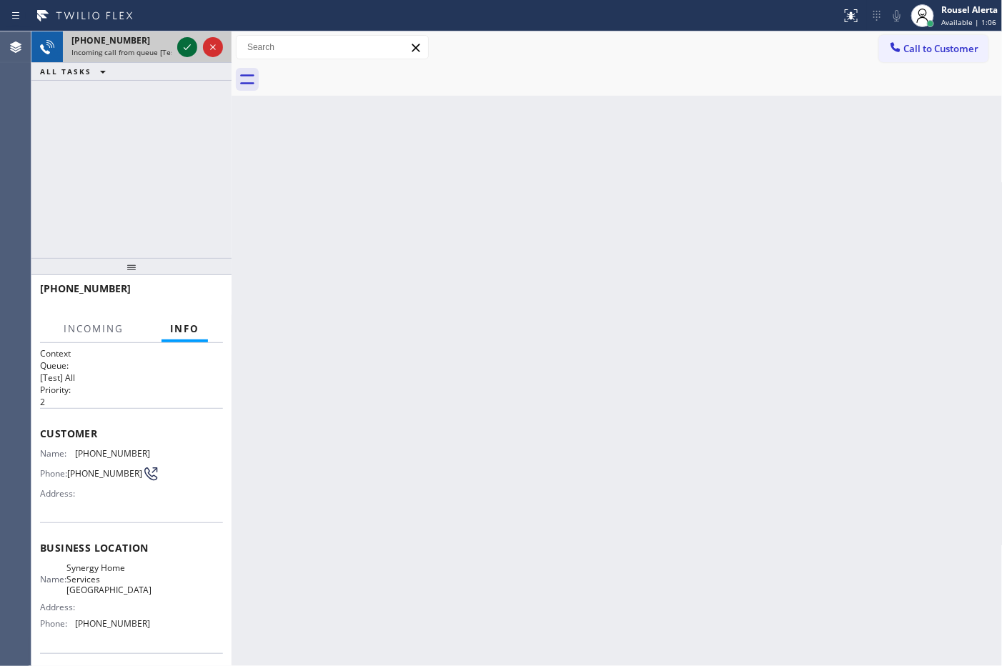
click at [181, 52] on icon at bounding box center [187, 47] width 17 height 17
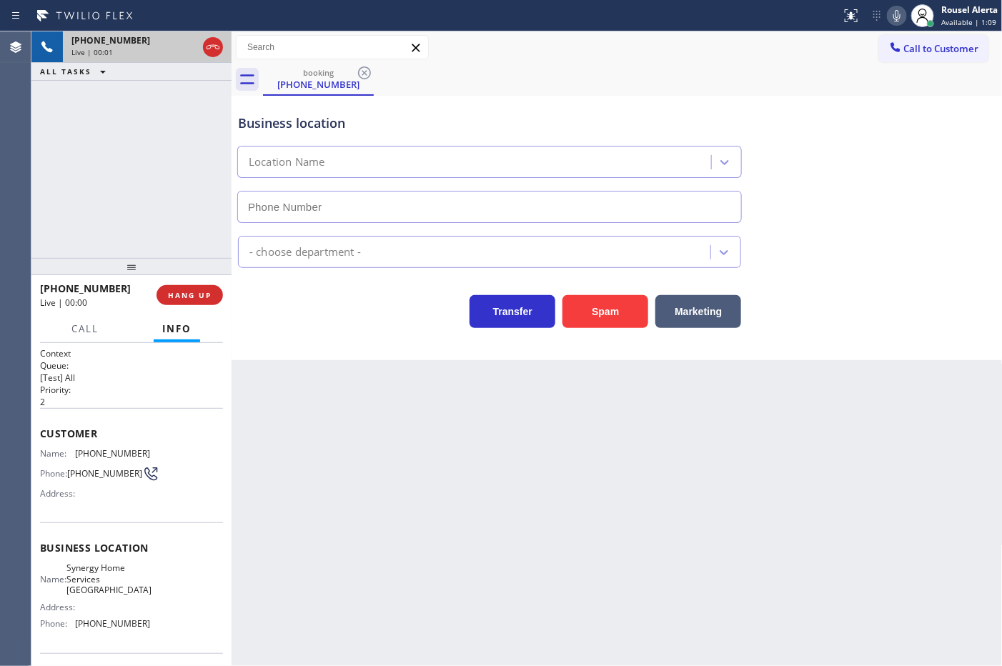
type input "(510) 737-7017"
click at [574, 327] on button "Spam" at bounding box center [606, 311] width 86 height 33
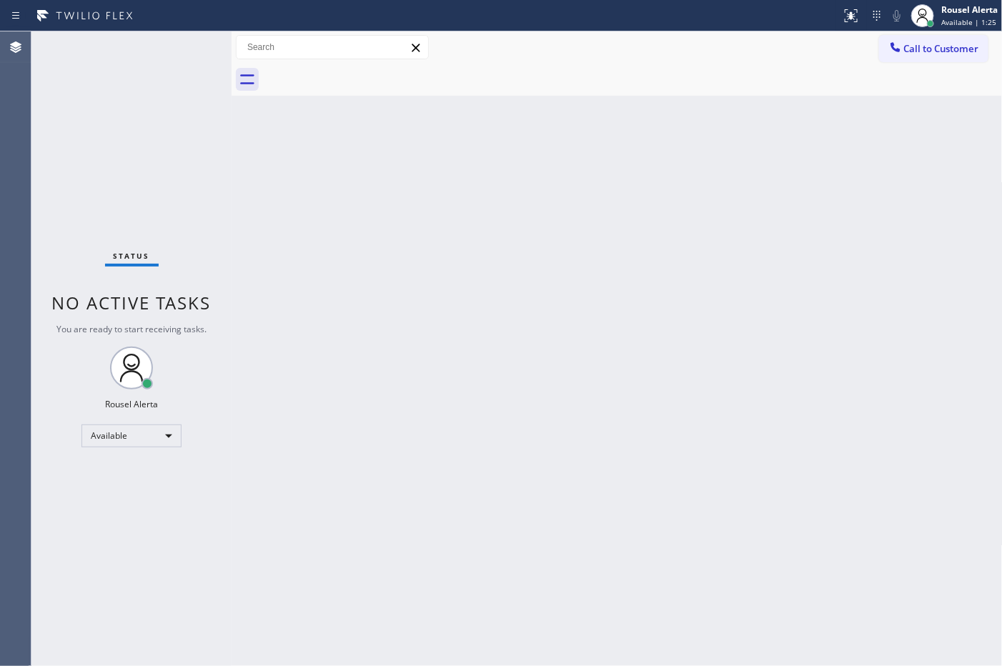
click at [297, 395] on div "Back to Dashboard Change Sender ID Customers Technicians Select a contact Outbo…" at bounding box center [617, 348] width 771 height 635
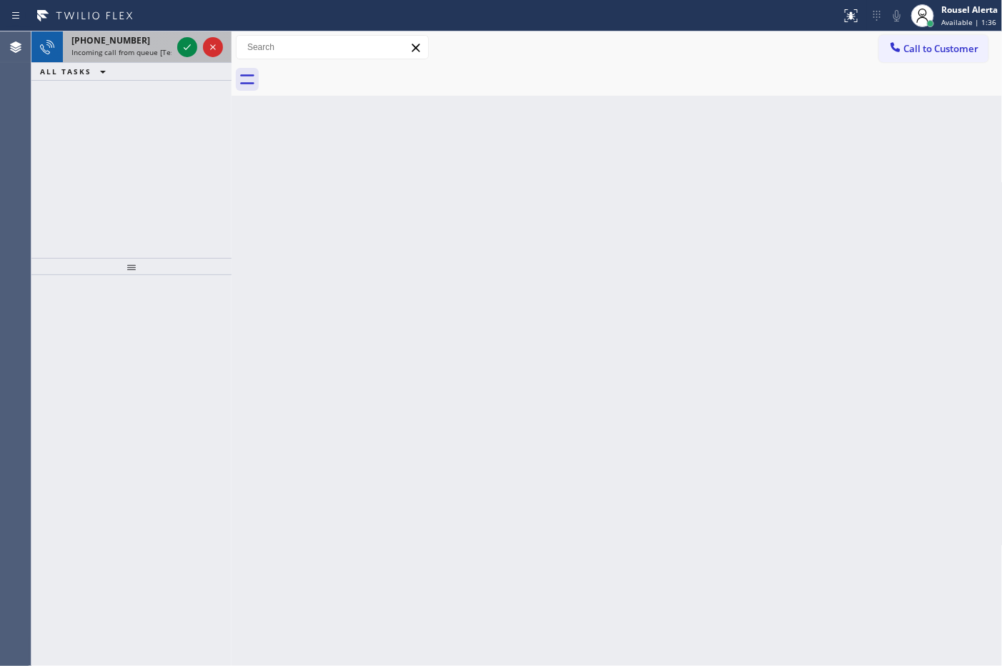
drag, startPoint x: 151, startPoint y: 47, endPoint x: 172, endPoint y: 44, distance: 21.6
click at [151, 47] on span "Incoming call from queue [Test] All" at bounding box center [130, 52] width 119 height 10
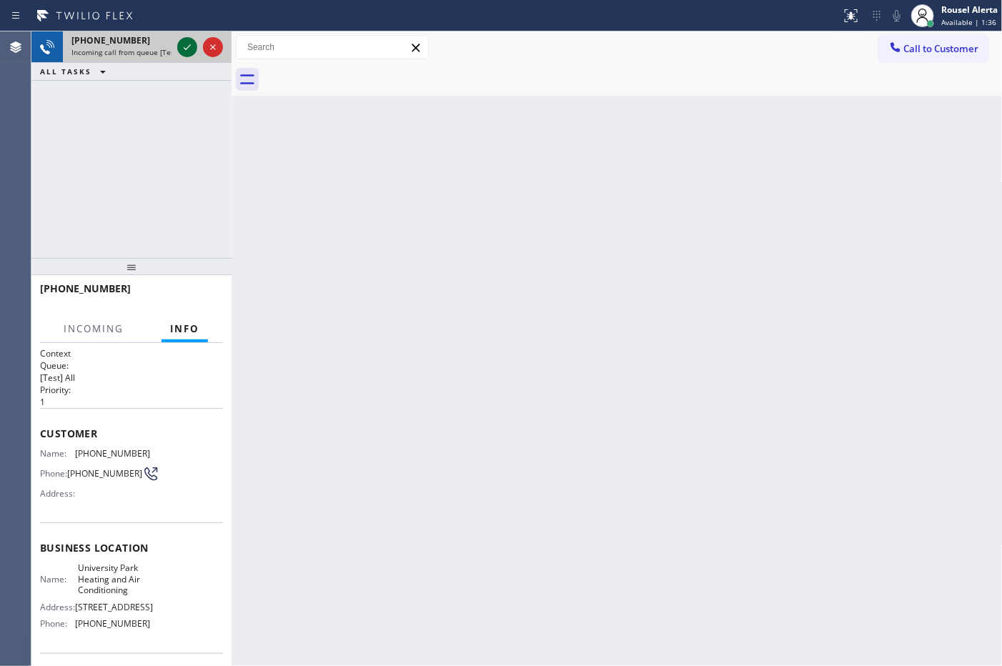
click at [180, 44] on icon at bounding box center [187, 47] width 17 height 17
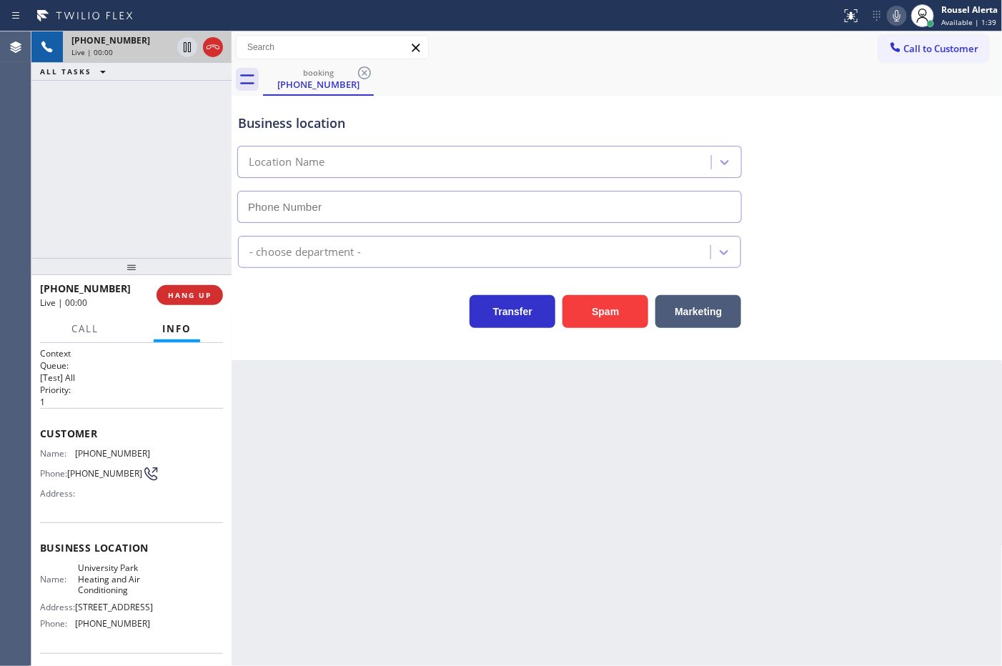
type input "[PHONE_NUMBER]"
click at [297, 437] on div "Back to Dashboard Change Sender ID Customers Technicians Select a contact Outbo…" at bounding box center [617, 348] width 771 height 635
click at [143, 187] on div "+19199992505 Live | 00:06 ALL TASKS ALL TASKS ACTIVE TASKS TASKS IN WRAP UP" at bounding box center [131, 144] width 200 height 227
click at [179, 286] on button "HANG UP" at bounding box center [190, 295] width 66 height 20
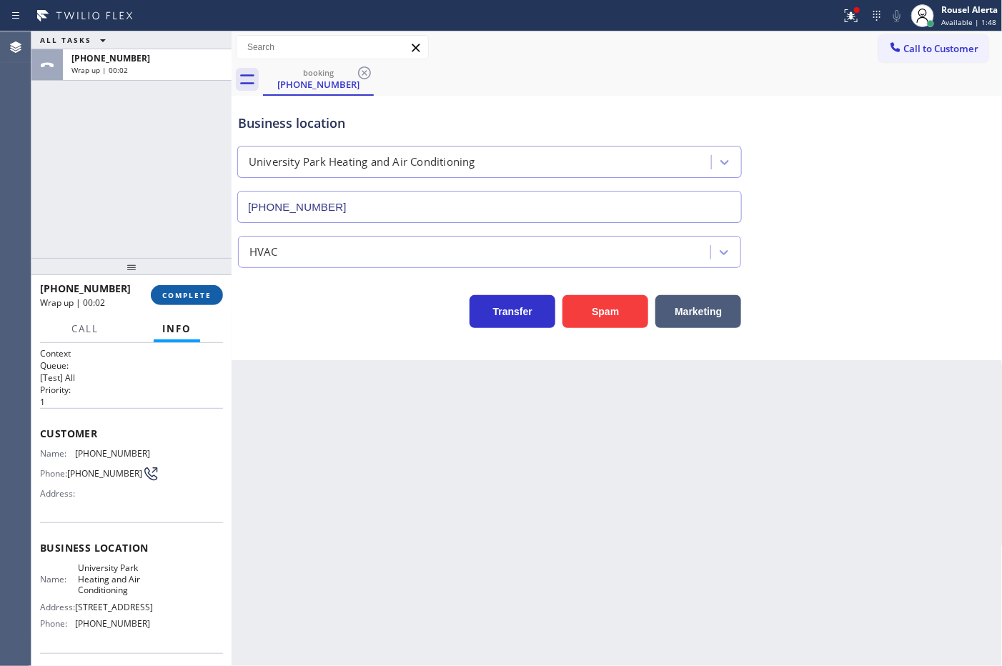
click at [192, 285] on button "COMPLETE" at bounding box center [187, 295] width 72 height 20
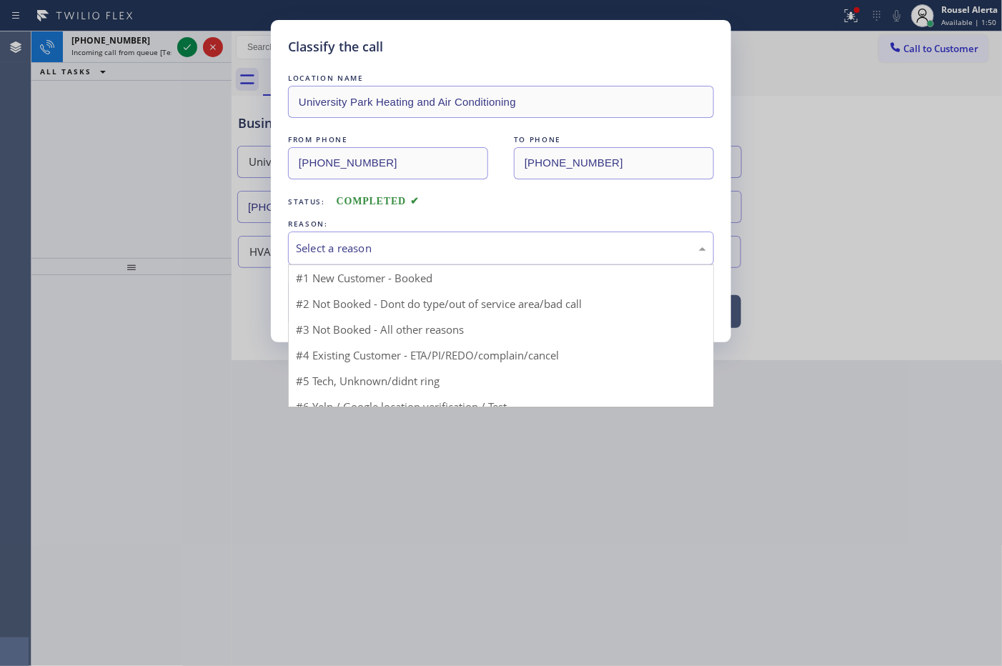
click at [341, 261] on div "Select a reason" at bounding box center [501, 249] width 426 height 34
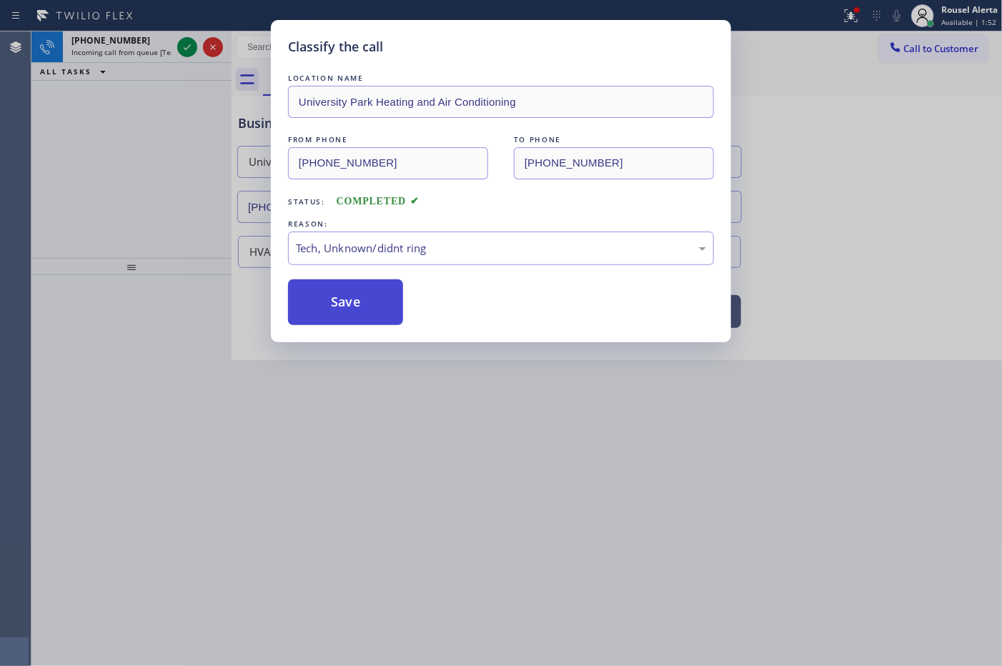
click at [367, 305] on button "Save" at bounding box center [345, 303] width 115 height 46
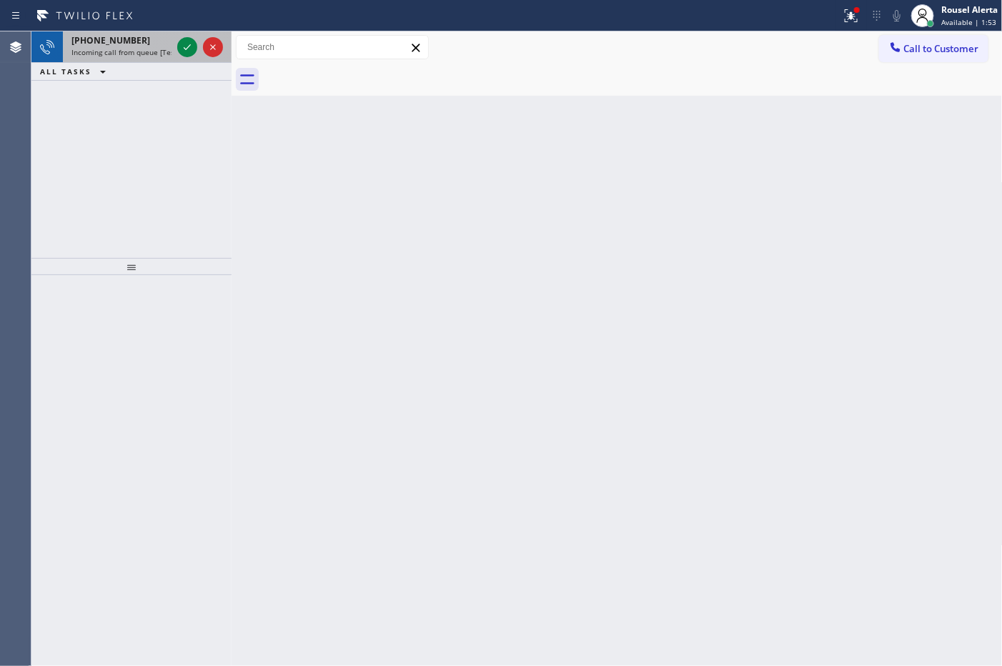
drag, startPoint x: 143, startPoint y: 40, endPoint x: 191, endPoint y: 61, distance: 52.5
click at [152, 44] on div "+15108585551" at bounding box center [121, 40] width 100 height 12
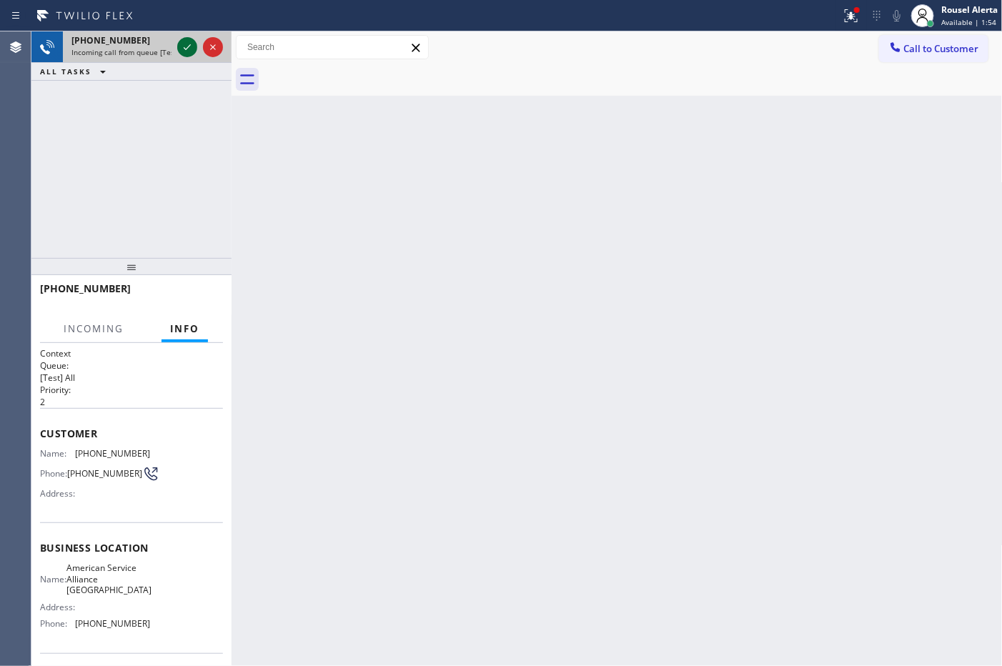
click at [186, 40] on icon at bounding box center [187, 47] width 17 height 17
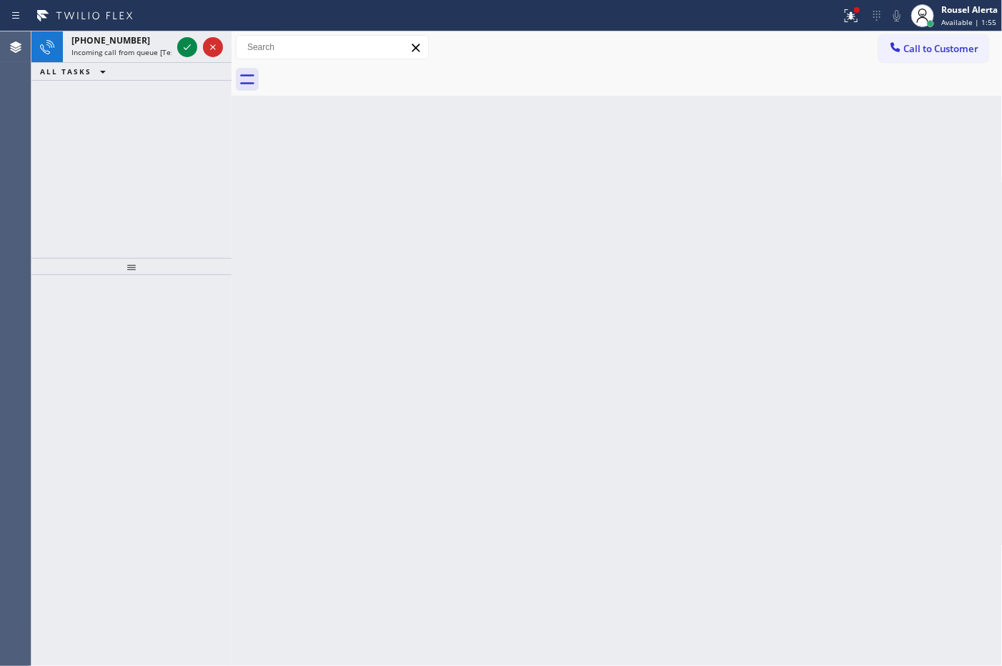
click at [186, 40] on icon at bounding box center [187, 47] width 17 height 17
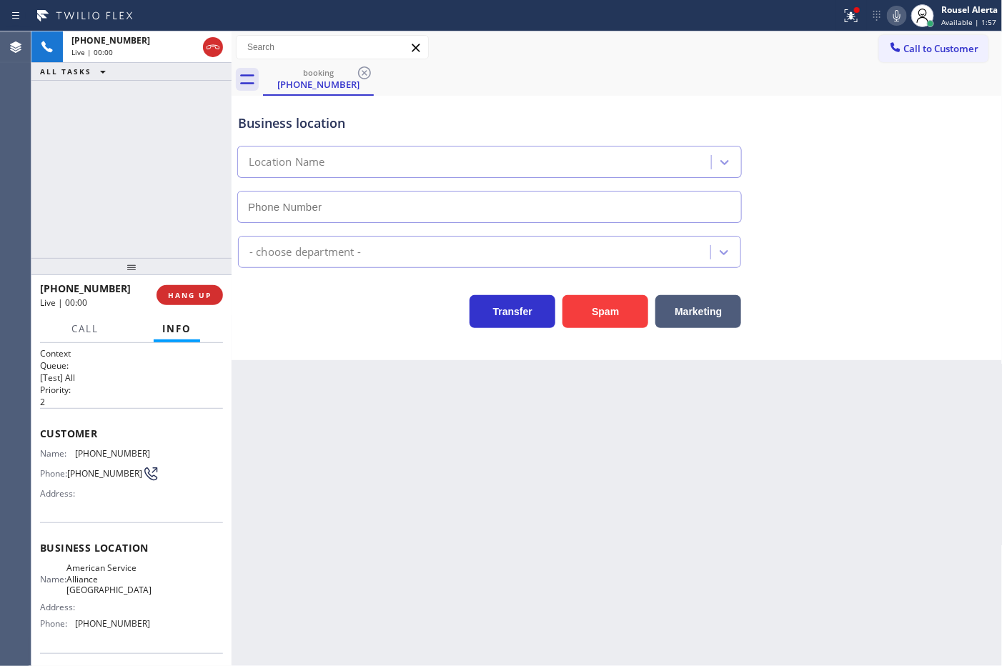
type input "[PHONE_NUMBER]"
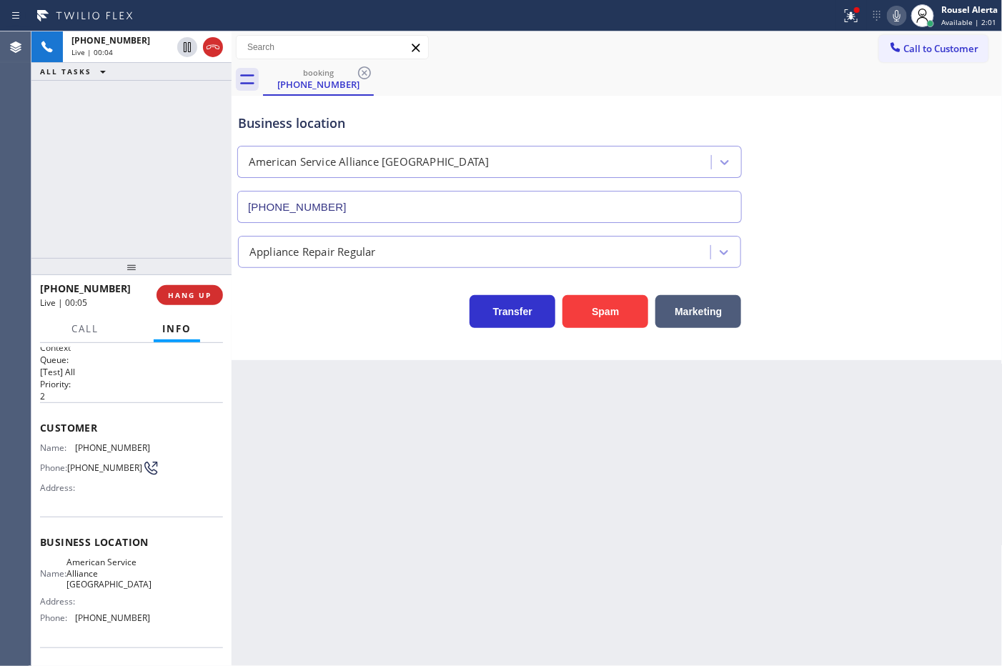
scroll to position [4, 0]
drag, startPoint x: 137, startPoint y: 89, endPoint x: 152, endPoint y: 138, distance: 50.9
click at [137, 89] on div "+15108585551 Live | 00:08 ALL TASKS ALL TASKS ACTIVE TASKS TASKS IN WRAP UP" at bounding box center [131, 144] width 200 height 227
click at [194, 291] on span "HANG UP" at bounding box center [190, 295] width 44 height 10
click at [351, 409] on div "Back to Dashboard Change Sender ID Customers Technicians Select a contact Outbo…" at bounding box center [617, 348] width 771 height 635
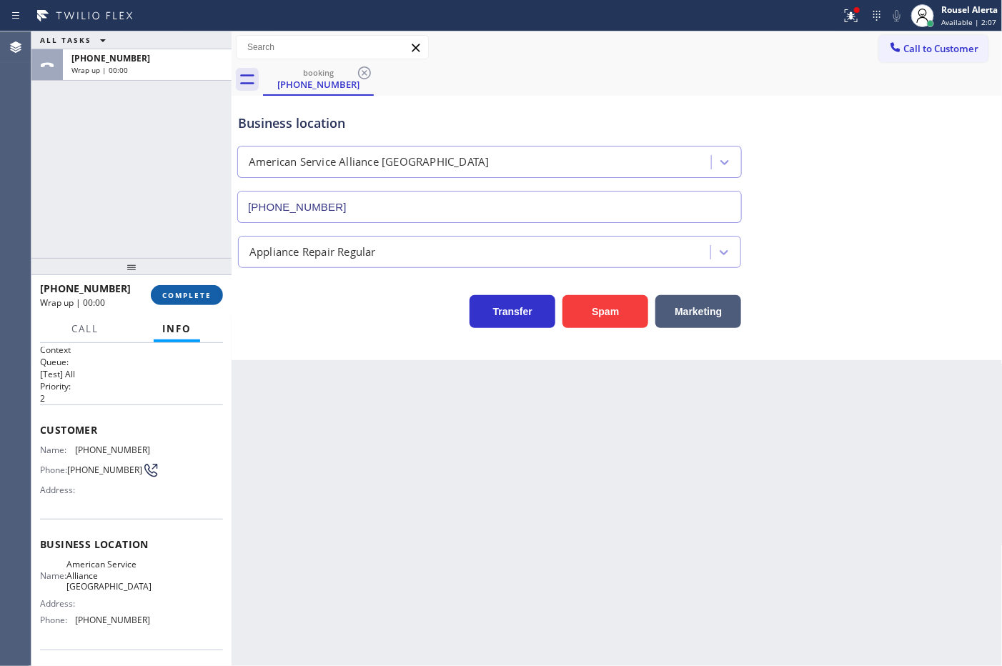
click at [211, 294] on button "COMPLETE" at bounding box center [187, 295] width 72 height 20
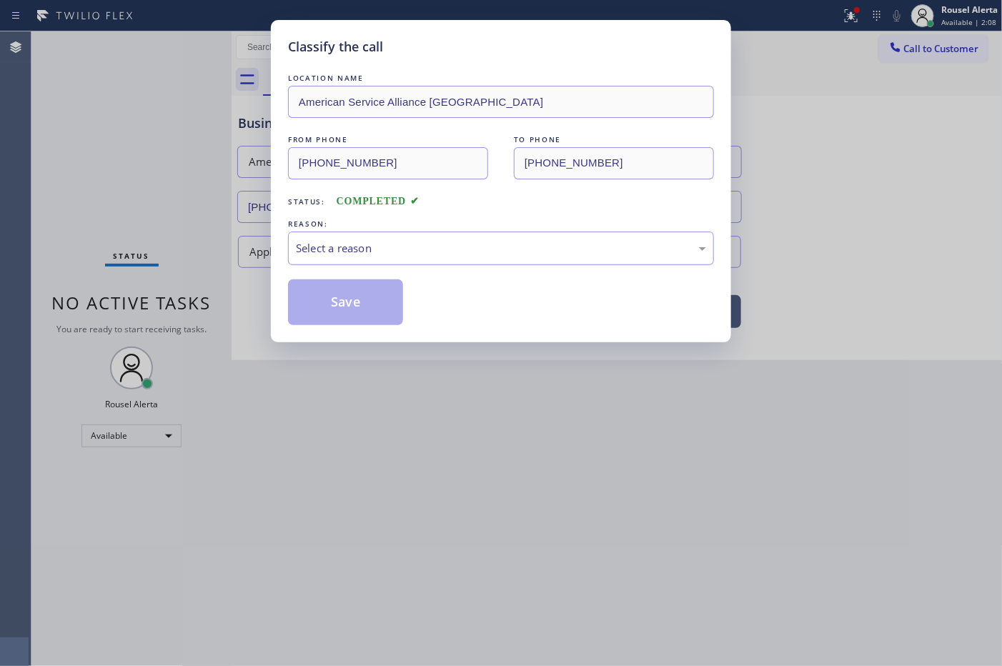
click at [375, 257] on div "Select a reason" at bounding box center [501, 248] width 410 height 16
click at [327, 295] on button "Save" at bounding box center [345, 303] width 115 height 46
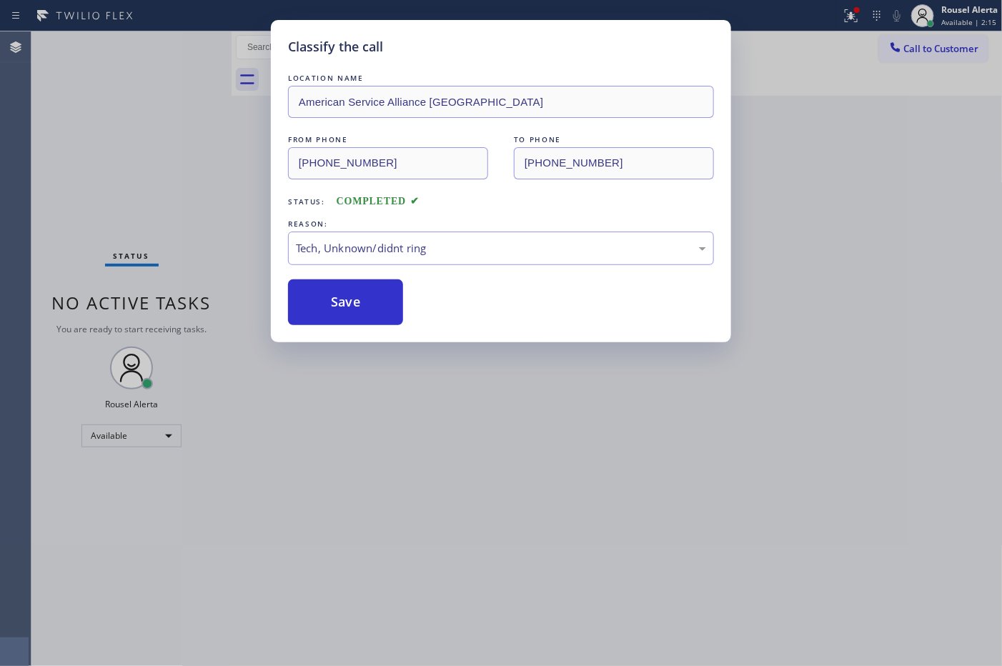
click at [472, 468] on div "Classify the call LOCATION NAME American Service Alliance San Leandro FROM PHON…" at bounding box center [501, 333] width 1002 height 666
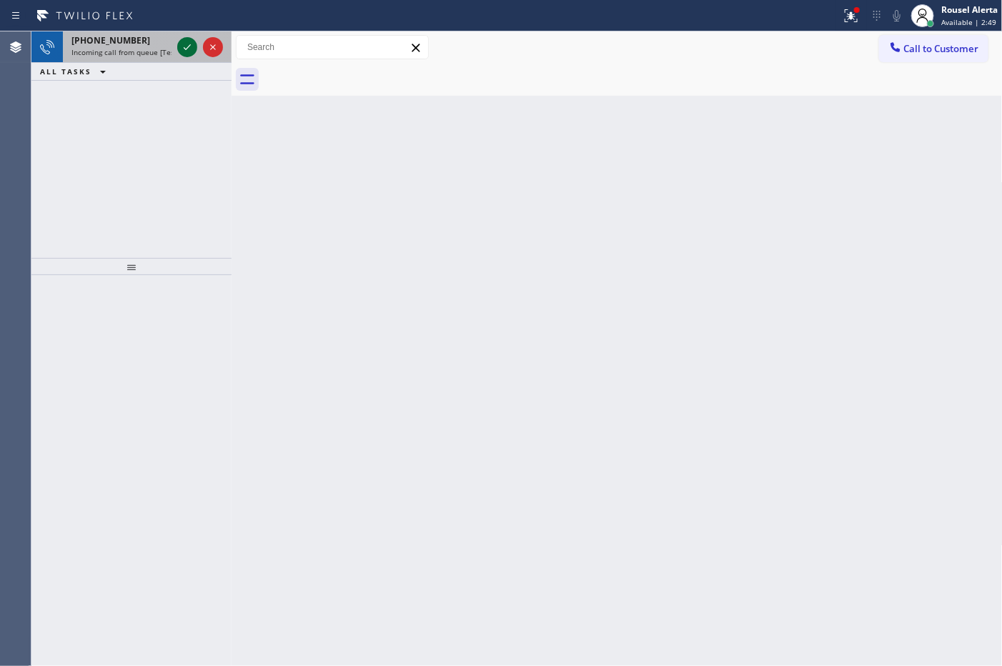
click at [184, 55] on icon at bounding box center [187, 47] width 17 height 17
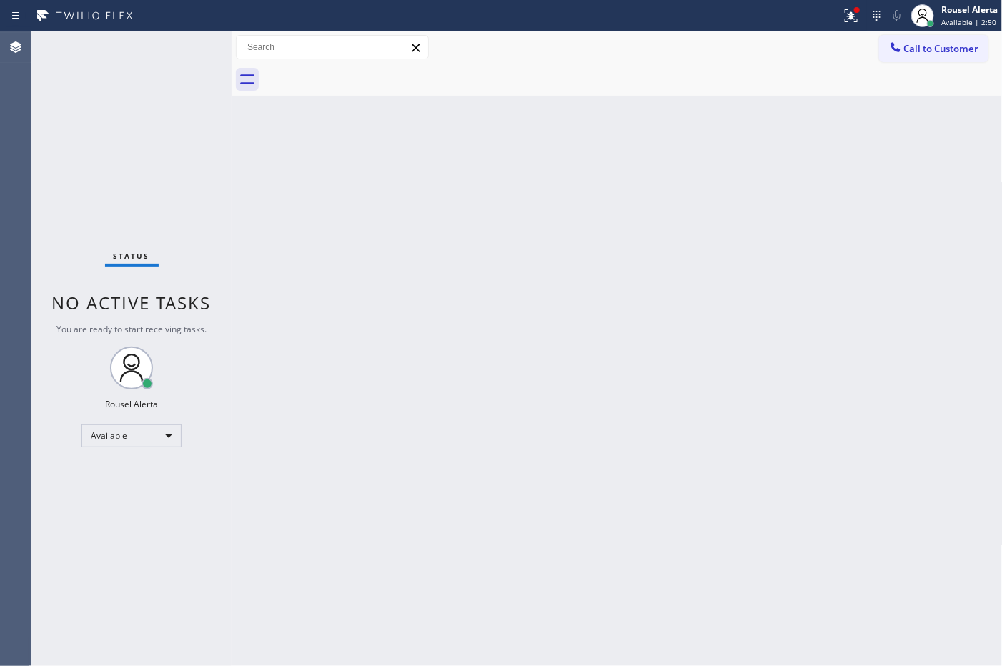
click at [184, 54] on div "Status No active tasks You are ready to start receiving tasks. Rousel Alerta Av…" at bounding box center [131, 348] width 200 height 635
click at [176, 54] on div "Status No active tasks You are ready to start receiving tasks. Rousel Alerta Av…" at bounding box center [131, 348] width 200 height 635
click at [836, 27] on button at bounding box center [851, 15] width 31 height 31
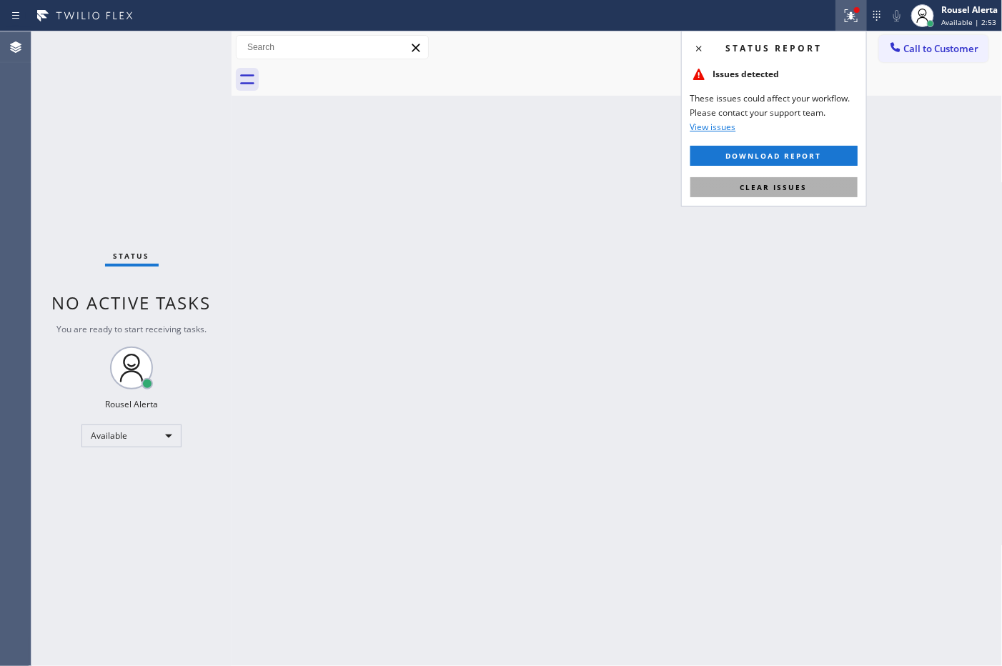
click at [833, 188] on button "Clear issues" at bounding box center [774, 187] width 167 height 20
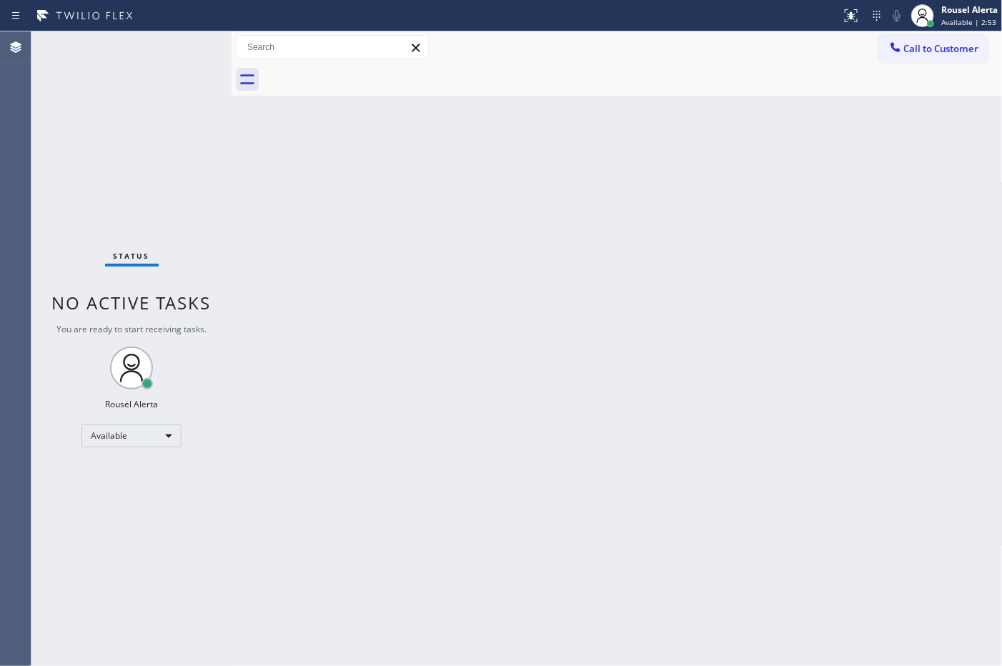
click at [815, 305] on div "Back to Dashboard Change Sender ID Customers Technicians Select a contact Outbo…" at bounding box center [617, 348] width 771 height 635
click at [179, 109] on div "Status No active tasks You are ready to start receiving tasks. Rousel Alerta Av…" at bounding box center [131, 348] width 200 height 635
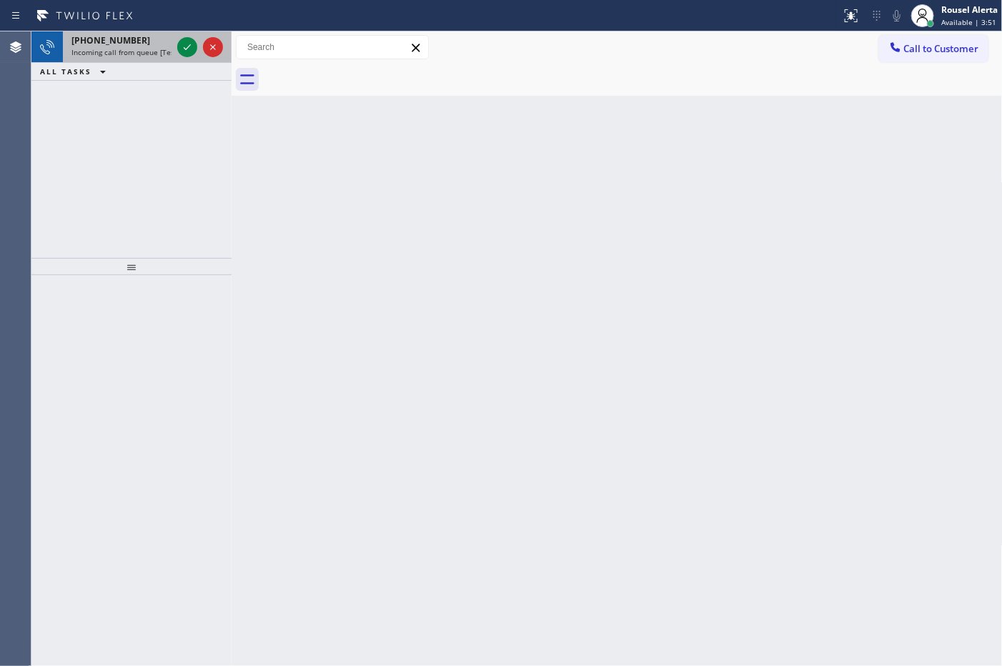
click at [147, 41] on div "+15626891947" at bounding box center [121, 40] width 100 height 12
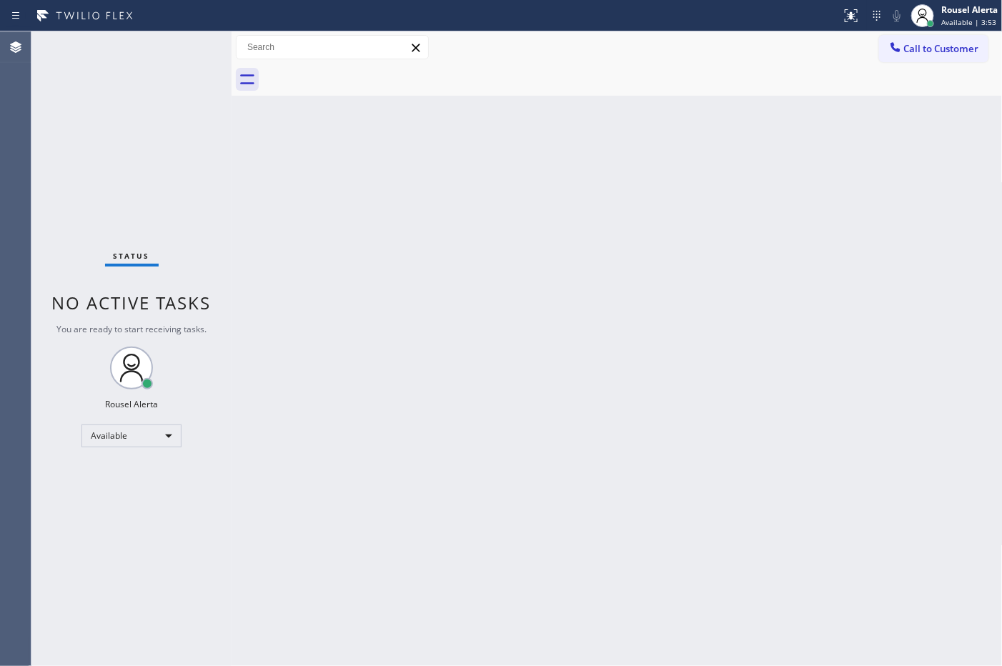
click at [427, 355] on div "Back to Dashboard Change Sender ID Customers Technicians Select a contact Outbo…" at bounding box center [617, 348] width 771 height 635
click at [208, 77] on div "Status No active tasks You are ready to start receiving tasks. Rousel Alerta Av…" at bounding box center [131, 348] width 200 height 635
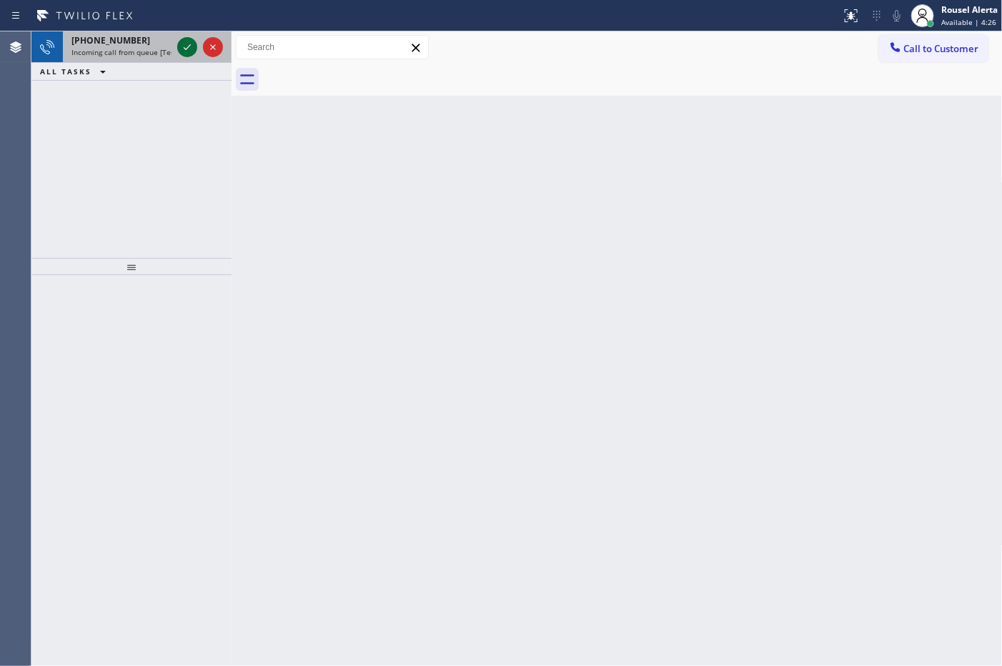
click at [187, 50] on icon at bounding box center [187, 47] width 17 height 17
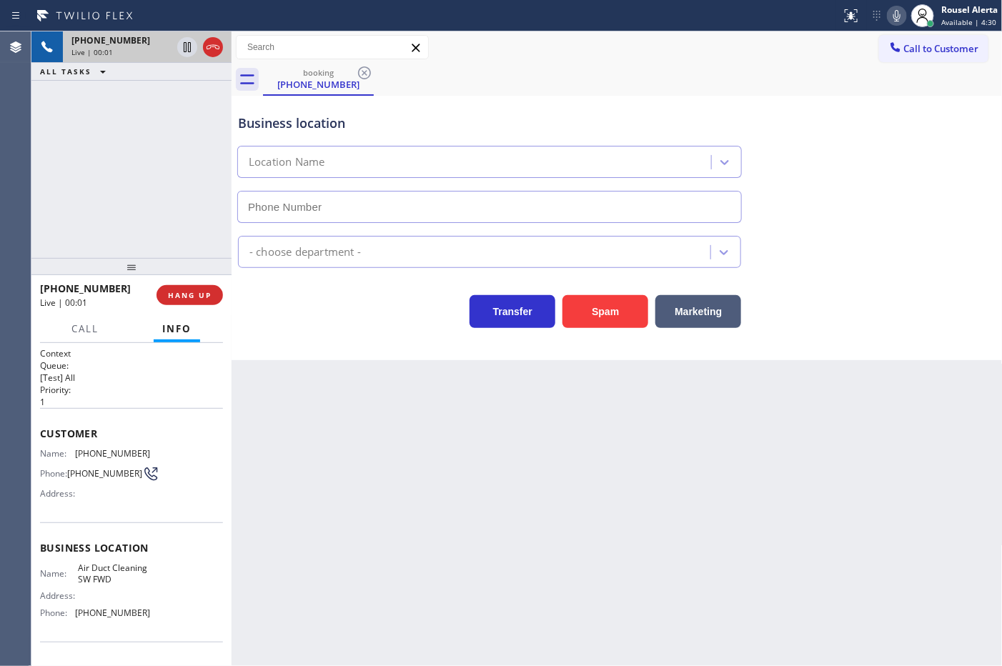
type input "[PHONE_NUMBER]"
drag, startPoint x: 206, startPoint y: 297, endPoint x: 244, endPoint y: 341, distance: 58.3
click at [206, 298] on span "HANG UP" at bounding box center [190, 295] width 44 height 10
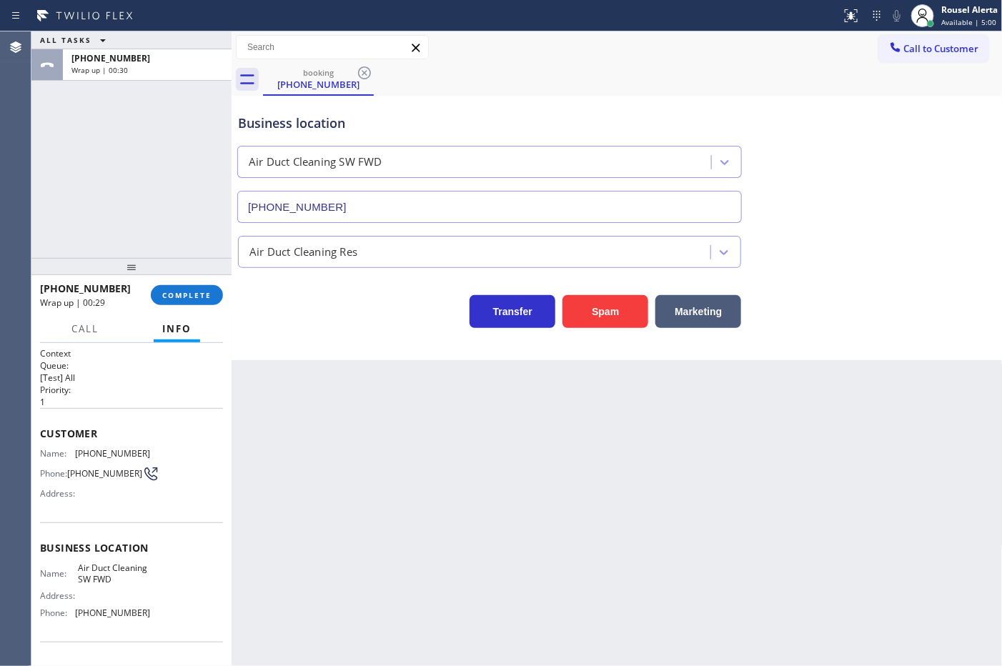
click at [191, 125] on div "ALL TASKS ALL TASKS ACTIVE TASKS TASKS IN WRAP UP +14242071560 Wrap up | 00:30" at bounding box center [131, 144] width 200 height 227
click at [436, 517] on div "Back to Dashboard Change Sender ID Customers Technicians Select a contact Outbo…" at bounding box center [617, 348] width 771 height 635
click at [134, 97] on div "ALL TASKS ALL TASKS ACTIVE TASKS TASKS IN WRAP UP +14242071560 Wrap up | 00:35" at bounding box center [131, 144] width 200 height 227
click at [326, 440] on div "Back to Dashboard Change Sender ID Customers Technicians Select a contact Outbo…" at bounding box center [617, 348] width 771 height 635
click at [356, 432] on div "Back to Dashboard Change Sender ID Customers Technicians Select a contact Outbo…" at bounding box center [617, 348] width 771 height 635
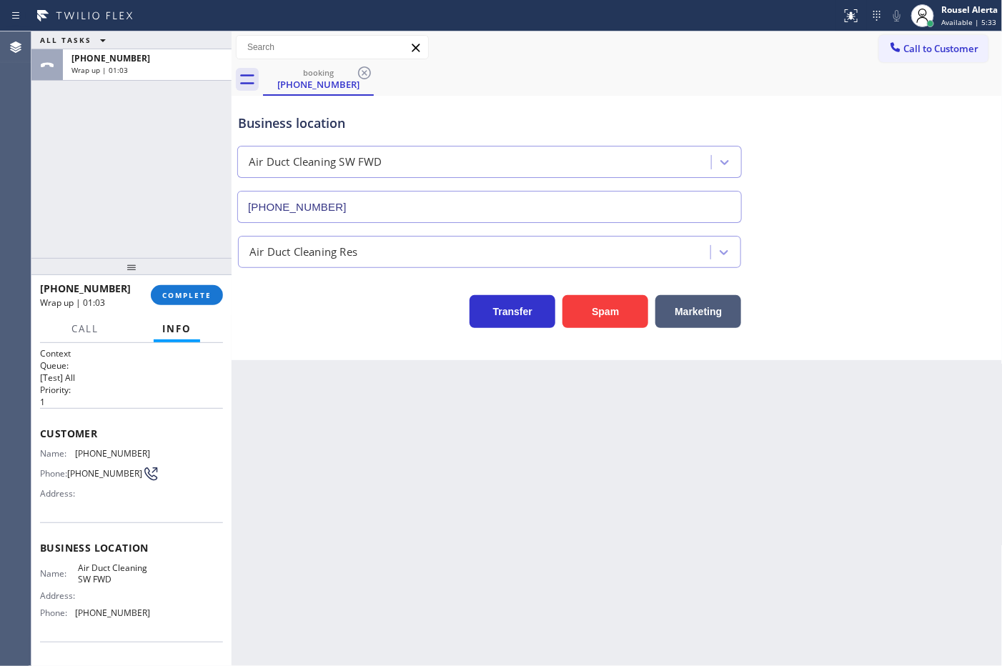
click at [174, 249] on div "ALL TASKS ALL TASKS ACTIVE TASKS TASKS IN WRAP UP +14242071560 Wrap up | 01:03" at bounding box center [131, 144] width 200 height 227
click at [320, 415] on div "Back to Dashboard Change Sender ID Customers Technicians Select a contact Outbo…" at bounding box center [617, 348] width 771 height 635
click at [195, 126] on div "ALL TASKS ALL TASKS ACTIVE TASKS TASKS IN WRAP UP +14242071560 Wrap up | 01:16" at bounding box center [131, 144] width 200 height 227
click at [184, 301] on button "COMPLETE" at bounding box center [187, 295] width 72 height 20
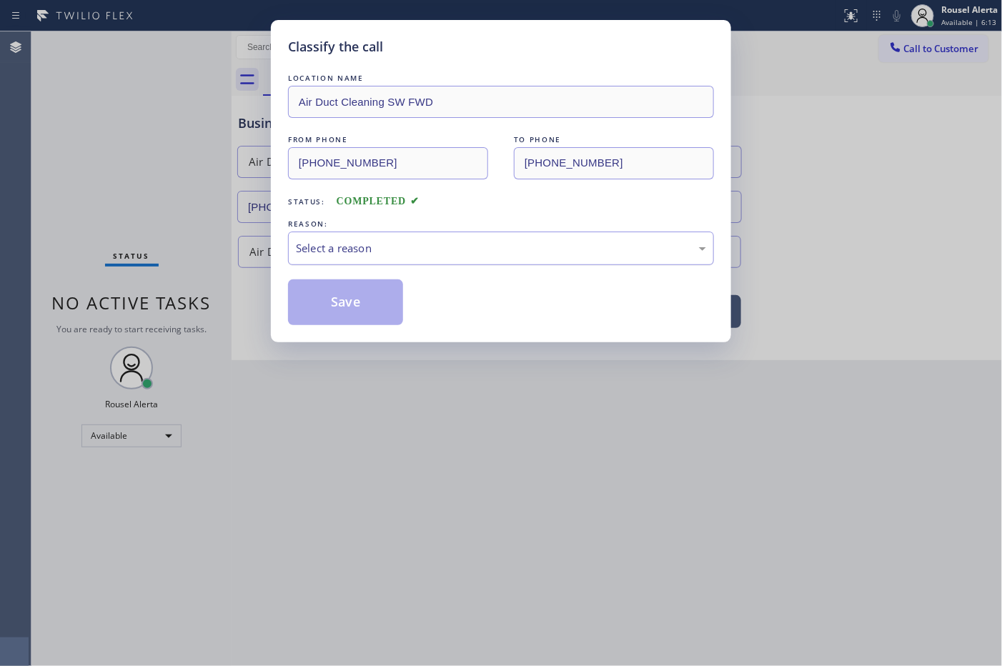
click at [377, 251] on div "Select a reason" at bounding box center [501, 248] width 410 height 16
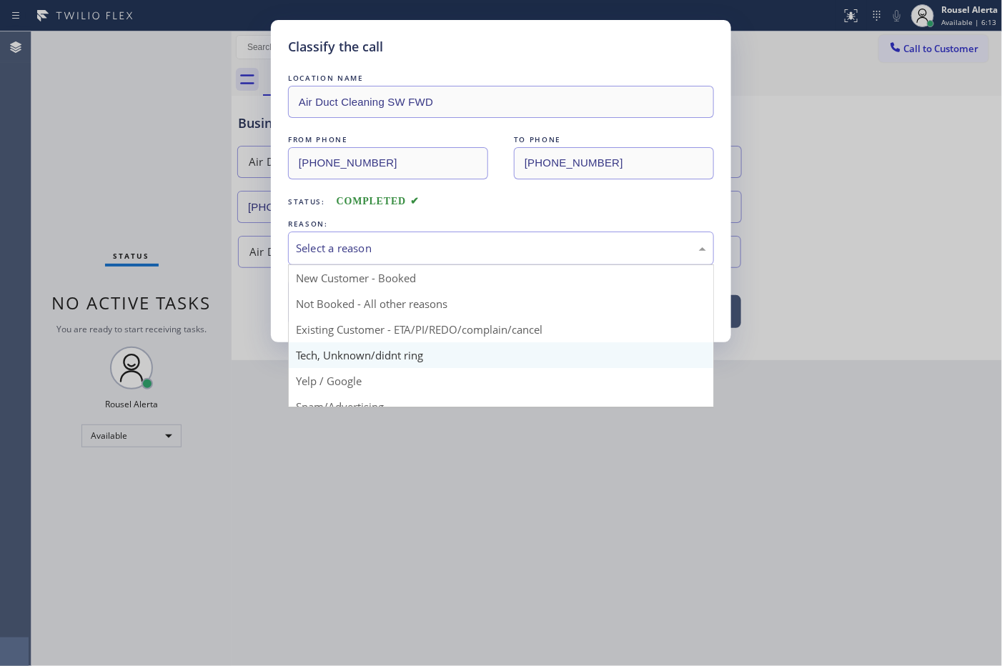
scroll to position [98, 0]
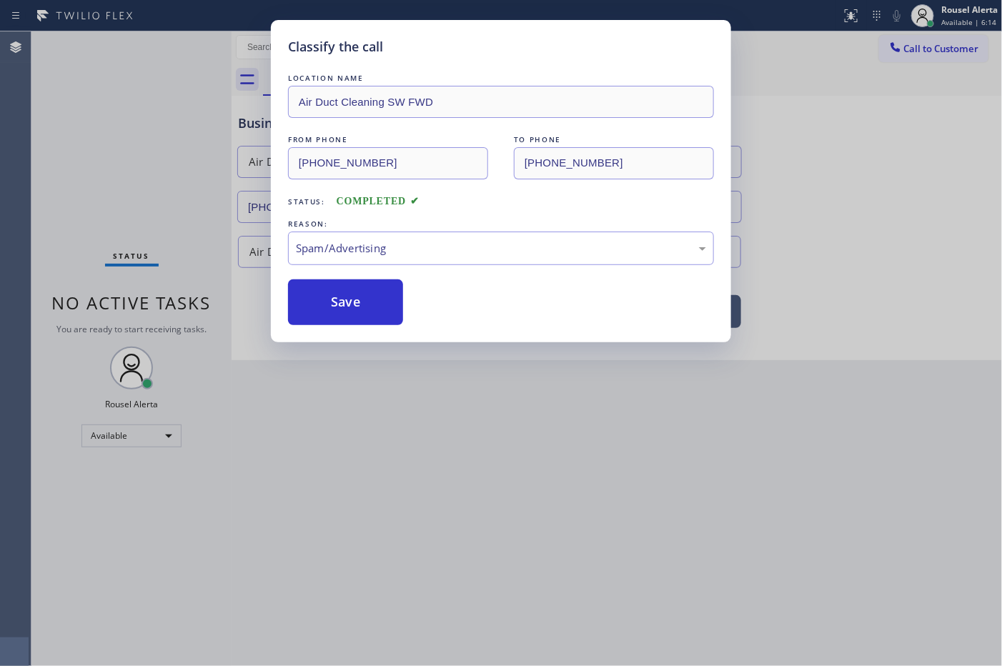
drag, startPoint x: 342, startPoint y: 302, endPoint x: 369, endPoint y: 343, distance: 49.0
click at [342, 304] on button "Save" at bounding box center [345, 303] width 115 height 46
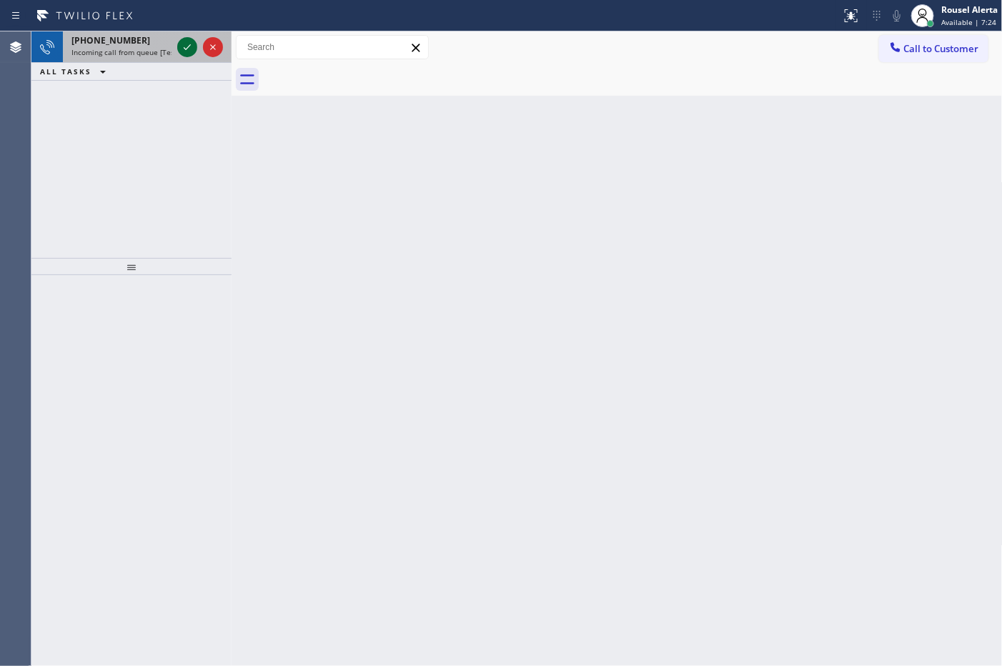
click at [187, 51] on icon at bounding box center [187, 47] width 17 height 17
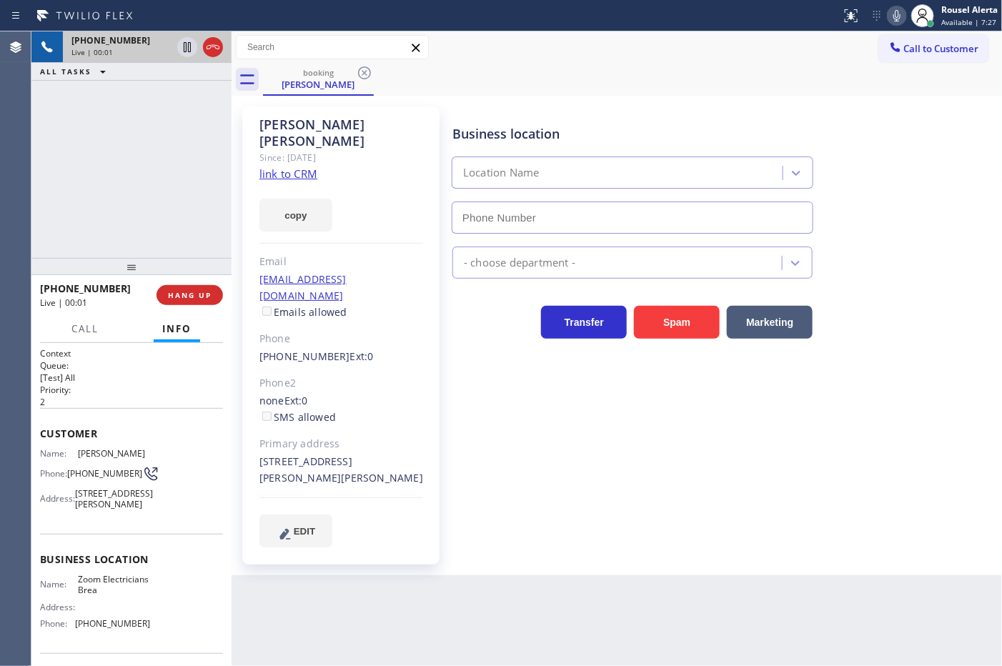
type input "[PHONE_NUMBER]"
click at [293, 167] on link "link to CRM" at bounding box center [288, 174] width 58 height 14
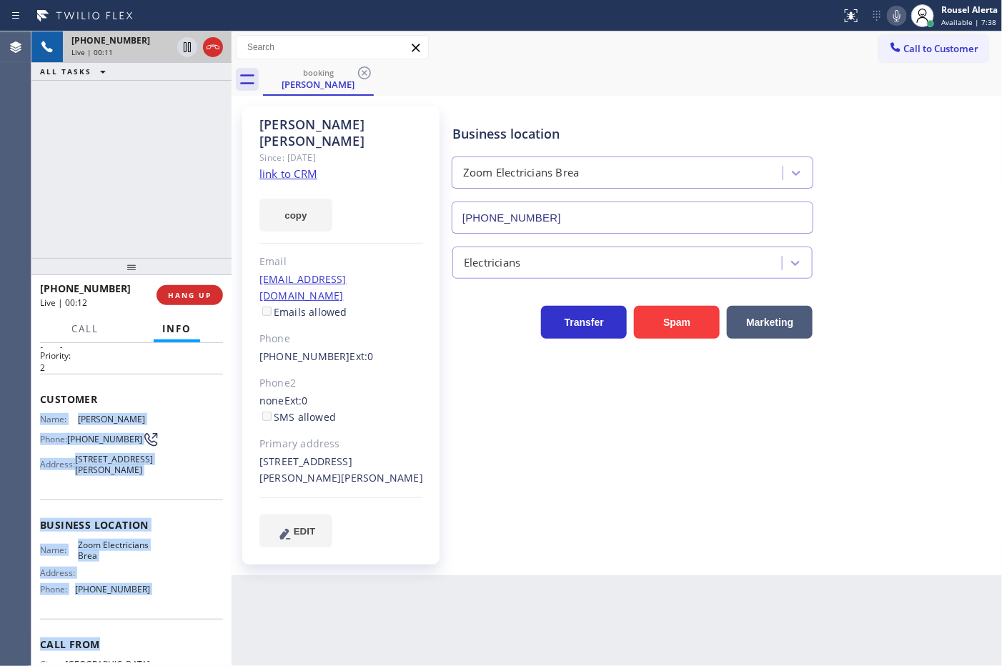
scroll to position [89, 0]
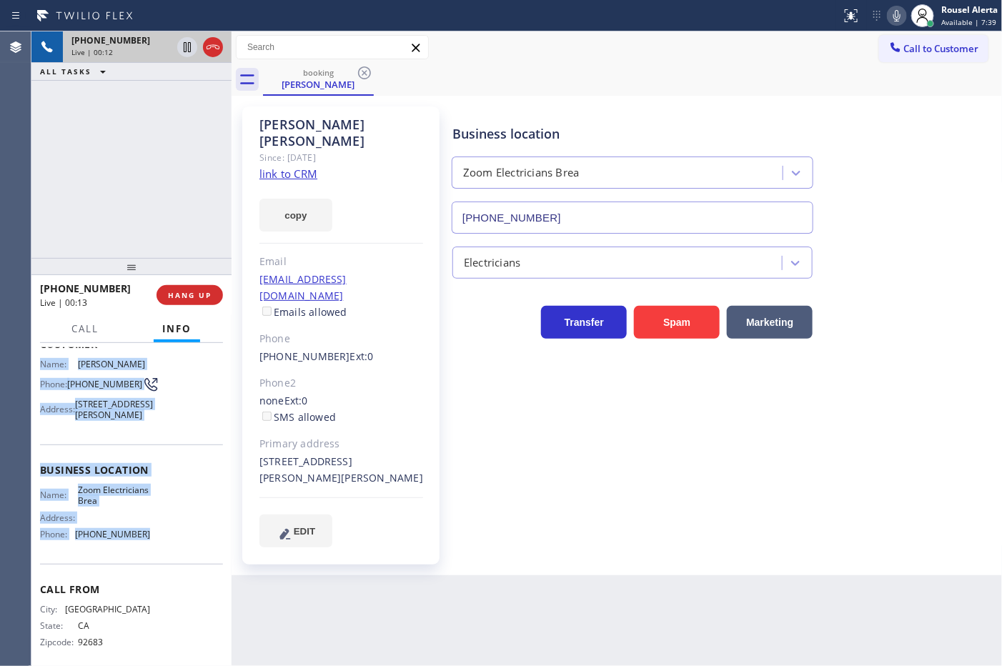
drag, startPoint x: 40, startPoint y: 450, endPoint x: 166, endPoint y: 562, distance: 168.1
click at [166, 562] on div "Context Queue: [Test] All Priority: 2 Customer Name: Leslie Reynoso Phone: (714…" at bounding box center [131, 465] width 183 height 414
click at [149, 137] on div "+17148377095 Live | 01:11 ALL TASKS ALL TASKS ACTIVE TASKS TASKS IN WRAP UP" at bounding box center [131, 144] width 200 height 227
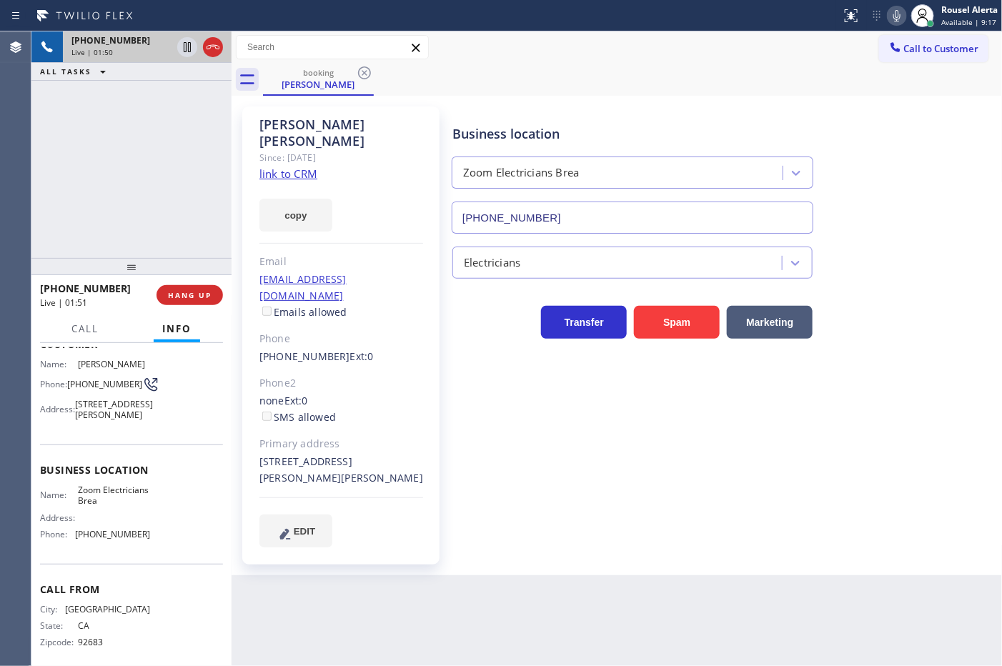
click at [116, 104] on div "+17148377095 Live | 01:50 ALL TASKS ALL TASKS ACTIVE TASKS TASKS IN WRAP UP" at bounding box center [131, 144] width 200 height 227
click at [184, 48] on icon at bounding box center [187, 47] width 17 height 17
click at [891, 22] on icon at bounding box center [897, 15] width 17 height 17
click at [180, 51] on icon at bounding box center [187, 47] width 17 height 17
click at [896, 12] on icon at bounding box center [894, 15] width 7 height 11
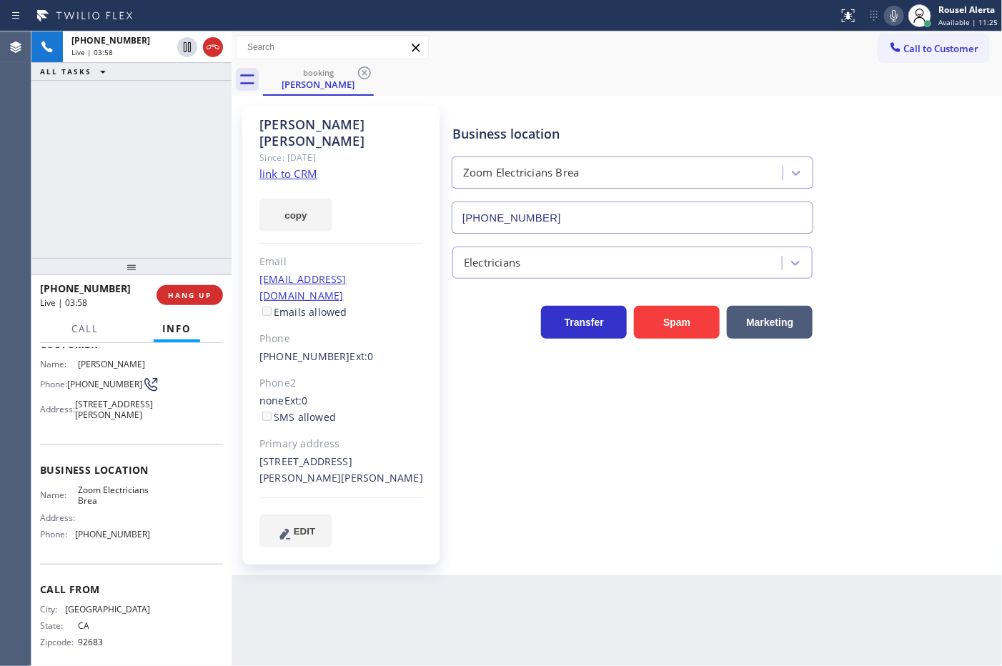
click at [114, 120] on div "+17148377095 Live | 03:58 ALL TASKS ALL TASKS ACTIVE TASKS TASKS IN WRAP UP" at bounding box center [131, 144] width 200 height 227
click at [844, 541] on div "Leslie Reynoso Since: 20 may 2020 link to CRM copy Email lreynoso@yahoo.com Ema…" at bounding box center [617, 336] width 771 height 480
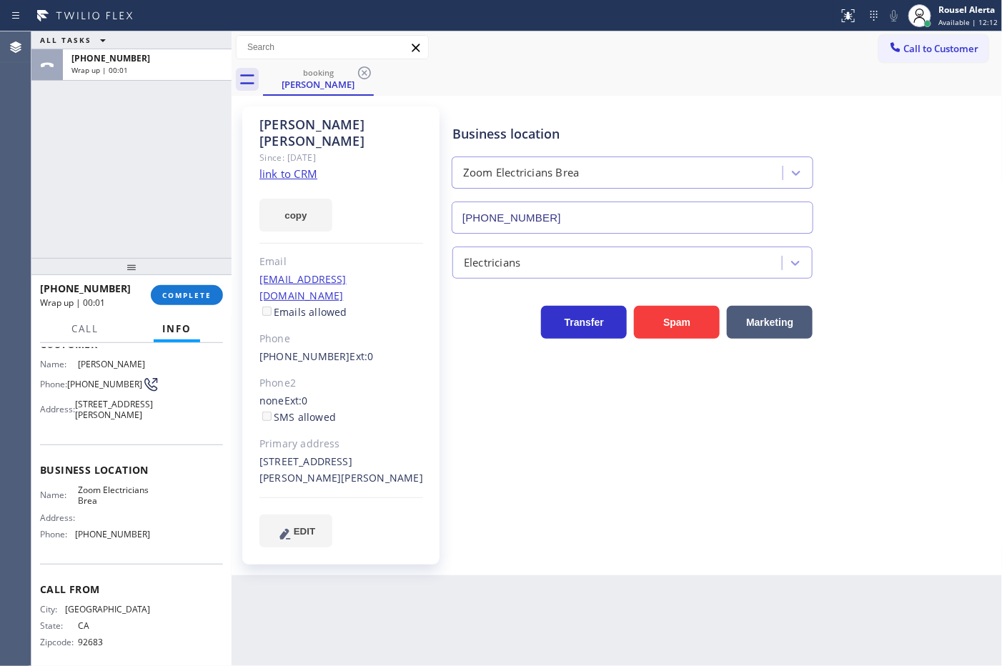
click at [122, 115] on div "ALL TASKS ALL TASKS ACTIVE TASKS TASKS IN WRAP UP +17148377095 Wrap up | 00:01" at bounding box center [131, 144] width 200 height 227
click at [895, 54] on div at bounding box center [895, 48] width 17 height 17
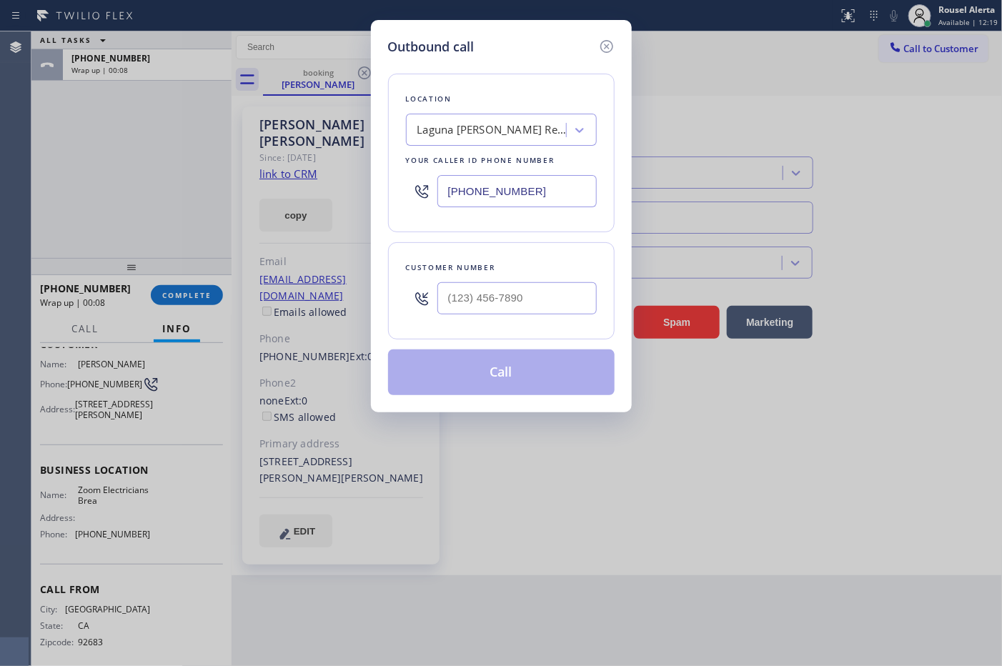
drag, startPoint x: 554, startPoint y: 197, endPoint x: 362, endPoint y: 168, distance: 194.5
click at [362, 168] on div "Outbound call Location Laguna Woods AC Repair Your caller id phone number (714)…" at bounding box center [501, 333] width 1002 height 666
paste input "455-3772"
type input "[PHONE_NUMBER]"
click at [541, 287] on input "(___) ___-____" at bounding box center [516, 298] width 159 height 32
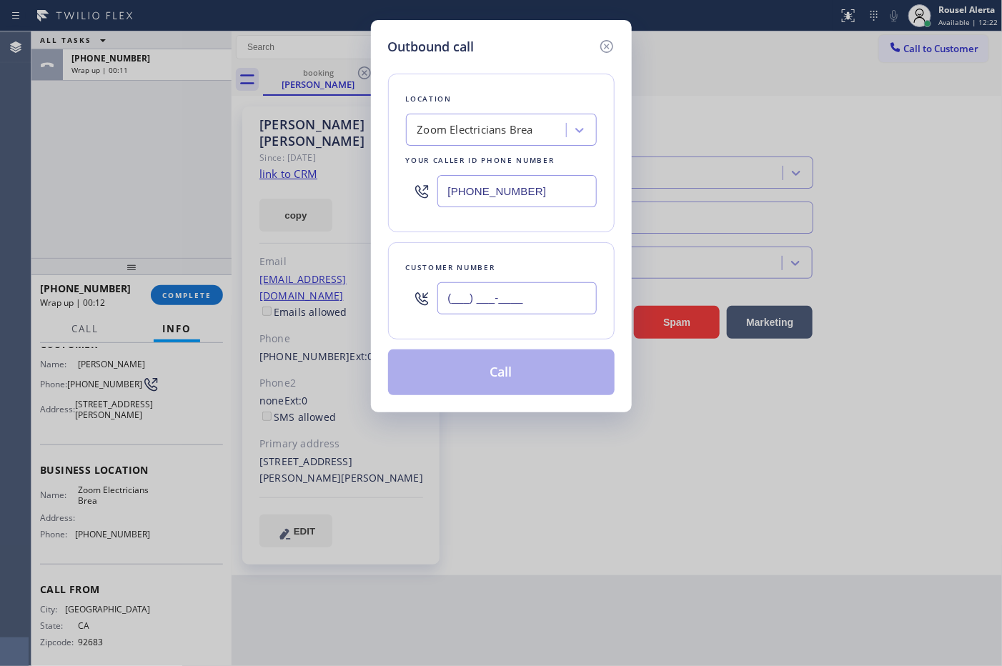
paste input "714) 837-7095"
type input "[PHONE_NUMBER]"
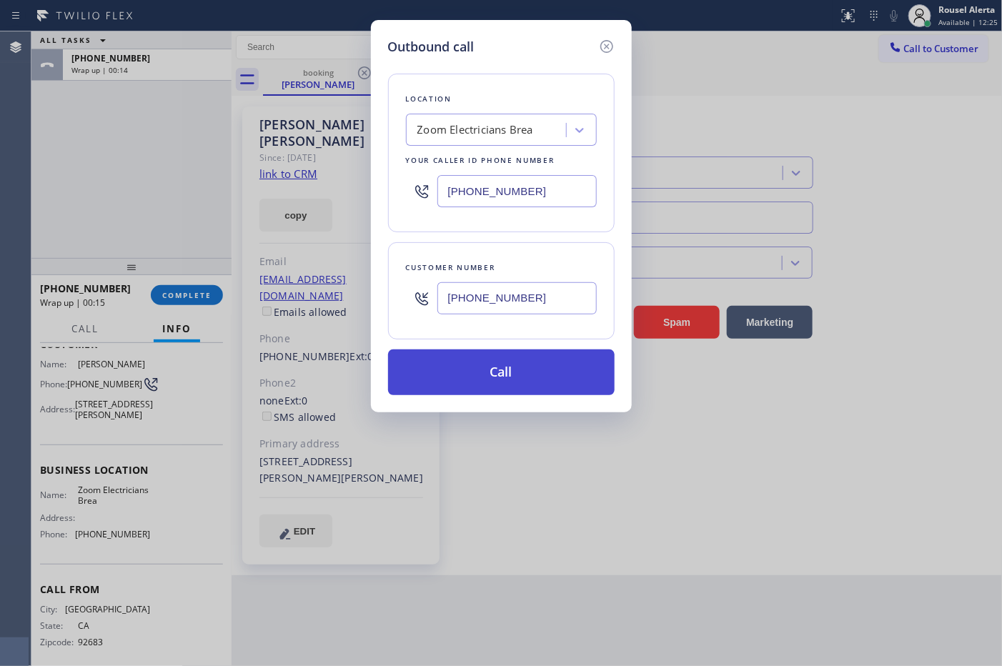
click at [484, 379] on button "Call" at bounding box center [501, 373] width 227 height 46
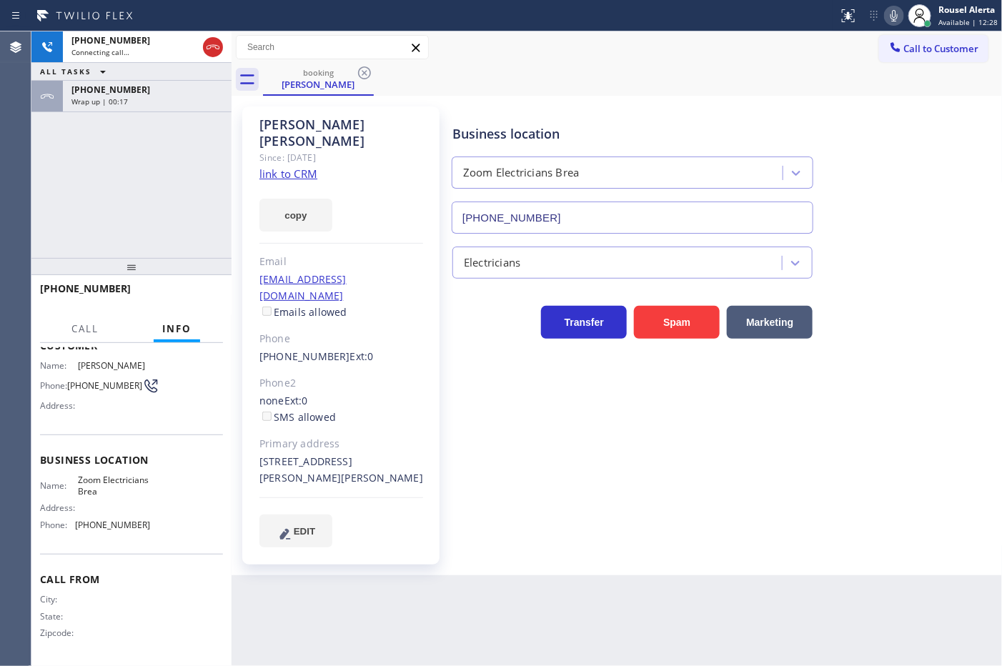
click at [169, 111] on div "+17148377095 Wrap up | 00:17" at bounding box center [144, 96] width 163 height 31
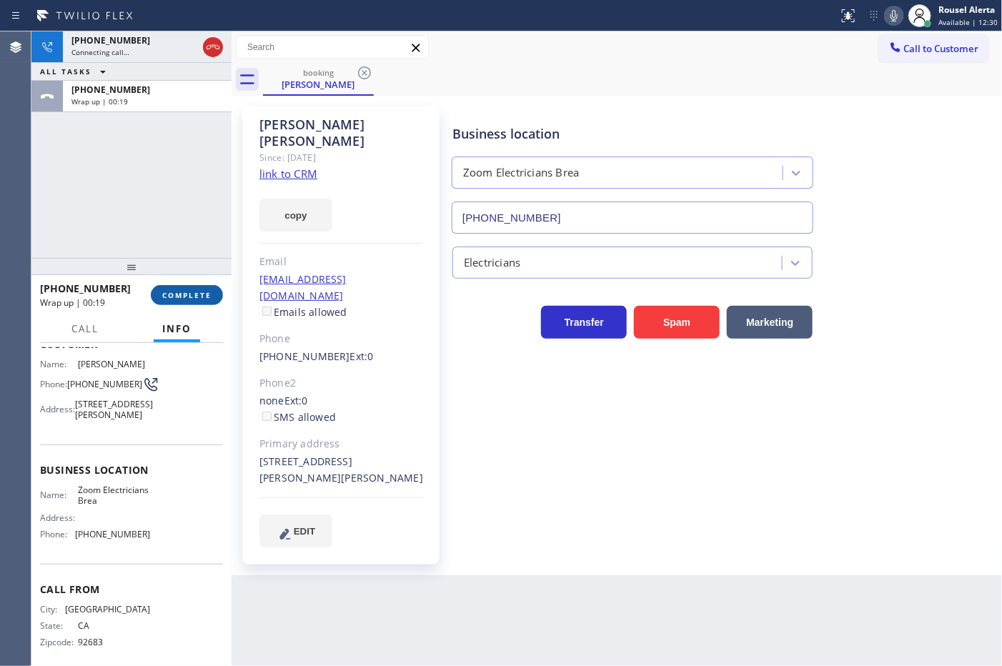
click at [187, 287] on button "COMPLETE" at bounding box center [187, 295] width 72 height 20
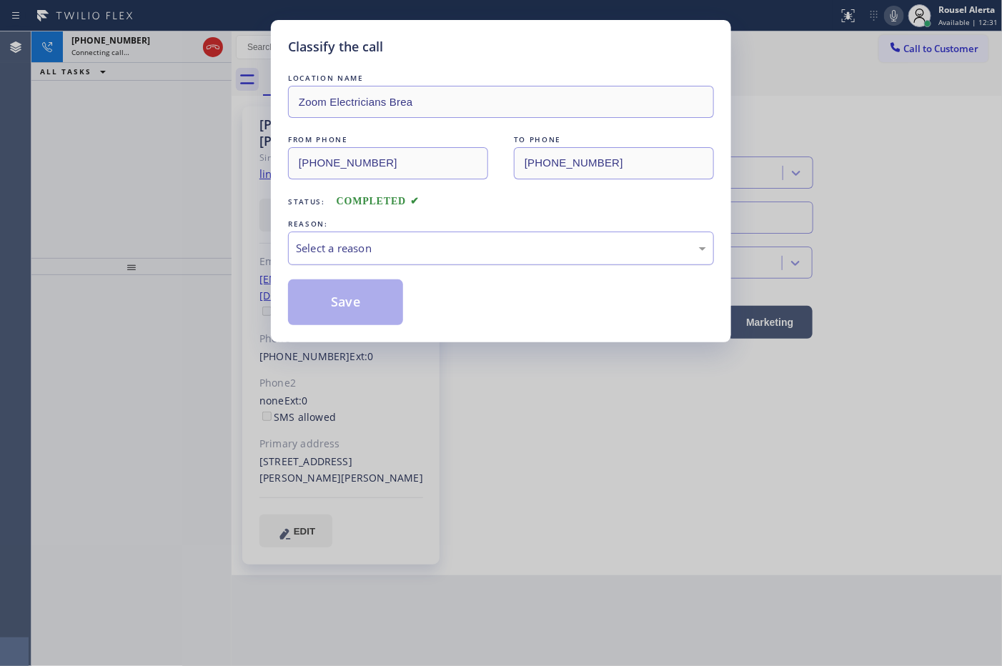
click at [441, 262] on div "Select a reason" at bounding box center [501, 249] width 426 height 34
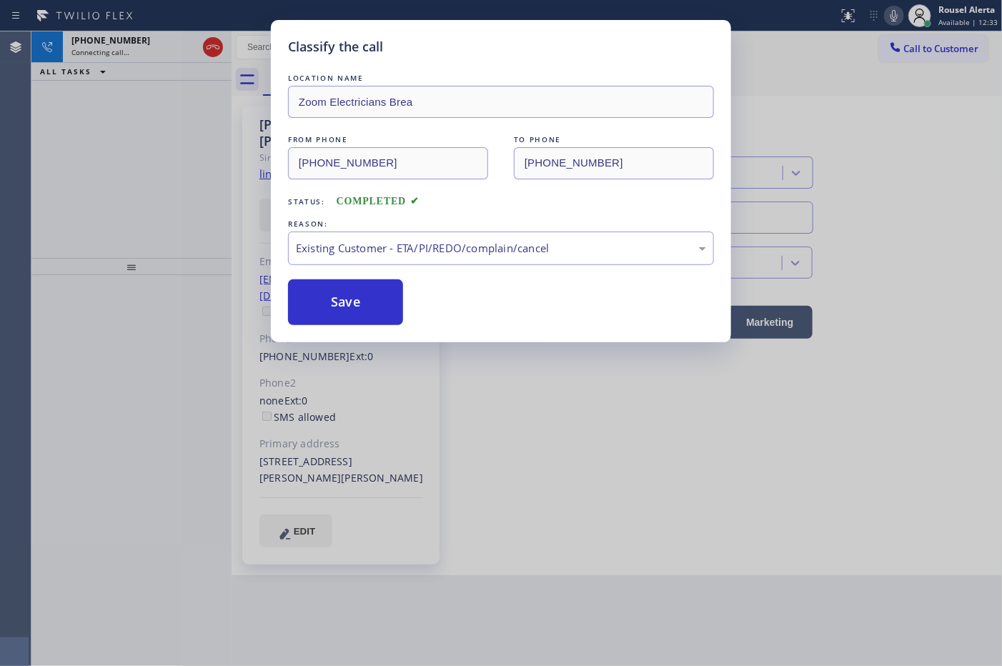
drag, startPoint x: 350, startPoint y: 292, endPoint x: 595, endPoint y: 287, distance: 244.5
click at [349, 292] on button "Save" at bounding box center [345, 303] width 115 height 46
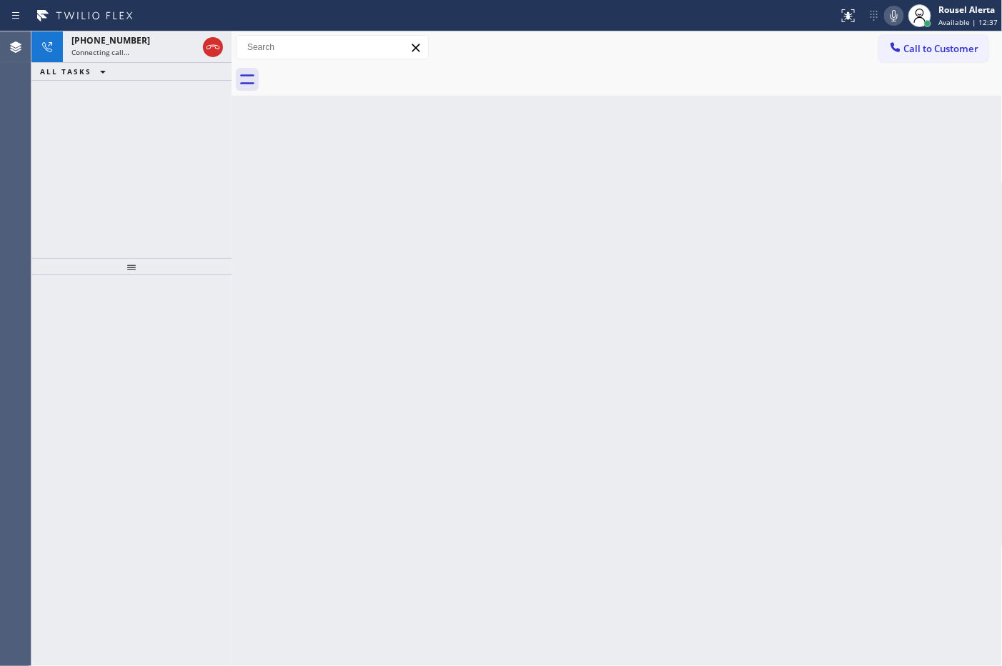
click at [104, 49] on span "Connecting call…" at bounding box center [100, 52] width 58 height 10
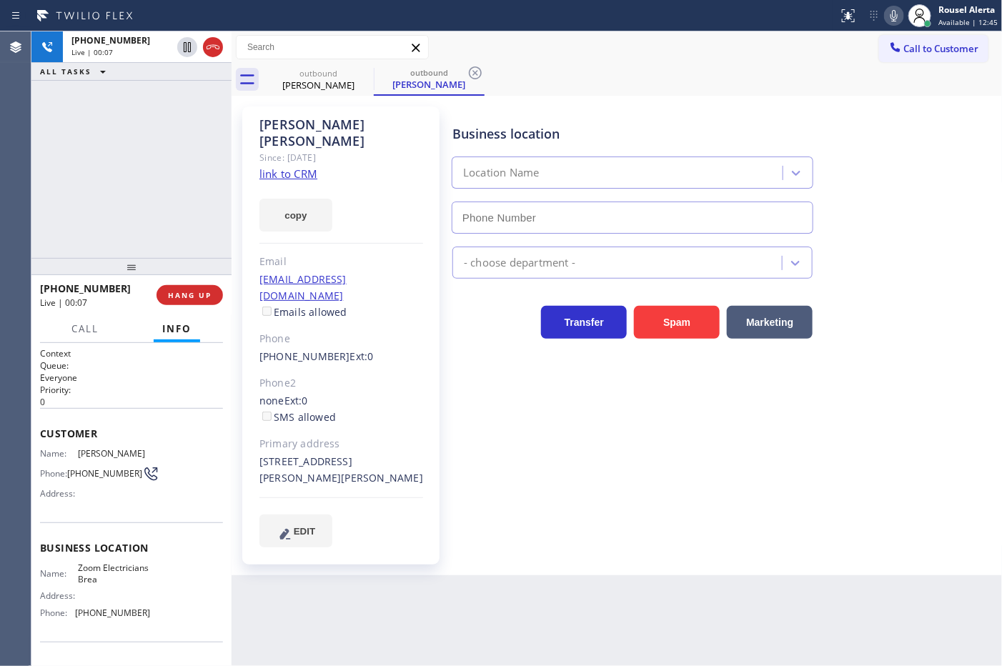
type input "[PHONE_NUMBER]"
drag, startPoint x: 948, startPoint y: 45, endPoint x: 1002, endPoint y: 61, distance: 56.1
click at [948, 44] on span "Call to Customer" at bounding box center [941, 48] width 75 height 13
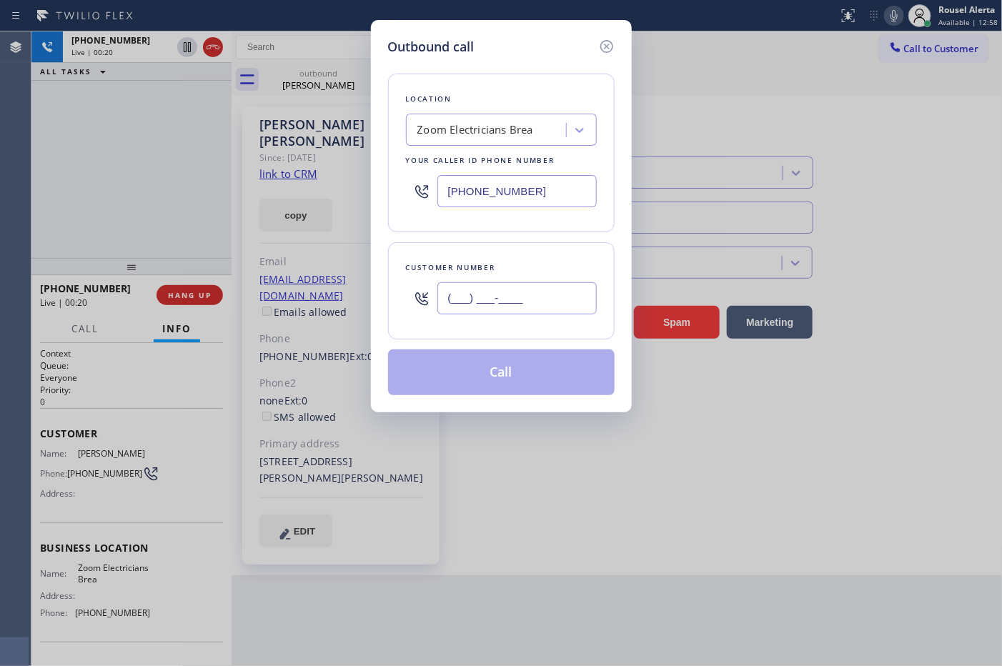
click at [491, 295] on input "(___) ___-____" at bounding box center [516, 298] width 159 height 32
paste input "714) 837-7095"
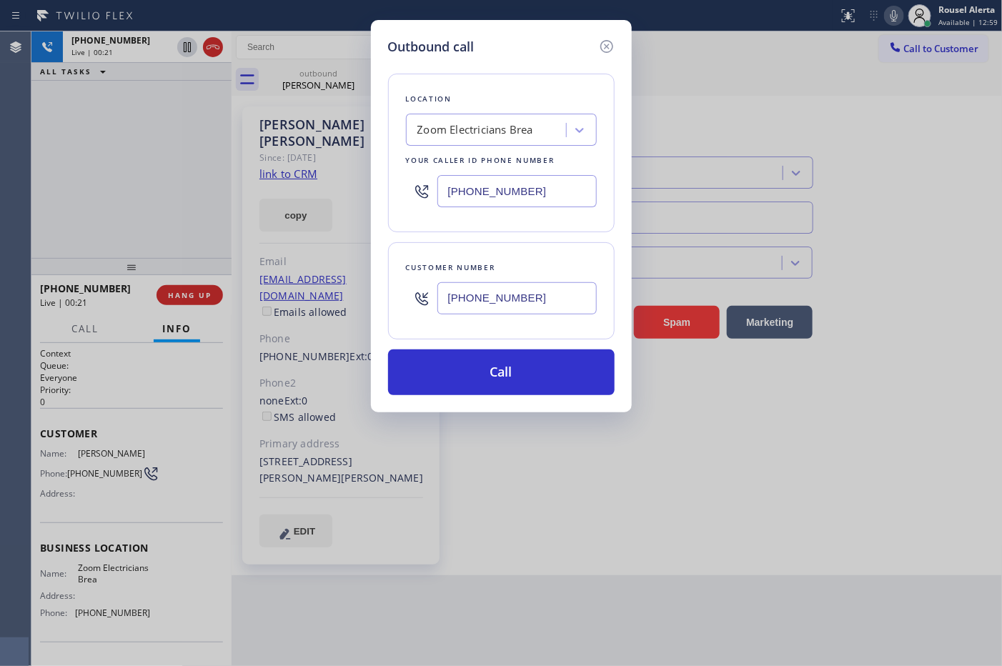
type input "[PHONE_NUMBER]"
click at [605, 46] on icon at bounding box center [606, 46] width 17 height 17
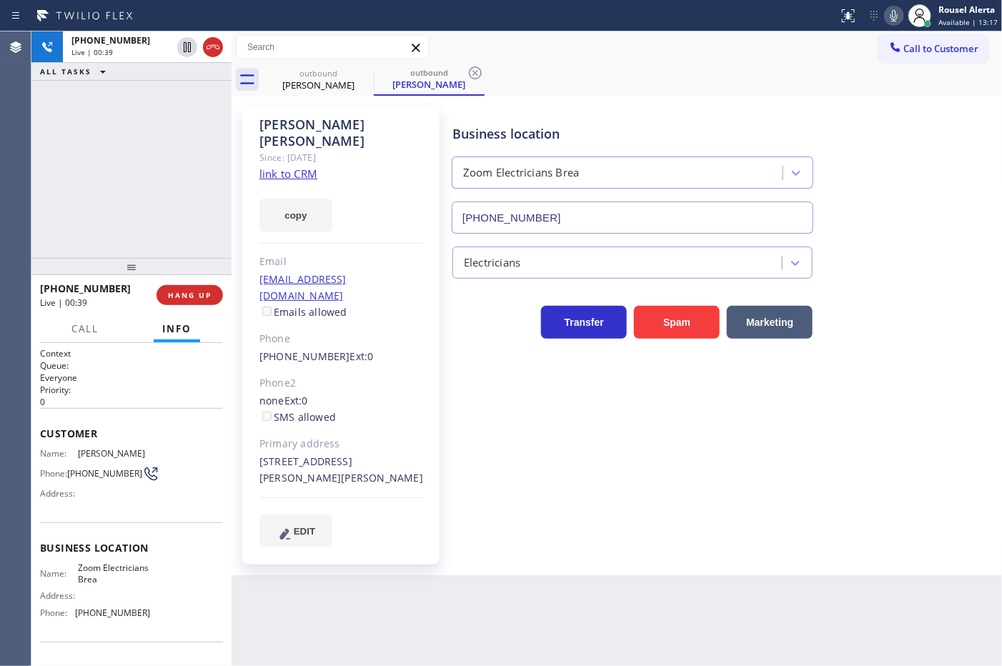
type input "[PHONE_NUMBER]"
click at [150, 279] on div "+17148377095 Live | 00:39" at bounding box center [98, 295] width 117 height 37
click at [167, 287] on button "HANG UP" at bounding box center [190, 295] width 66 height 20
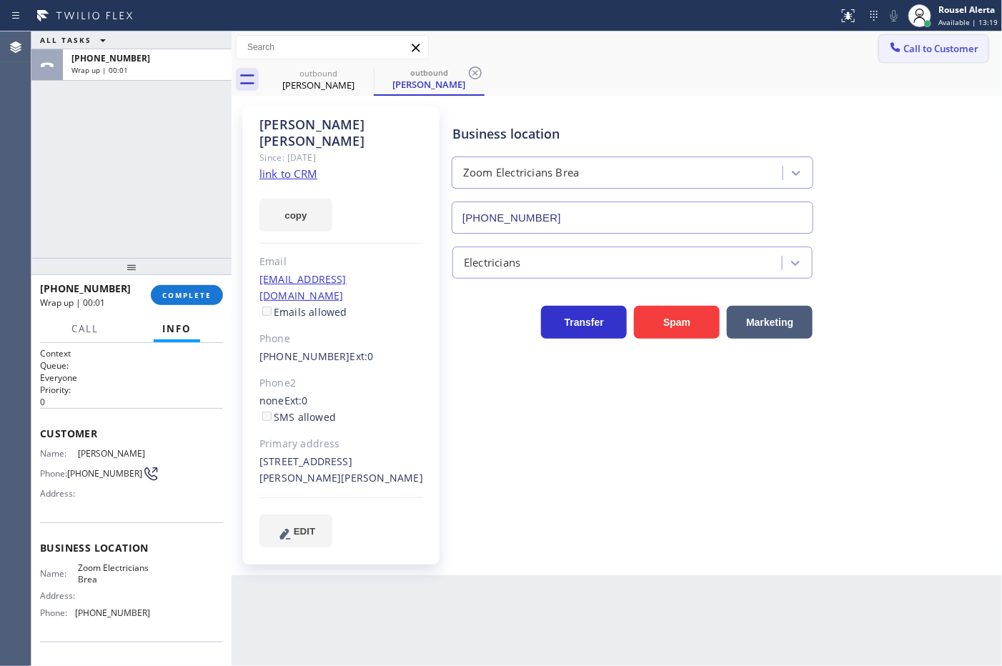
click at [931, 43] on span "Call to Customer" at bounding box center [941, 48] width 75 height 13
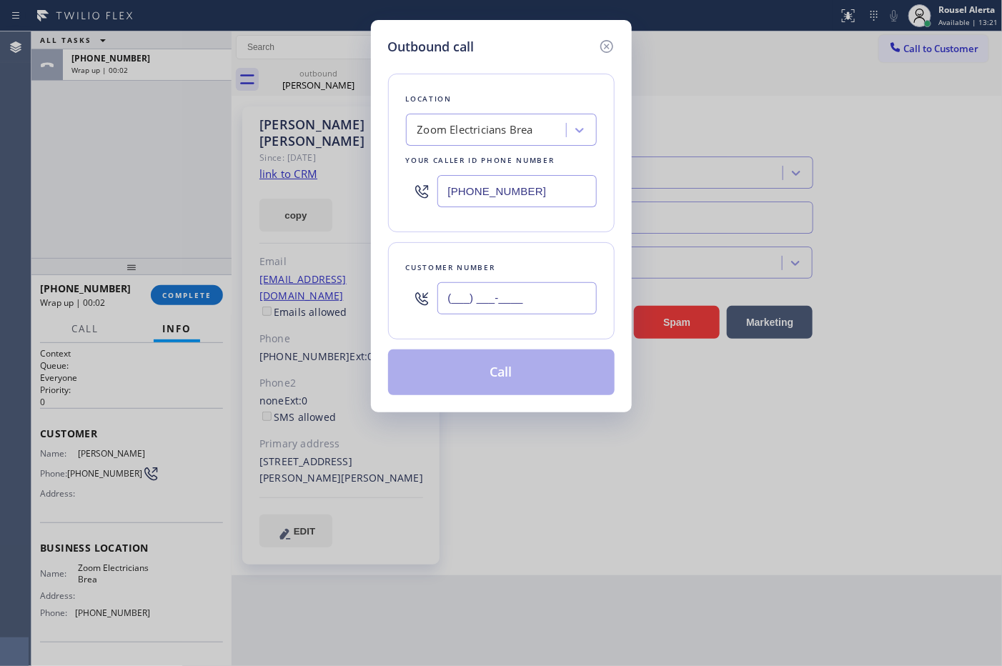
click at [549, 295] on input "(___) ___-____" at bounding box center [516, 298] width 159 height 32
paste input "714) 837-7095"
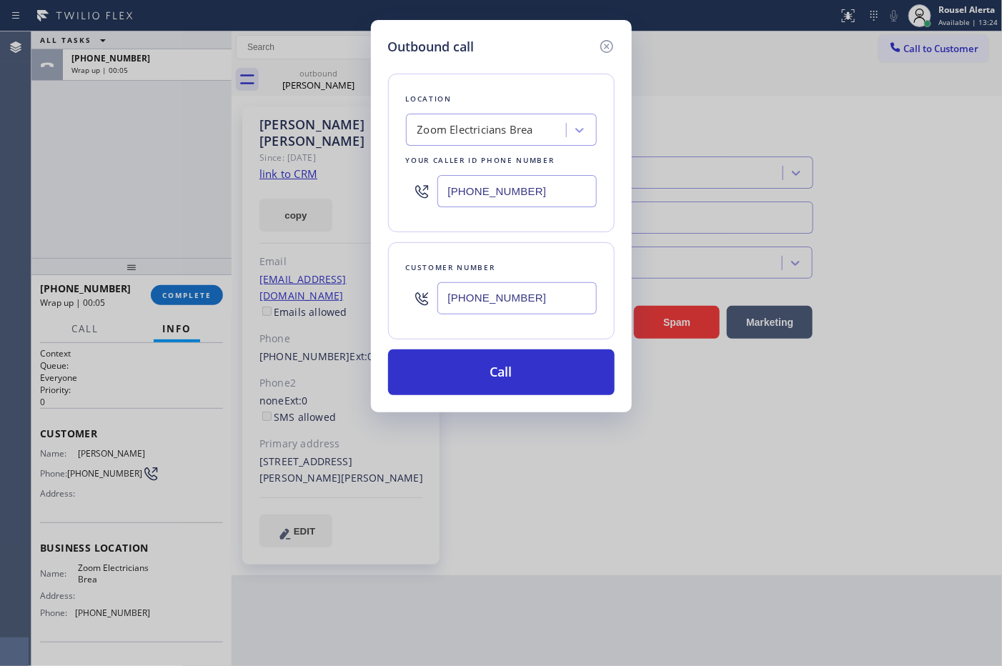
type input "[PHONE_NUMBER]"
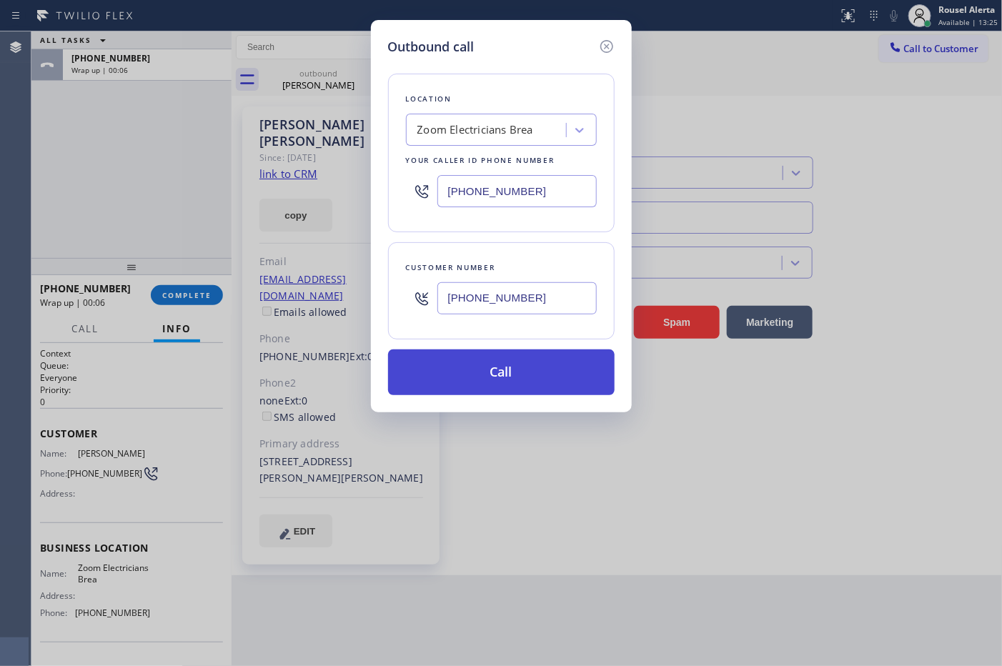
click at [541, 367] on button "Call" at bounding box center [501, 373] width 227 height 46
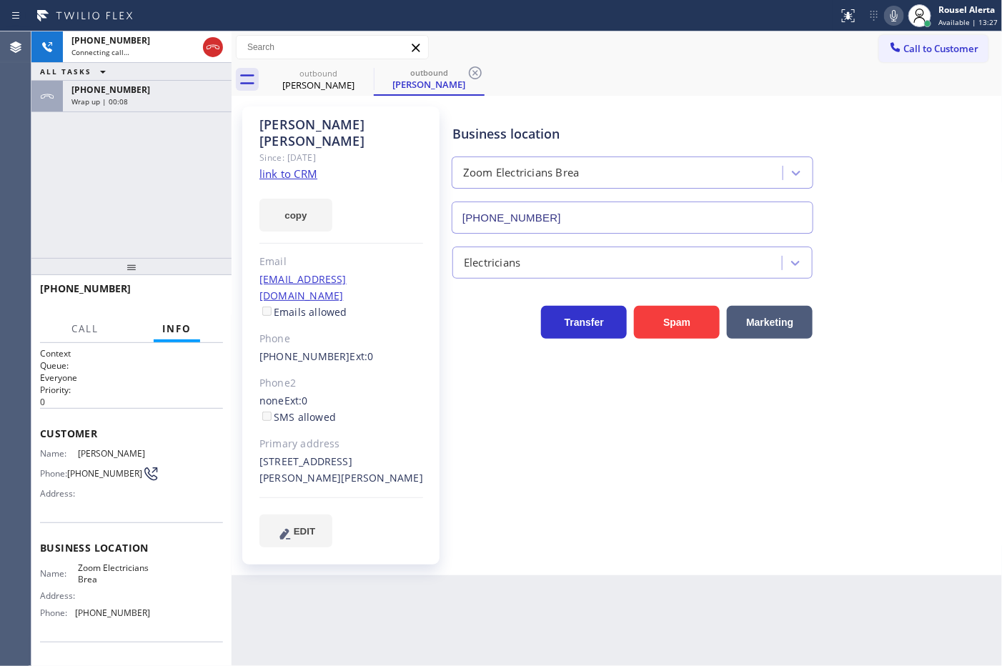
drag, startPoint x: 154, startPoint y: 104, endPoint x: 152, endPoint y: 152, distance: 48.7
click at [154, 104] on div "Wrap up | 00:08" at bounding box center [147, 102] width 152 height 10
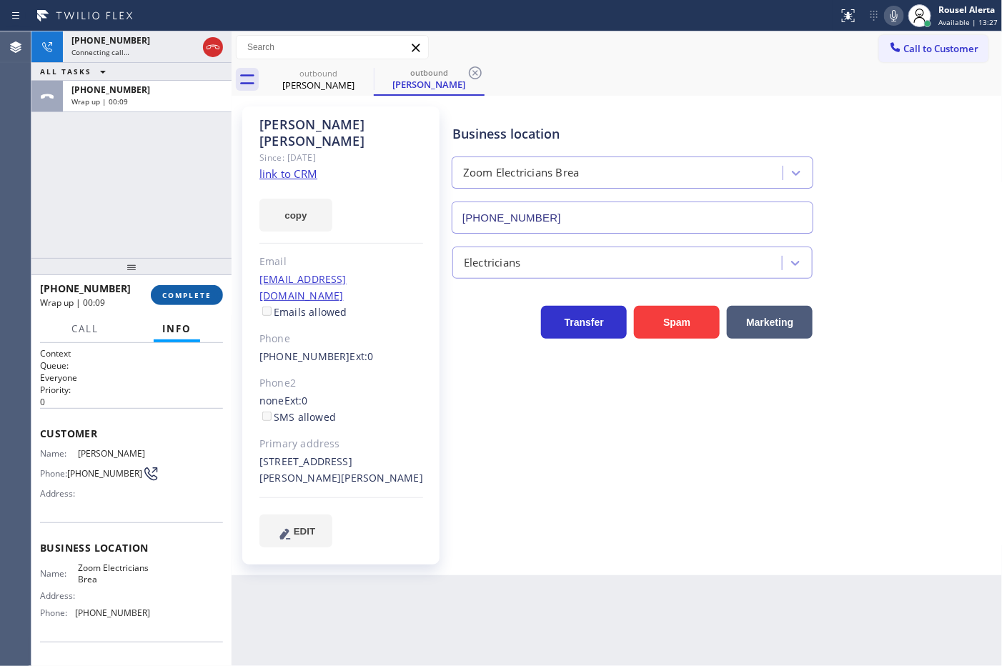
click at [188, 295] on span "COMPLETE" at bounding box center [186, 295] width 49 height 10
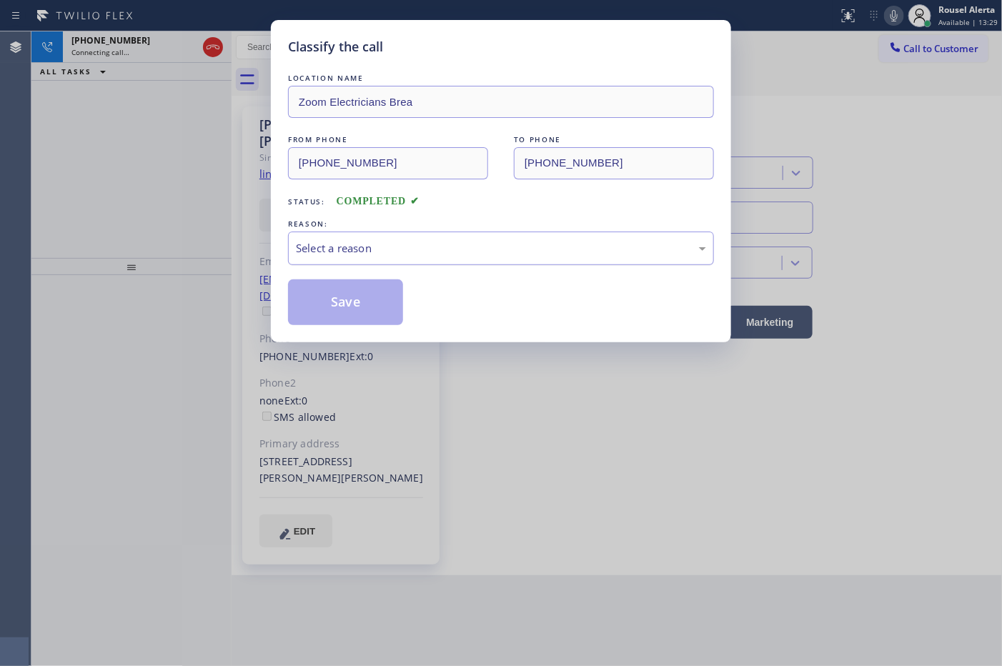
click at [533, 259] on div "Select a reason" at bounding box center [501, 249] width 426 height 34
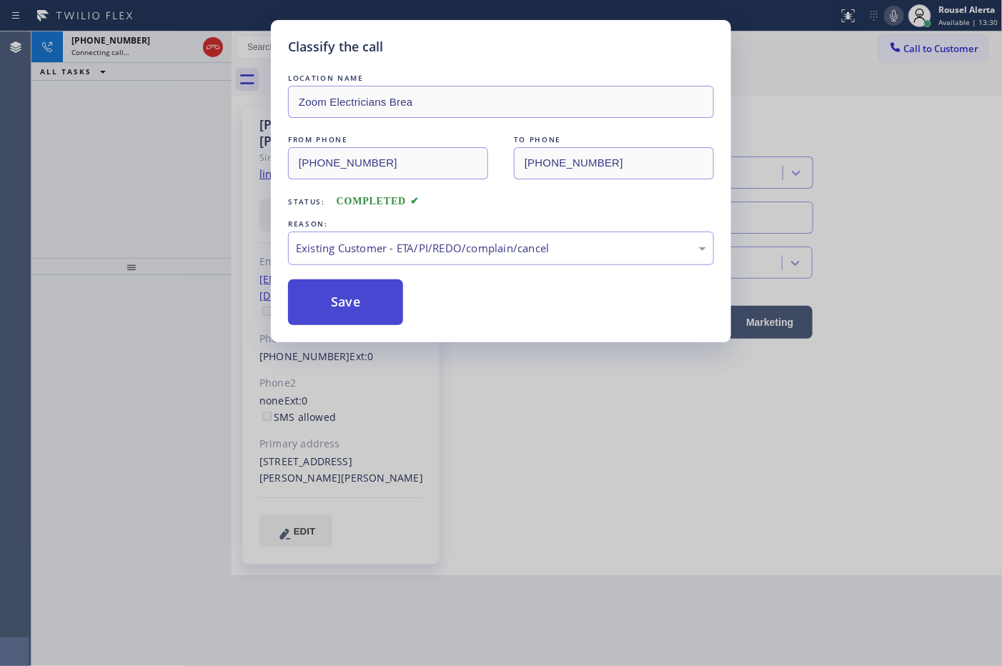
click at [333, 309] on button "Save" at bounding box center [345, 303] width 115 height 46
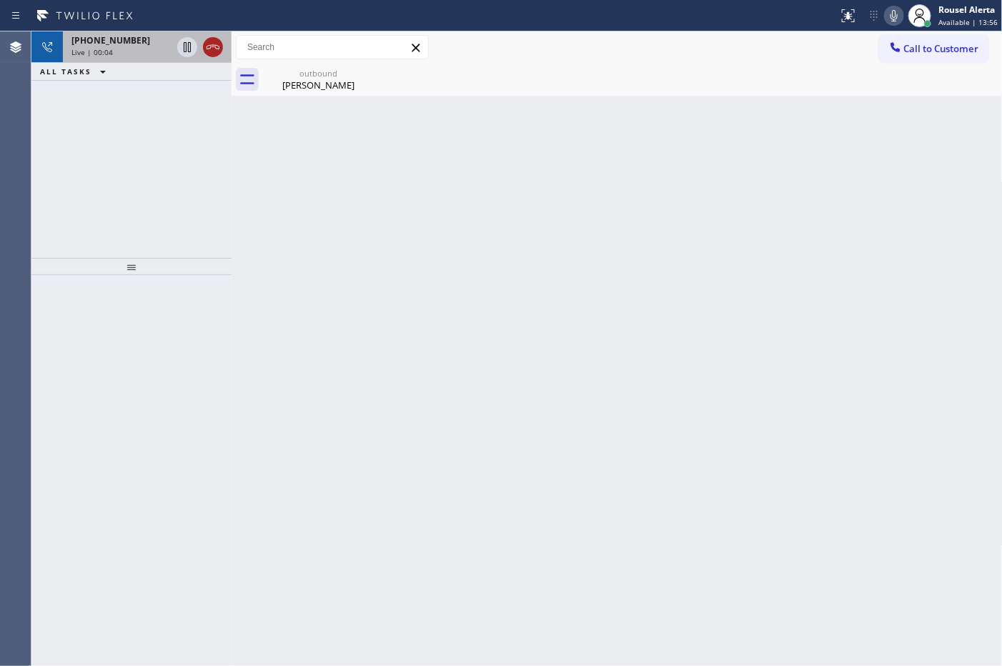
click at [209, 43] on icon at bounding box center [212, 47] width 17 height 17
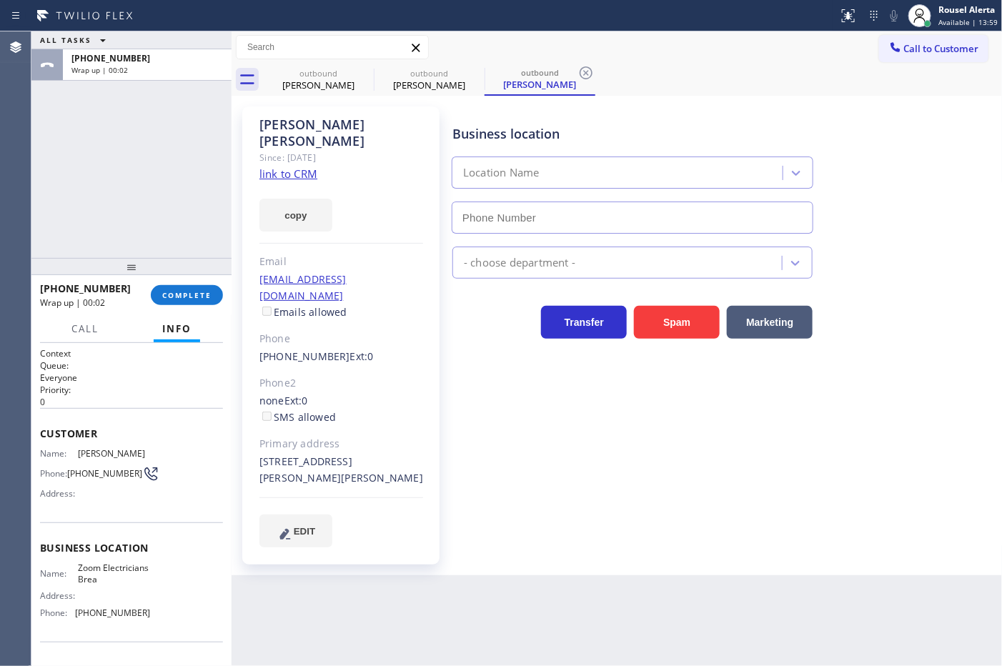
type input "[PHONE_NUMBER]"
click at [977, 55] on button "Call to Customer" at bounding box center [933, 48] width 109 height 27
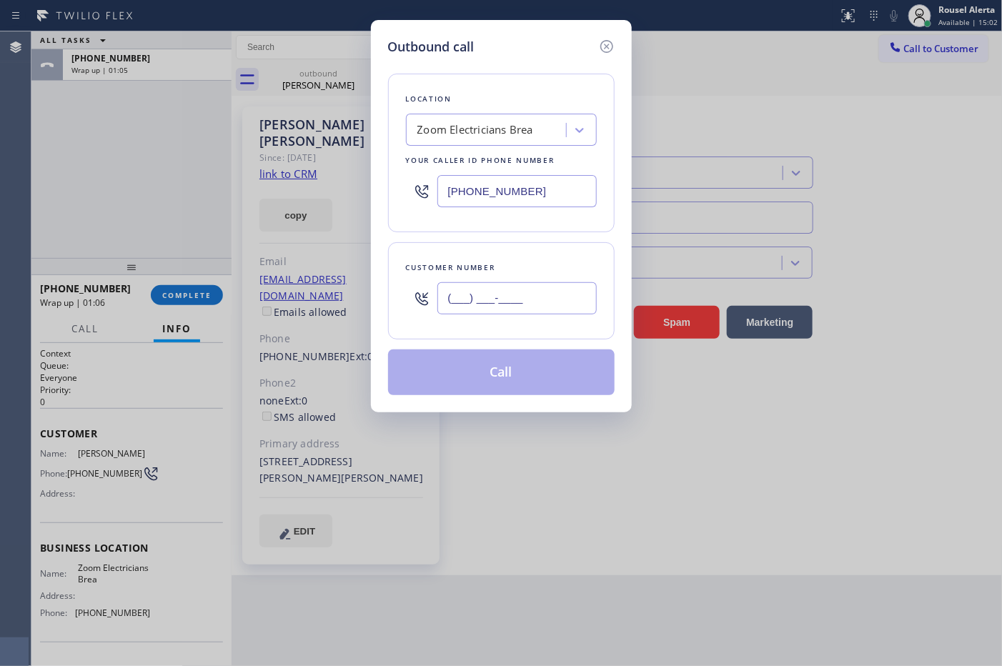
click at [559, 313] on input "(___) ___-____" at bounding box center [516, 298] width 159 height 32
paste input "714) 837-7095"
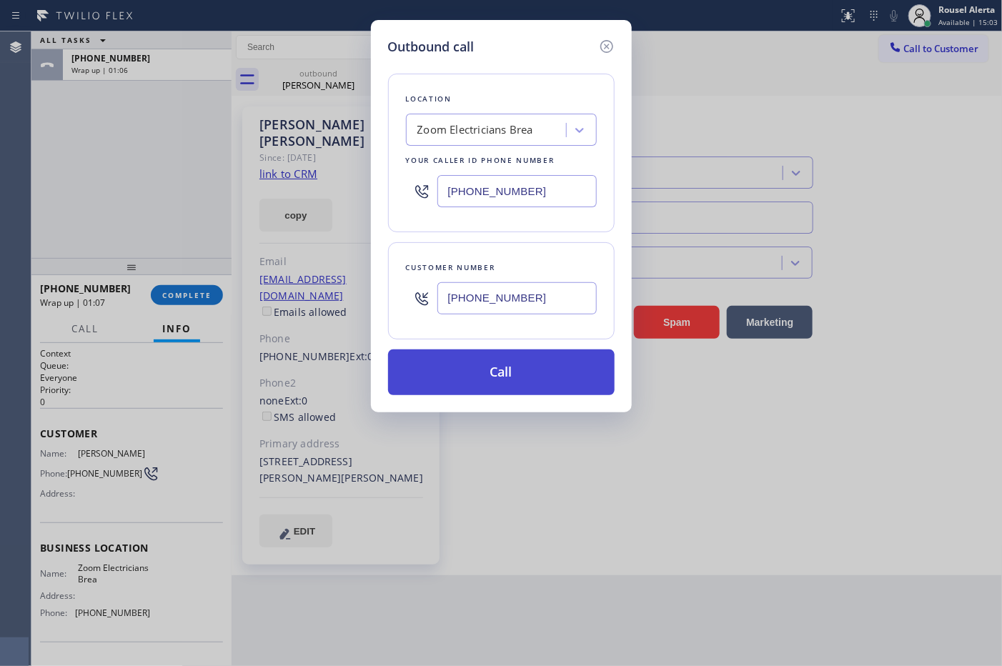
type input "[PHONE_NUMBER]"
click at [548, 372] on button "Call" at bounding box center [501, 373] width 227 height 46
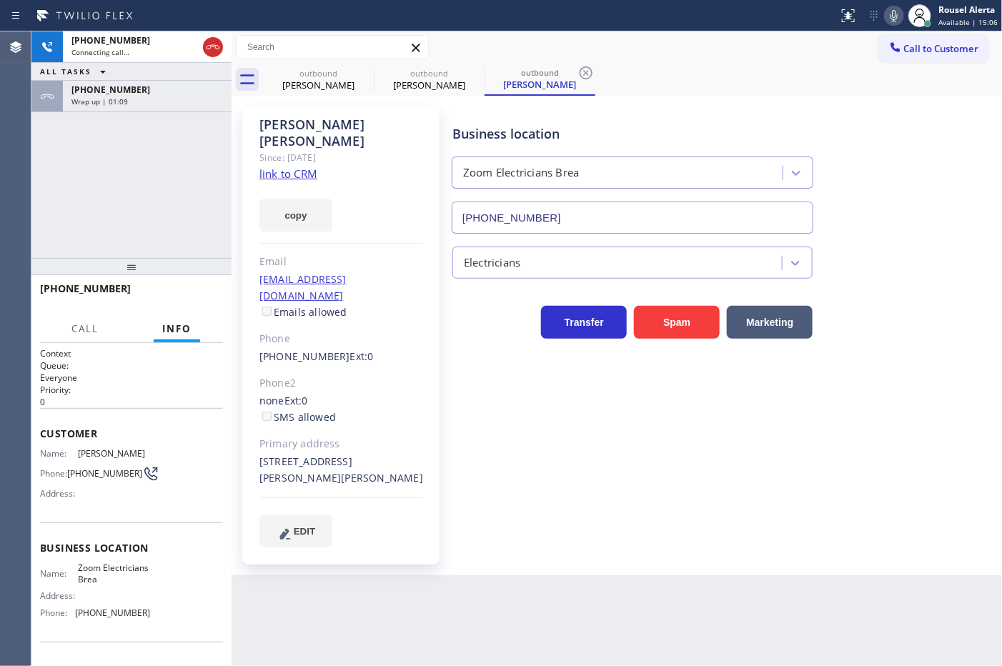
click at [197, 116] on div "+17148377095 Connecting call… ALL TASKS ALL TASKS ACTIVE TASKS TASKS IN WRAP UP…" at bounding box center [131, 144] width 200 height 227
click at [195, 104] on div "Wrap up | 01:10" at bounding box center [147, 102] width 152 height 10
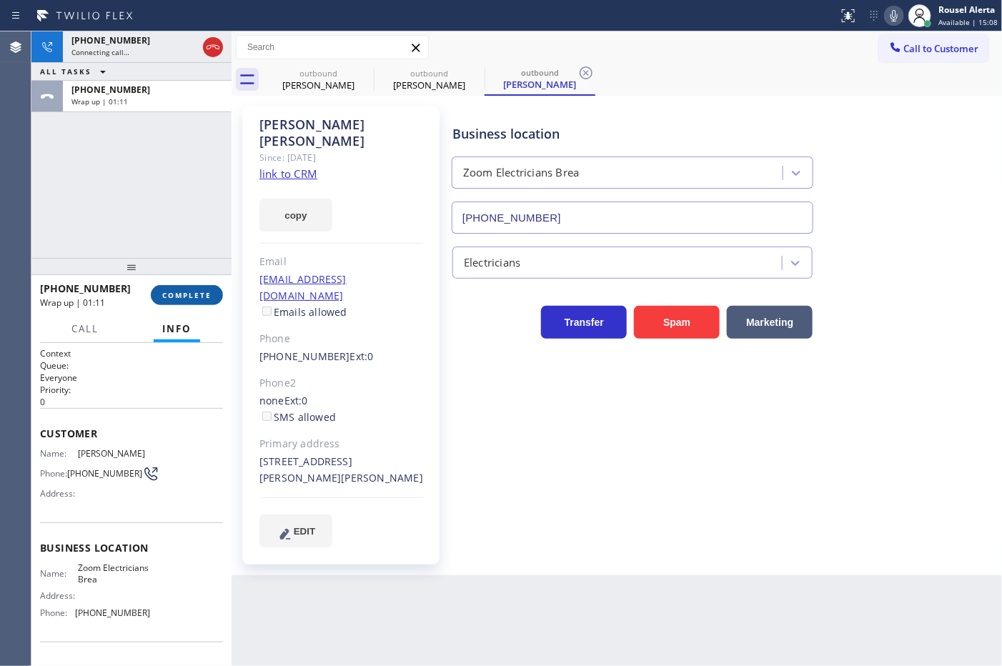
click at [193, 302] on button "COMPLETE" at bounding box center [187, 295] width 72 height 20
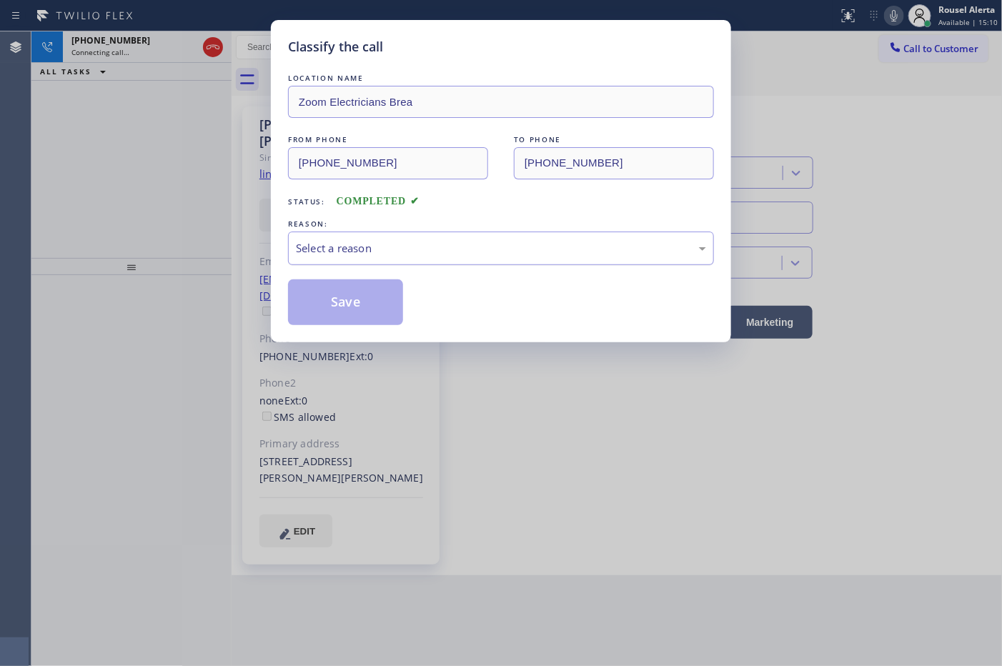
click at [394, 252] on div "Select a reason" at bounding box center [501, 248] width 410 height 16
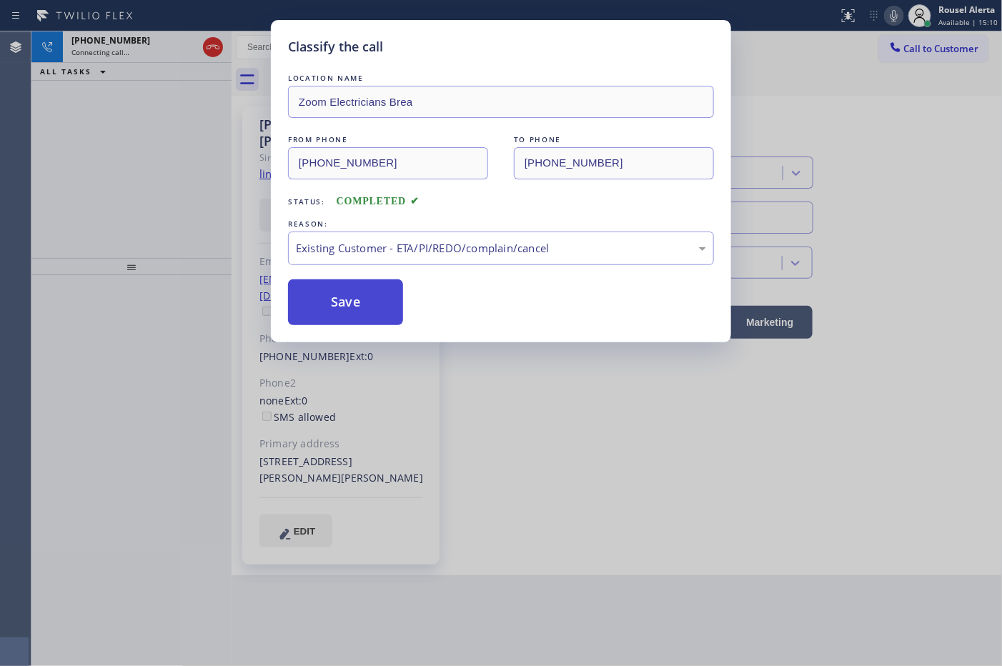
click at [380, 308] on button "Save" at bounding box center [345, 303] width 115 height 46
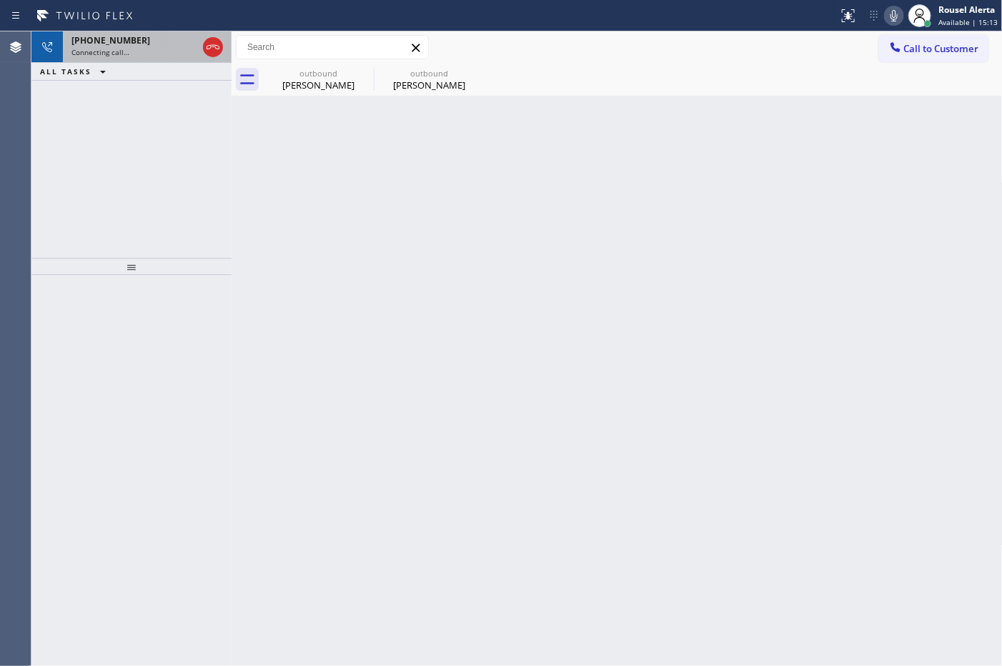
click at [111, 51] on span "Connecting call…" at bounding box center [100, 52] width 58 height 10
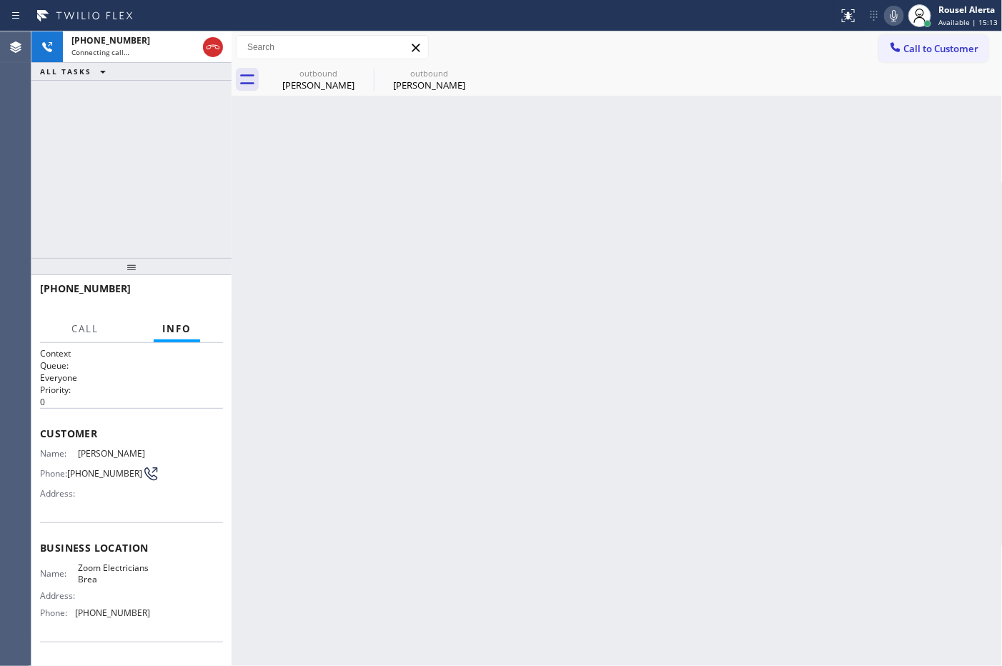
click at [465, 272] on div "Back to Dashboard Change Sender ID Customers Technicians Select a contact Outbo…" at bounding box center [617, 348] width 771 height 635
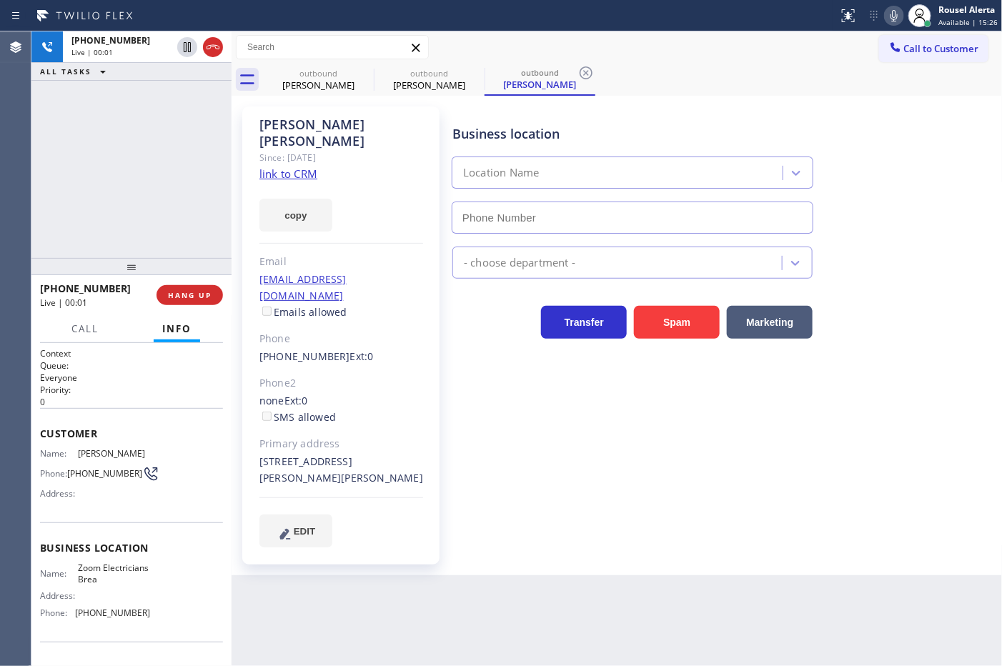
type input "[PHONE_NUMBER]"
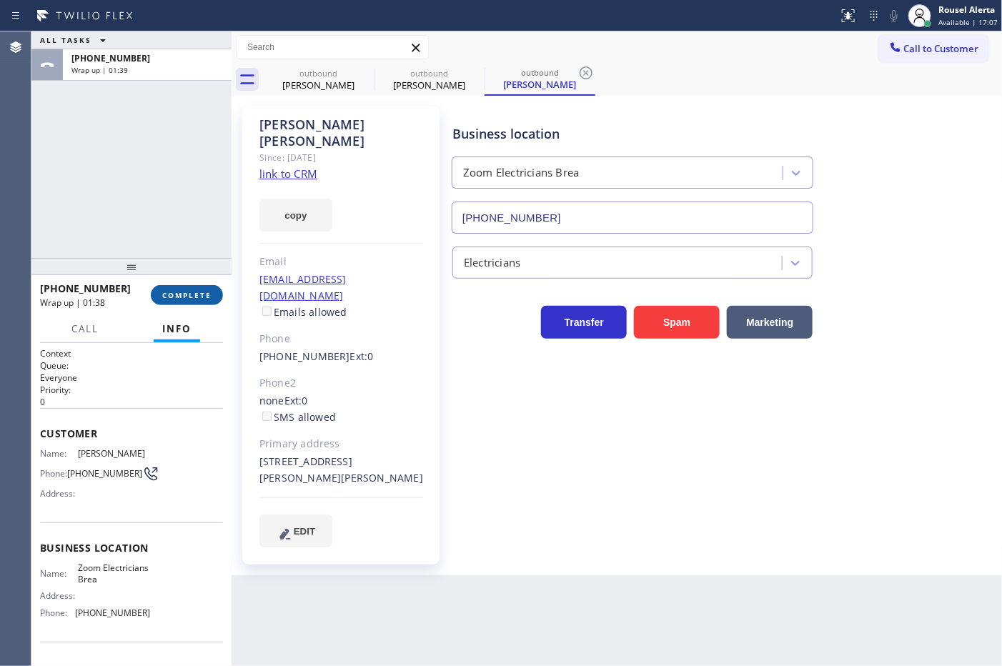
click at [177, 288] on button "COMPLETE" at bounding box center [187, 295] width 72 height 20
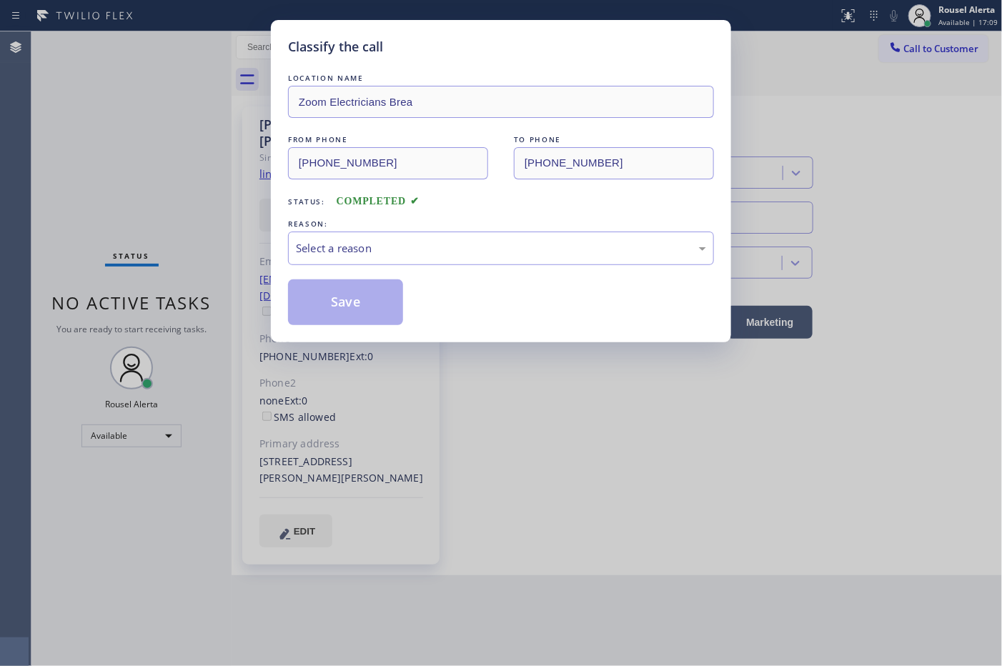
click at [361, 252] on div "Select a reason" at bounding box center [501, 248] width 410 height 16
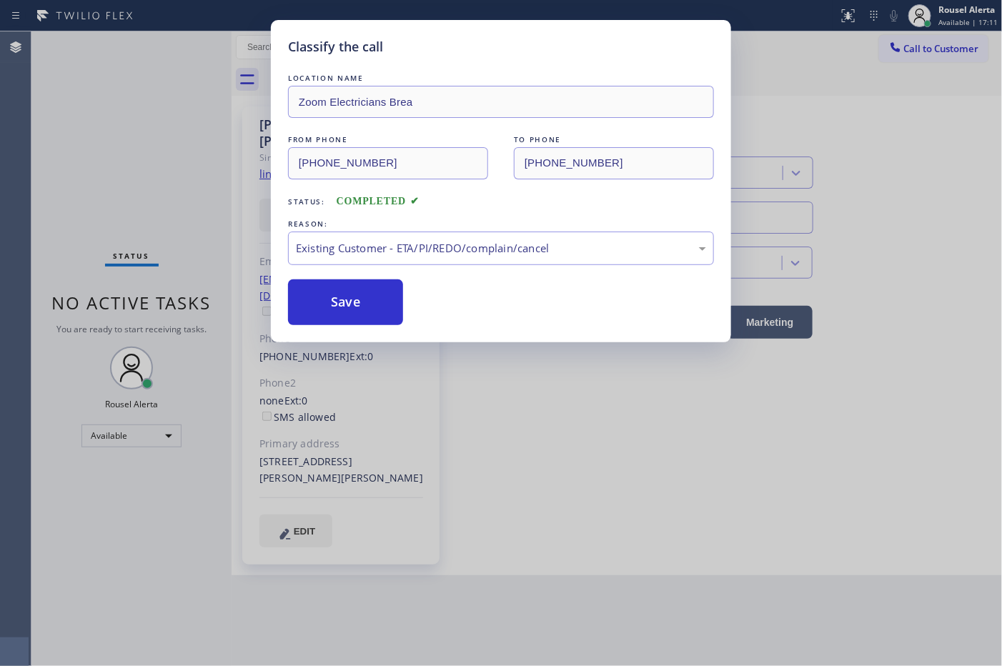
drag, startPoint x: 355, startPoint y: 307, endPoint x: 222, endPoint y: 175, distance: 187.5
click at [355, 306] on button "Save" at bounding box center [345, 303] width 115 height 46
click at [154, 107] on div "Classify the call LOCATION NAME Zoom Electricians Brea FROM PHONE (714) 455-377…" at bounding box center [501, 333] width 1002 height 666
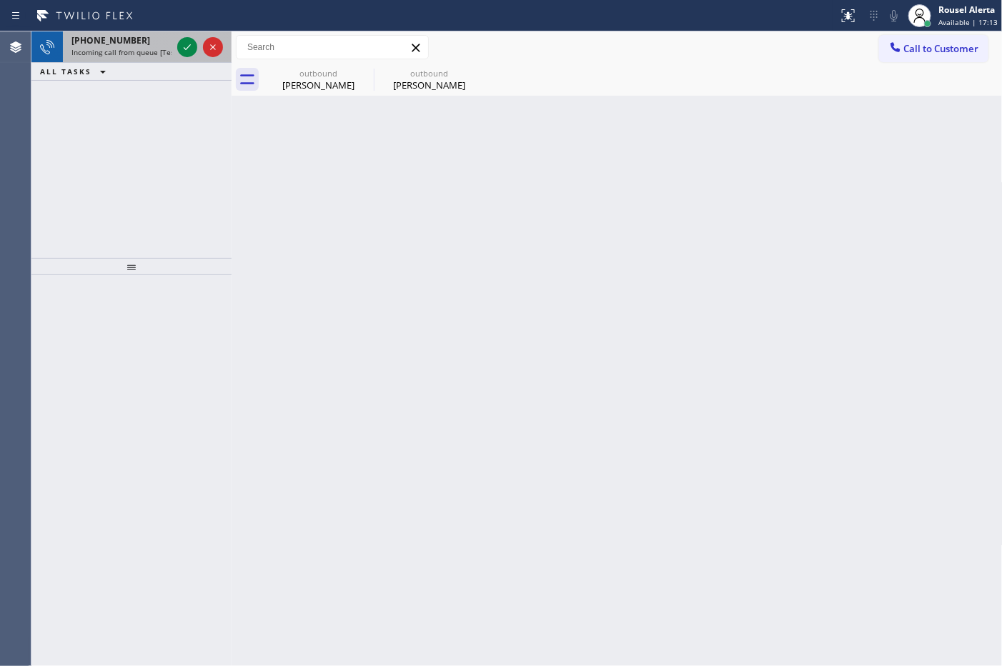
click at [138, 48] on span "Incoming call from queue [Test] All" at bounding box center [130, 52] width 119 height 10
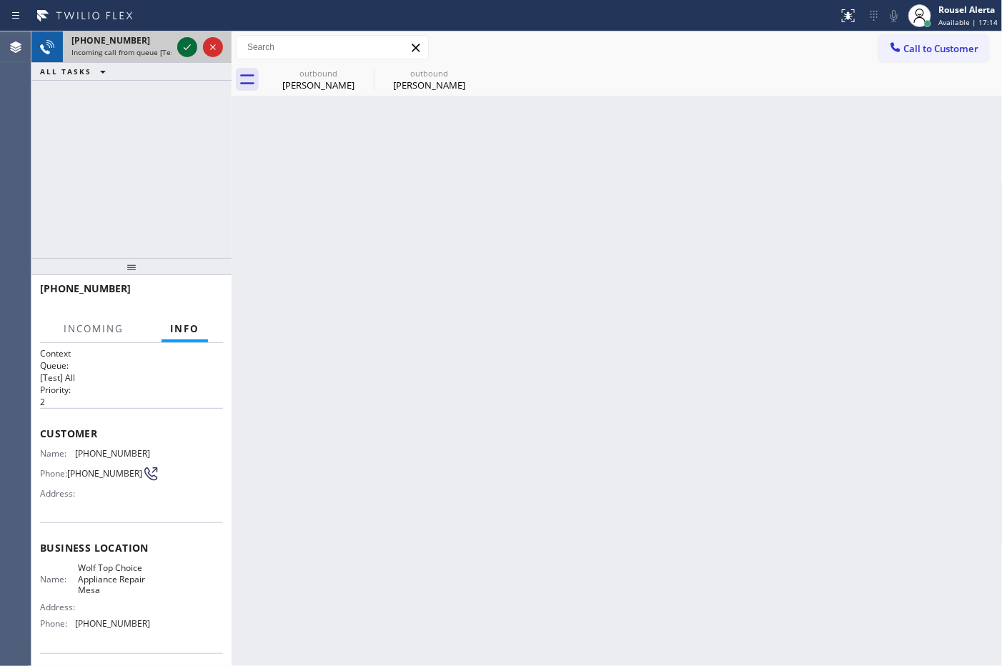
click at [189, 54] on icon at bounding box center [187, 47] width 17 height 17
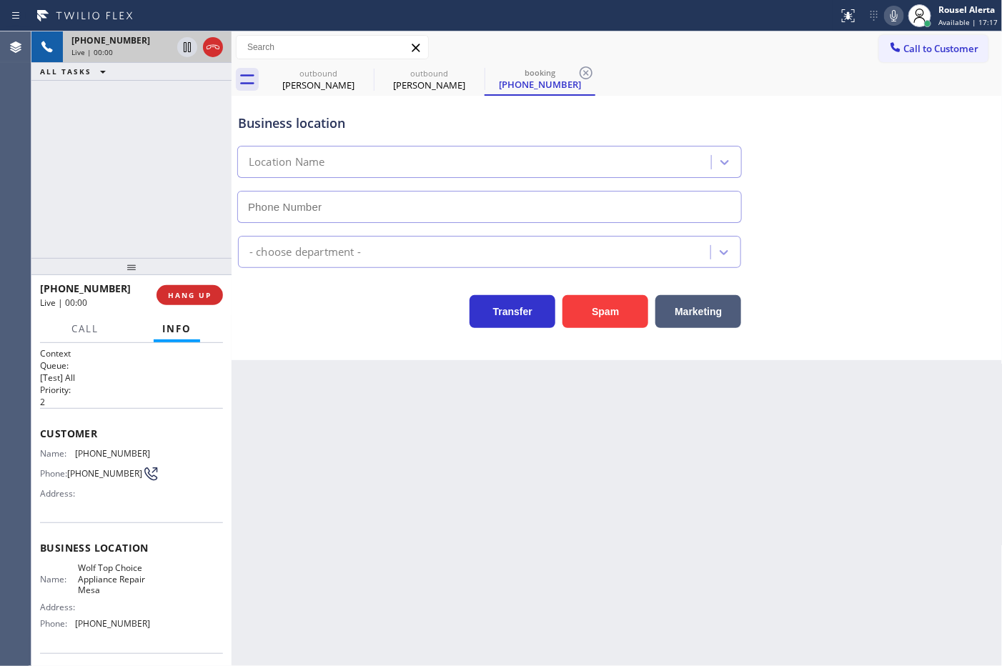
type input "(623) 292-5313"
click at [595, 326] on button "Spam" at bounding box center [606, 311] width 86 height 33
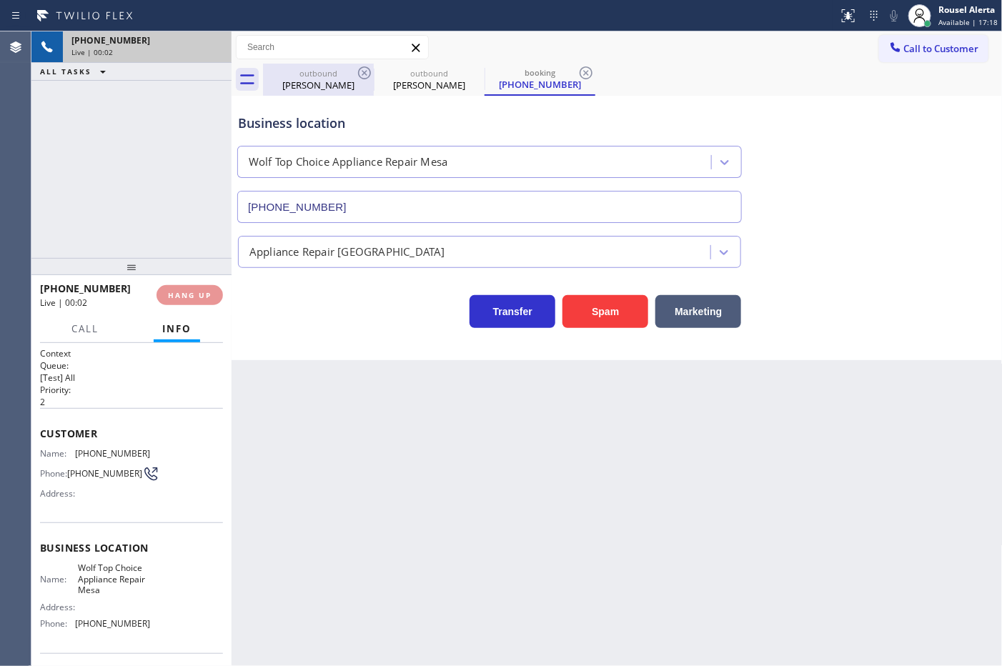
click at [345, 79] on div "Leslie Reynoso" at bounding box center [318, 85] width 108 height 13
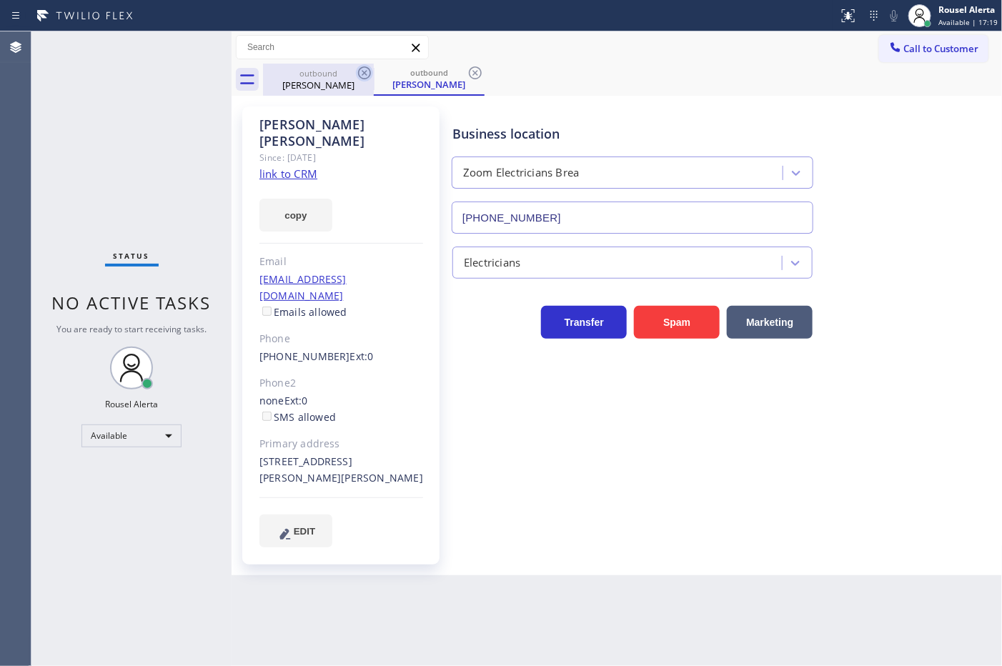
click at [359, 69] on icon at bounding box center [364, 72] width 13 height 13
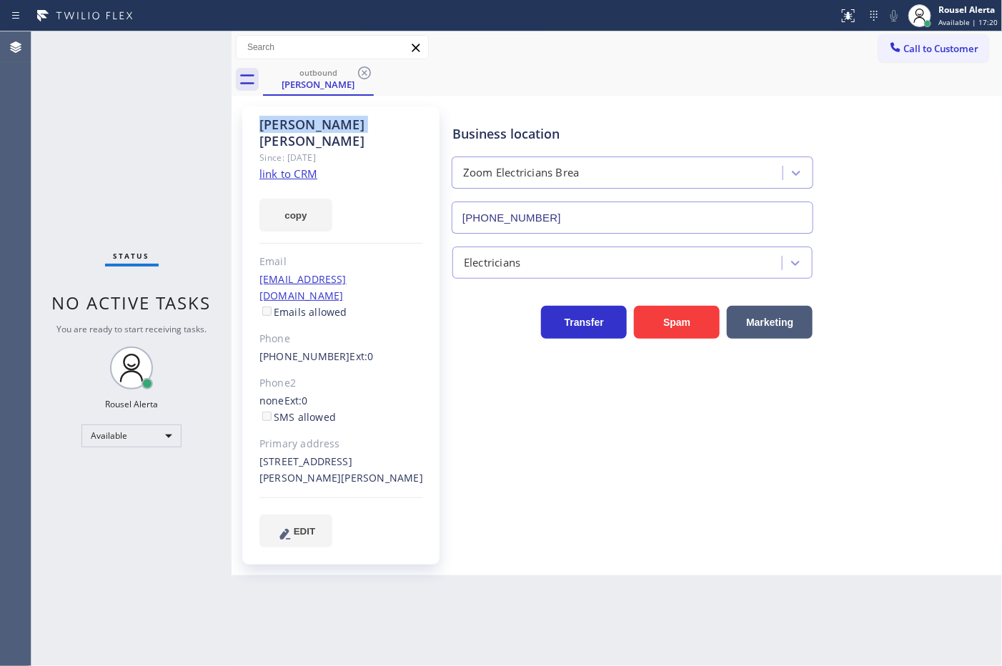
click at [359, 69] on icon at bounding box center [364, 72] width 13 height 13
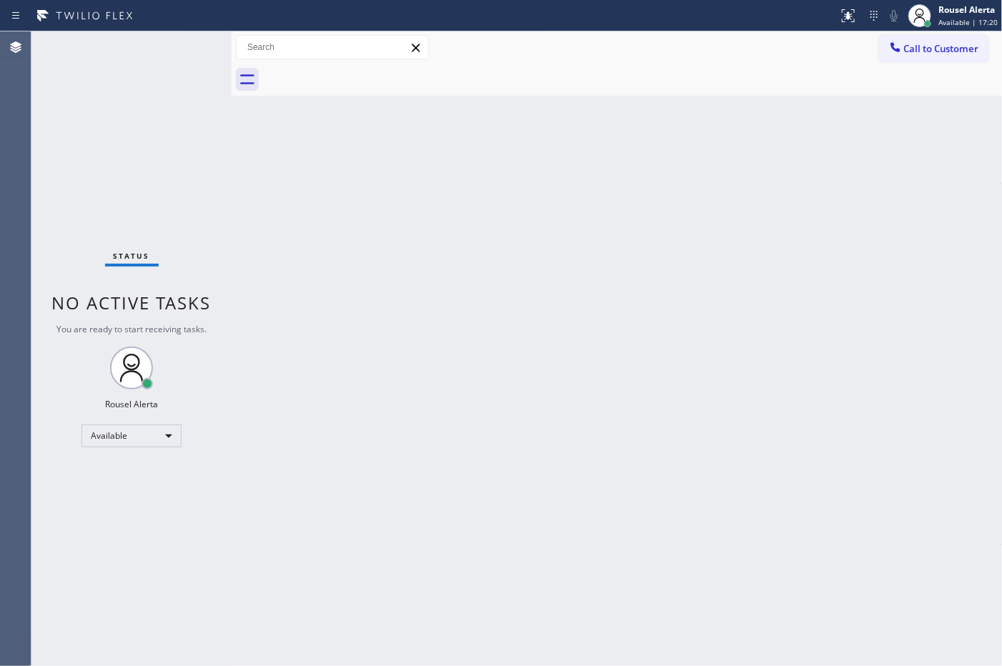
drag, startPoint x: 473, startPoint y: 348, endPoint x: 542, endPoint y: 313, distance: 77.0
click at [474, 348] on div "Back to Dashboard Change Sender ID Customers Technicians Select a contact Outbo…" at bounding box center [617, 348] width 771 height 635
click at [601, 237] on div "Back to Dashboard Change Sender ID Customers Technicians Select a contact Outbo…" at bounding box center [617, 348] width 771 height 635
click at [443, 373] on div "Back to Dashboard Change Sender ID Customers Technicians Select a contact Outbo…" at bounding box center [617, 348] width 771 height 635
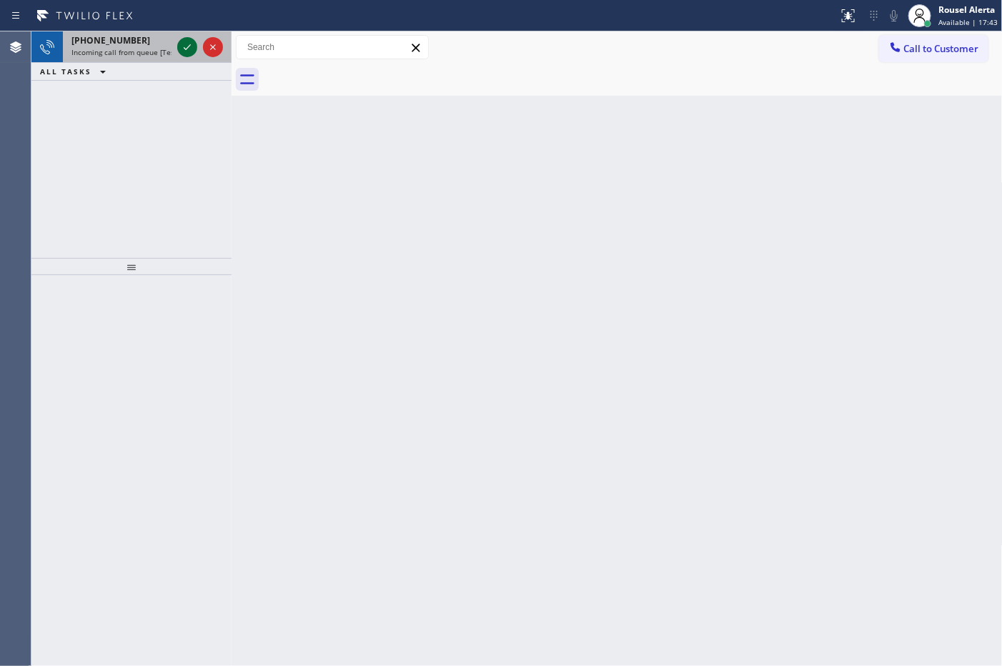
click at [180, 44] on icon at bounding box center [187, 47] width 17 height 17
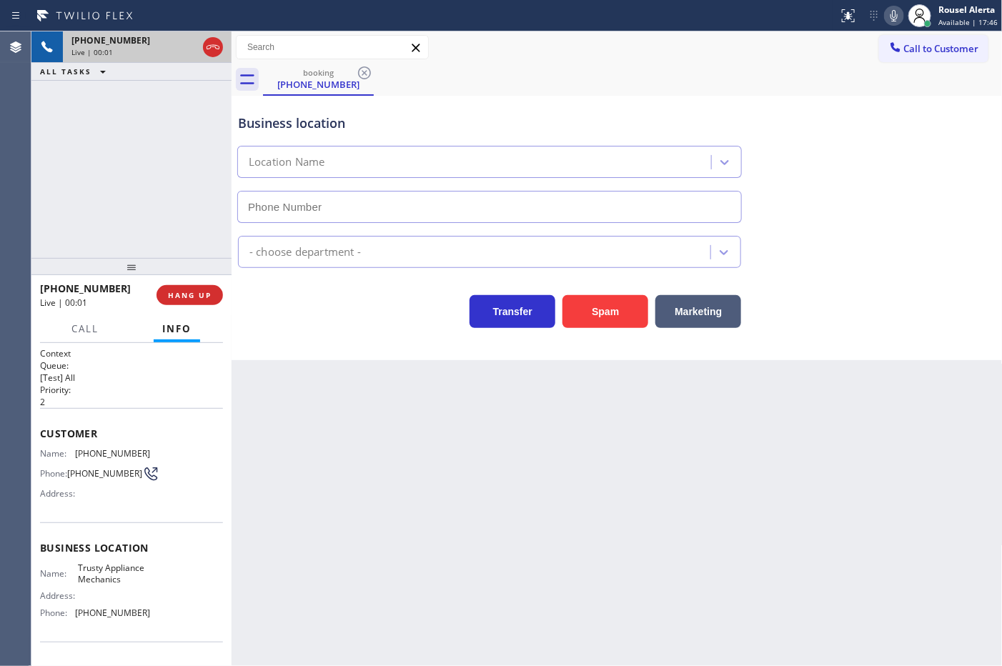
type input "(631) 515-6122"
click at [588, 286] on div "Transfer Spam Marketing" at bounding box center [617, 305] width 764 height 46
click at [598, 309] on button "Spam" at bounding box center [606, 311] width 86 height 33
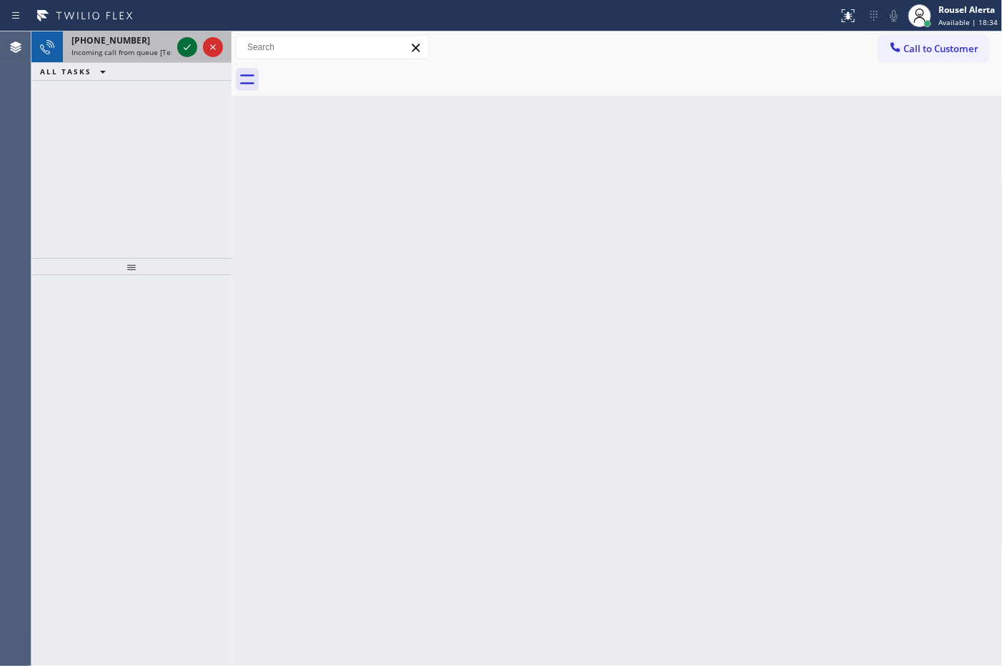
drag, startPoint x: 109, startPoint y: 56, endPoint x: 180, endPoint y: 47, distance: 72.0
click at [109, 56] on span "Incoming call from queue [Test] All" at bounding box center [130, 52] width 119 height 10
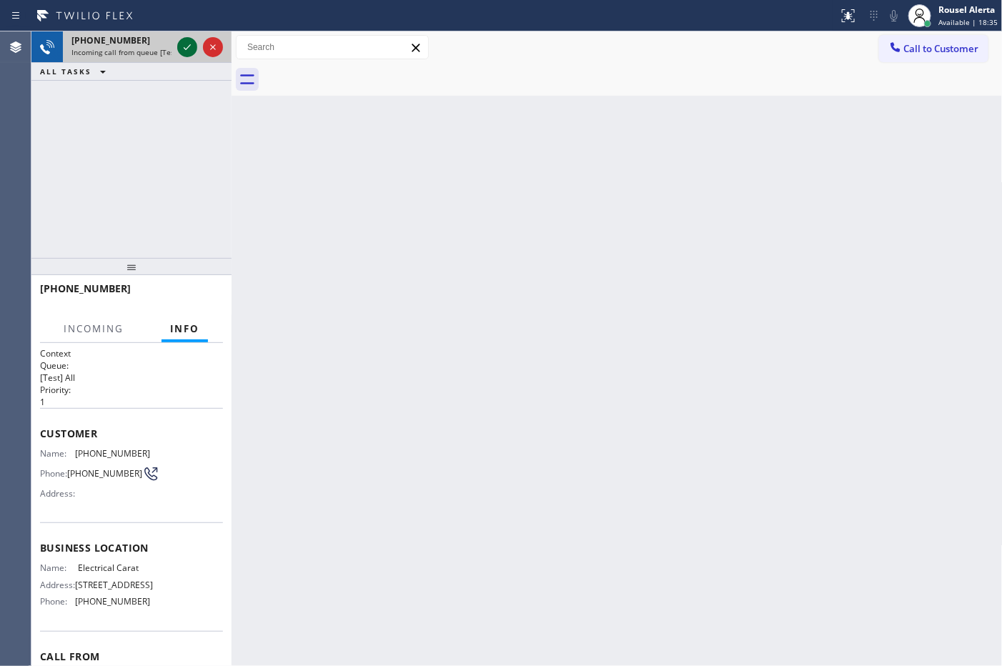
click at [186, 47] on icon at bounding box center [187, 47] width 17 height 17
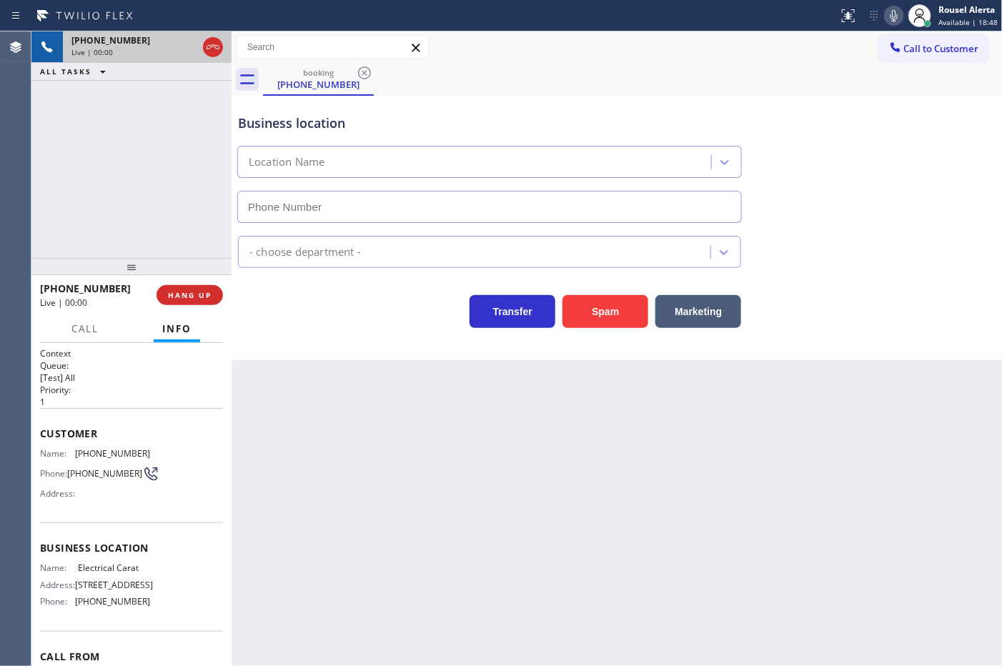
type input "[PHONE_NUMBER]"
click at [588, 566] on div "Back to Dashboard Change Sender ID Customers Technicians Select a contact Outbo…" at bounding box center [617, 348] width 771 height 635
click at [134, 201] on div "+18043821018 Live | 00:04 ALL TASKS ALL TASKS ACTIVE TASKS TASKS IN WRAP UP" at bounding box center [131, 144] width 200 height 227
click at [320, 406] on div "Back to Dashboard Change Sender ID Customers Technicians Select a contact Outbo…" at bounding box center [617, 348] width 771 height 635
click at [200, 261] on div at bounding box center [131, 266] width 200 height 17
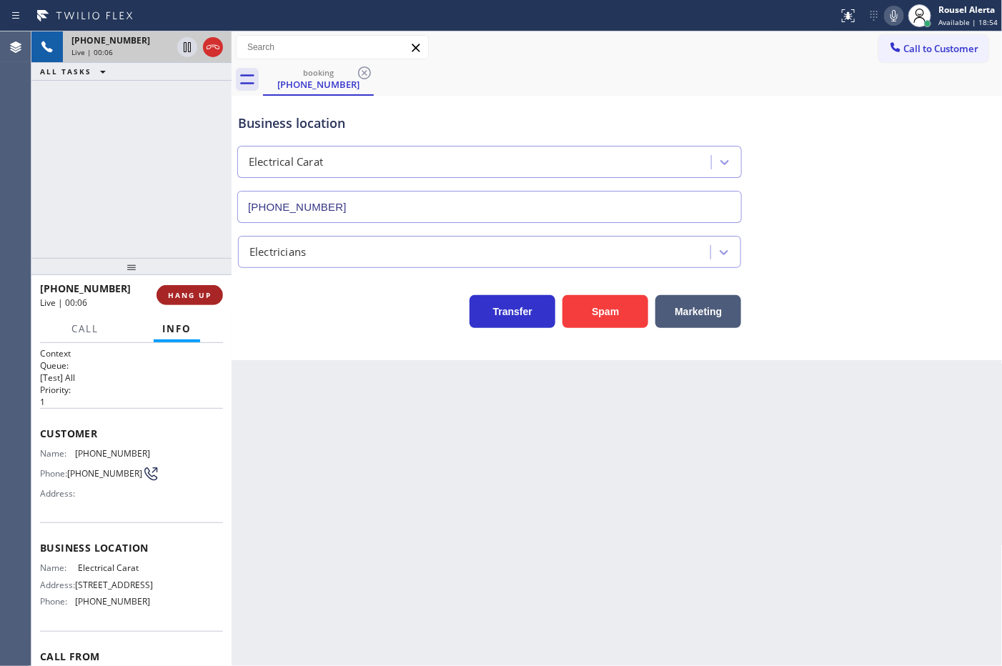
click at [197, 305] on button "HANG UP" at bounding box center [190, 295] width 66 height 20
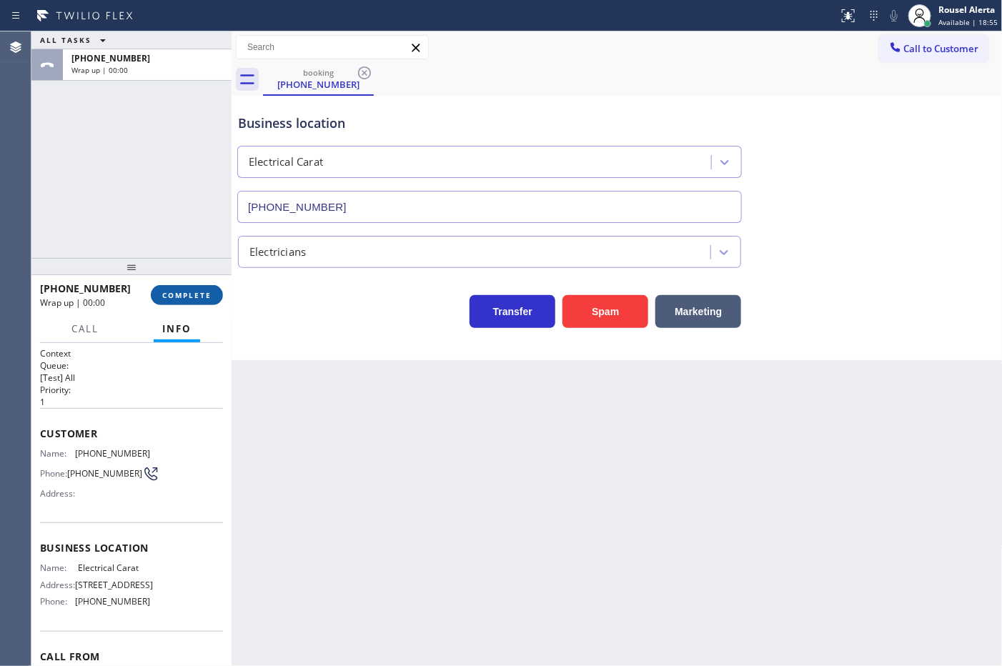
click at [194, 299] on span "COMPLETE" at bounding box center [186, 295] width 49 height 10
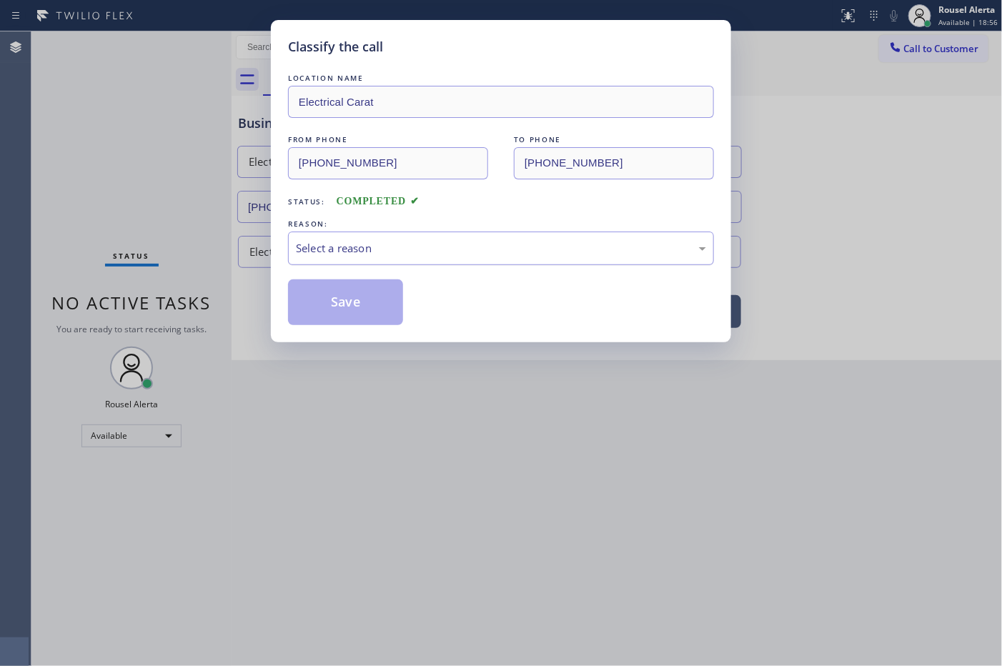
click at [361, 257] on div "Select a reason" at bounding box center [501, 248] width 410 height 16
click at [335, 293] on button "Save" at bounding box center [345, 303] width 115 height 46
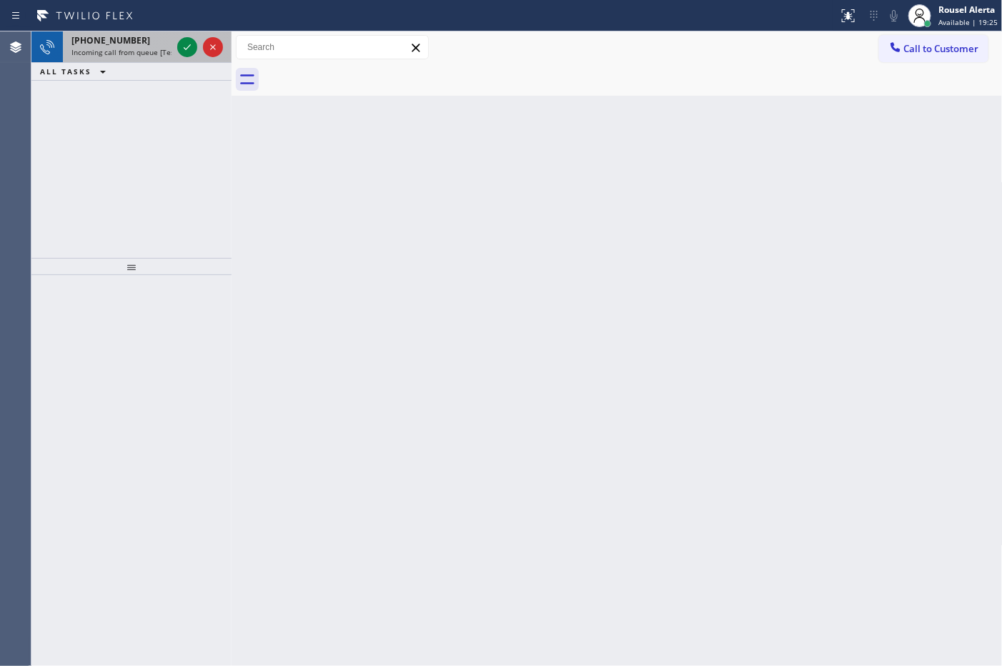
click at [116, 39] on span "+12132075203" at bounding box center [110, 40] width 79 height 12
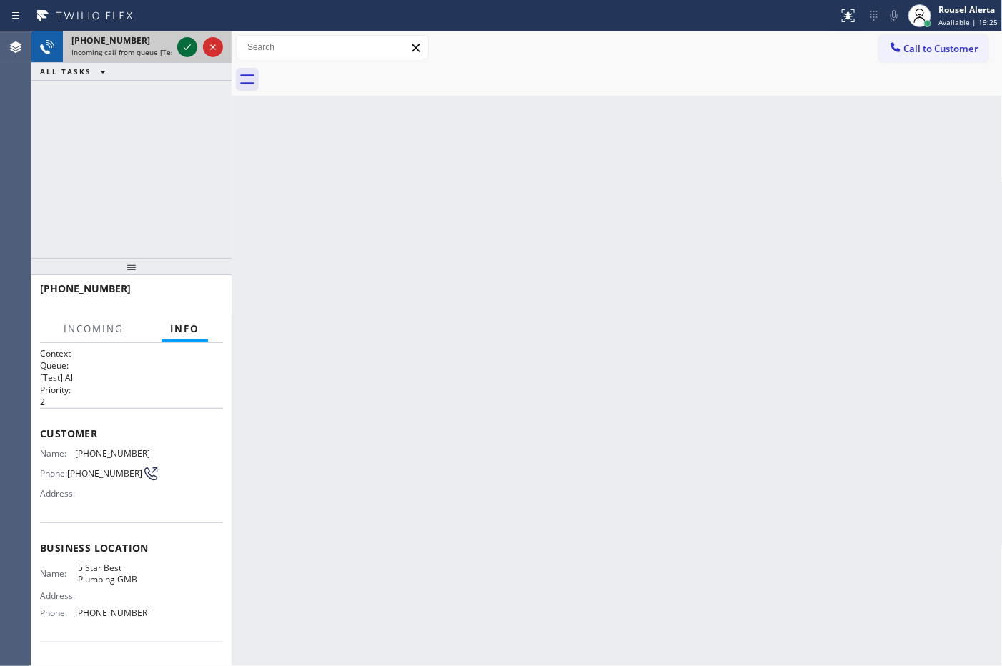
click at [188, 45] on icon at bounding box center [187, 47] width 17 height 17
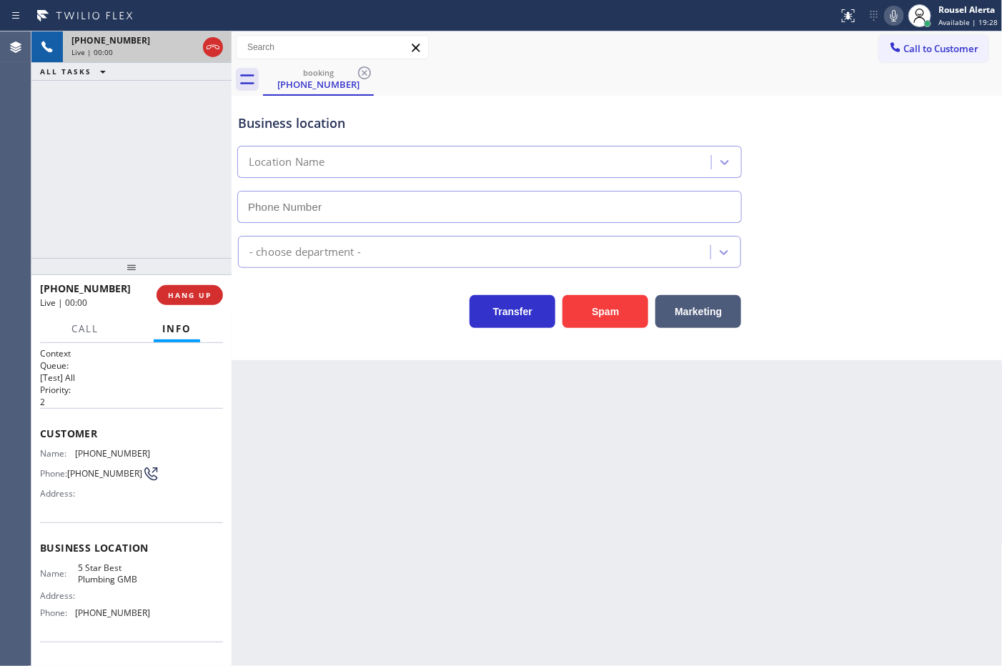
type input "(213) 600-7224"
click at [603, 306] on button "Spam" at bounding box center [606, 311] width 86 height 33
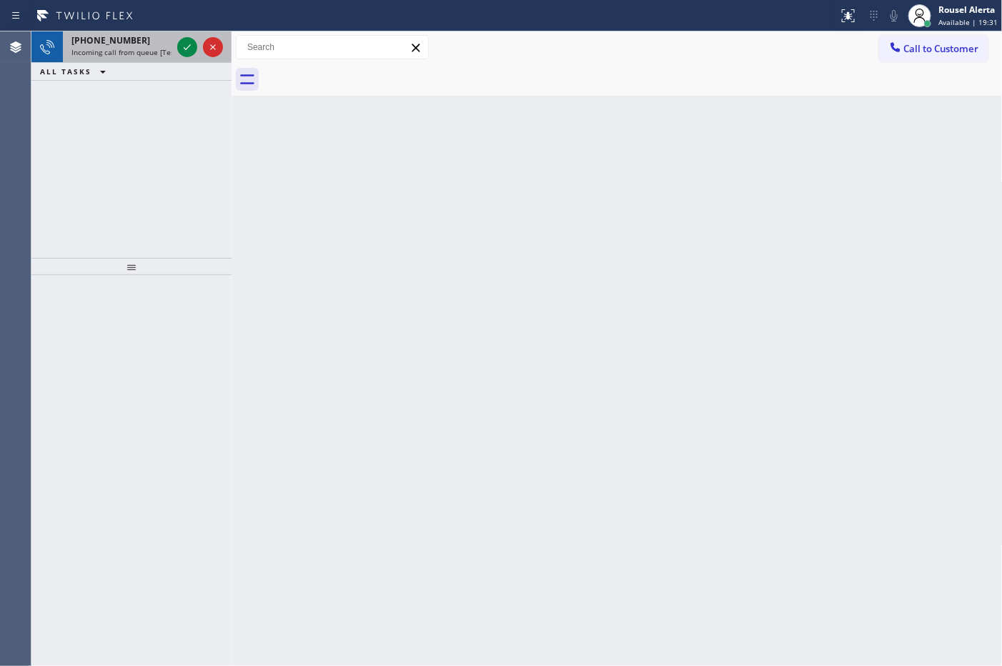
click at [147, 47] on span "Incoming call from queue [Test] All" at bounding box center [130, 52] width 119 height 10
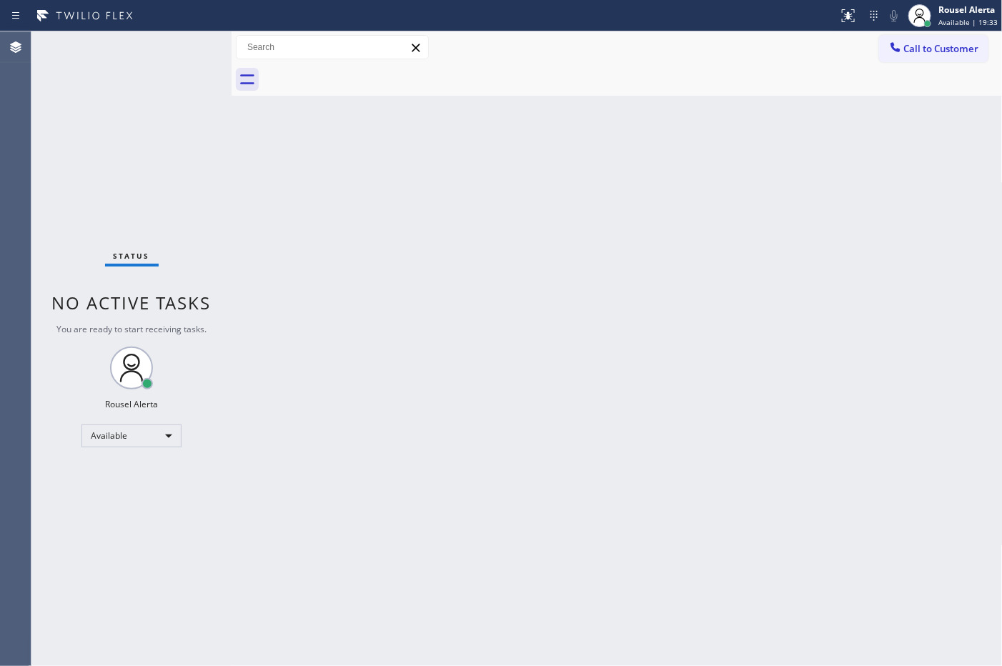
drag, startPoint x: 770, startPoint y: 341, endPoint x: 770, endPoint y: 309, distance: 32.2
click at [771, 341] on div "Back to Dashboard Change Sender ID Customers Technicians Select a contact Outbo…" at bounding box center [617, 348] width 771 height 635
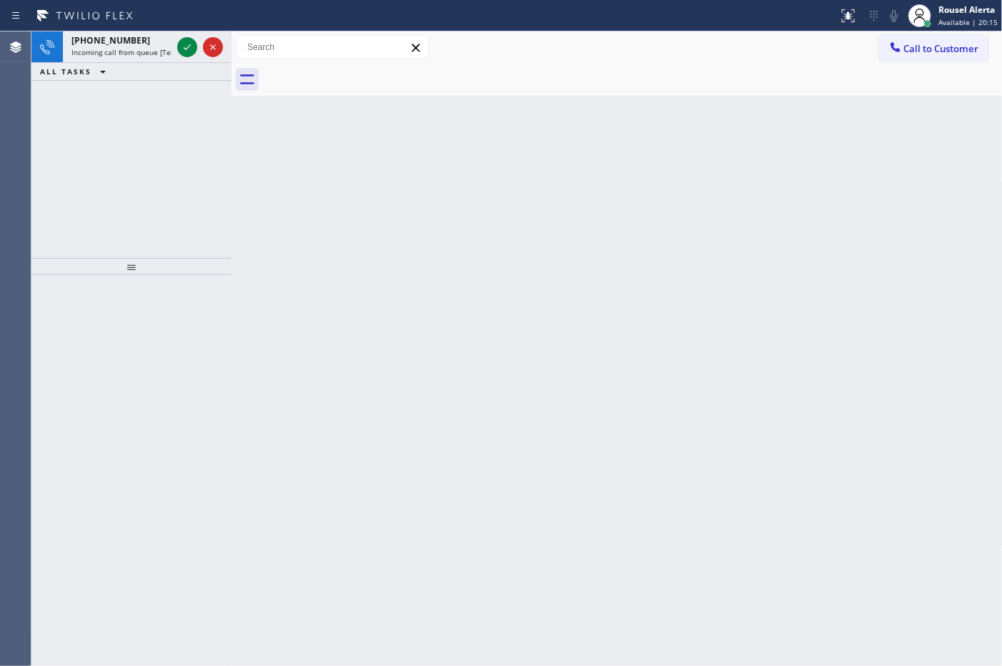
click at [119, 30] on div "Status report No issues detected If you experience an issue, please download th…" at bounding box center [501, 15] width 1002 height 31
click at [144, 36] on div "+16192100686" at bounding box center [121, 40] width 100 height 12
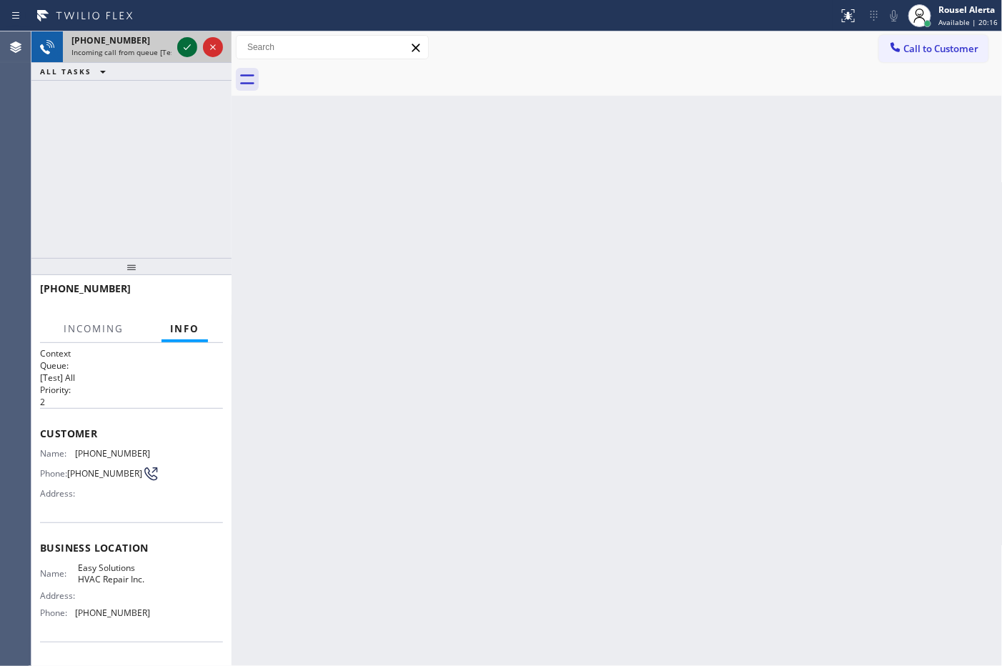
click at [179, 51] on icon at bounding box center [187, 47] width 17 height 17
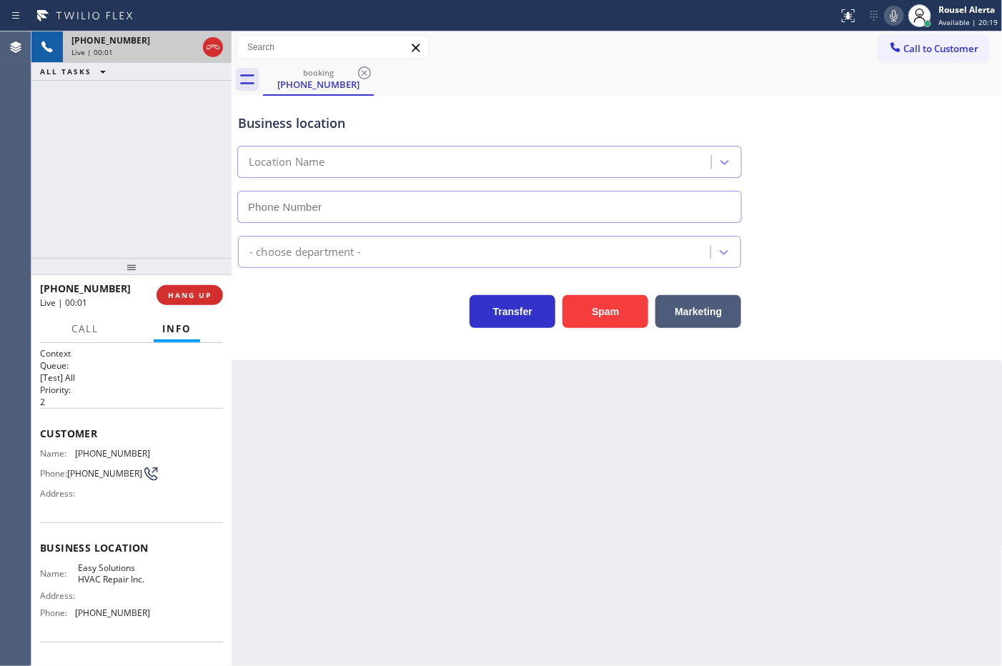
type input "(619) 485-6158"
click at [612, 322] on button "Spam" at bounding box center [606, 311] width 86 height 33
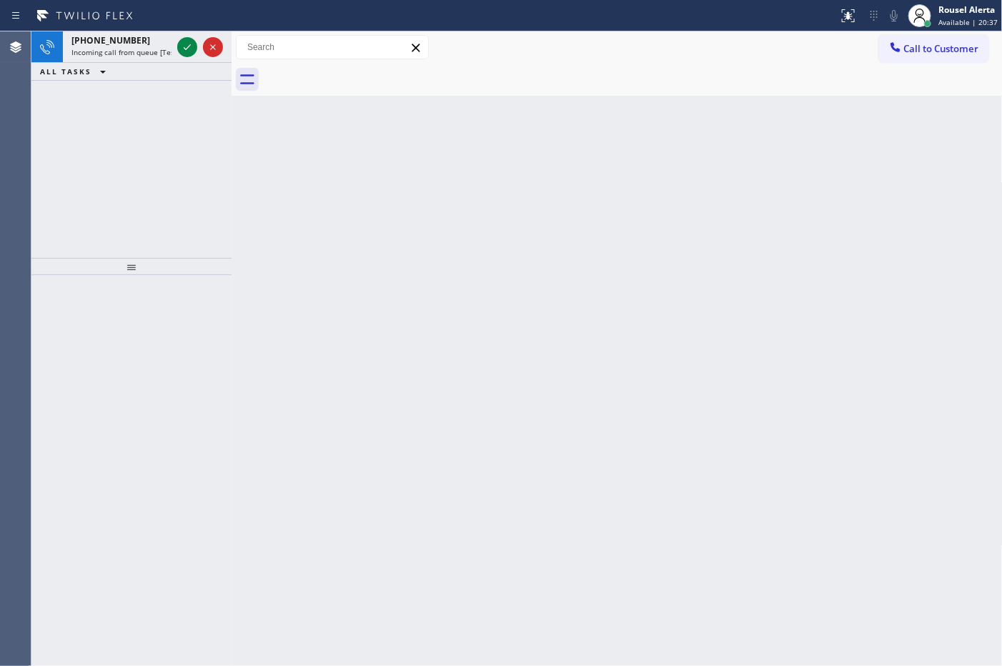
drag, startPoint x: 154, startPoint y: 51, endPoint x: 180, endPoint y: 62, distance: 28.2
click at [154, 51] on span "Incoming call from queue [Test] All" at bounding box center [130, 52] width 119 height 10
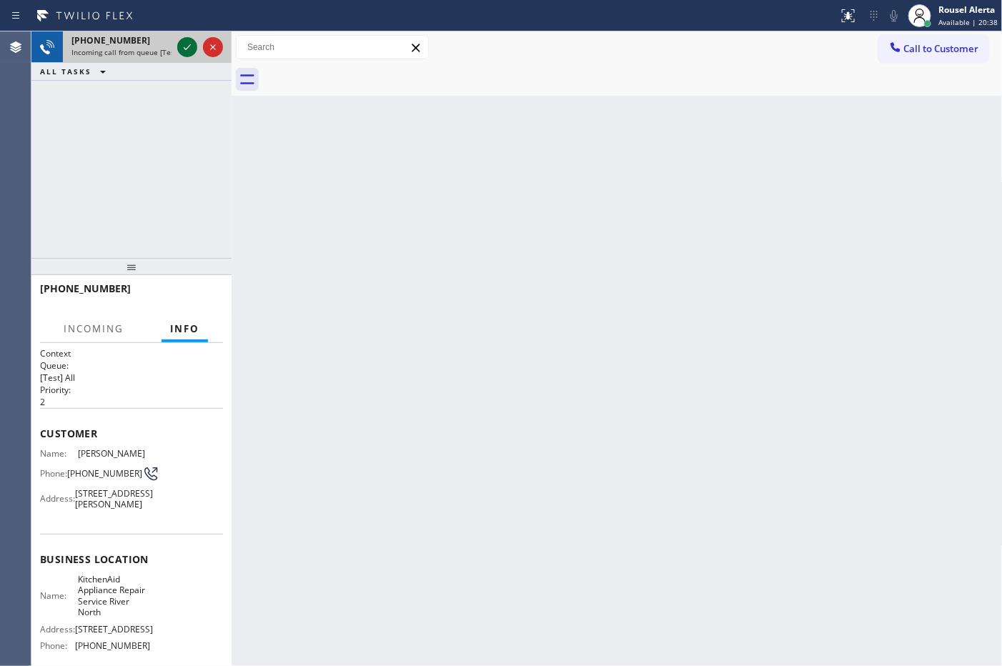
click at [182, 55] on icon at bounding box center [187, 47] width 17 height 17
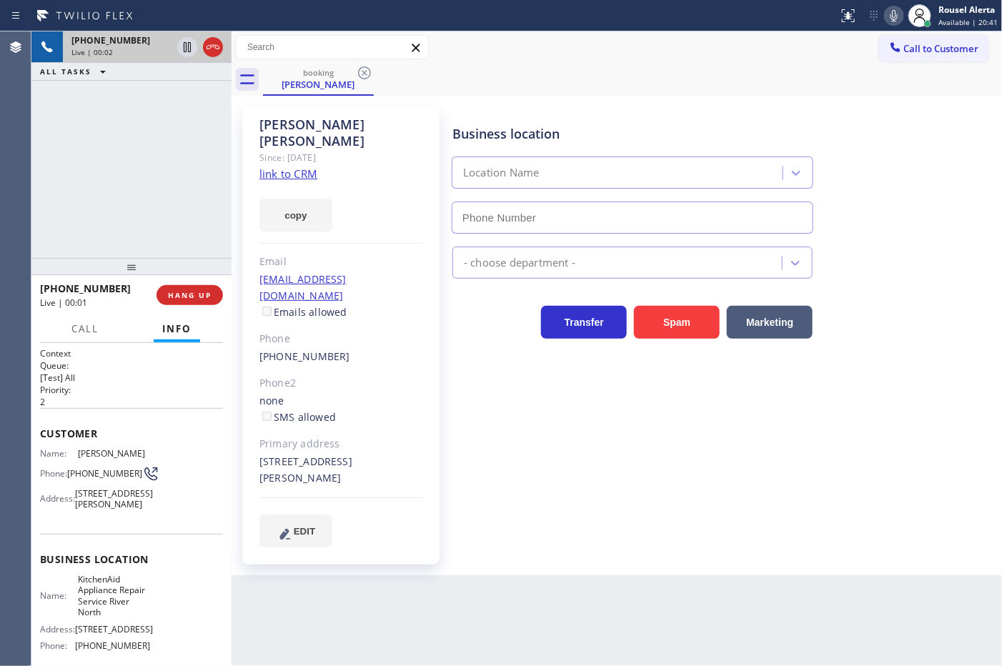
type input "[PHONE_NUMBER]"
click at [307, 167] on link "link to CRM" at bounding box center [288, 174] width 58 height 14
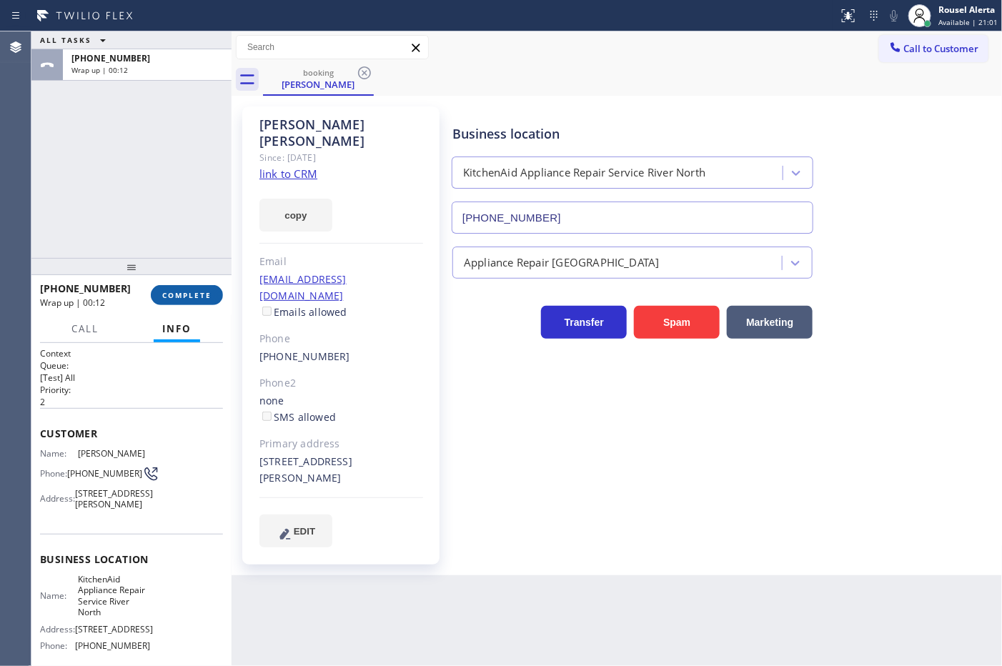
click at [195, 293] on span "COMPLETE" at bounding box center [186, 295] width 49 height 10
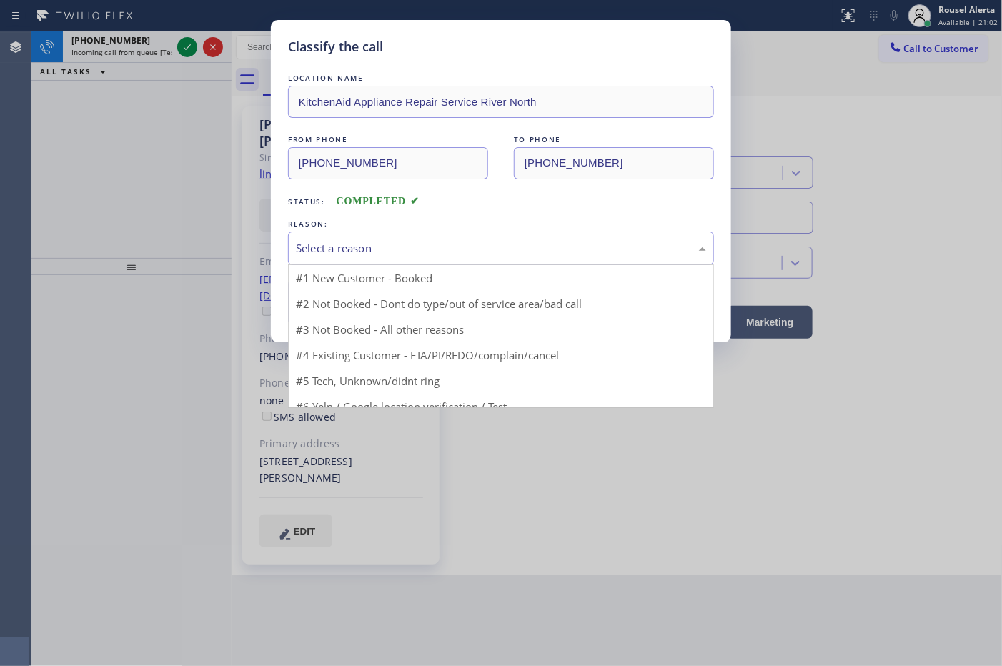
click at [402, 252] on div "Select a reason" at bounding box center [501, 248] width 410 height 16
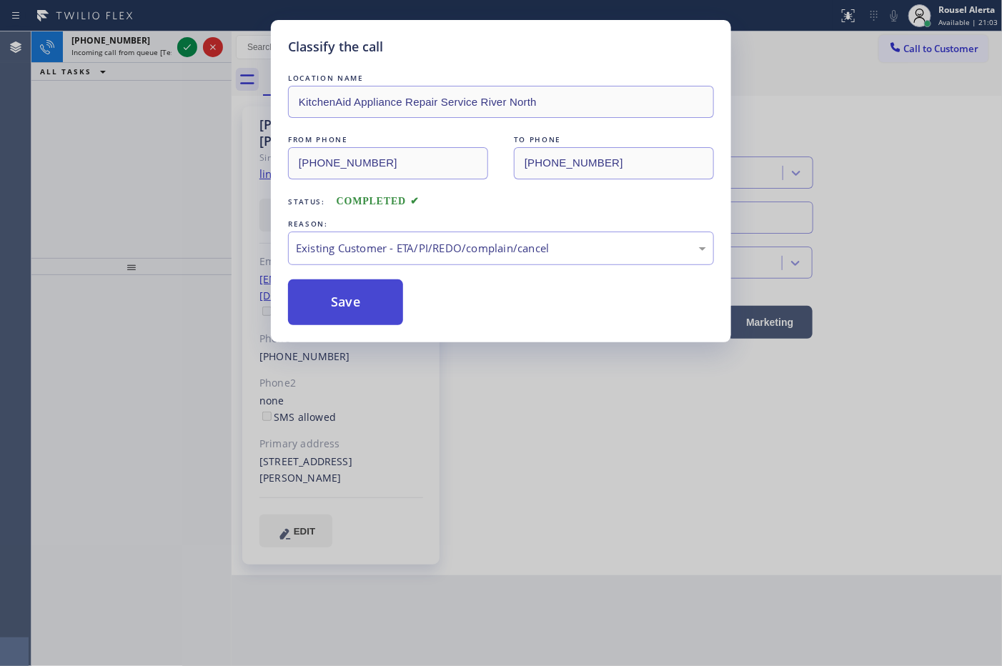
click at [394, 315] on button "Save" at bounding box center [345, 303] width 115 height 46
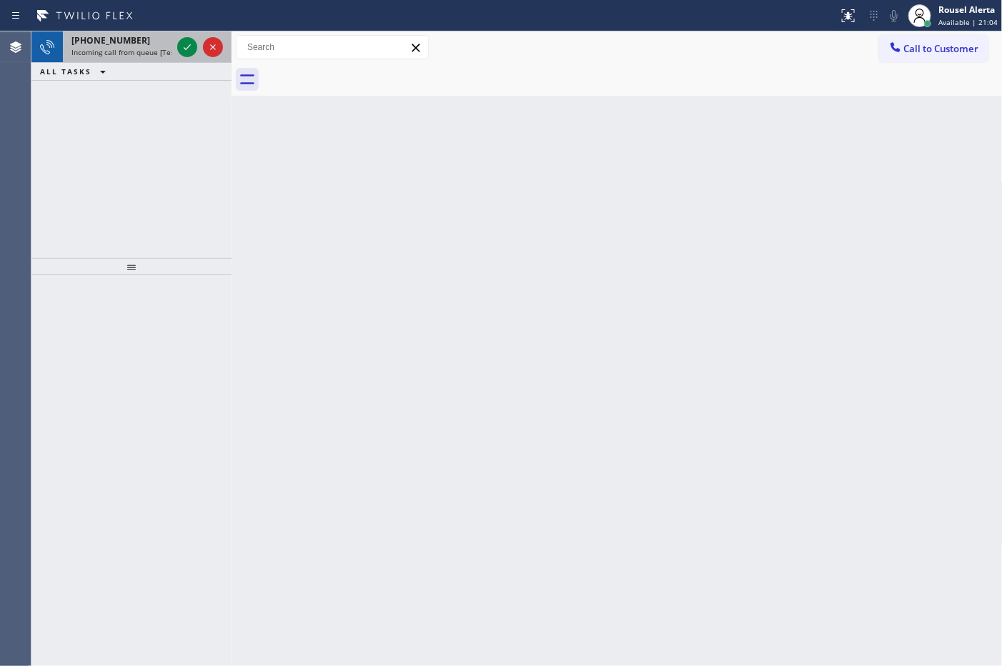
drag, startPoint x: 151, startPoint y: 41, endPoint x: 168, endPoint y: 41, distance: 17.2
click at [154, 41] on div "+13122040743" at bounding box center [121, 40] width 100 height 12
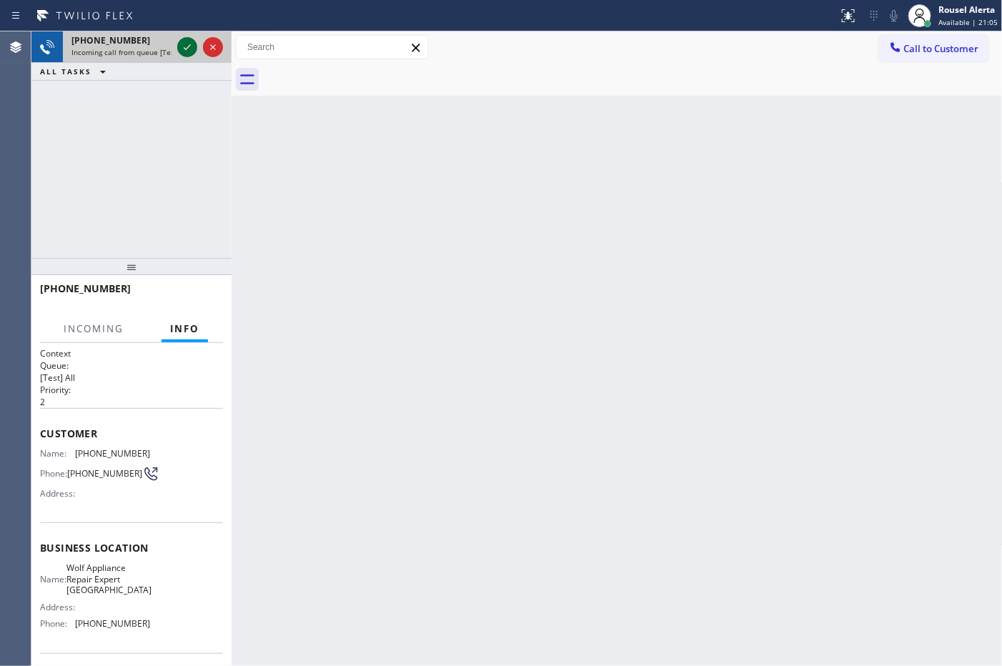
click at [180, 44] on icon at bounding box center [187, 47] width 17 height 17
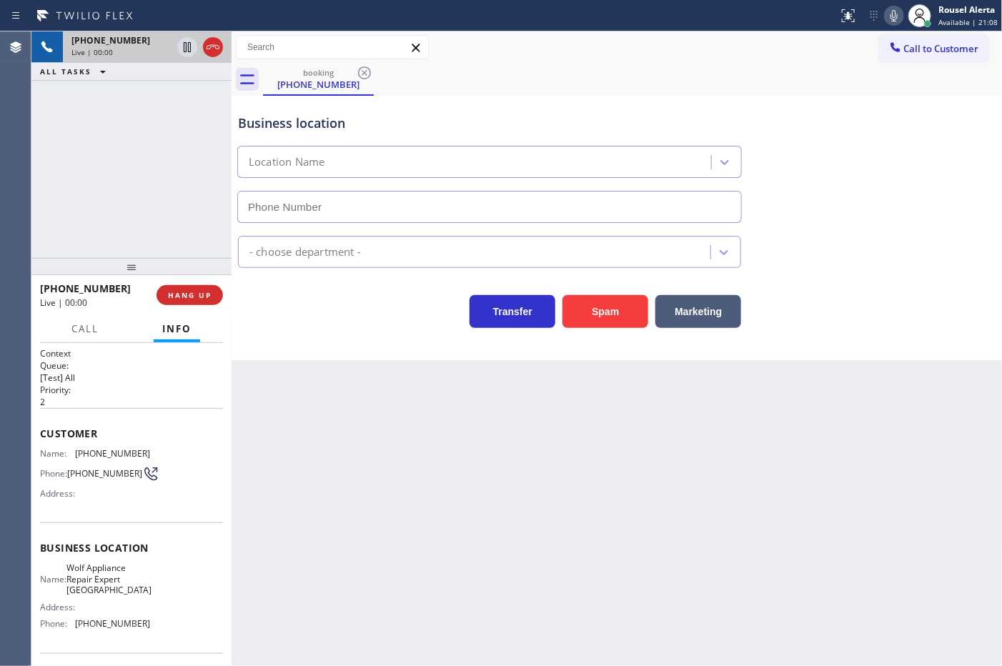
type input "(312) 945-0384"
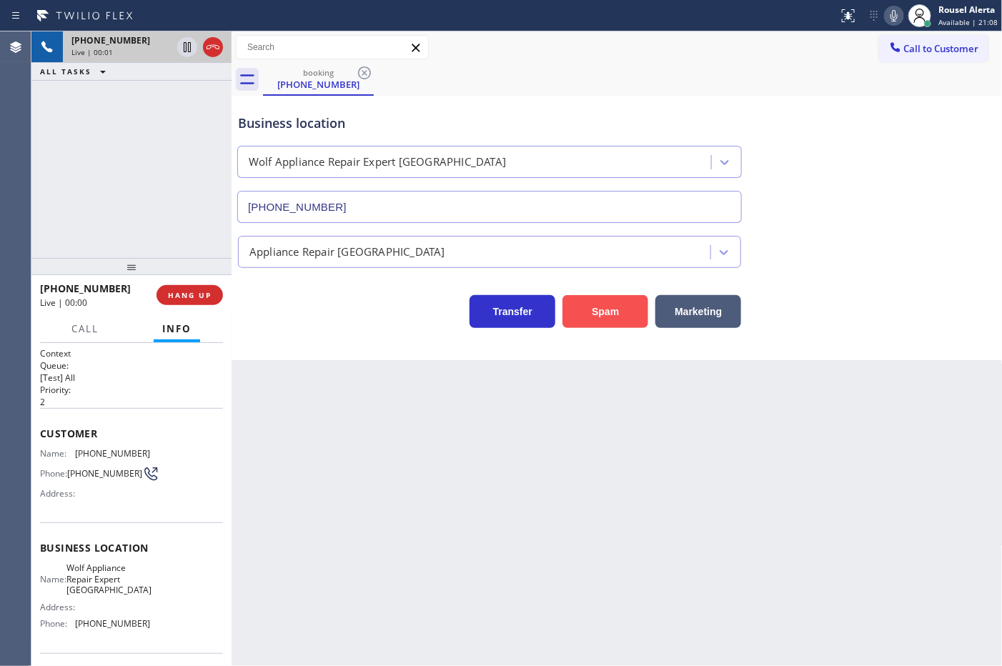
click at [586, 325] on button "Spam" at bounding box center [606, 311] width 86 height 33
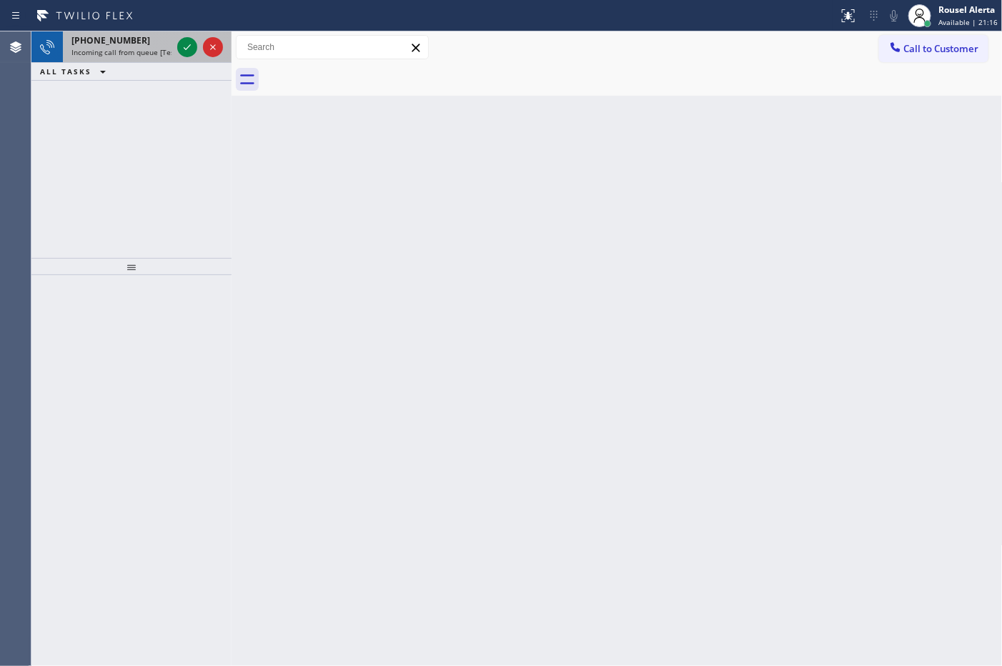
click at [144, 47] on span "Incoming call from queue [Test] All" at bounding box center [130, 52] width 119 height 10
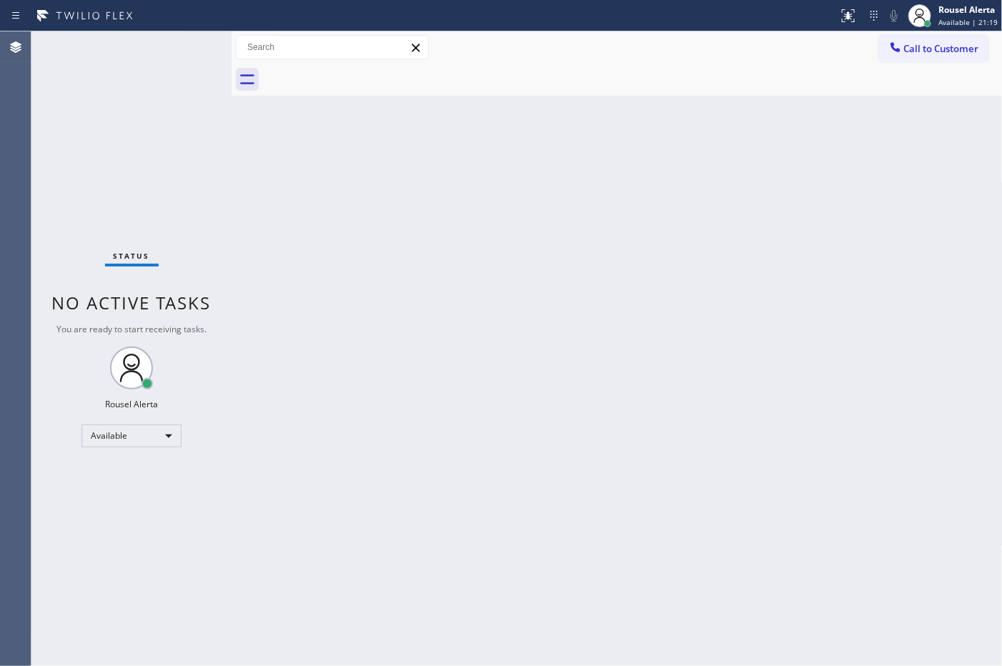
click at [522, 224] on div "Back to Dashboard Change Sender ID Customers Technicians Select a contact Outbo…" at bounding box center [617, 348] width 771 height 635
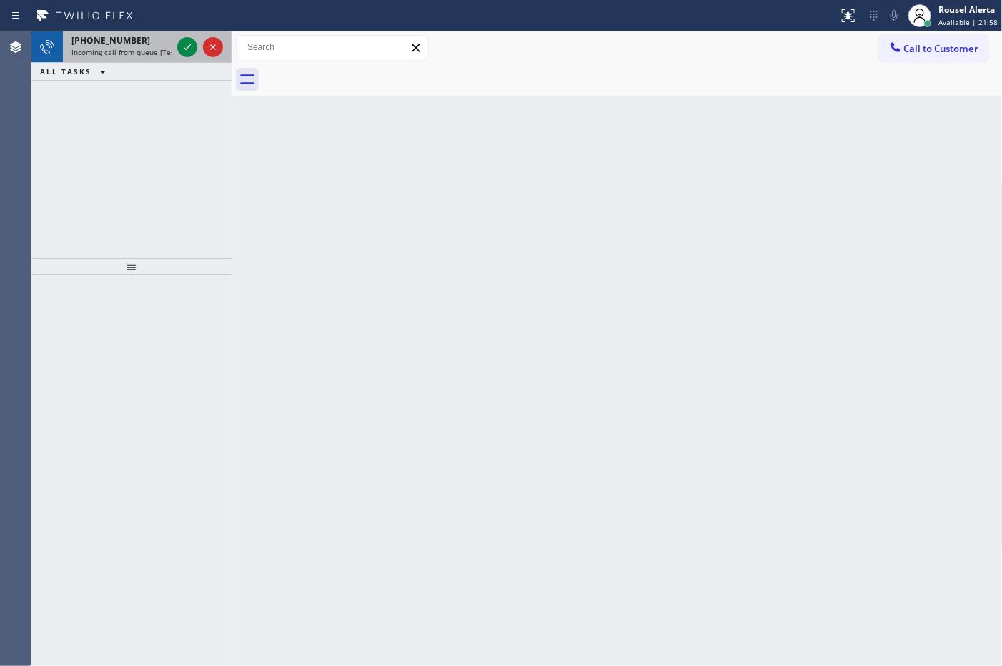
drag, startPoint x: 126, startPoint y: 43, endPoint x: 162, endPoint y: 50, distance: 37.2
click at [129, 41] on span "+12069628917" at bounding box center [110, 40] width 79 height 12
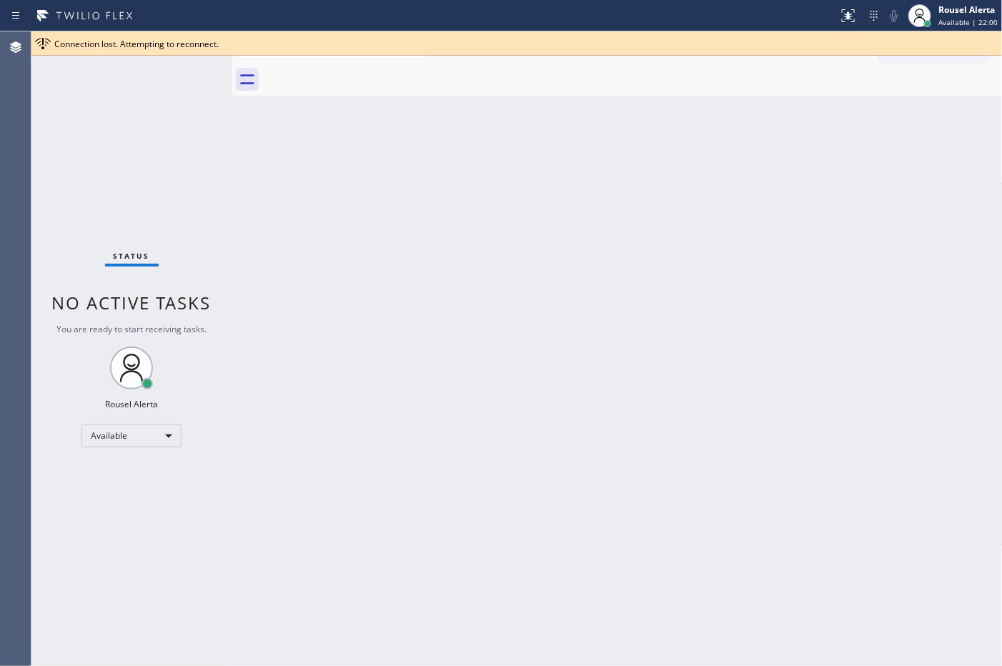
click at [991, 130] on div "Back to Dashboard Change Sender ID Customers Technicians Select a contact Outbo…" at bounding box center [617, 348] width 771 height 635
click at [856, 270] on div "Back to Dashboard Change Sender ID Customers Technicians Select a contact Outbo…" at bounding box center [617, 348] width 771 height 635
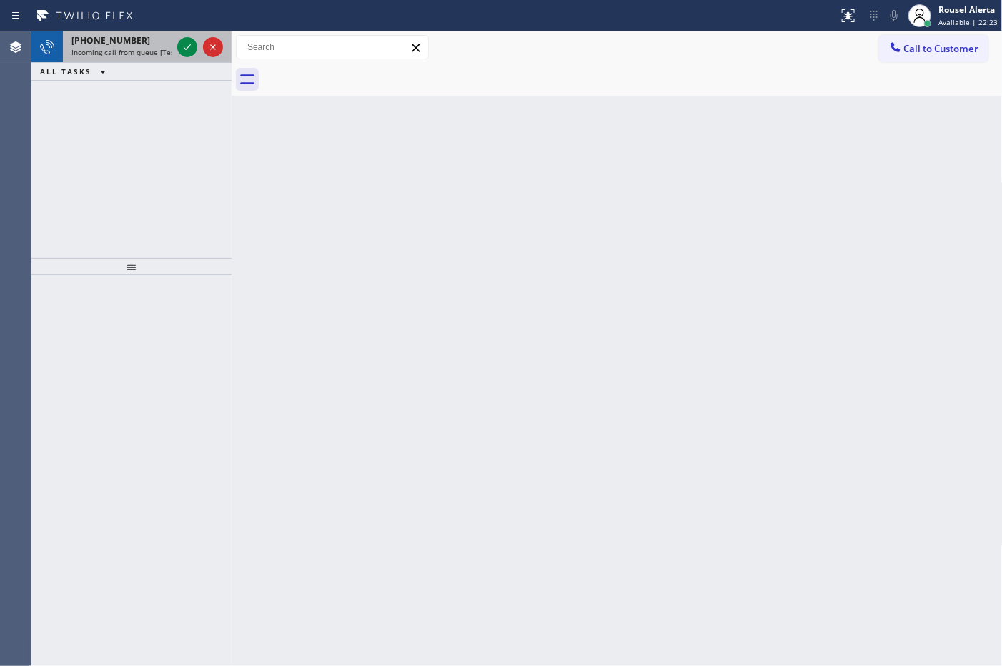
drag, startPoint x: 147, startPoint y: 49, endPoint x: 163, endPoint y: 45, distance: 16.1
click at [147, 49] on span "Incoming call from queue [Test] All" at bounding box center [130, 52] width 119 height 10
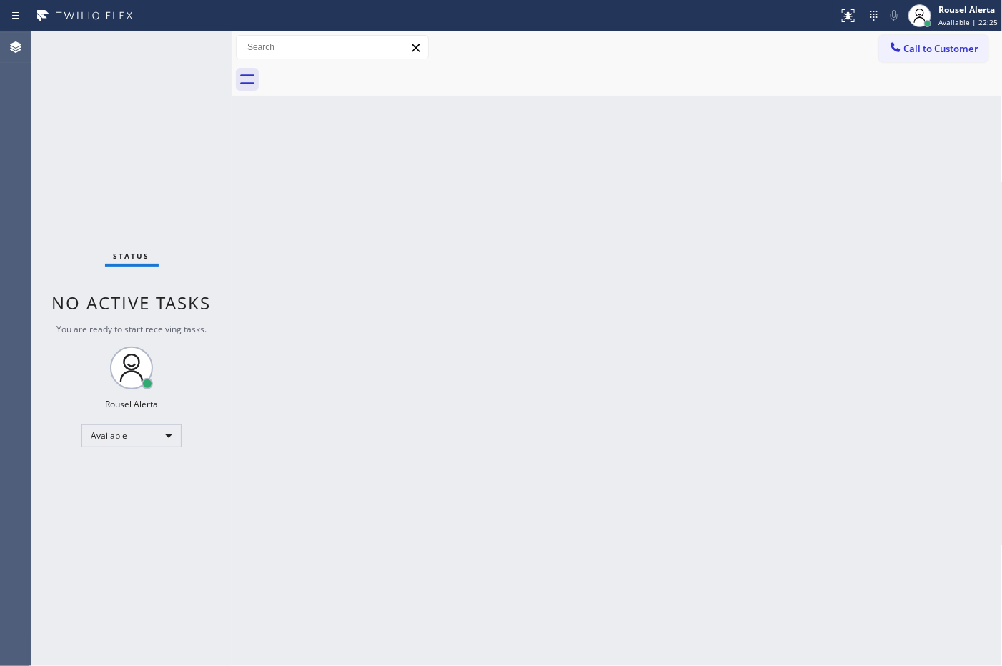
click at [183, 45] on div "Status No active tasks You are ready to start receiving tasks. Rousel Alerta Av…" at bounding box center [131, 348] width 200 height 635
click at [708, 365] on div "Back to Dashboard Change Sender ID Customers Technicians Select a contact Outbo…" at bounding box center [617, 348] width 771 height 635
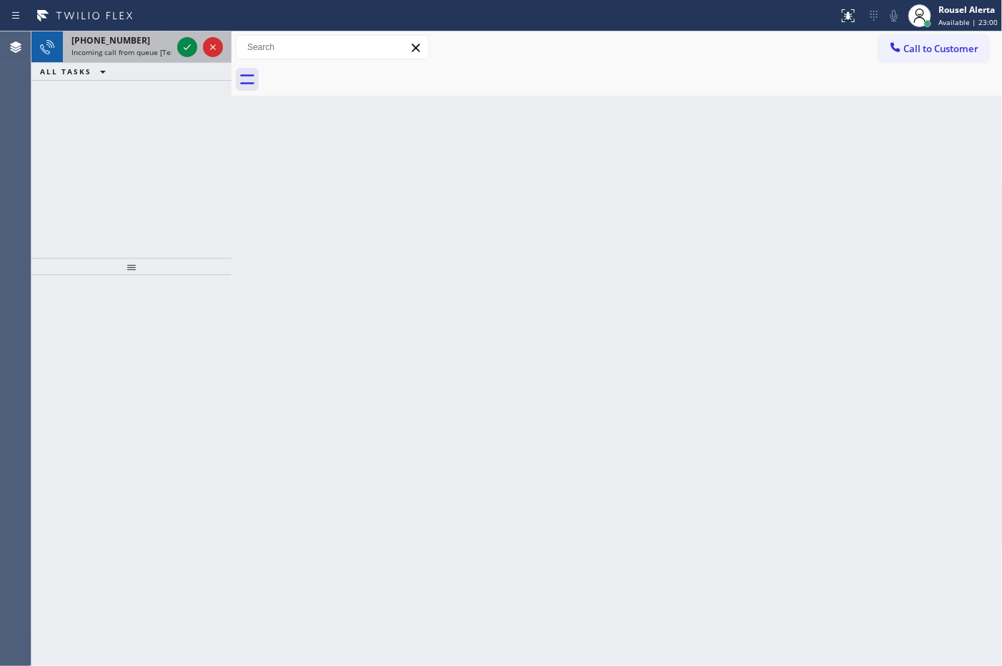
click at [149, 61] on div "+14802452003 Incoming call from queue [Test] All" at bounding box center [119, 46] width 112 height 31
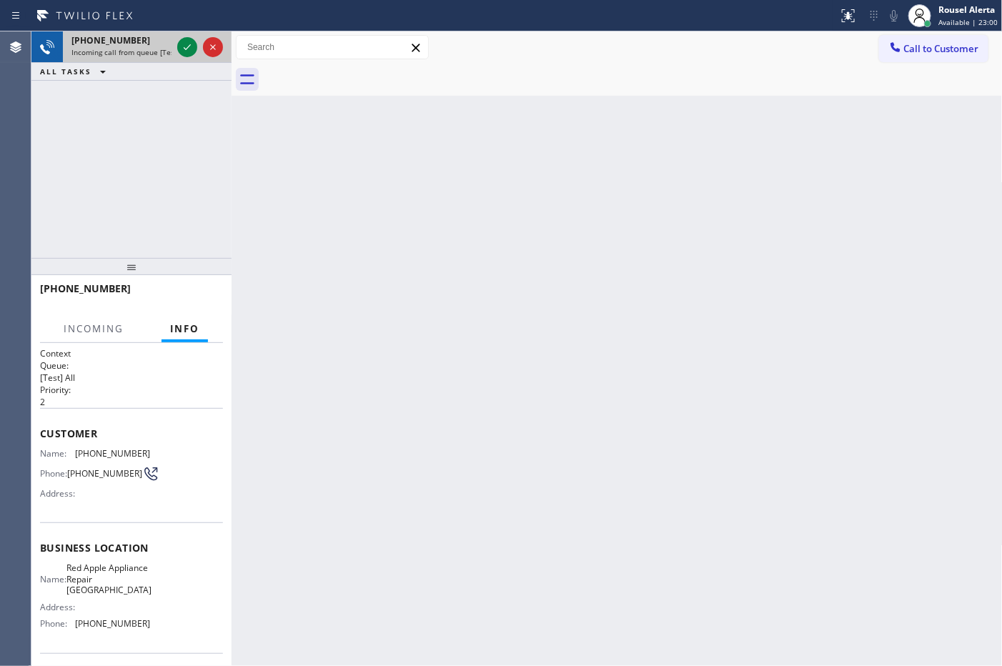
click at [175, 51] on div at bounding box center [199, 46] width 51 height 31
click at [180, 45] on icon at bounding box center [187, 47] width 17 height 17
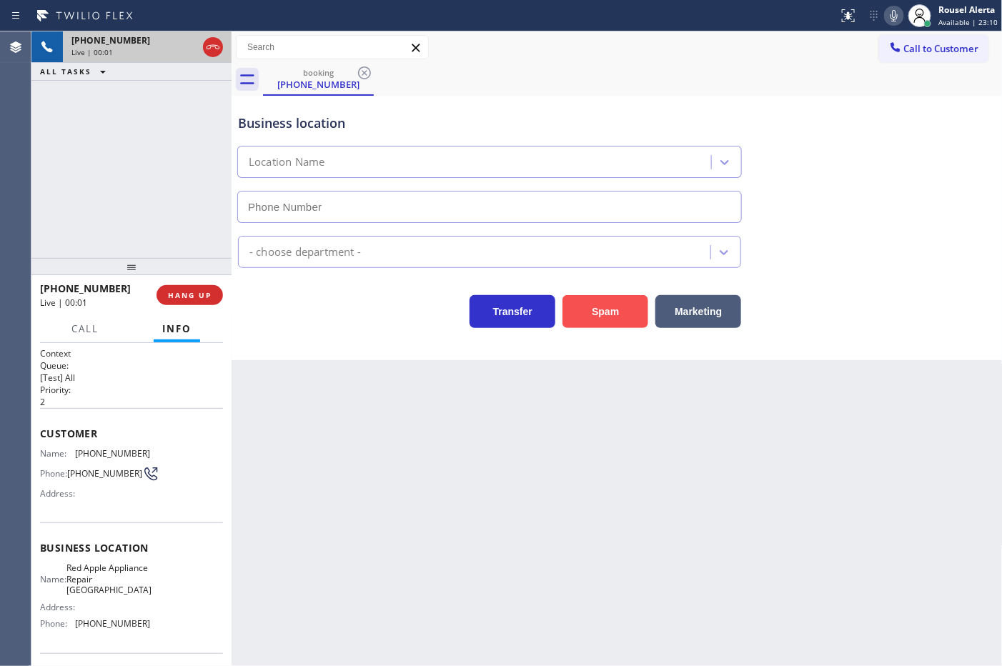
type input "(480) 771-0979"
click at [599, 311] on button "Spam" at bounding box center [606, 311] width 86 height 33
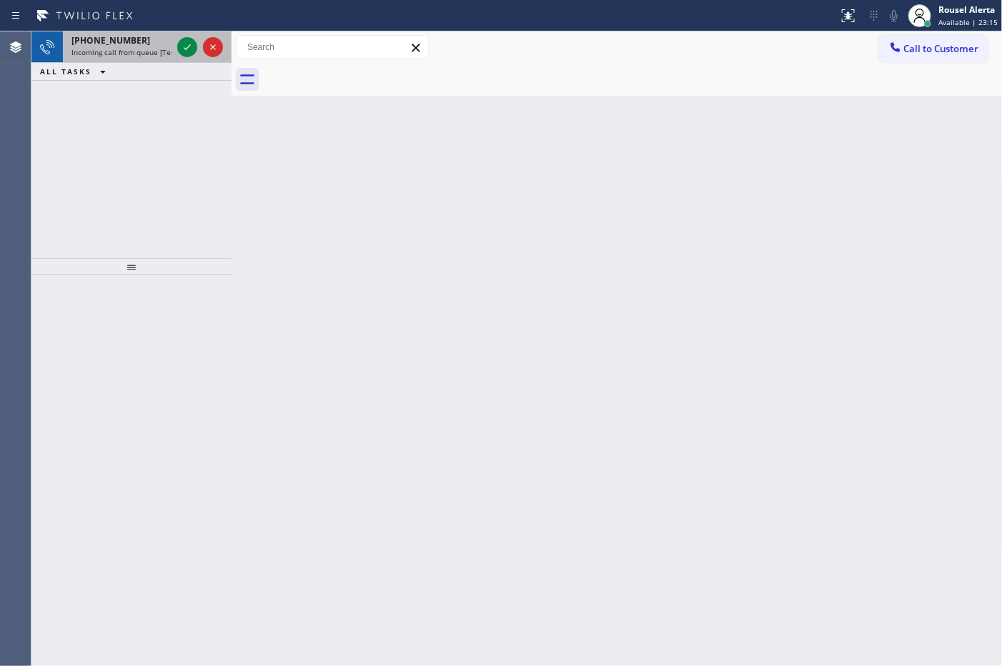
click at [144, 41] on div "+16402095531" at bounding box center [121, 40] width 100 height 12
click at [177, 46] on div at bounding box center [187, 47] width 20 height 17
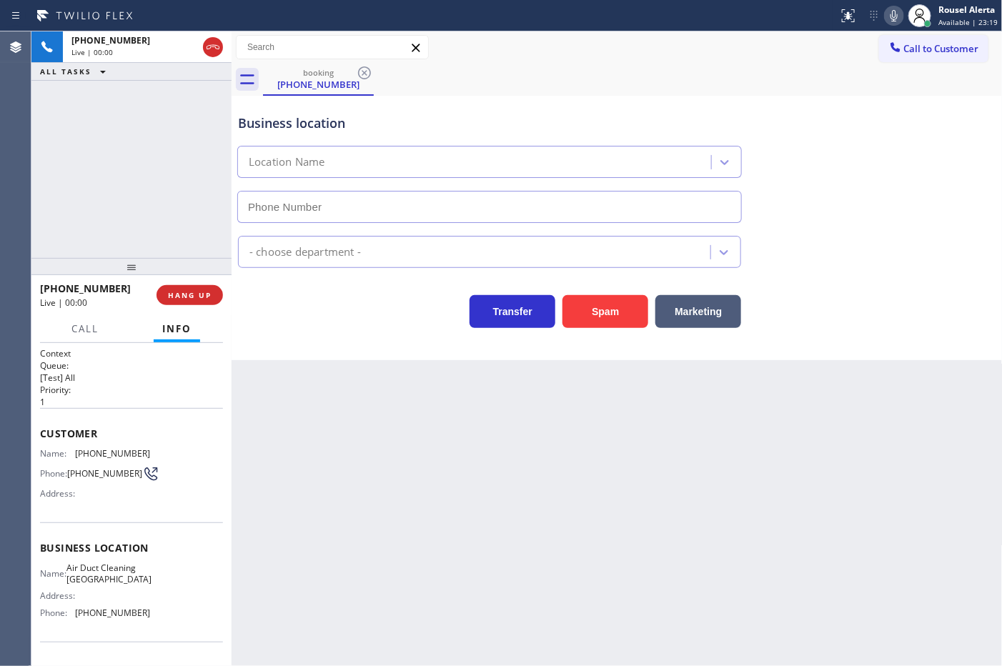
type input "[PHONE_NUMBER]"
click at [176, 295] on span "HANG UP" at bounding box center [190, 295] width 44 height 10
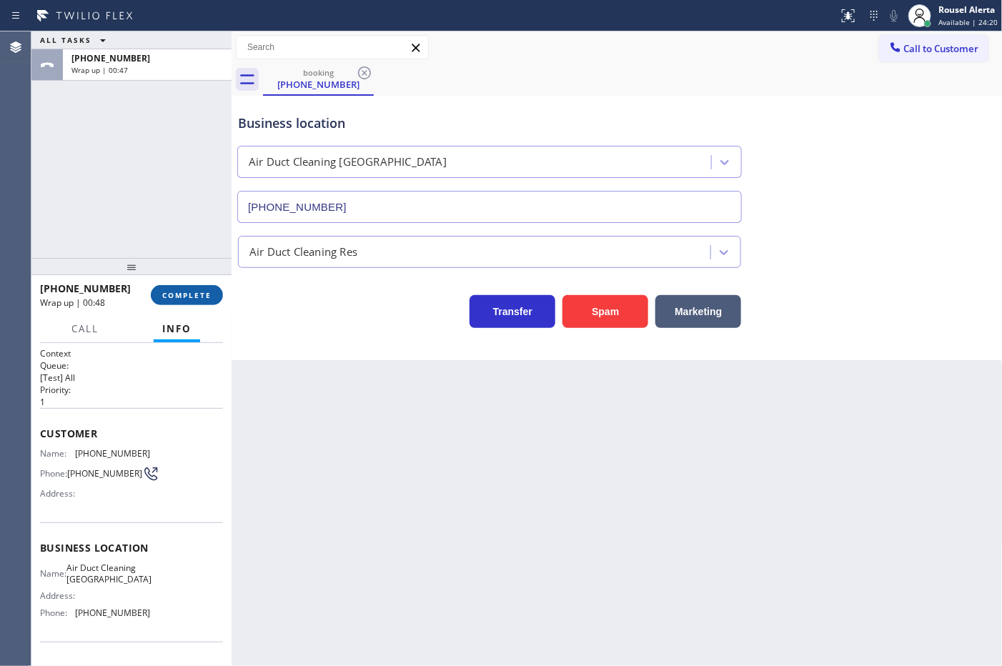
click at [179, 287] on button "COMPLETE" at bounding box center [187, 295] width 72 height 20
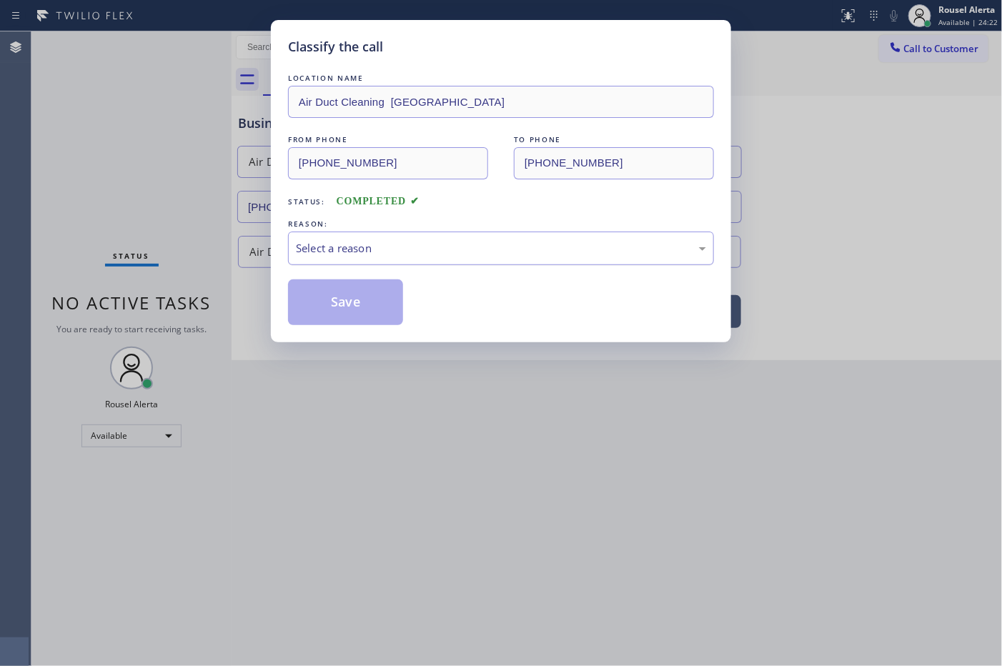
click at [366, 239] on div "Select a reason" at bounding box center [501, 249] width 426 height 34
click at [362, 318] on button "Save" at bounding box center [345, 303] width 115 height 46
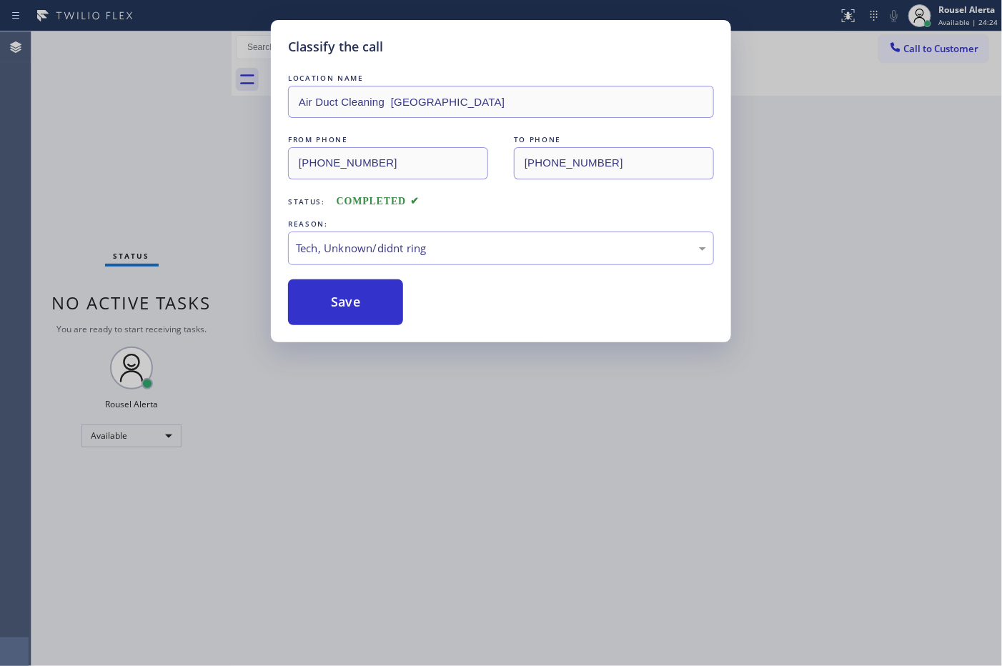
click at [647, 665] on div "Classify the call LOCATION NAME Air Duct Cleaning Glassell Park FROM PHONE (640…" at bounding box center [501, 333] width 1002 height 666
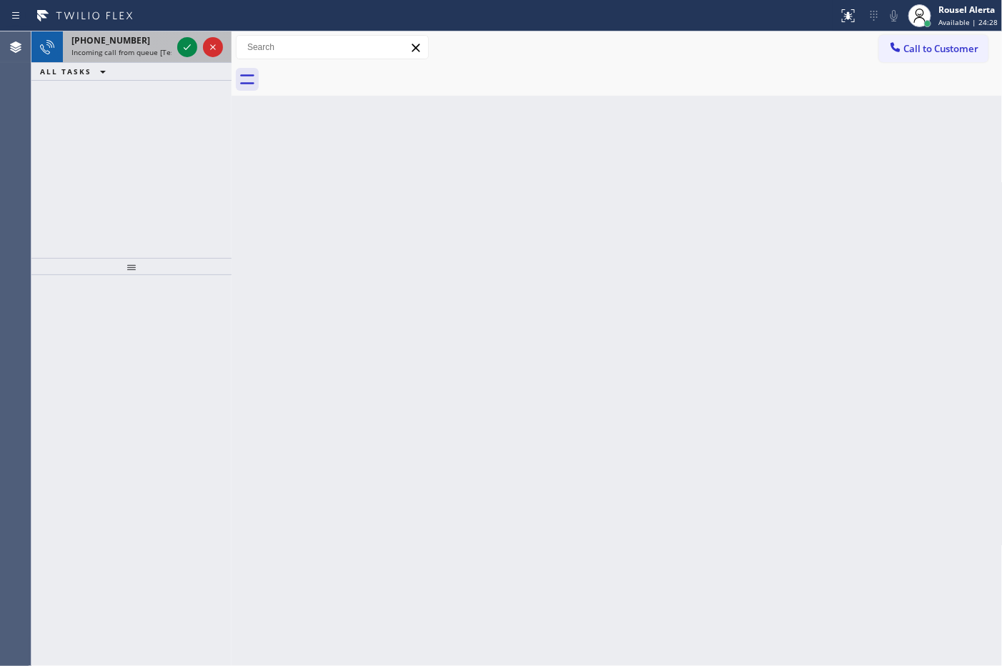
click at [147, 43] on div "+17148377095" at bounding box center [121, 40] width 100 height 12
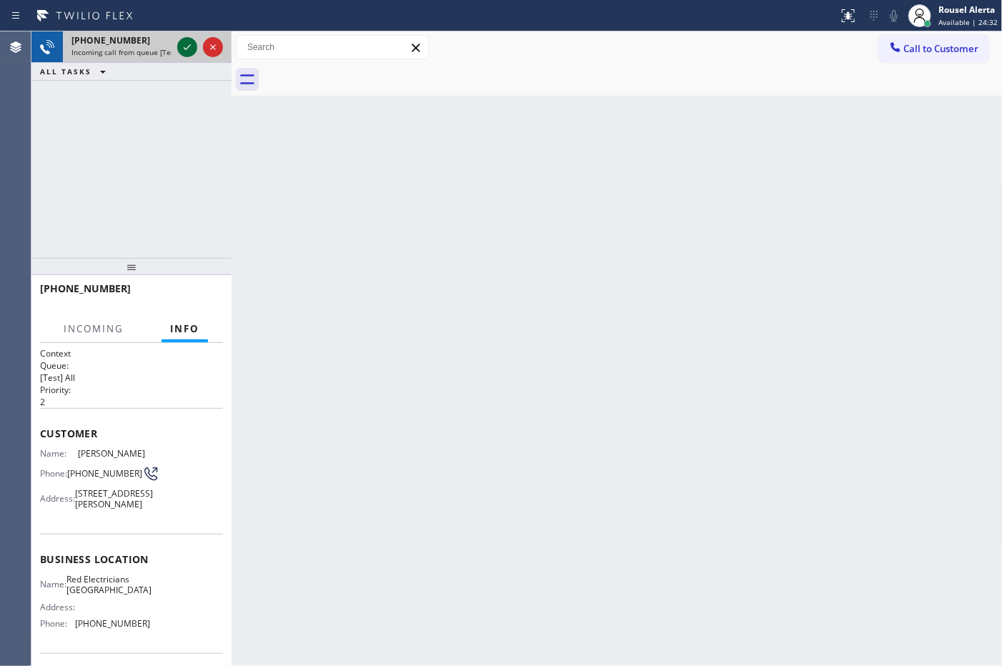
click at [179, 44] on icon at bounding box center [187, 47] width 17 height 17
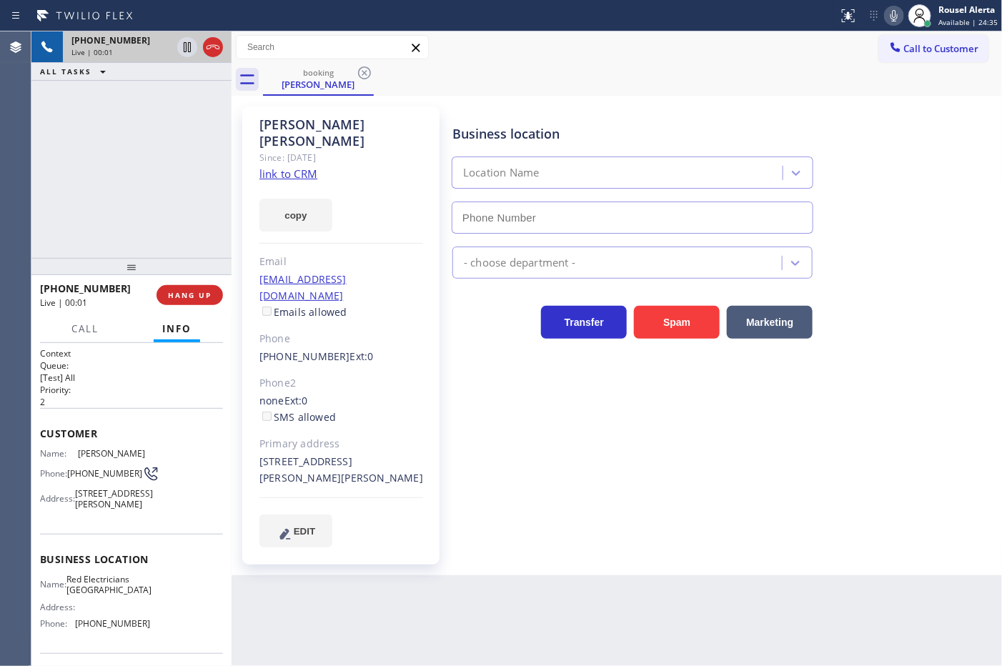
type input "[PHONE_NUMBER]"
click at [317, 167] on link "link to CRM" at bounding box center [288, 174] width 58 height 14
click at [184, 293] on span "HANG UP" at bounding box center [190, 295] width 44 height 10
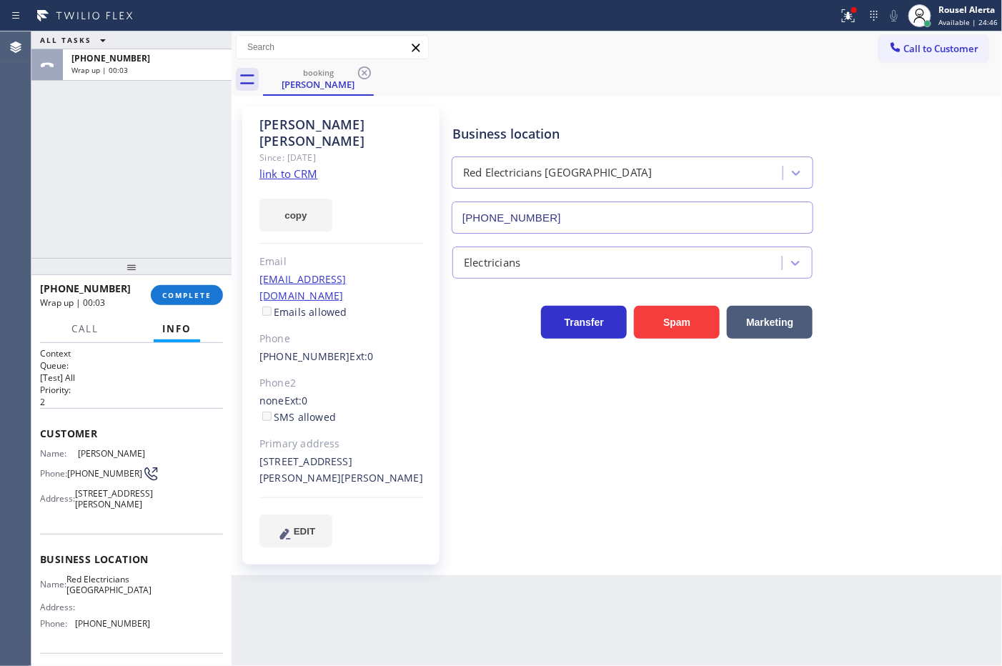
click at [275, 167] on link "link to CRM" at bounding box center [288, 174] width 58 height 14
click at [181, 287] on button "COMPLETE" at bounding box center [187, 295] width 72 height 20
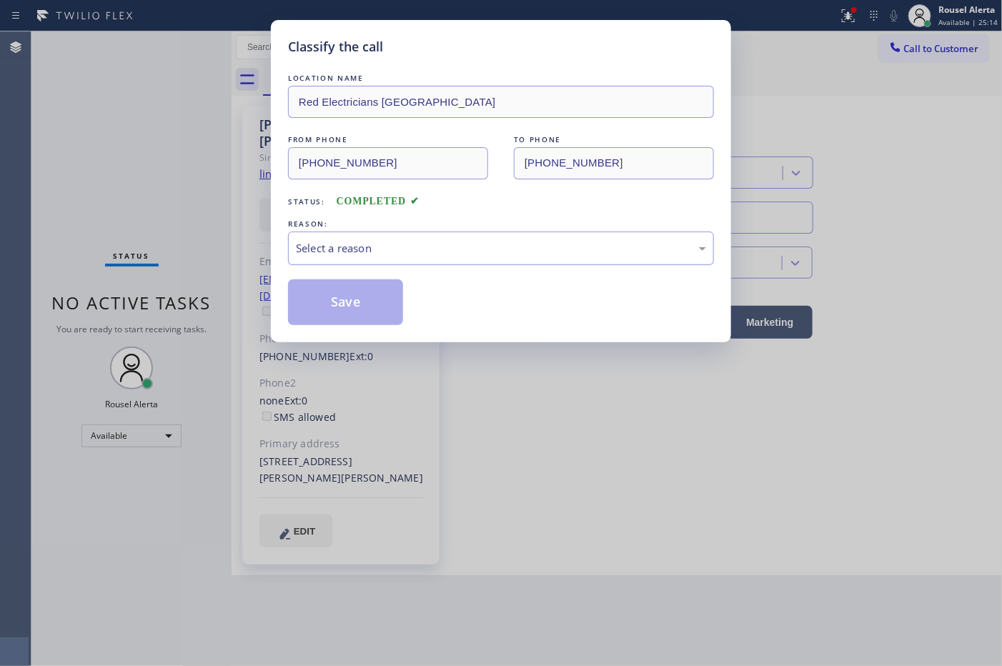
click at [335, 236] on div "Select a reason" at bounding box center [501, 249] width 426 height 34
click at [405, 257] on div "Tech, Unknown/didnt ring" at bounding box center [501, 248] width 410 height 16
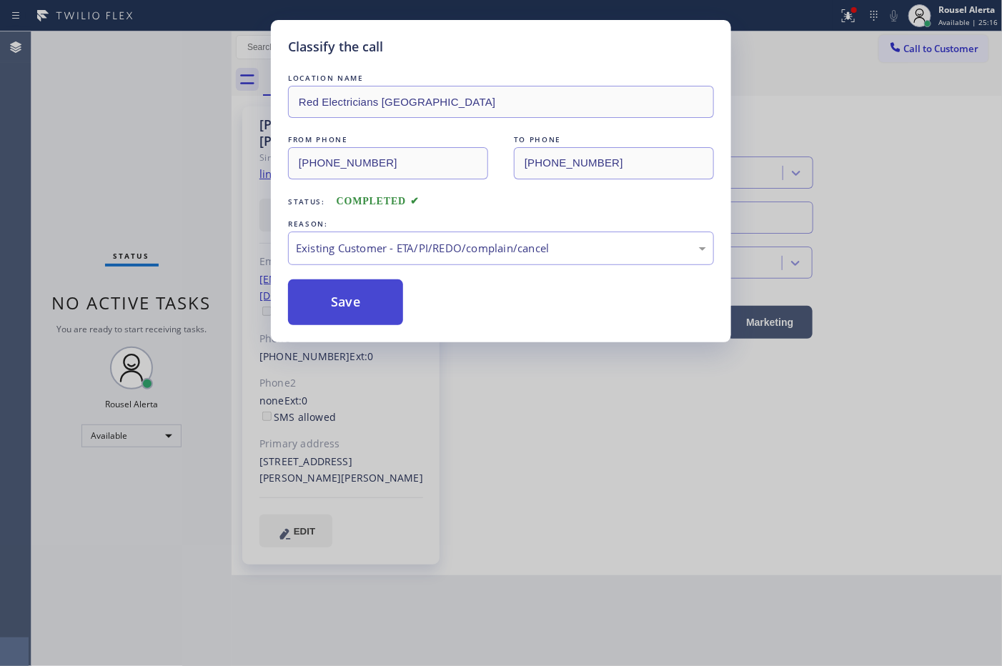
click at [387, 318] on button "Save" at bounding box center [345, 303] width 115 height 46
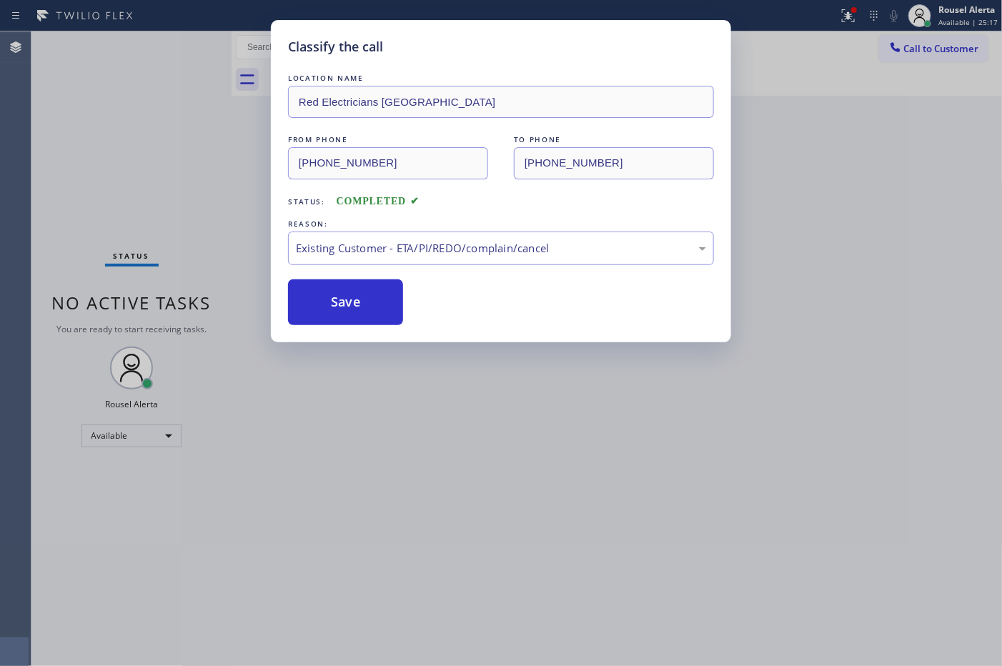
click at [605, 474] on div "Classify the call LOCATION NAME Red Electricians Buena Park FROM PHONE (714) 83…" at bounding box center [501, 333] width 1002 height 666
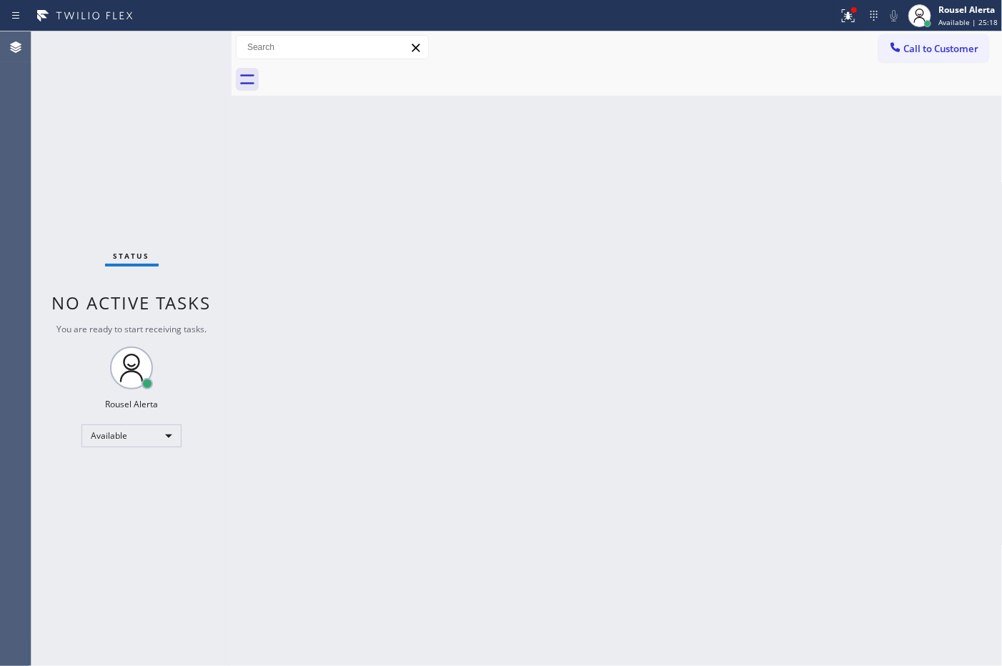
drag, startPoint x: 759, startPoint y: 74, endPoint x: 799, endPoint y: 54, distance: 44.1
click at [763, 74] on div at bounding box center [633, 80] width 740 height 32
click at [845, 19] on icon at bounding box center [848, 15] width 13 height 13
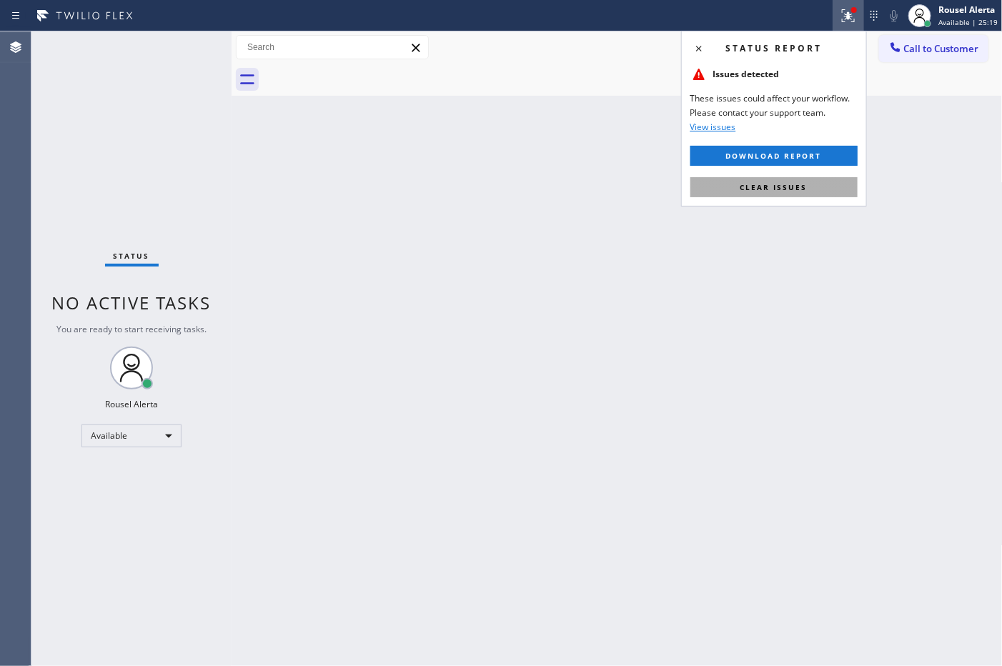
click at [805, 189] on span "Clear issues" at bounding box center [774, 187] width 67 height 10
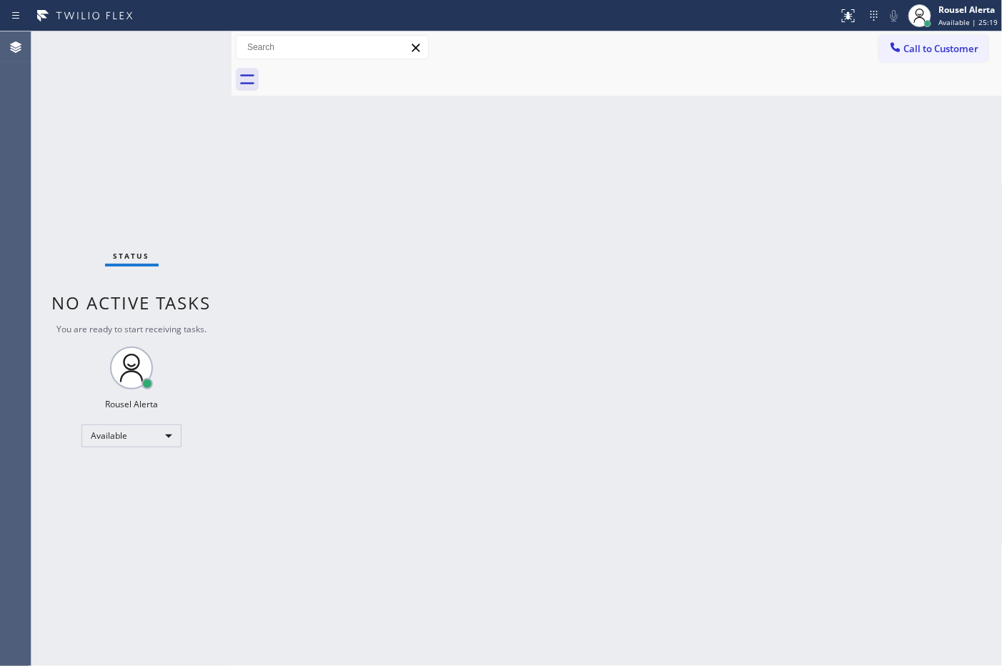
click at [797, 330] on div "Back to Dashboard Change Sender ID Customers Technicians Select a contact Outbo…" at bounding box center [617, 348] width 771 height 635
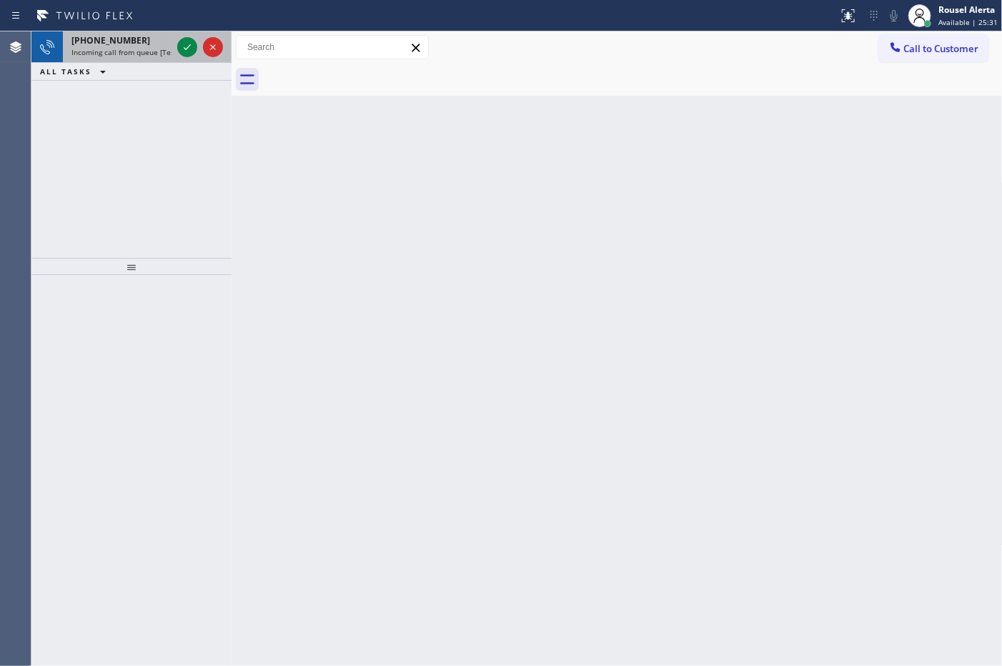
click at [152, 47] on span "Incoming call from queue [Test] All" at bounding box center [130, 52] width 119 height 10
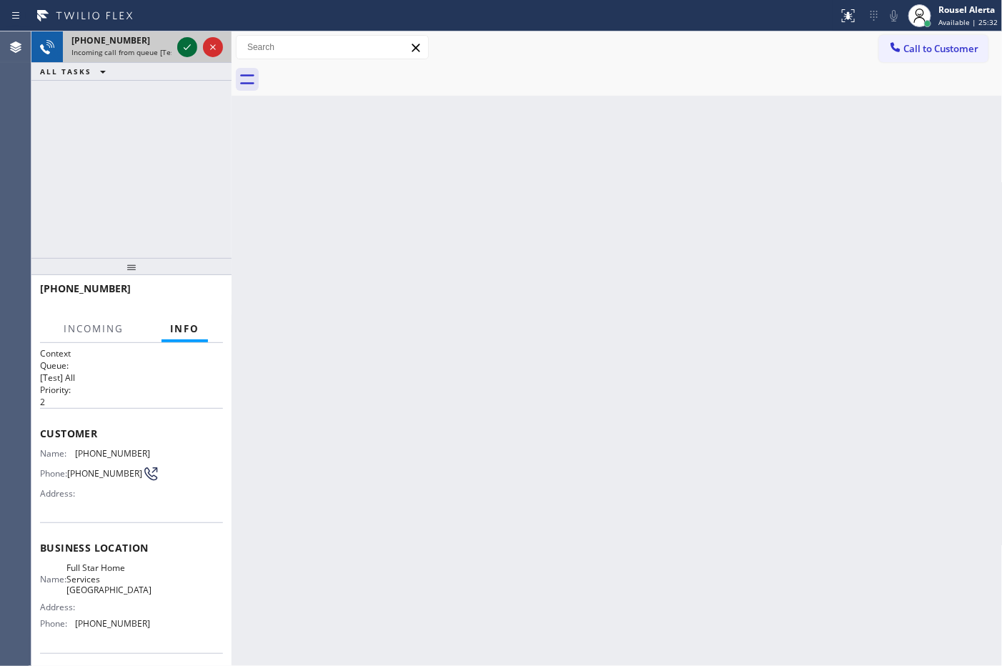
click at [181, 48] on icon at bounding box center [187, 47] width 17 height 17
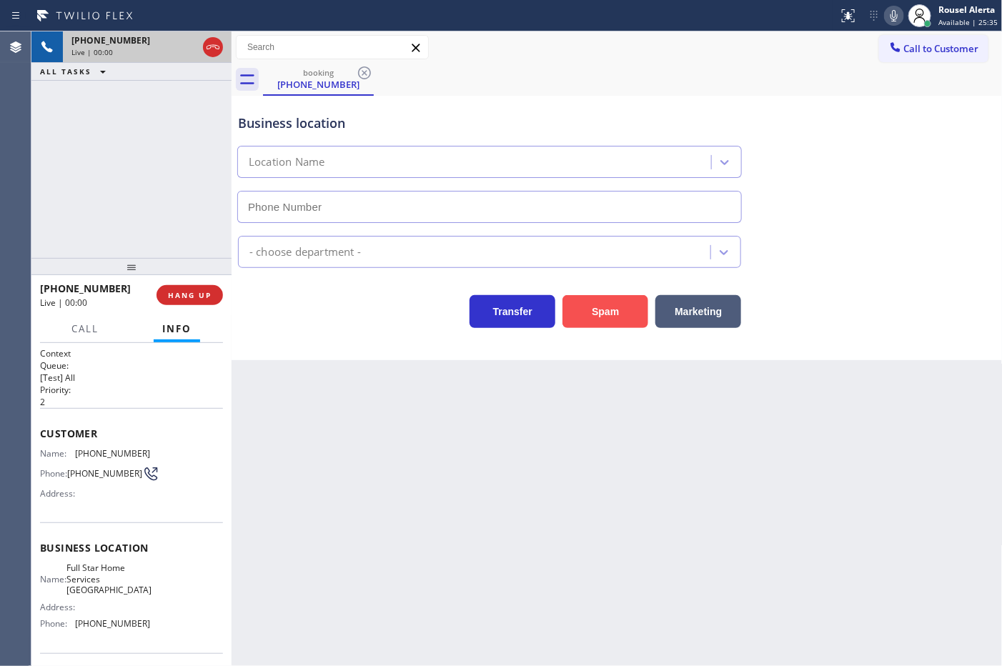
type input "(623) 323-7922"
click at [592, 297] on button "Spam" at bounding box center [606, 311] width 86 height 33
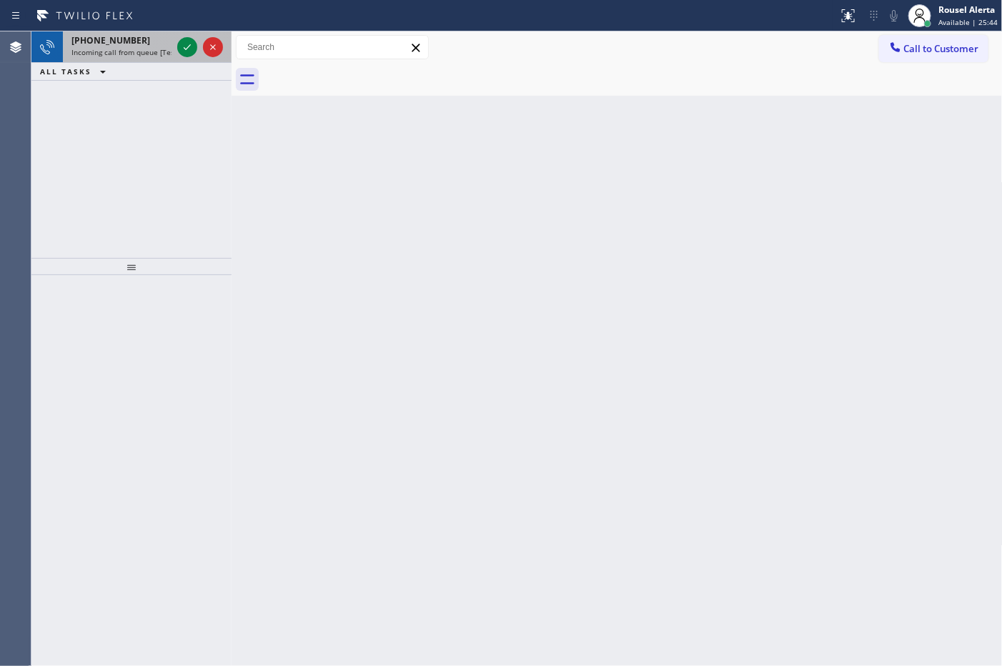
drag, startPoint x: 134, startPoint y: 58, endPoint x: 179, endPoint y: 56, distance: 45.1
click at [134, 58] on div "+16303372782 Incoming call from queue [Test] All" at bounding box center [119, 46] width 112 height 31
click at [186, 48] on icon at bounding box center [187, 47] width 17 height 17
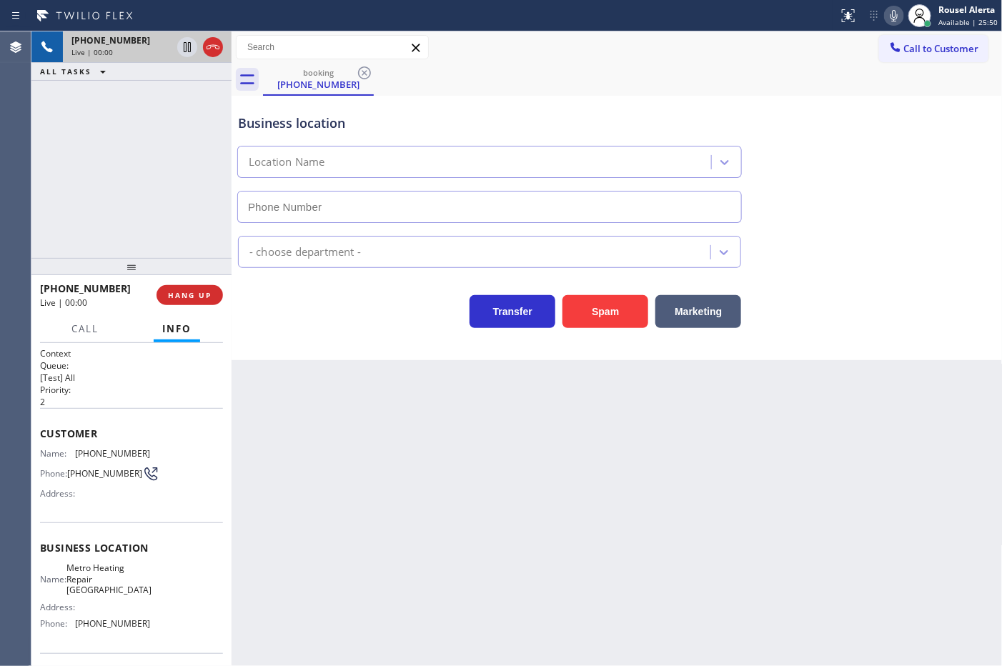
type input "(669) 257-6772"
click at [597, 310] on button "Spam" at bounding box center [606, 311] width 86 height 33
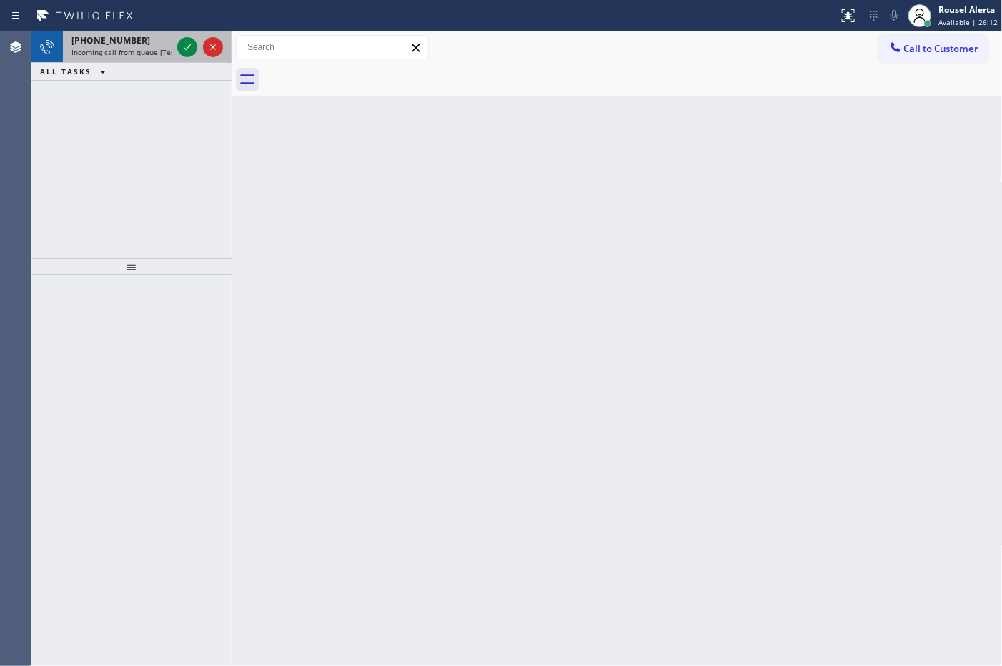
click at [163, 47] on span "Incoming call from queue [Test] All" at bounding box center [130, 52] width 119 height 10
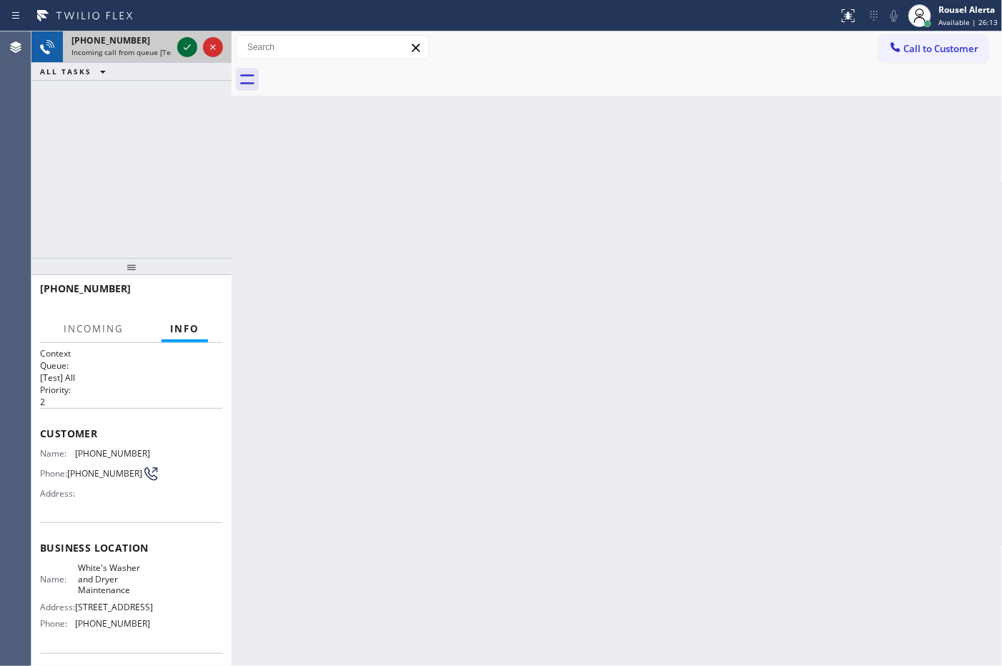
click at [180, 44] on icon at bounding box center [187, 47] width 17 height 17
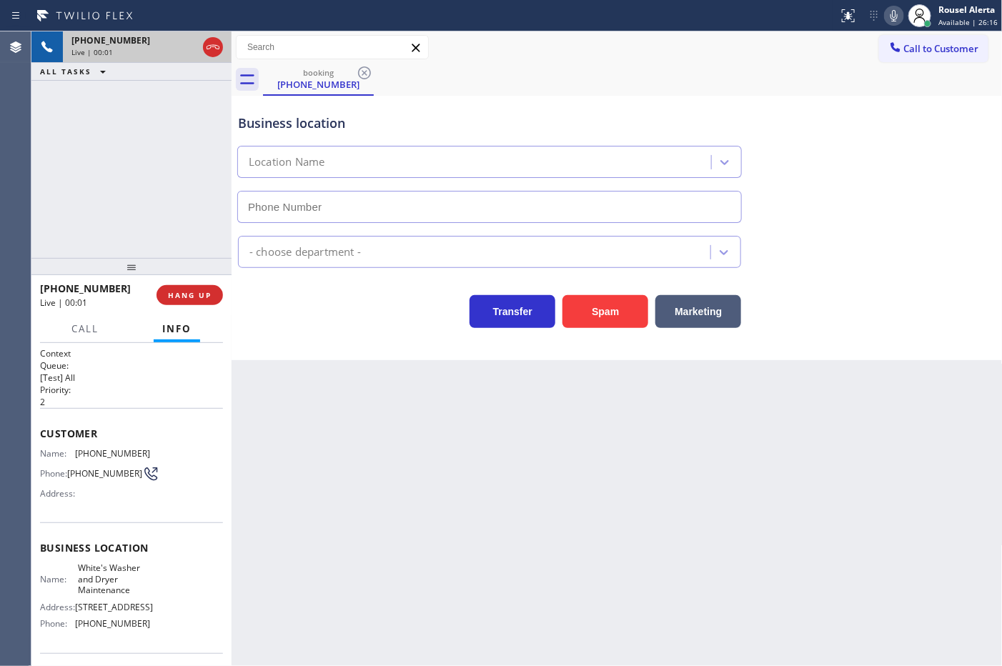
type input "[PHONE_NUMBER]"
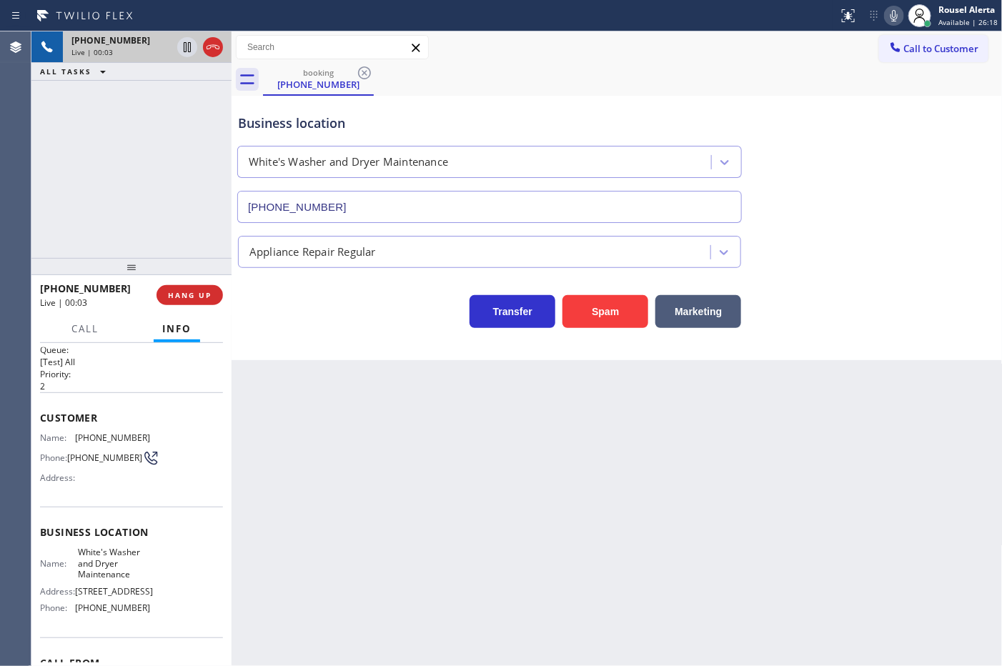
scroll to position [5, 0]
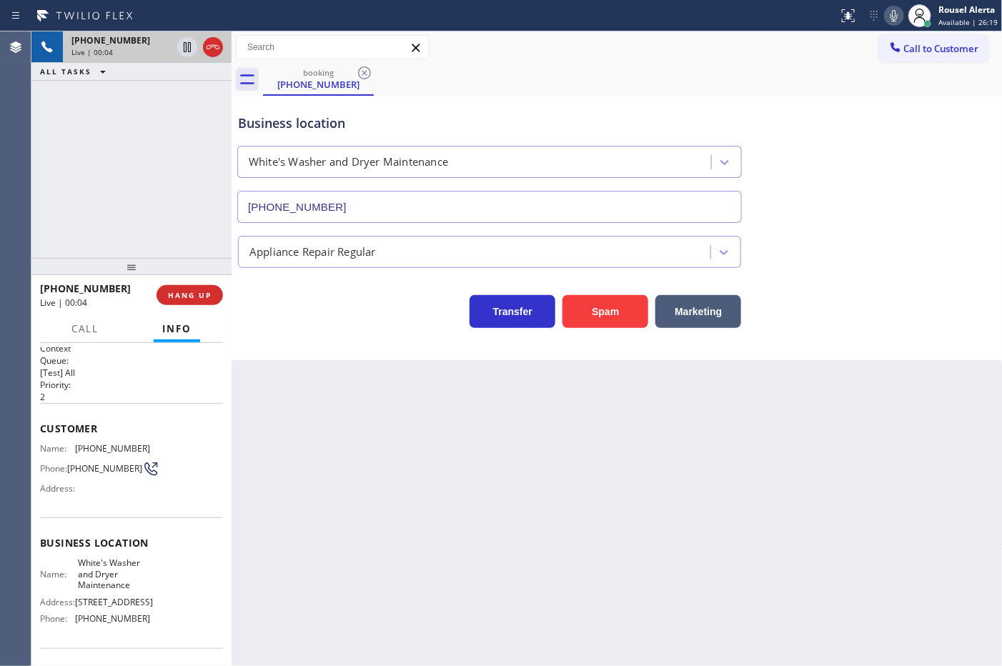
click at [262, 405] on div "Back to Dashboard Change Sender ID Customers Technicians Select a contact Outbo…" at bounding box center [617, 348] width 771 height 635
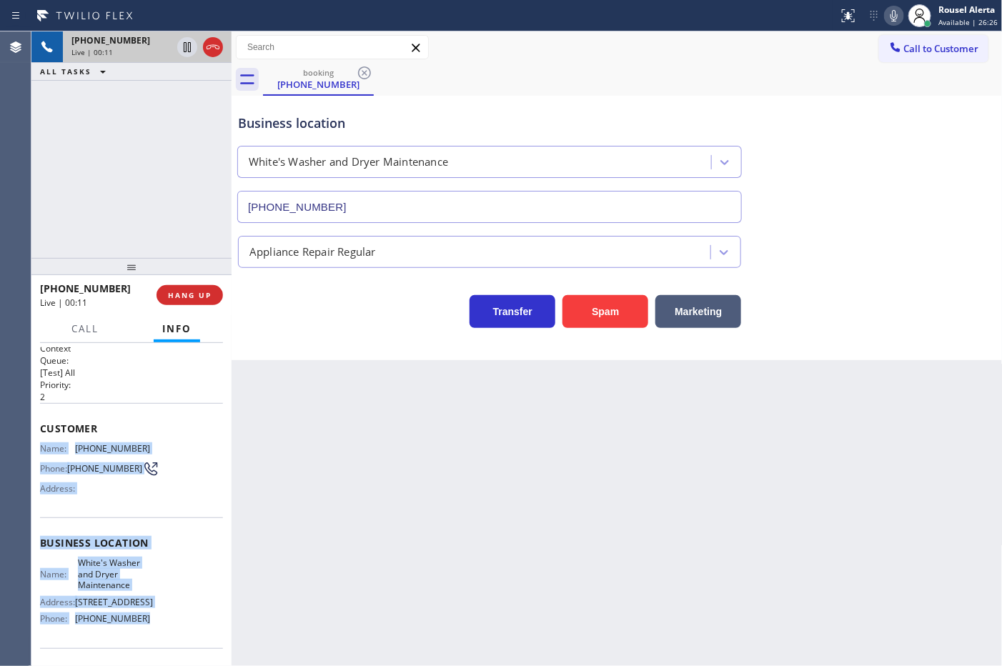
drag, startPoint x: 37, startPoint y: 445, endPoint x: 159, endPoint y: 631, distance: 222.5
click at [159, 631] on div "Context Queue: [Test] All Priority: 2 Customer Name: (562) 206-4724 Phone: (562…" at bounding box center [131, 504] width 200 height 323
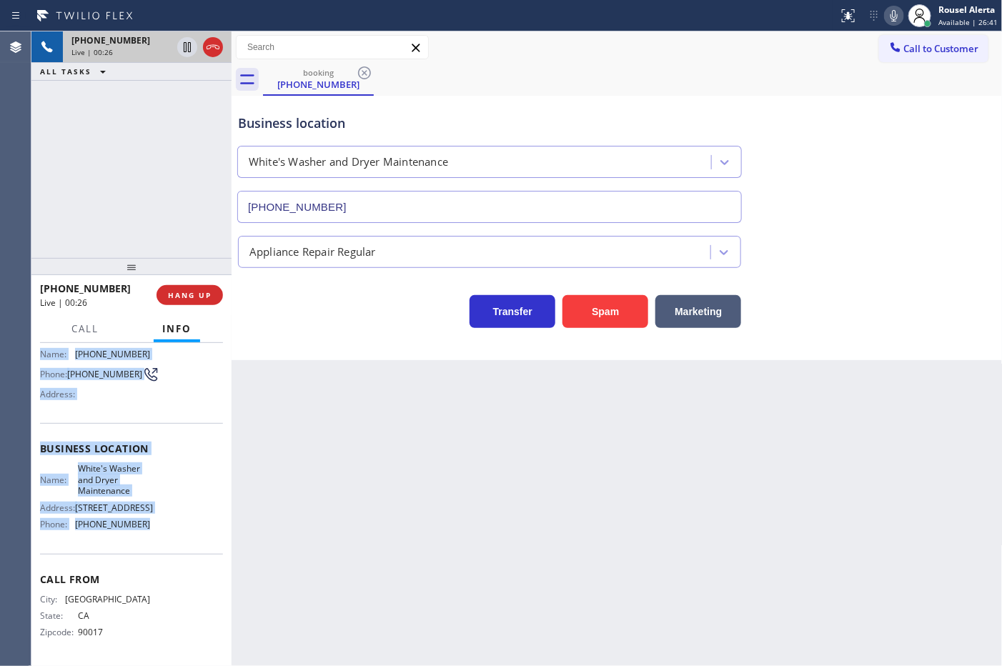
scroll to position [112, 0]
click at [181, 480] on div "Name: White's Washer and Dryer Maintenance Address: 215 N Marengo Ave Phone: (2…" at bounding box center [131, 499] width 183 height 72
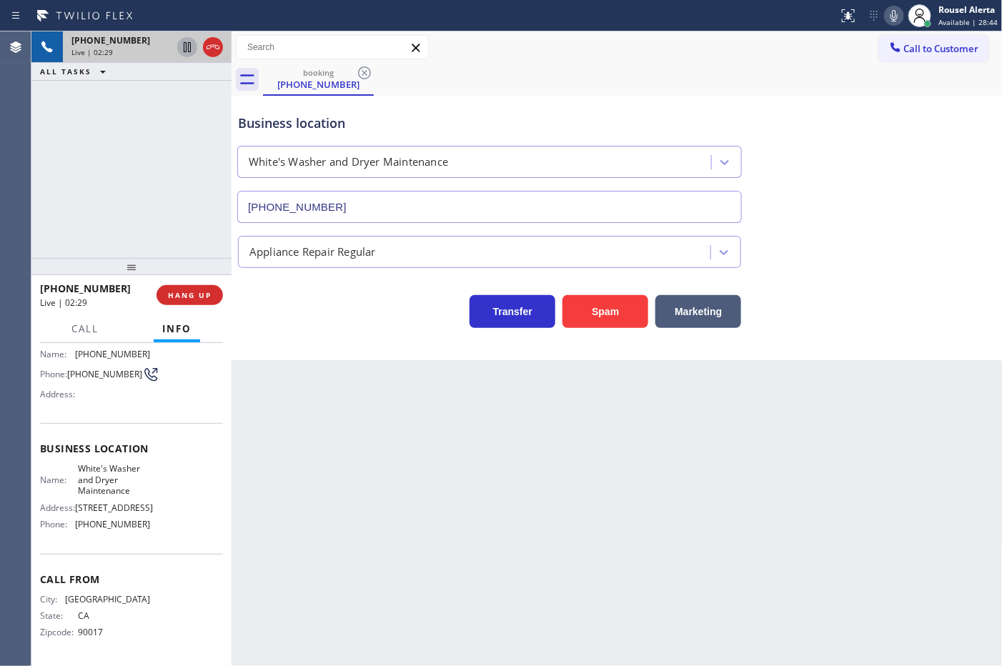
click at [183, 45] on icon at bounding box center [187, 47] width 17 height 17
click at [899, 21] on icon at bounding box center [894, 15] width 17 height 17
click at [184, 49] on icon at bounding box center [187, 47] width 10 height 10
click at [895, 20] on icon at bounding box center [894, 15] width 7 height 11
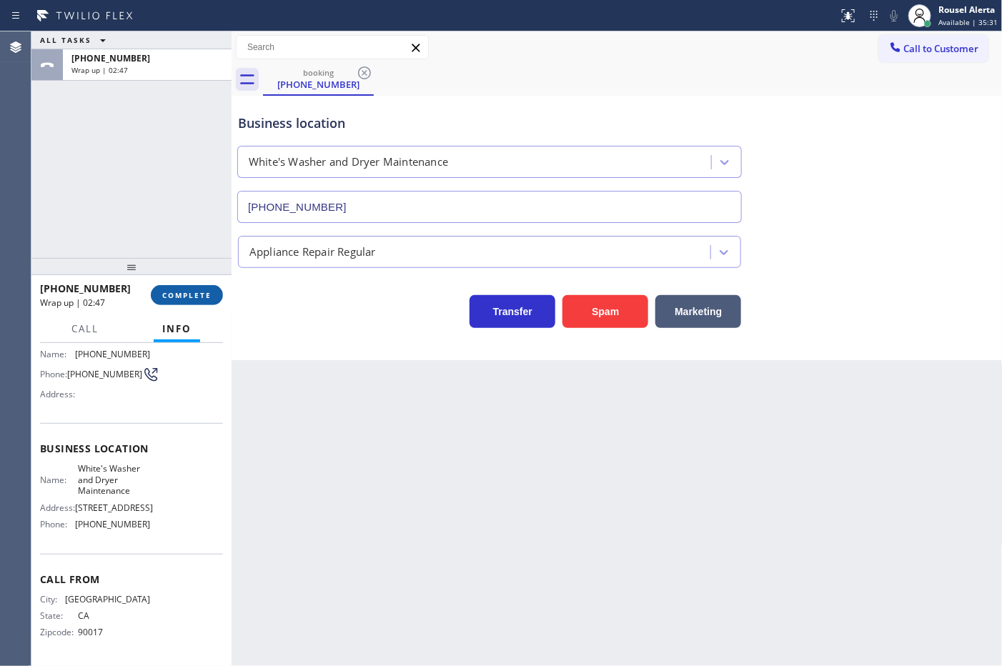
click at [212, 287] on button "COMPLETE" at bounding box center [187, 295] width 72 height 20
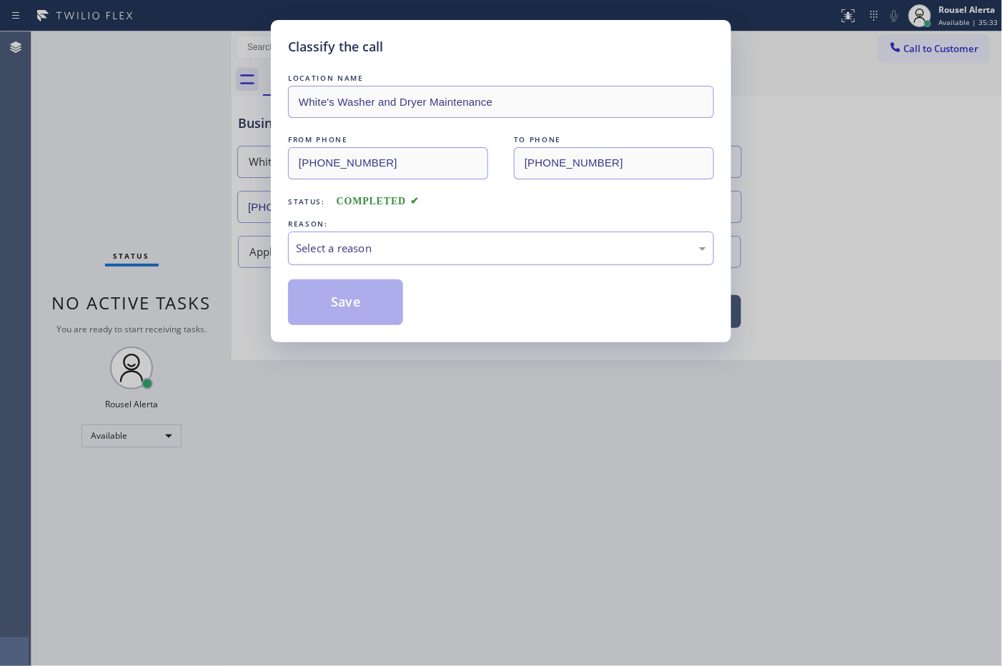
click at [310, 249] on div "Select a reason" at bounding box center [501, 248] width 410 height 16
click at [335, 302] on button "Save" at bounding box center [345, 303] width 115 height 46
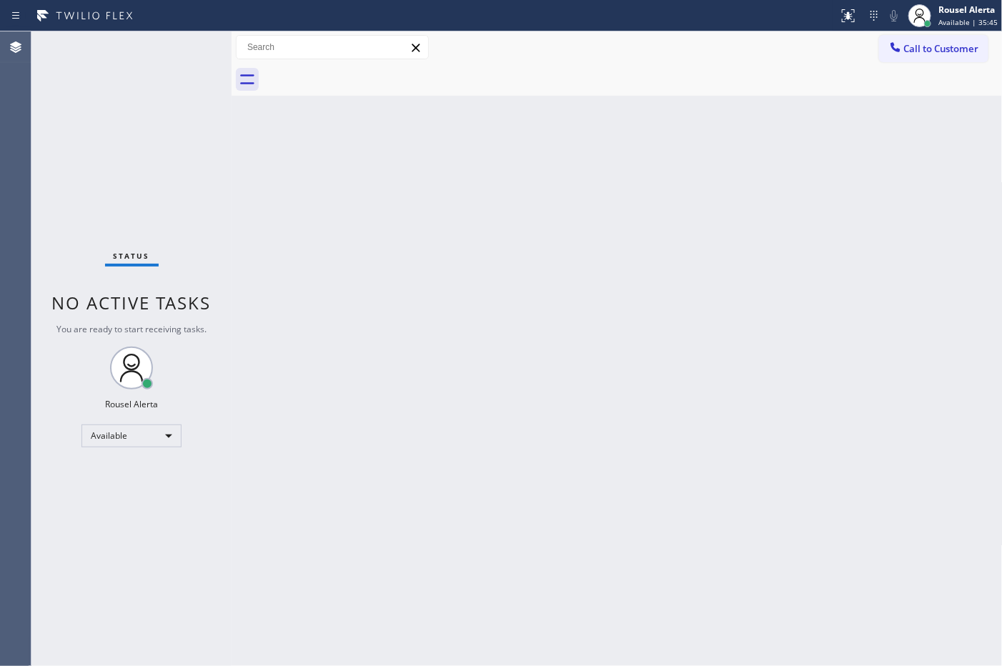
click at [351, 261] on div "Back to Dashboard Change Sender ID Customers Technicians Select a contact Outbo…" at bounding box center [617, 348] width 771 height 635
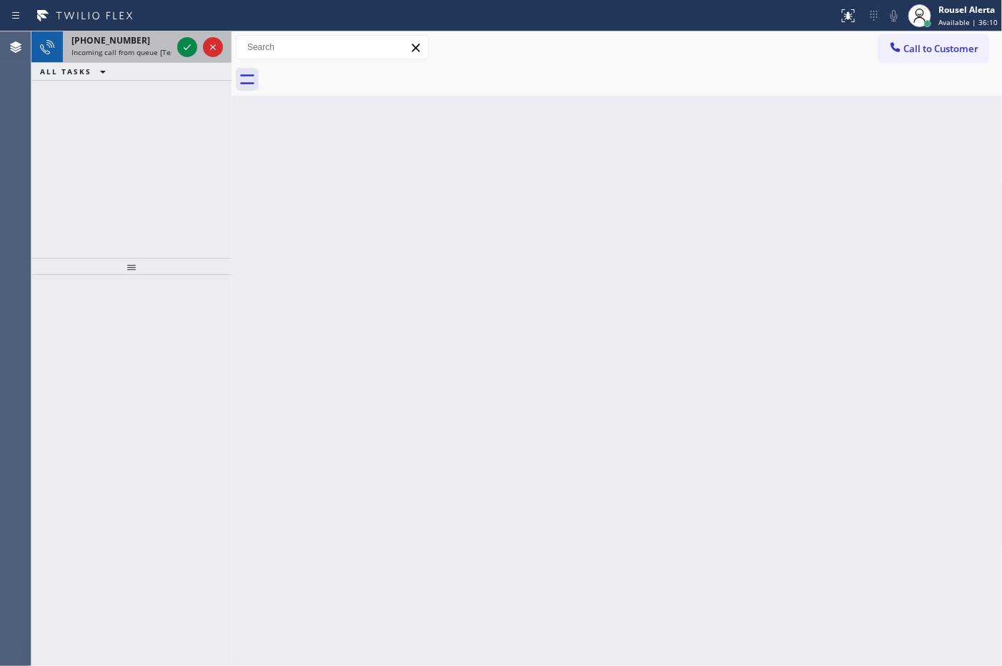
drag, startPoint x: 159, startPoint y: 51, endPoint x: 169, endPoint y: 49, distance: 10.4
click at [159, 51] on span "Incoming call from queue [Test] All" at bounding box center [130, 52] width 119 height 10
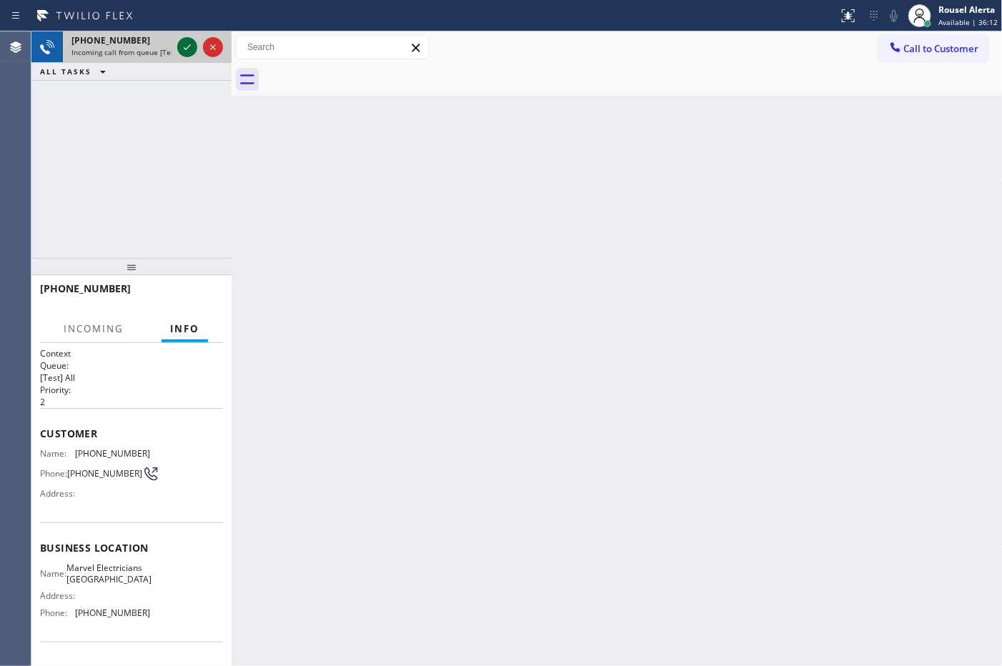
click at [187, 48] on icon at bounding box center [187, 47] width 7 height 6
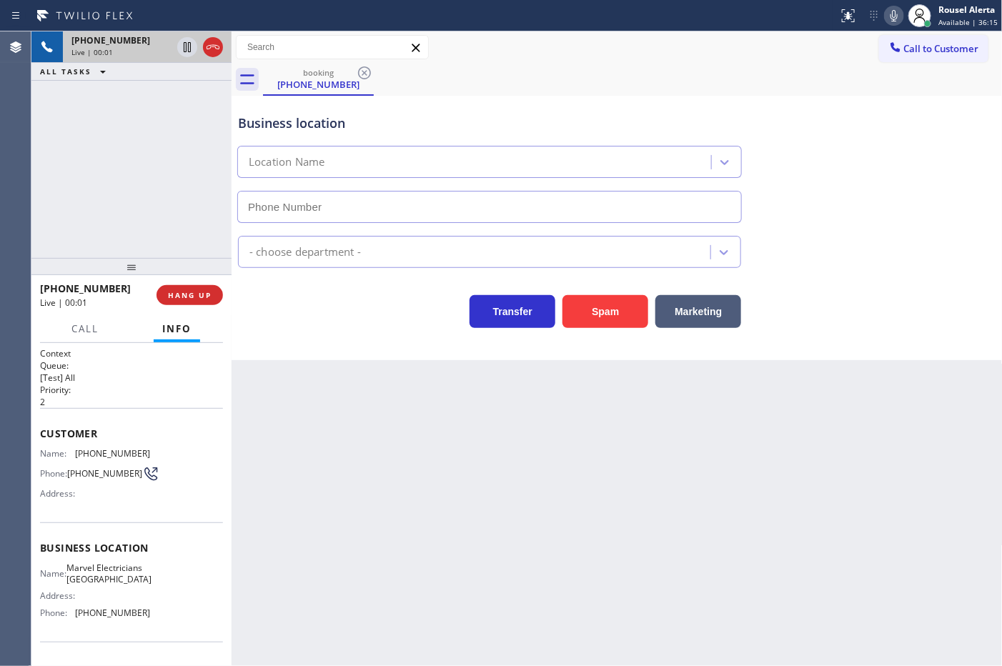
type input "[PHONE_NUMBER]"
click at [134, 90] on div "+14086696001 Live | 00:09 ALL TASKS ALL TASKS ACTIVE TASKS TASKS IN WRAP UP" at bounding box center [131, 144] width 200 height 227
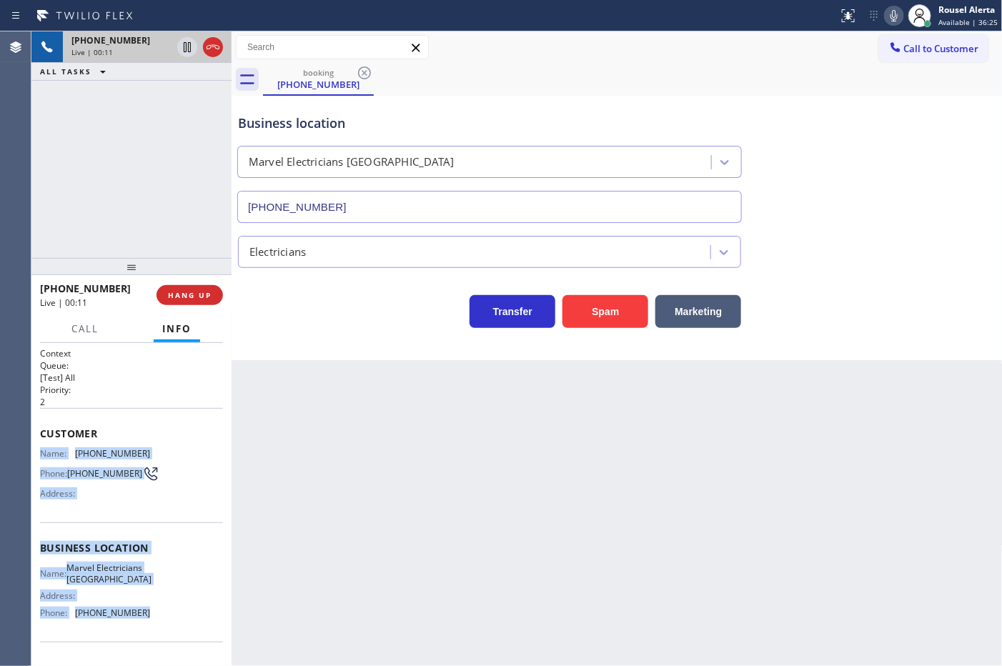
drag, startPoint x: 39, startPoint y: 450, endPoint x: 154, endPoint y: 629, distance: 212.2
click at [154, 629] on div "Context Queue: [Test] All Priority: 2 Customer Name: (408) 669-6001 Phone: (408…" at bounding box center [131, 548] width 183 height 402
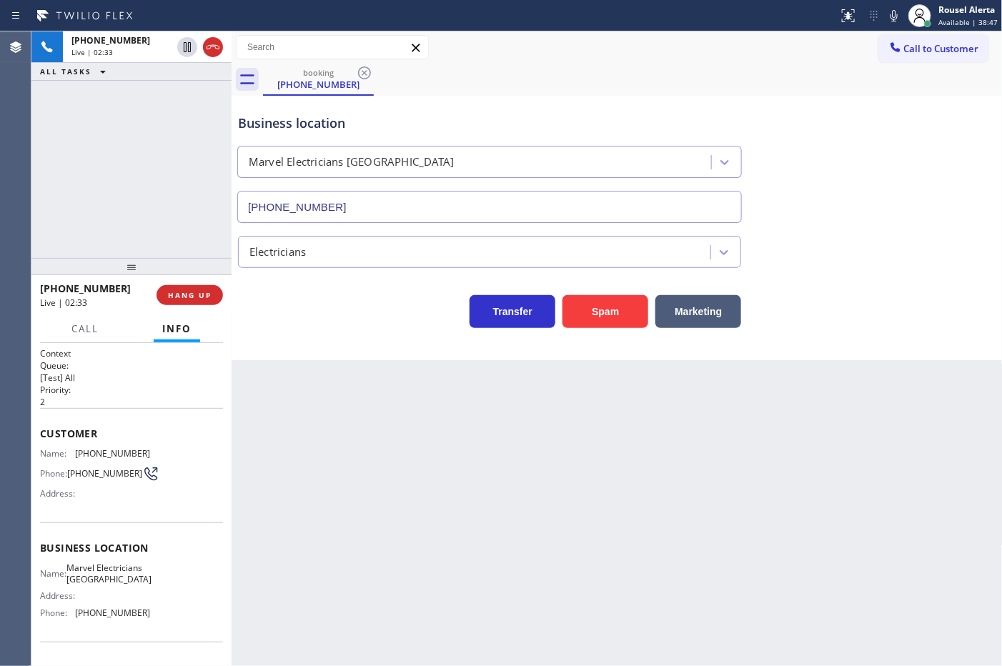
click at [125, 151] on div "[PHONE_NUMBER] Live | 02:33 ALL TASKS ALL TASKS ACTIVE TASKS TASKS IN WRAP UP" at bounding box center [131, 144] width 200 height 227
click at [189, 55] on icon at bounding box center [187, 47] width 17 height 17
click at [897, 16] on icon at bounding box center [894, 15] width 17 height 17
click at [195, 215] on div "[PHONE_NUMBER] Live | 04:19 ALL TASKS ALL TASKS ACTIVE TASKS TASKS IN WRAP UP" at bounding box center [131, 144] width 200 height 227
click at [179, 44] on icon at bounding box center [187, 47] width 17 height 17
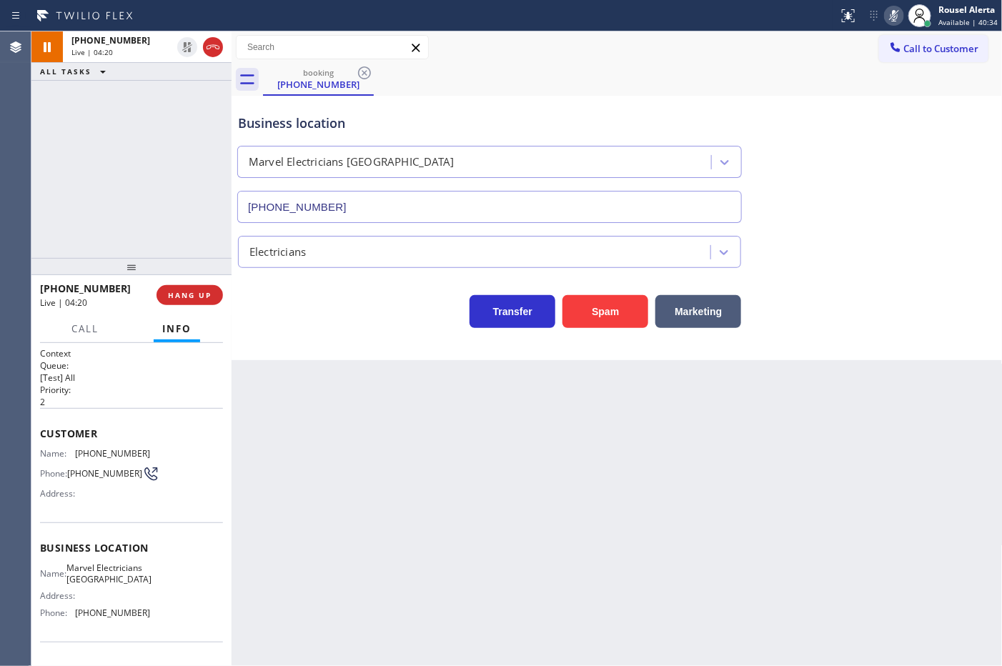
click at [898, 21] on icon at bounding box center [894, 15] width 17 height 17
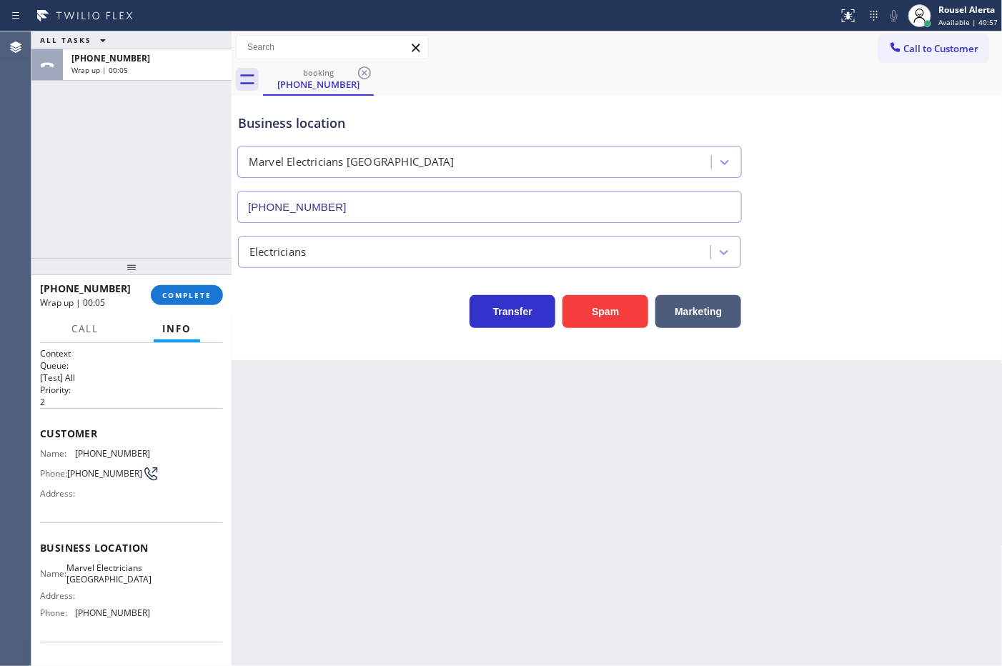
drag, startPoint x: 150, startPoint y: 112, endPoint x: 159, endPoint y: 112, distance: 8.6
click at [151, 112] on div "ALL TASKS ALL TASKS ACTIVE TASKS TASKS IN WRAP UP [PHONE_NUMBER] Wrap up | 00:05" at bounding box center [131, 144] width 200 height 227
click at [928, 39] on button "Call to Customer" at bounding box center [933, 48] width 109 height 27
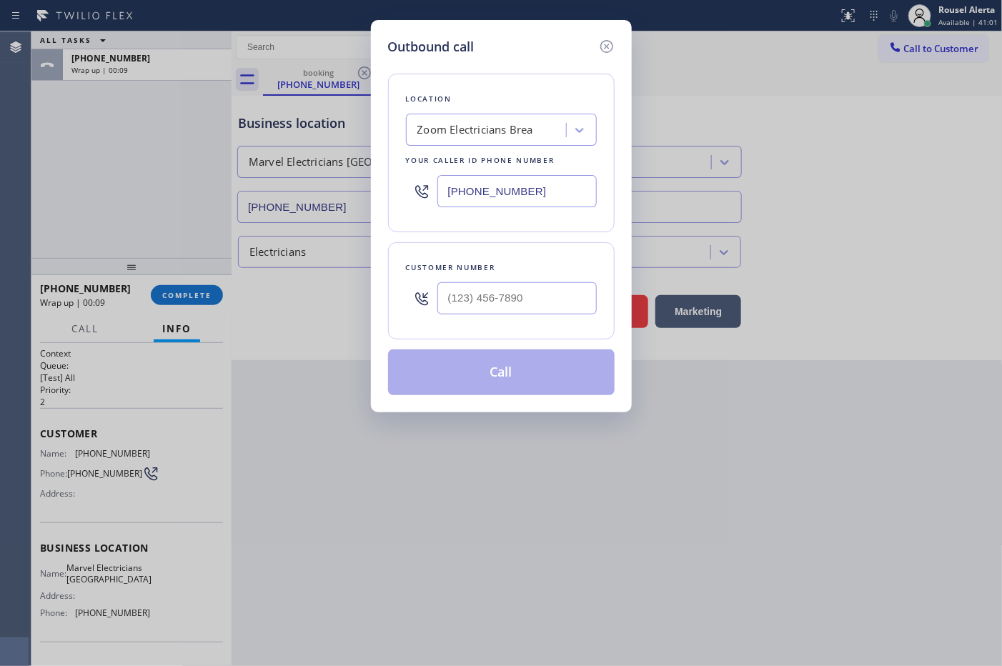
drag, startPoint x: 549, startPoint y: 184, endPoint x: 365, endPoint y: 159, distance: 186.2
click at [322, 164] on div "Outbound call Location Zoom Electricians Brea Your caller id phone number [PHON…" at bounding box center [501, 333] width 1002 height 666
paste input "949) 688-6465"
type input "[PHONE_NUMBER]"
click at [531, 302] on input "(___) ___-____" at bounding box center [516, 298] width 159 height 32
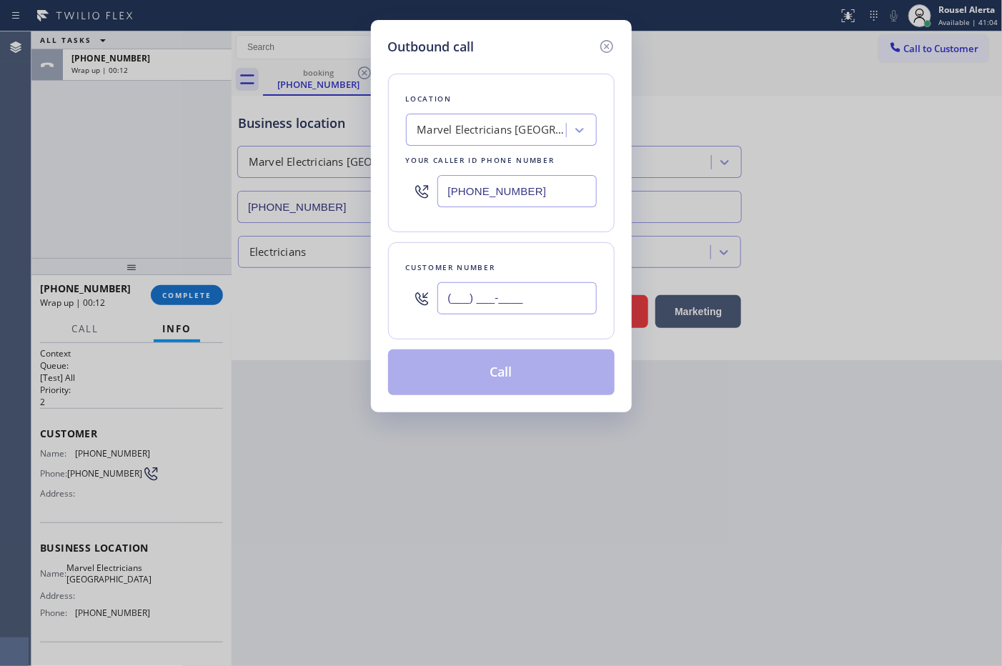
paste input "408) 669-6001"
type input "[PHONE_NUMBER]"
click at [503, 370] on button "Call" at bounding box center [501, 373] width 227 height 46
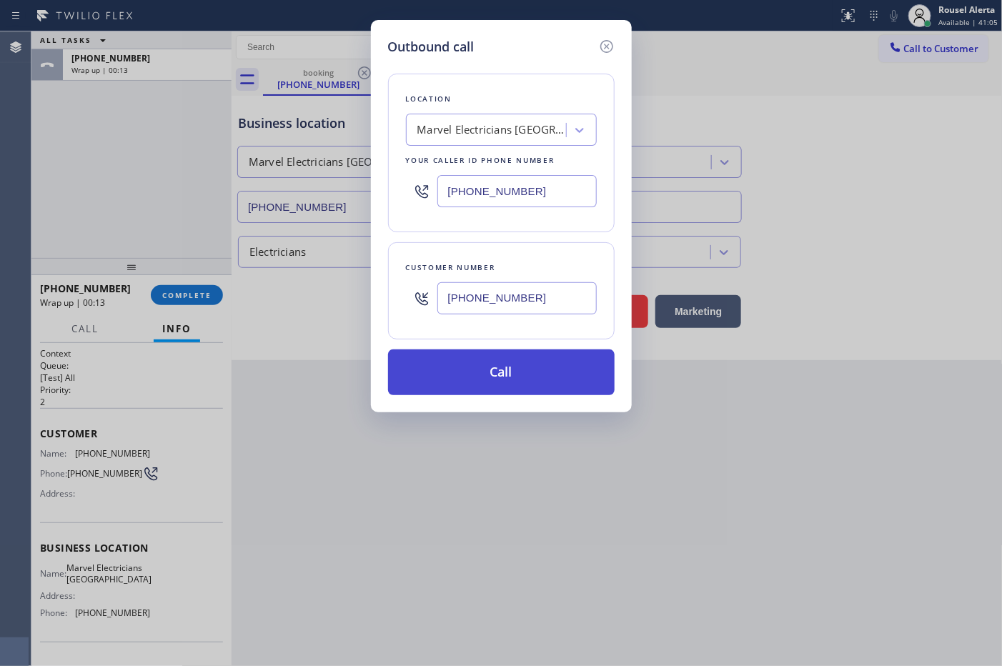
click at [503, 370] on button "Call" at bounding box center [501, 373] width 227 height 46
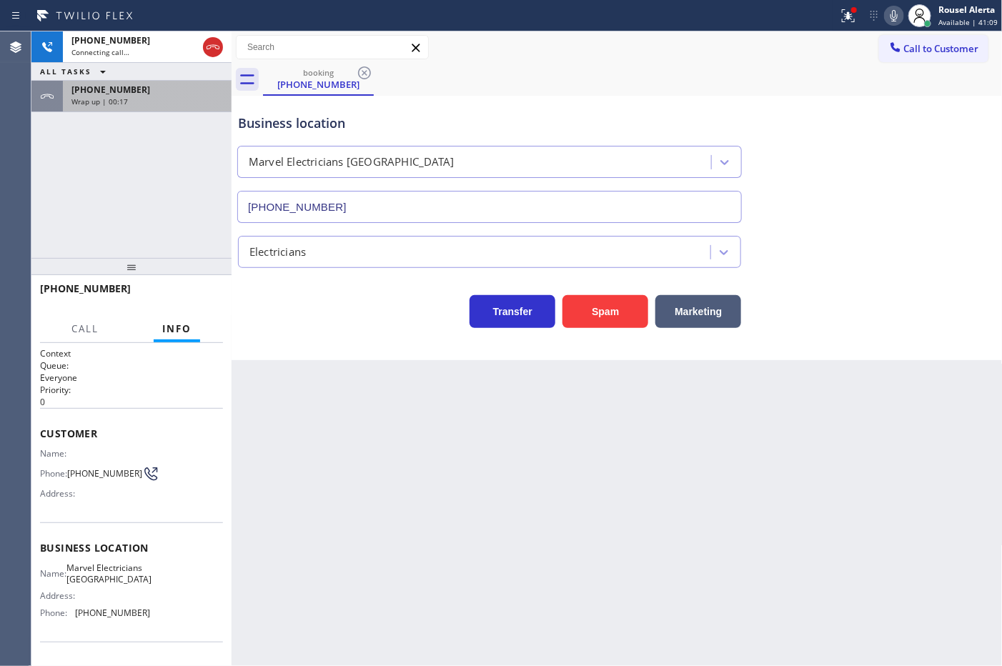
click at [168, 86] on div "[PHONE_NUMBER]" at bounding box center [147, 90] width 152 height 12
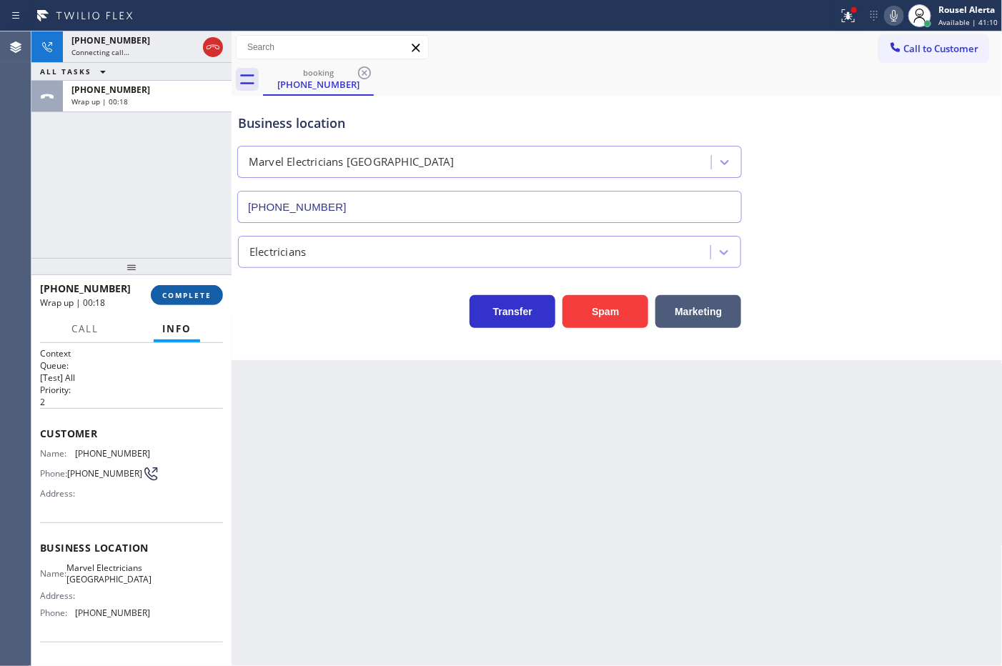
click at [177, 301] on button "COMPLETE" at bounding box center [187, 295] width 72 height 20
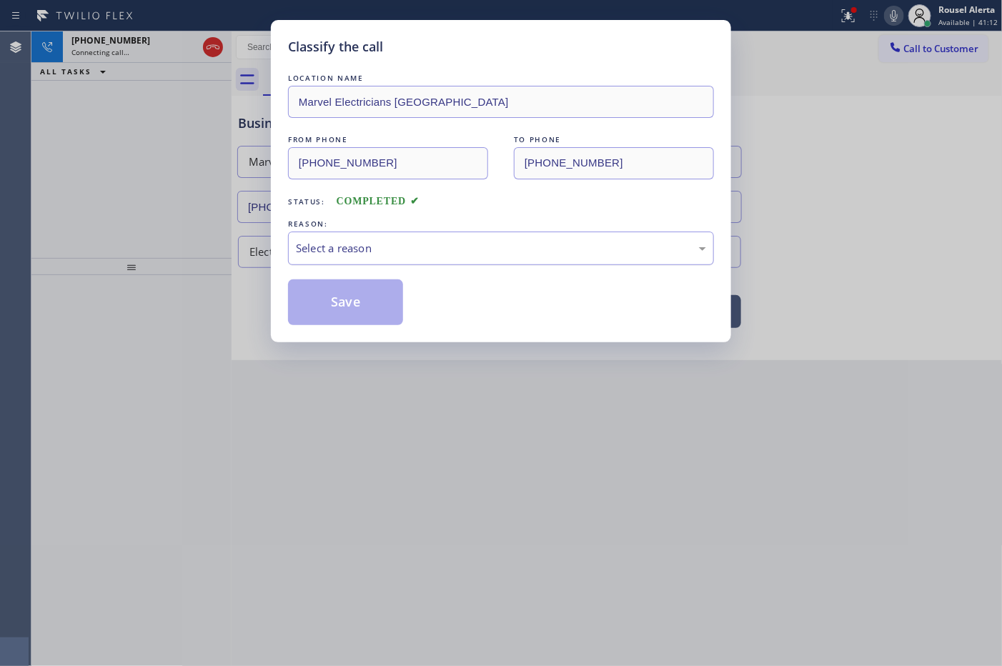
click at [370, 252] on div "Select a reason" at bounding box center [501, 248] width 410 height 16
click at [374, 295] on button "Save" at bounding box center [345, 303] width 115 height 46
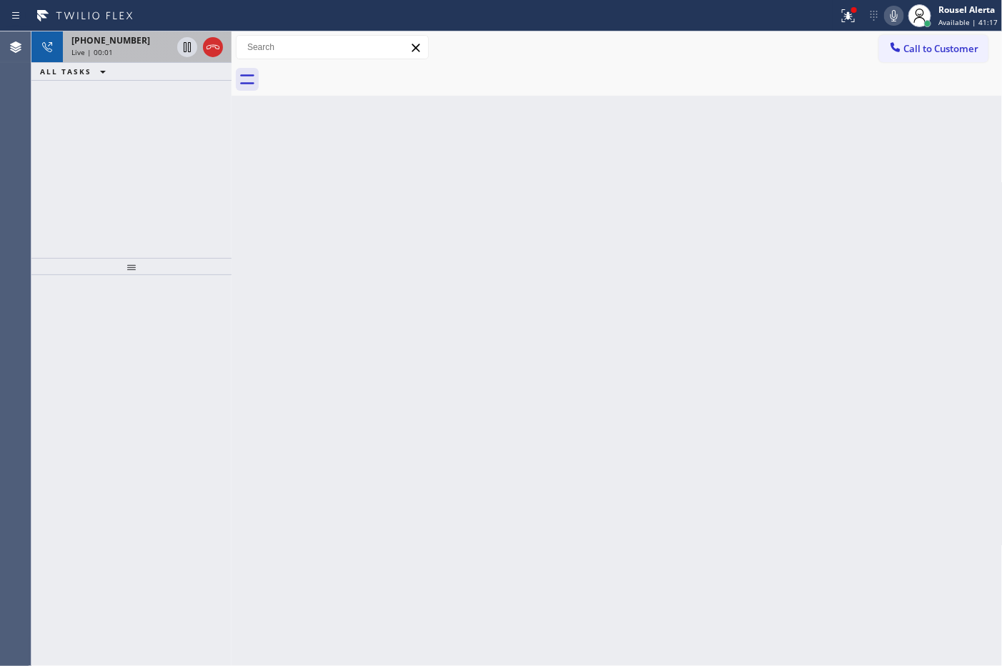
click at [129, 49] on div "Live | 00:01" at bounding box center [121, 52] width 100 height 10
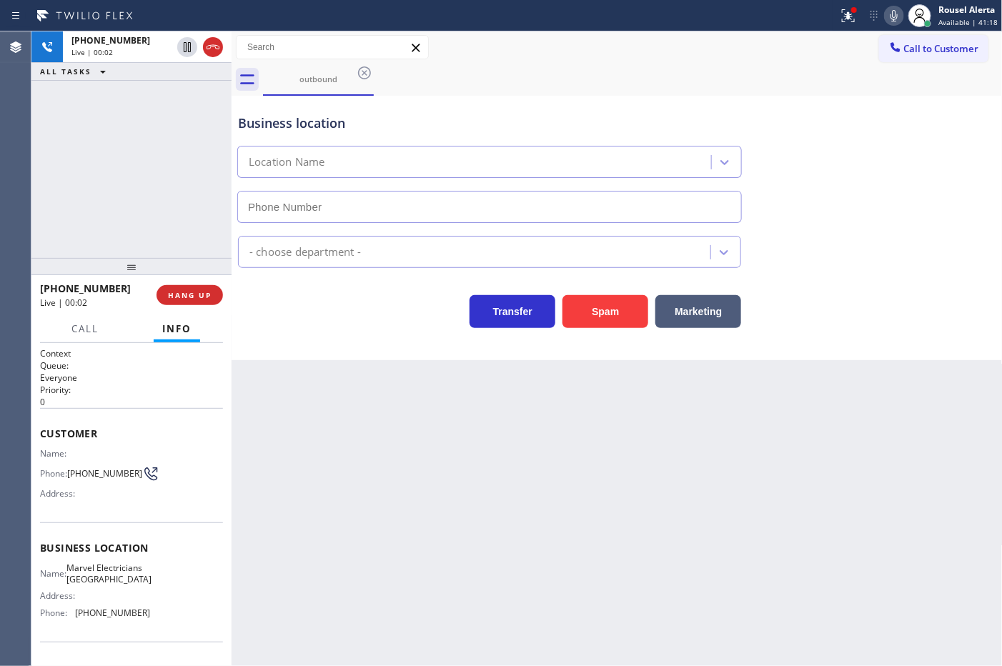
click at [558, 515] on div "Back to Dashboard Change Sender ID Customers Technicians Select a contact Outbo…" at bounding box center [617, 348] width 771 height 635
type input "[PHONE_NUMBER]"
drag, startPoint x: 181, startPoint y: 113, endPoint x: 187, endPoint y: 124, distance: 12.5
click at [181, 113] on div "[PHONE_NUMBER] Live | 00:24 ALL TASKS ALL TASKS ACTIVE TASKS TASKS IN WRAP UP" at bounding box center [131, 144] width 200 height 227
click at [377, 387] on div "Back to Dashboard Change Sender ID Customers Technicians Select a contact Outbo…" at bounding box center [617, 348] width 771 height 635
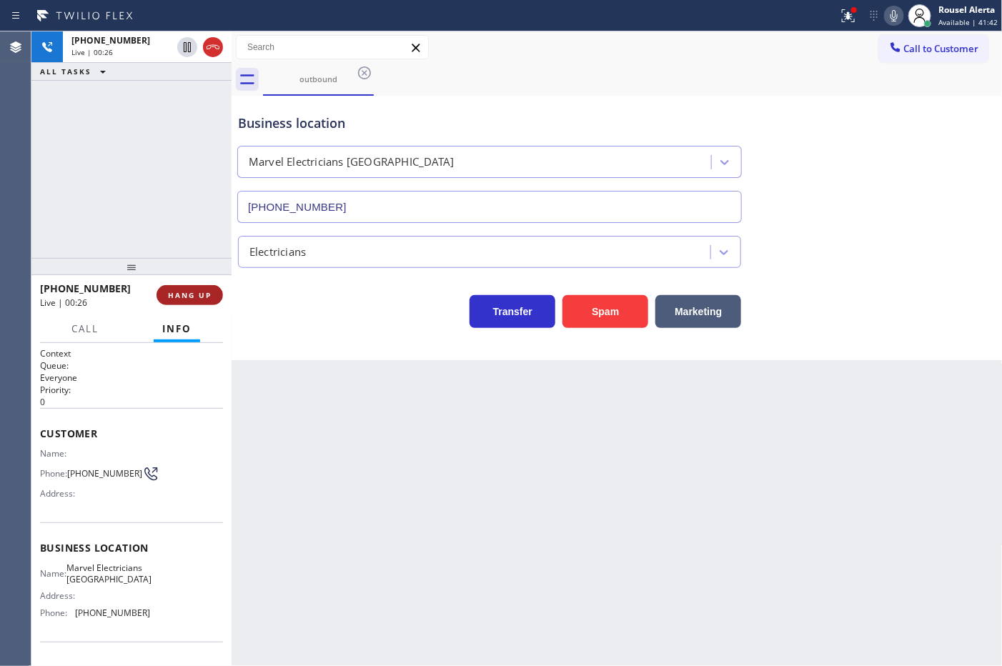
click at [209, 298] on span "HANG UP" at bounding box center [190, 295] width 44 height 10
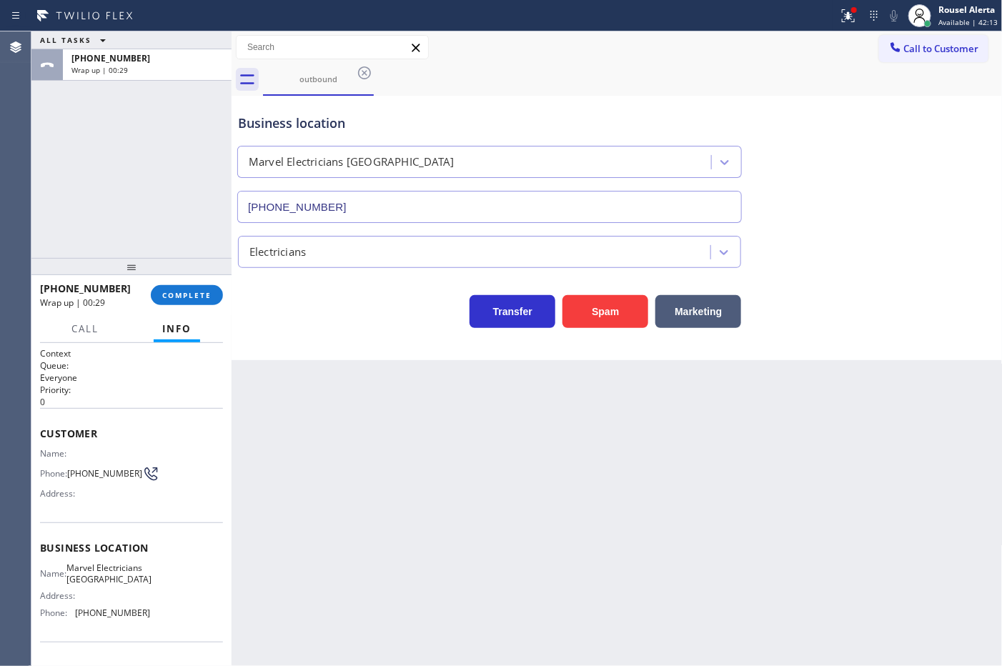
click at [568, 79] on div "outbound" at bounding box center [633, 80] width 740 height 32
click at [905, 26] on div "Status report Issue detected This issue could affect your workflow. Please cont…" at bounding box center [917, 15] width 169 height 31
click at [908, 36] on button "Call to Customer" at bounding box center [933, 48] width 109 height 27
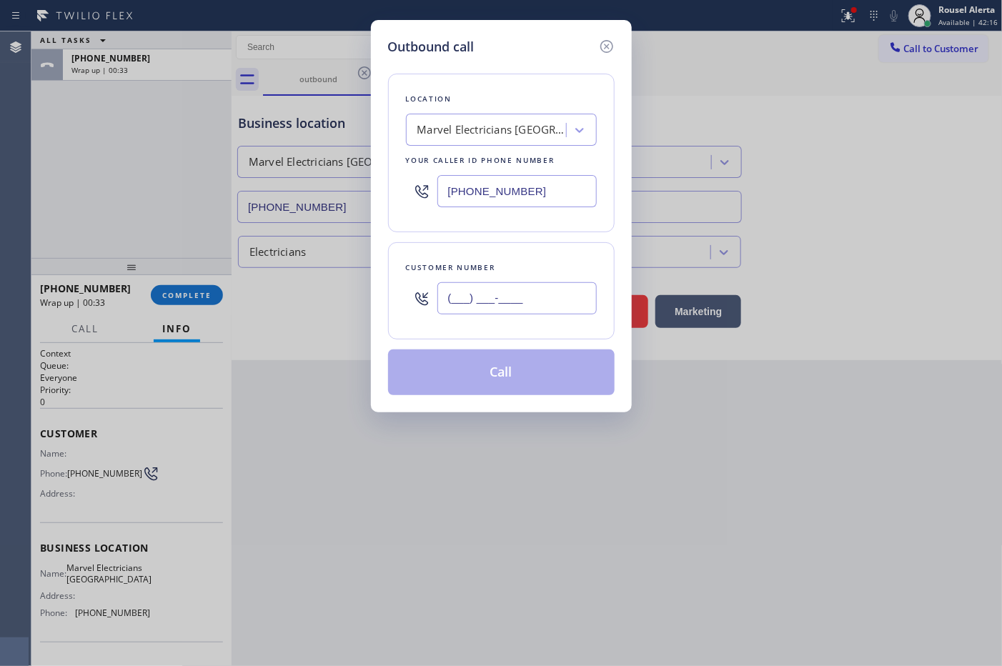
click at [583, 288] on input "(___) ___-____" at bounding box center [516, 298] width 159 height 32
paste input "408) 669-6001"
type input "[PHONE_NUMBER]"
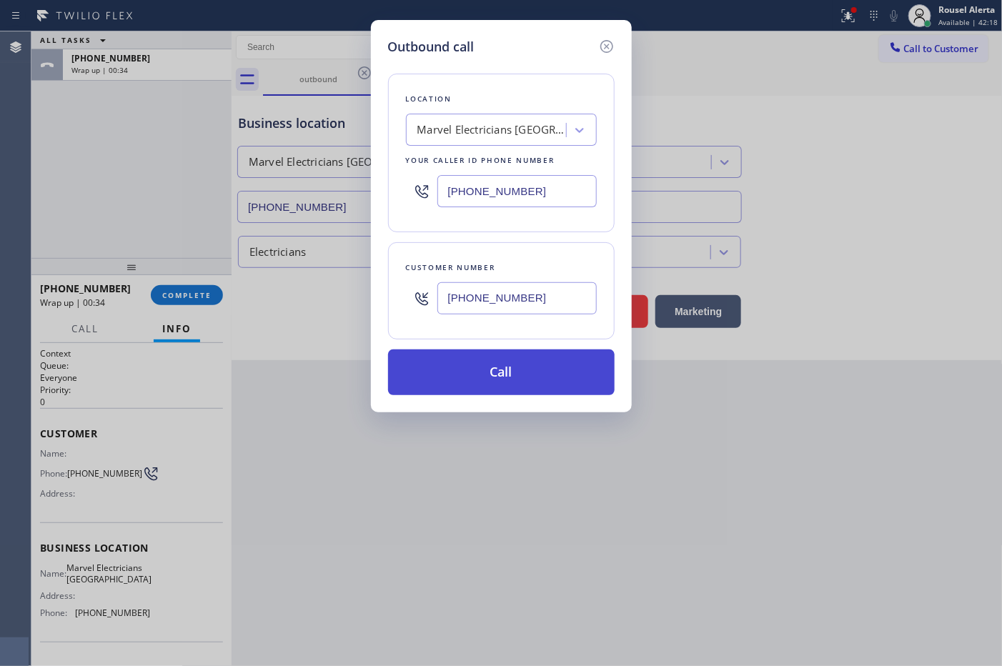
click at [517, 375] on button "Call" at bounding box center [501, 373] width 227 height 46
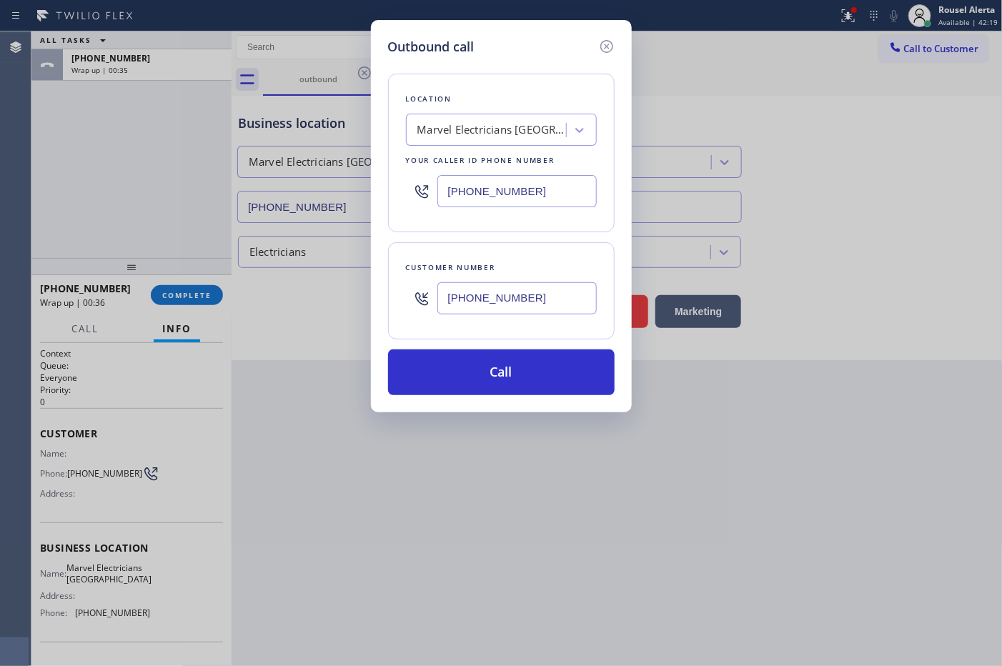
click at [94, 177] on div "ALL TASKS ALL TASKS ACTIVE TASKS TASKS IN WRAP UP [PHONE_NUMBER] Wrap up | 00:35" at bounding box center [131, 144] width 200 height 227
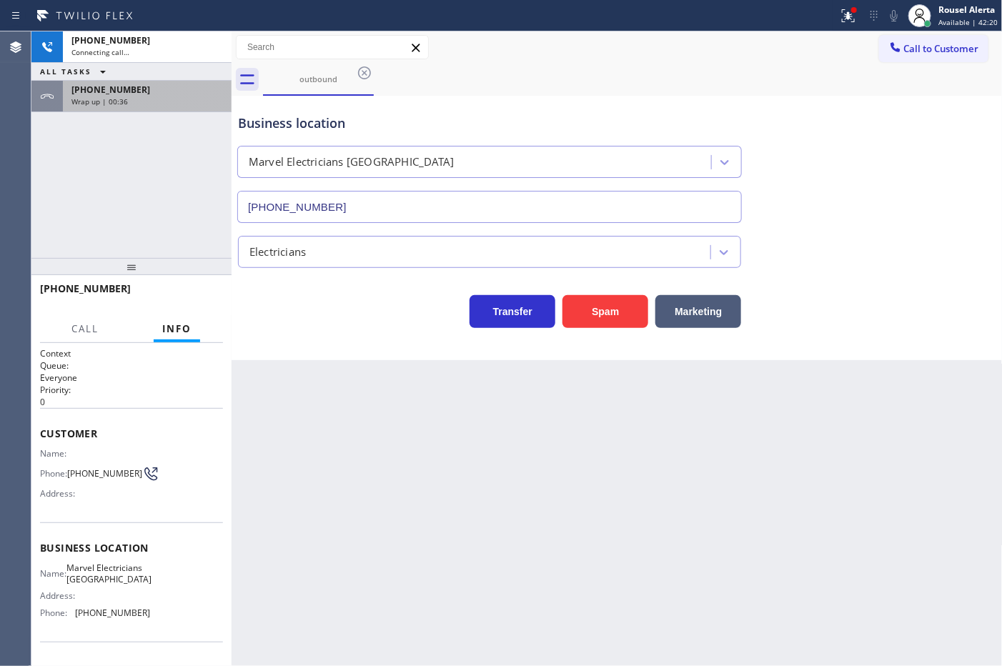
click at [134, 69] on div "ALL TASKS ALL TASKS ACTIVE TASKS TASKS IN WRAP UP" at bounding box center [131, 72] width 200 height 18
click at [137, 94] on div "[PHONE_NUMBER]" at bounding box center [147, 90] width 152 height 12
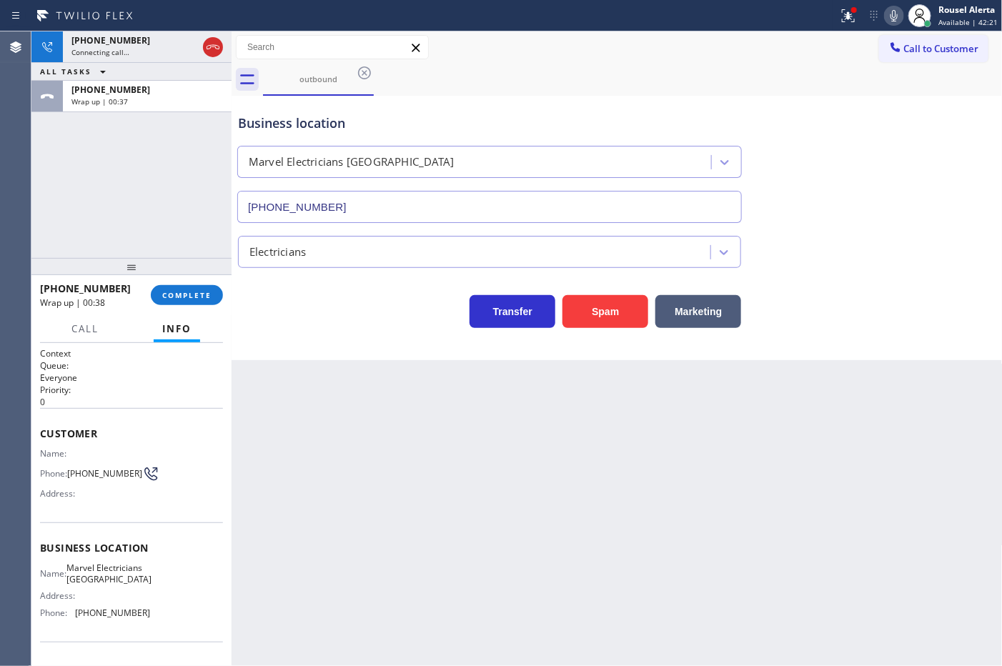
click at [176, 306] on div "[PHONE_NUMBER] Wrap up | 00:38 COMPLETE" at bounding box center [131, 295] width 183 height 37
click at [177, 305] on button "COMPLETE" at bounding box center [187, 295] width 72 height 20
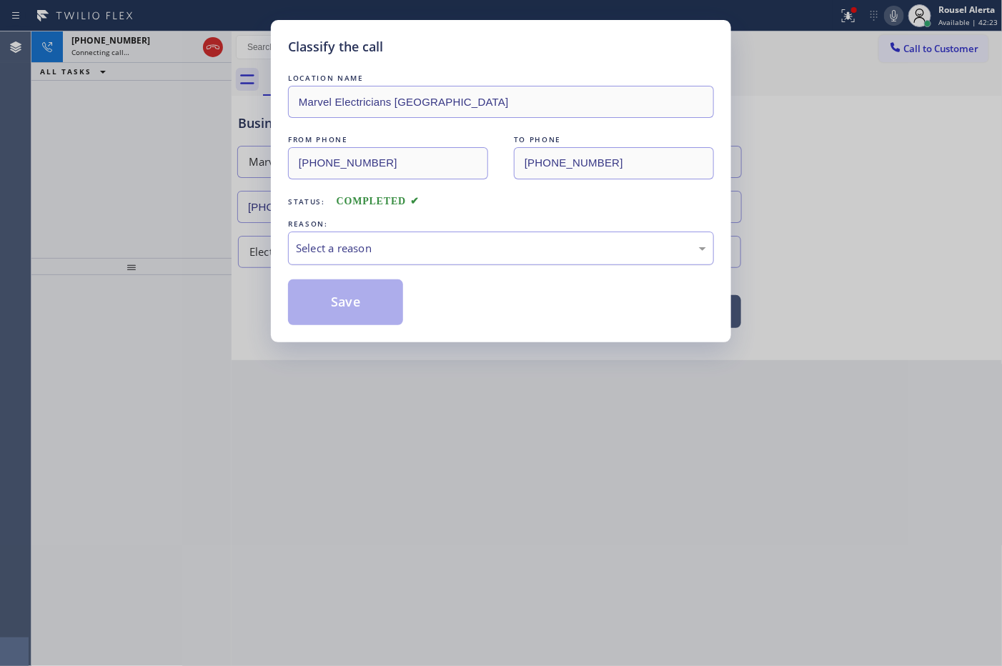
click at [370, 243] on div "Select a reason" at bounding box center [501, 248] width 410 height 16
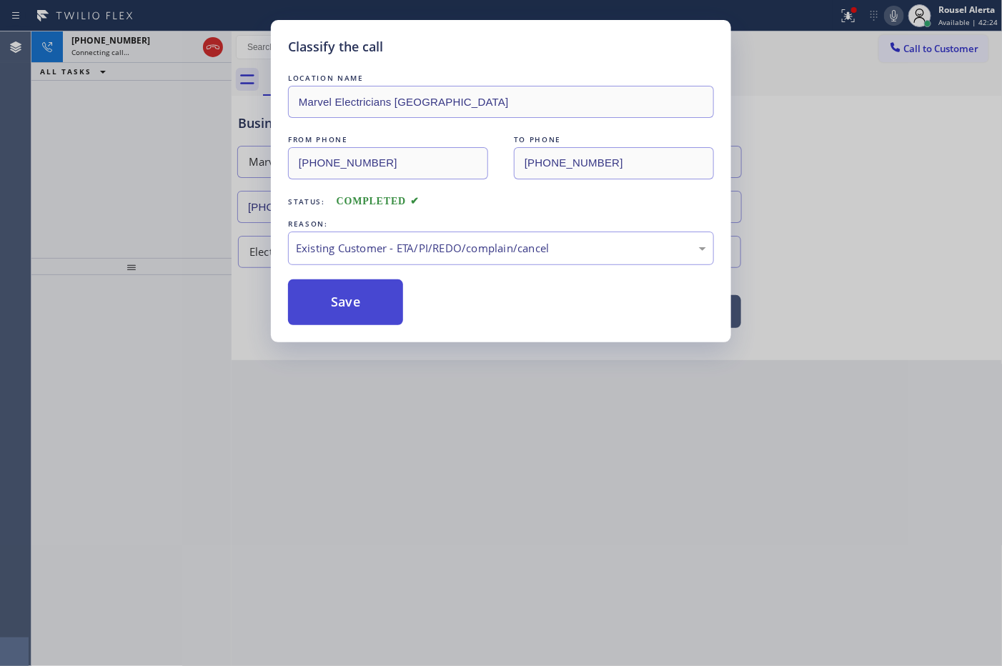
click at [374, 305] on button "Save" at bounding box center [345, 303] width 115 height 46
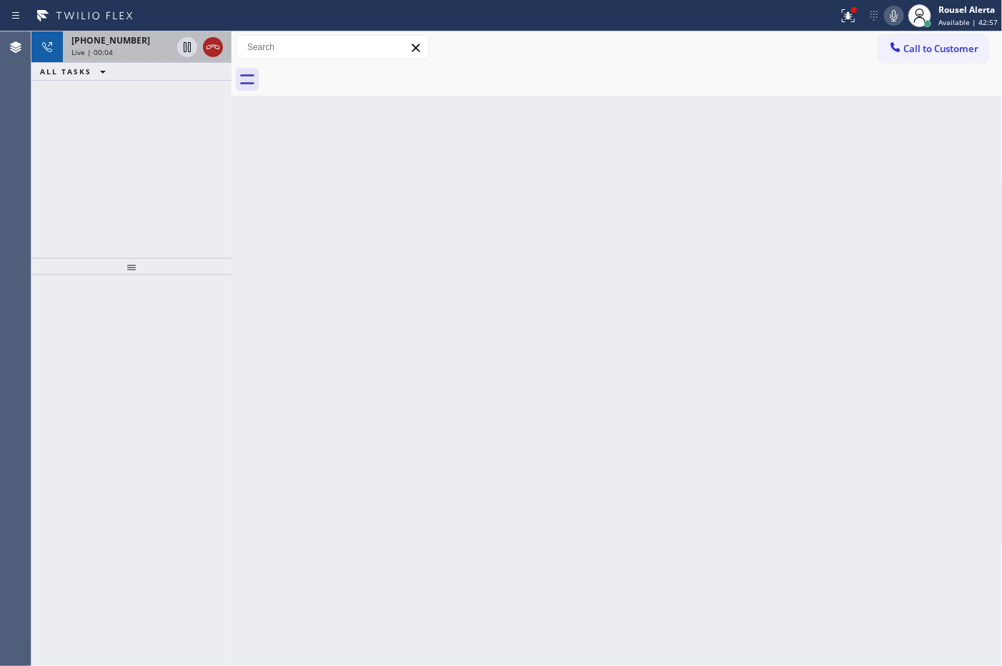
click at [204, 48] on icon at bounding box center [212, 47] width 17 height 17
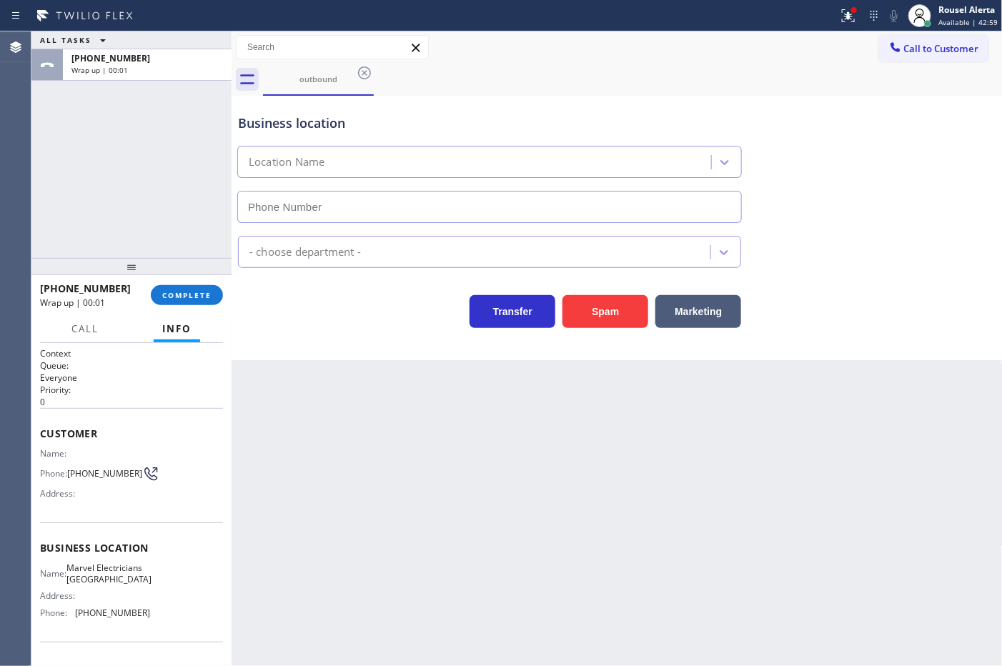
drag, startPoint x: 461, startPoint y: 563, endPoint x: 698, endPoint y: 407, distance: 283.3
click at [463, 563] on div "Back to Dashboard Change Sender ID Customers Technicians Select a contact Outbo…" at bounding box center [617, 348] width 771 height 635
type input "[PHONE_NUMBER]"
click at [180, 298] on span "COMPLETE" at bounding box center [186, 295] width 49 height 10
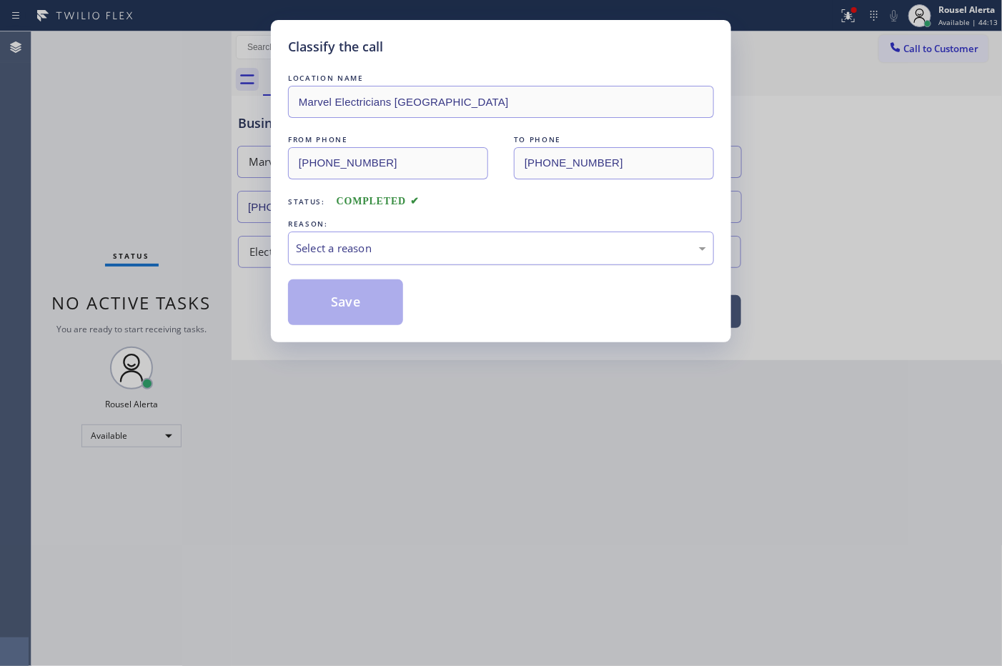
click at [431, 257] on div "Select a reason" at bounding box center [501, 248] width 410 height 16
click at [359, 315] on button "Save" at bounding box center [345, 303] width 115 height 46
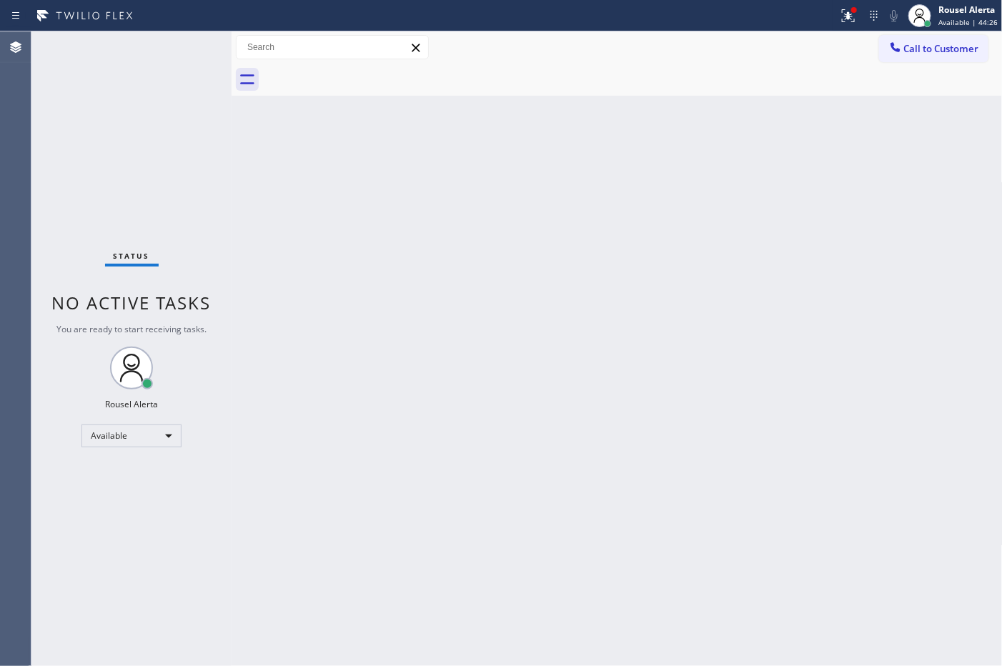
drag, startPoint x: 453, startPoint y: 379, endPoint x: 513, endPoint y: 472, distance: 110.6
click at [456, 382] on div "Back to Dashboard Change Sender ID Customers Technicians Select a contact Outbo…" at bounding box center [617, 348] width 771 height 635
click at [155, 79] on div "Status No active tasks You are ready to start receiving tasks. Rousel Alerta Av…" at bounding box center [131, 348] width 200 height 635
click at [460, 572] on div "Back to Dashboard Change Sender ID Customers Technicians Select a contact Outbo…" at bounding box center [617, 348] width 771 height 635
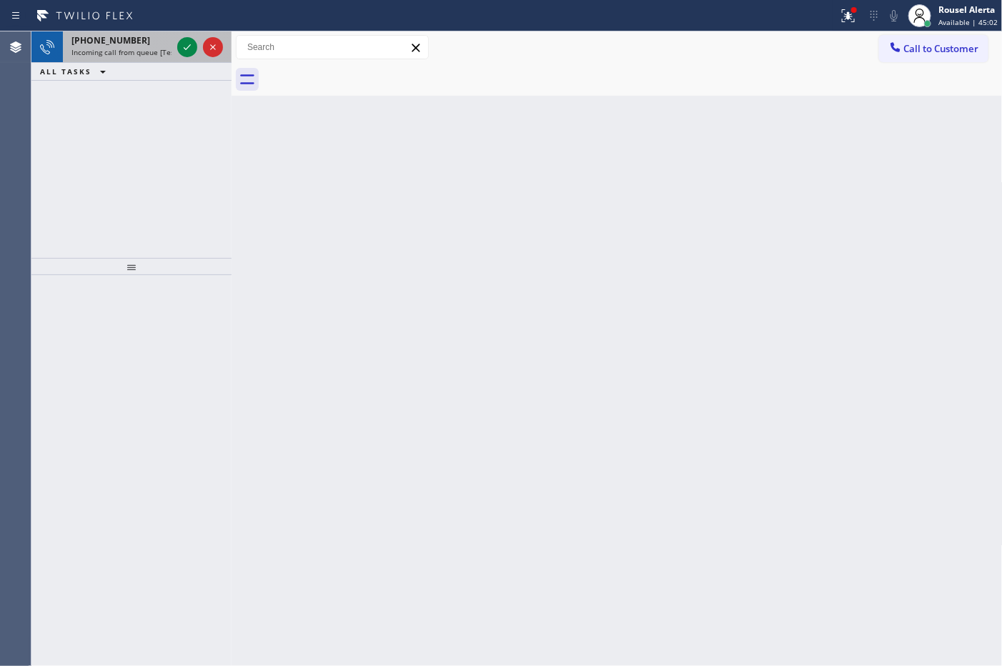
click at [133, 43] on div "[PHONE_NUMBER]" at bounding box center [121, 40] width 100 height 12
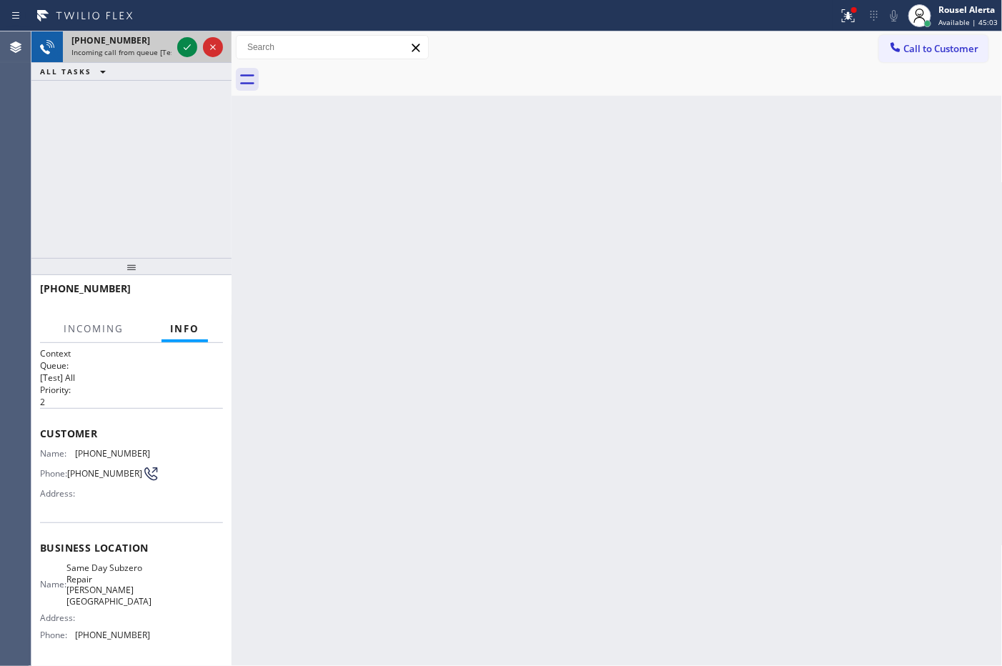
click at [176, 43] on div at bounding box center [199, 46] width 51 height 31
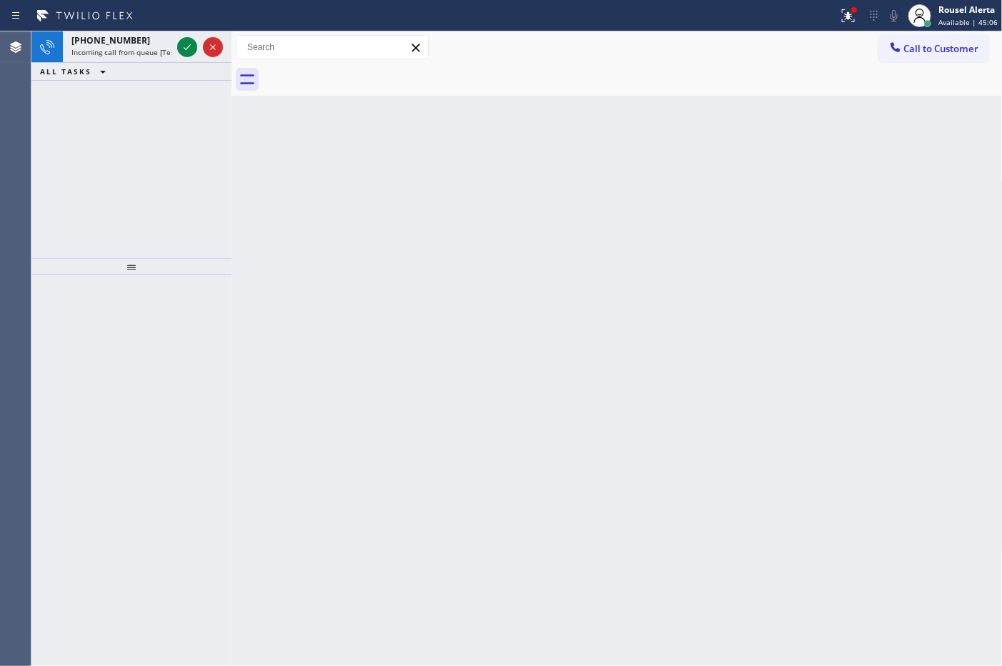
click at [180, 47] on icon at bounding box center [187, 47] width 17 height 17
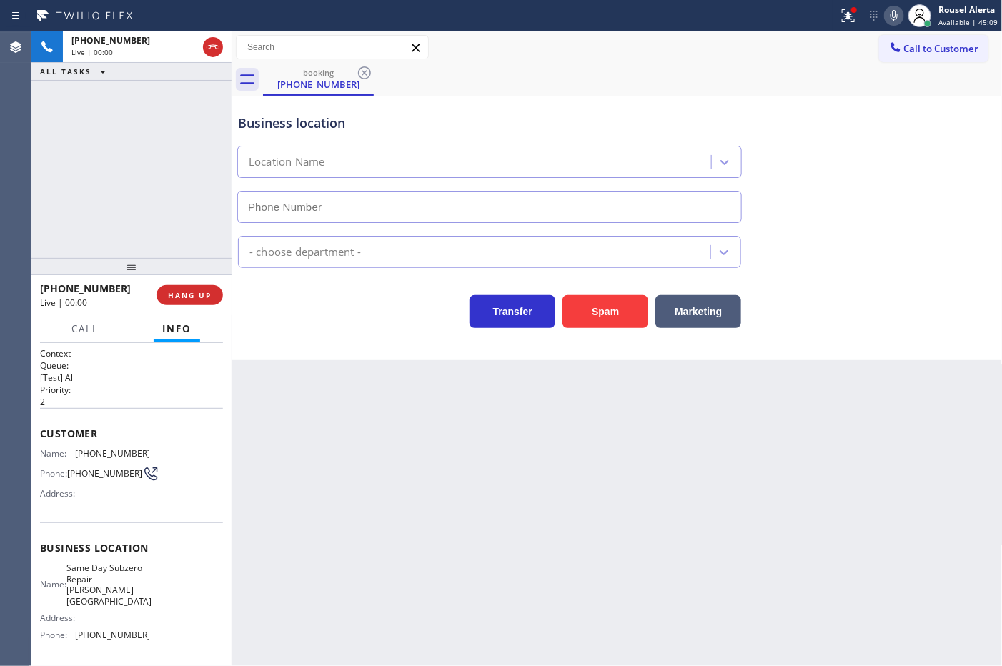
type input "[PHONE_NUMBER]"
click at [598, 295] on div "Spam" at bounding box center [601, 308] width 93 height 40
click at [600, 299] on button "Spam" at bounding box center [606, 311] width 86 height 33
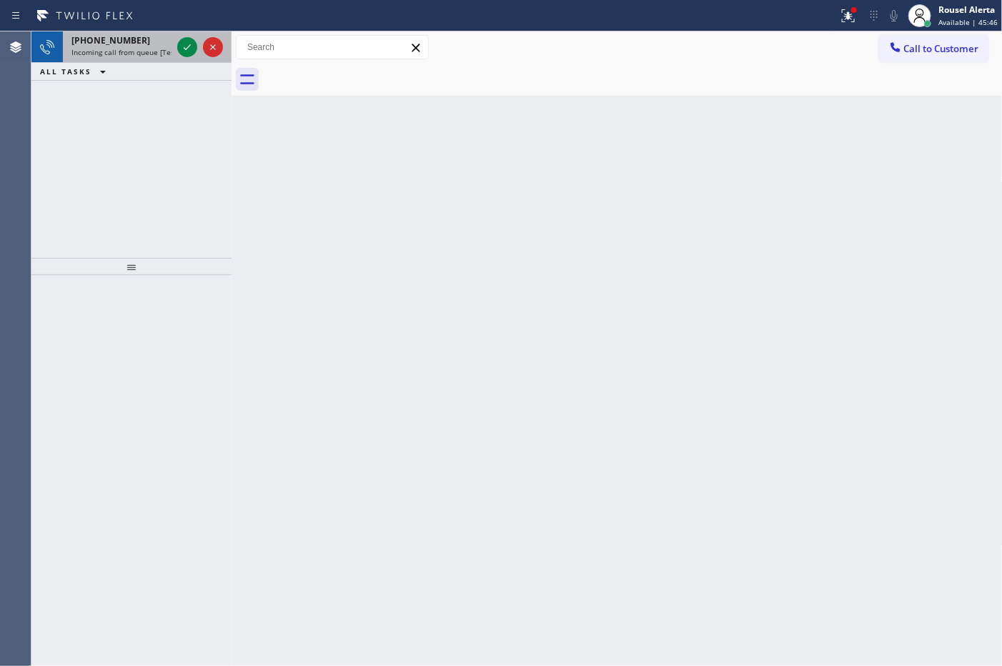
click at [127, 31] on div "[PHONE_NUMBER] Incoming call from queue [Test] All" at bounding box center [119, 46] width 112 height 31
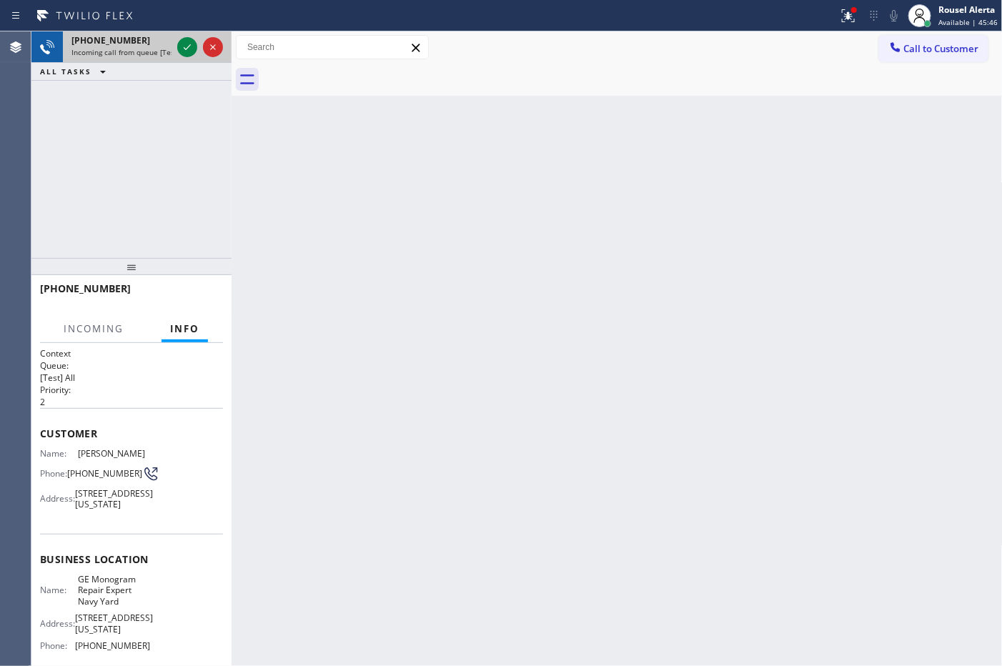
click at [130, 31] on div "[PHONE_NUMBER] Incoming call from queue [Test] All" at bounding box center [119, 46] width 112 height 31
click at [134, 43] on div "[PHONE_NUMBER]" at bounding box center [121, 40] width 100 height 12
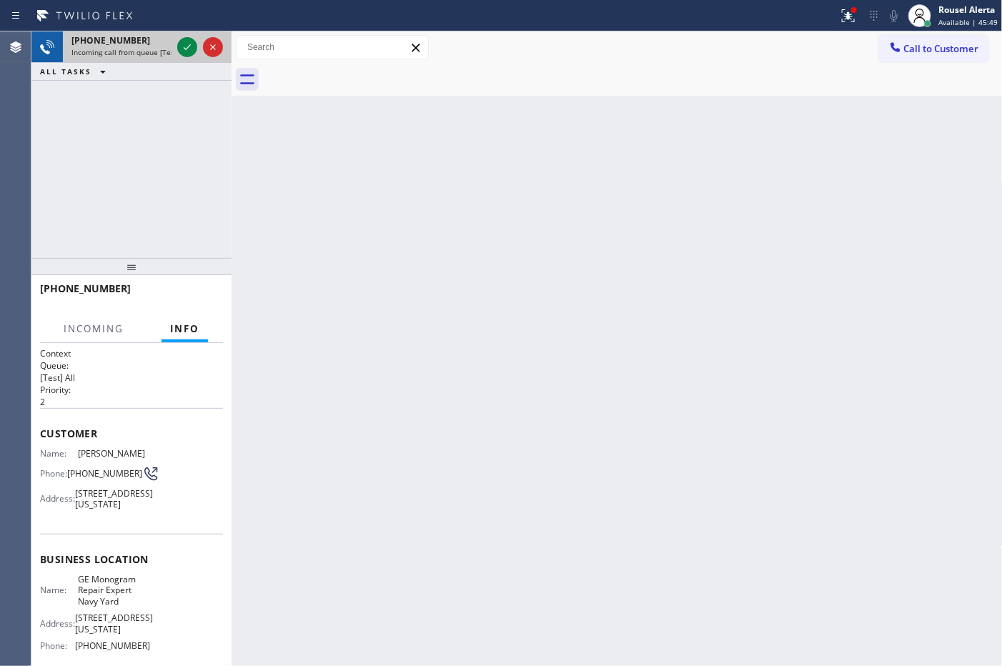
click at [134, 43] on div "[PHONE_NUMBER]" at bounding box center [121, 40] width 100 height 12
click at [369, 426] on div "Back to Dashboard Change Sender ID Customers Technicians Select a contact Outbo…" at bounding box center [617, 348] width 771 height 635
click at [759, 269] on div "Back to Dashboard Change Sender ID Customers Technicians Select a contact Outbo…" at bounding box center [617, 348] width 771 height 635
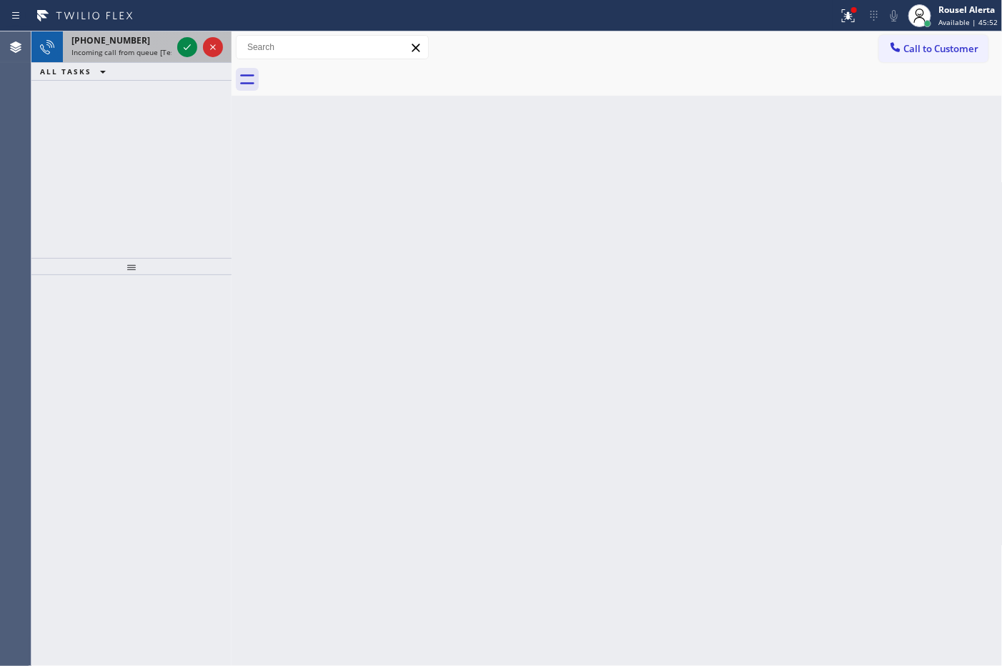
click at [134, 36] on div "[PHONE_NUMBER]" at bounding box center [121, 40] width 100 height 12
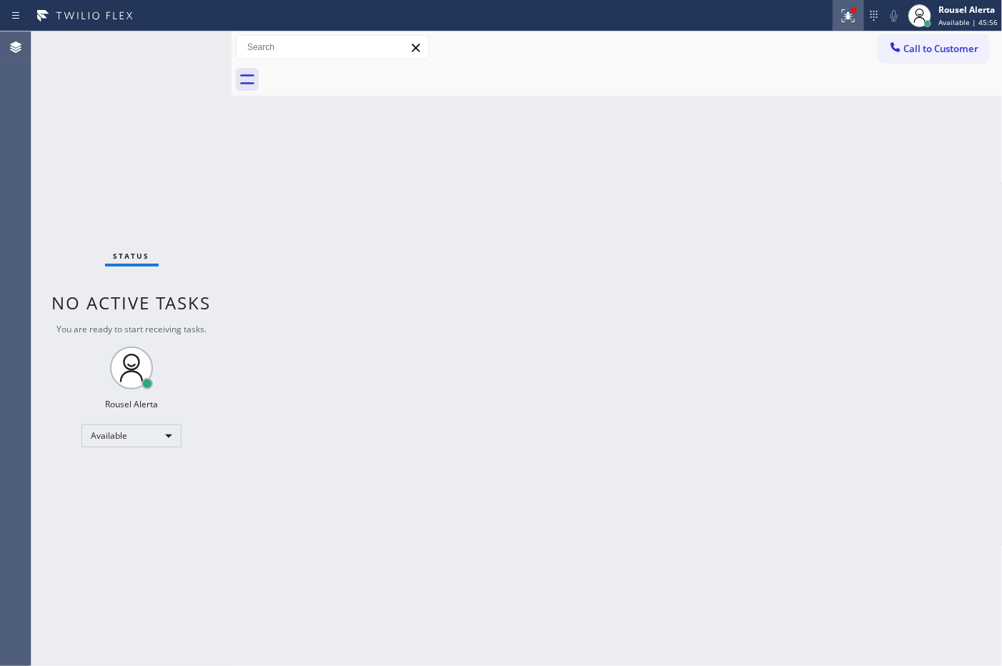
click at [847, 20] on icon at bounding box center [848, 15] width 17 height 17
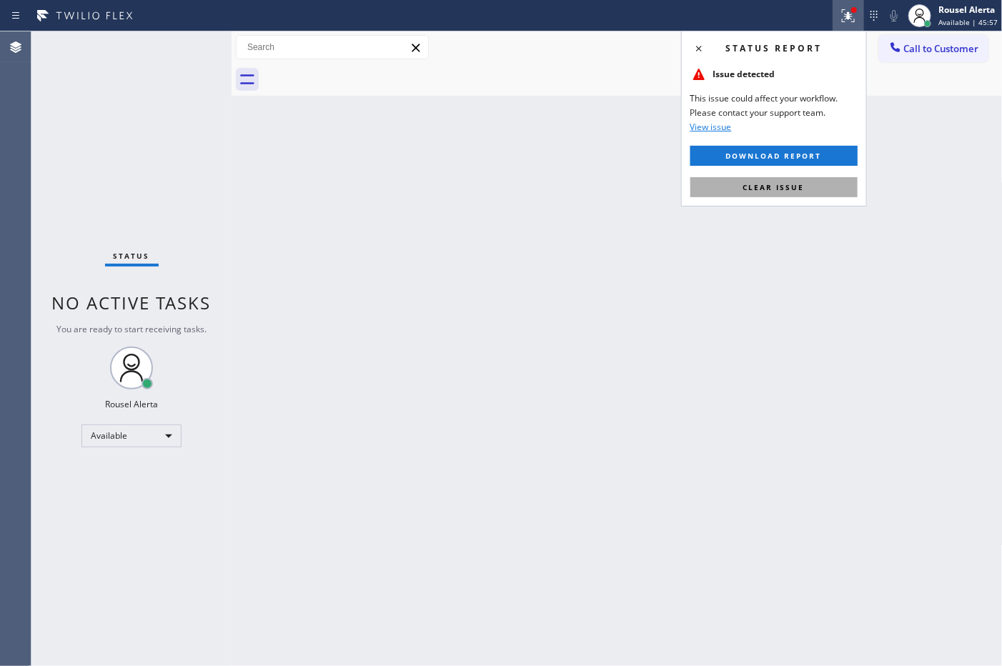
click at [830, 189] on button "Clear issue" at bounding box center [774, 187] width 167 height 20
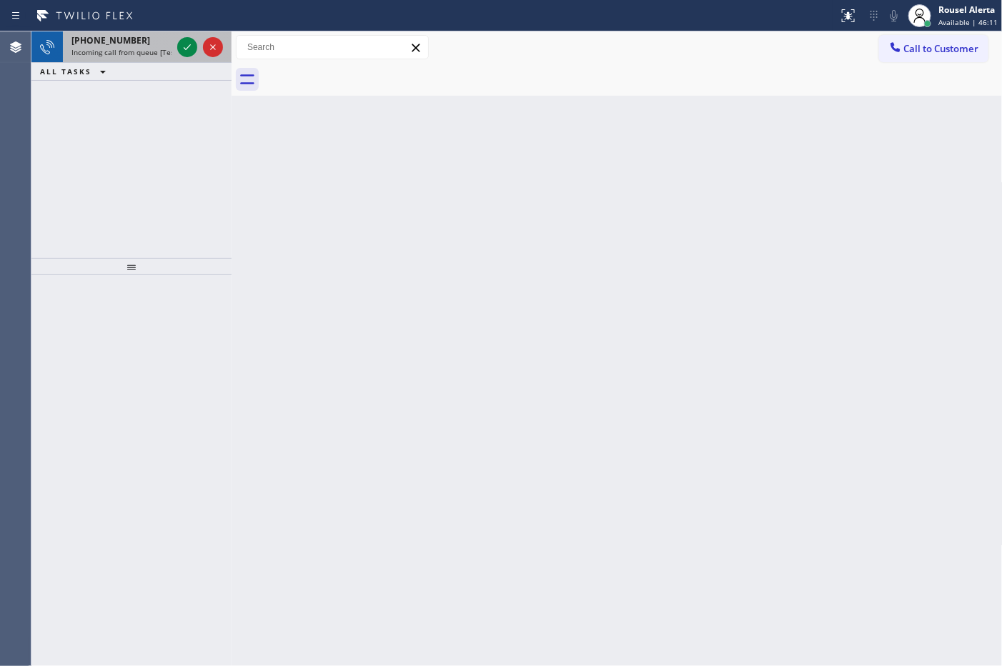
drag, startPoint x: 162, startPoint y: 52, endPoint x: 176, endPoint y: 51, distance: 13.7
click at [162, 52] on span "Incoming call from queue [Test] All" at bounding box center [130, 52] width 119 height 10
click at [327, 277] on div "Back to Dashboard Change Sender ID Customers Technicians Select a contact Outbo…" at bounding box center [617, 348] width 771 height 635
click at [145, 48] on span "Incoming call from queue [Test] All" at bounding box center [130, 52] width 119 height 10
click at [159, 47] on span "Incoming call from queue [Test] All" at bounding box center [130, 52] width 119 height 10
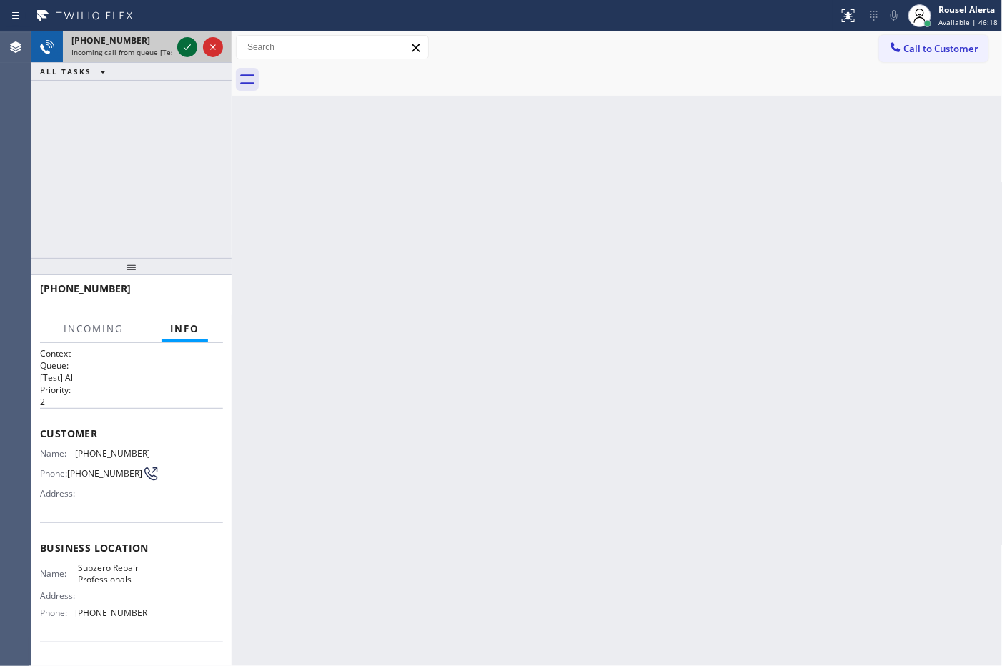
click at [177, 44] on div at bounding box center [187, 47] width 20 height 17
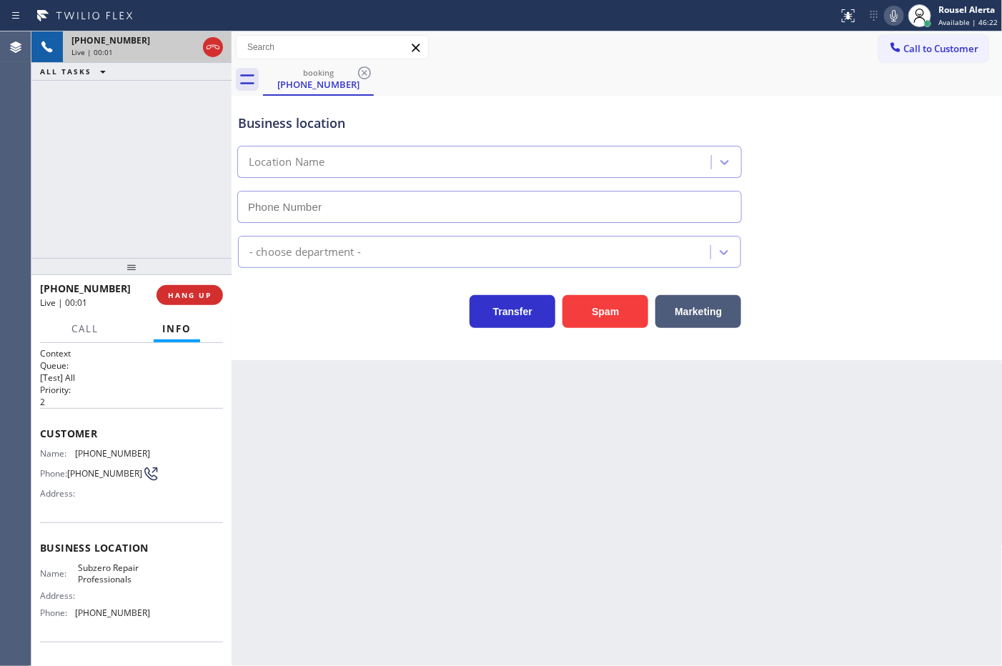
type input "[PHONE_NUMBER]"
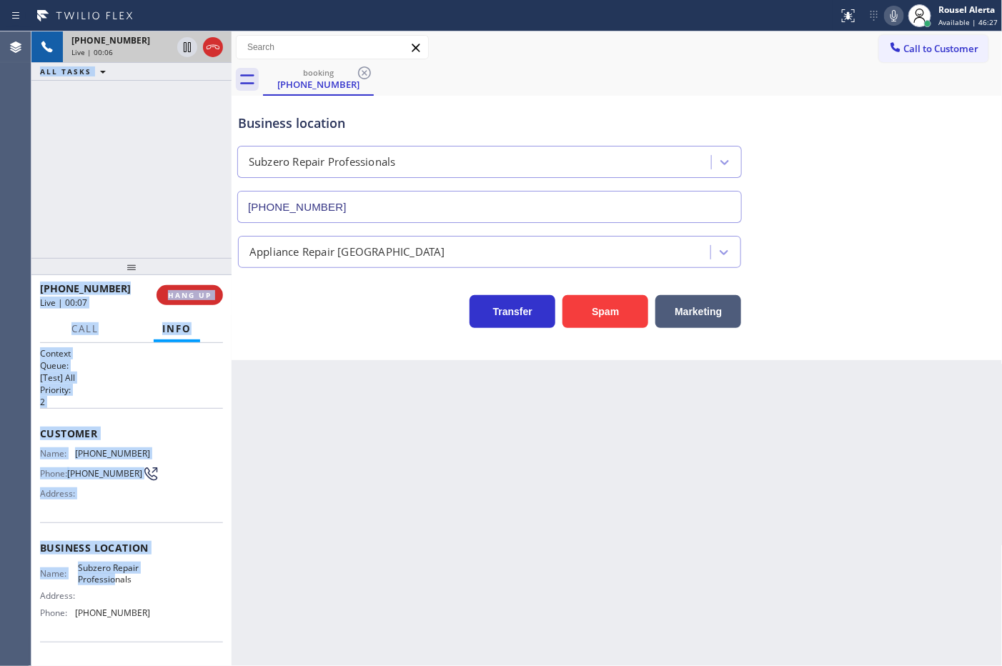
drag, startPoint x: 31, startPoint y: 452, endPoint x: 112, endPoint y: 588, distance: 158.4
click at [112, 588] on div "Agent Desktop Classify the call LOCATION NAME Best HVAC Experts [GEOGRAPHIC_DAT…" at bounding box center [501, 348] width 1002 height 635
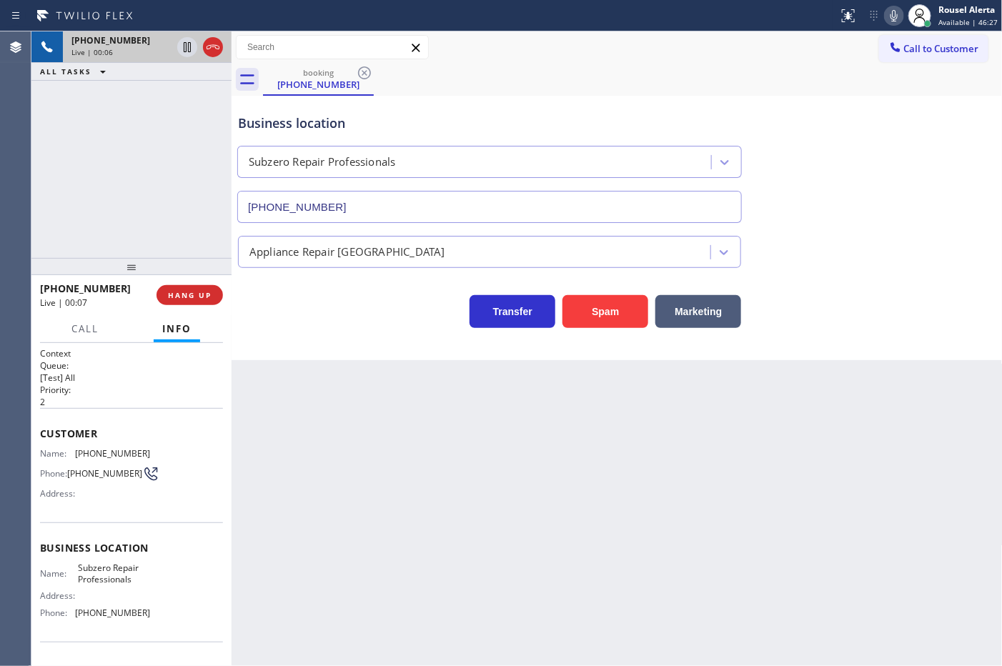
click at [144, 588] on div "Name: Subzero Repair Professionals Address: Phone: [PHONE_NUMBER]" at bounding box center [131, 593] width 183 height 61
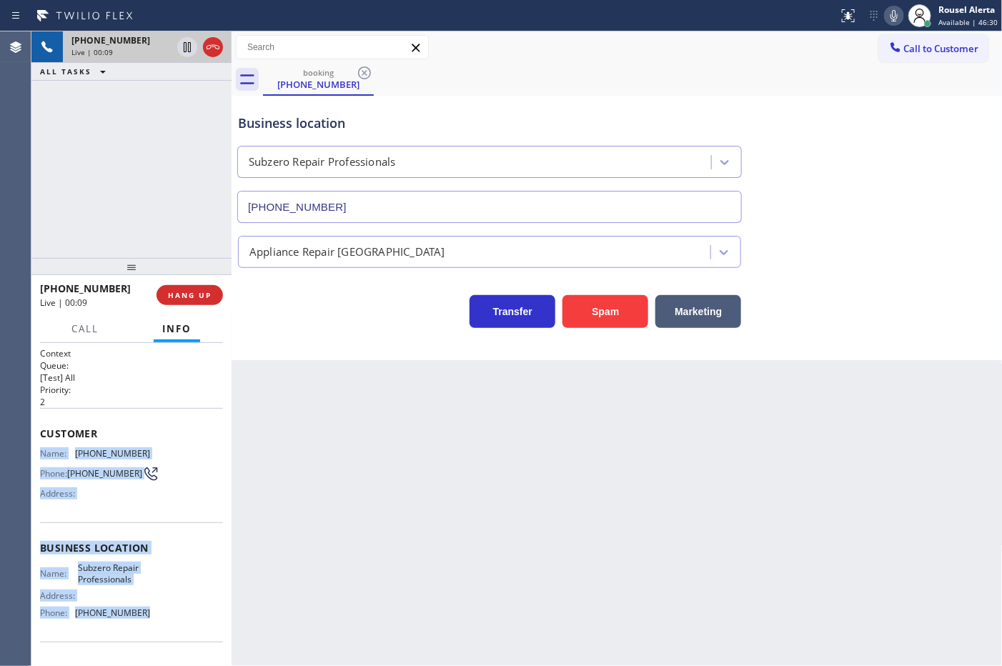
drag, startPoint x: 140, startPoint y: 620, endPoint x: 34, endPoint y: 447, distance: 202.8
click at [34, 447] on div "Context Queue: [Test] All Priority: 2 Customer Name: [PHONE_NUMBER] Phone: [PHO…" at bounding box center [131, 504] width 200 height 323
copy div "Name: [PHONE_NUMBER] Phone: [PHONE_NUMBER] Address: Business location Name: Sub…"
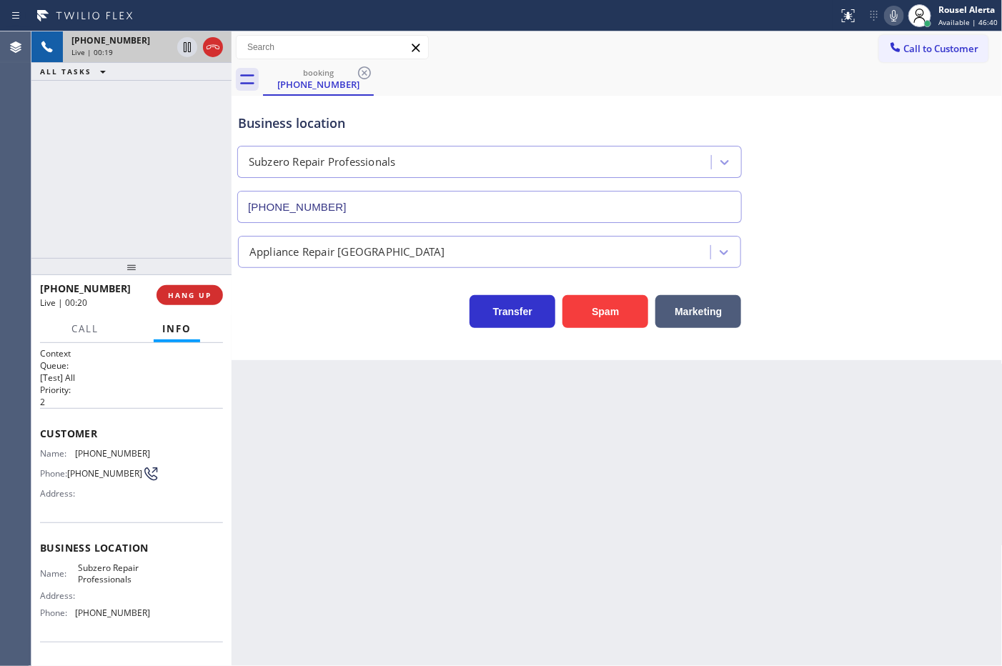
click at [433, 444] on div "Back to Dashboard Change Sender ID Customers Technicians Select a contact Outbo…" at bounding box center [617, 348] width 771 height 635
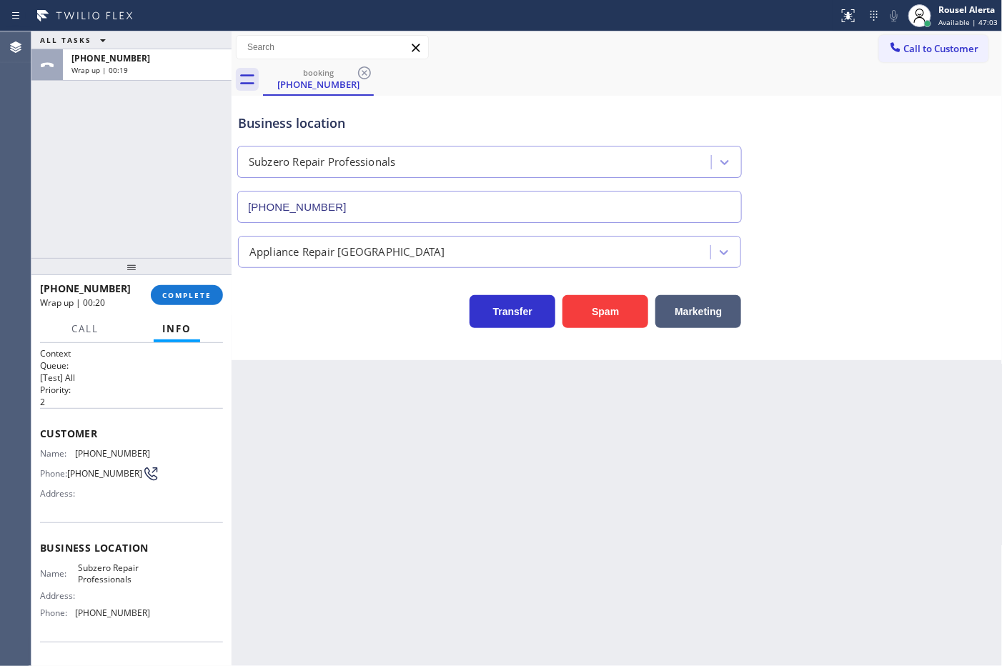
click at [172, 112] on div "ALL TASKS ALL TASKS ACTIVE TASKS TASKS IN WRAP UP [PHONE_NUMBER] Wrap up | 00:19" at bounding box center [131, 144] width 200 height 227
click at [147, 119] on div "ALL TASKS ALL TASKS ACTIVE TASKS TASKS IN WRAP UP [PHONE_NUMBER] Wrap up | 00:38" at bounding box center [131, 144] width 200 height 227
click at [134, 131] on div "ALL TASKS ALL TASKS ACTIVE TASKS TASKS IN WRAP UP [PHONE_NUMBER] Wrap up | 00:57" at bounding box center [131, 144] width 200 height 227
click at [302, 420] on div "Back to Dashboard Change Sender ID Customers Technicians Select a contact Outbo…" at bounding box center [617, 348] width 771 height 635
click at [181, 280] on div "[PHONE_NUMBER] Wrap up | 01:00 COMPLETE" at bounding box center [131, 295] width 183 height 37
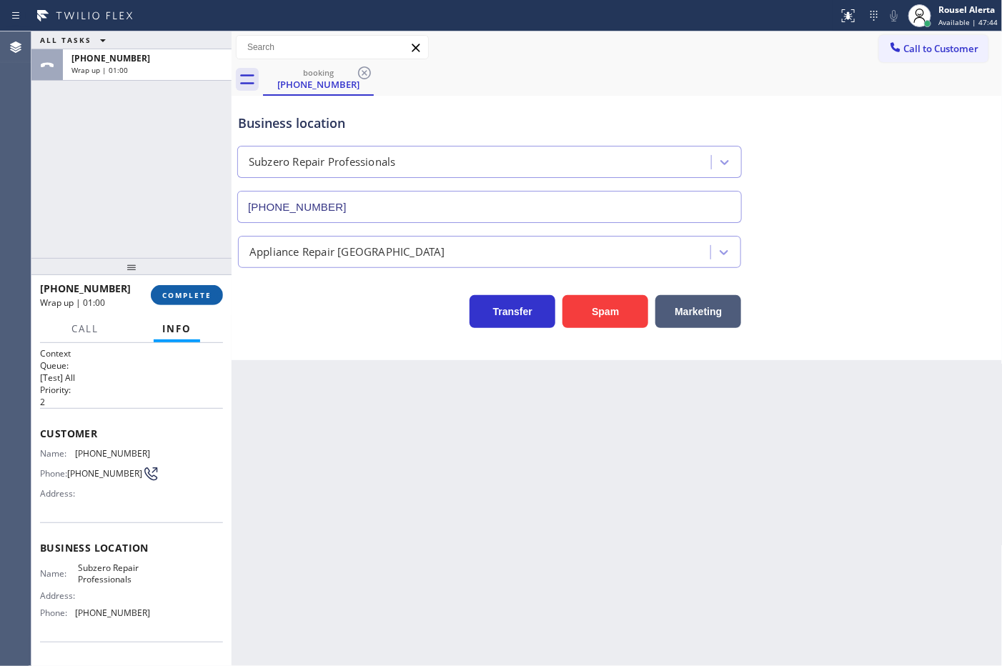
click at [187, 290] on span "COMPLETE" at bounding box center [186, 295] width 49 height 10
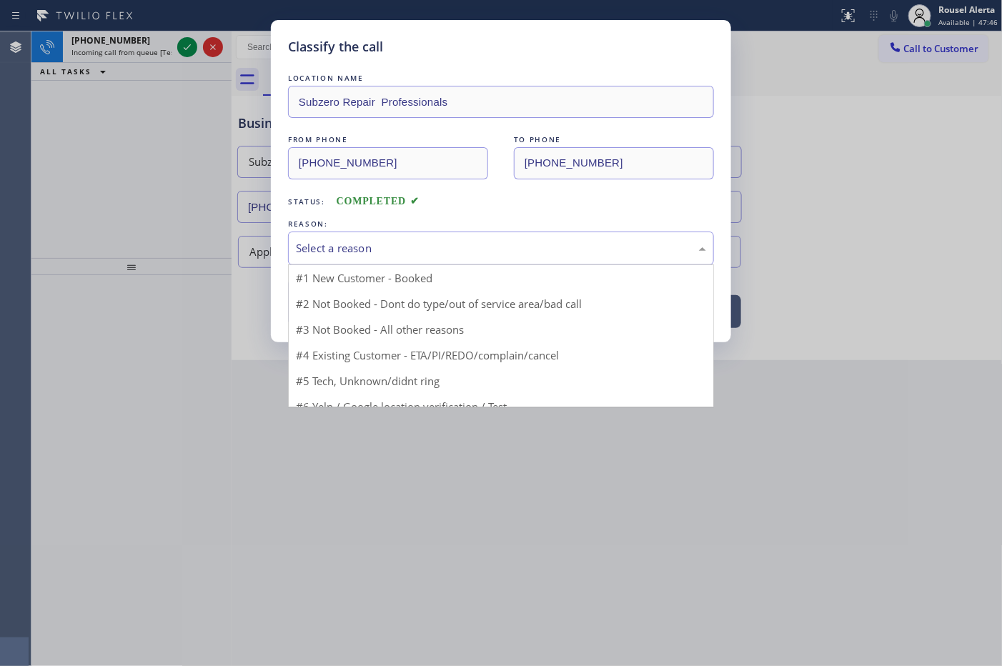
click at [362, 244] on div "Select a reason" at bounding box center [501, 248] width 410 height 16
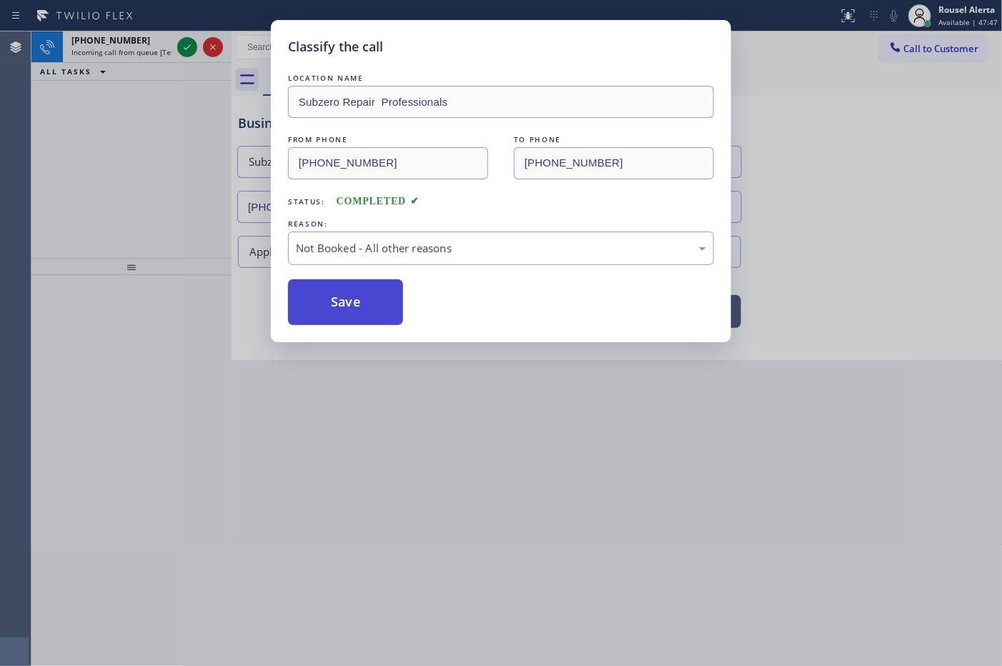
click at [360, 309] on button "Save" at bounding box center [345, 303] width 115 height 46
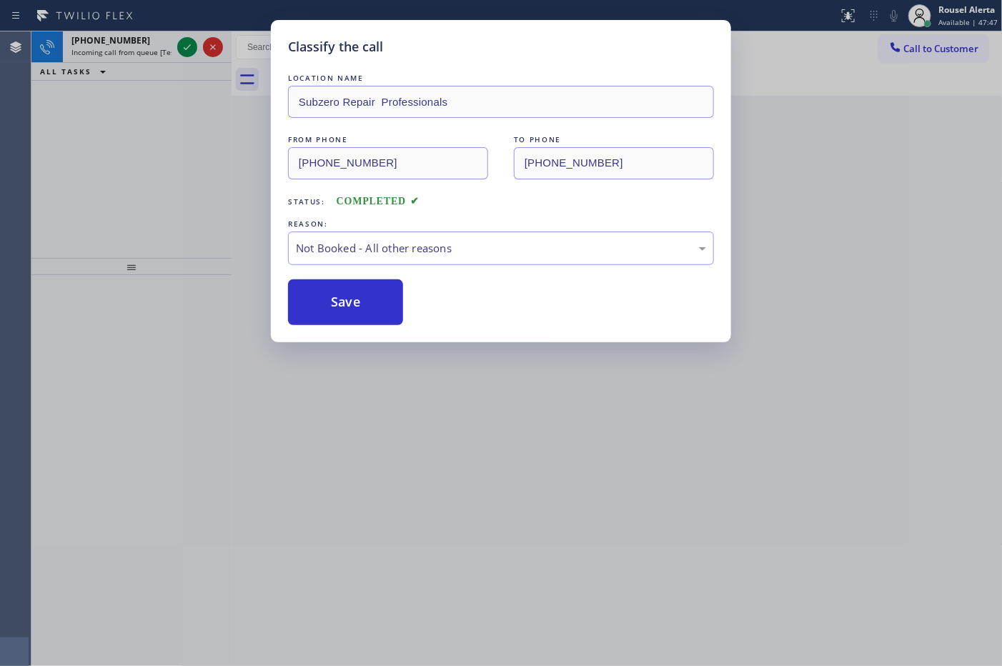
click at [151, 54] on div "Classify the call LOCATION NAME Best HVAC Experts [GEOGRAPHIC_DATA] FROM PHONE …" at bounding box center [516, 348] width 971 height 635
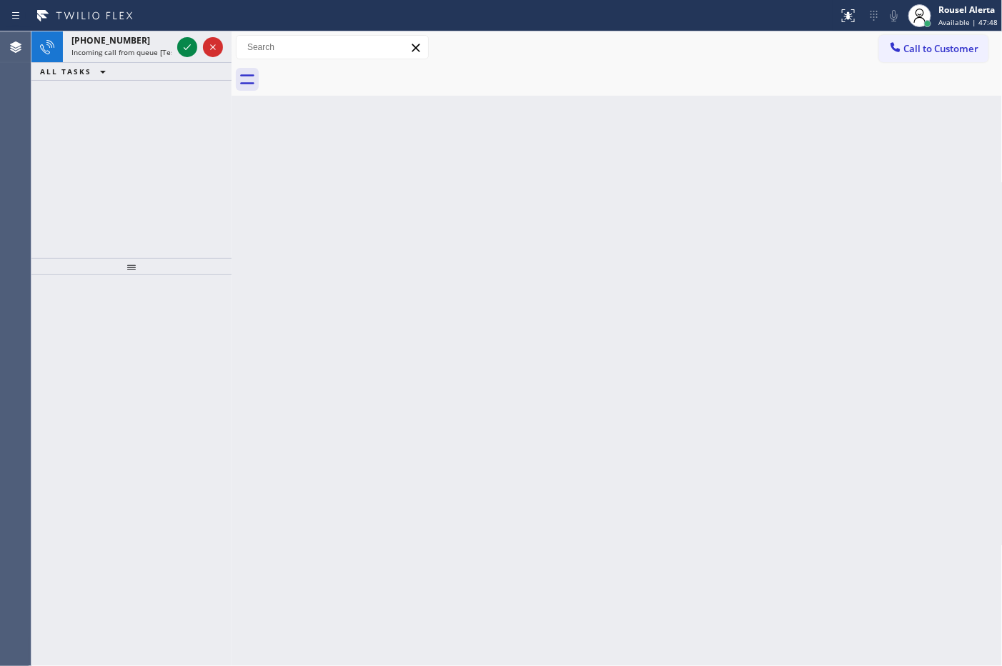
click at [151, 54] on span "Incoming call from queue [Test] All" at bounding box center [130, 52] width 119 height 10
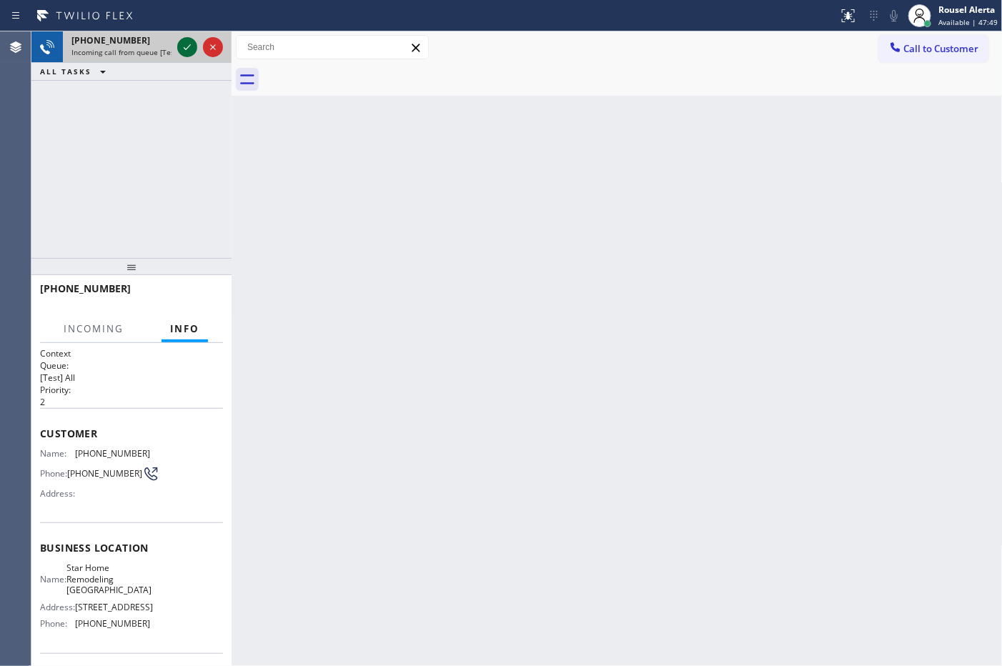
click at [182, 43] on icon at bounding box center [187, 47] width 17 height 17
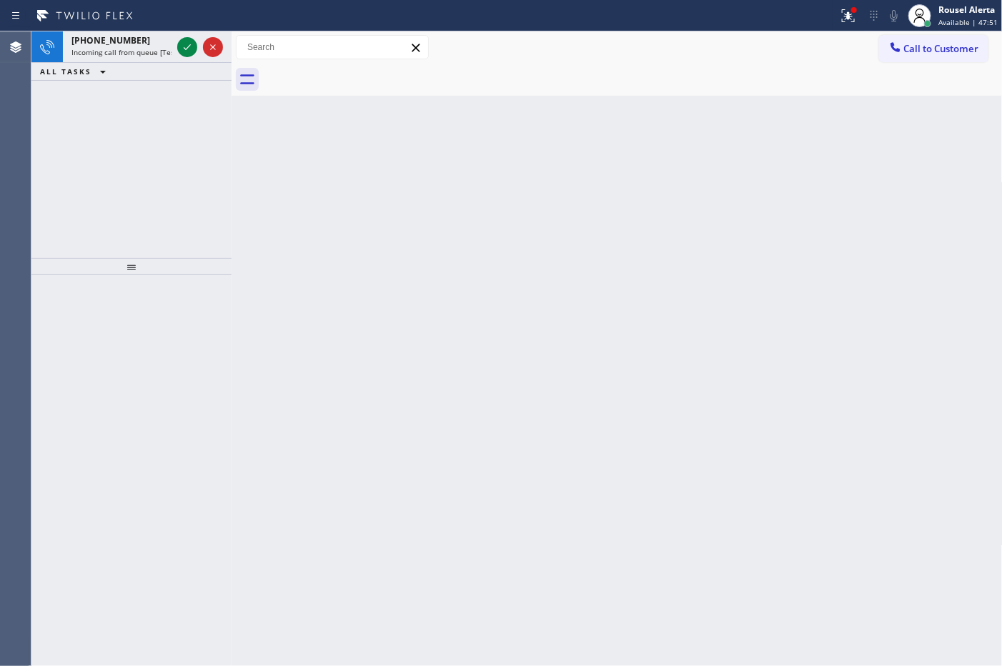
click at [182, 43] on icon at bounding box center [187, 47] width 17 height 17
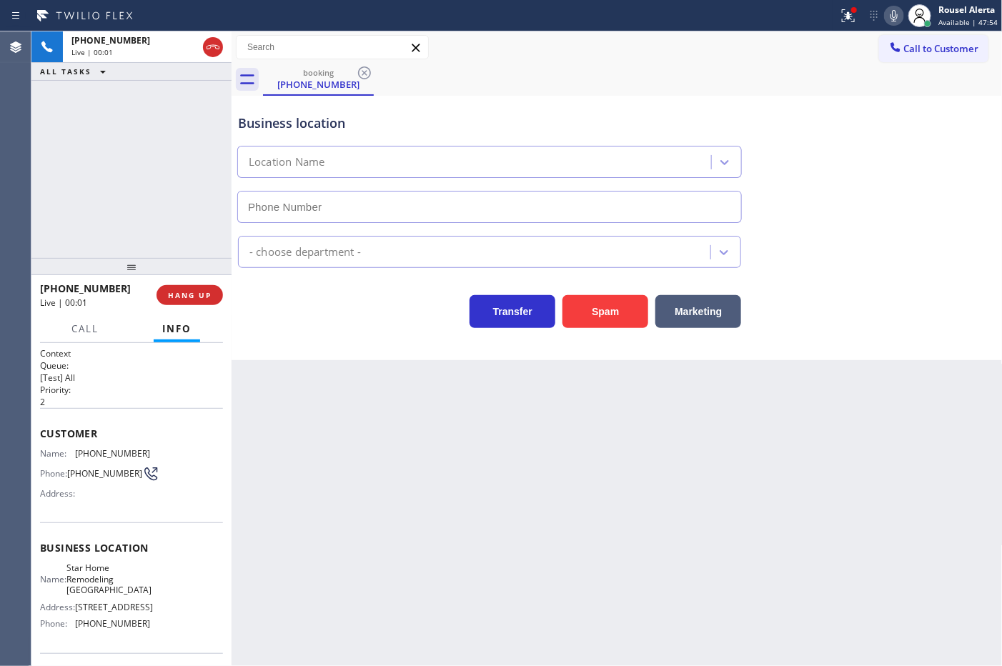
type input "[PHONE_NUMBER]"
click at [495, 560] on div "Back to Dashboard Change Sender ID Customers Technicians Select a contact Outbo…" at bounding box center [617, 348] width 771 height 635
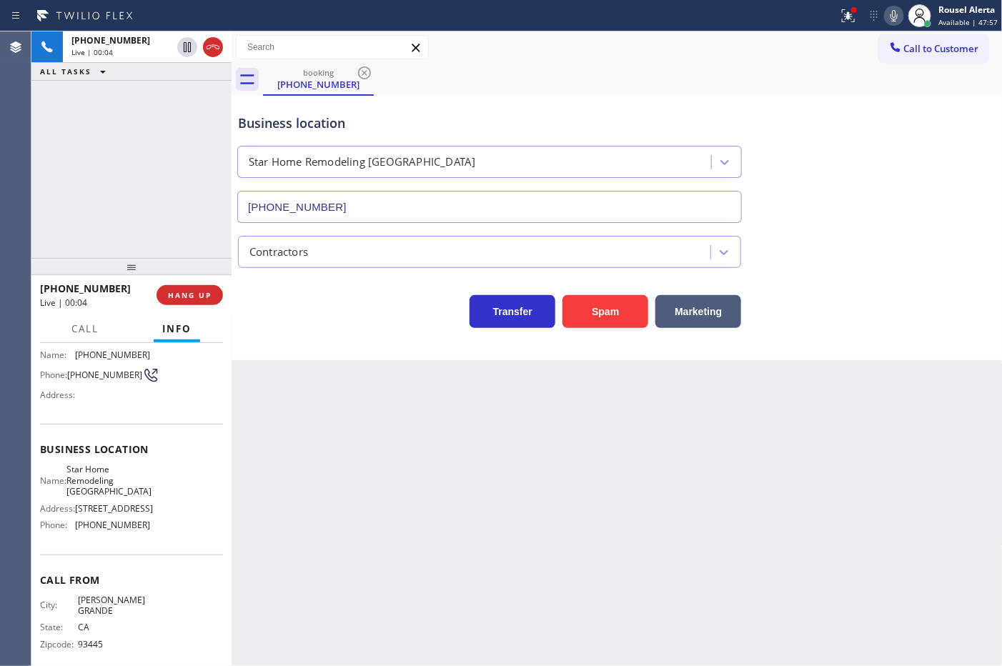
scroll to position [112, 0]
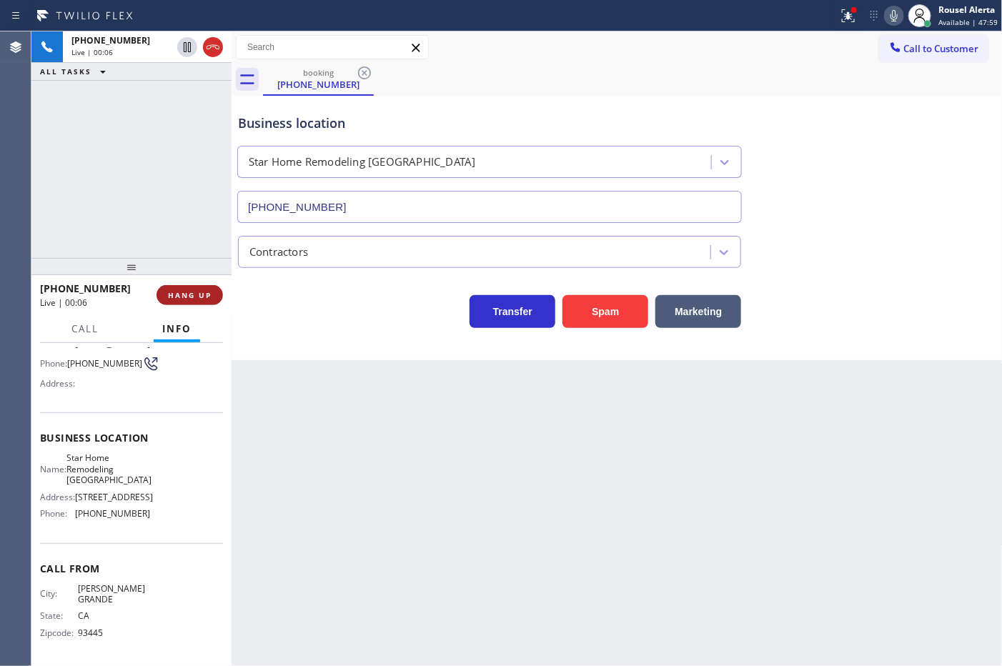
click at [179, 286] on button "HANG UP" at bounding box center [190, 295] width 66 height 20
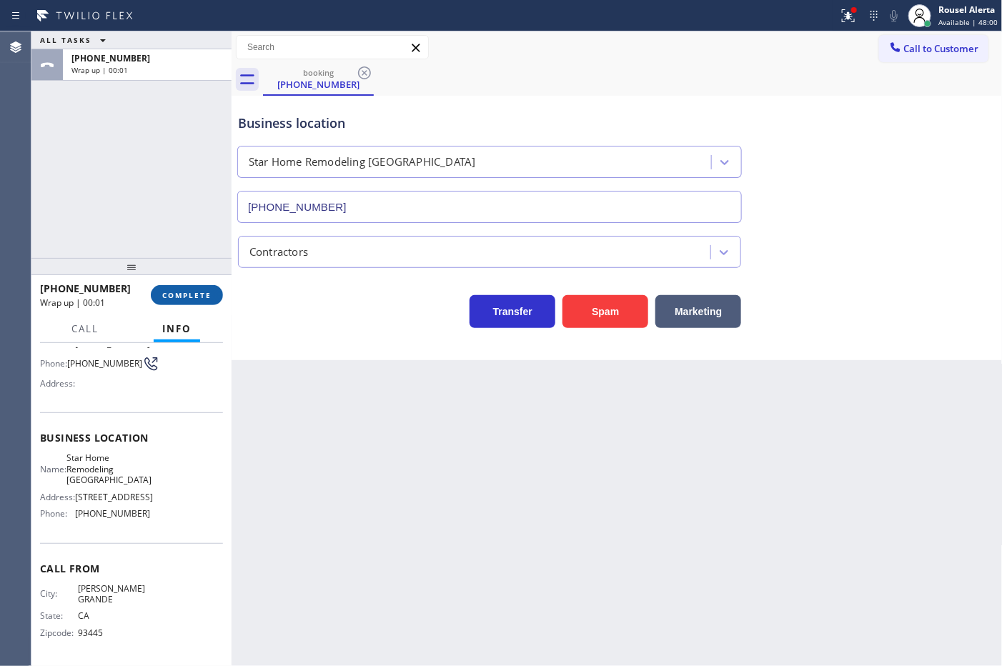
click at [179, 286] on button "COMPLETE" at bounding box center [187, 295] width 72 height 20
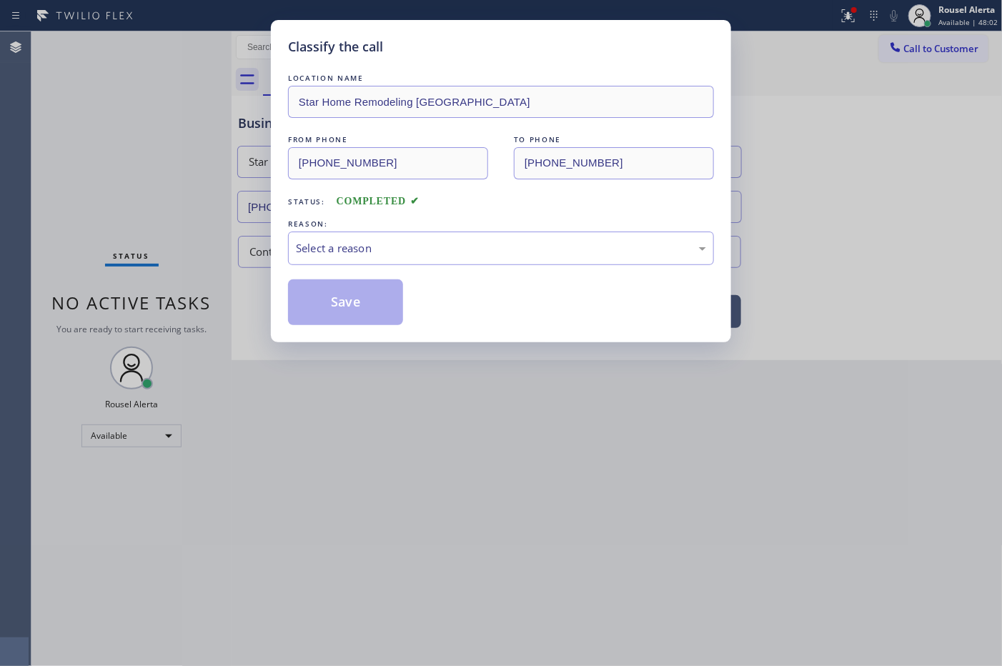
click at [487, 224] on div "REASON:" at bounding box center [501, 224] width 426 height 15
click at [483, 252] on div "Select a reason" at bounding box center [501, 248] width 410 height 16
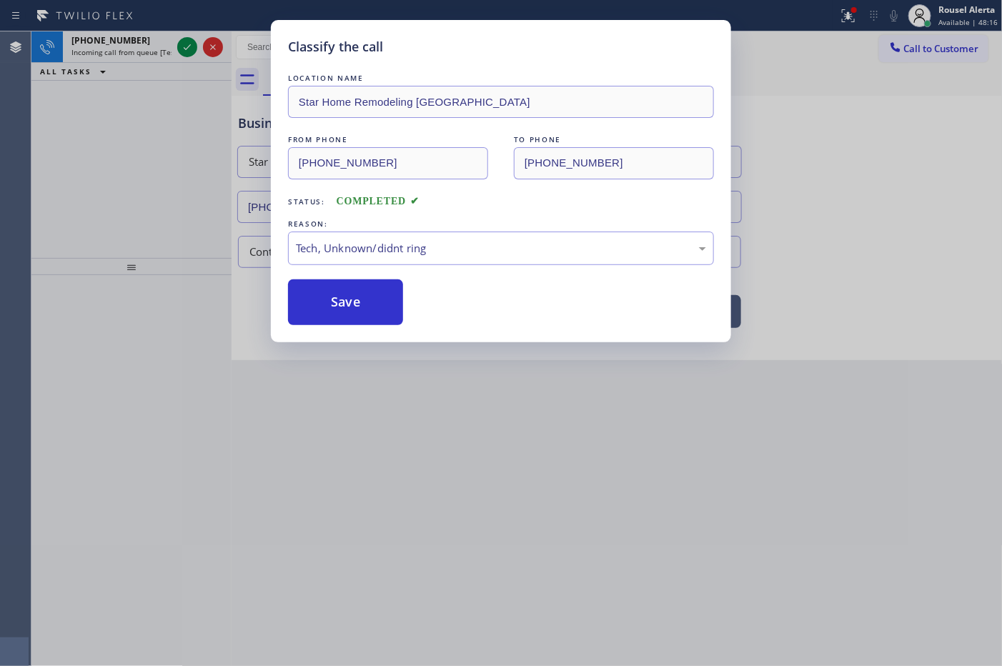
click at [455, 59] on div "LOCATION NAME Star Home Remodeling [GEOGRAPHIC_DATA] FROM PHONE [PHONE_NUMBER] …" at bounding box center [501, 190] width 426 height 269
click at [349, 304] on button "Save" at bounding box center [345, 303] width 115 height 46
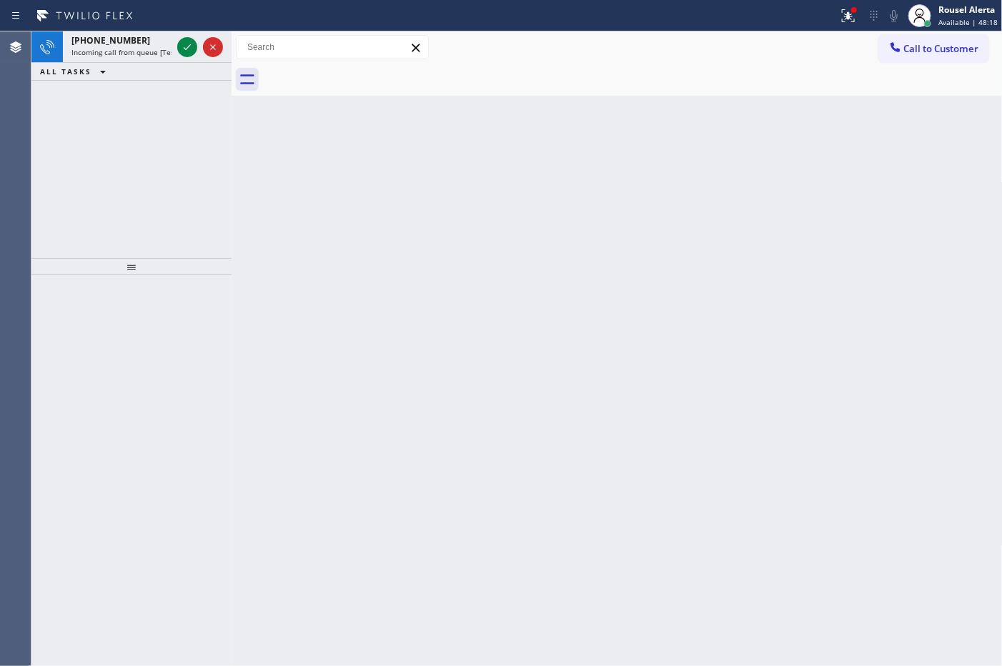
click at [348, 312] on div "Back to Dashboard Change Sender ID Customers Technicians Select a contact Outbo…" at bounding box center [617, 348] width 771 height 635
click at [127, 34] on span "[PHONE_NUMBER]" at bounding box center [110, 40] width 79 height 12
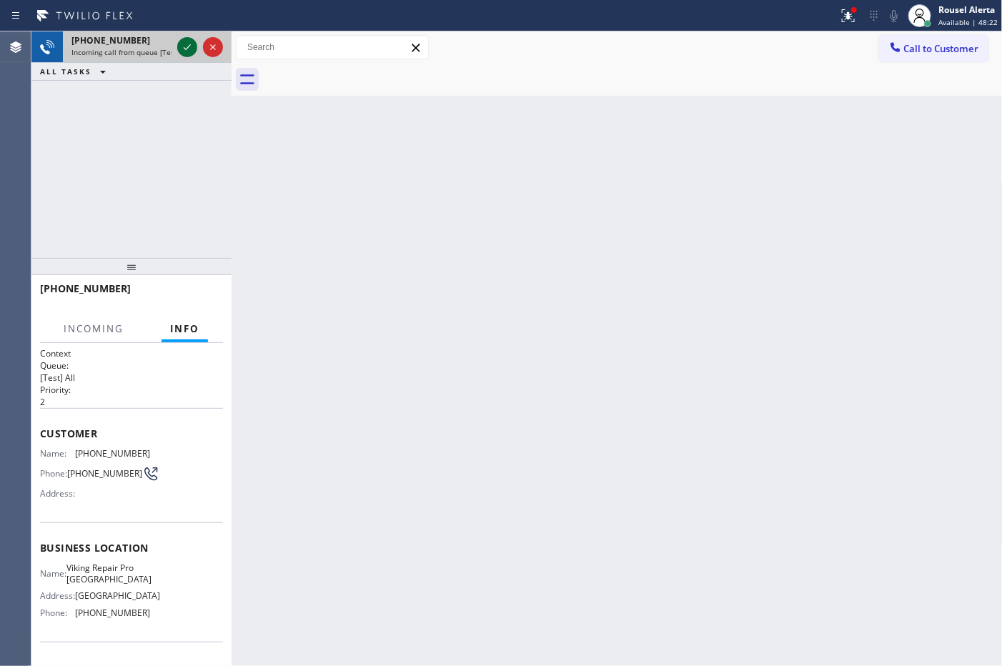
click at [182, 54] on icon at bounding box center [187, 47] width 17 height 17
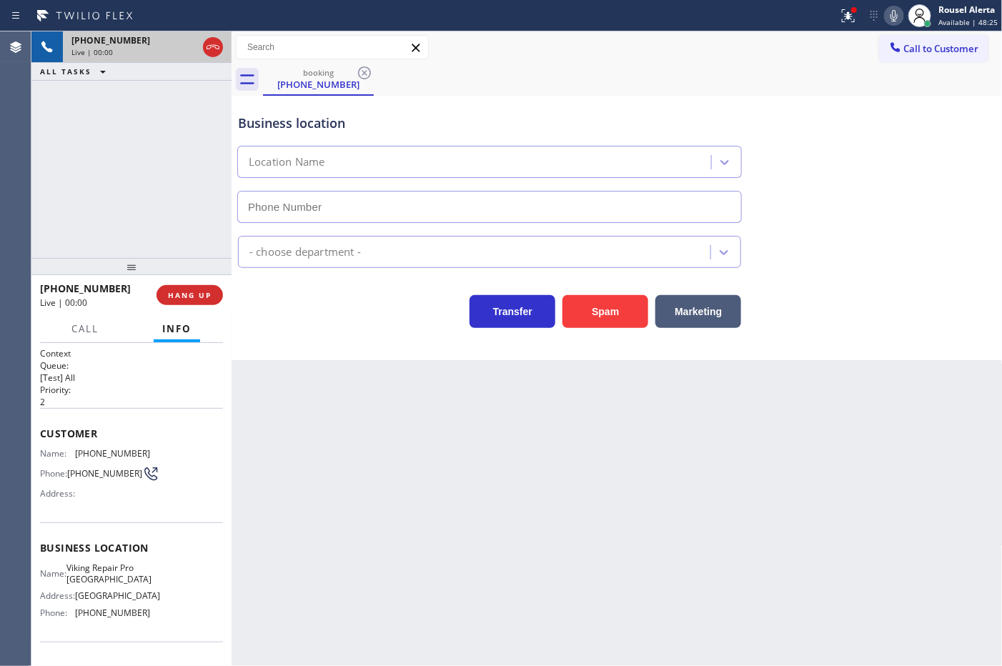
type input "[PHONE_NUMBER]"
click at [193, 285] on button "HANG UP" at bounding box center [190, 295] width 66 height 20
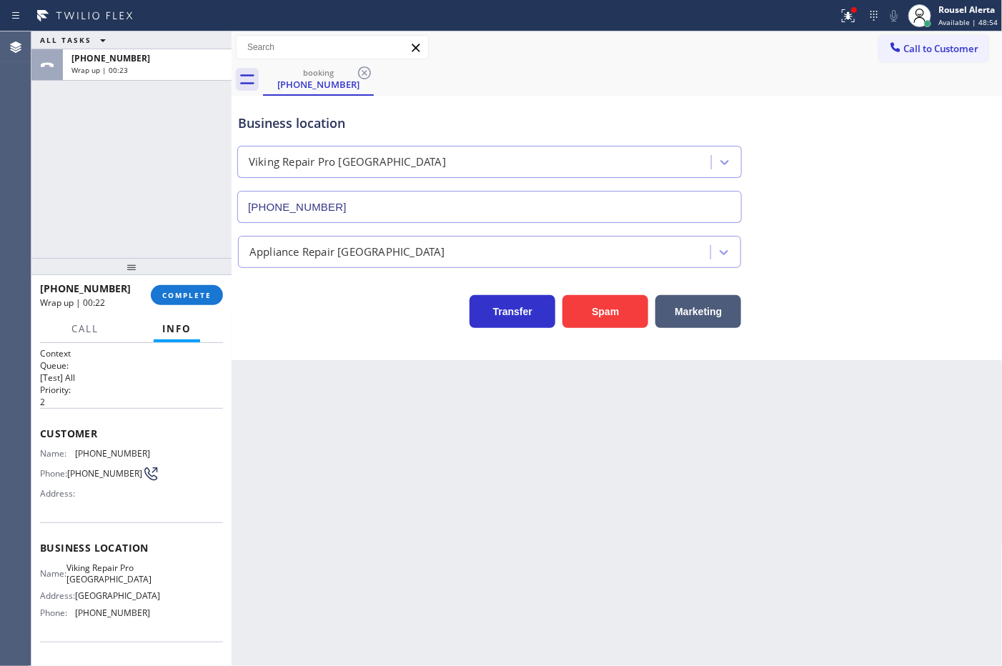
click at [173, 281] on div "[PHONE_NUMBER] Wrap up | 00:22 COMPLETE" at bounding box center [131, 295] width 183 height 37
click at [177, 292] on span "COMPLETE" at bounding box center [186, 295] width 49 height 10
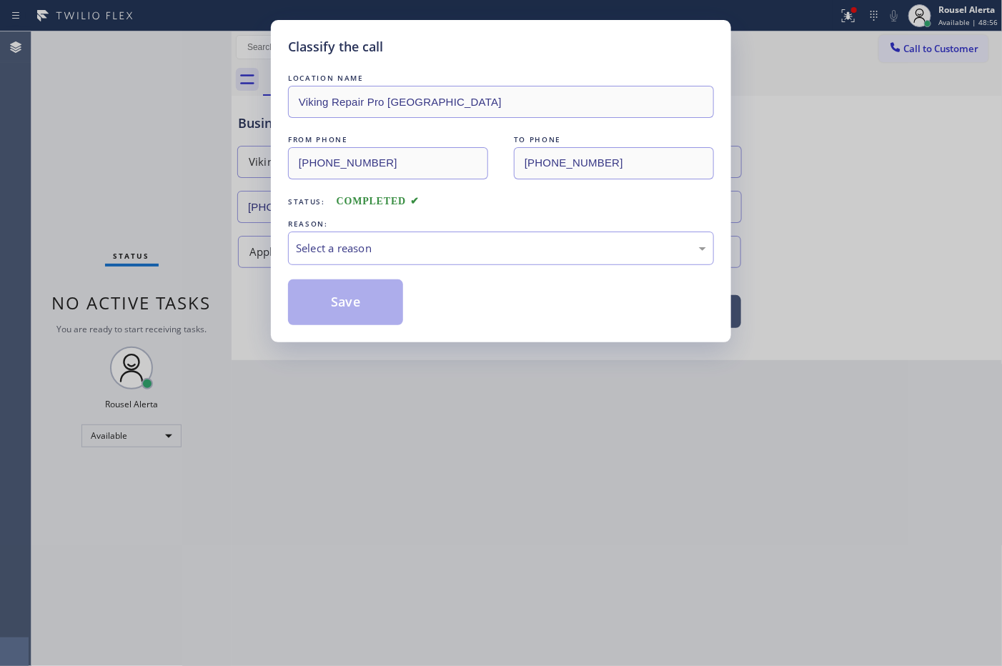
click at [424, 258] on div "Select a reason" at bounding box center [501, 249] width 426 height 34
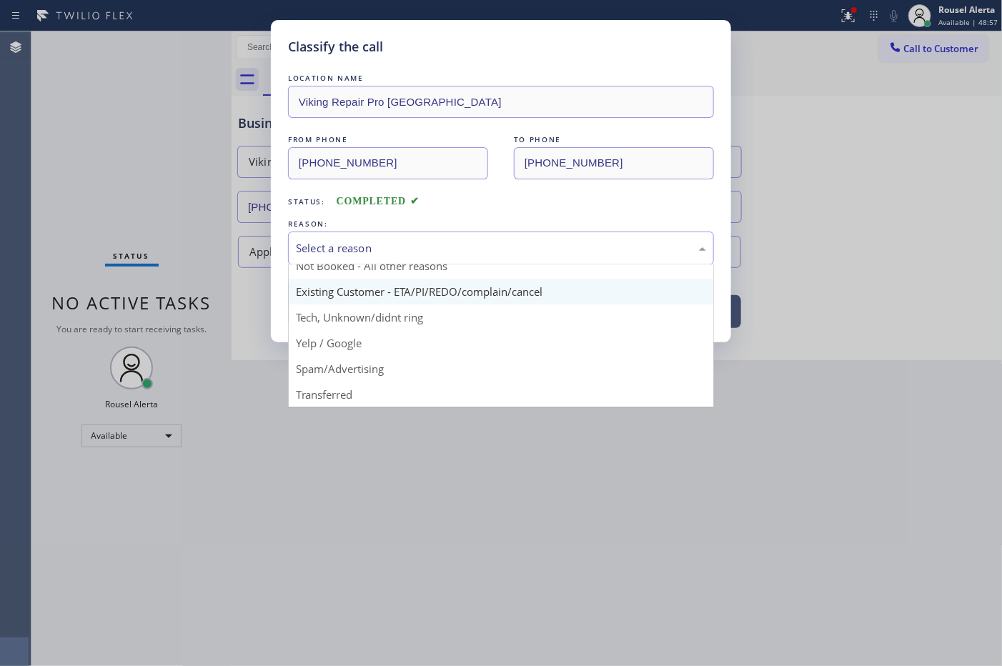
scroll to position [9, 0]
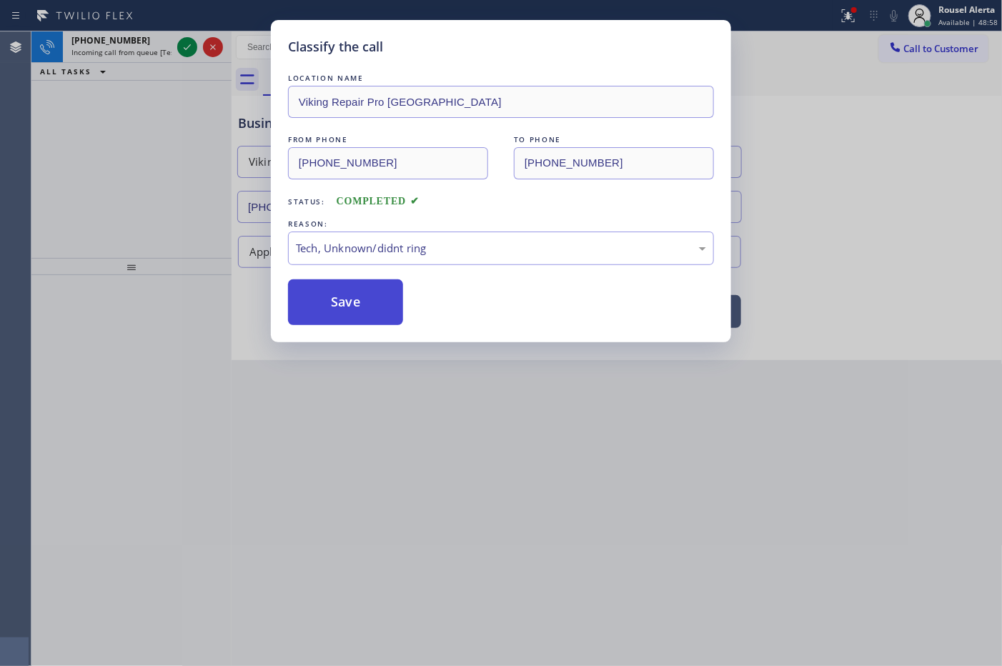
click at [354, 288] on button "Save" at bounding box center [345, 303] width 115 height 46
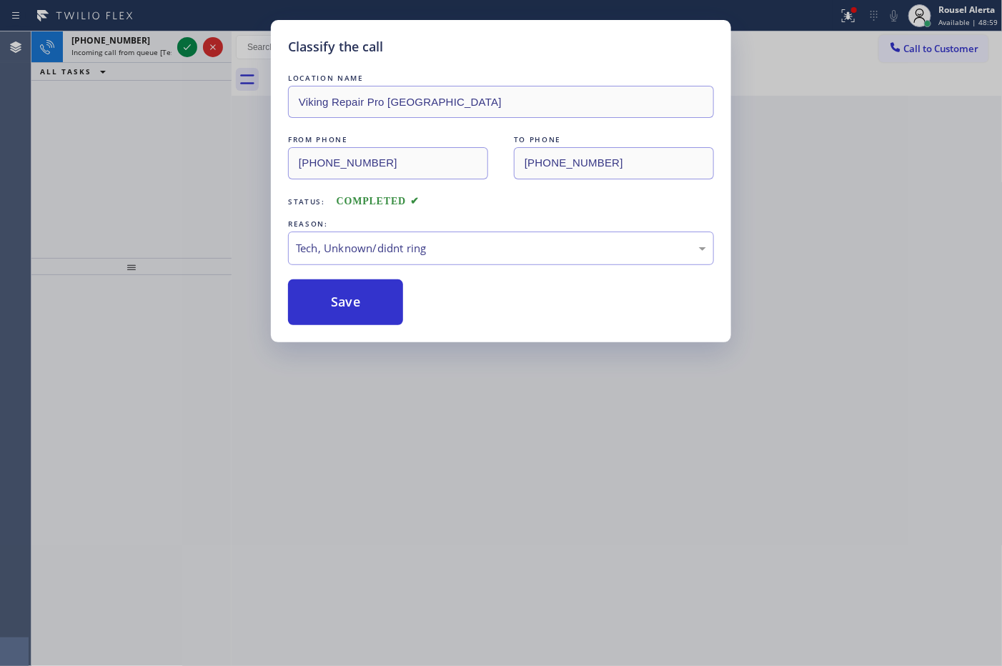
click at [383, 369] on div "Classify the call LOCATION NAME Viking Repair Pro Boulder FROM PHONE [PHONE_NUM…" at bounding box center [501, 333] width 1002 height 666
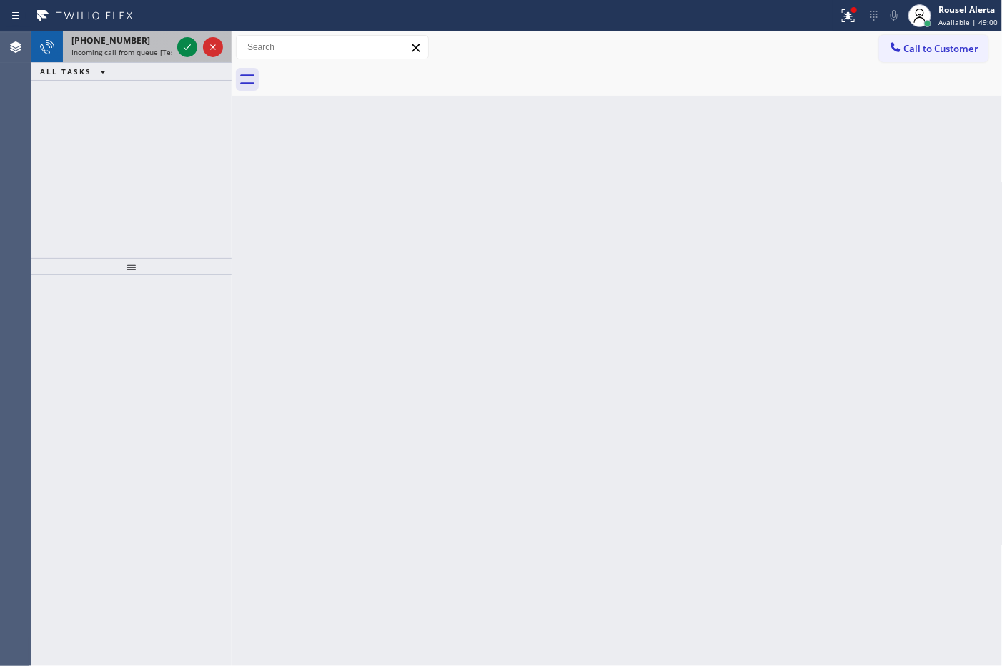
click at [144, 45] on div "[PHONE_NUMBER]" at bounding box center [121, 40] width 100 height 12
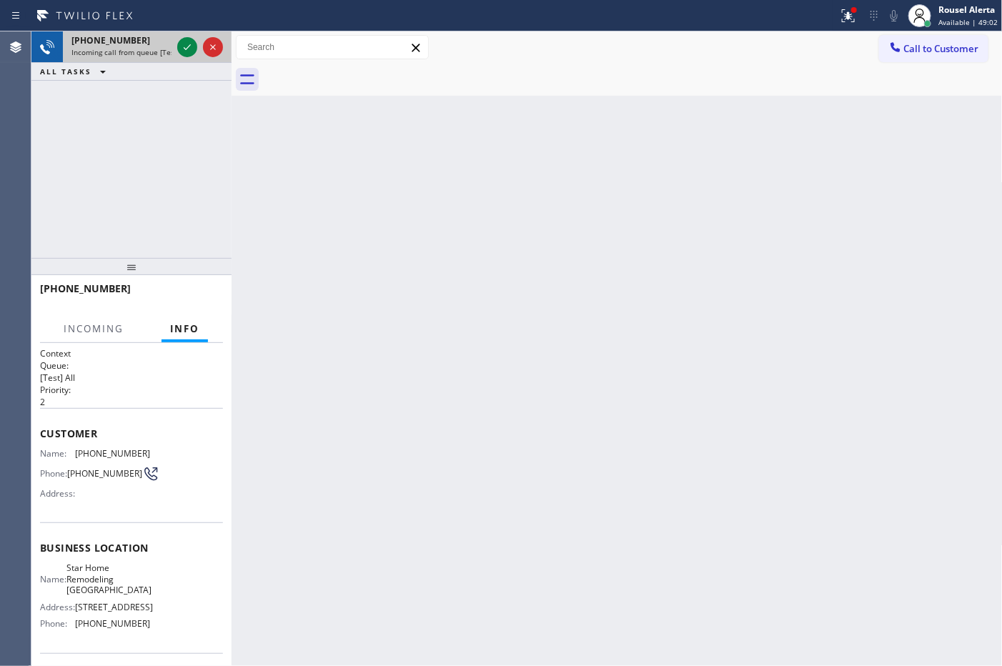
click at [156, 49] on span "Incoming call from queue [Test] All" at bounding box center [130, 52] width 119 height 10
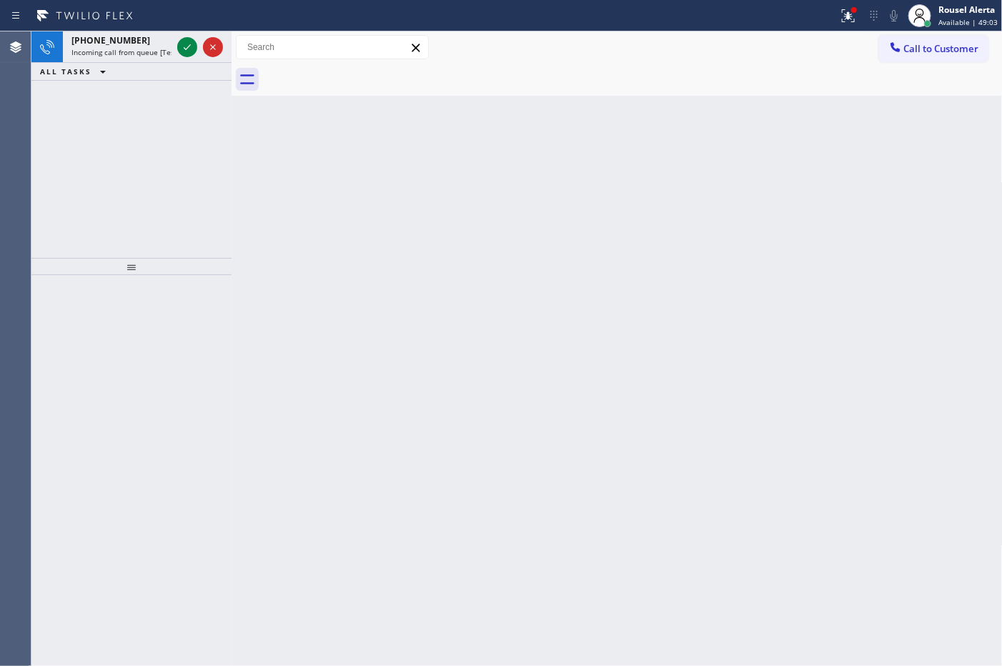
click at [284, 197] on div "Back to Dashboard Change Sender ID Customers Technicians Select a contact Outbo…" at bounding box center [617, 348] width 771 height 635
click at [145, 50] on span "Incoming call from queue [Test] All" at bounding box center [130, 52] width 119 height 10
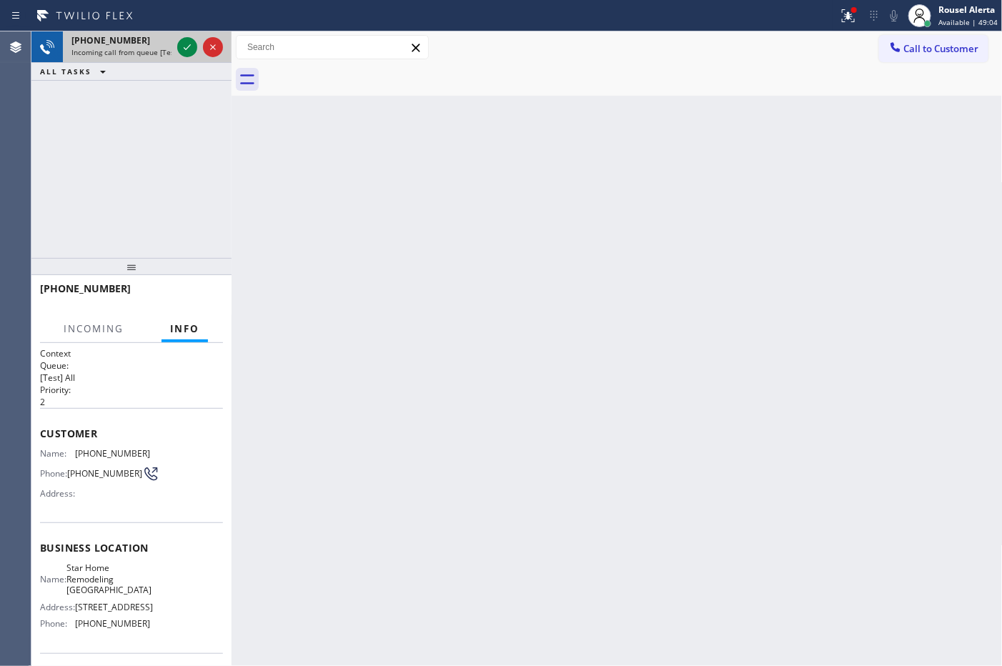
click at [145, 50] on span "Incoming call from queue [Test] All" at bounding box center [130, 52] width 119 height 10
click at [409, 281] on div "Back to Dashboard Change Sender ID Customers Technicians Select a contact Outbo…" at bounding box center [617, 348] width 771 height 635
click at [840, 32] on div "Call to Customer Outbound call Location Marvel Electricians [GEOGRAPHIC_DATA] Y…" at bounding box center [617, 47] width 771 height 32
click at [841, 27] on button at bounding box center [848, 15] width 31 height 31
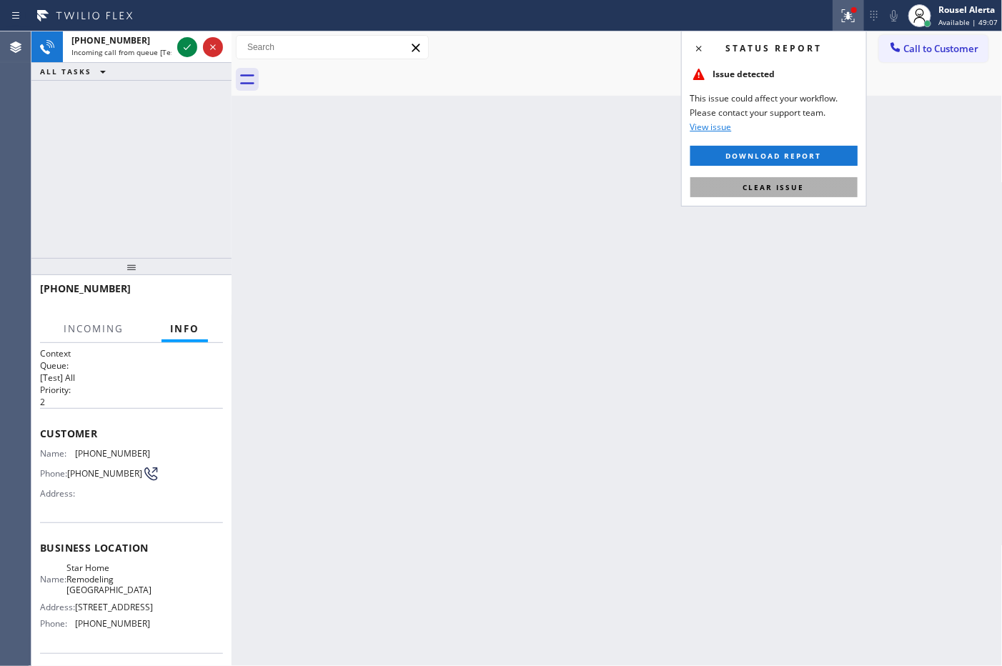
click at [810, 197] on button "Clear issue" at bounding box center [774, 187] width 167 height 20
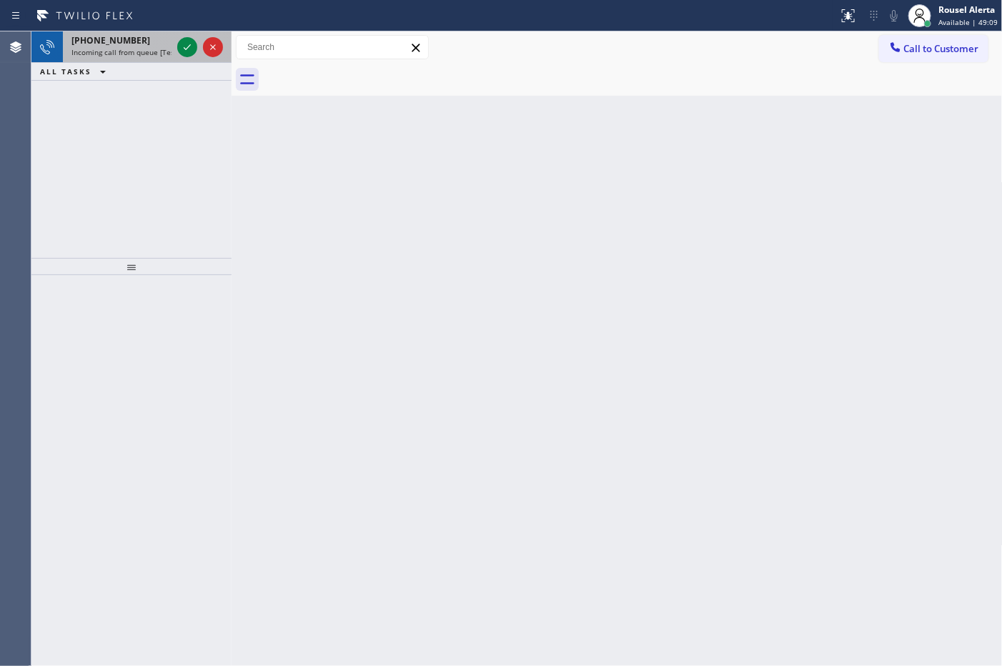
click at [102, 52] on span "Incoming call from queue [Test] All" at bounding box center [130, 52] width 119 height 10
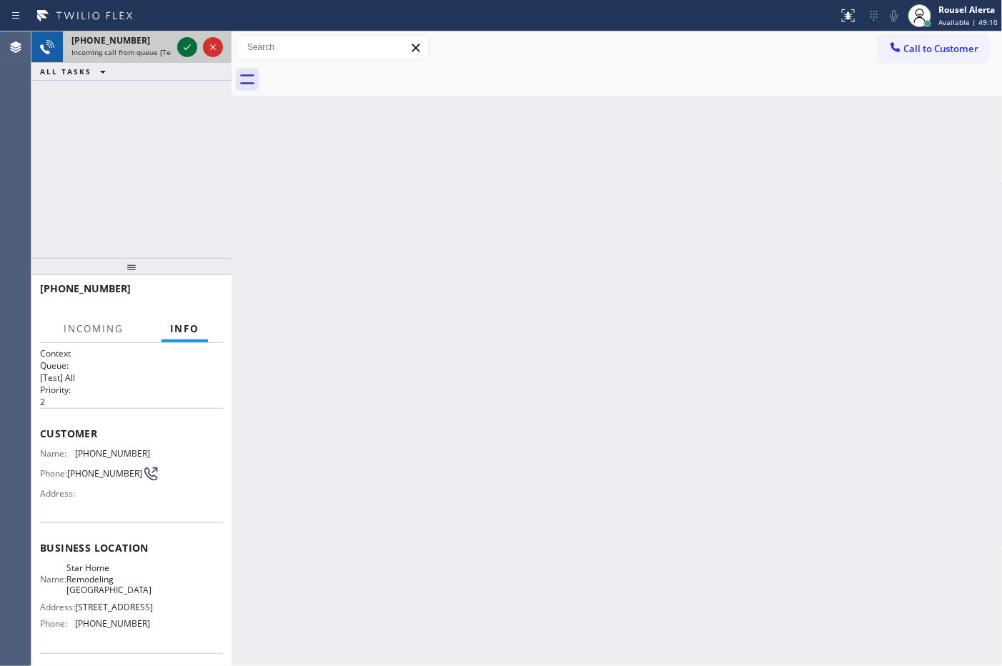
click at [190, 43] on icon at bounding box center [187, 47] width 17 height 17
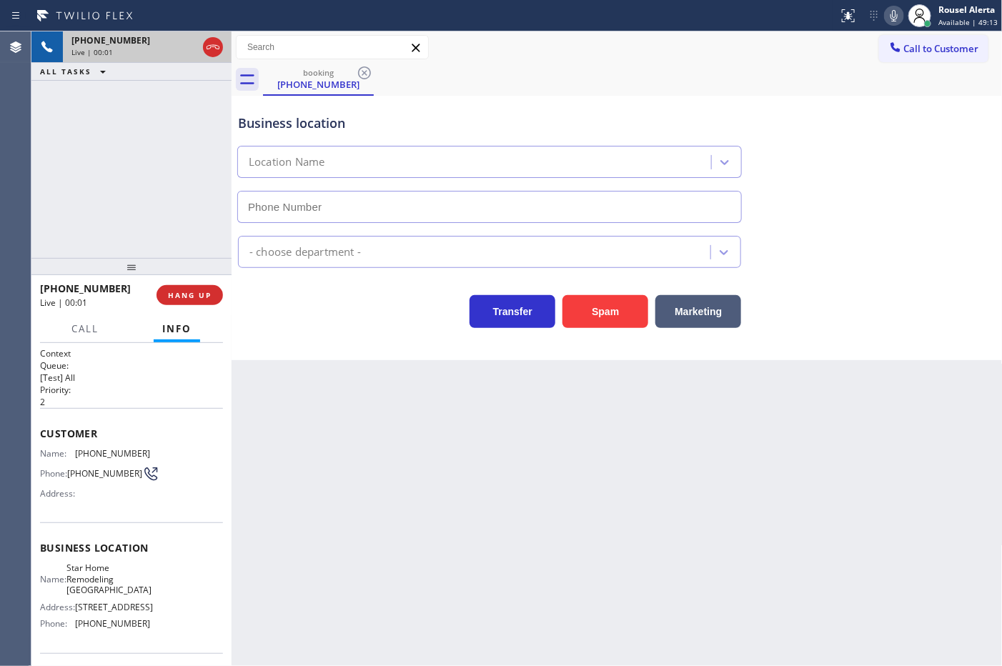
type input "[PHONE_NUMBER]"
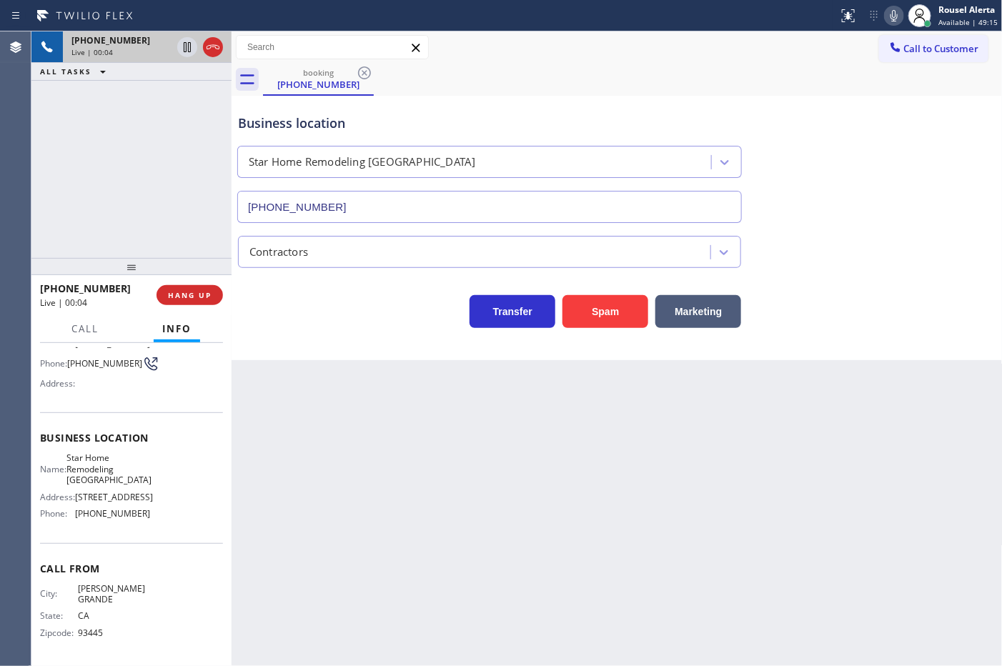
click at [357, 543] on div "Back to Dashboard Change Sender ID Customers Technicians Select a contact Outbo…" at bounding box center [617, 348] width 771 height 635
click at [192, 295] on span "HANG UP" at bounding box center [190, 295] width 44 height 10
click at [351, 488] on div "Back to Dashboard Change Sender ID Customers Technicians Select a contact Outbo…" at bounding box center [617, 348] width 771 height 635
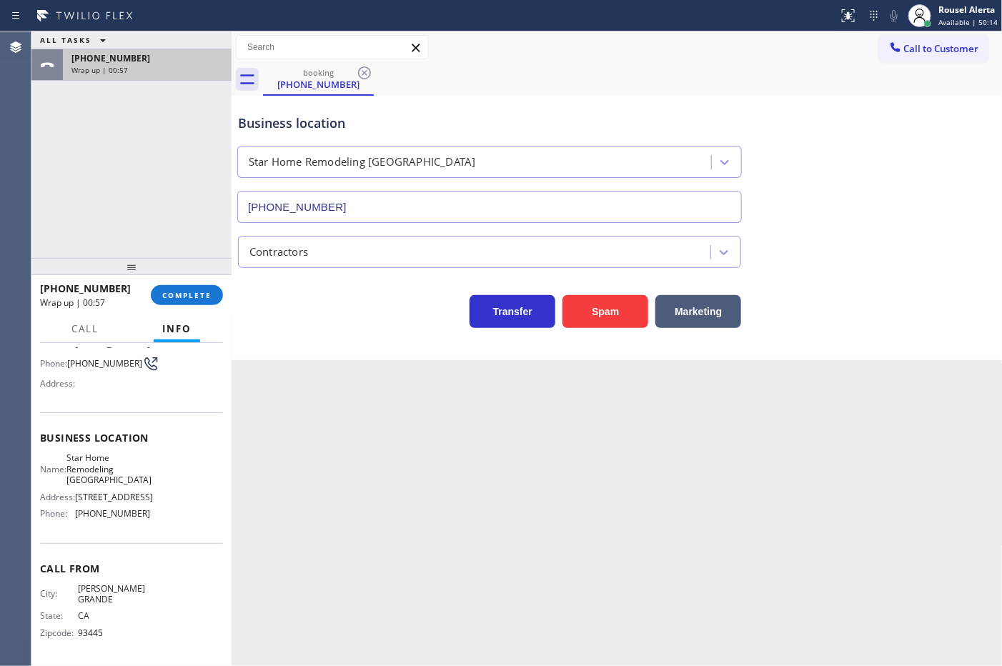
drag, startPoint x: 164, startPoint y: 57, endPoint x: 187, endPoint y: 187, distance: 131.4
click at [164, 58] on div "[PHONE_NUMBER]" at bounding box center [147, 58] width 152 height 12
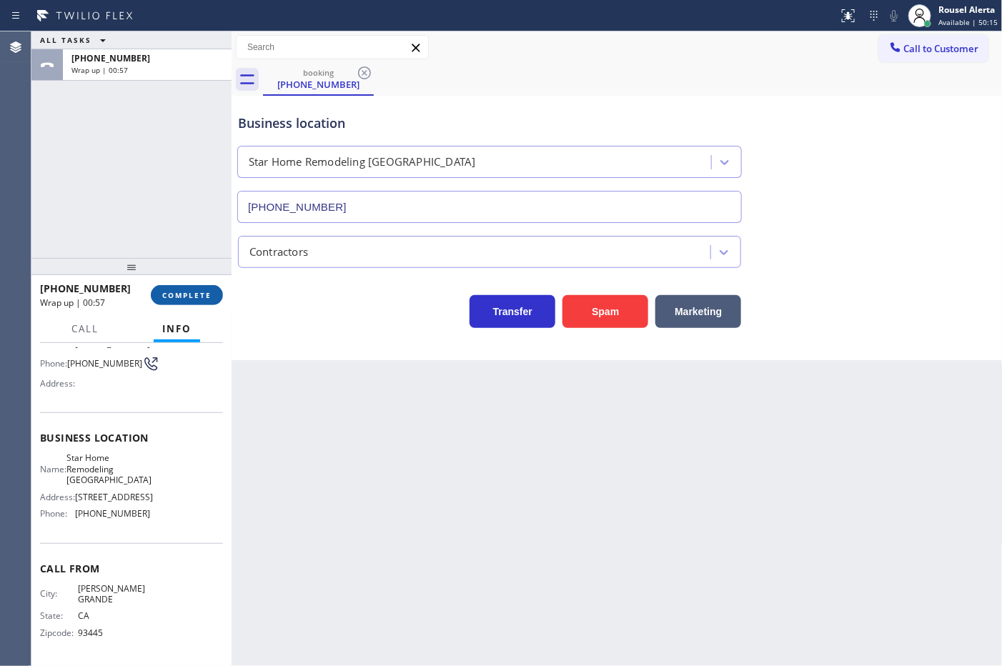
click at [184, 302] on button "COMPLETE" at bounding box center [187, 295] width 72 height 20
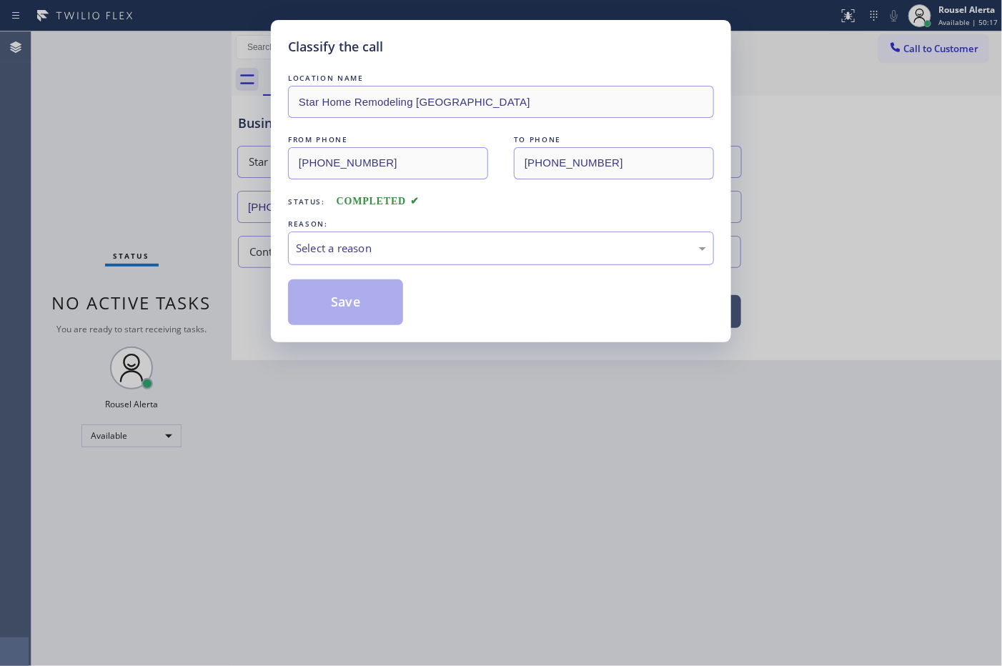
click at [342, 251] on div "Select a reason" at bounding box center [501, 248] width 410 height 16
click at [365, 308] on button "Save" at bounding box center [345, 303] width 115 height 46
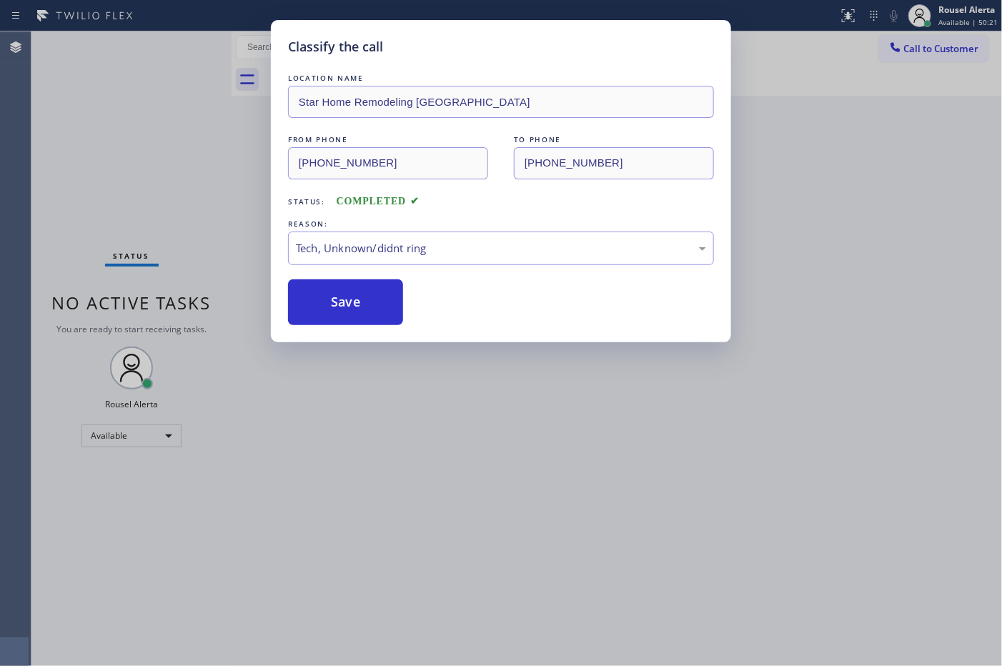
drag, startPoint x: 490, startPoint y: 495, endPoint x: 516, endPoint y: 513, distance: 31.3
click at [492, 495] on div "Classify the call LOCATION NAME Star Home Remodeling [GEOGRAPHIC_DATA] FROM PHO…" at bounding box center [501, 333] width 1002 height 666
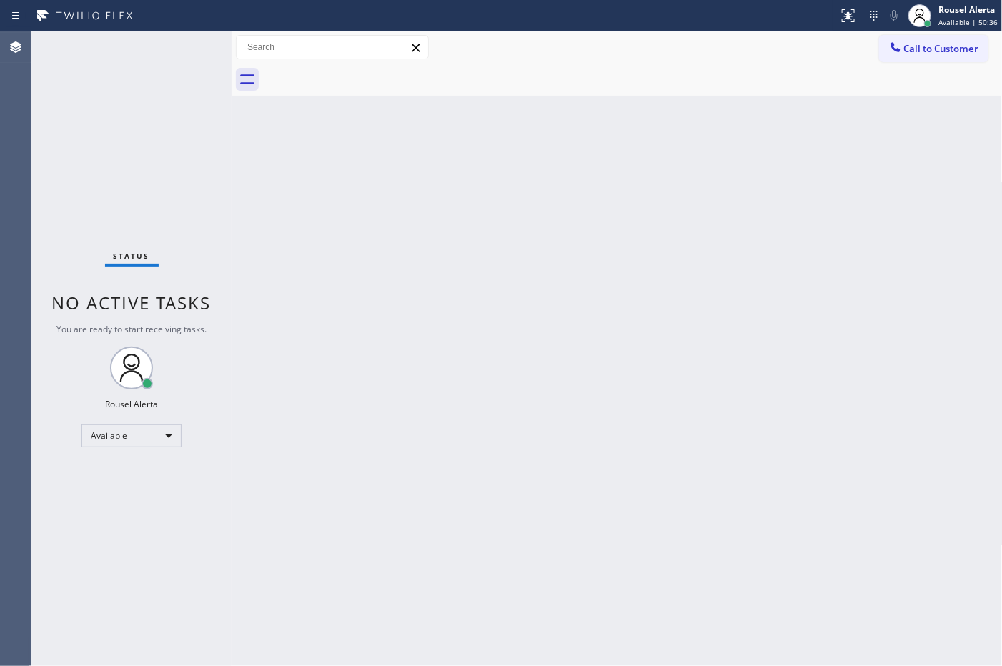
click at [143, 98] on div "Status No active tasks You are ready to start receiving tasks. Rousel Alerta Av…" at bounding box center [131, 348] width 200 height 635
click at [161, 62] on div "Status No active tasks You are ready to start receiving tasks. Rousel Alerta Av…" at bounding box center [131, 348] width 200 height 635
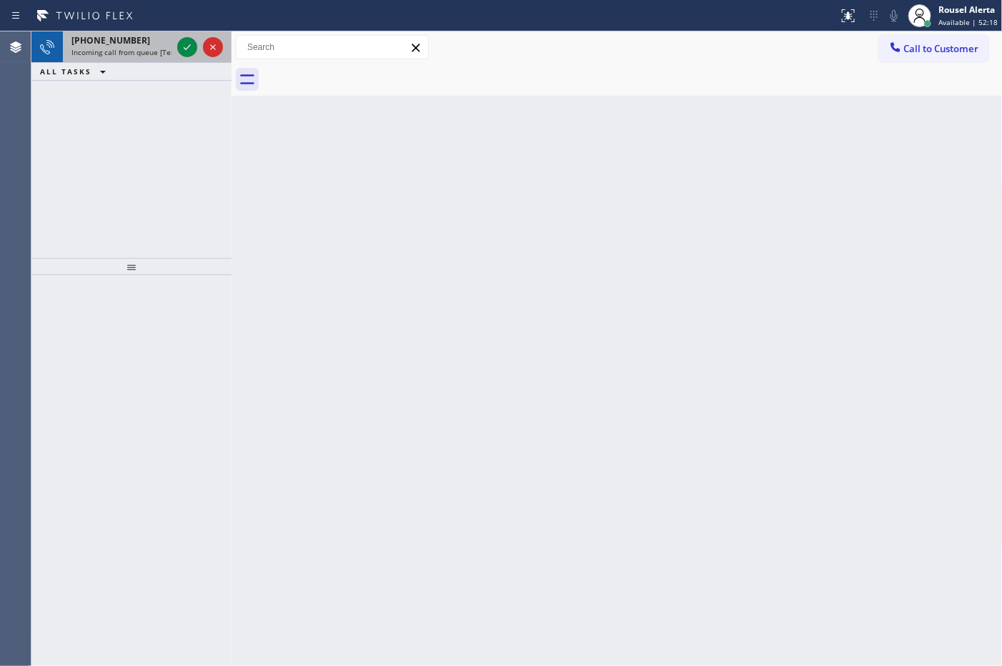
click at [151, 41] on div "[PHONE_NUMBER]" at bounding box center [121, 40] width 100 height 12
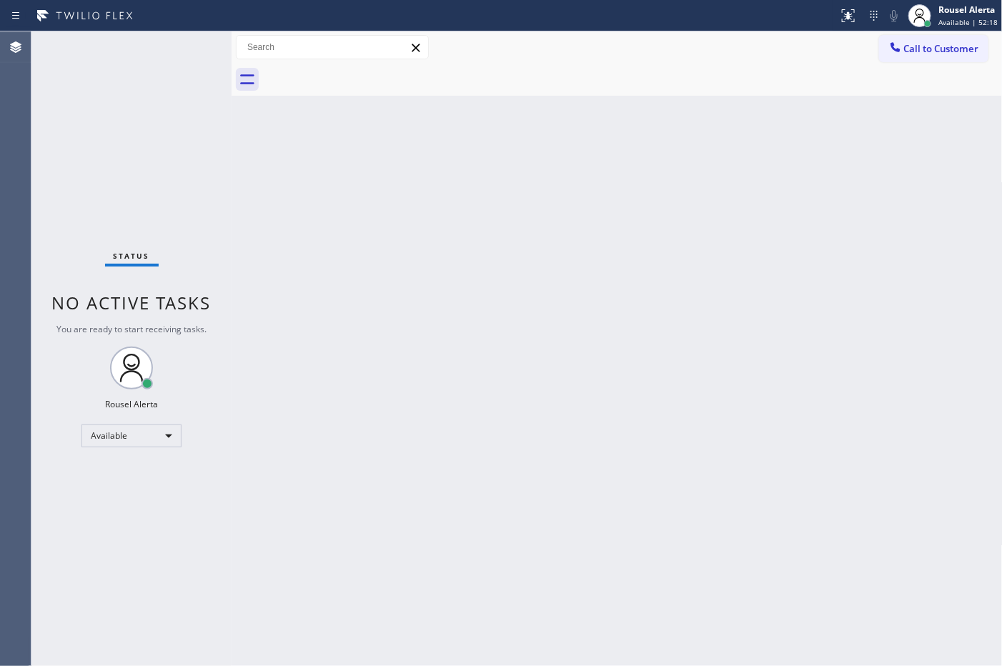
click at [151, 41] on div "Status No active tasks You are ready to start receiving tasks. Rousel Alerta Av…" at bounding box center [131, 348] width 200 height 635
click at [156, 39] on div "Status No active tasks You are ready to start receiving tasks. Rousel Alerta Av…" at bounding box center [131, 348] width 200 height 635
click at [508, 129] on div "Back to Dashboard Change Sender ID Customers Technicians Select a contact Outbo…" at bounding box center [617, 348] width 771 height 635
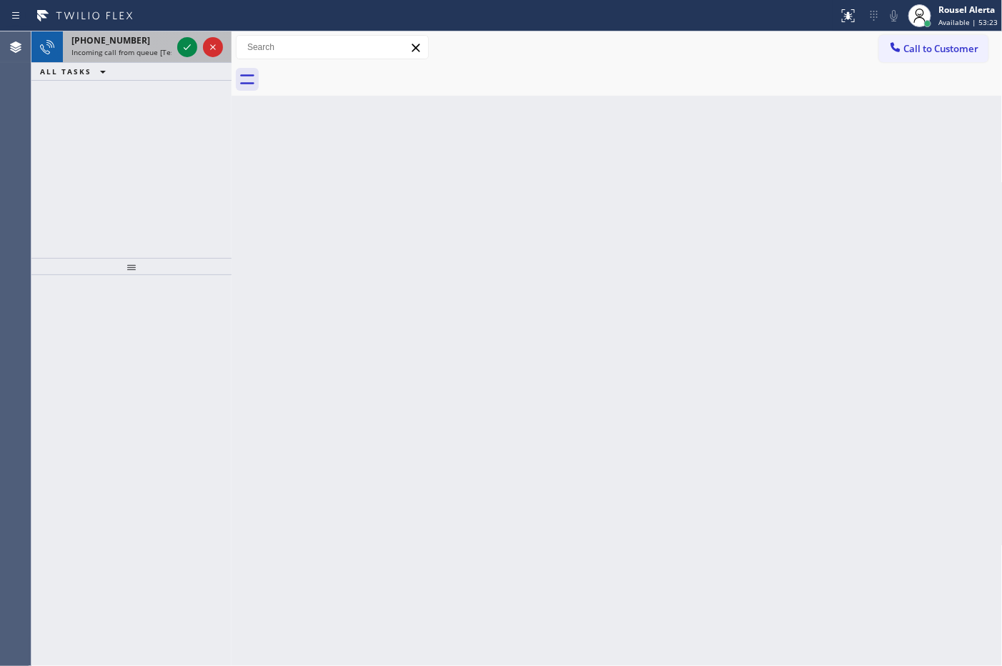
click at [140, 36] on div "[PHONE_NUMBER]" at bounding box center [121, 40] width 100 height 12
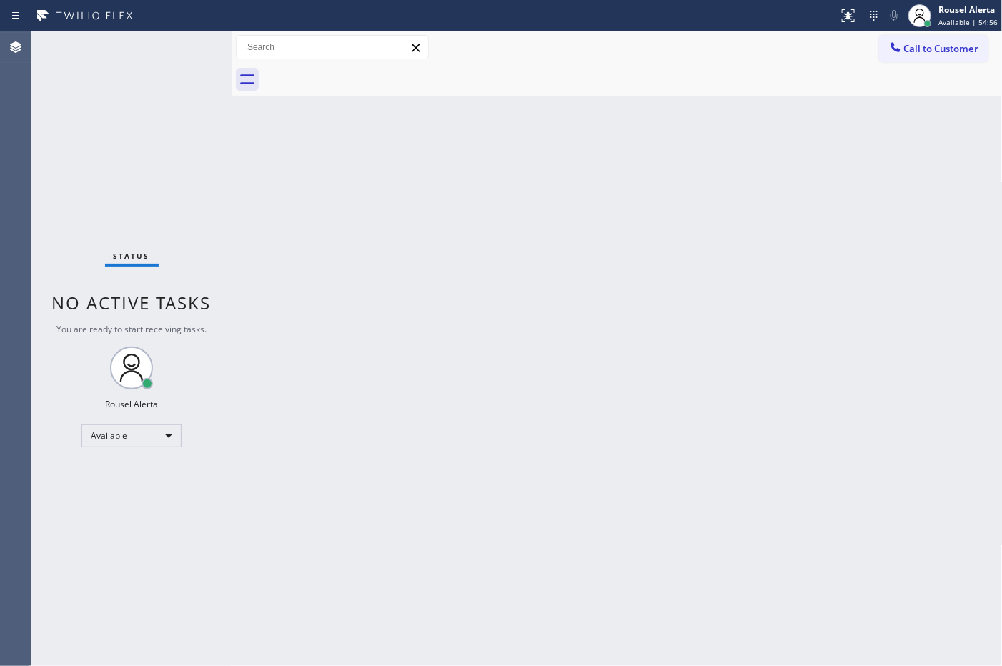
click at [157, 72] on div "Status No active tasks You are ready to start receiving tasks. Rousel Alerta Av…" at bounding box center [131, 348] width 200 height 635
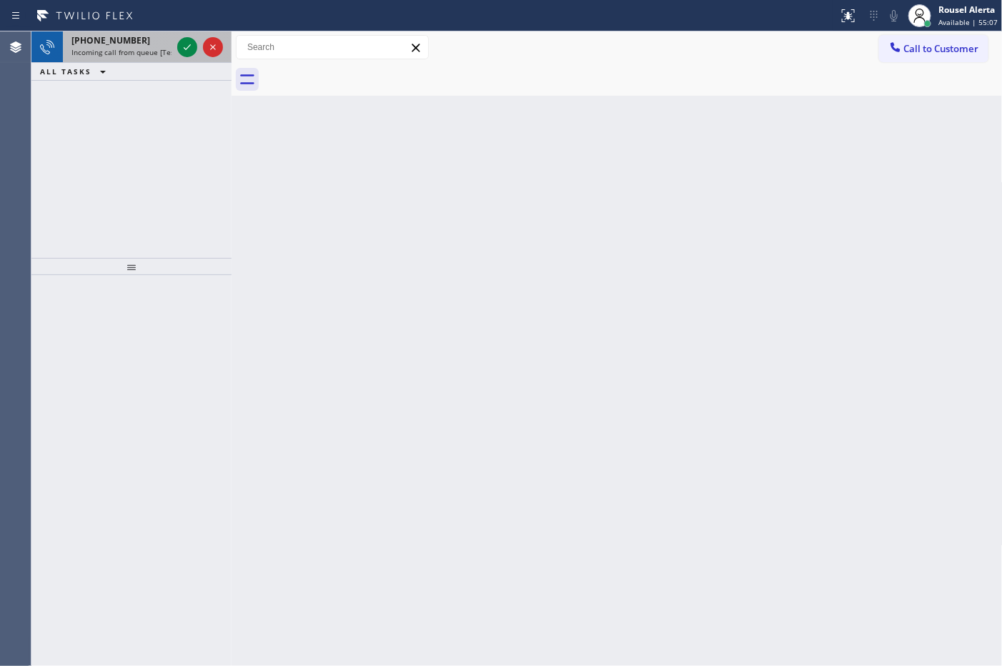
click at [106, 57] on div "[PHONE_NUMBER] Incoming call from queue [Test] All" at bounding box center [119, 46] width 112 height 31
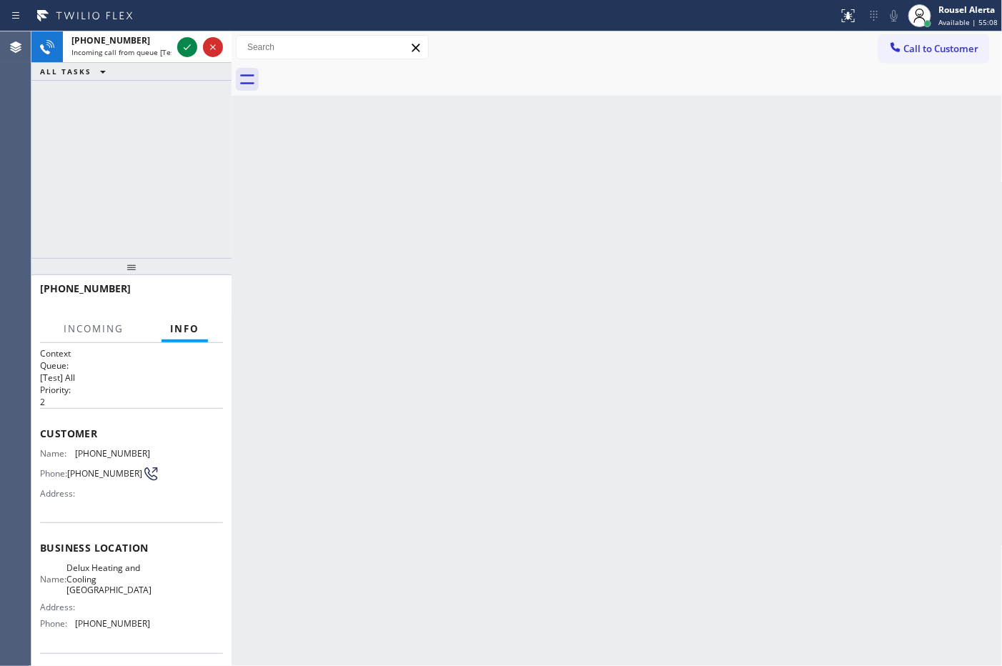
click at [266, 295] on div "Back to Dashboard Change Sender ID Customers Technicians Select a contact Outbo…" at bounding box center [617, 348] width 771 height 635
click at [176, 44] on div at bounding box center [199, 46] width 51 height 31
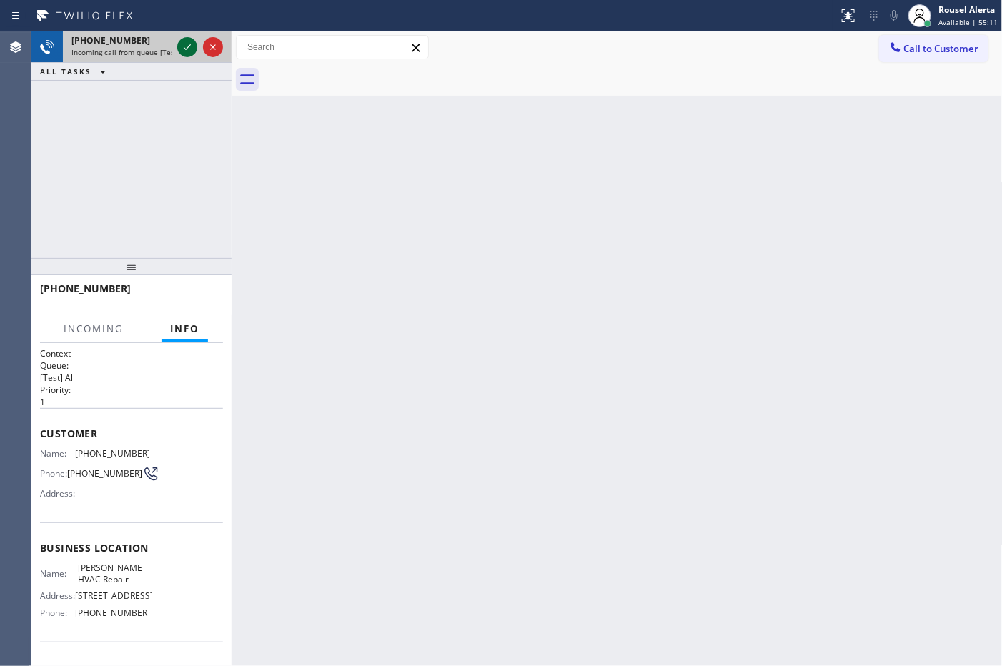
click at [182, 48] on icon at bounding box center [187, 47] width 17 height 17
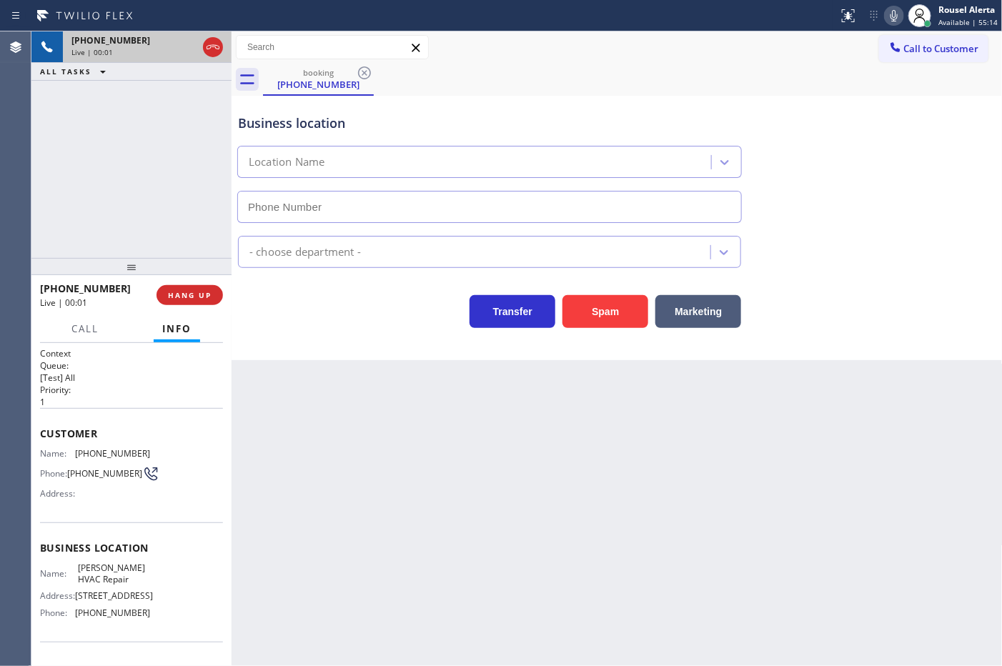
type input "[PHONE_NUMBER]"
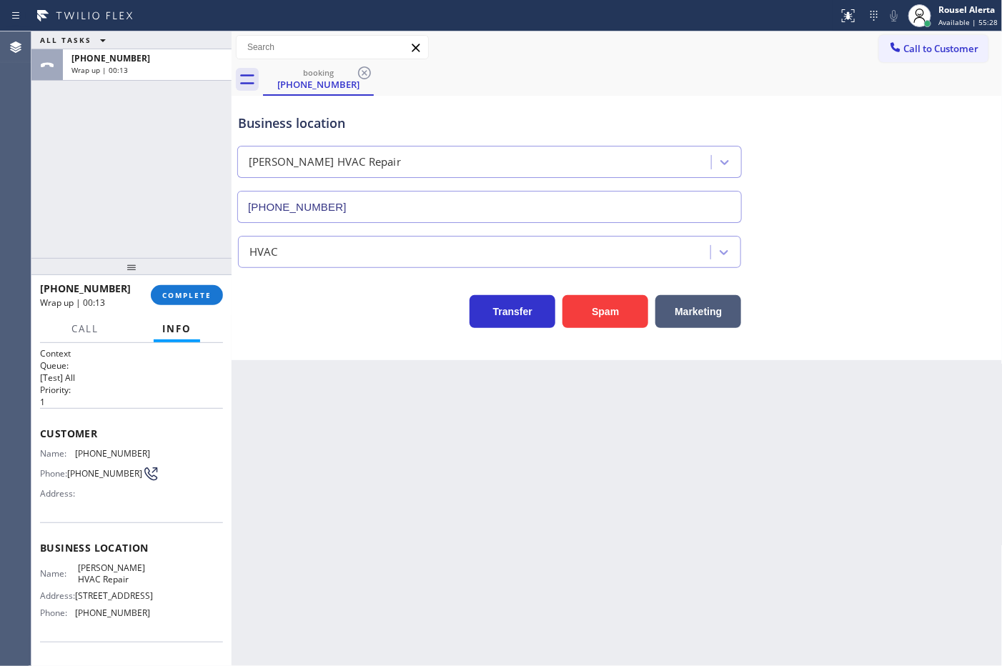
click at [356, 445] on div "Back to Dashboard Change Sender ID Customers Technicians Select a contact Outbo…" at bounding box center [617, 348] width 771 height 635
click at [137, 59] on div "[PHONE_NUMBER]" at bounding box center [147, 58] width 152 height 12
click at [179, 295] on span "COMPLETE" at bounding box center [186, 295] width 49 height 10
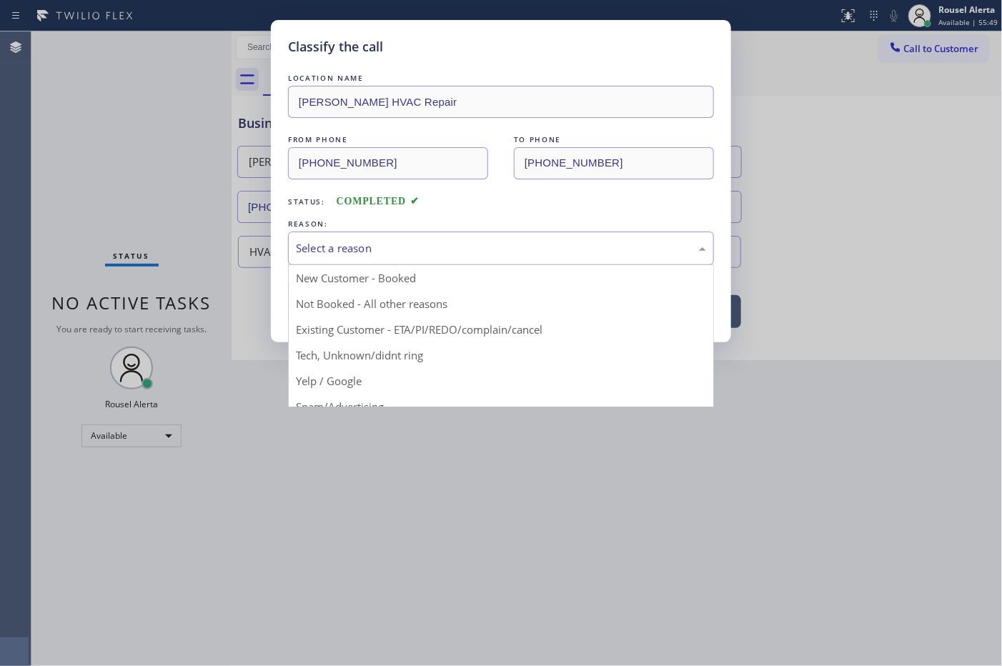
click at [302, 247] on div "Select a reason" at bounding box center [501, 248] width 410 height 16
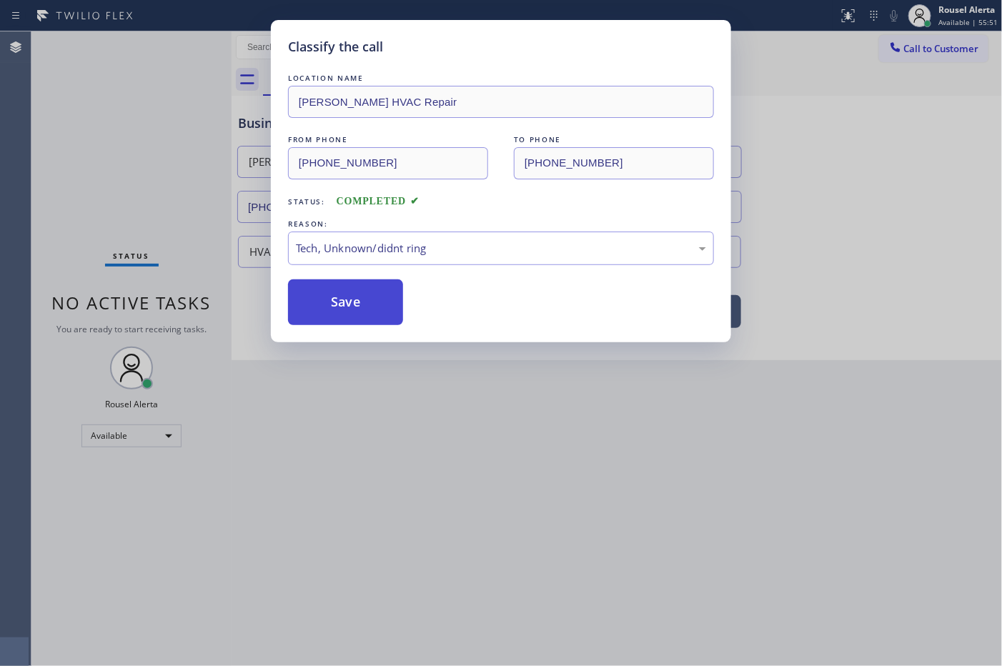
click at [337, 299] on button "Save" at bounding box center [345, 303] width 115 height 46
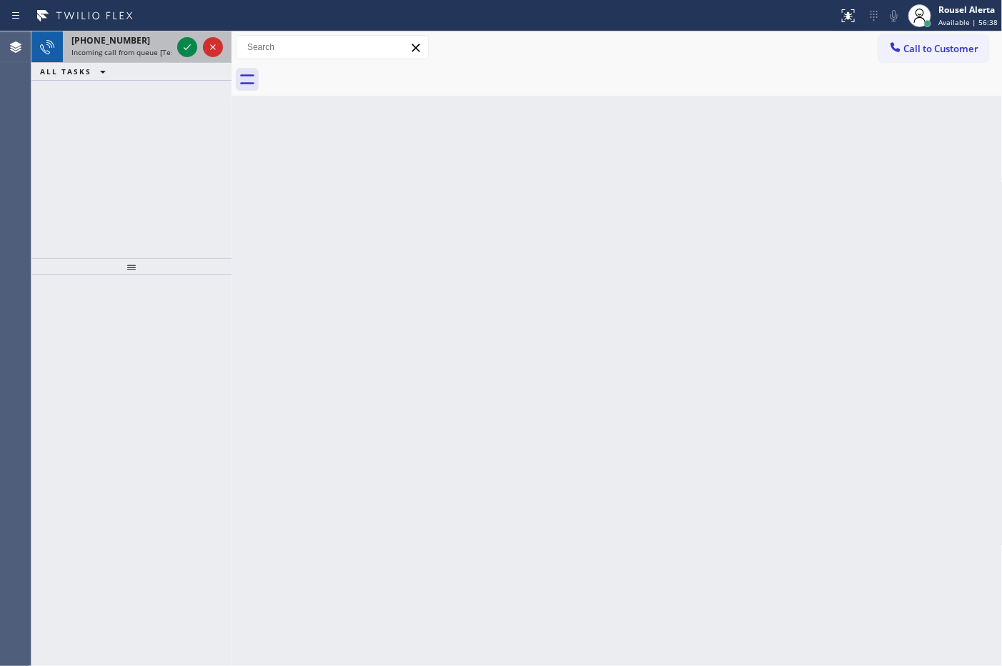
click at [172, 44] on div "[PHONE_NUMBER]" at bounding box center [121, 40] width 100 height 12
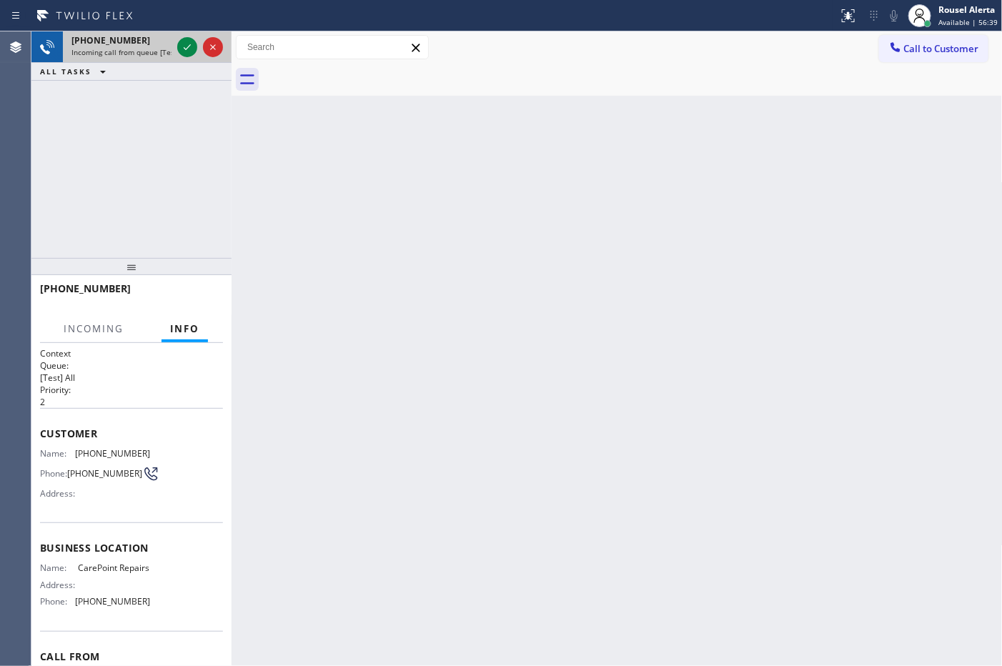
click at [176, 44] on div at bounding box center [199, 46] width 51 height 31
click at [181, 44] on icon at bounding box center [187, 47] width 17 height 17
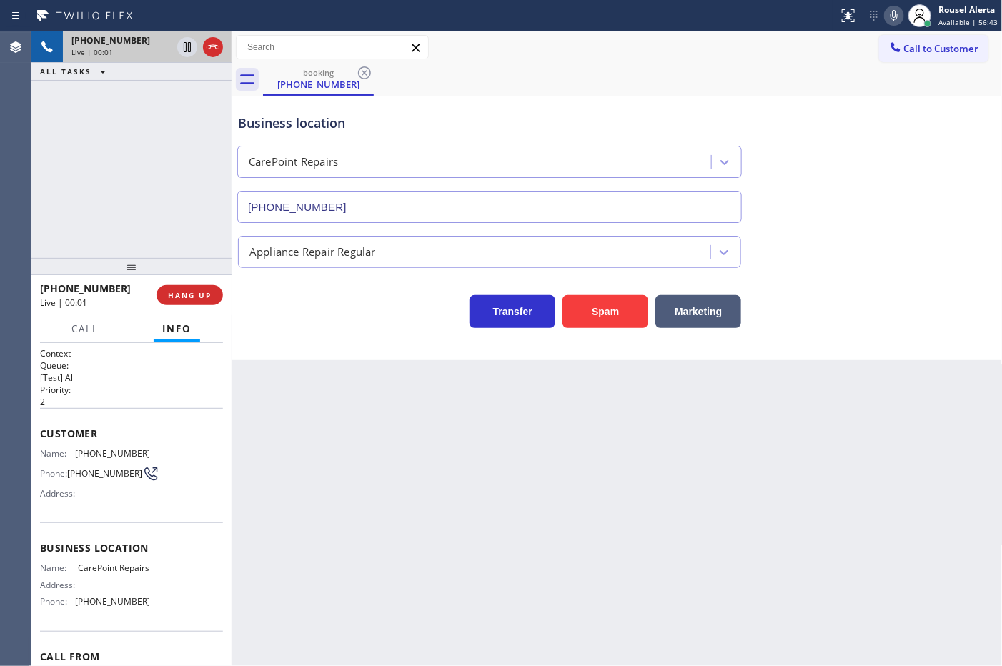
type input "[PHONE_NUMBER]"
click at [197, 297] on span "HANG UP" at bounding box center [190, 295] width 44 height 10
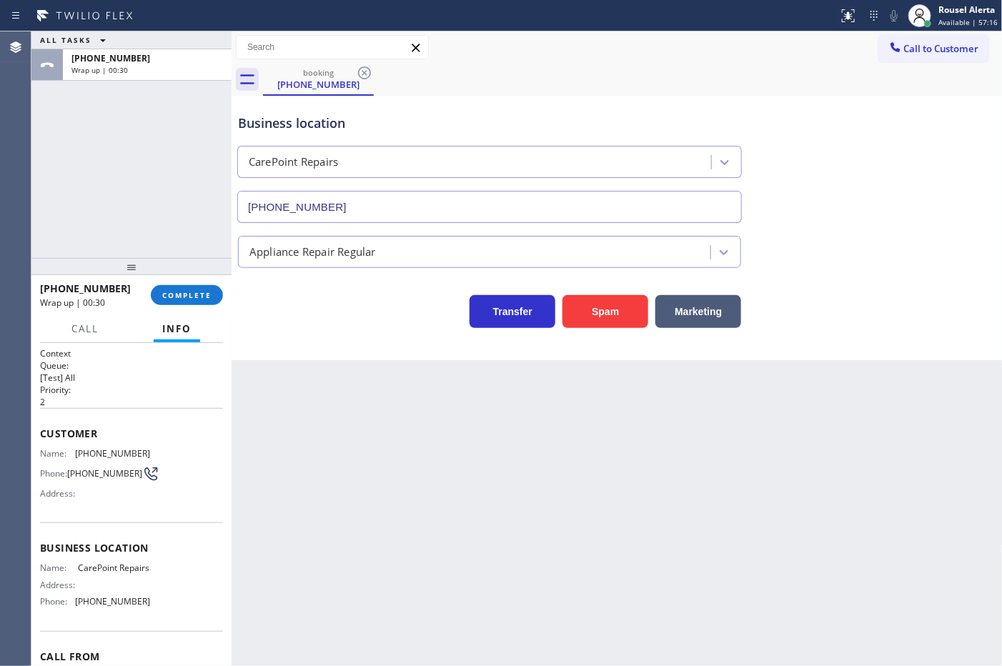
click at [184, 305] on div "[PHONE_NUMBER] Wrap up | 00:30 COMPLETE" at bounding box center [131, 295] width 183 height 37
click at [184, 293] on span "COMPLETE" at bounding box center [186, 295] width 49 height 10
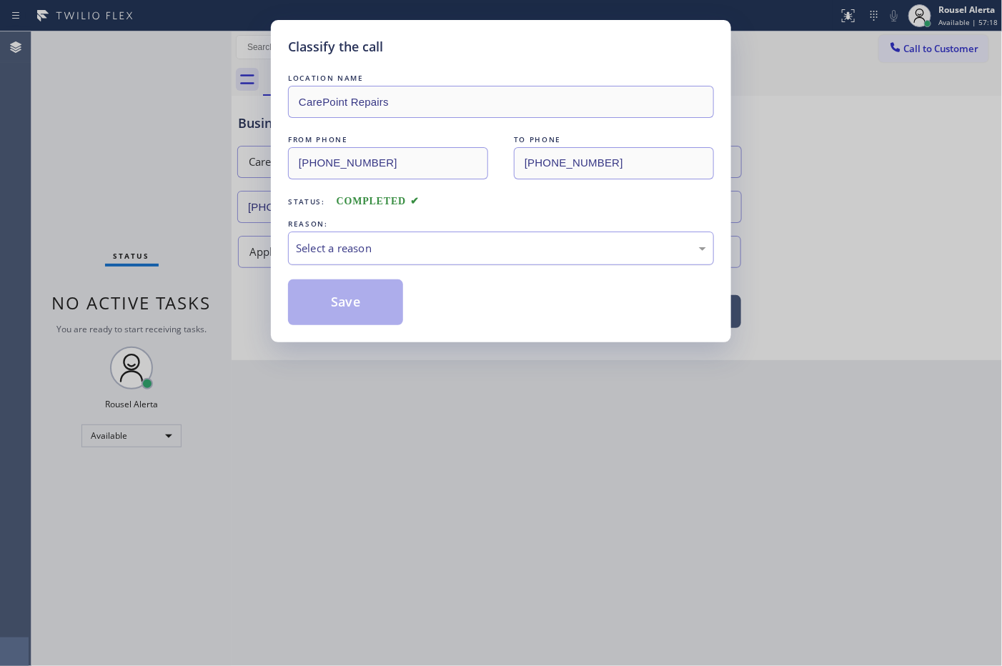
click at [372, 249] on div "Select a reason" at bounding box center [501, 248] width 410 height 16
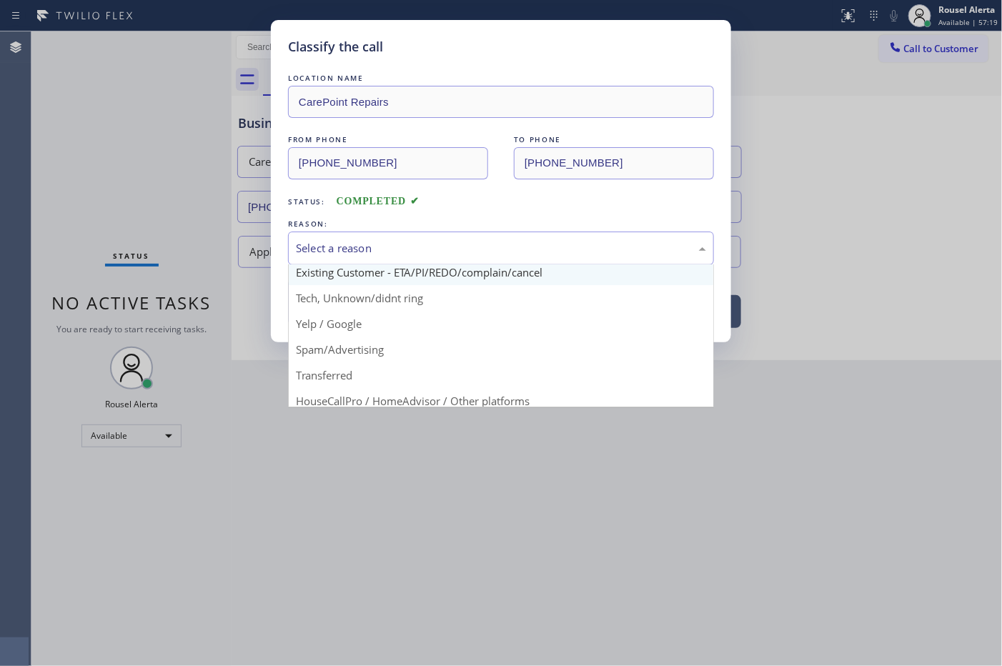
scroll to position [89, 0]
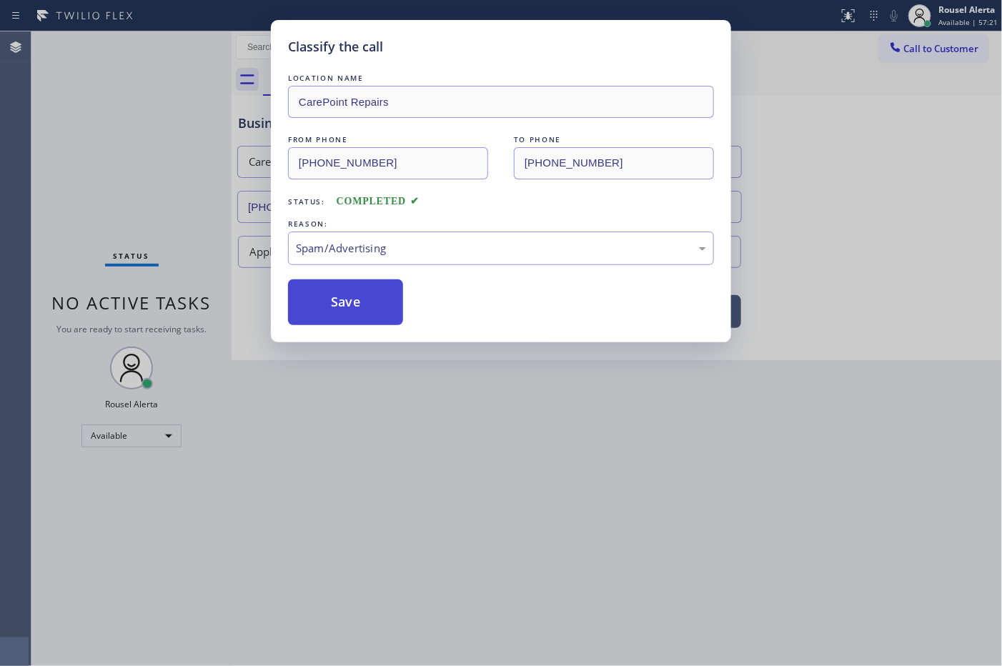
click at [377, 313] on button "Save" at bounding box center [345, 303] width 115 height 46
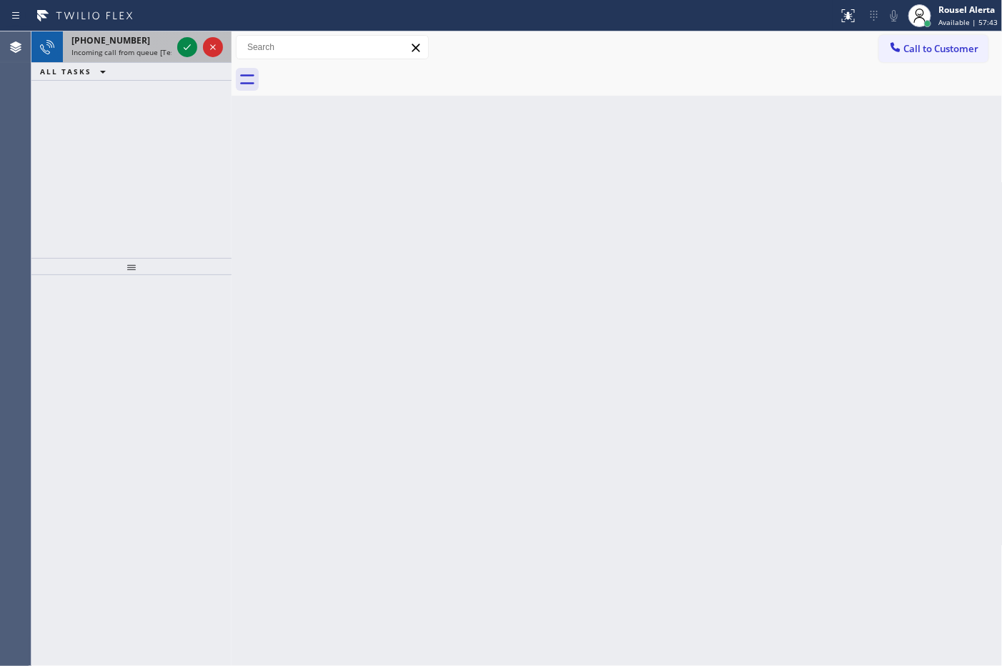
click at [156, 47] on span "Incoming call from queue [Test] All" at bounding box center [130, 52] width 119 height 10
click at [151, 54] on span "Incoming call from queue [Test] All" at bounding box center [130, 52] width 119 height 10
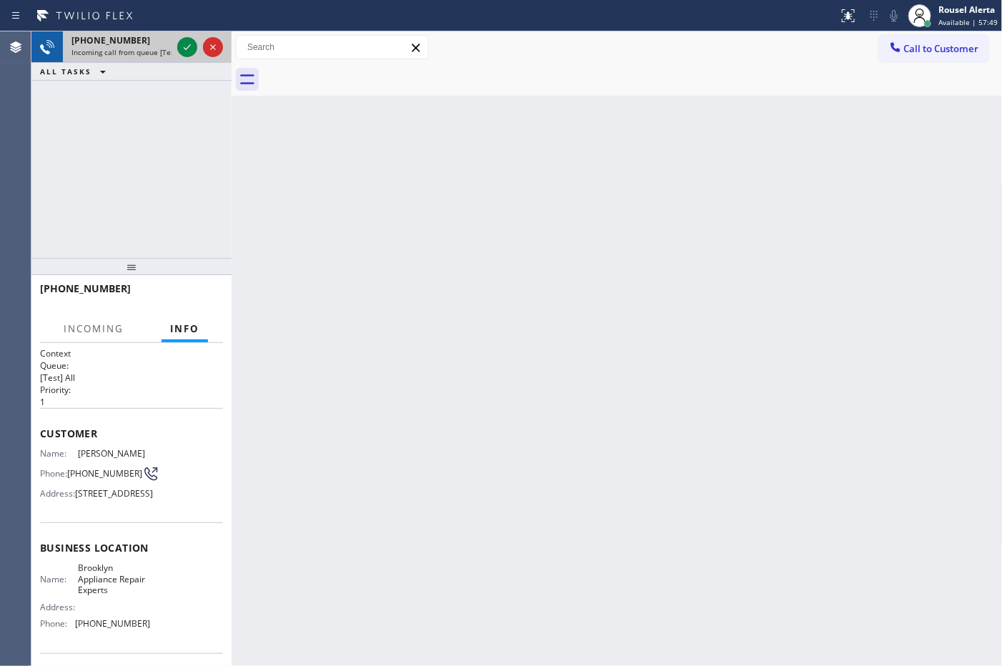
click at [176, 48] on div at bounding box center [199, 46] width 51 height 31
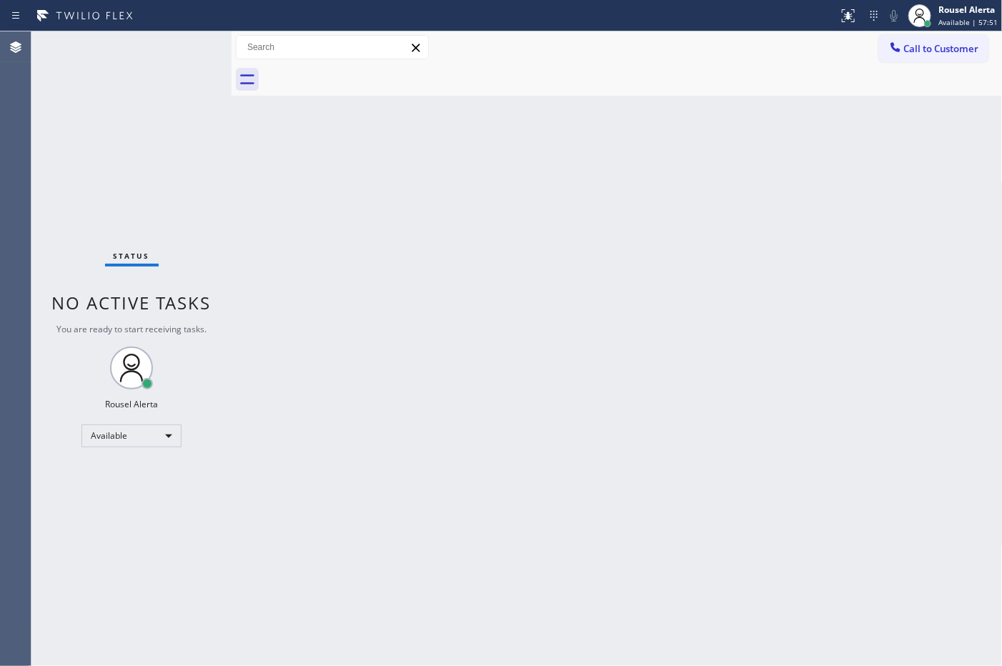
click at [164, 32] on div "Status No active tasks You are ready to start receiving tasks. Rousel Alerta Av…" at bounding box center [131, 348] width 200 height 635
click at [156, 44] on div "Status No active tasks You are ready to start receiving tasks. Rousel Alerta Av…" at bounding box center [131, 348] width 200 height 635
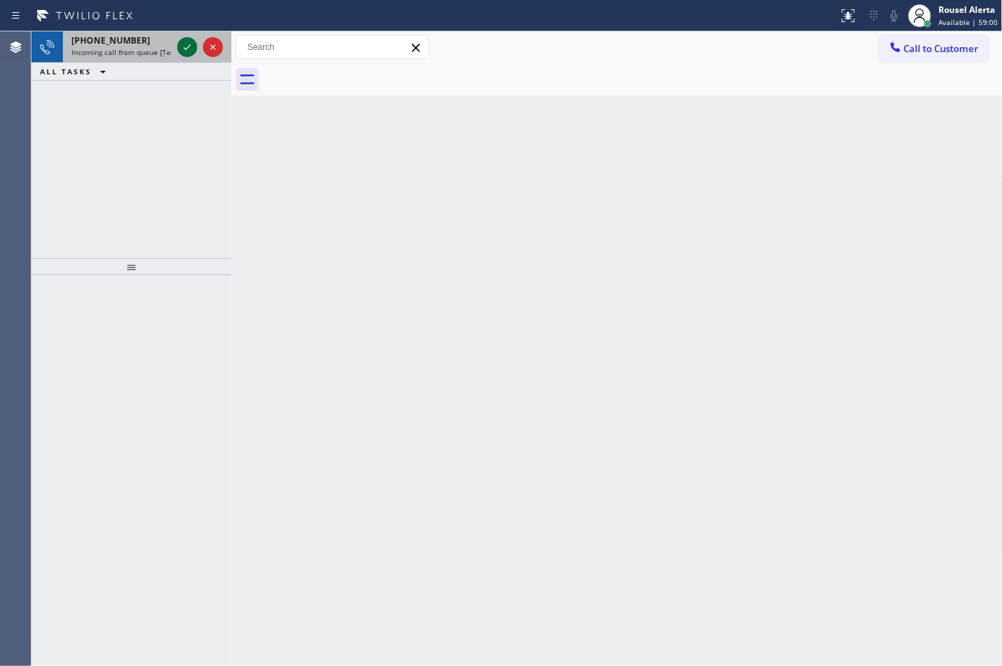
click at [182, 52] on icon at bounding box center [187, 47] width 17 height 17
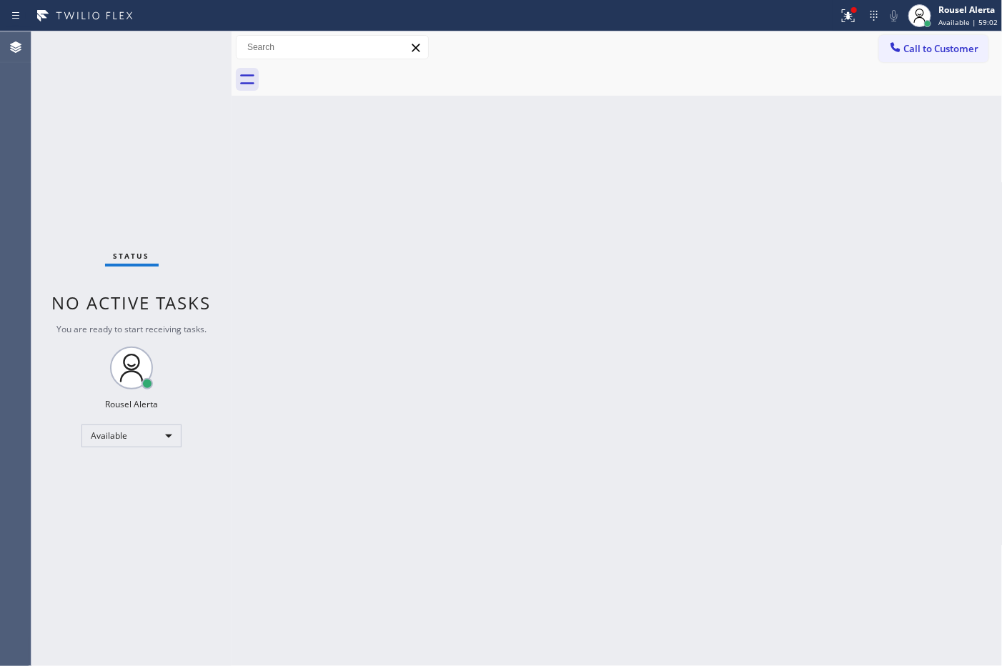
click at [182, 52] on div "Status No active tasks You are ready to start receiving tasks. Rousel Alerta Av…" at bounding box center [131, 348] width 200 height 635
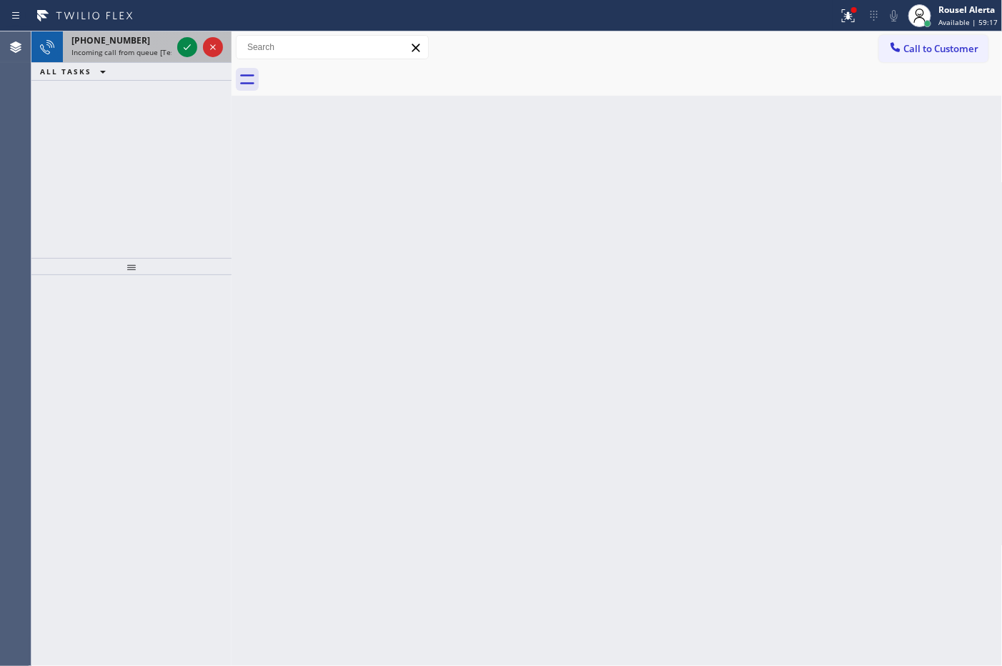
drag, startPoint x: 138, startPoint y: 47, endPoint x: 162, endPoint y: 47, distance: 24.3
click at [138, 47] on span "Incoming call from queue [Test] All" at bounding box center [130, 52] width 119 height 10
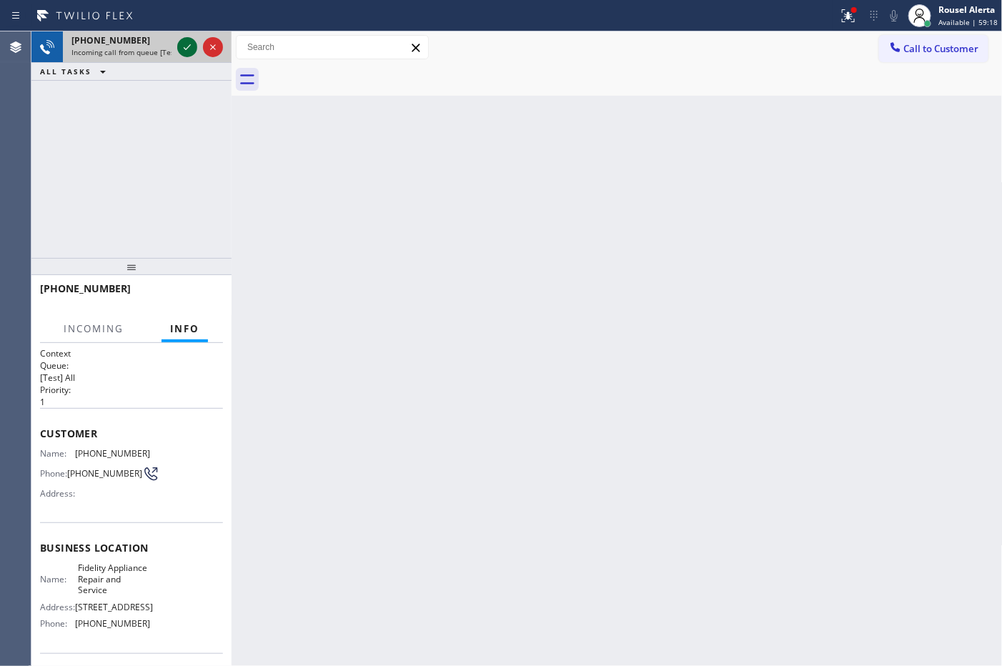
click at [182, 44] on icon at bounding box center [187, 47] width 17 height 17
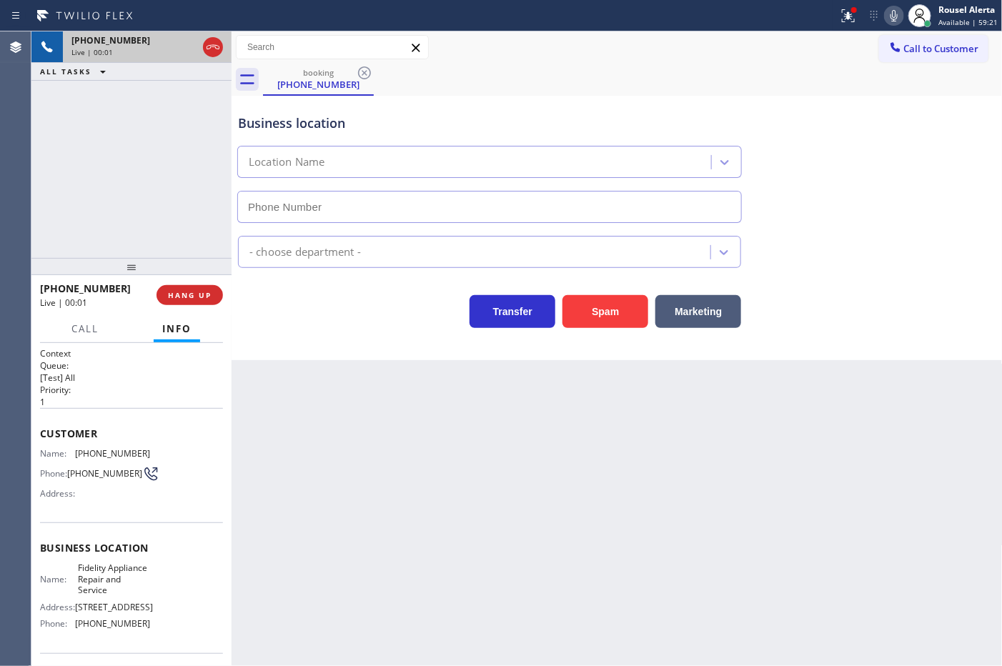
type input "[PHONE_NUMBER]"
click at [894, 16] on icon at bounding box center [894, 15] width 7 height 11
click at [855, 19] on icon at bounding box center [848, 15] width 17 height 17
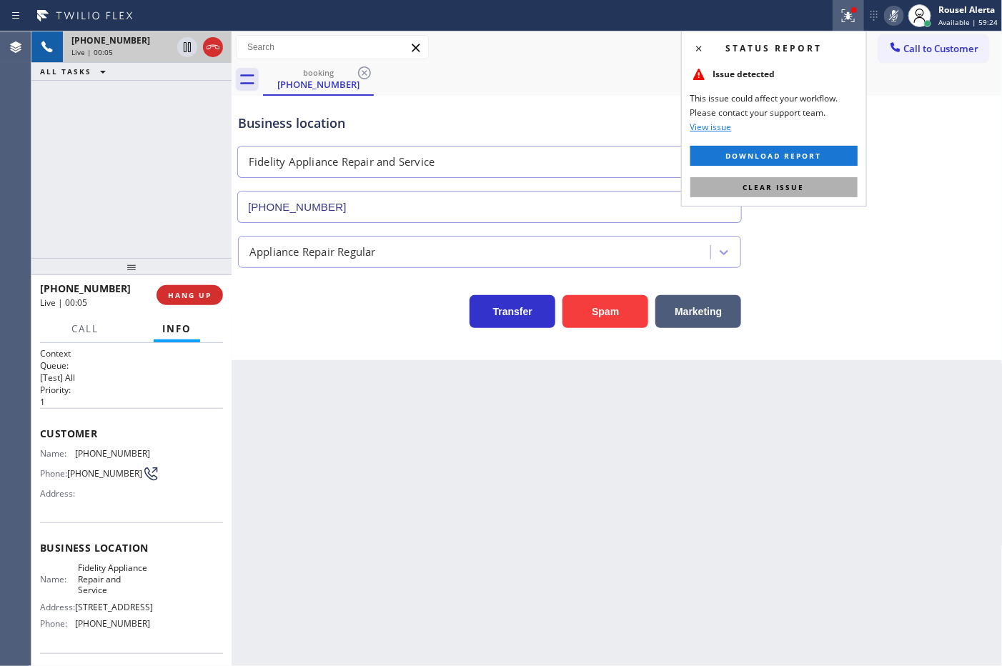
click at [839, 184] on button "Clear issue" at bounding box center [774, 187] width 167 height 20
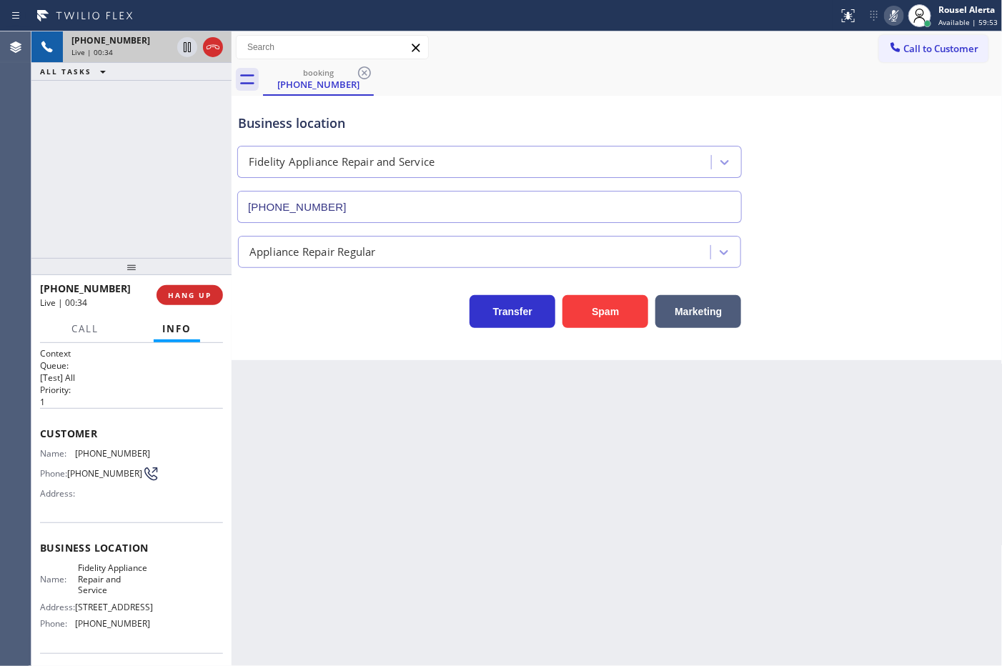
click at [129, 100] on div "[PHONE_NUMBER] Live | 00:34 ALL TASKS ALL TASKS ACTIVE TASKS TASKS IN WRAP UP" at bounding box center [131, 144] width 200 height 227
click at [187, 311] on div "[PHONE_NUMBER] Live | 00:34 HANG UP" at bounding box center [131, 295] width 183 height 37
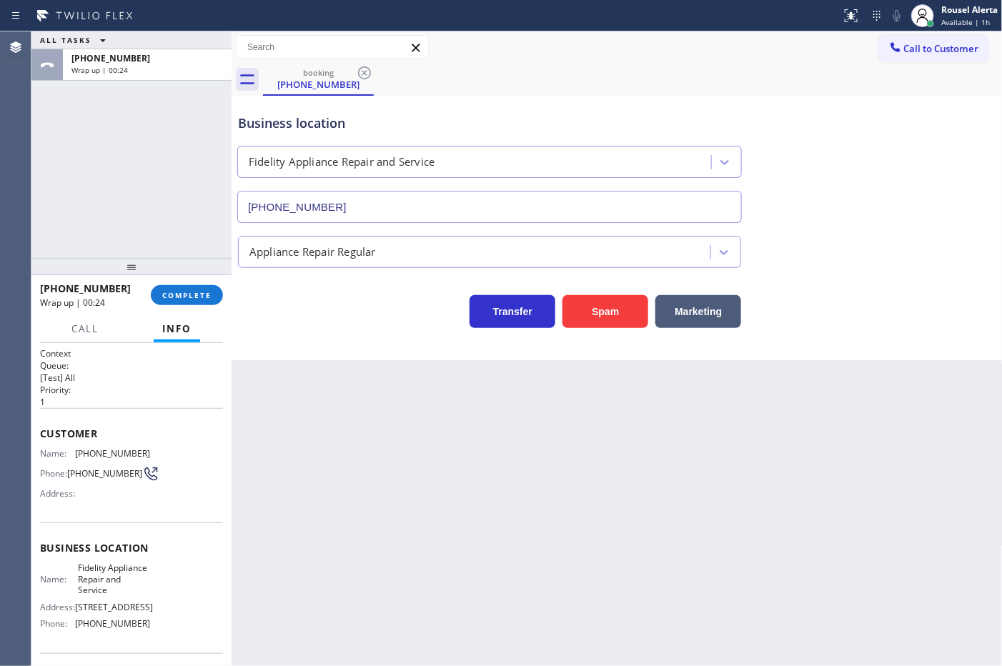
click at [490, 411] on div "Back to Dashboard Change Sender ID Customers Technicians Select a contact Outbo…" at bounding box center [617, 348] width 771 height 635
click at [55, 104] on div "ALL TASKS ALL TASKS ACTIVE TASKS TASKS IN WRAP UP [PHONE_NUMBER] Wrap up | 00:27" at bounding box center [131, 144] width 200 height 227
click at [352, 461] on div "Back to Dashboard Change Sender ID Customers Technicians Select a contact Outbo…" at bounding box center [617, 348] width 771 height 635
click at [201, 244] on div "ALL TASKS ALL TASKS ACTIVE TASKS TASKS IN WRAP UP [PHONE_NUMBER] Wrap up | 00:46" at bounding box center [131, 144] width 200 height 227
click at [435, 605] on div "Back to Dashboard Change Sender ID Customers Technicians Select a contact Outbo…" at bounding box center [617, 348] width 771 height 635
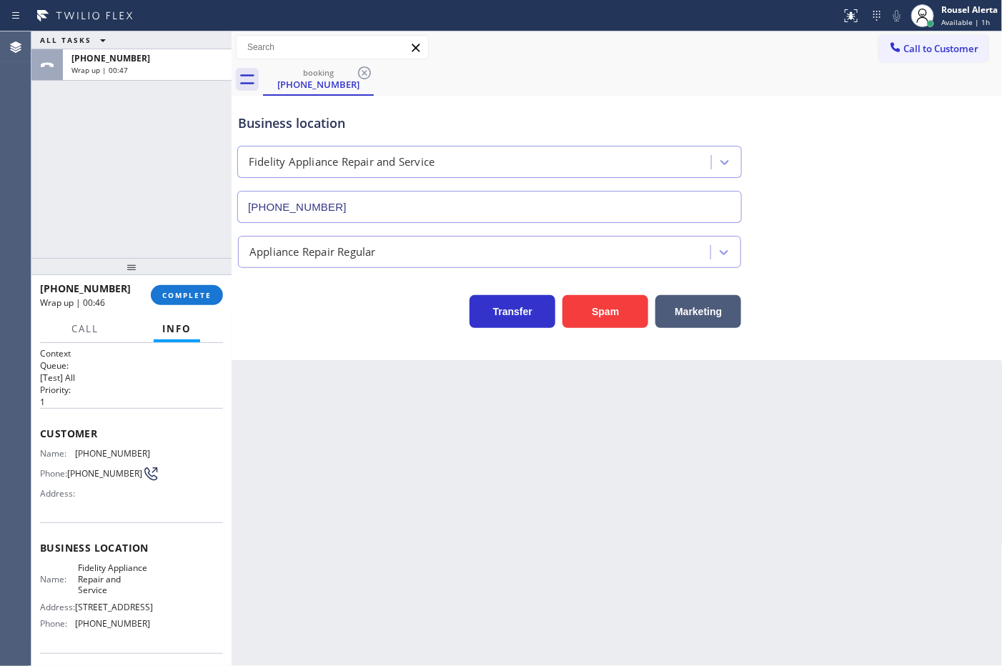
click at [416, 580] on div "Back to Dashboard Change Sender ID Customers Technicians Select a contact Outbo…" at bounding box center [617, 348] width 771 height 635
click at [197, 222] on div "ALL TASKS ALL TASKS ACTIVE TASKS TASKS IN WRAP UP [PHONE_NUMBER] Wrap up | 00:47" at bounding box center [131, 144] width 200 height 227
click at [349, 399] on div "Back to Dashboard Change Sender ID Customers Technicians Select a contact Outbo…" at bounding box center [617, 348] width 771 height 635
click at [372, 448] on div "Back to Dashboard Change Sender ID Customers Technicians Select a contact Outbo…" at bounding box center [617, 348] width 771 height 635
click at [466, 567] on div "Back to Dashboard Change Sender ID Customers Technicians Select a contact Outbo…" at bounding box center [617, 348] width 771 height 635
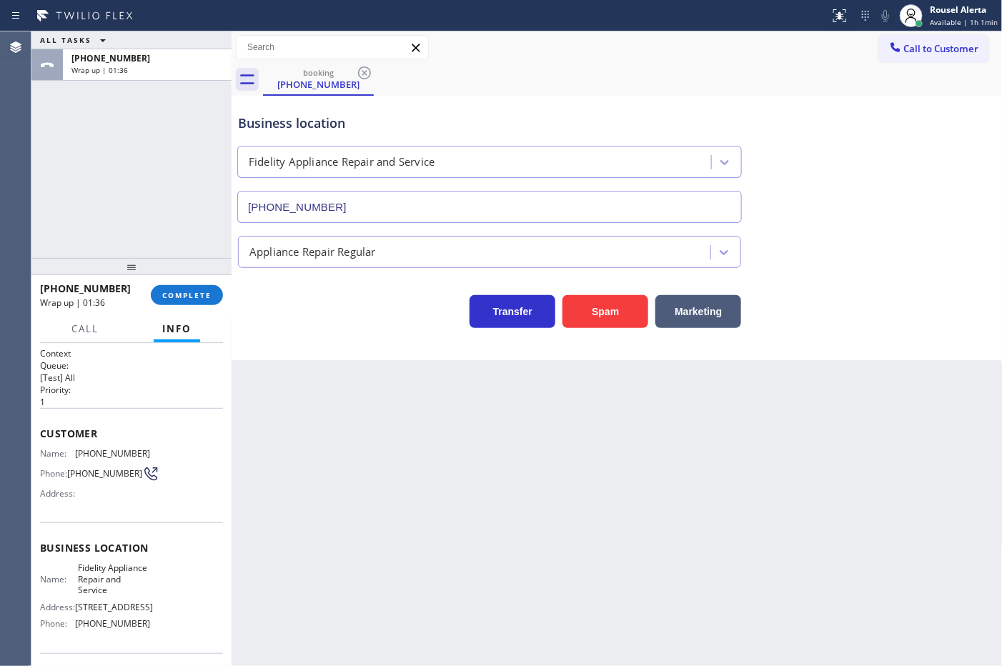
click at [144, 214] on div "ALL TASKS ALL TASKS ACTIVE TASKS TASKS IN WRAP UP [PHONE_NUMBER] Wrap up | 01:36" at bounding box center [131, 144] width 200 height 227
click at [365, 440] on div "Back to Dashboard Change Sender ID Customers Technicians Select a contact Outbo…" at bounding box center [617, 348] width 771 height 635
click at [181, 304] on button "COMPLETE" at bounding box center [187, 295] width 72 height 20
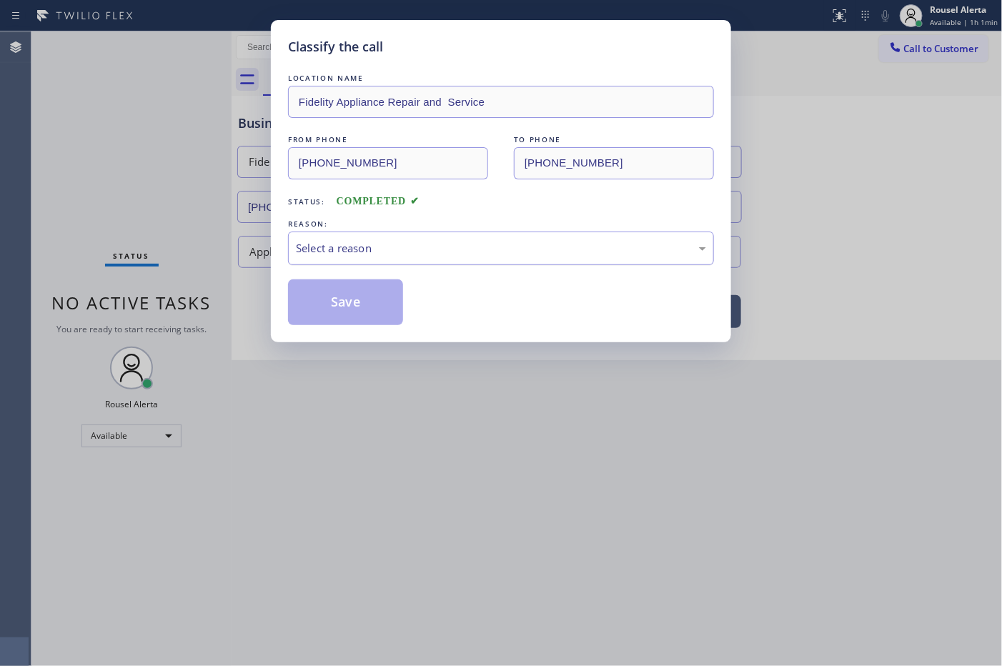
click at [405, 252] on div "Select a reason" at bounding box center [501, 248] width 410 height 16
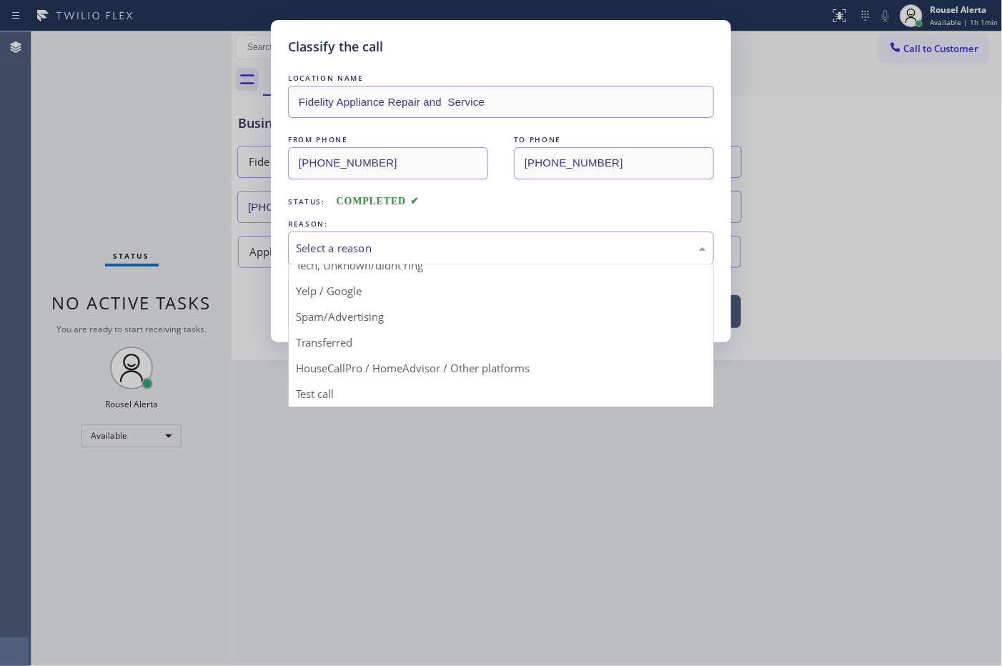
scroll to position [98, 0]
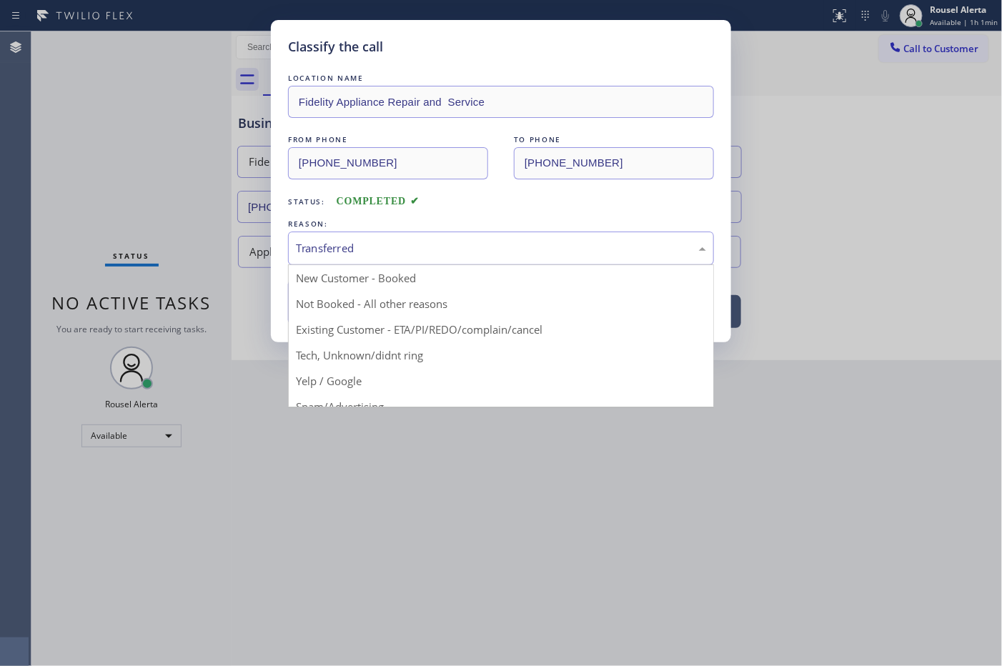
click at [431, 247] on div "Transferred" at bounding box center [501, 248] width 410 height 16
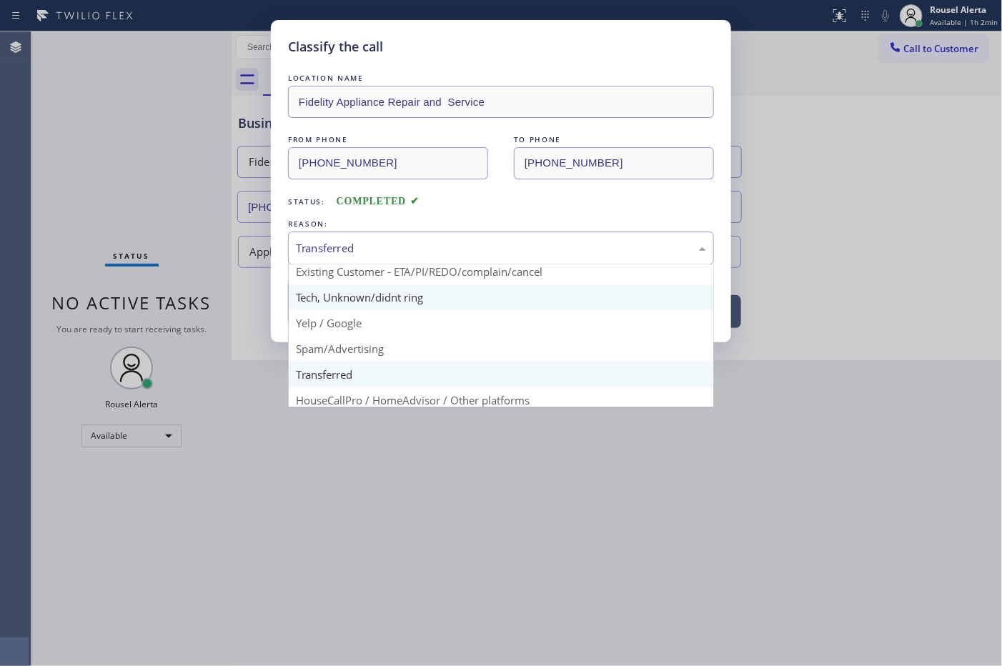
scroll to position [89, 0]
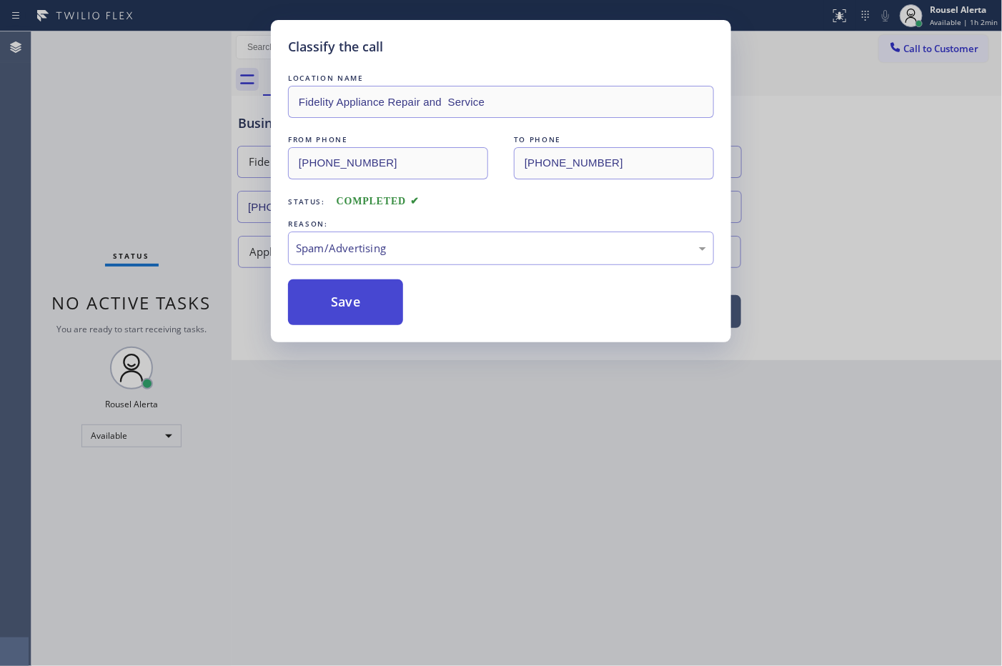
click at [368, 310] on button "Save" at bounding box center [345, 303] width 115 height 46
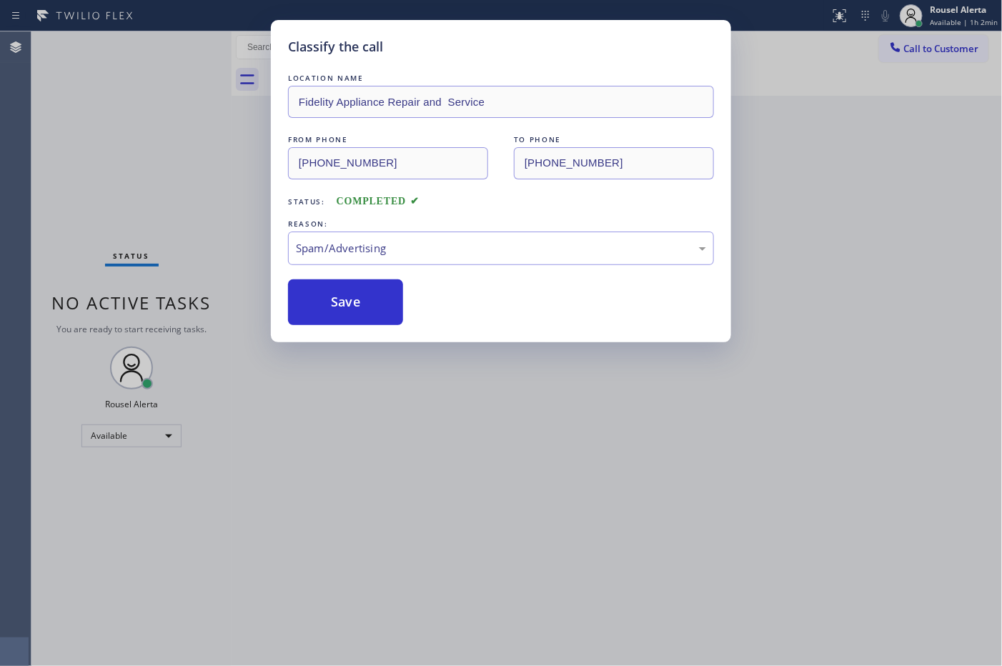
click at [533, 470] on div "Classify the call LOCATION NAME Fidelity Appliance Repair and Service FROM PHON…" at bounding box center [501, 333] width 1002 height 666
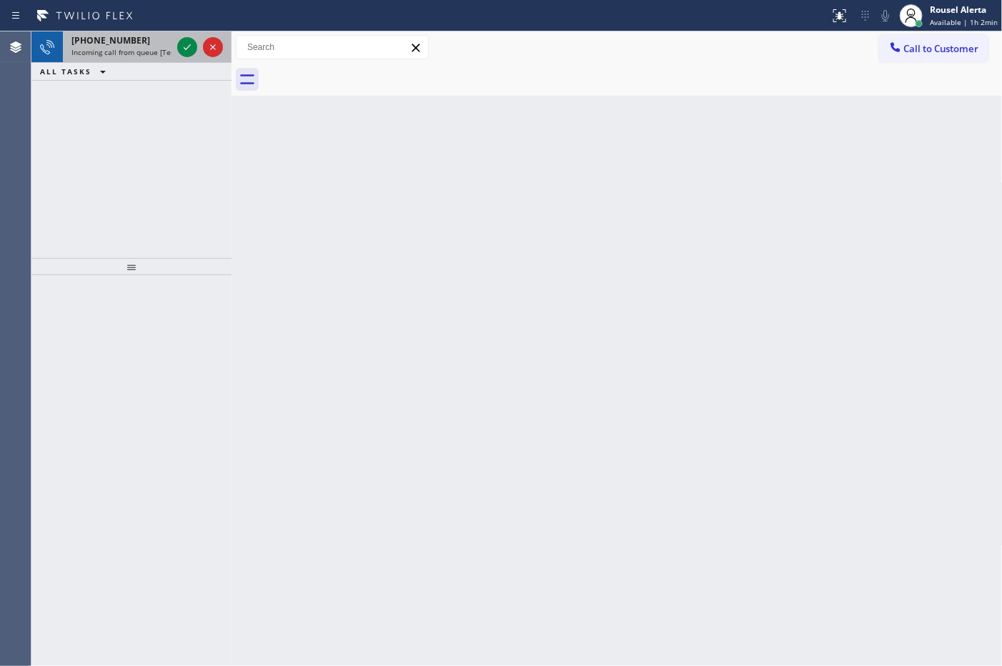
drag, startPoint x: 144, startPoint y: 50, endPoint x: 147, endPoint y: 61, distance: 11.3
click at [143, 49] on span "Incoming call from queue [Test] All" at bounding box center [130, 52] width 119 height 10
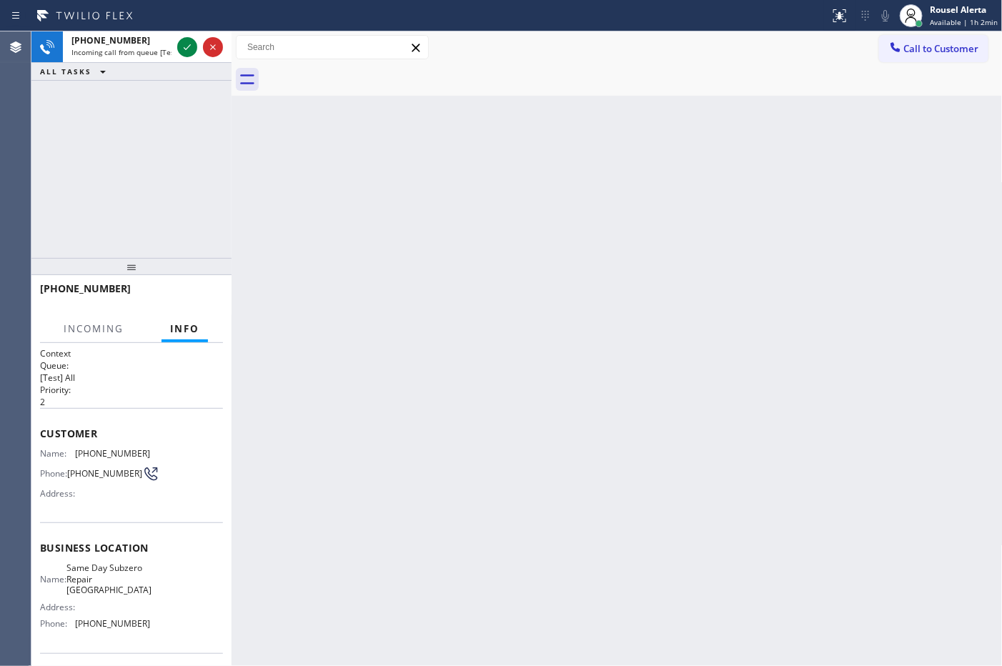
drag, startPoint x: 298, startPoint y: 270, endPoint x: 304, endPoint y: 277, distance: 9.2
click at [298, 270] on div "Back to Dashboard Change Sender ID Customers Technicians Select a contact Outbo…" at bounding box center [617, 348] width 771 height 635
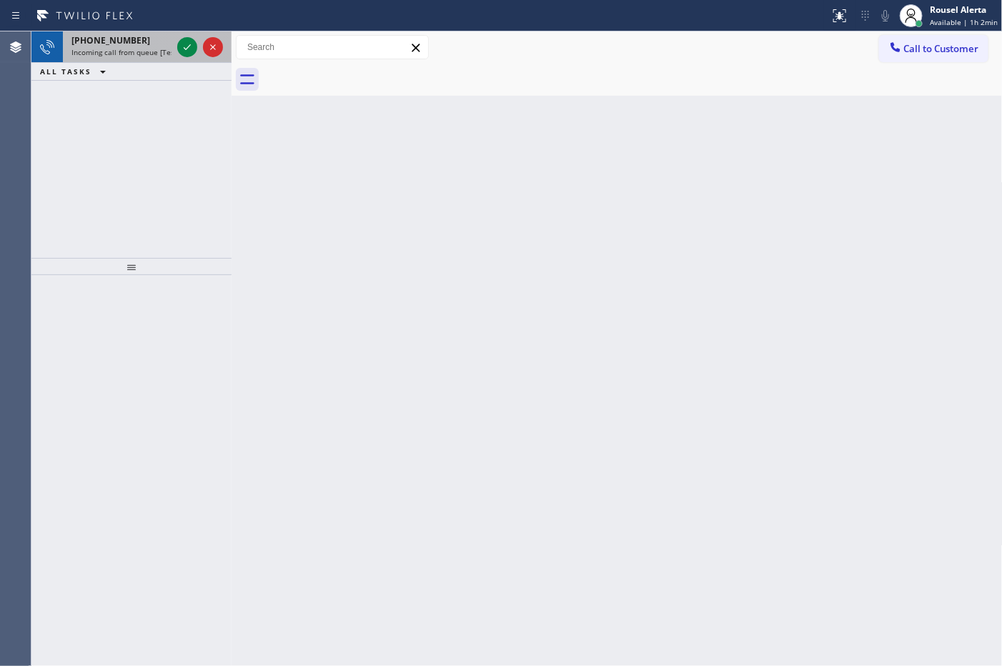
click at [151, 52] on span "Incoming call from queue [Test] All" at bounding box center [130, 52] width 119 height 10
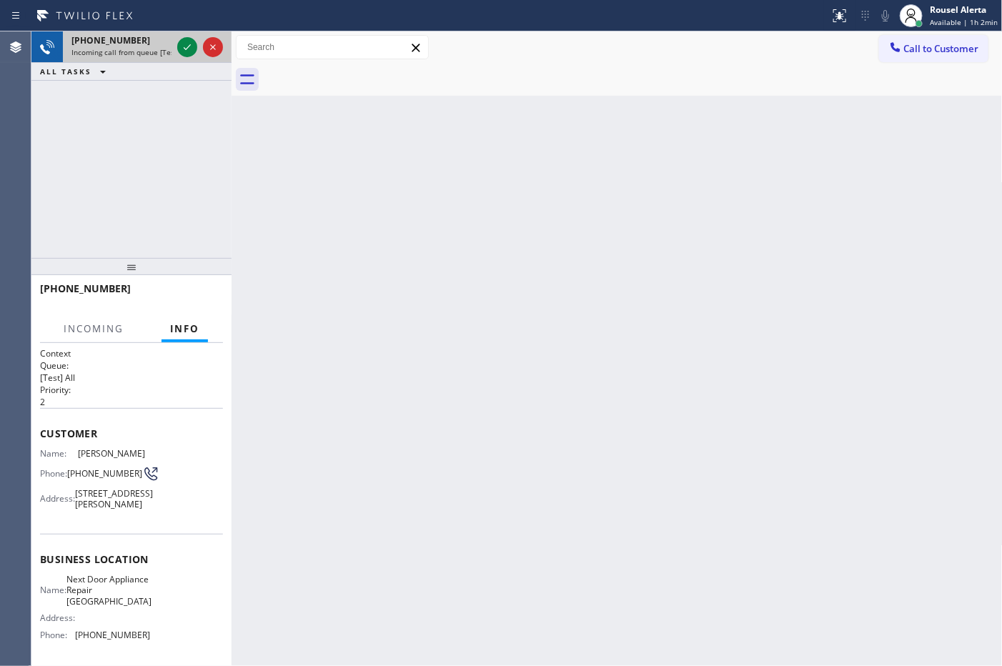
click at [151, 55] on span "Incoming call from queue [Test] All" at bounding box center [130, 52] width 119 height 10
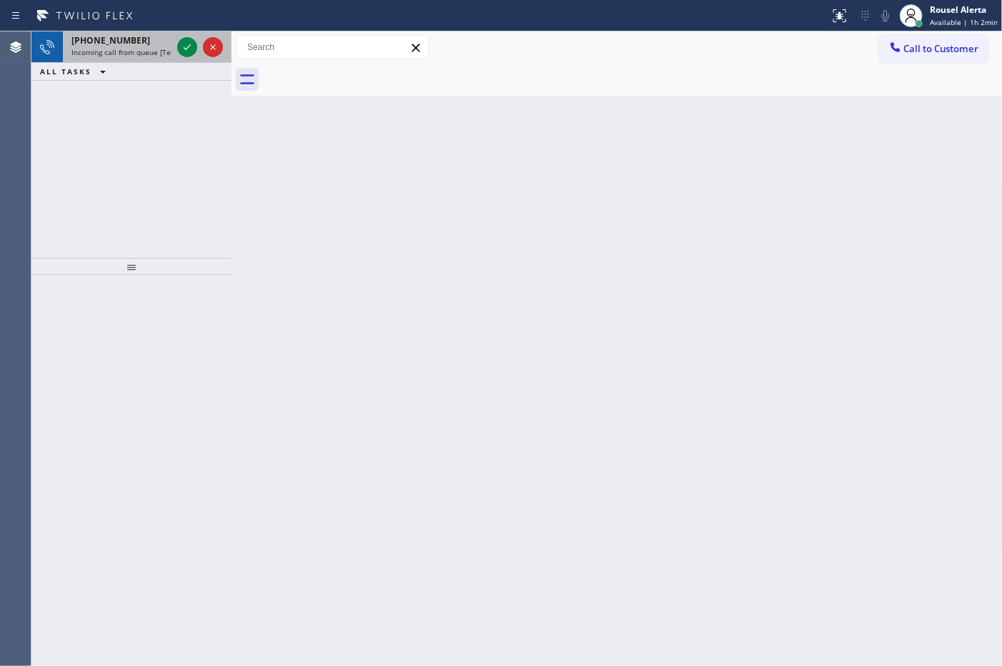
drag, startPoint x: 143, startPoint y: 41, endPoint x: 177, endPoint y: 55, distance: 37.2
click at [144, 41] on div "[PHONE_NUMBER]" at bounding box center [121, 40] width 100 height 12
drag, startPoint x: 579, startPoint y: 324, endPoint x: 579, endPoint y: 312, distance: 11.4
click at [579, 322] on div "Back to Dashboard Change Sender ID Customers Technicians Select a contact Outbo…" at bounding box center [617, 348] width 771 height 635
click at [129, 68] on div "ALL TASKS ALL TASKS ACTIVE TASKS TASKS IN WRAP UP" at bounding box center [131, 72] width 200 height 18
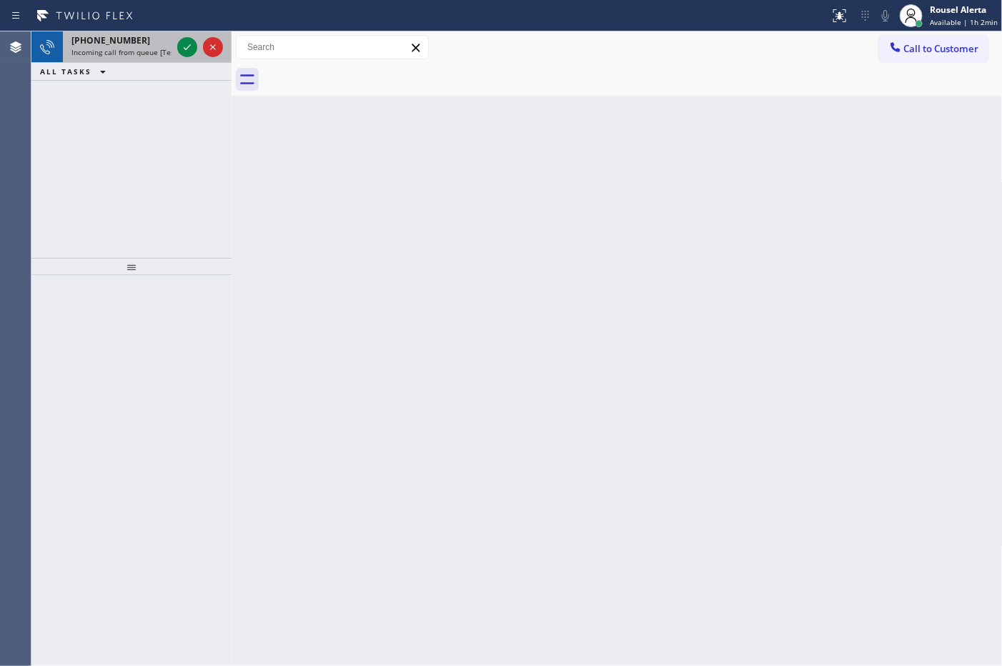
click at [129, 55] on span "Incoming call from queue [Test] All" at bounding box center [130, 52] width 119 height 10
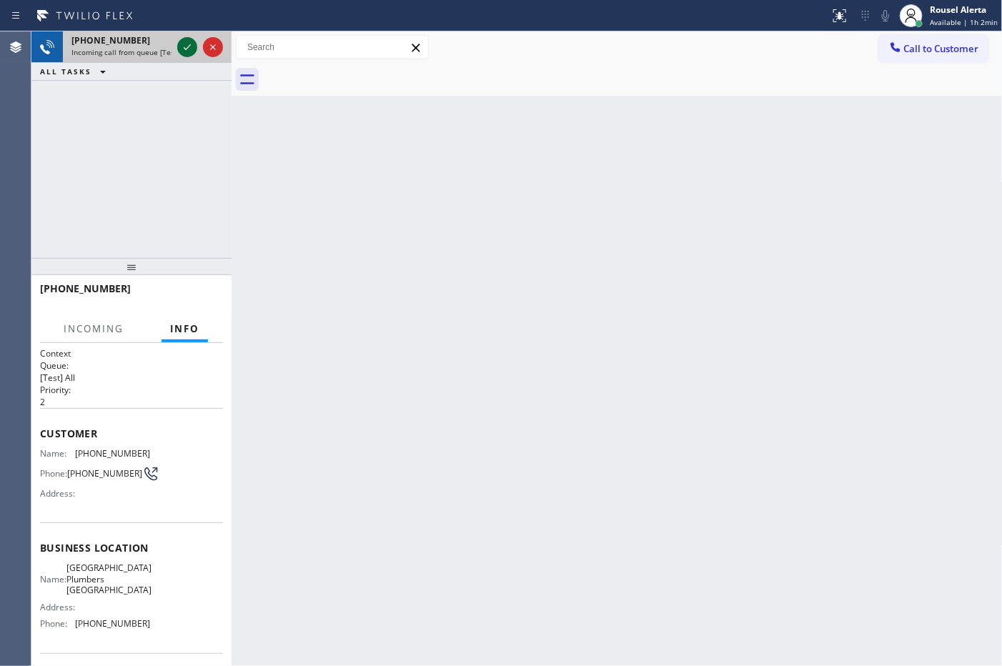
click at [182, 47] on icon at bounding box center [187, 47] width 17 height 17
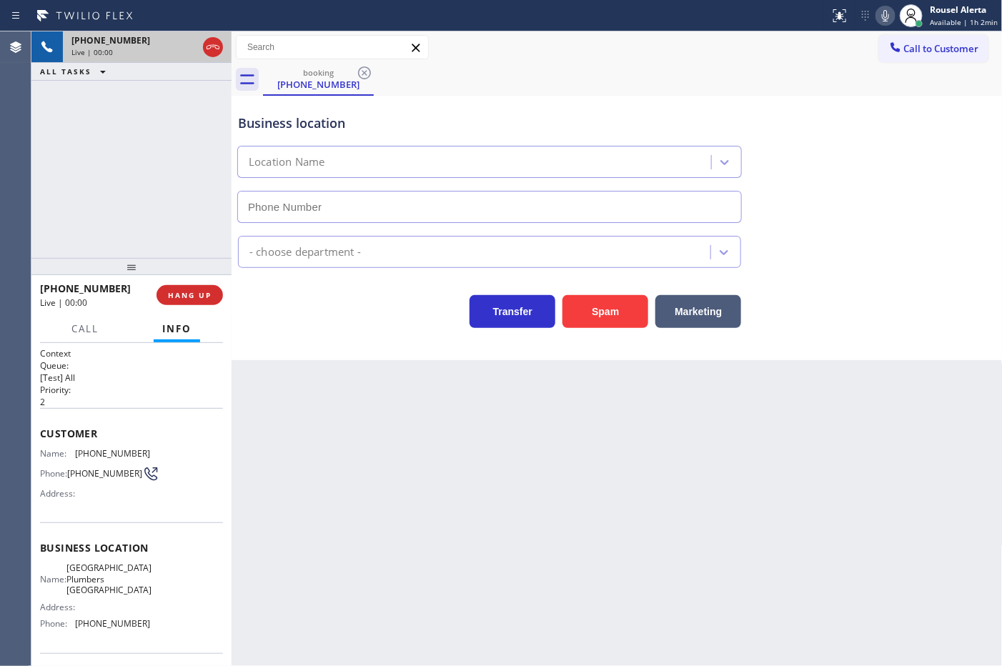
type input "[PHONE_NUMBER]"
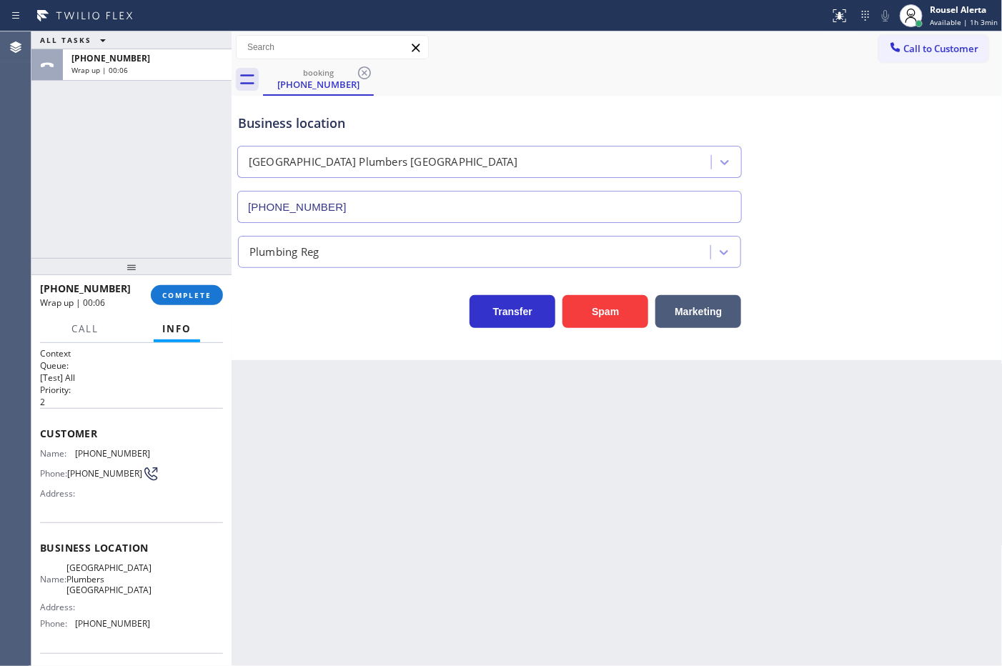
click at [572, 512] on div "Back to Dashboard Change Sender ID Customers Technicians Select a contact Outbo…" at bounding box center [617, 348] width 771 height 635
click at [198, 295] on span "COMPLETE" at bounding box center [186, 295] width 49 height 10
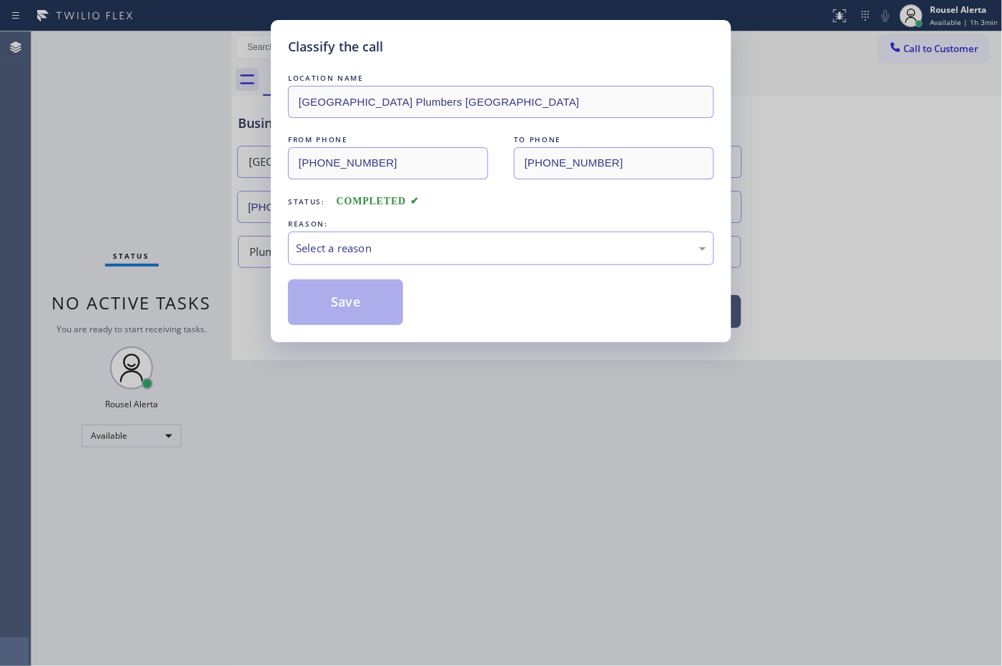
click at [340, 247] on div "Select a reason" at bounding box center [501, 248] width 410 height 16
click at [356, 322] on button "Save" at bounding box center [345, 303] width 115 height 46
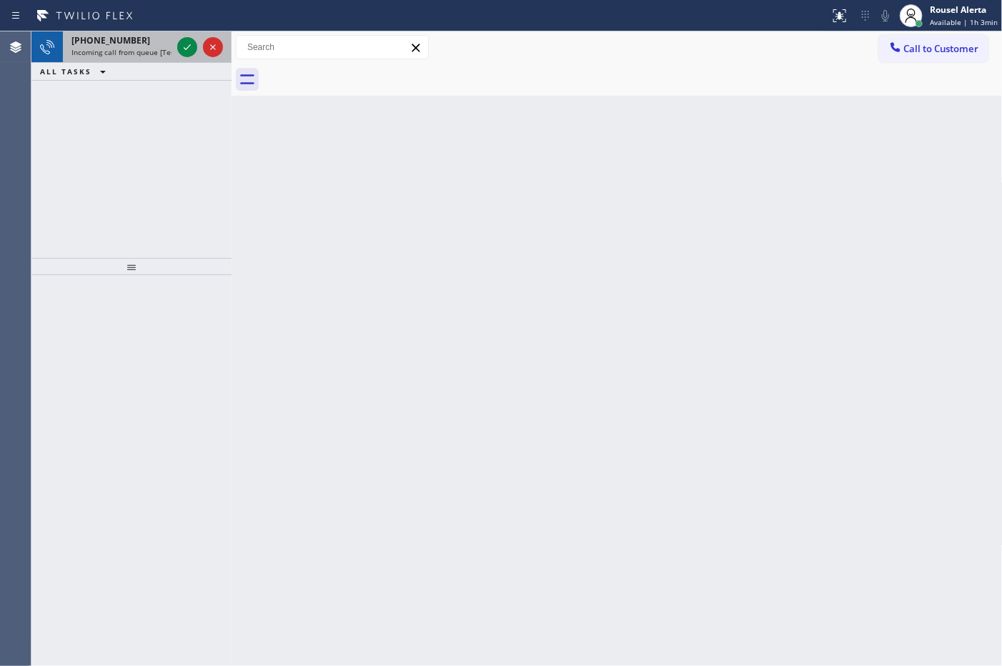
click at [148, 48] on span "Incoming call from queue [Test] All" at bounding box center [130, 52] width 119 height 10
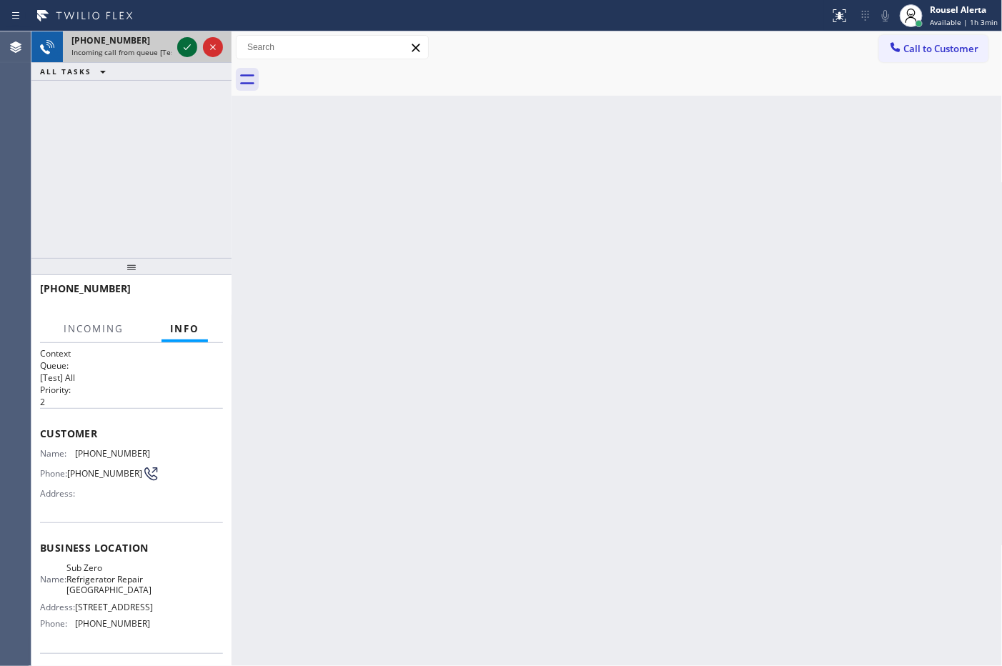
click at [181, 45] on icon at bounding box center [187, 47] width 17 height 17
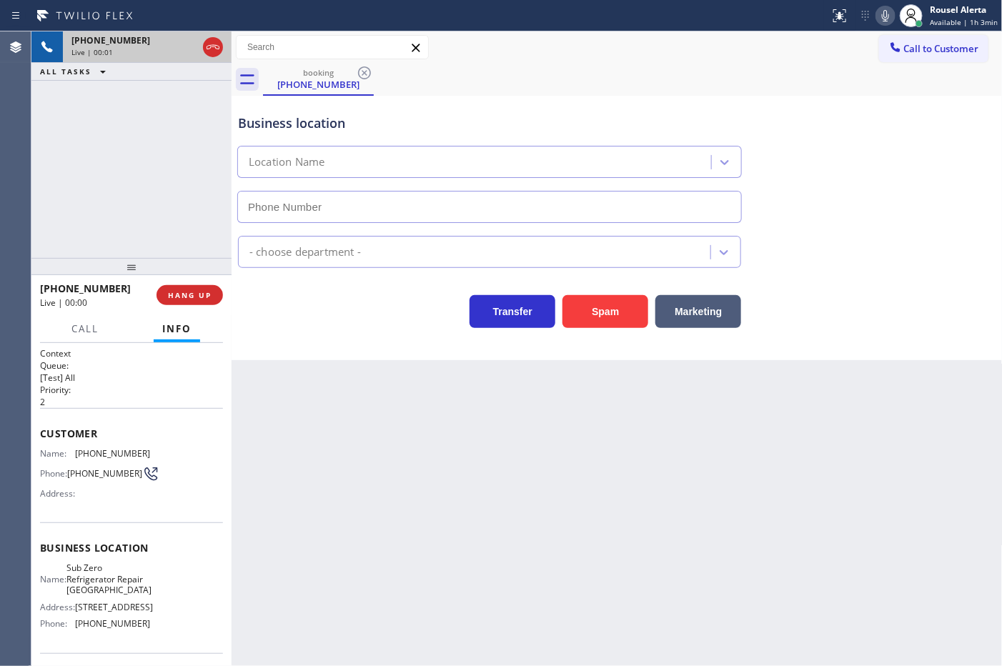
type input "[PHONE_NUMBER]"
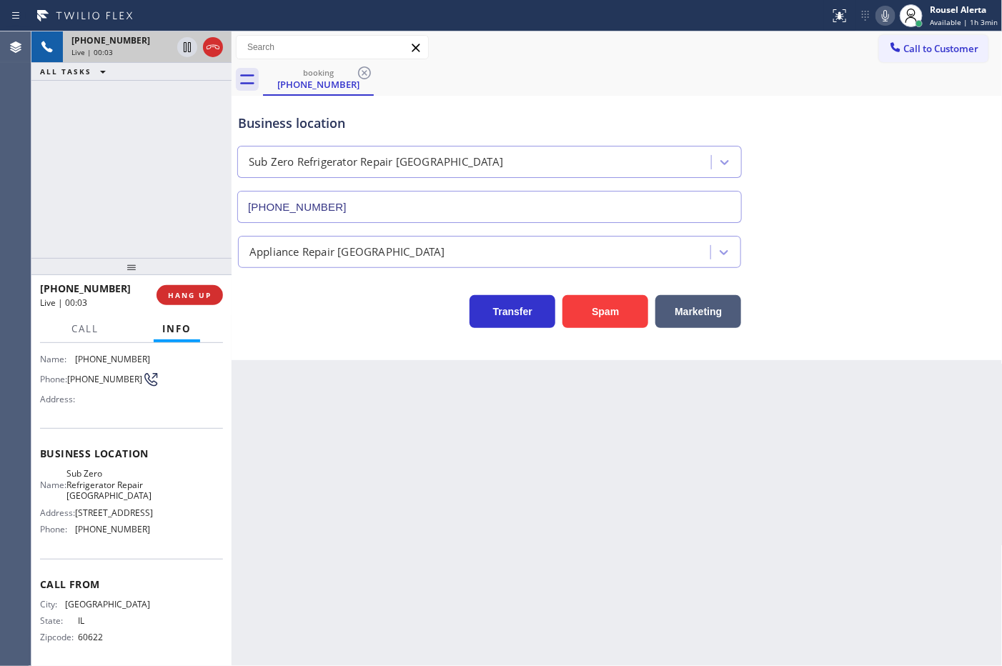
scroll to position [112, 0]
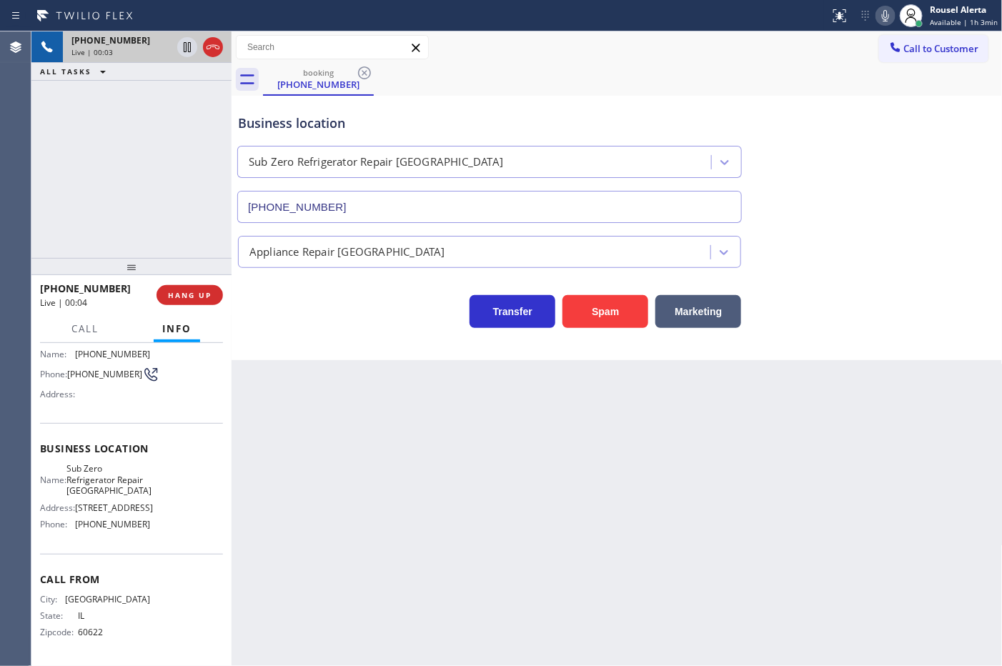
click at [417, 498] on div "Back to Dashboard Change Sender ID Customers Technicians Select a contact Outbo…" at bounding box center [617, 348] width 771 height 635
click at [792, 555] on div "Back to Dashboard Change Sender ID Customers Technicians Select a contact Outbo…" at bounding box center [617, 348] width 771 height 635
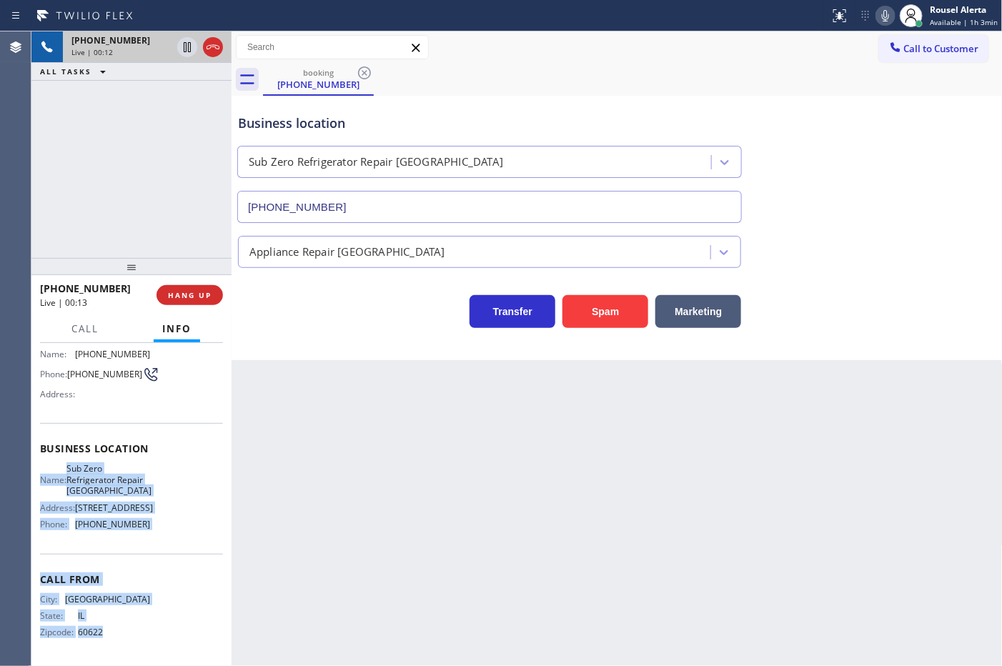
drag, startPoint x: 39, startPoint y: 459, endPoint x: 147, endPoint y: 630, distance: 201.7
click at [147, 630] on div "Context Queue: [Test] All Priority: 2 Customer Name: [PHONE_NUMBER] Phone: [PHO…" at bounding box center [131, 455] width 183 height 414
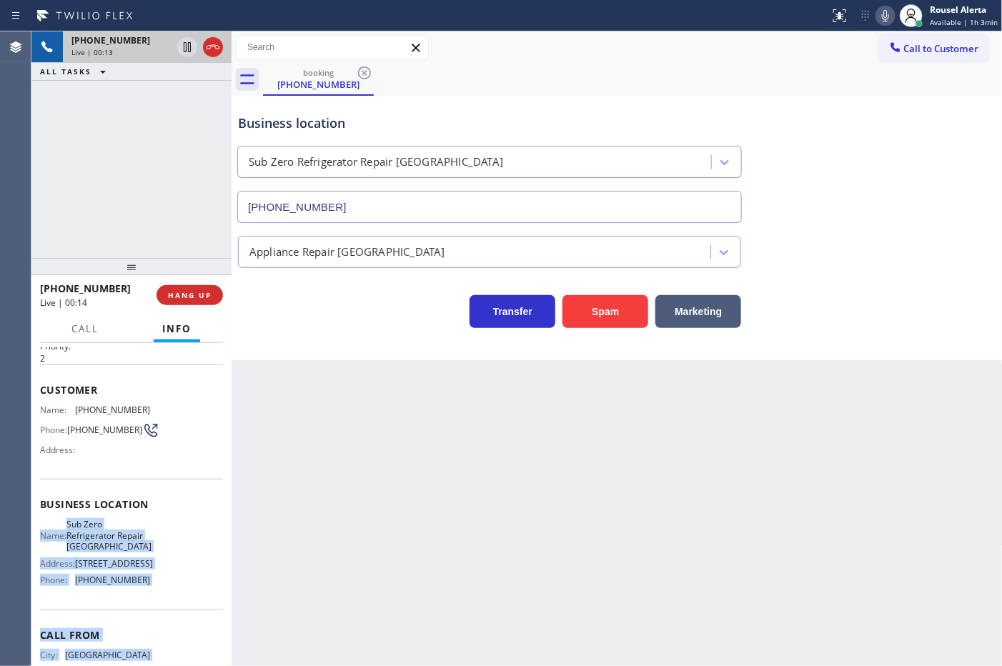
scroll to position [23, 0]
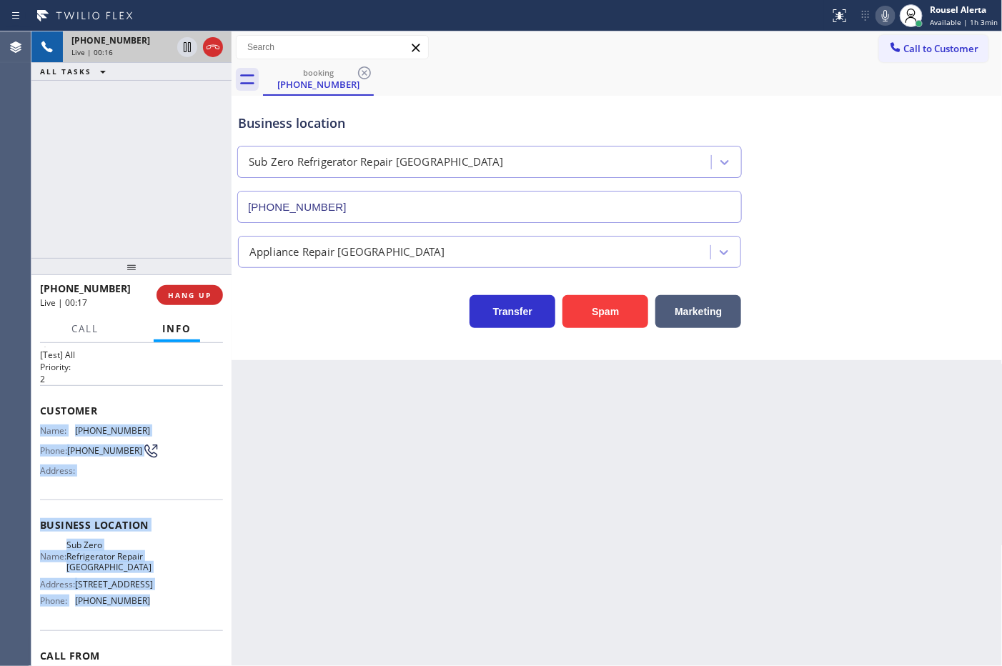
drag, startPoint x: 36, startPoint y: 427, endPoint x: 140, endPoint y: 615, distance: 214.7
click at [140, 615] on div "Context Queue: [Test] All Priority: 2 Customer Name: [PHONE_NUMBER] Phone: [PHO…" at bounding box center [131, 504] width 200 height 323
copy div "Name: [PHONE_NUMBER] Phone: [PHONE_NUMBER] Address: Business location Name: Sub…"
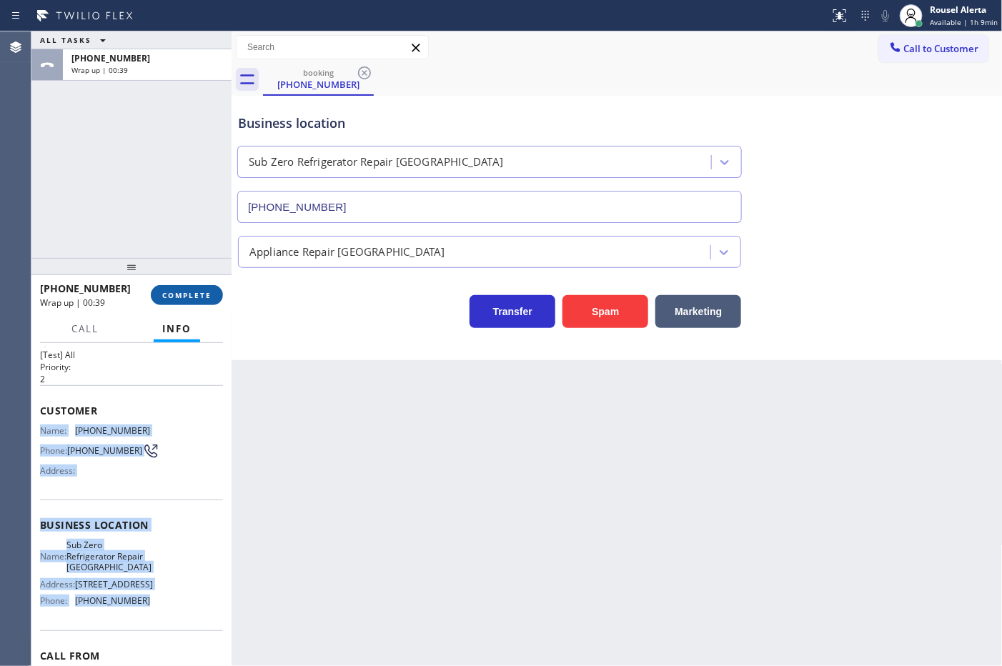
click at [173, 295] on span "COMPLETE" at bounding box center [186, 295] width 49 height 10
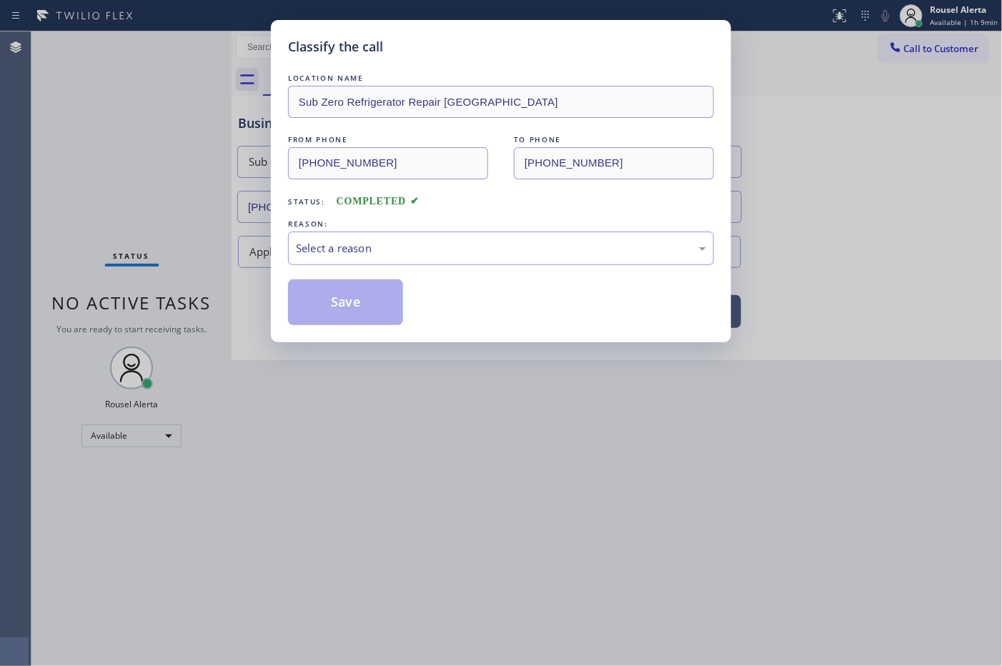
click at [340, 242] on div "Select a reason" at bounding box center [501, 248] width 410 height 16
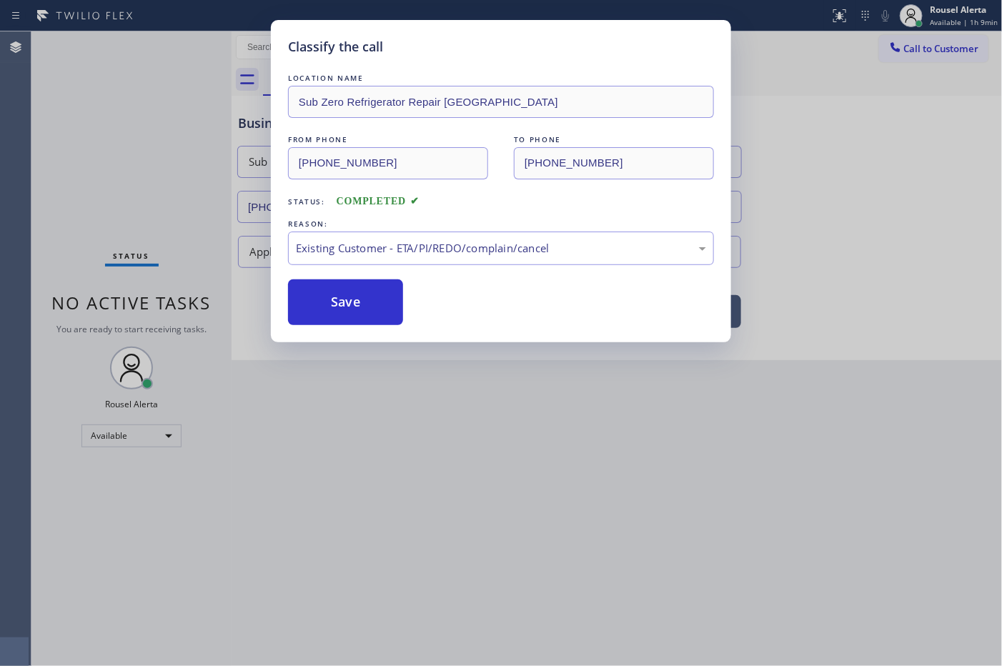
drag, startPoint x: 386, startPoint y: 311, endPoint x: 393, endPoint y: 338, distance: 28.1
click at [385, 311] on button "Save" at bounding box center [345, 303] width 115 height 46
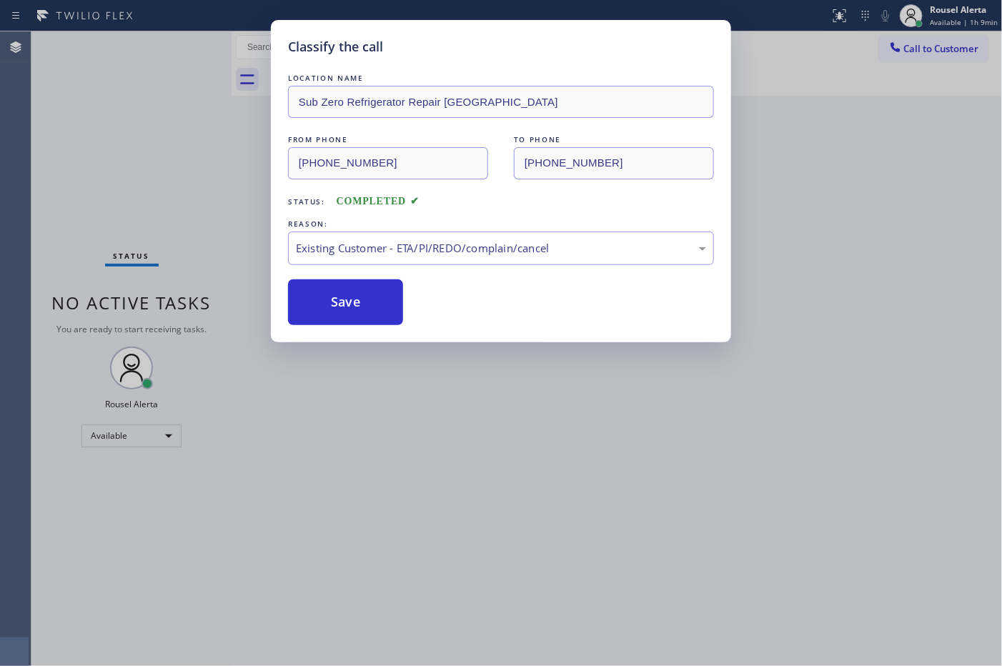
click at [505, 470] on div "Classify the call LOCATION NAME Sub Zero Refrigerator Repair [GEOGRAPHIC_DATA] …" at bounding box center [501, 333] width 1002 height 666
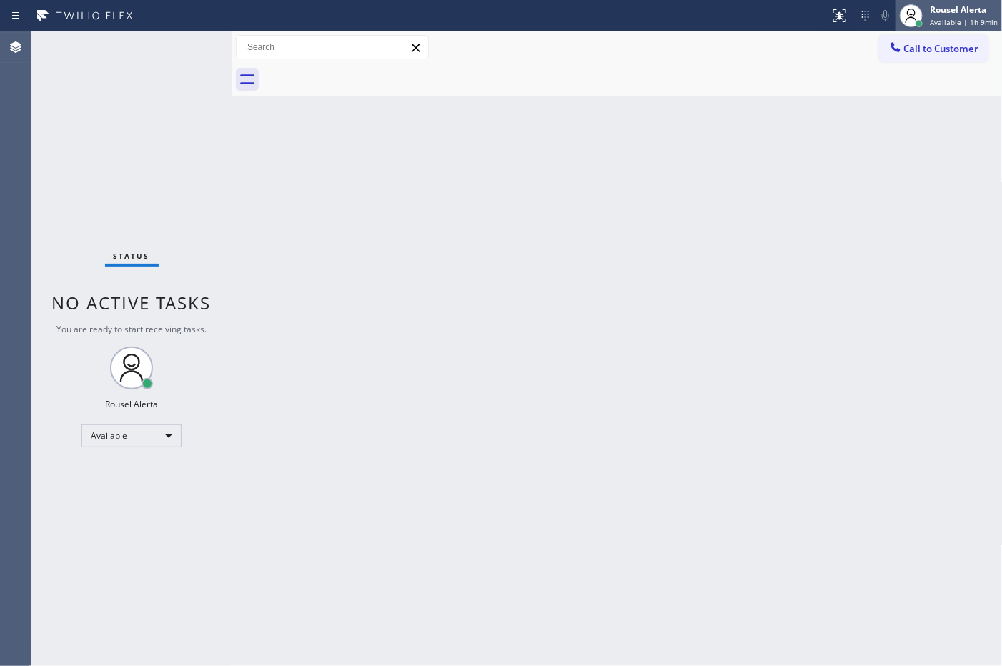
click at [959, 14] on div "Rousel Alerta" at bounding box center [964, 10] width 68 height 12
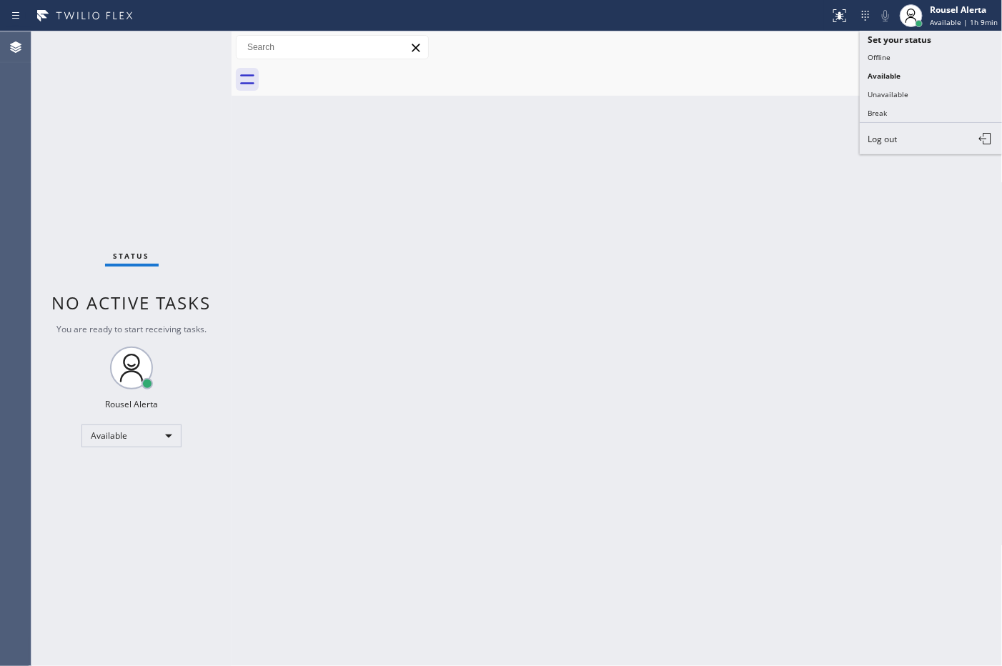
drag, startPoint x: 930, startPoint y: 111, endPoint x: 921, endPoint y: 136, distance: 26.7
click at [930, 112] on button "Break" at bounding box center [931, 113] width 143 height 19
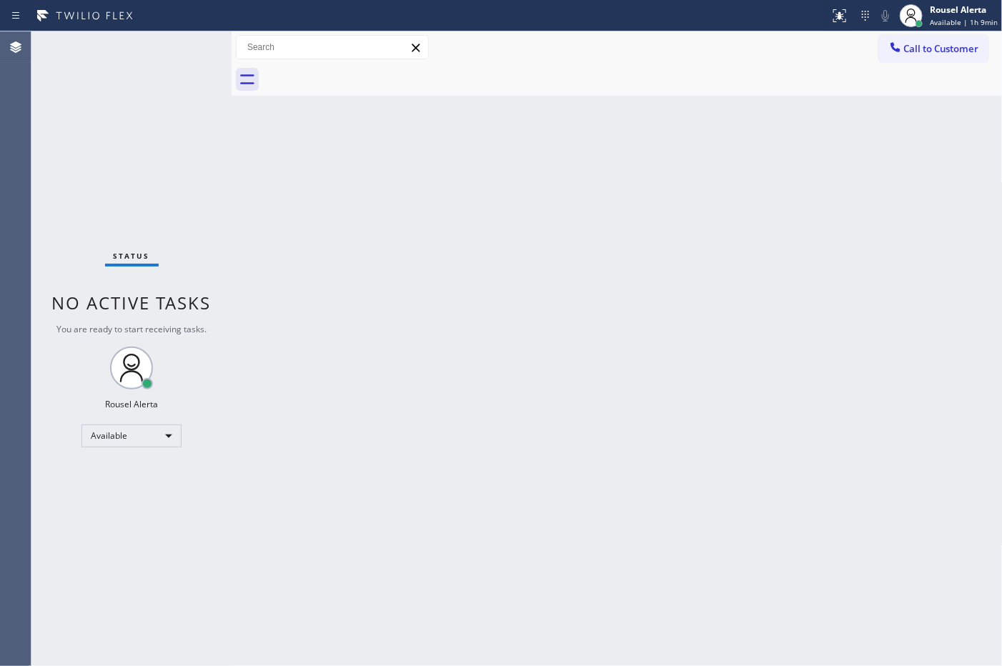
click at [867, 295] on div "Back to Dashboard Change Sender ID Customers Technicians Select a contact Outbo…" at bounding box center [617, 348] width 771 height 635
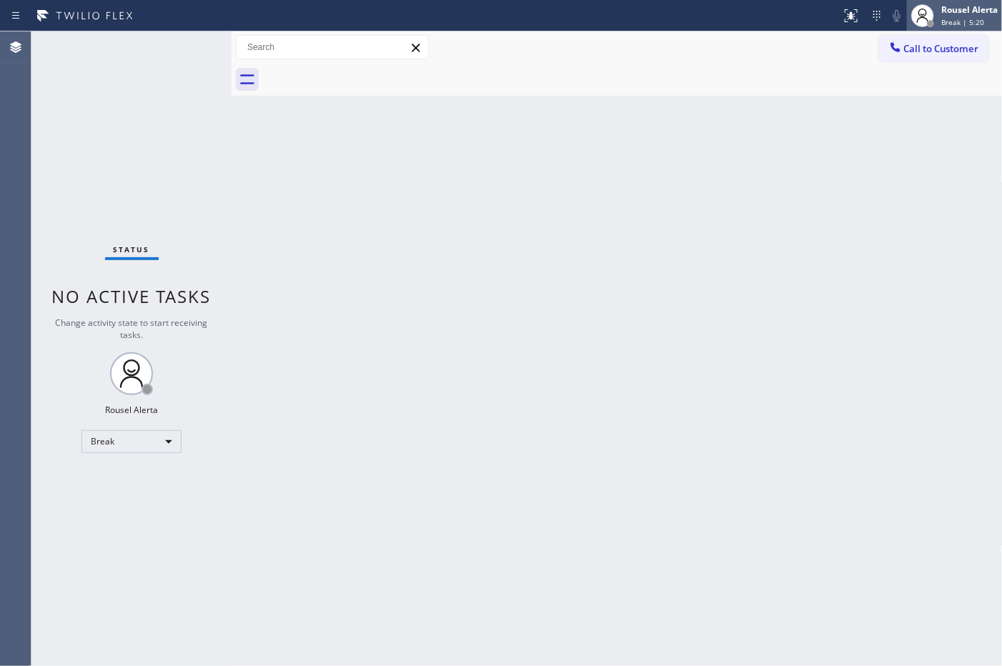
click at [955, 9] on div "Rousel Alerta" at bounding box center [969, 10] width 56 height 12
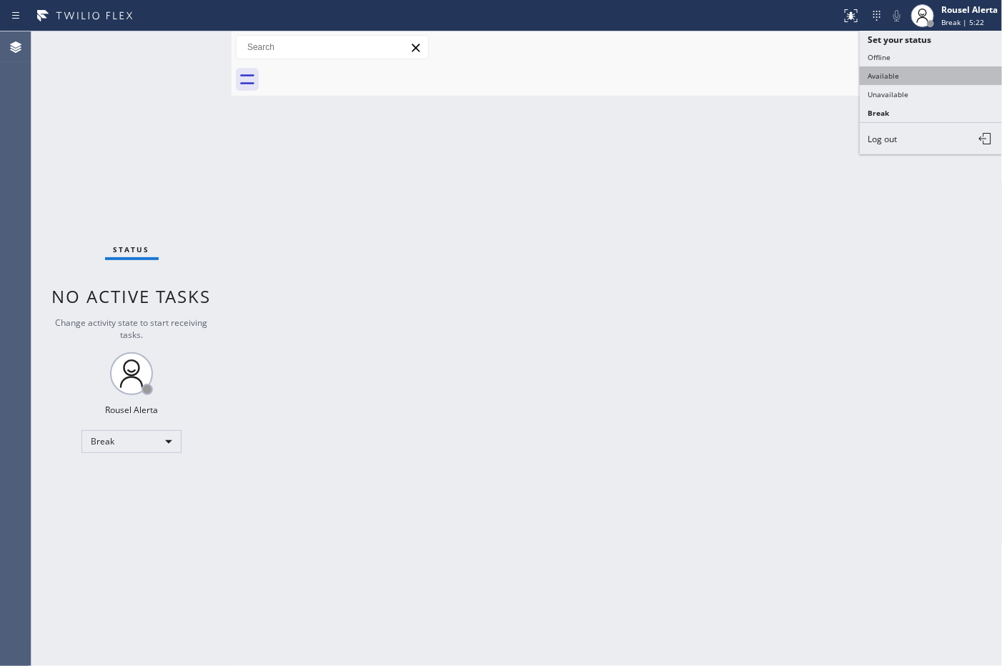
click at [948, 69] on button "Available" at bounding box center [931, 75] width 143 height 19
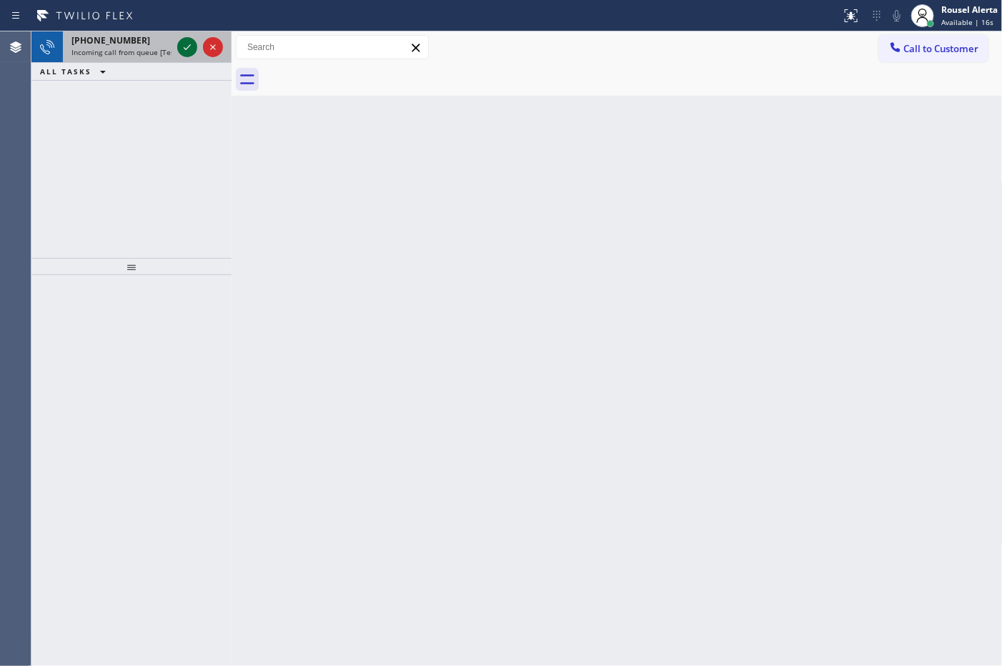
drag, startPoint x: 152, startPoint y: 44, endPoint x: 177, endPoint y: 41, distance: 24.4
click at [152, 44] on div "[PHONE_NUMBER]" at bounding box center [121, 40] width 100 height 12
click at [165, 56] on span "Incoming call from queue [Test] All" at bounding box center [130, 52] width 119 height 10
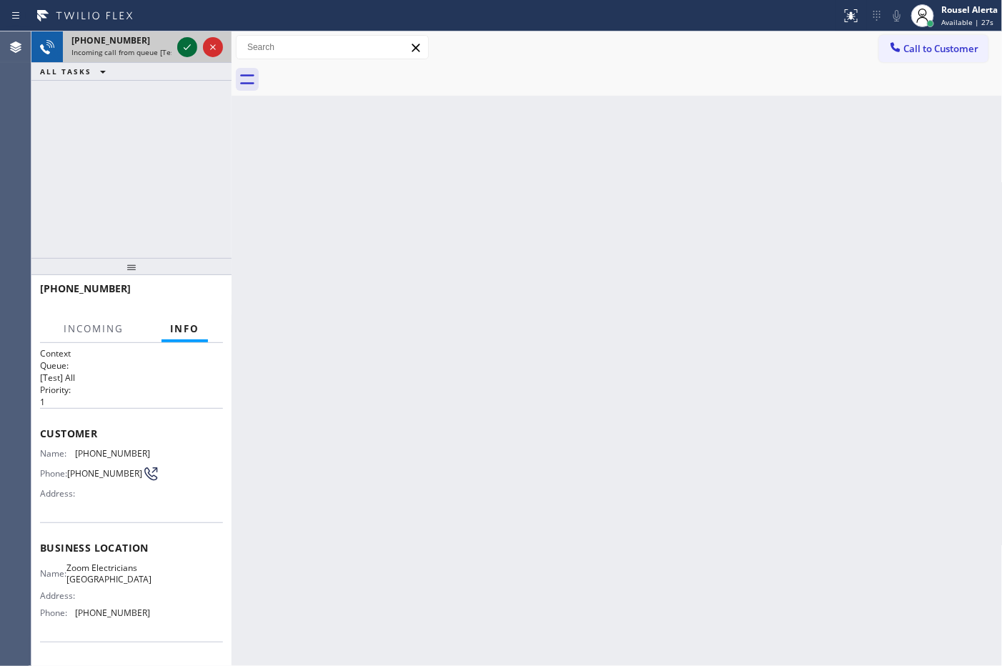
click at [183, 48] on icon at bounding box center [187, 47] width 17 height 17
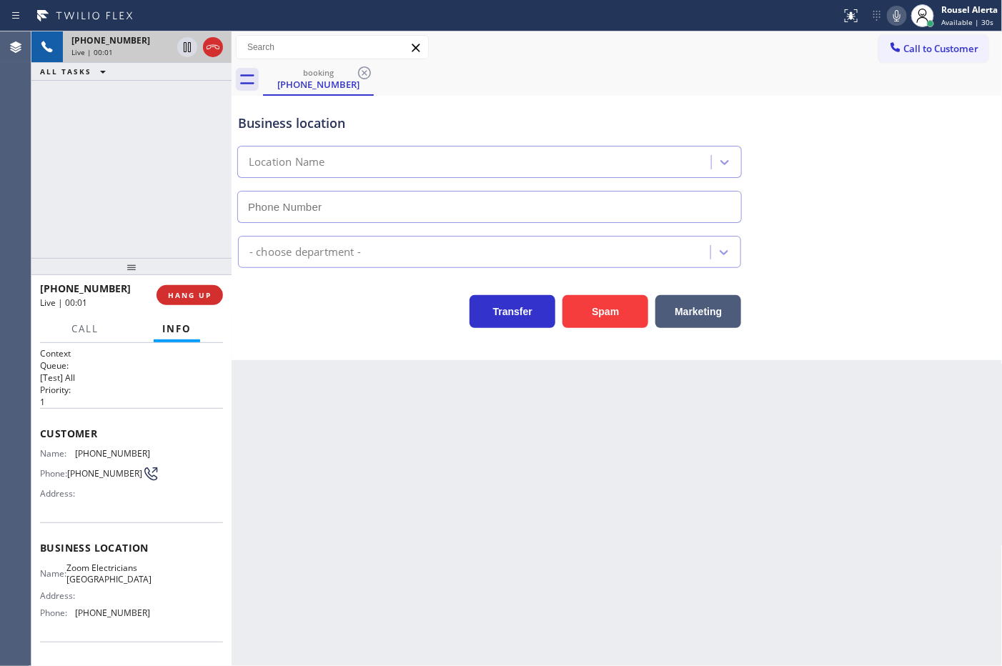
type input "[PHONE_NUMBER]"
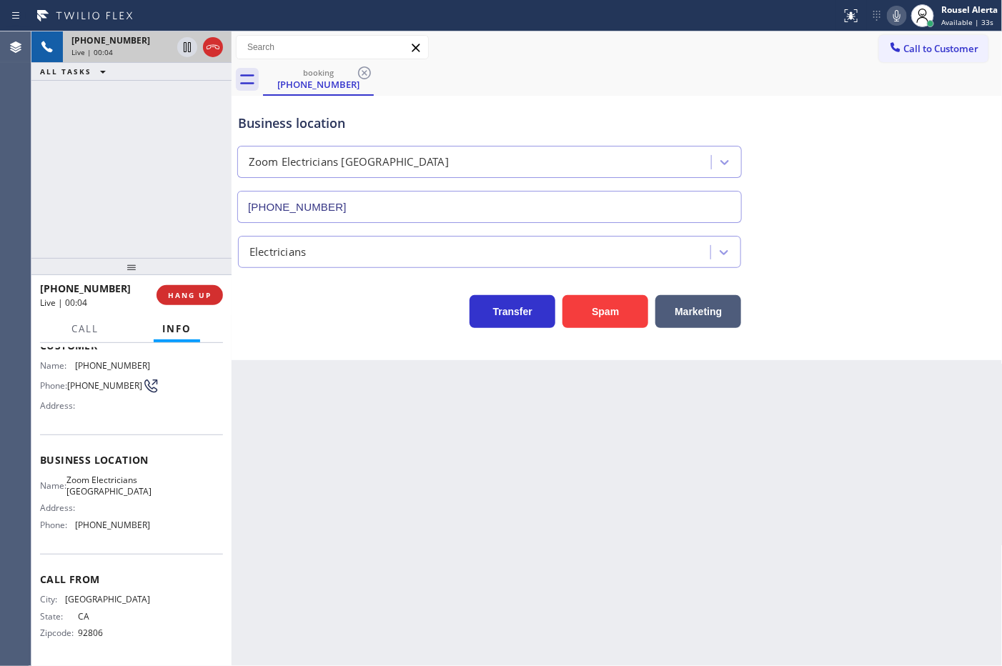
click at [368, 537] on div "Back to Dashboard Change Sender ID Customers Technicians Select a contact Outbo…" at bounding box center [617, 348] width 771 height 635
click at [426, 545] on div "Back to Dashboard Change Sender ID Customers Technicians Select a contact Outbo…" at bounding box center [617, 348] width 771 height 635
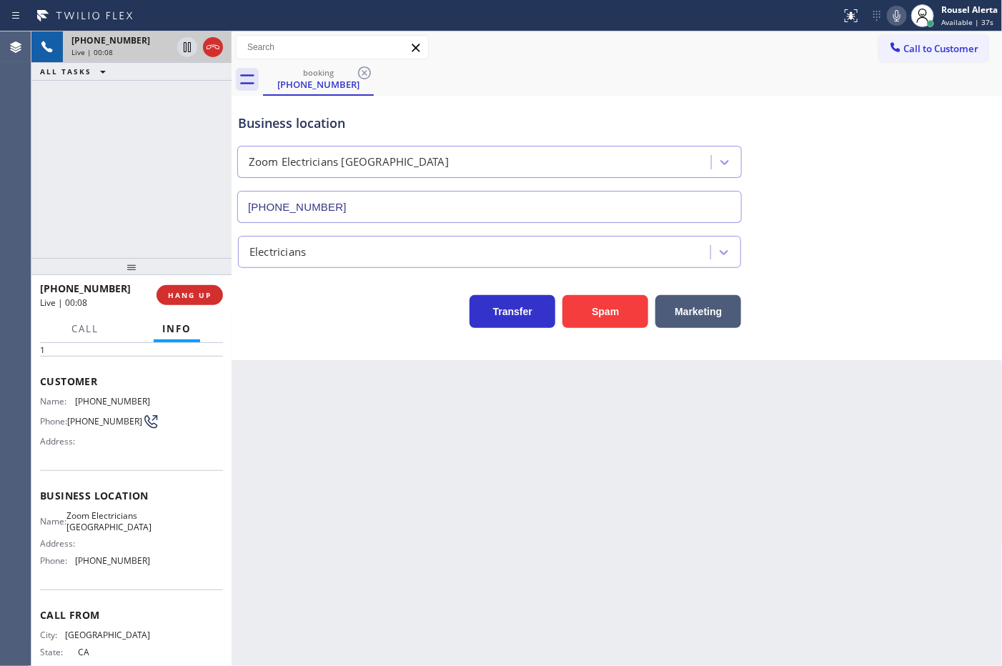
scroll to position [11, 0]
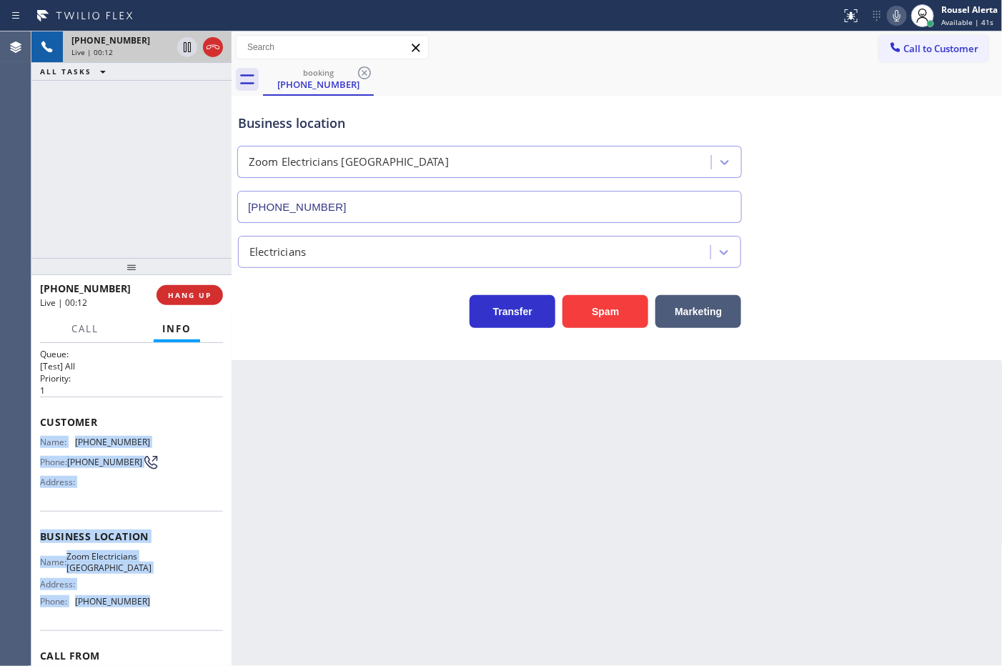
drag, startPoint x: 39, startPoint y: 438, endPoint x: 152, endPoint y: 612, distance: 207.2
click at [152, 612] on div "Context Queue: [Test] All Priority: 1 Customer Name: [PHONE_NUMBER] Phone: [PHO…" at bounding box center [131, 537] width 183 height 402
copy div "Name: [PHONE_NUMBER] Phone: [PHONE_NUMBER] Address: Business location Name: Zoo…"
click at [184, 48] on icon at bounding box center [187, 47] width 17 height 17
click at [899, 20] on icon at bounding box center [897, 15] width 7 height 11
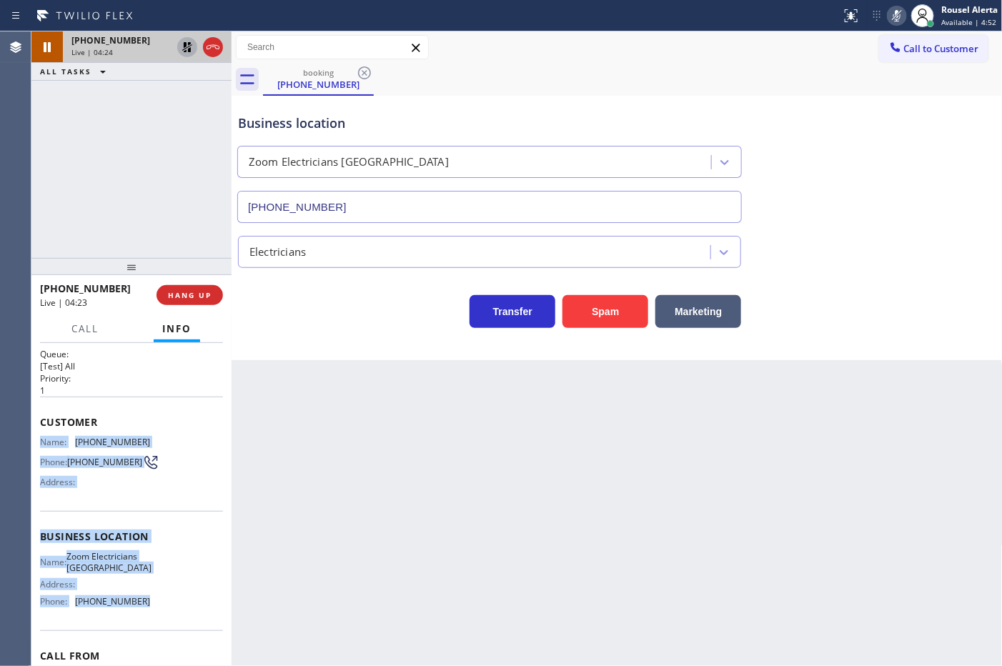
click at [183, 44] on icon at bounding box center [187, 47] width 17 height 17
click at [895, 11] on icon at bounding box center [897, 15] width 7 height 11
click at [183, 94] on div "[PHONE_NUMBER] Live | 05:32 ALL TASKS ALL TASKS ACTIVE TASKS TASKS IN WRAP UP […" at bounding box center [131, 144] width 200 height 227
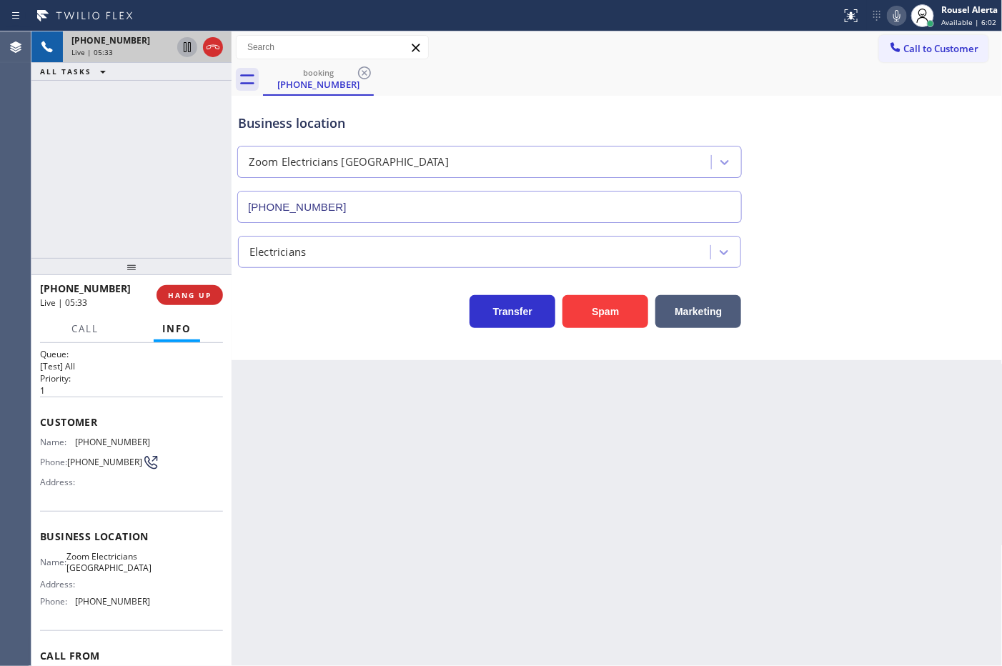
click at [183, 94] on div "[PHONE_NUMBER] Live | 05:33 ALL TASKS ALL TASKS ACTIVE TASKS TASKS IN WRAP UP" at bounding box center [131, 144] width 200 height 227
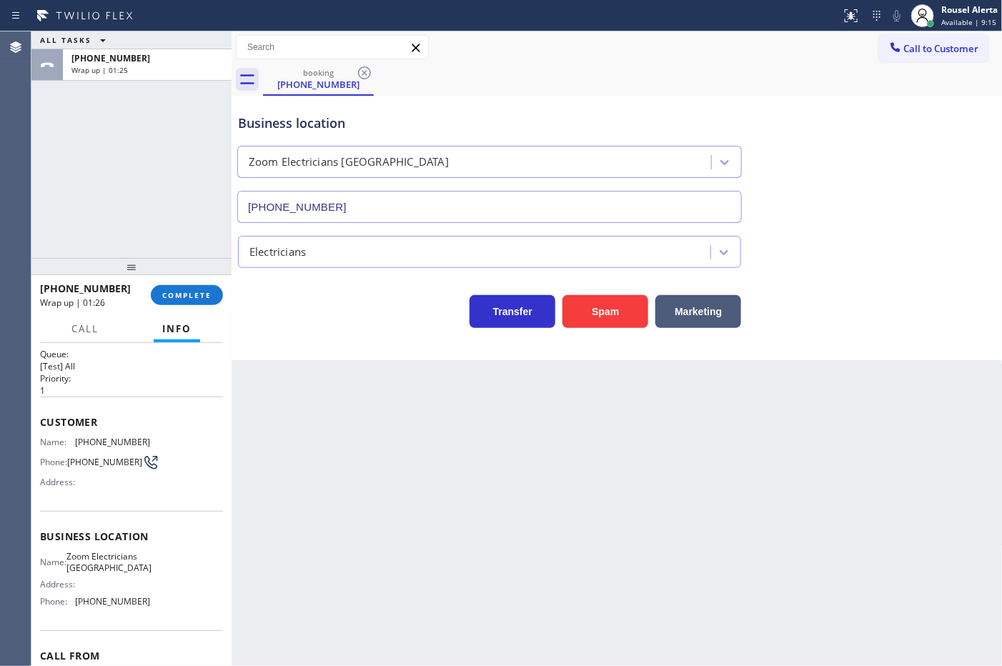
click at [131, 209] on div "ALL TASKS ALL TASKS ACTIVE TASKS TASKS IN WRAP UP [PHONE_NUMBER] Wrap up | 01:25" at bounding box center [131, 144] width 200 height 227
drag, startPoint x: 175, startPoint y: 159, endPoint x: 179, endPoint y: 167, distance: 8.6
click at [176, 161] on div "ALL TASKS ALL TASKS ACTIVE TASKS TASKS IN WRAP UP [PHONE_NUMBER] Wrap up | 02:09" at bounding box center [131, 144] width 200 height 227
click at [190, 292] on span "COMPLETE" at bounding box center [186, 295] width 49 height 10
click at [534, 577] on div "Back to Dashboard Change Sender ID Customers Technicians Select a contact Outbo…" at bounding box center [617, 348] width 771 height 635
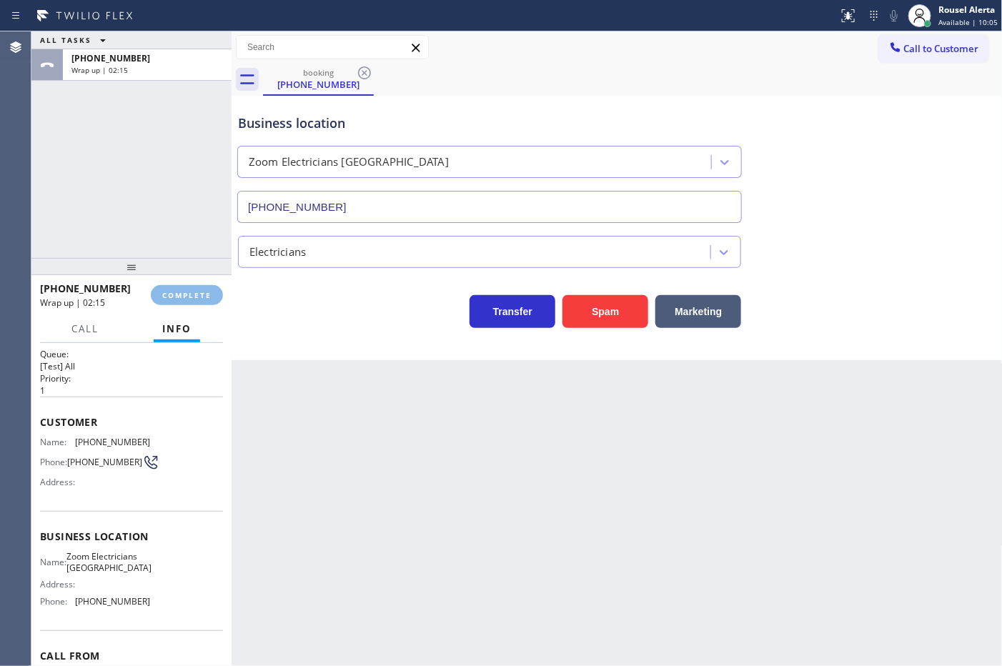
click at [287, 415] on div "Back to Dashboard Change Sender ID Customers Technicians Select a contact Outbo…" at bounding box center [617, 348] width 771 height 635
click at [282, 410] on div "Back to Dashboard Change Sender ID Customers Technicians Select a contact Outbo…" at bounding box center [617, 348] width 771 height 635
click at [189, 300] on button "COMPLETE" at bounding box center [187, 295] width 72 height 20
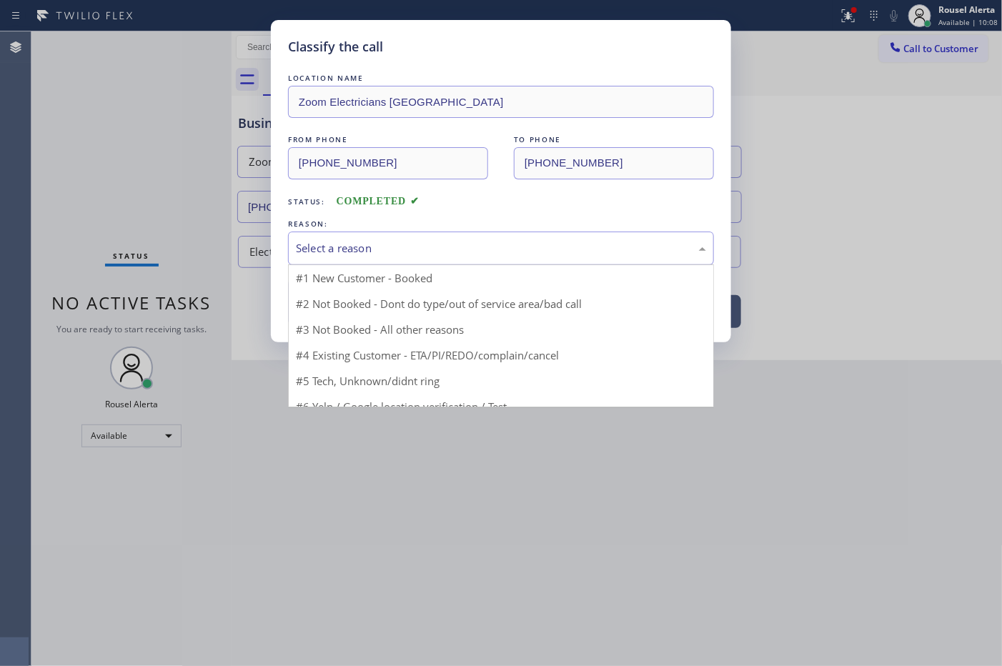
click at [376, 251] on div "Select a reason" at bounding box center [501, 248] width 410 height 16
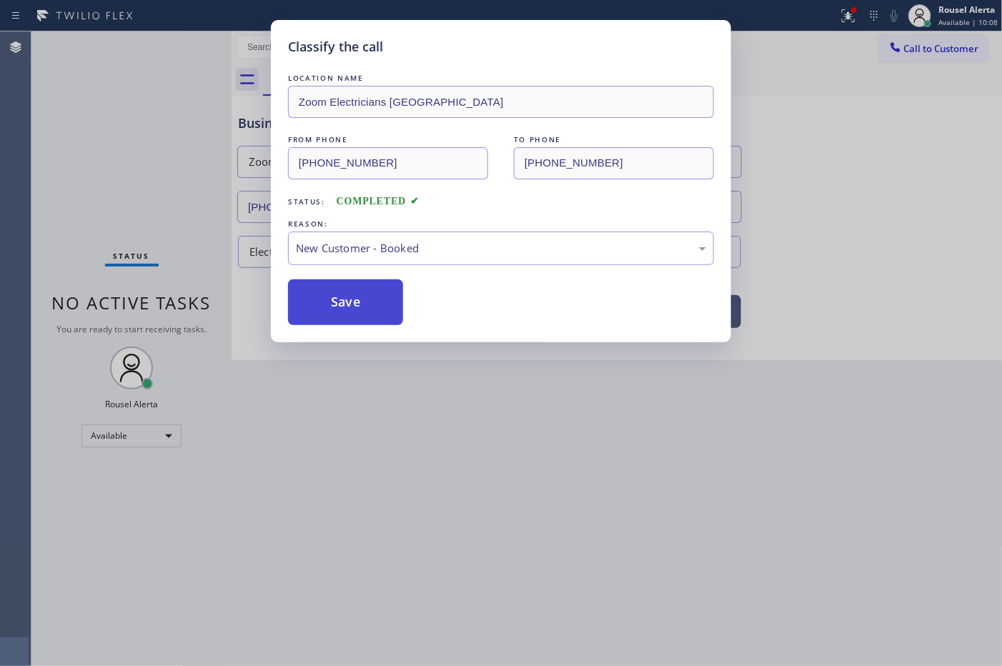
click at [370, 290] on button "Save" at bounding box center [345, 303] width 115 height 46
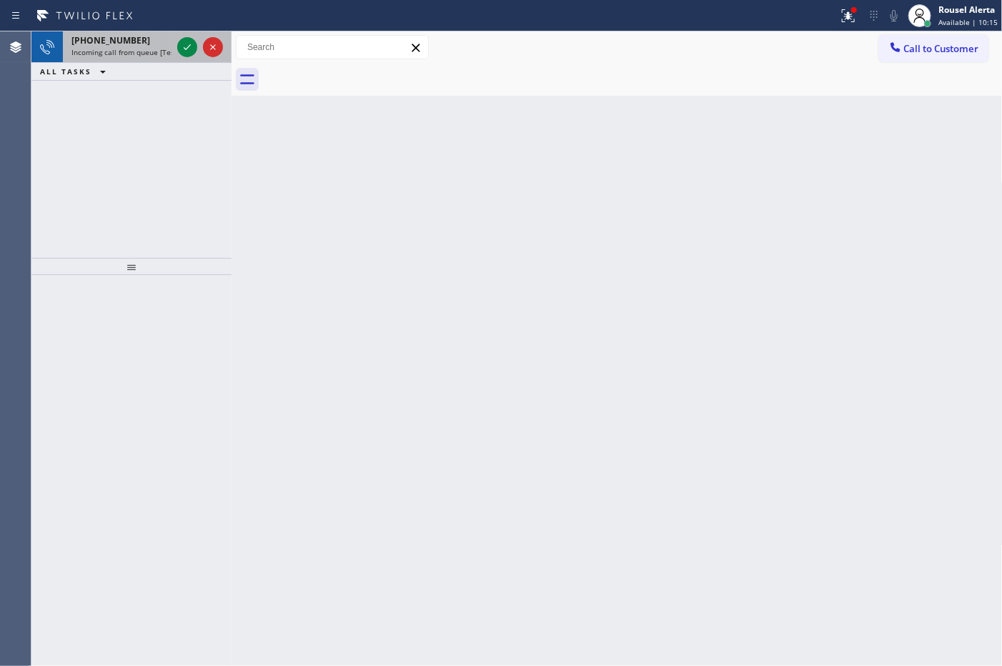
click at [149, 48] on span "Incoming call from queue [Test] All" at bounding box center [130, 52] width 119 height 10
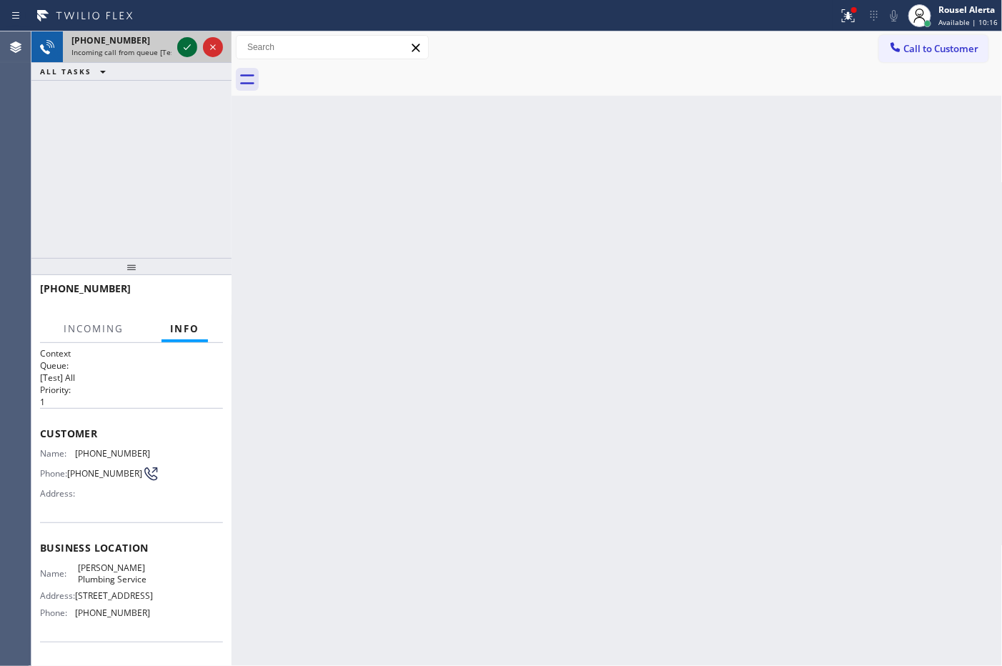
click at [180, 55] on icon at bounding box center [187, 47] width 17 height 17
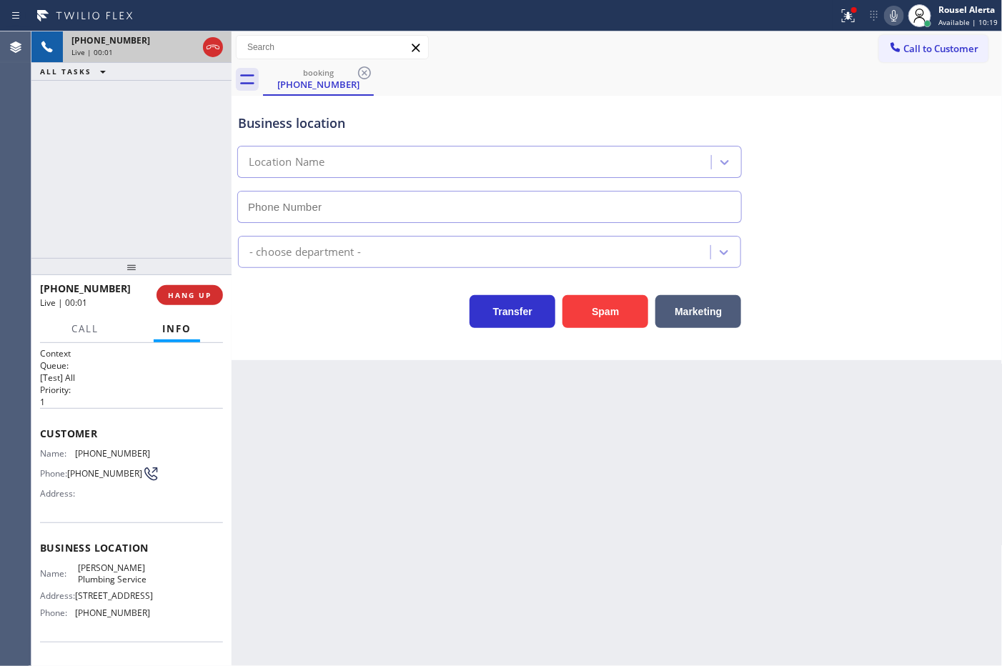
type input "[PHONE_NUMBER]"
click at [448, 528] on div "Back to Dashboard Change Sender ID Customers Technicians Select a contact Outbo…" at bounding box center [617, 348] width 771 height 635
click at [543, 581] on div "Back to Dashboard Change Sender ID Customers Technicians Select a contact Outbo…" at bounding box center [617, 348] width 771 height 635
click at [708, 554] on div "Back to Dashboard Change Sender ID Customers Technicians Select a contact Outbo…" at bounding box center [617, 348] width 771 height 635
click at [169, 126] on div "[PHONE_NUMBER] Live | 00:52 ALL TASKS ALL TASKS ACTIVE TASKS TASKS IN WRAP UP" at bounding box center [131, 144] width 200 height 227
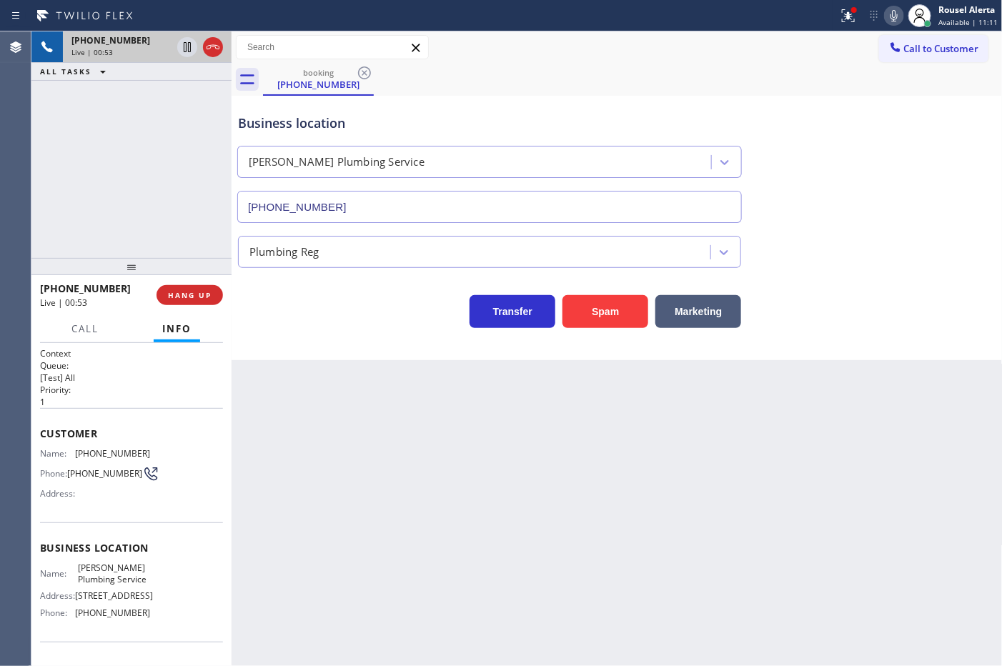
click at [308, 390] on div "Back to Dashboard Change Sender ID Customers Technicians Select a contact Outbo…" at bounding box center [617, 348] width 771 height 635
click at [204, 298] on span "HANG UP" at bounding box center [190, 295] width 44 height 10
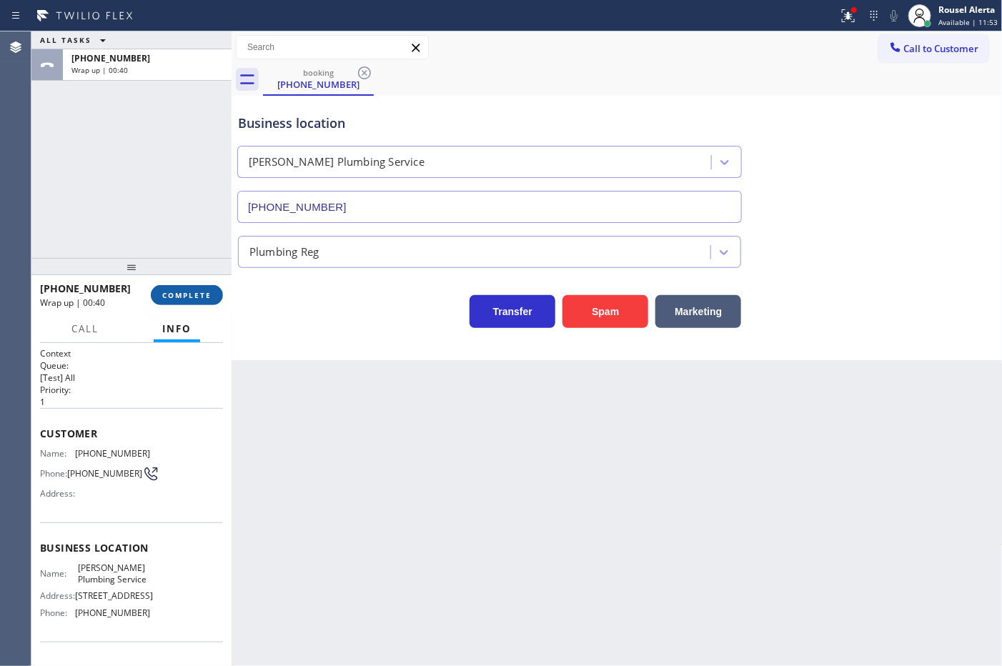
click at [184, 287] on button "COMPLETE" at bounding box center [187, 295] width 72 height 20
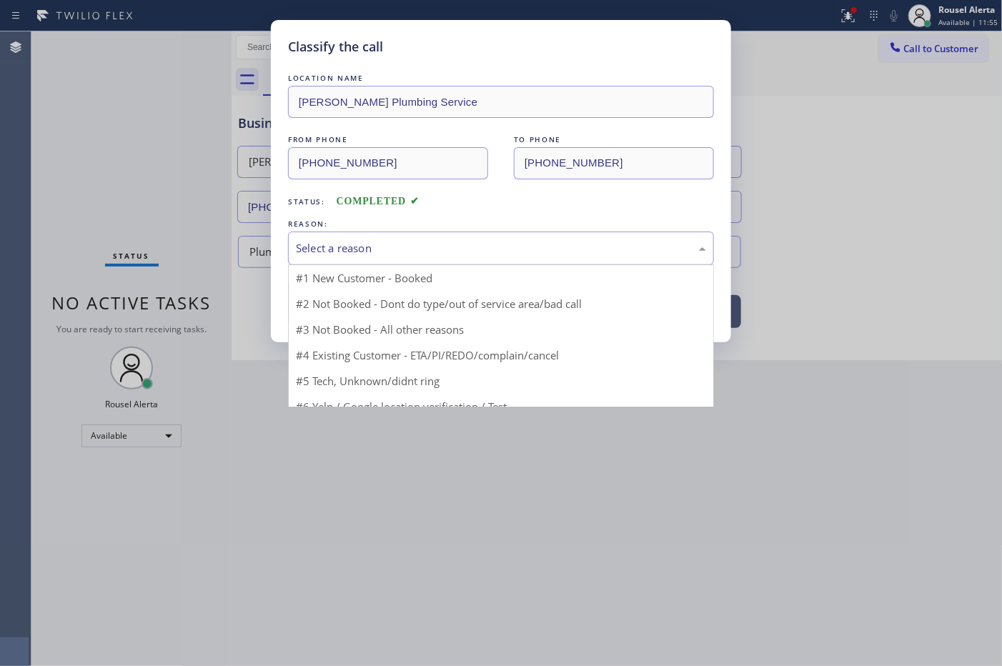
click at [361, 250] on div "Select a reason" at bounding box center [501, 248] width 410 height 16
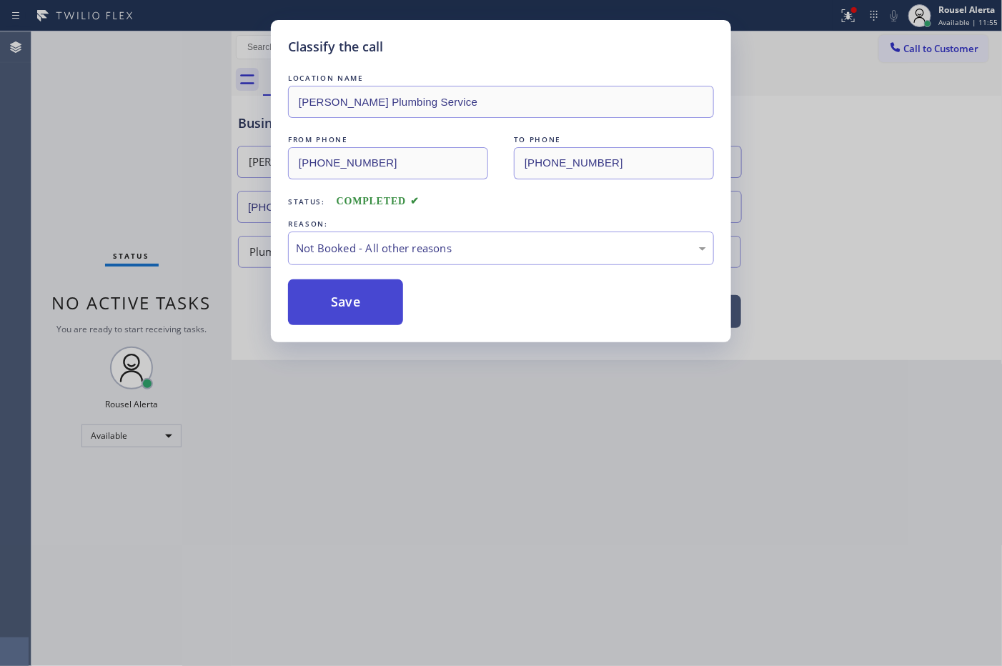
click at [362, 297] on button "Save" at bounding box center [345, 303] width 115 height 46
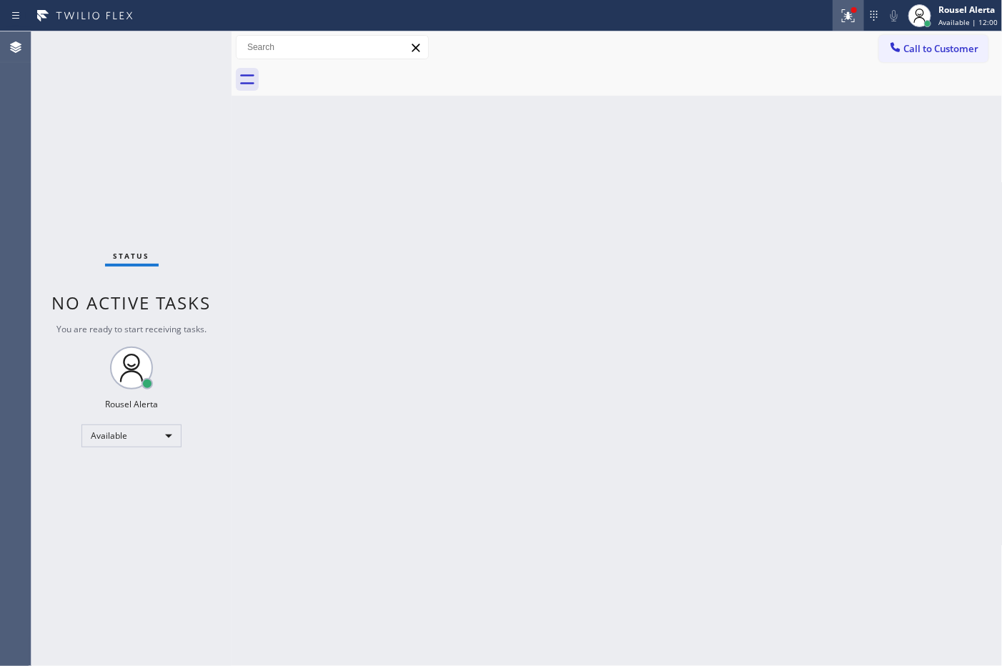
click at [844, 12] on icon at bounding box center [848, 15] width 17 height 17
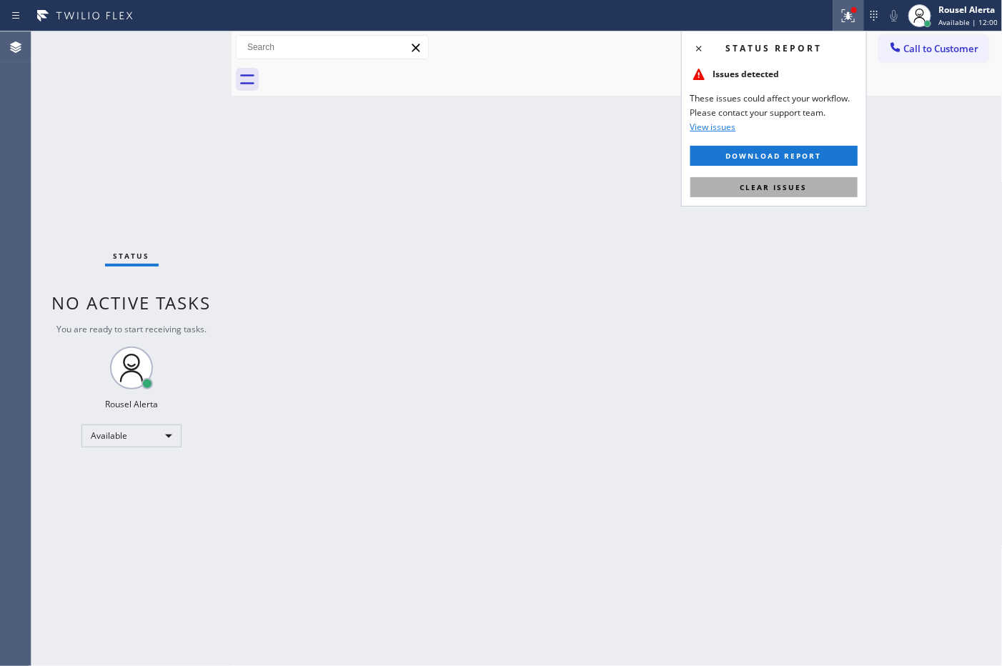
click at [806, 186] on button "Clear issues" at bounding box center [774, 187] width 167 height 20
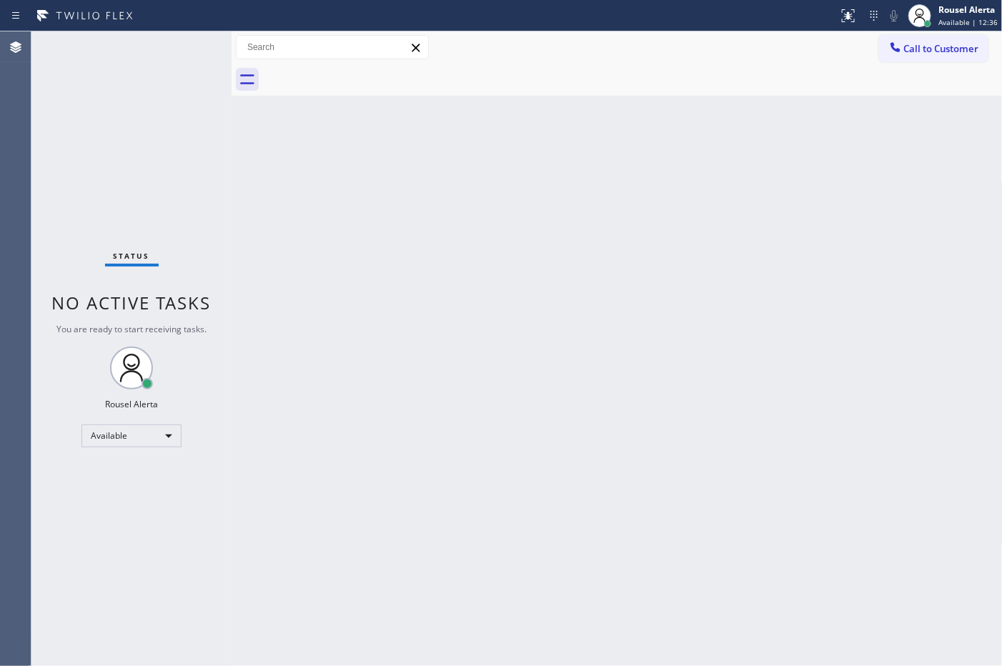
click at [466, 272] on div "Back to Dashboard Change Sender ID Customers Technicians Select a contact Outbo…" at bounding box center [617, 348] width 771 height 635
click at [552, 359] on div "Back to Dashboard Change Sender ID Customers Technicians Select a contact Outbo…" at bounding box center [617, 348] width 771 height 635
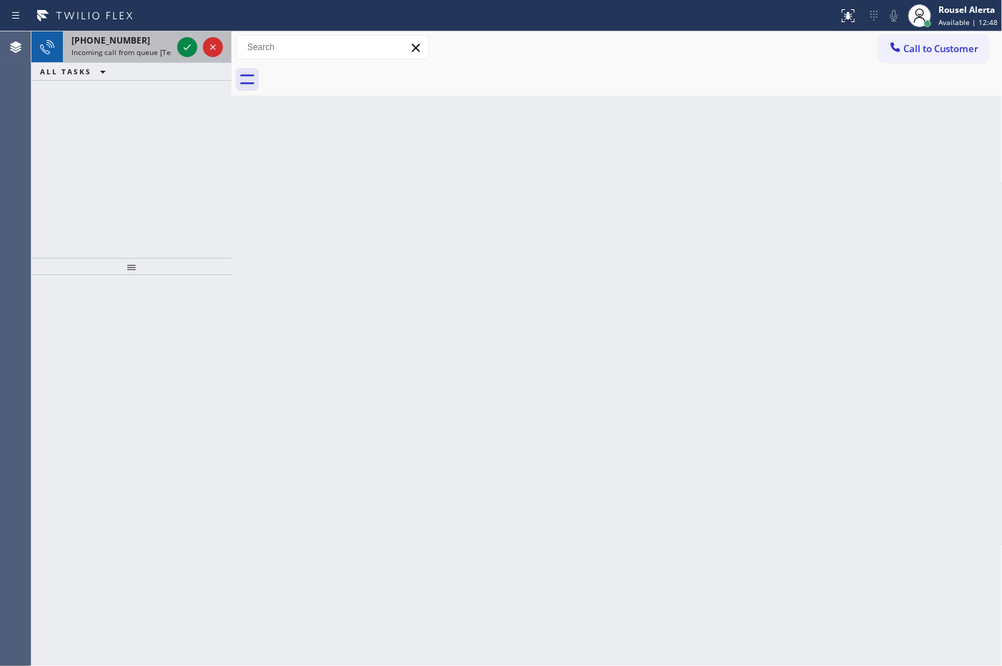
click at [126, 44] on span "[PHONE_NUMBER]" at bounding box center [110, 40] width 79 height 12
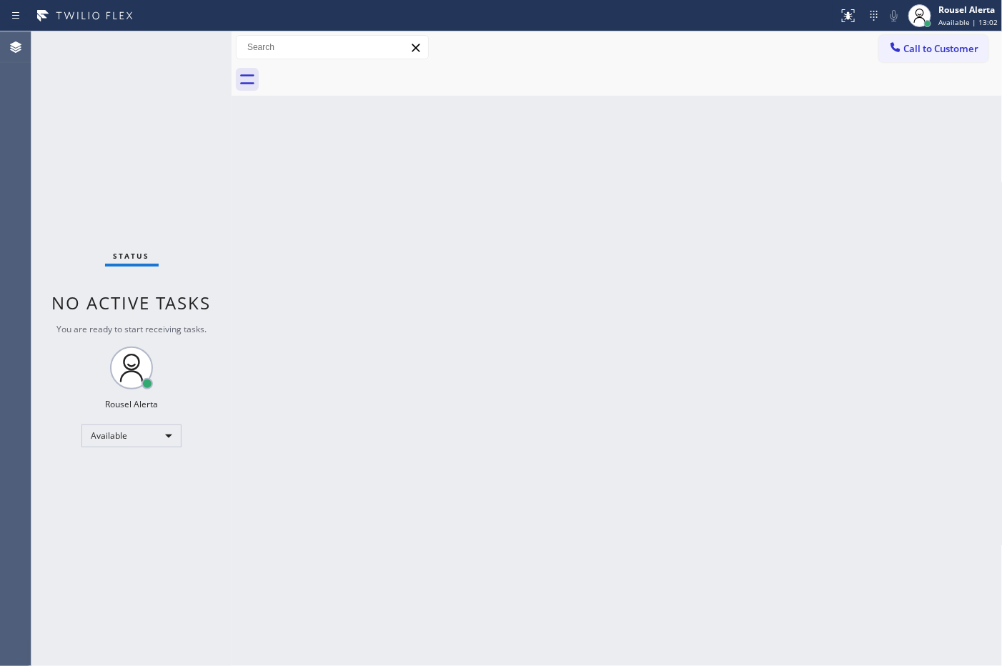
click at [325, 319] on div "Back to Dashboard Change Sender ID Customers Technicians Select a contact Outbo…" at bounding box center [617, 348] width 771 height 635
click at [778, 458] on div "Back to Dashboard Change Sender ID Customers Technicians Select a contact Outbo…" at bounding box center [617, 348] width 771 height 635
click at [137, 51] on div "Status No active tasks You are ready to start receiving tasks. Rousel Alerta Av…" at bounding box center [131, 348] width 200 height 635
drag, startPoint x: 402, startPoint y: 312, endPoint x: 683, endPoint y: 360, distance: 285.0
click at [412, 315] on div "Back to Dashboard Change Sender ID Customers Technicians Select a contact Outbo…" at bounding box center [617, 348] width 771 height 635
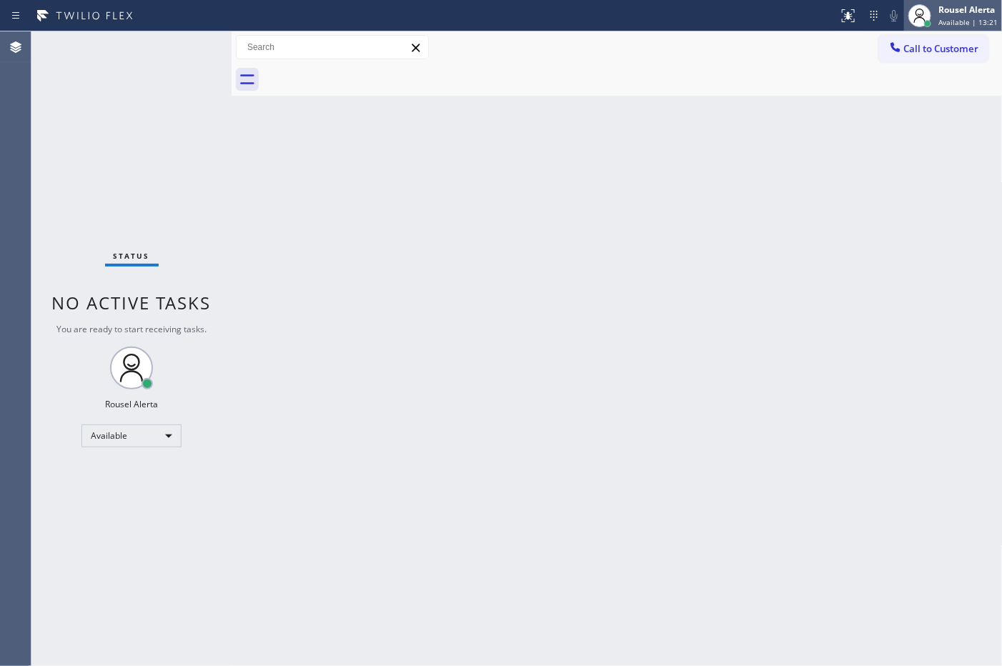
click at [974, 21] on span "Available | 13:21" at bounding box center [968, 22] width 59 height 10
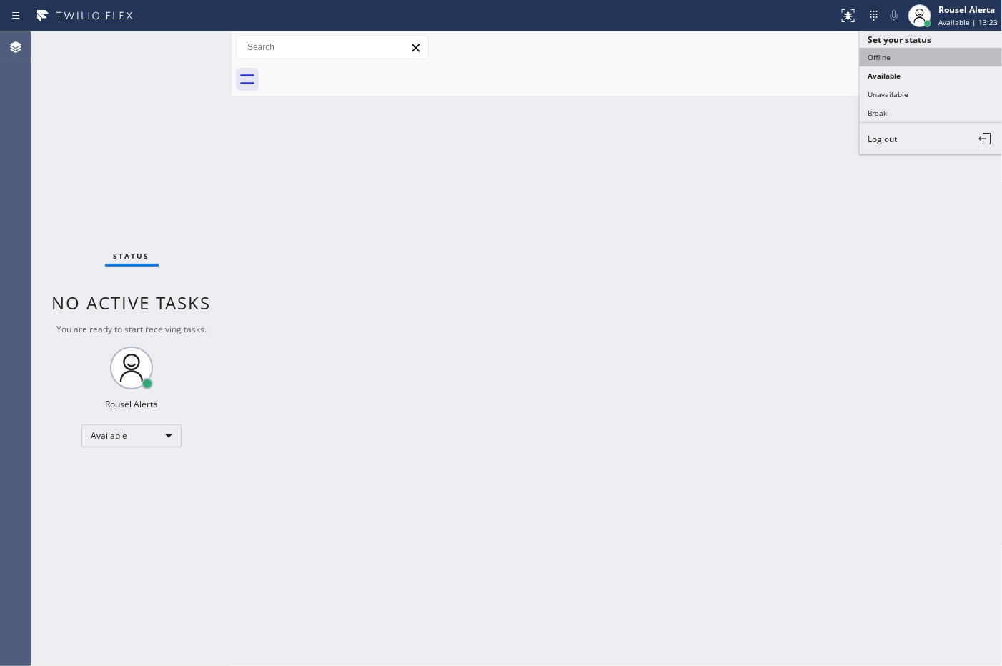
click at [935, 51] on button "Offline" at bounding box center [931, 57] width 143 height 19
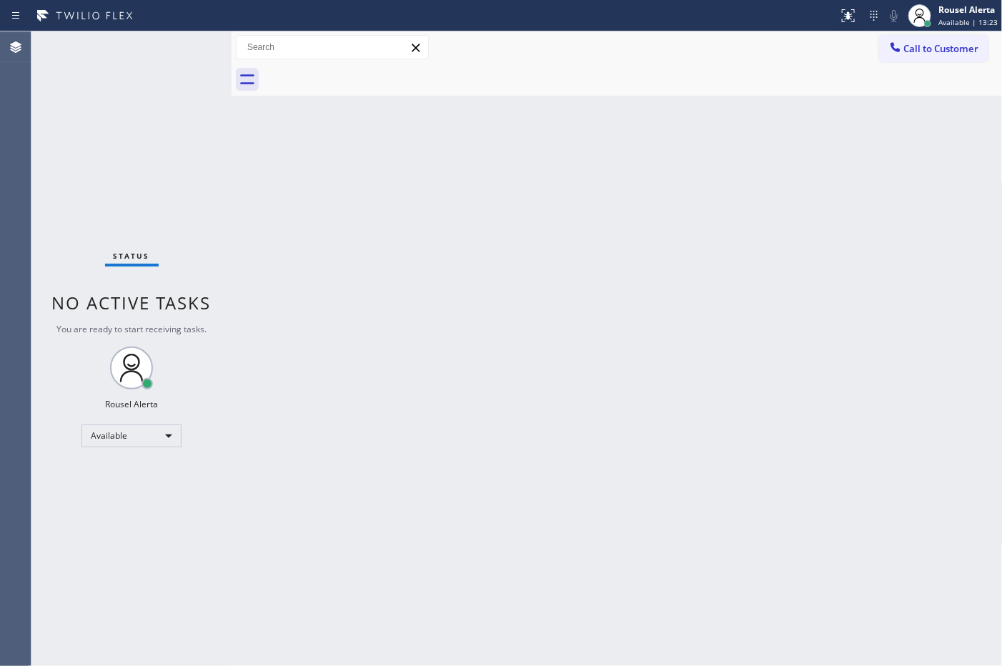
click at [773, 348] on div "Back to Dashboard Change Sender ID Customers Technicians Select a contact Outbo…" at bounding box center [617, 348] width 771 height 635
click at [163, 50] on div "Status No active tasks Change activity state to start receiving tasks. Rousel A…" at bounding box center [131, 348] width 200 height 635
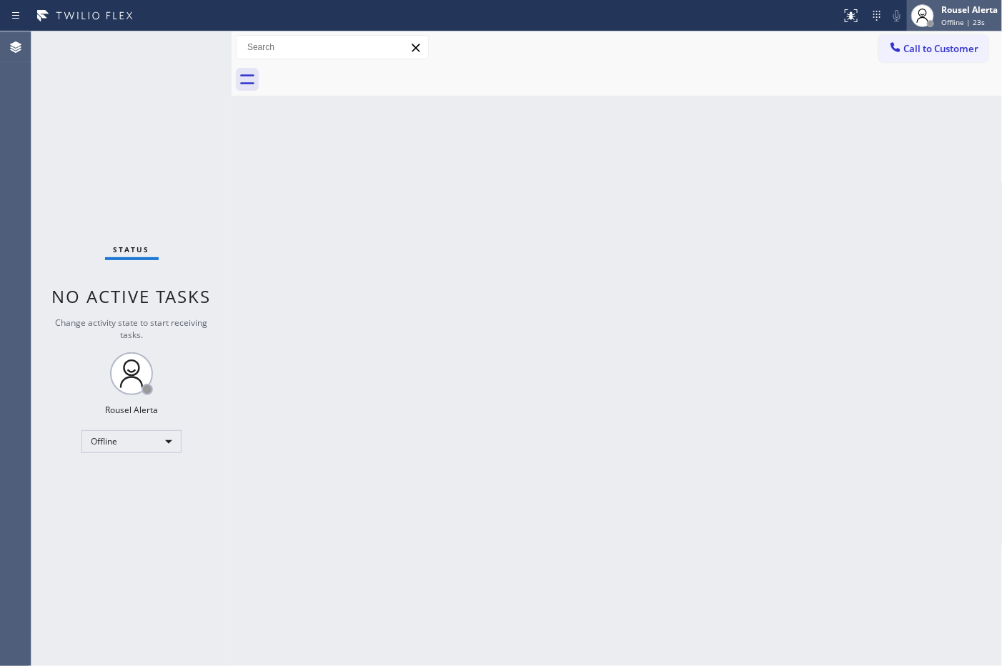
click at [967, 4] on div "Rousel Alerta" at bounding box center [969, 10] width 56 height 12
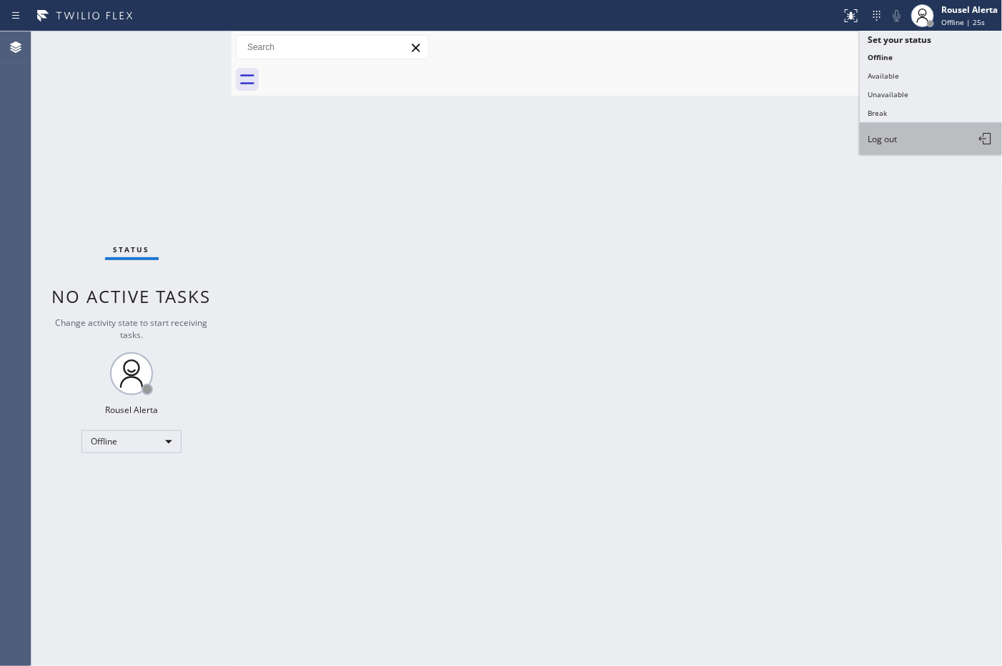
click at [923, 133] on button "Log out" at bounding box center [931, 138] width 143 height 31
